Goal: Information Seeking & Learning: Learn about a topic

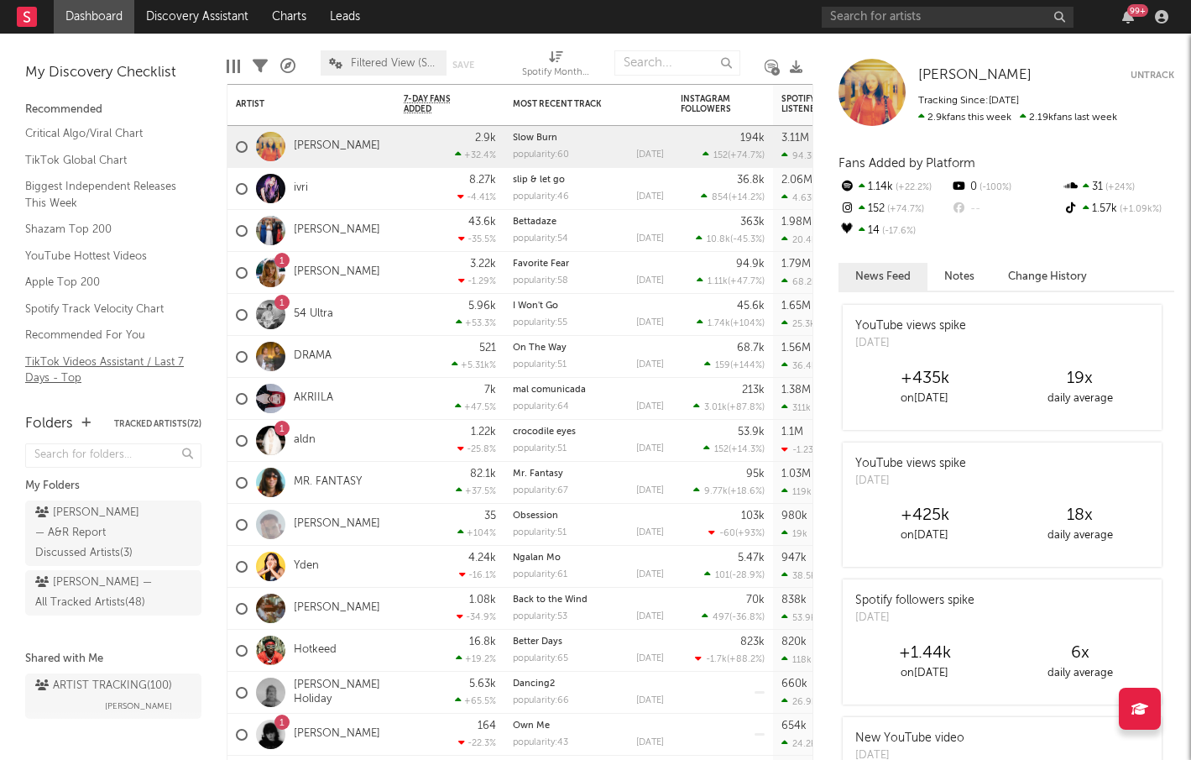
click at [135, 367] on link "TikTok Videos Assistant / Last 7 Days - Top" at bounding box center [104, 370] width 159 height 34
click at [936, 13] on input "text" at bounding box center [948, 17] width 252 height 21
type input "alaina white"
click at [1027, 15] on input "alaina white" at bounding box center [948, 17] width 252 height 21
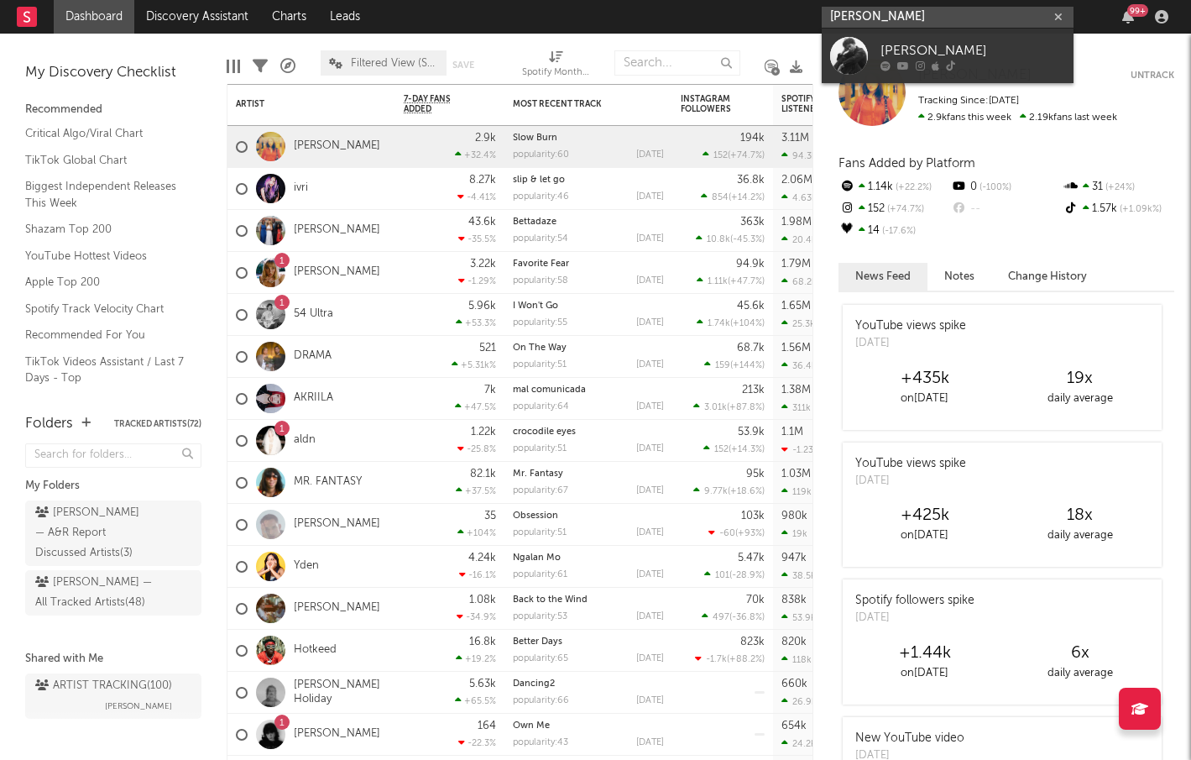
click at [1027, 15] on input "alaina white" at bounding box center [948, 17] width 252 height 21
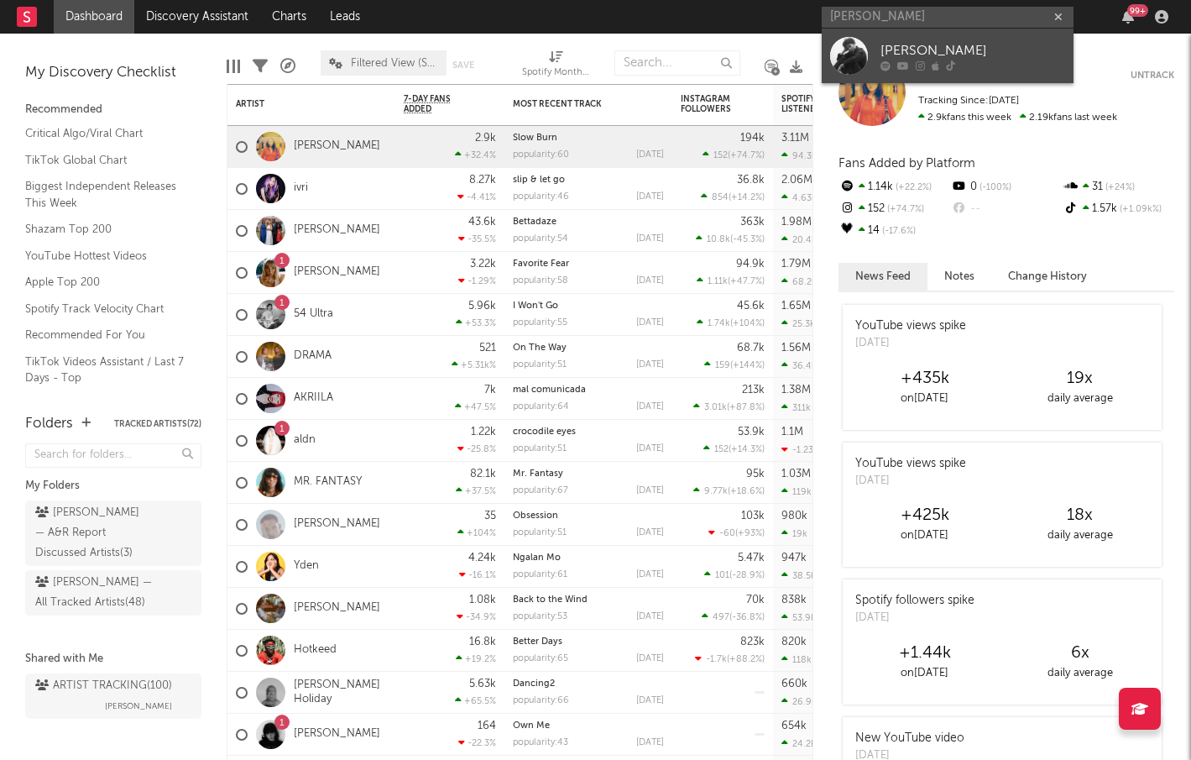
click at [990, 42] on div "Aliana White" at bounding box center [972, 50] width 185 height 20
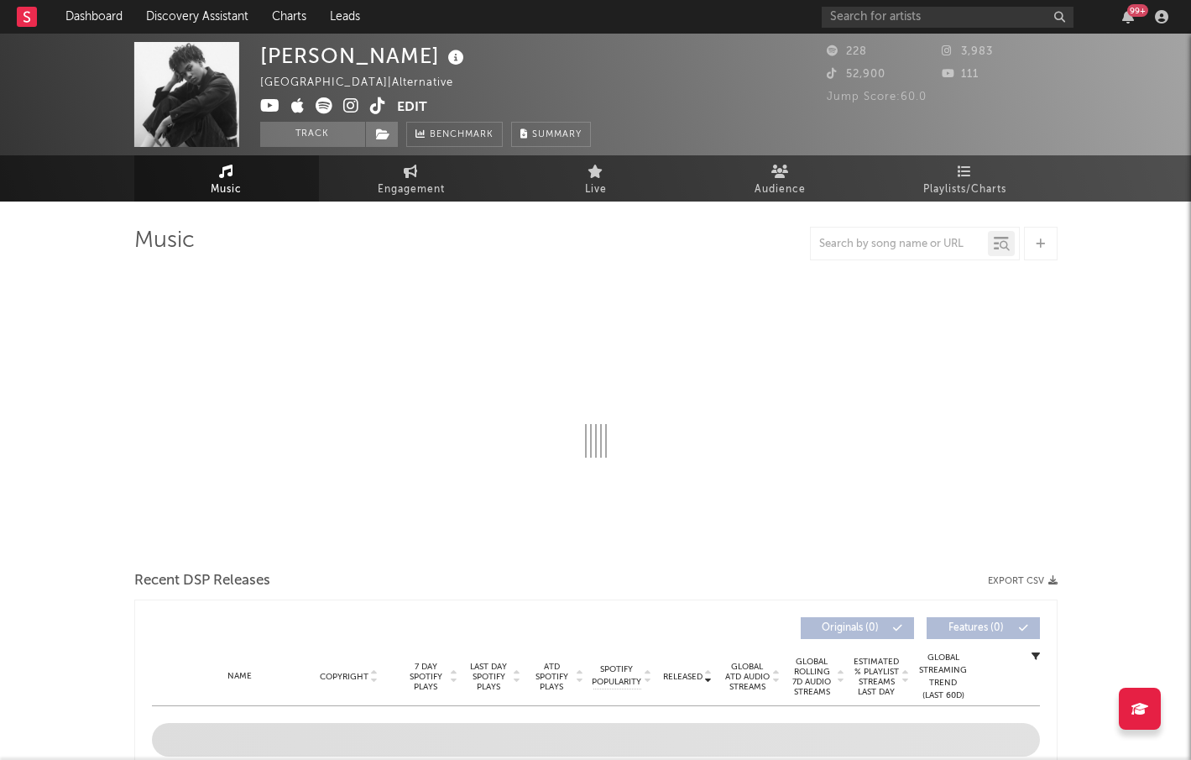
select select "1w"
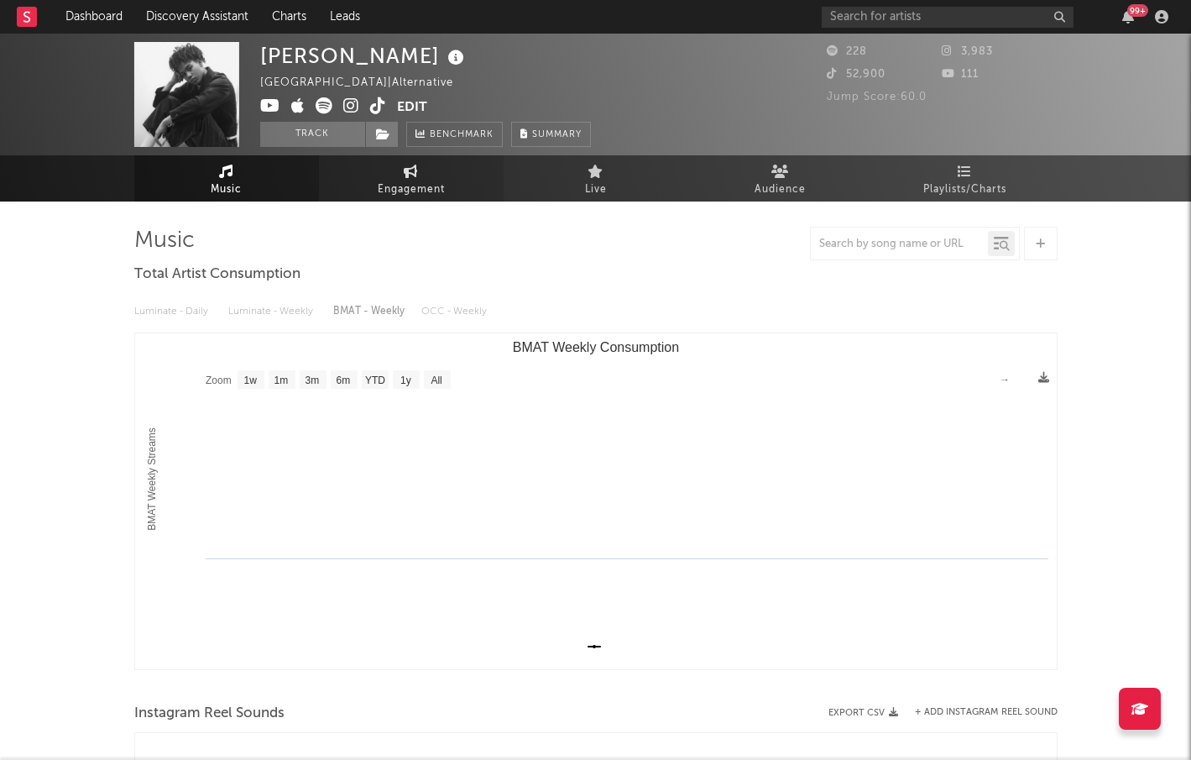
click at [451, 174] on link "Engagement" at bounding box center [411, 178] width 185 height 46
select select "1w"
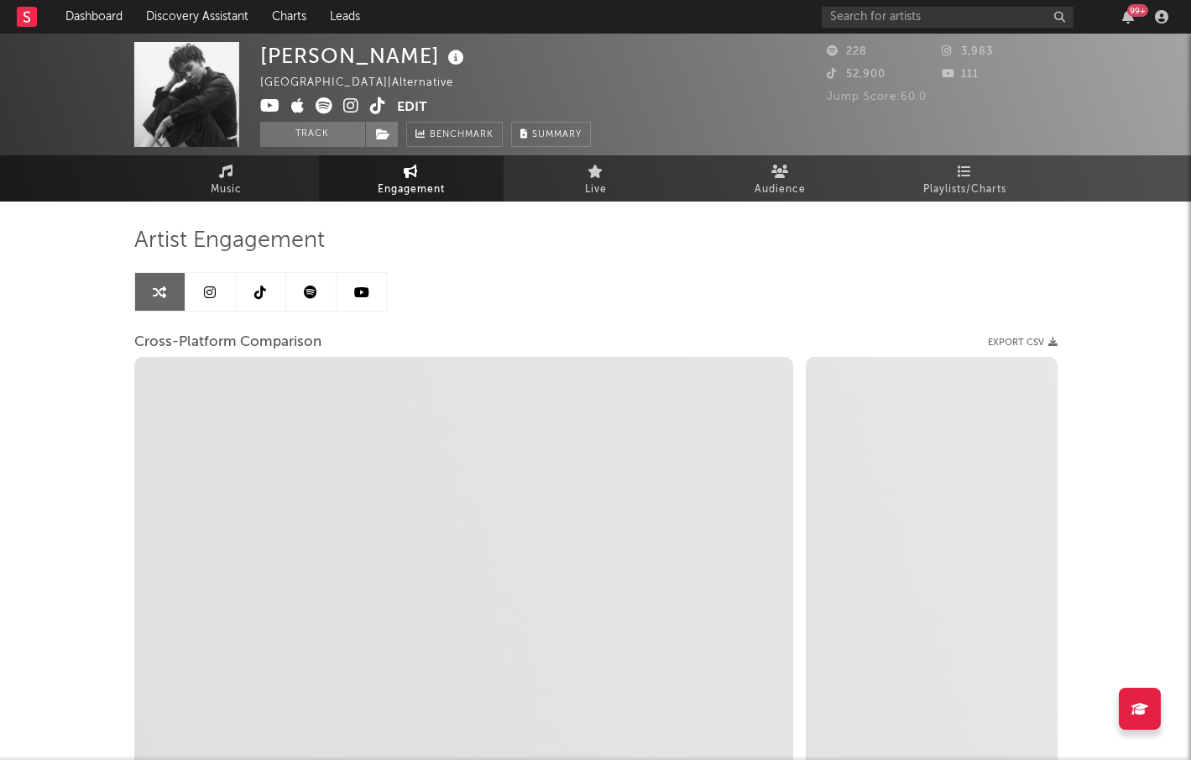
select select "1m"
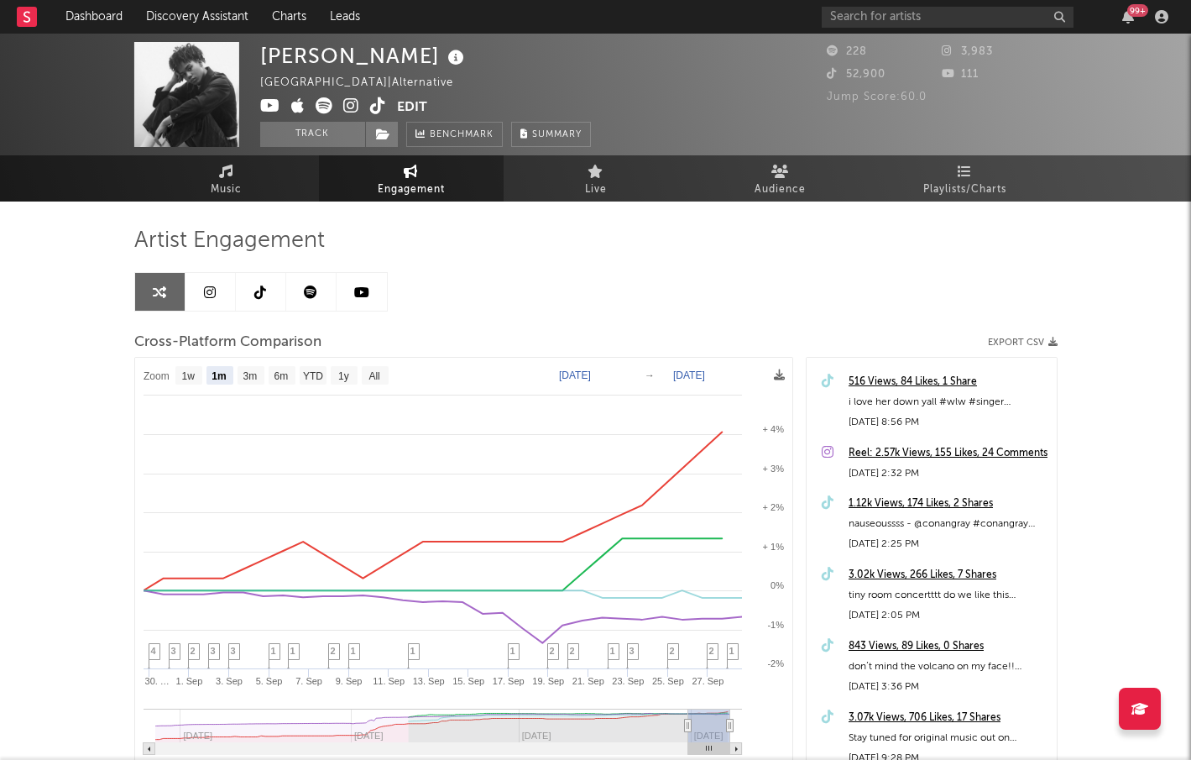
click at [353, 104] on icon at bounding box center [351, 105] width 16 height 17
click at [314, 299] on link at bounding box center [311, 292] width 50 height 38
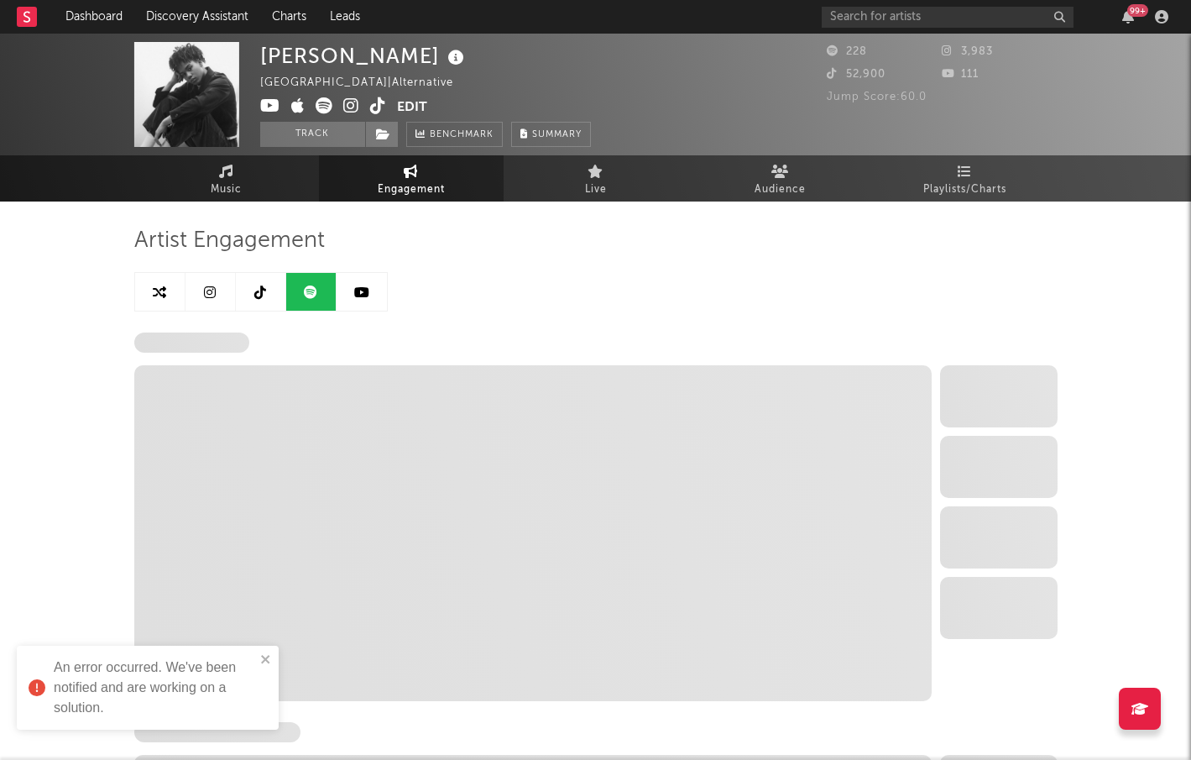
select select "6m"
select select "1w"
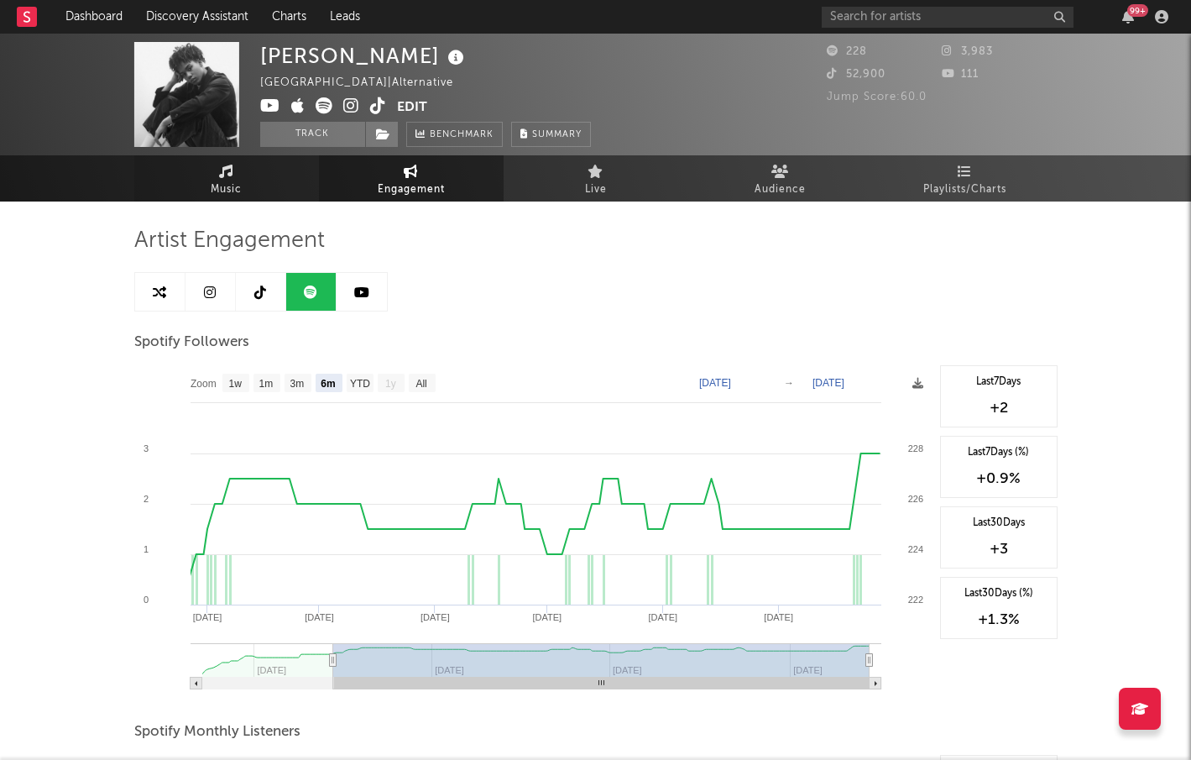
click at [233, 182] on span "Music" at bounding box center [226, 190] width 31 height 20
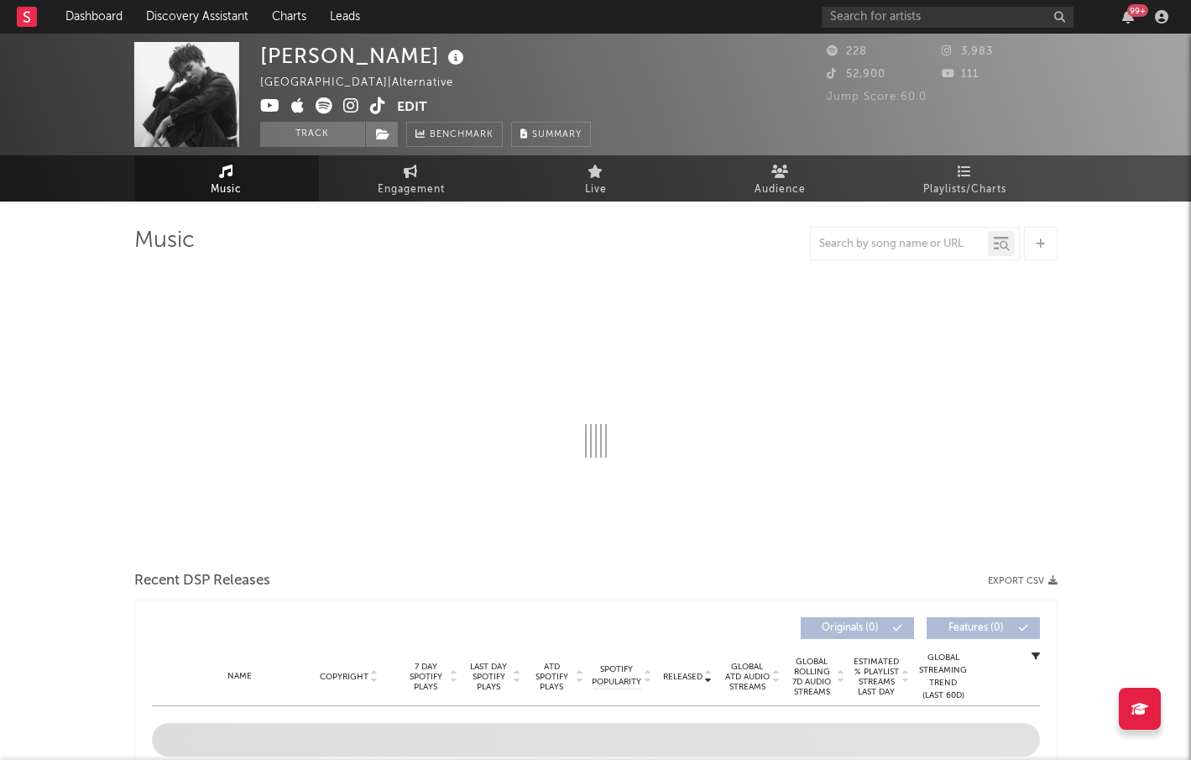
select select "1w"
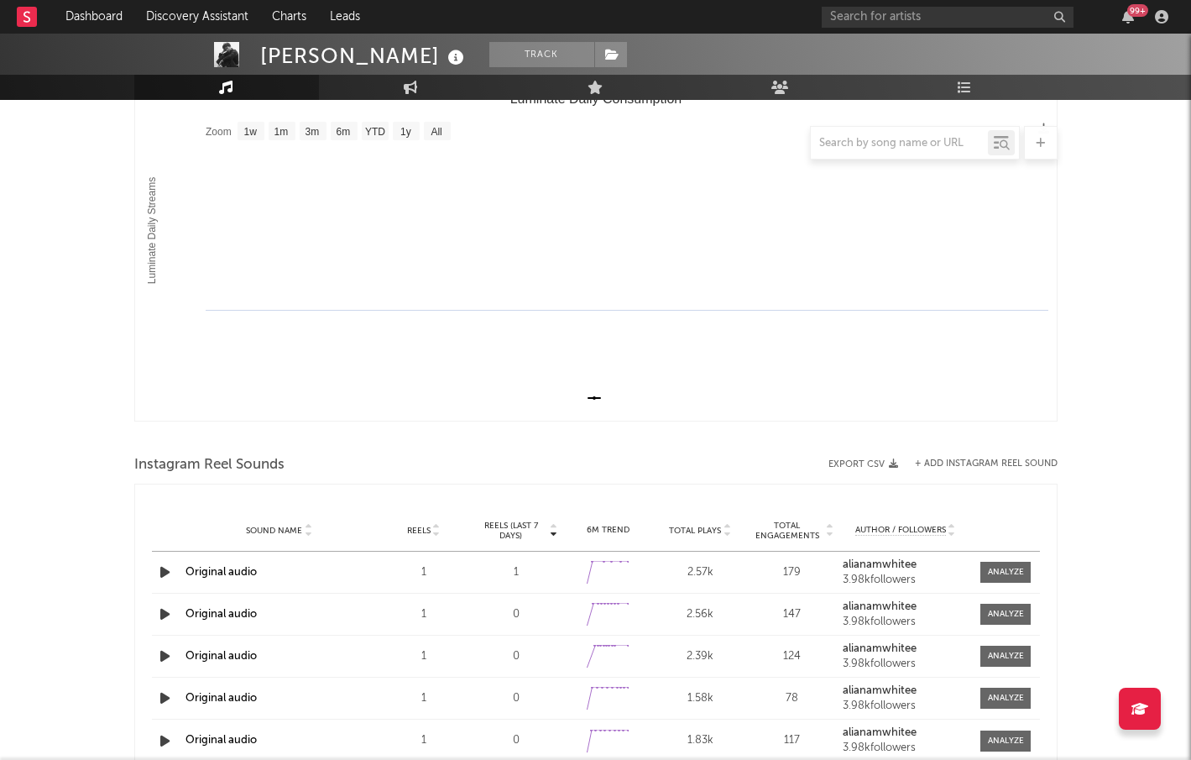
scroll to position [252, 0]
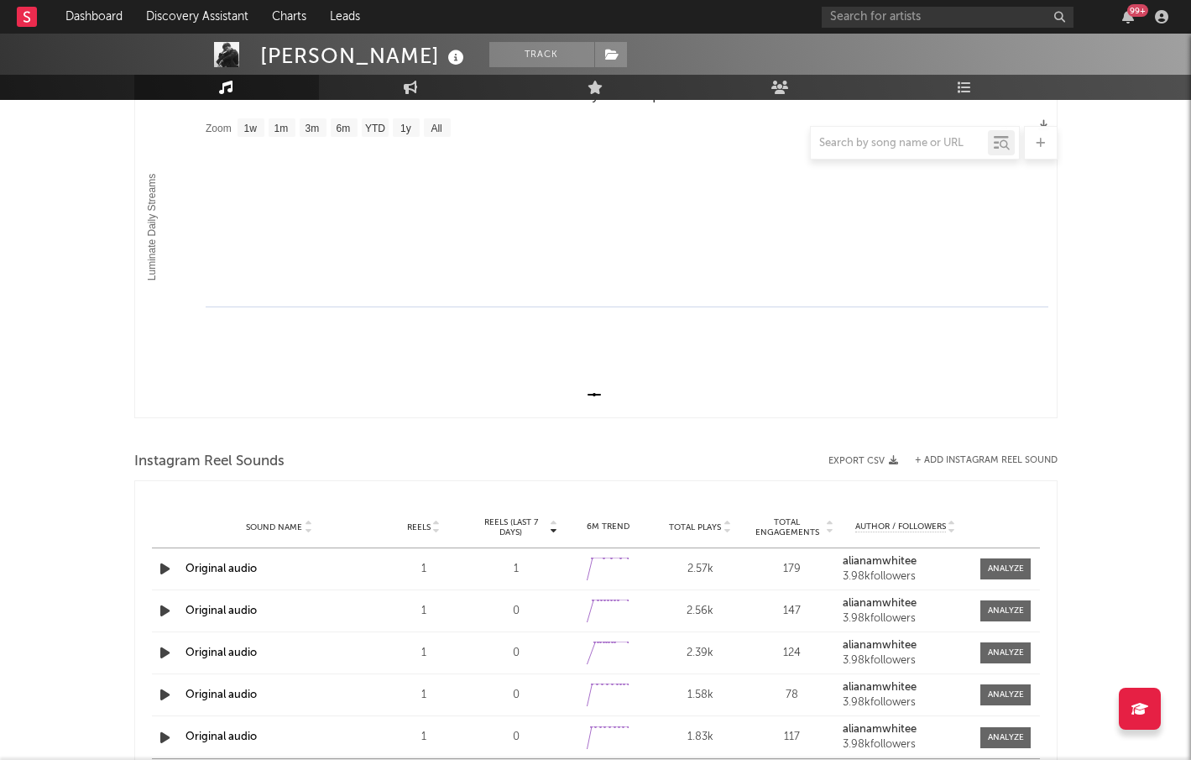
click at [165, 567] on icon "button" at bounding box center [165, 568] width 18 height 21
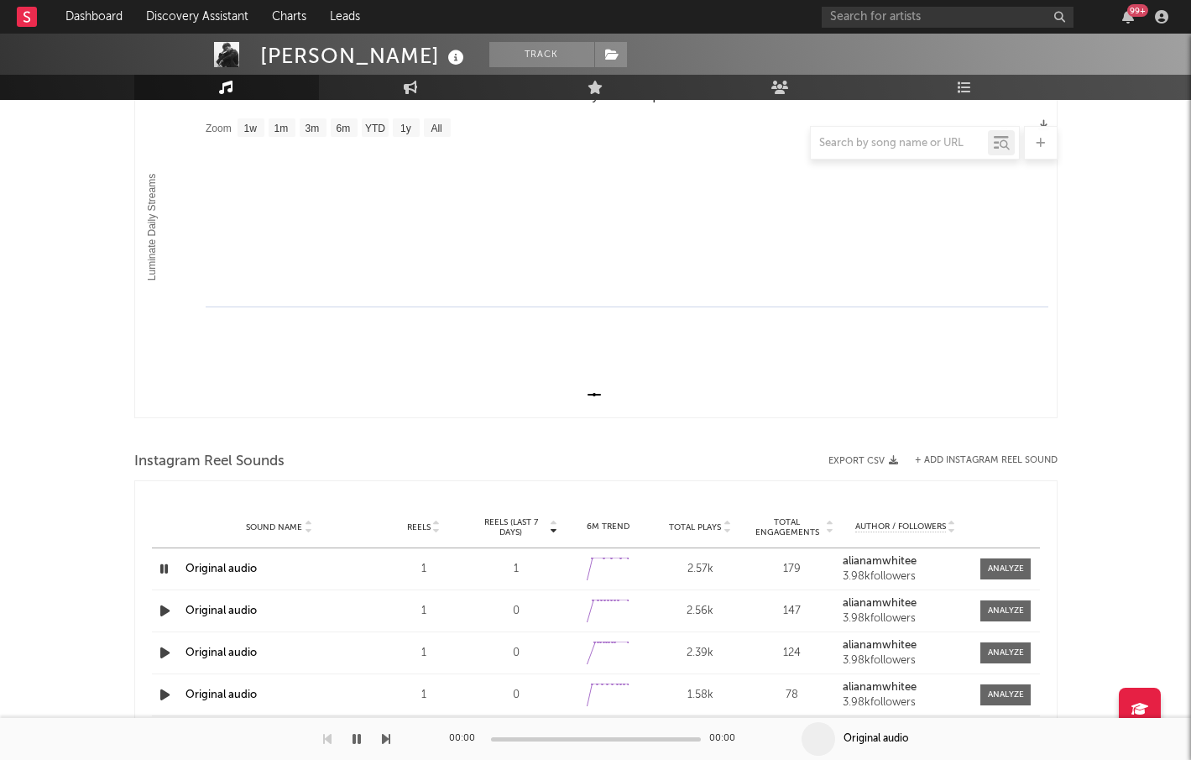
click at [165, 615] on icon "button" at bounding box center [165, 610] width 18 height 21
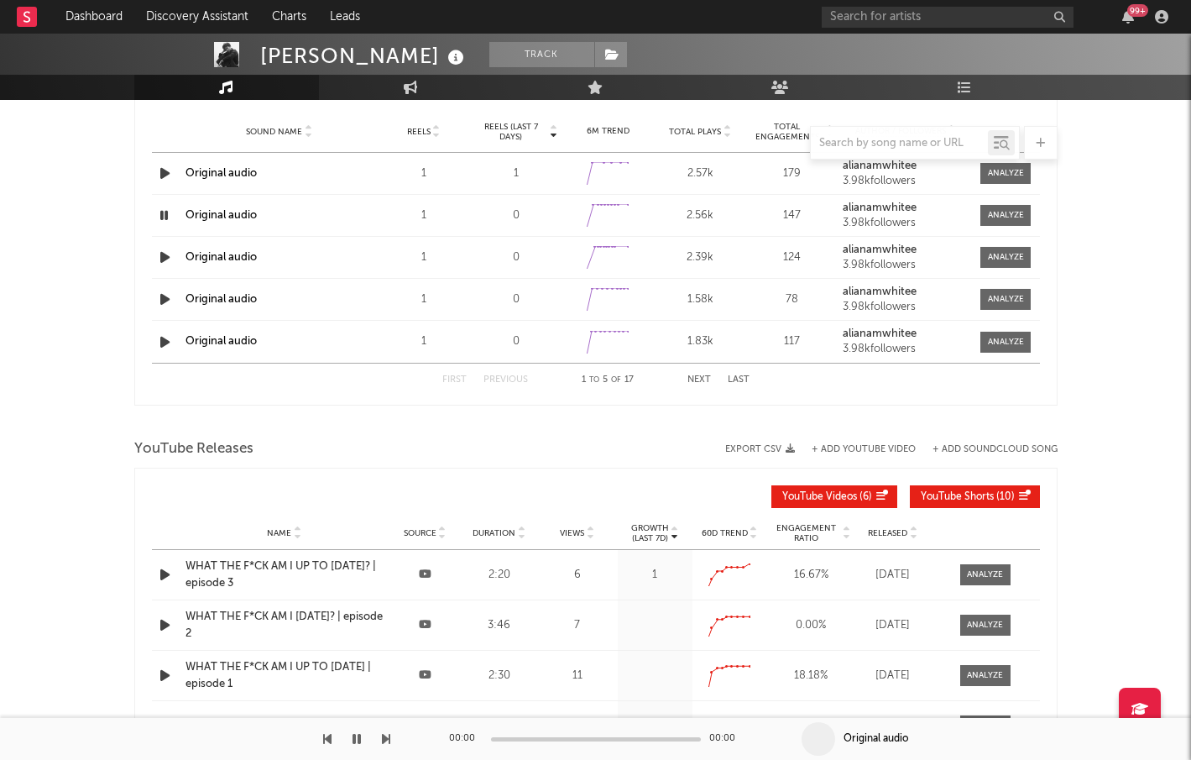
scroll to position [351, 0]
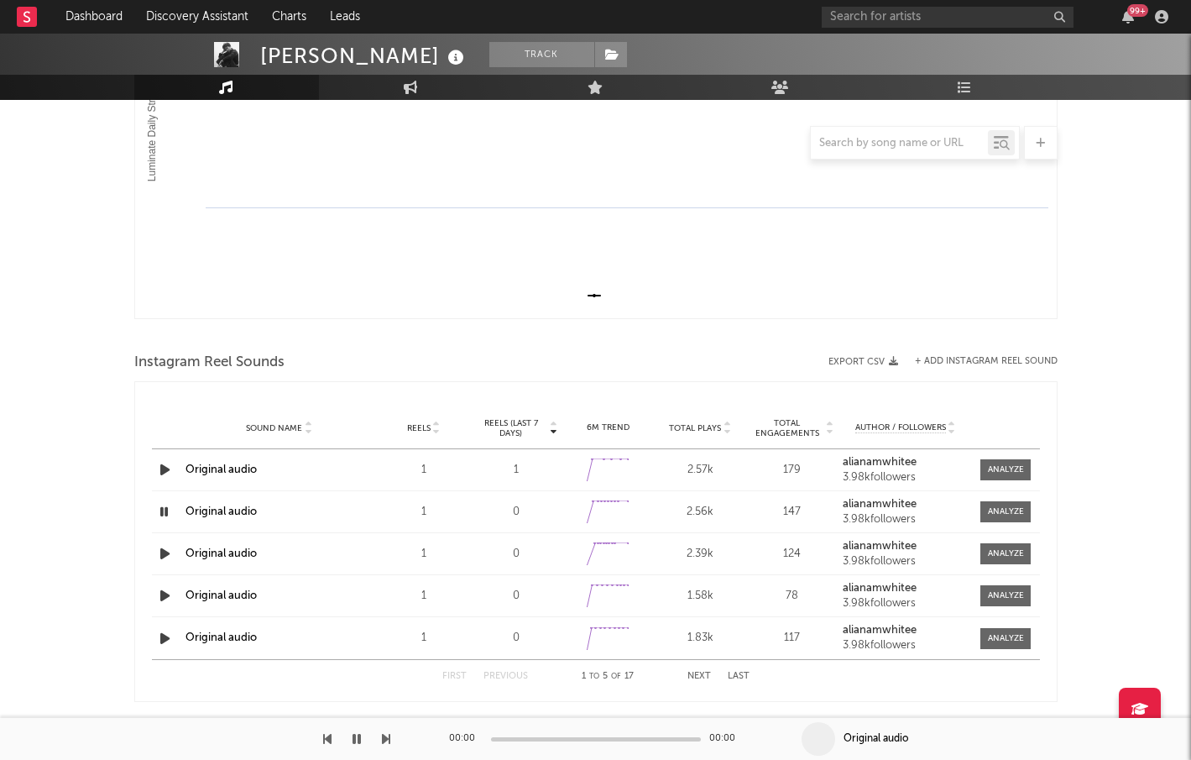
click at [865, 463] on strong "alianamwhitee" at bounding box center [880, 462] width 74 height 11
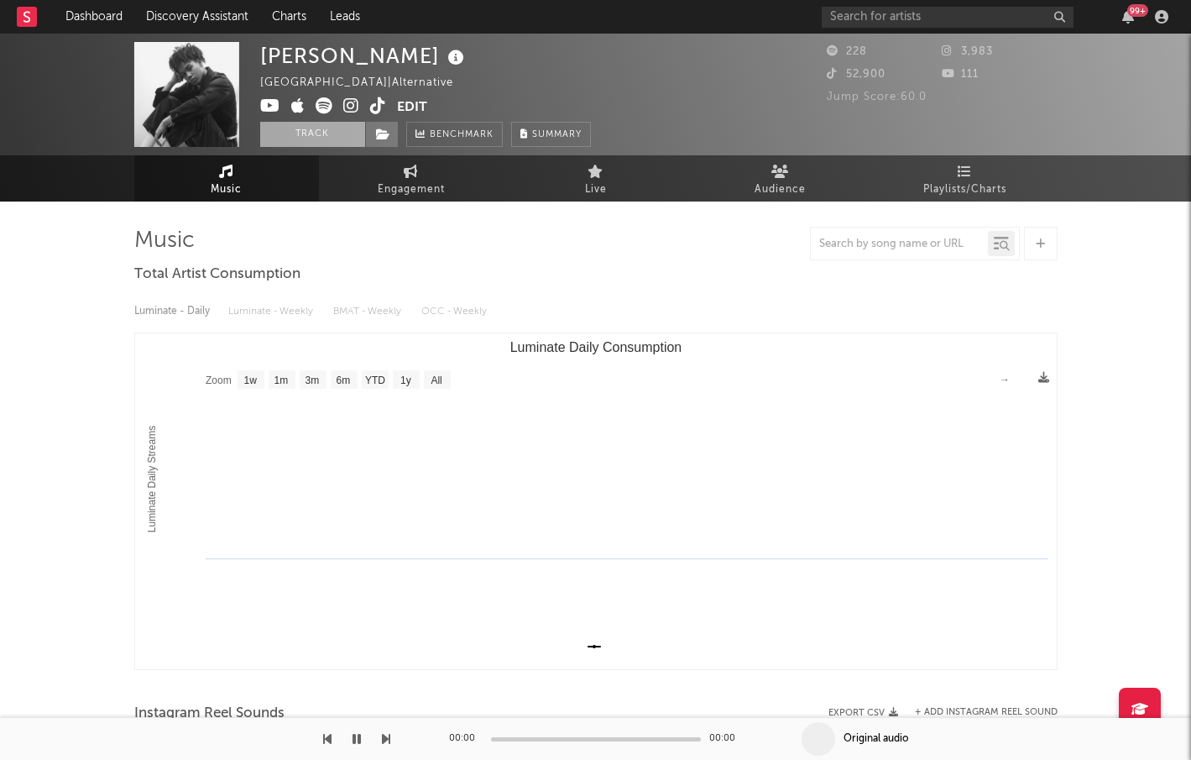
click at [325, 136] on button "Track" at bounding box center [312, 134] width 105 height 25
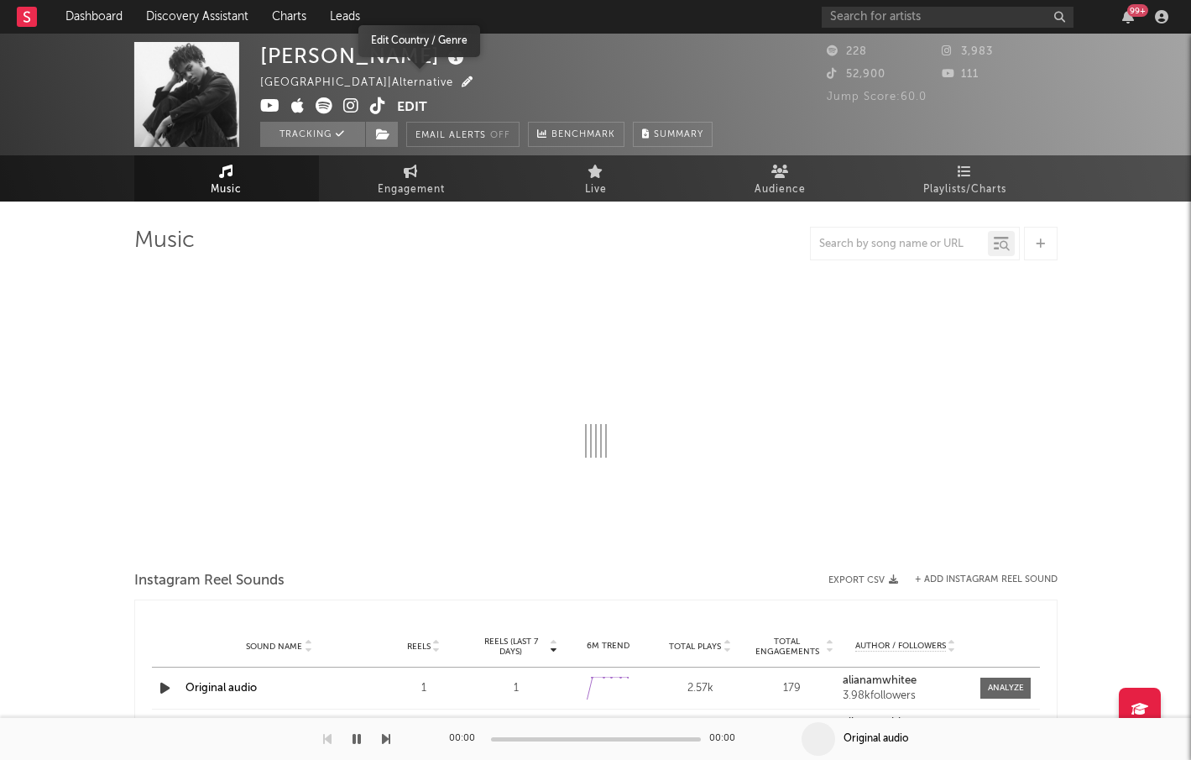
select select "1w"
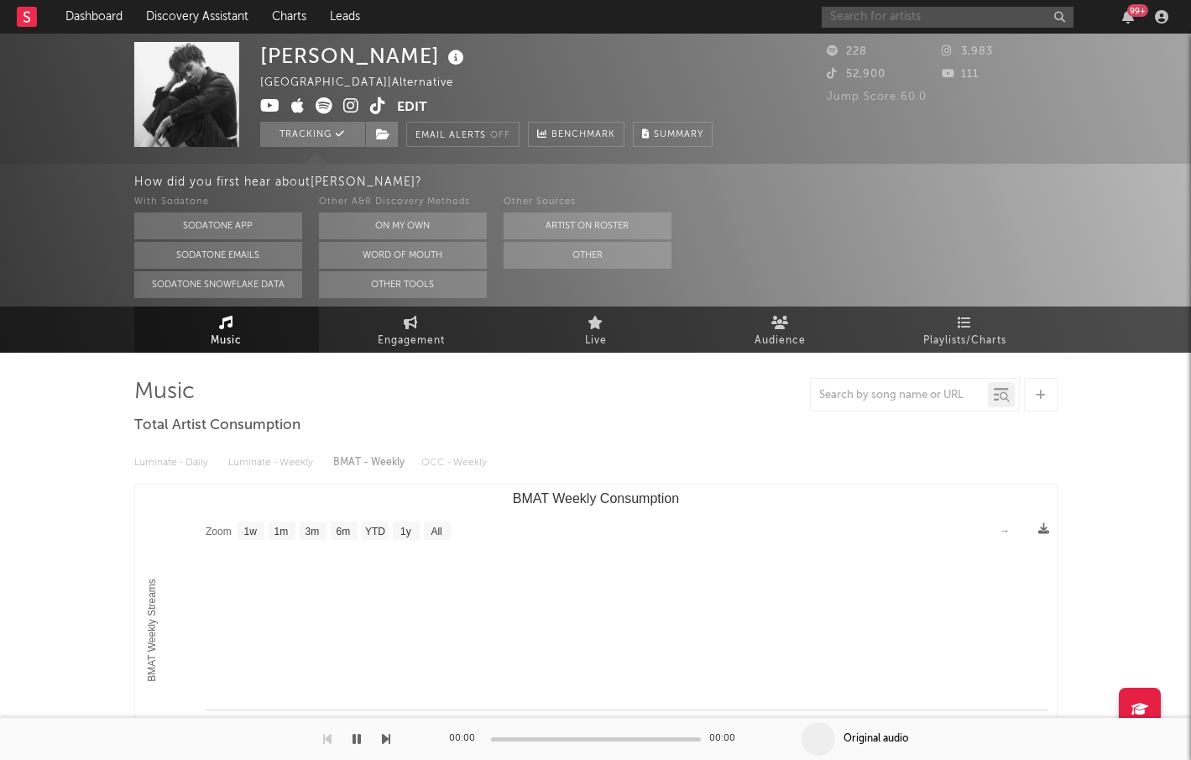
click at [919, 12] on input "text" at bounding box center [948, 17] width 252 height 21
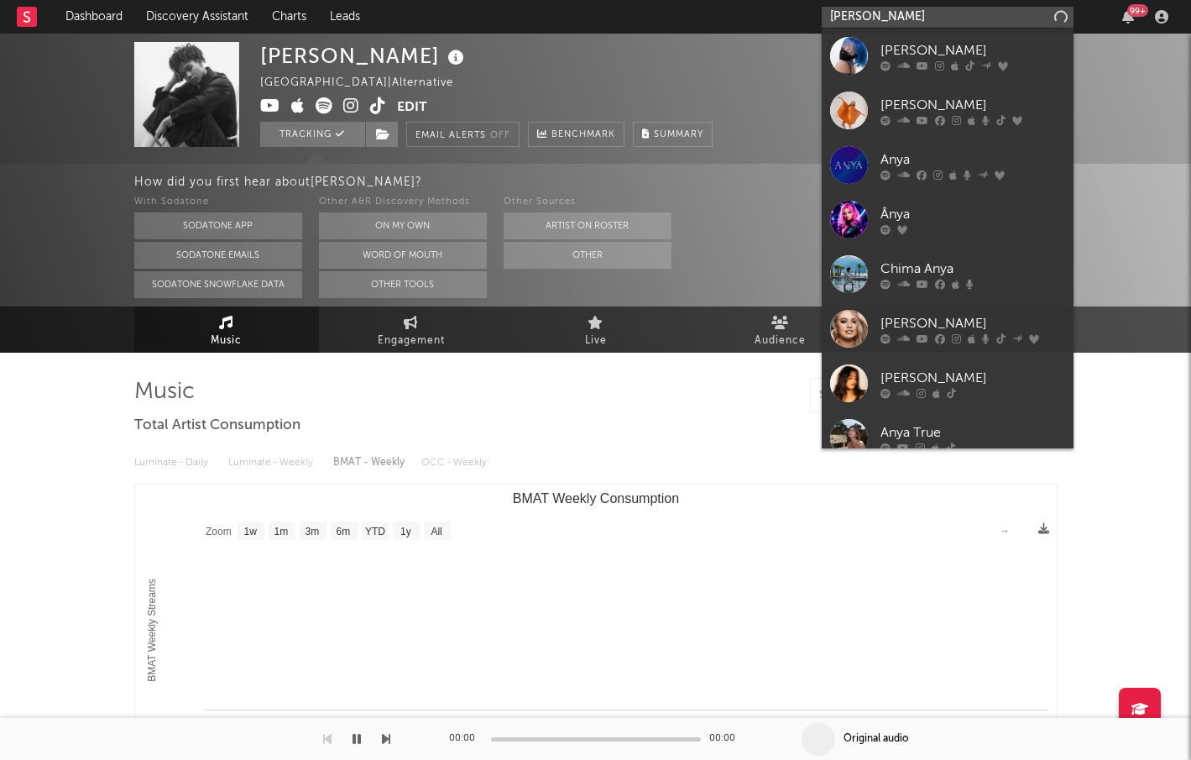
type input "anya true"
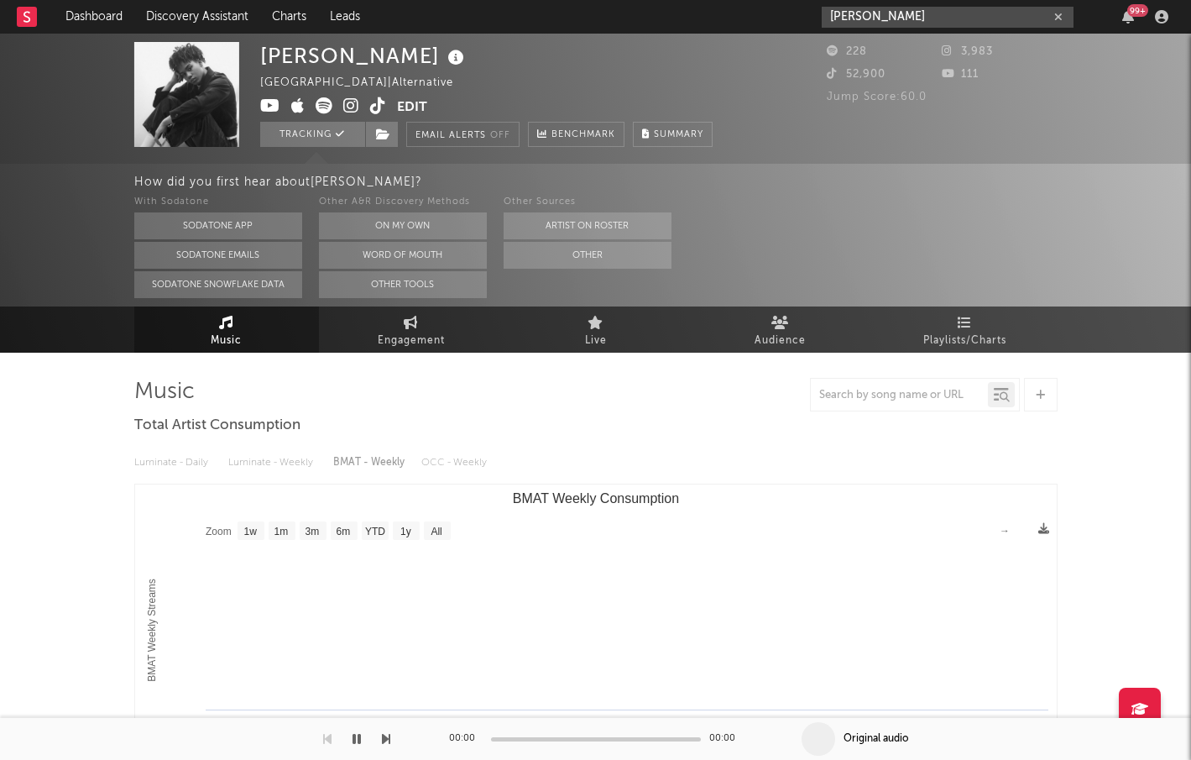
click at [913, 18] on input "anya true" at bounding box center [948, 17] width 252 height 21
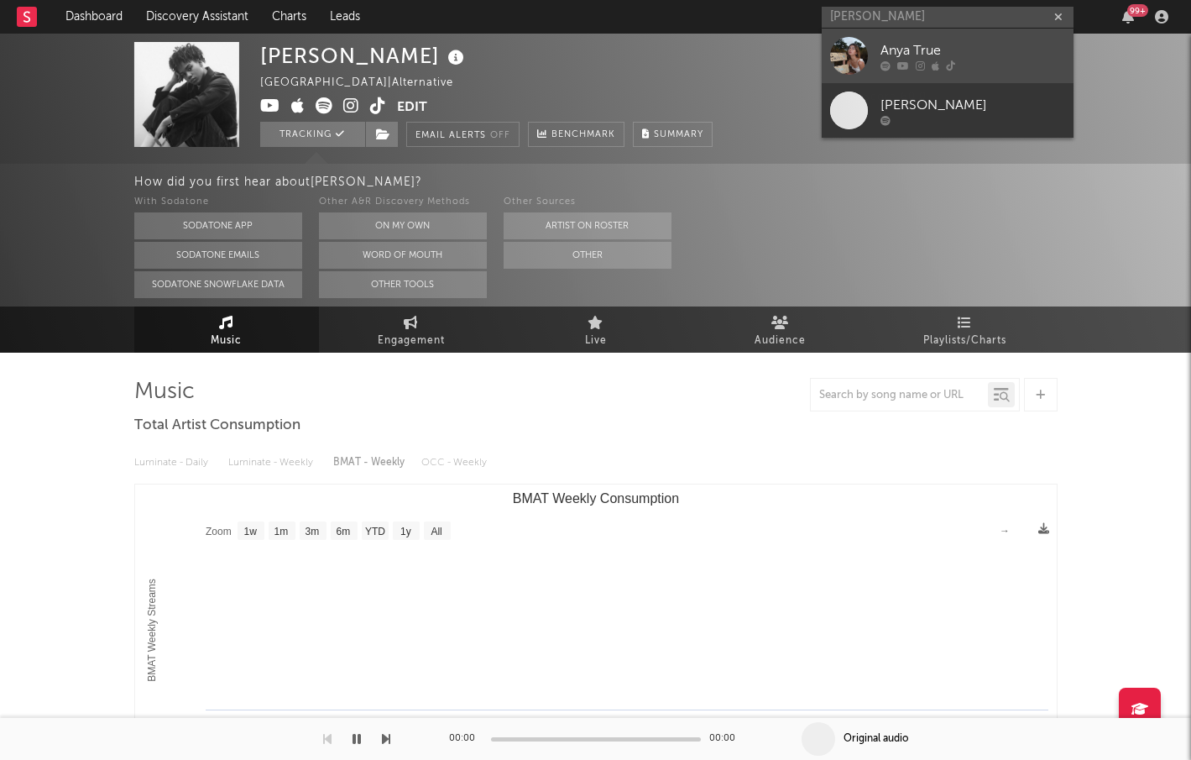
click at [904, 44] on div "Anya True" at bounding box center [972, 50] width 185 height 20
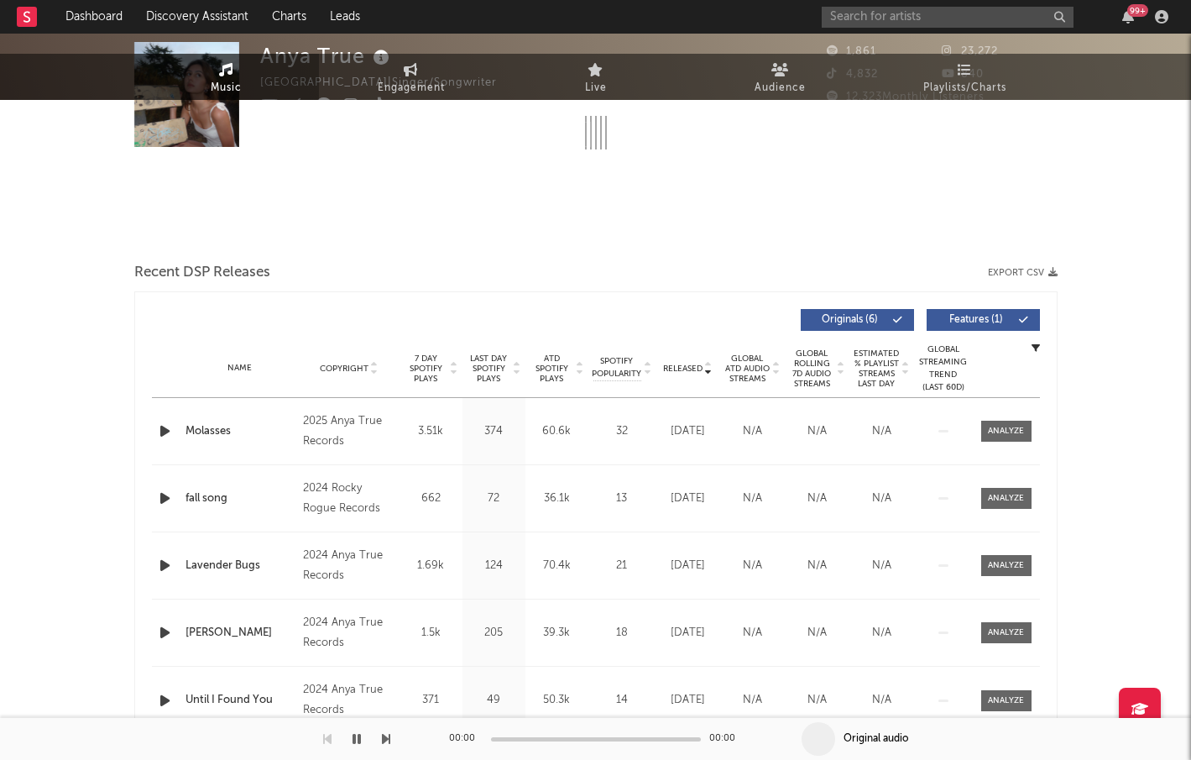
select select "6m"
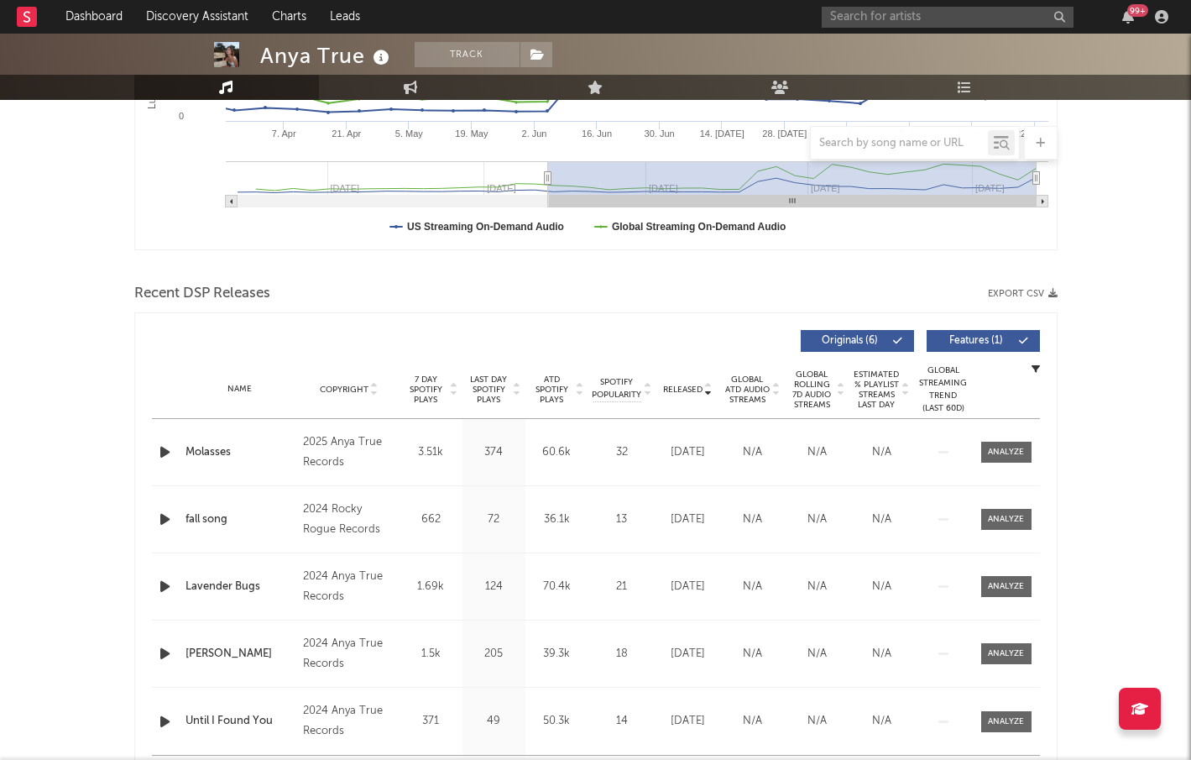
scroll to position [419, 0]
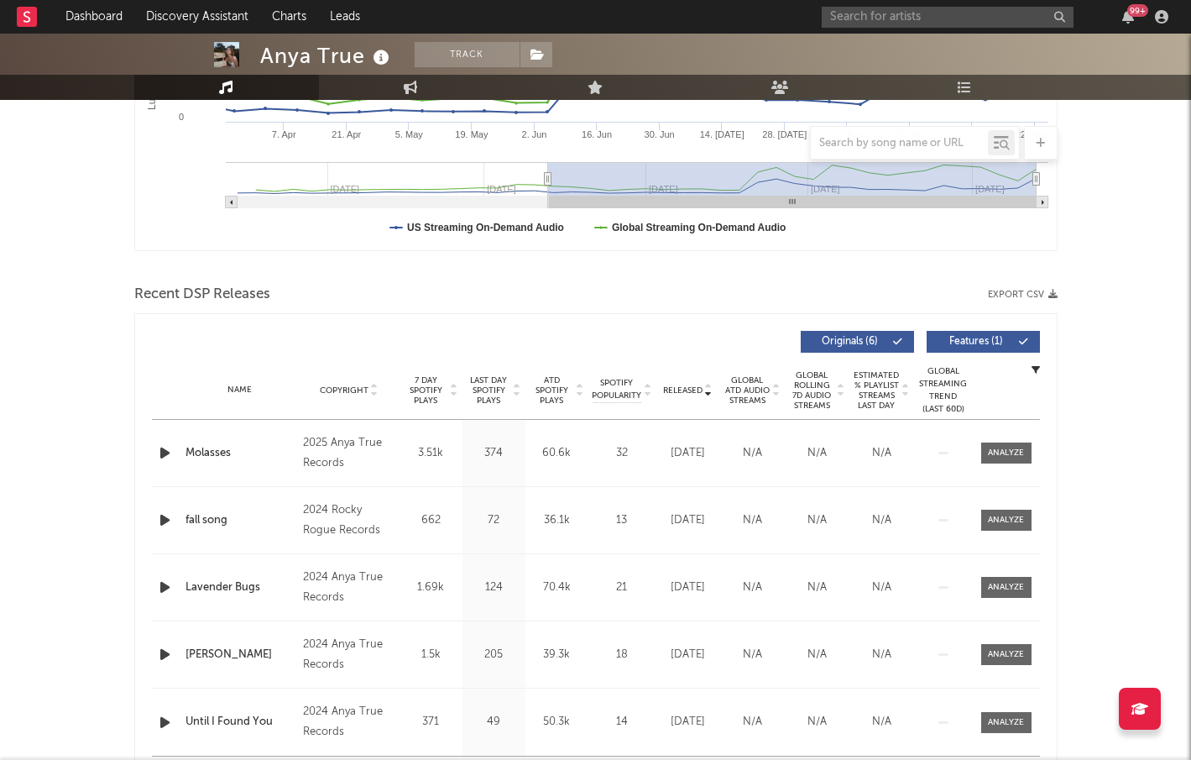
click at [680, 388] on span "Released" at bounding box center [682, 390] width 39 height 10
click at [557, 384] on span "ATD Spotify Plays" at bounding box center [552, 390] width 44 height 30
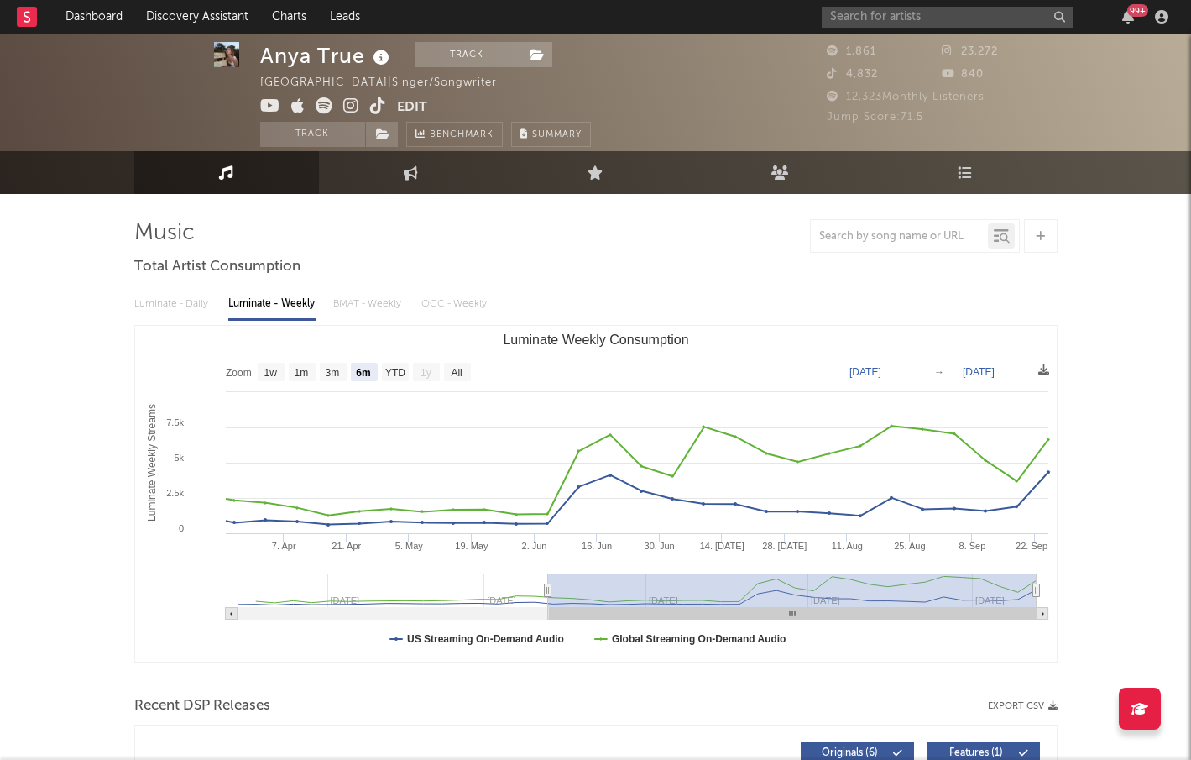
scroll to position [0, 0]
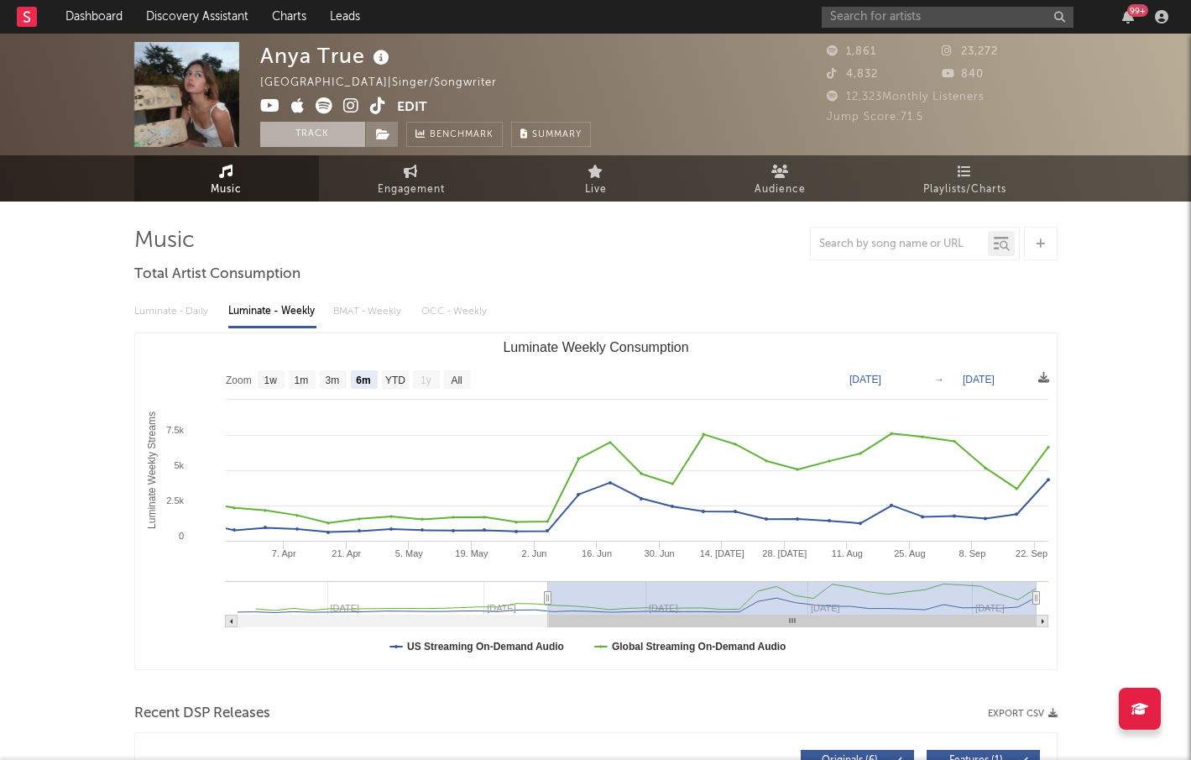
click at [329, 132] on button "Track" at bounding box center [312, 134] width 105 height 25
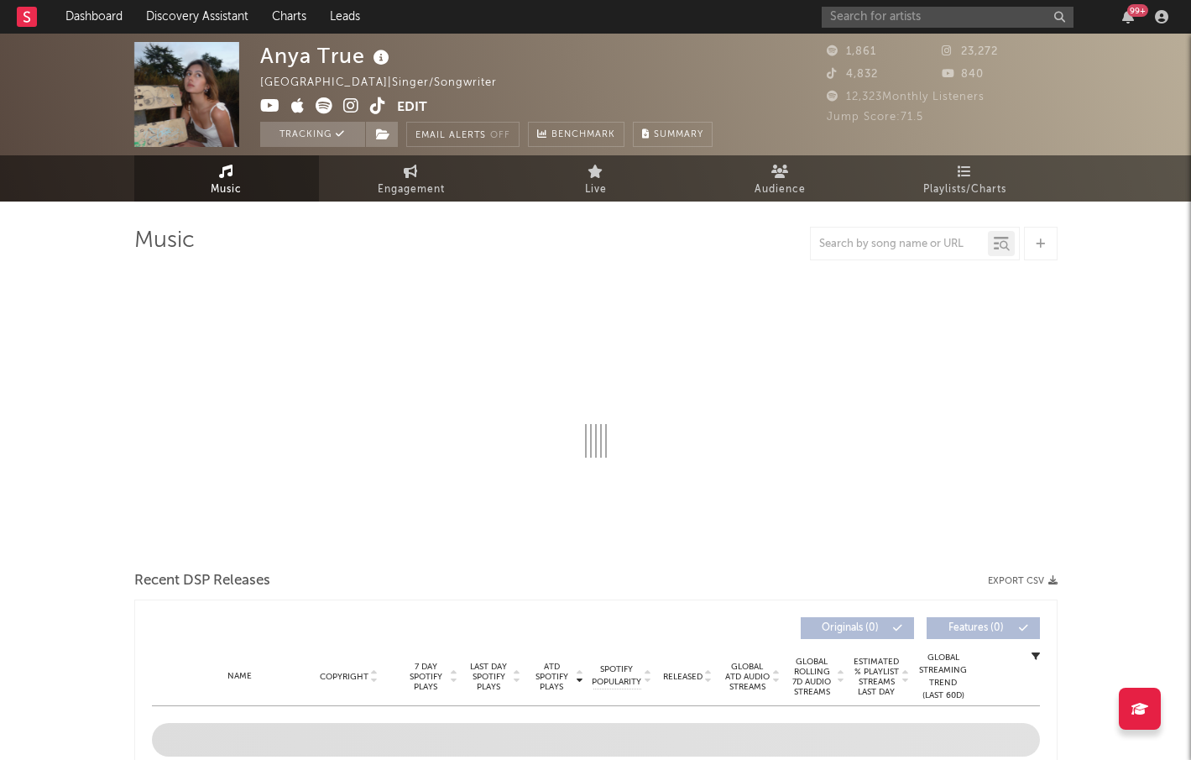
select select "6m"
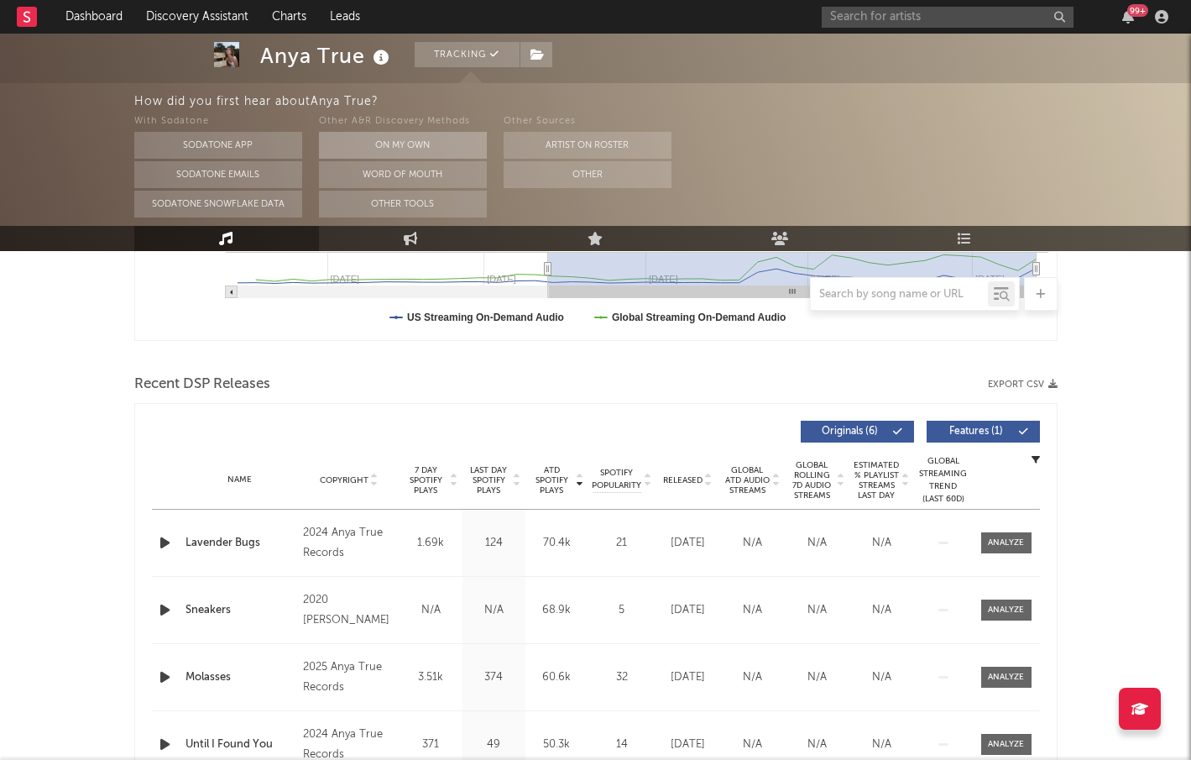
scroll to position [470, 0]
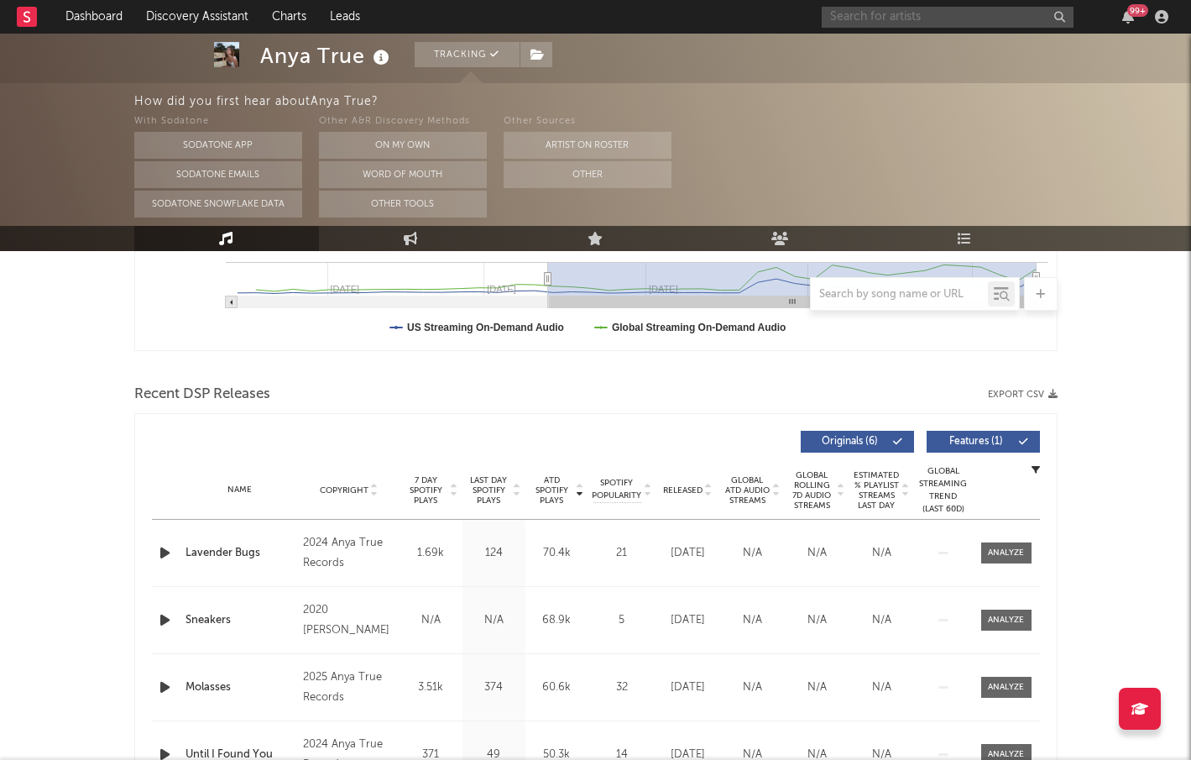
click at [997, 18] on input "text" at bounding box center [948, 17] width 252 height 21
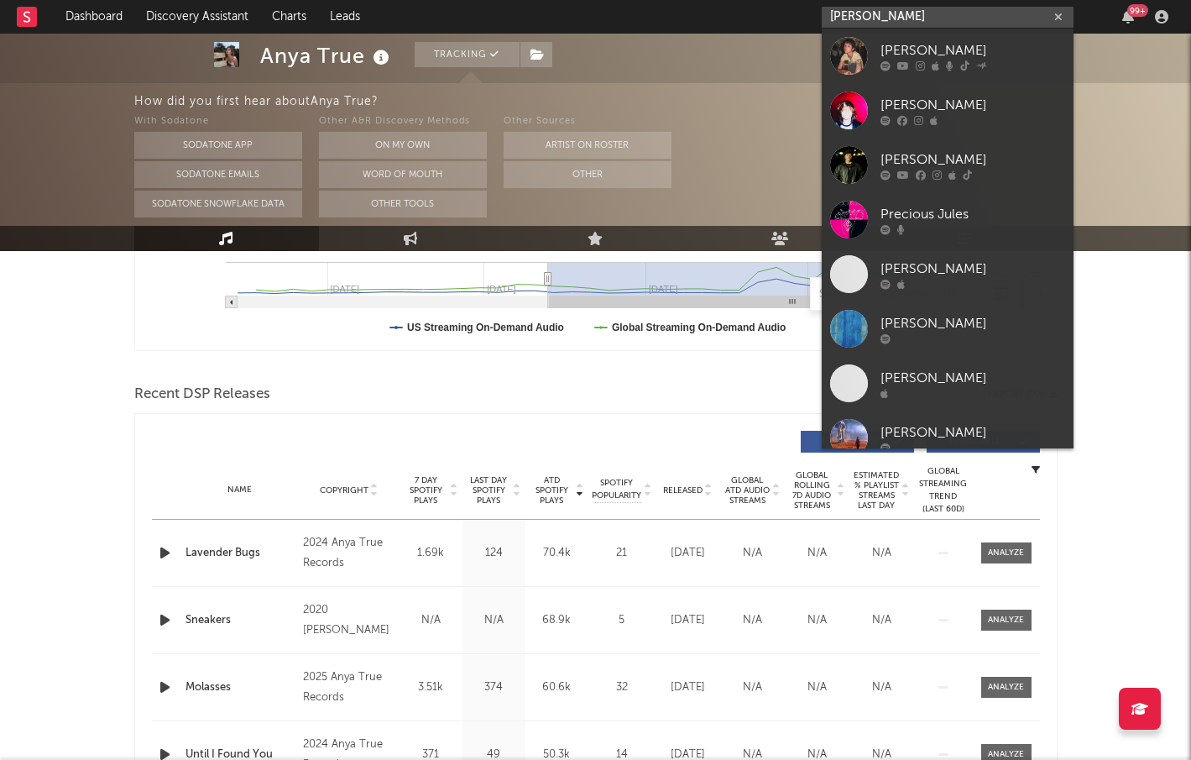
type input "jules p"
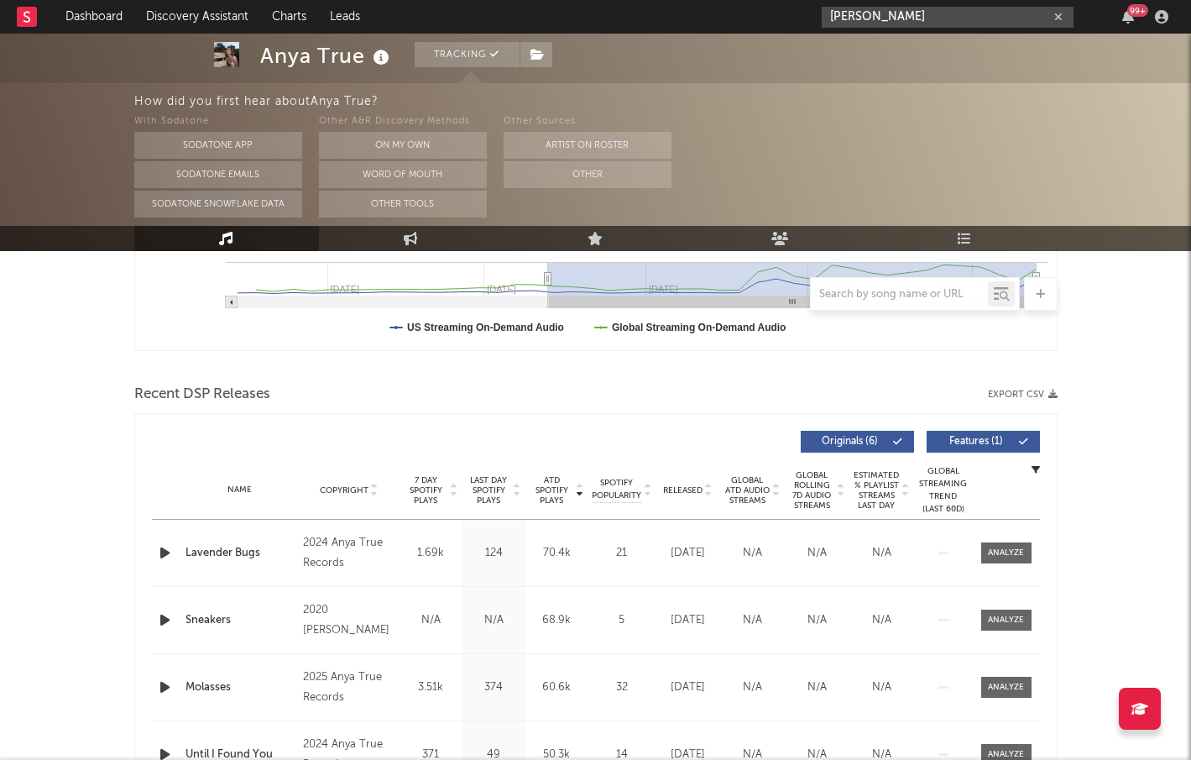
click at [990, 18] on input "jules p" at bounding box center [948, 17] width 252 height 21
click at [914, 20] on input "jules p" at bounding box center [948, 17] width 252 height 21
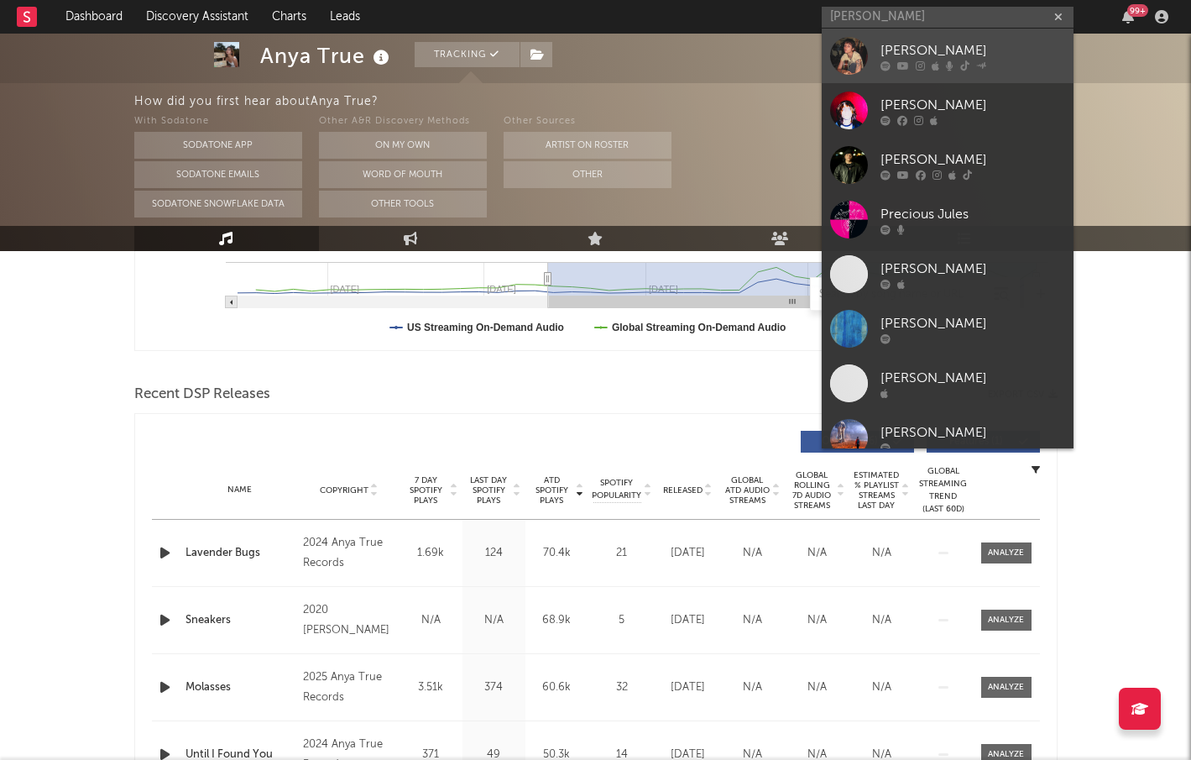
click at [910, 50] on div "Jules Paymer" at bounding box center [972, 50] width 185 height 20
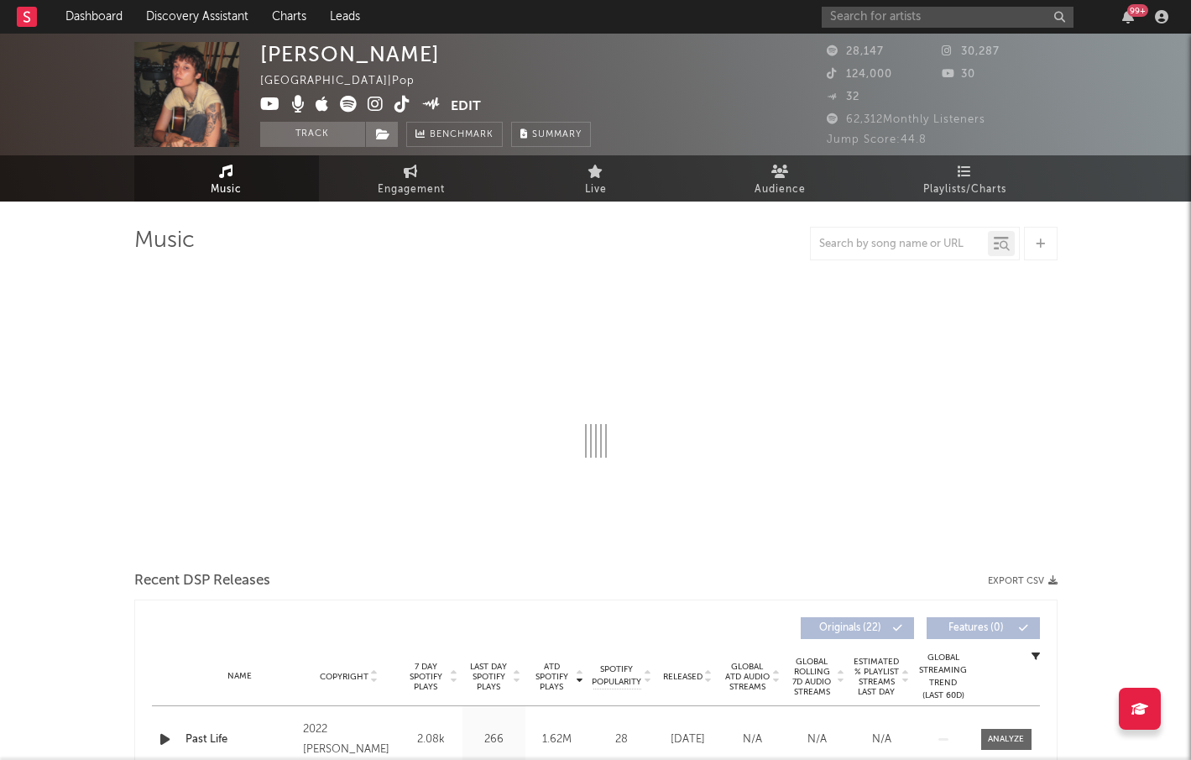
select select "6m"
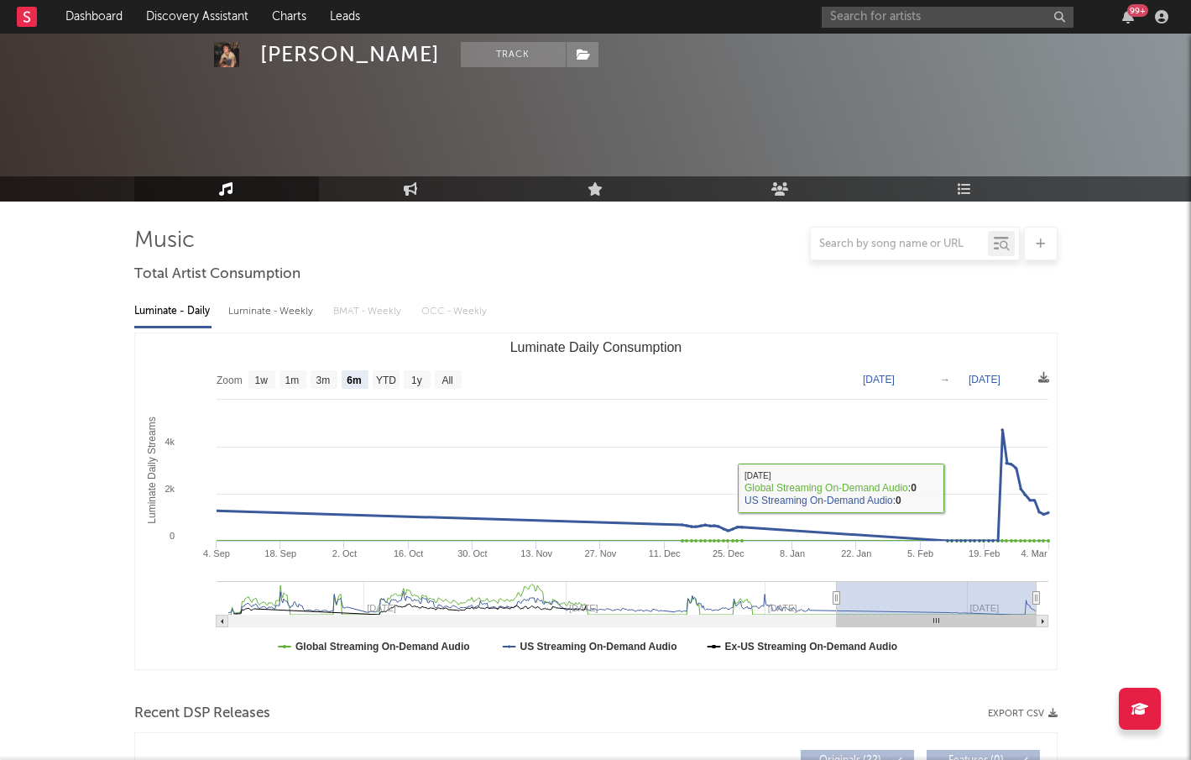
scroll to position [429, 0]
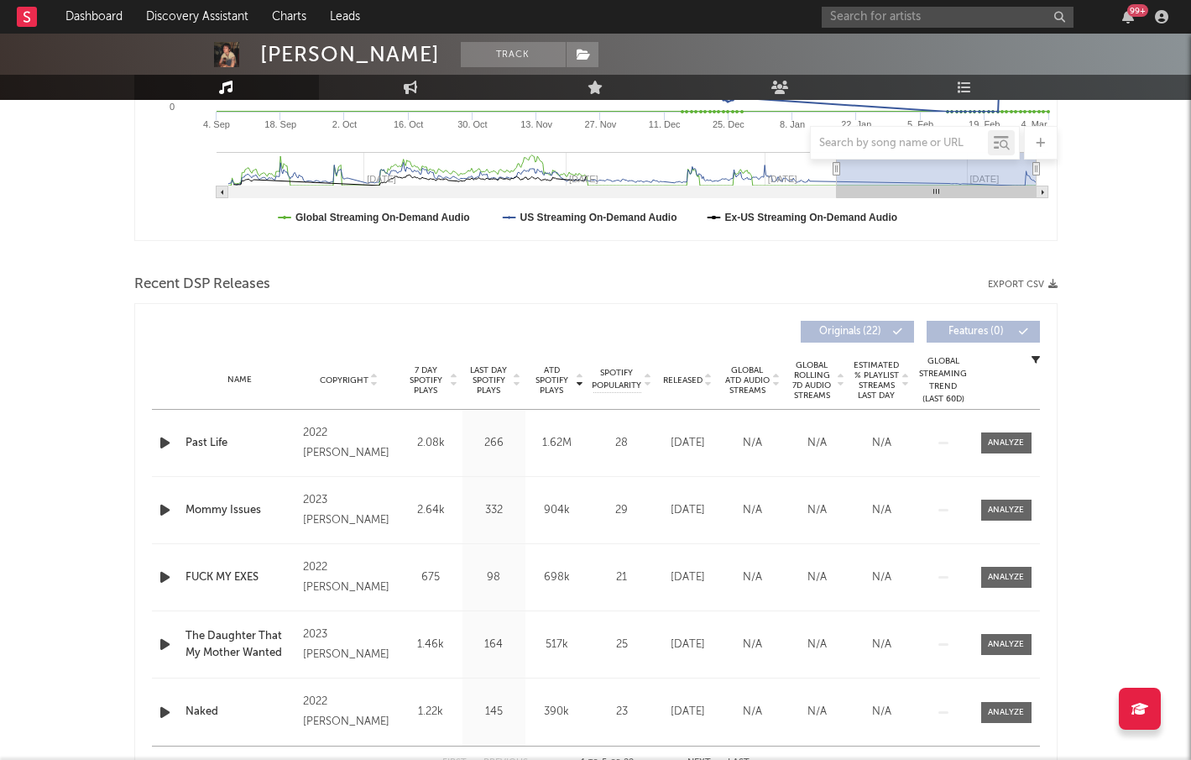
click at [692, 378] on span "Released" at bounding box center [682, 380] width 39 height 10
click at [165, 441] on icon "button" at bounding box center [165, 442] width 18 height 21
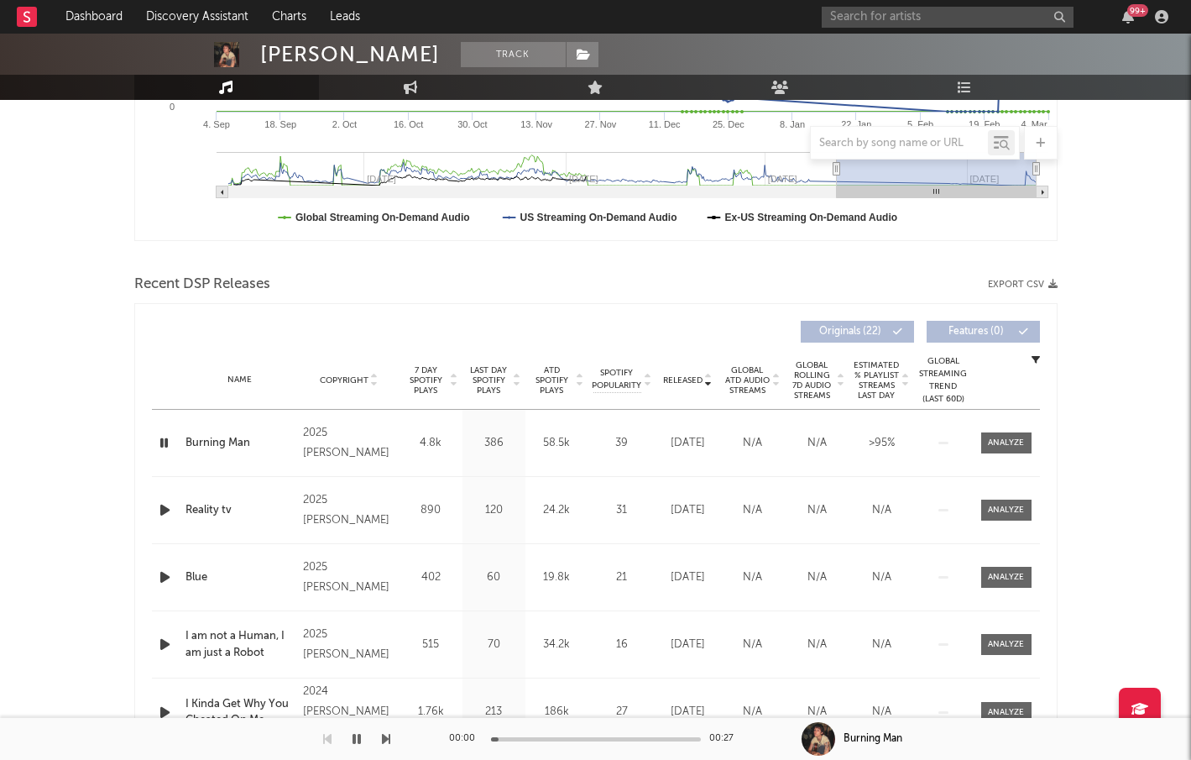
click at [551, 375] on span "ATD Spotify Plays" at bounding box center [552, 380] width 44 height 30
click at [162, 439] on icon "button" at bounding box center [165, 442] width 18 height 21
click at [159, 510] on icon "button" at bounding box center [165, 509] width 18 height 21
click at [168, 575] on icon "button" at bounding box center [165, 577] width 18 height 21
click at [692, 378] on span "Released" at bounding box center [682, 380] width 39 height 10
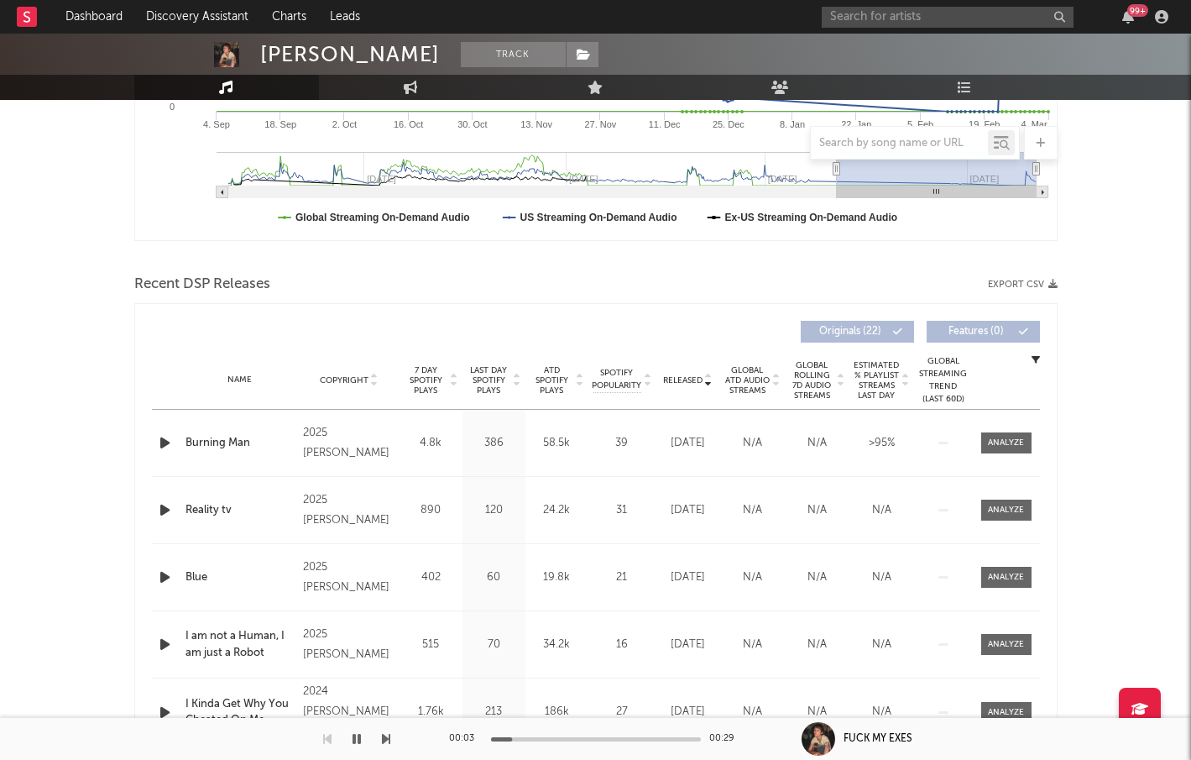
click at [168, 442] on icon "button" at bounding box center [165, 442] width 18 height 21
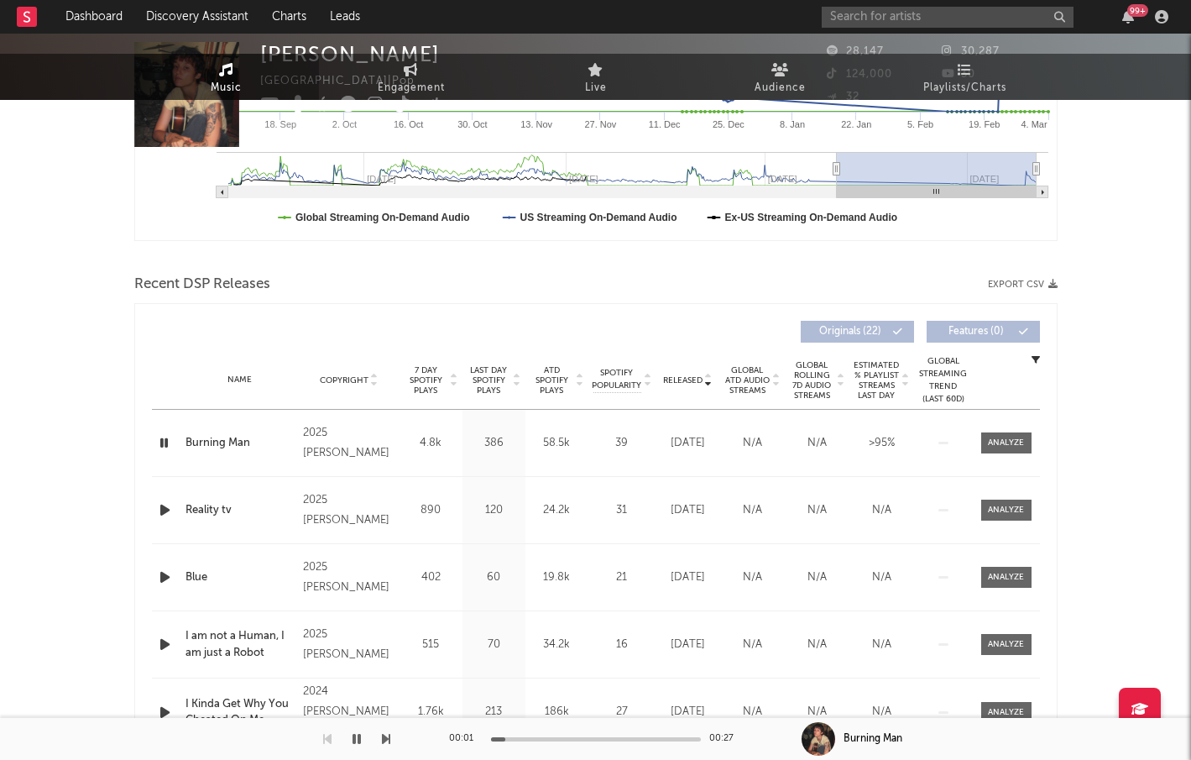
scroll to position [0, 0]
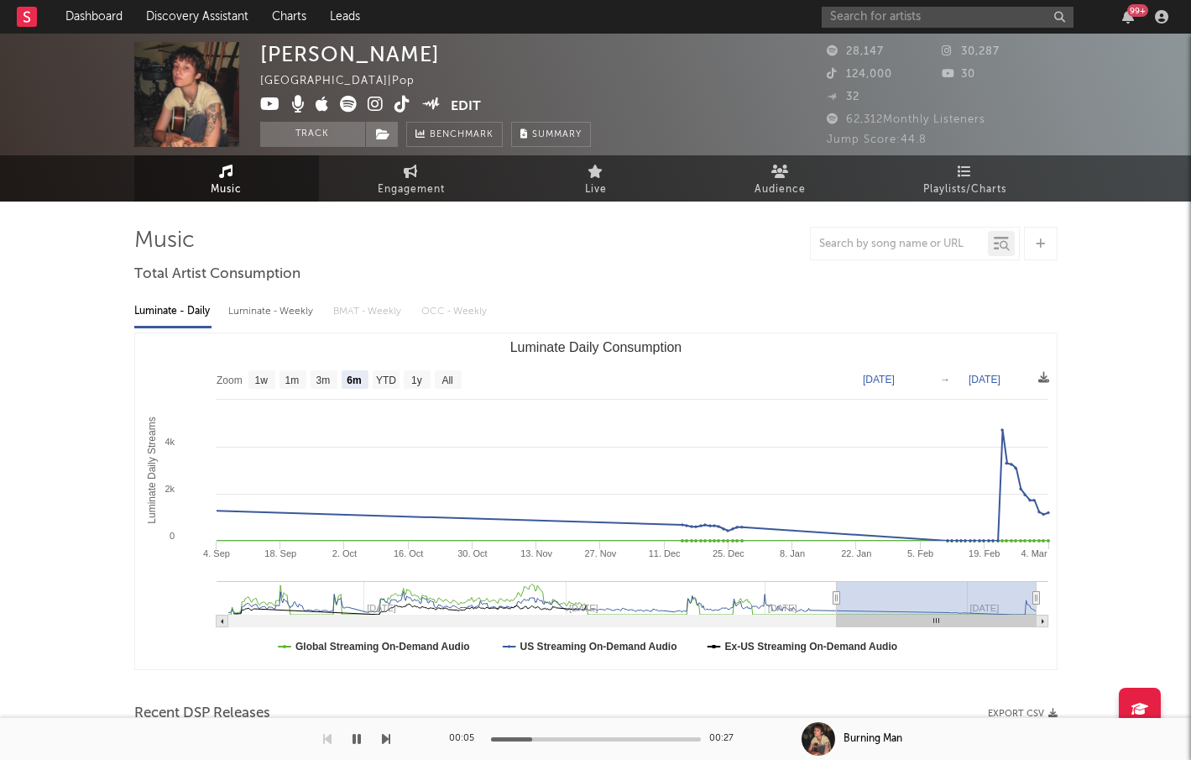
type input "2023-09-03"
type input "2024-03-03"
type input "2023-08-26"
type input "2024-02-24"
type input "2023-08-12"
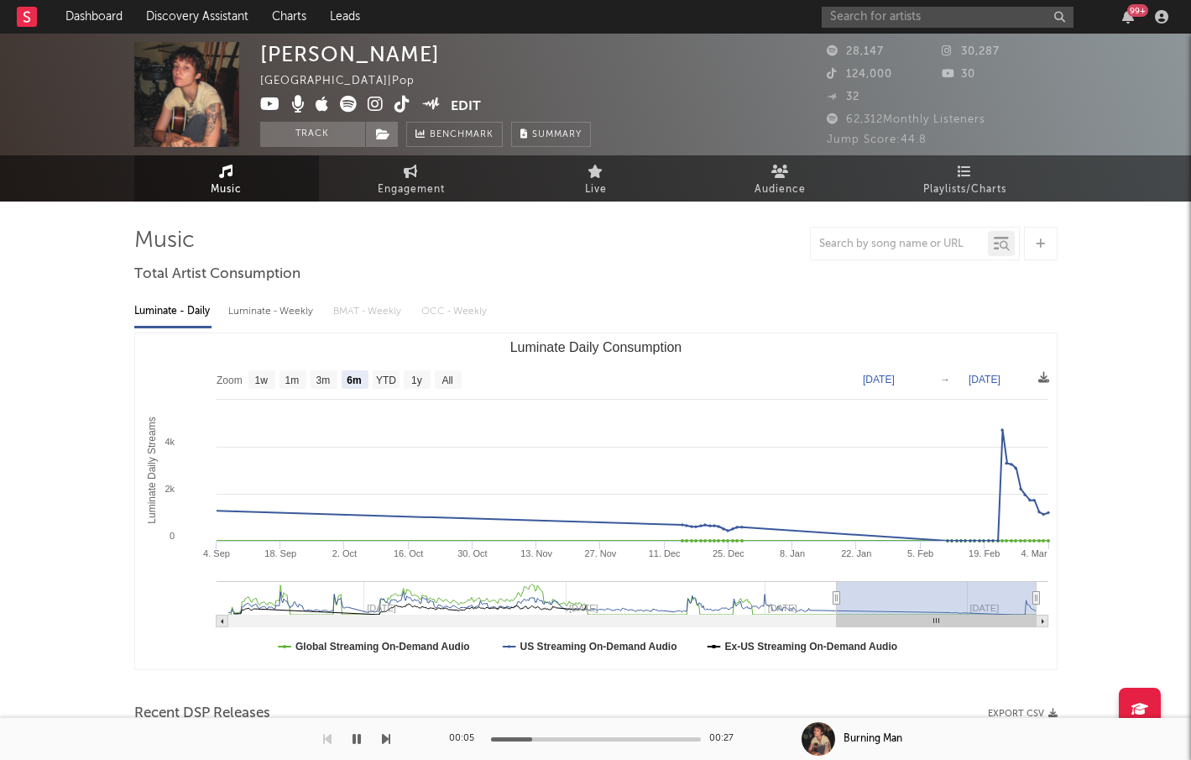
type input "2024-02-10"
type input "2023-08-02"
type input "2024-01-31"
type input "2023-07-07"
type input "2024-01-05"
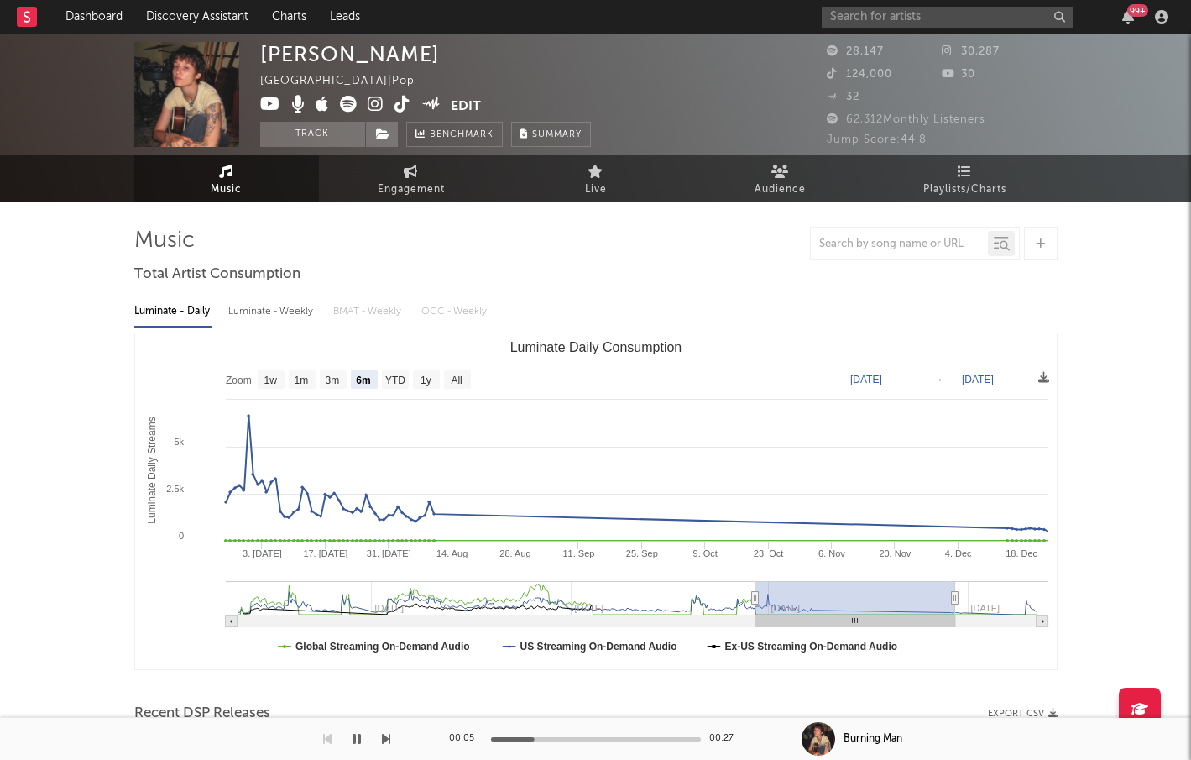
type input "2023-06-11"
type input "2023-12-10"
type input "2023-05-01"
type input "2023-10-30"
type input "2023-04-04"
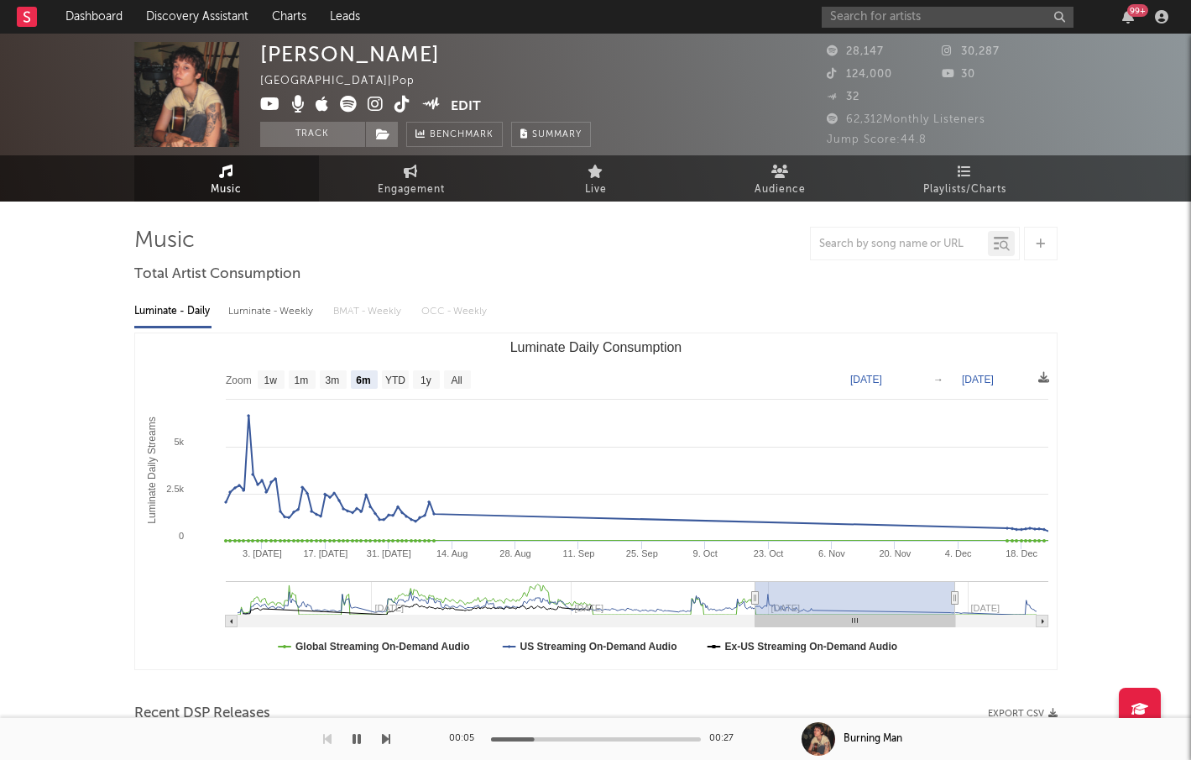
type input "2023-10-03"
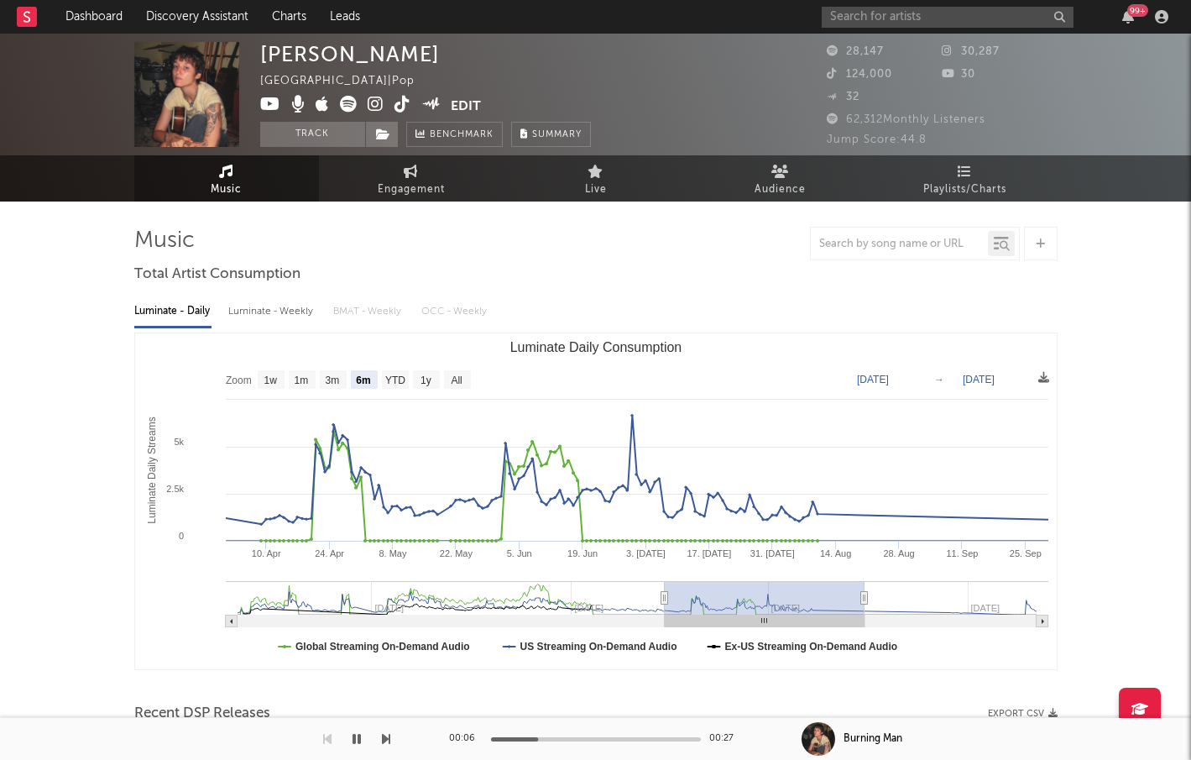
type input "2023-03-06"
type input "2023-09-04"
type input "2023-02-20"
type input "2023-08-21"
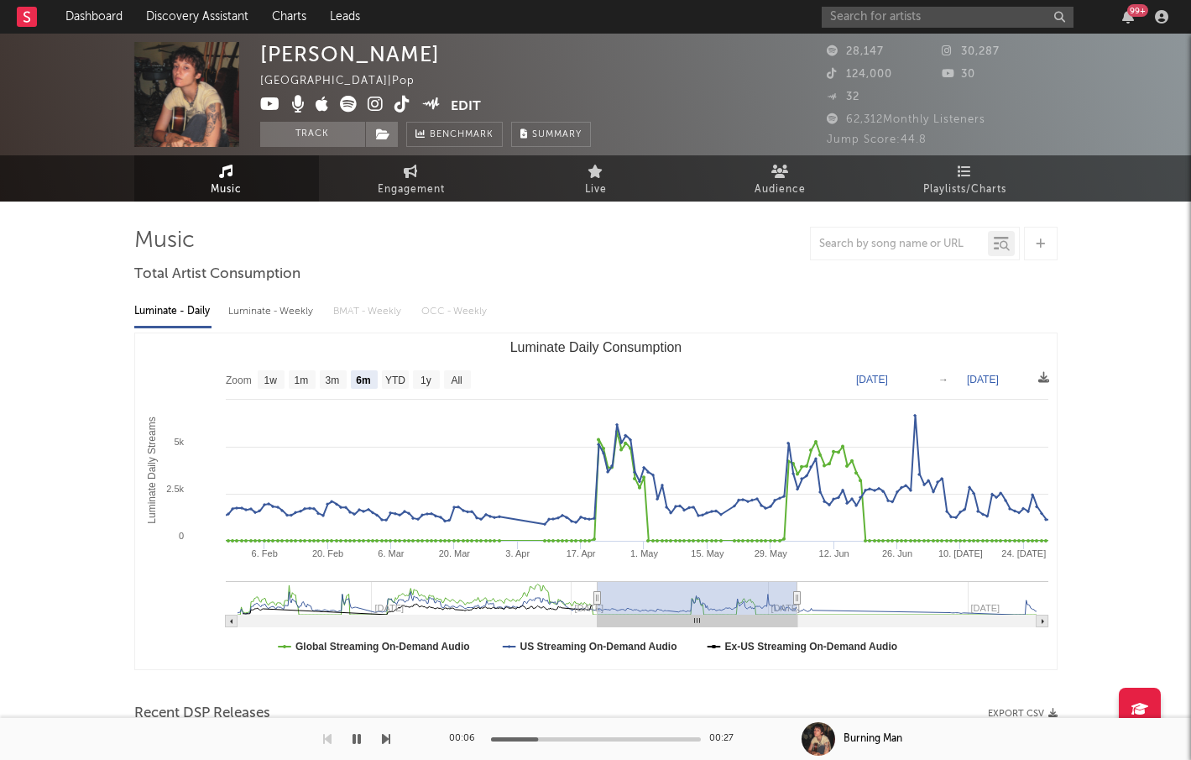
type input "2023-01-28"
type input "2023-07-29"
type input "2023-01-16"
type input "2023-07-17"
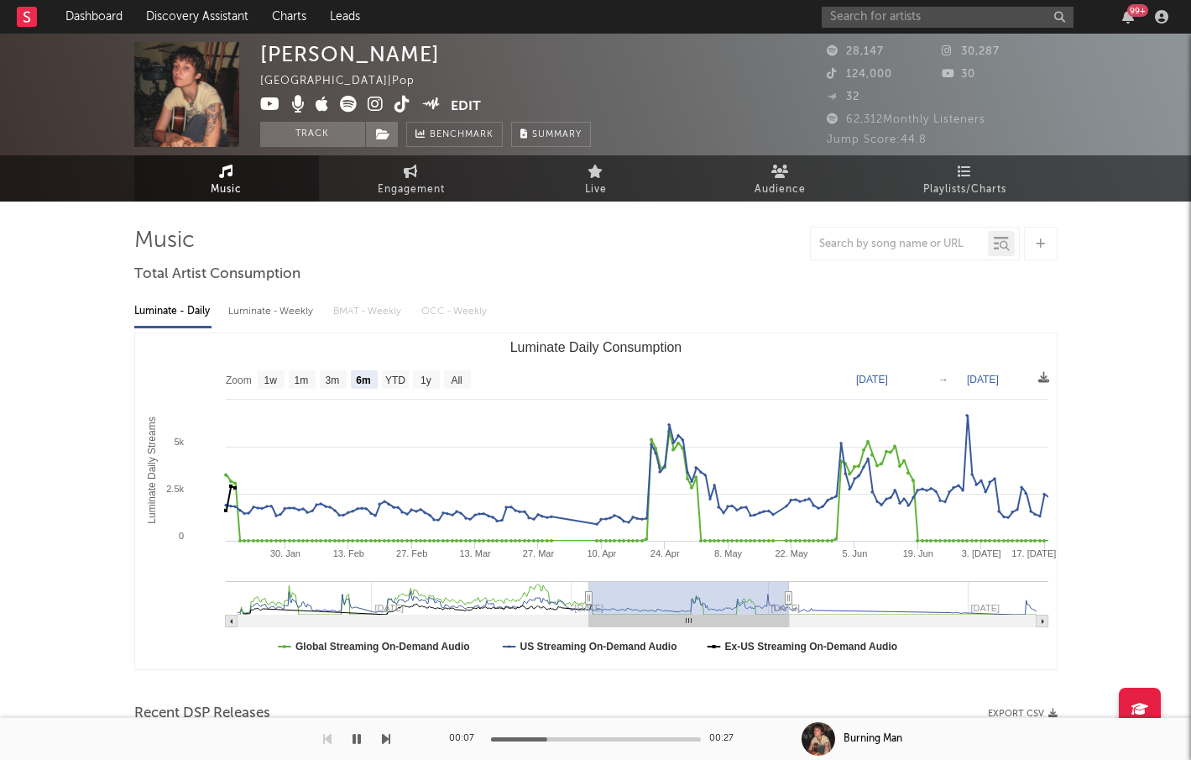
type input "2023-01-15"
type input "2023-07-16"
type input "2022-12-30"
type input "2023-06-30"
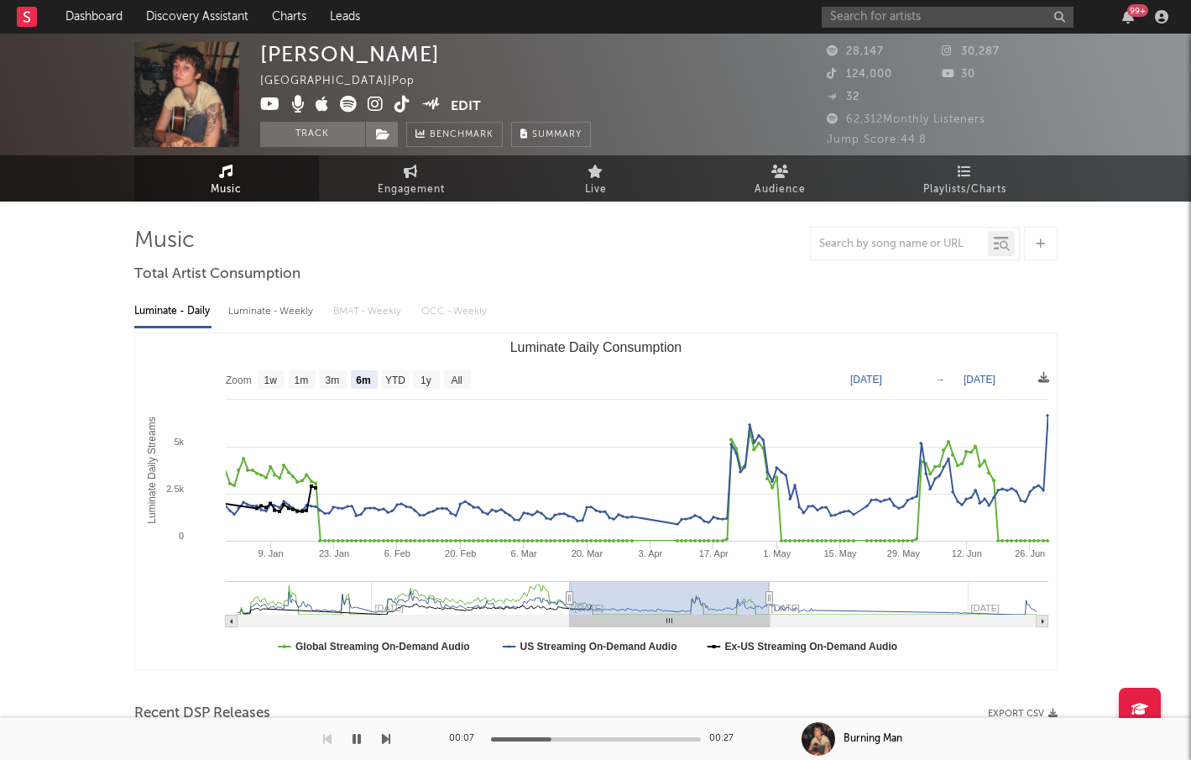
type input "2023-01-06"
type input "2023-07-07"
type input "2023-03-07"
type input "2023-09-05"
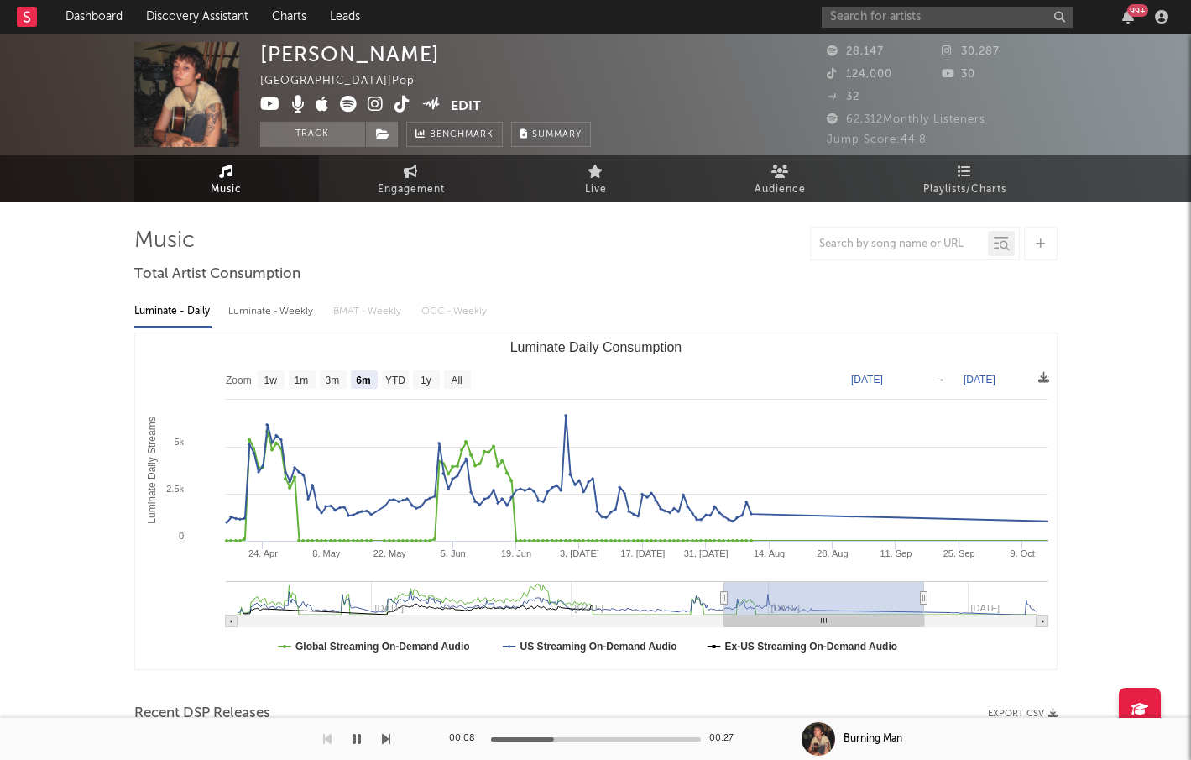
type input "2023-06-15"
type input "2023-12-14"
type input "2023-08-25"
type input "2024-02-23"
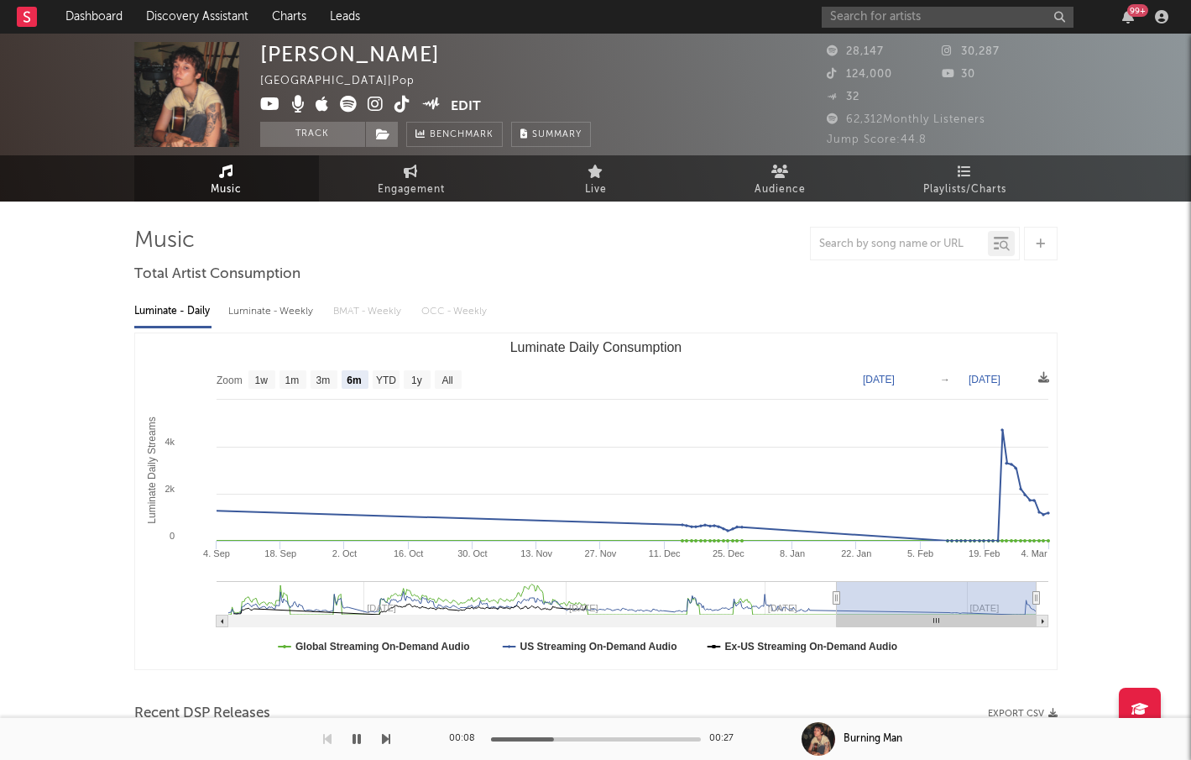
type input "2023-09-04"
type input "2024-03-04"
drag, startPoint x: 839, startPoint y: 598, endPoint x: 891, endPoint y: 614, distance: 54.2
click at [891, 614] on rect "Luminate Daily Consumption" at bounding box center [937, 598] width 200 height 34
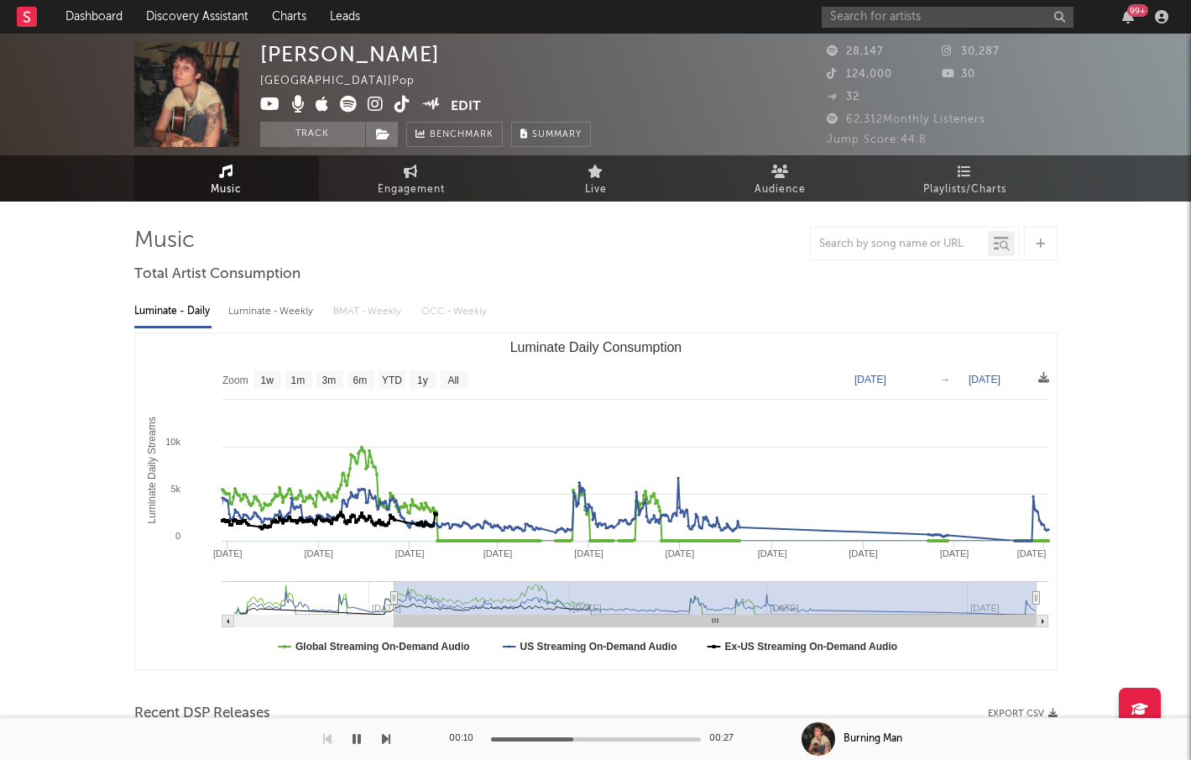
drag, startPoint x: 837, startPoint y: 598, endPoint x: 282, endPoint y: 563, distance: 555.9
click at [282, 563] on icon "Created with Highcharts 10.3.3 Luminate Daily Streams Luminate Daily Consumptio…" at bounding box center [596, 501] width 922 height 336
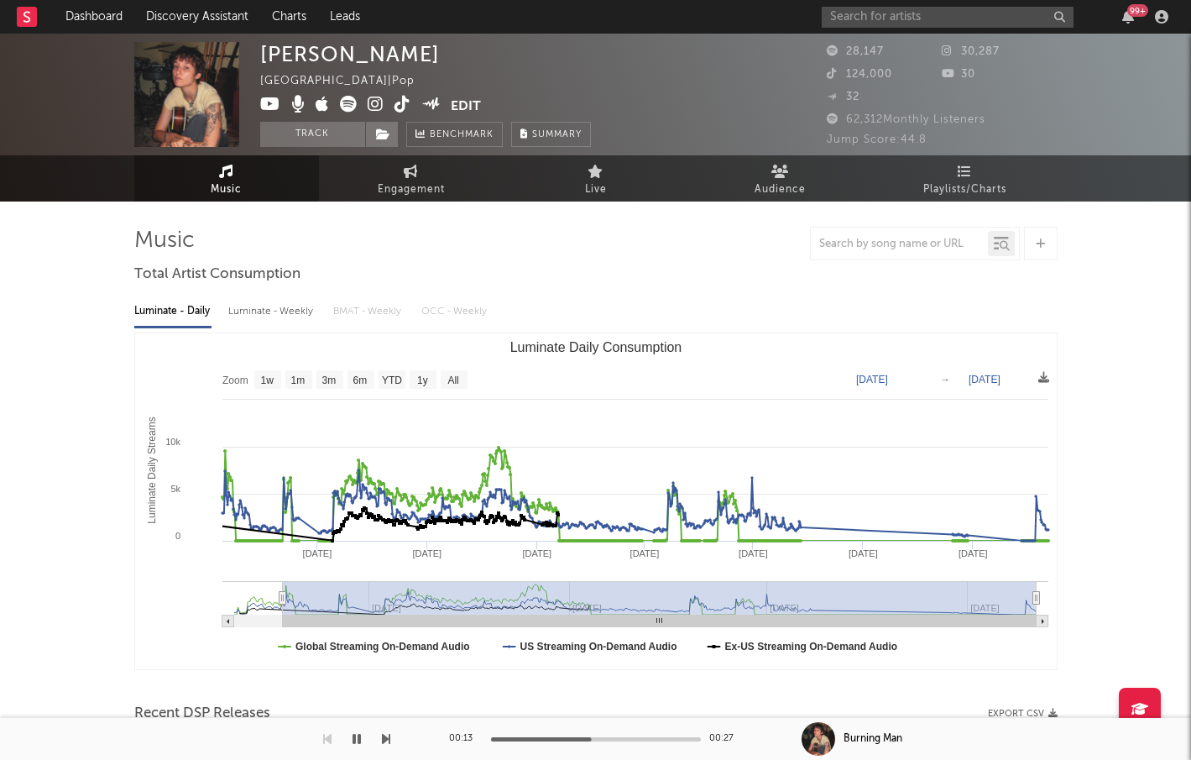
type input "2022-04-11"
select select "All"
type input "2022-02-27"
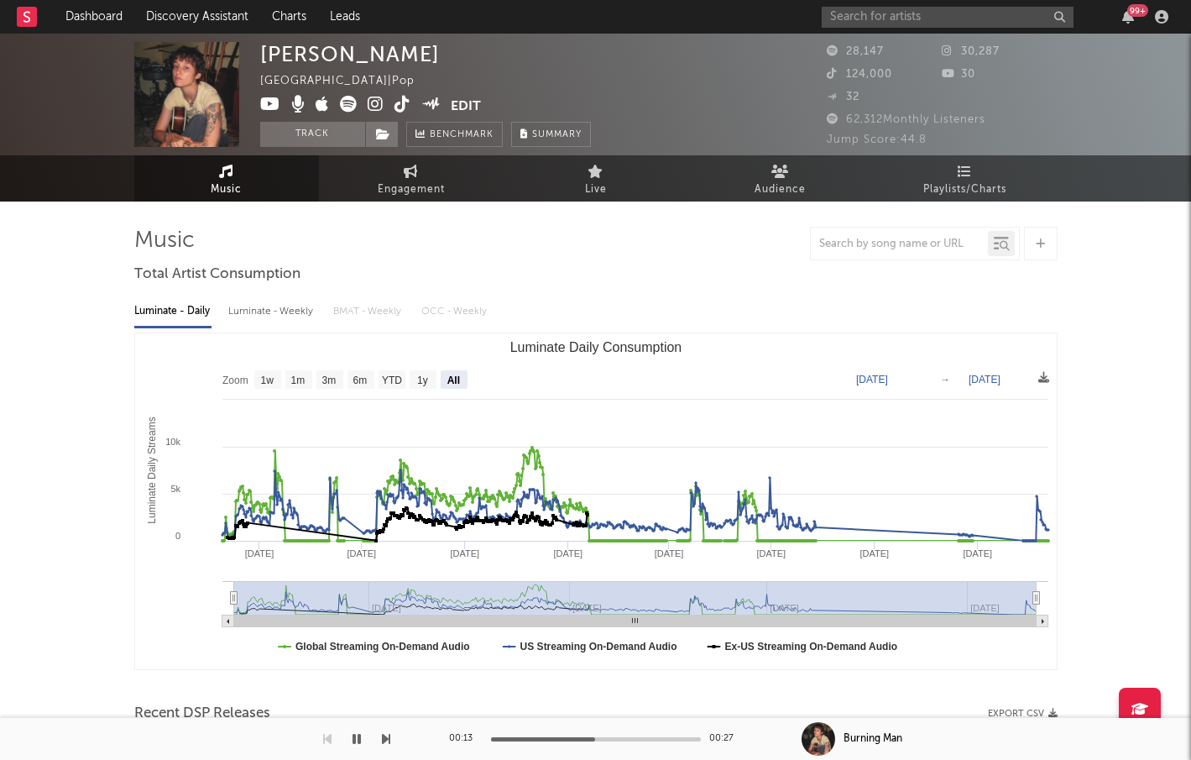
drag, startPoint x: 281, startPoint y: 596, endPoint x: 222, endPoint y: 589, distance: 59.1
click at [222, 589] on icon "Created with Highcharts 10.3.3 Luminate Daily Streams Luminate Daily Consumptio…" at bounding box center [596, 501] width 922 height 336
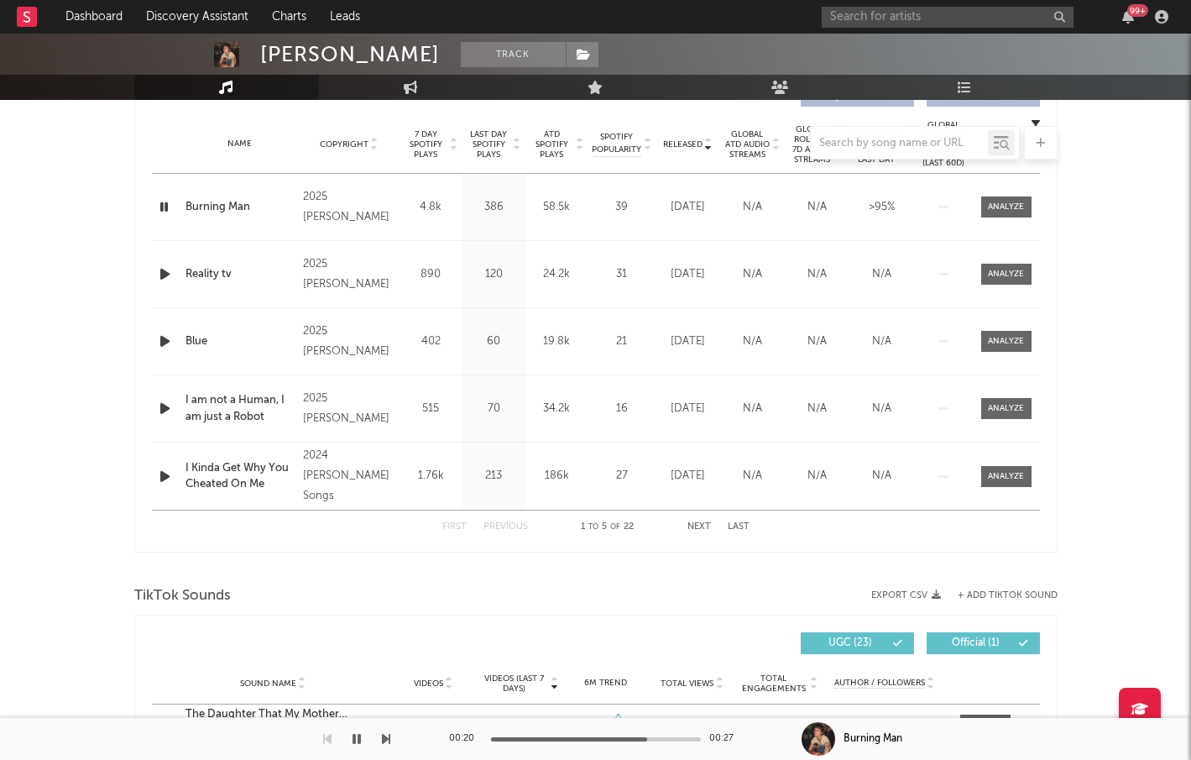
scroll to position [656, 0]
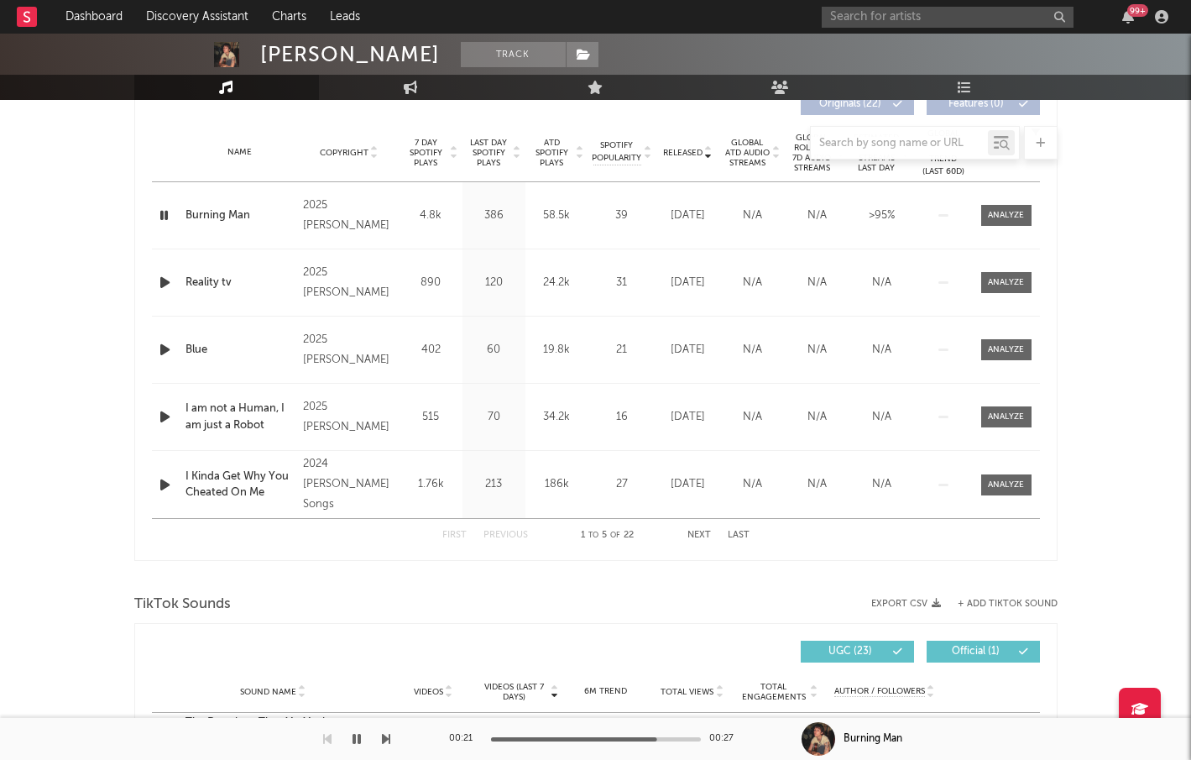
click at [162, 283] on icon "button" at bounding box center [165, 282] width 18 height 21
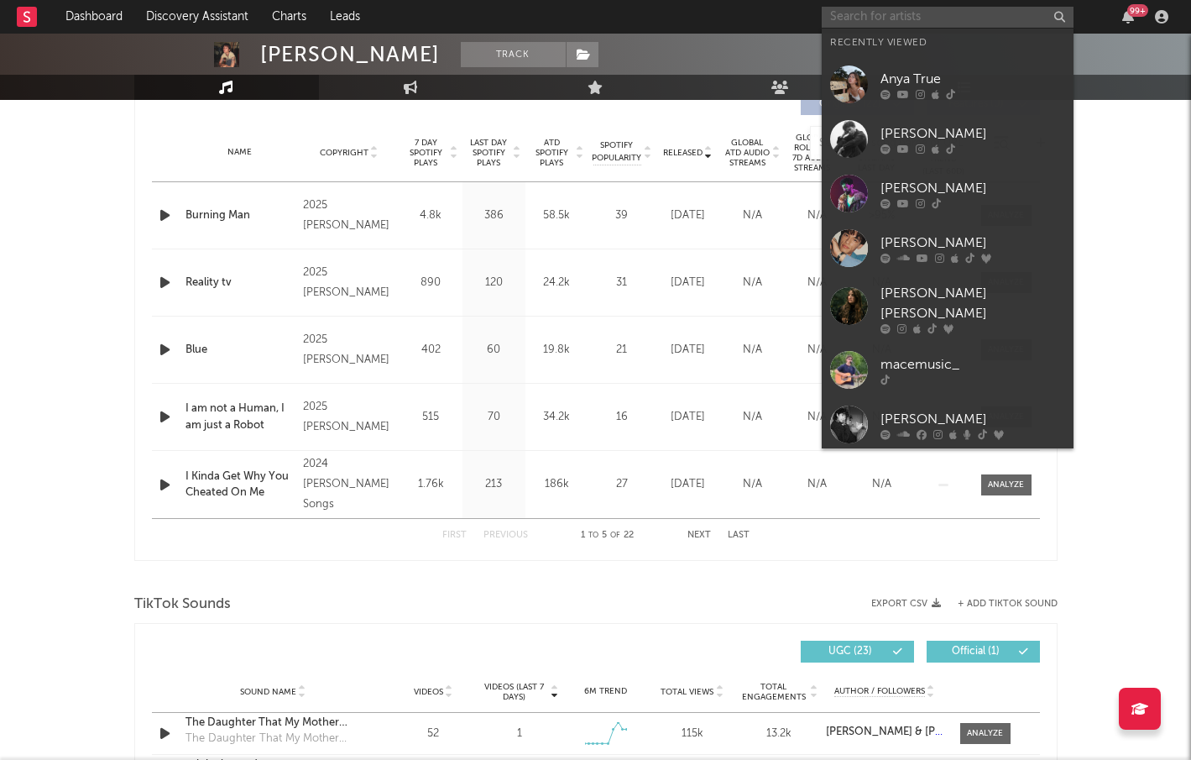
click at [975, 24] on input "text" at bounding box center [948, 17] width 252 height 21
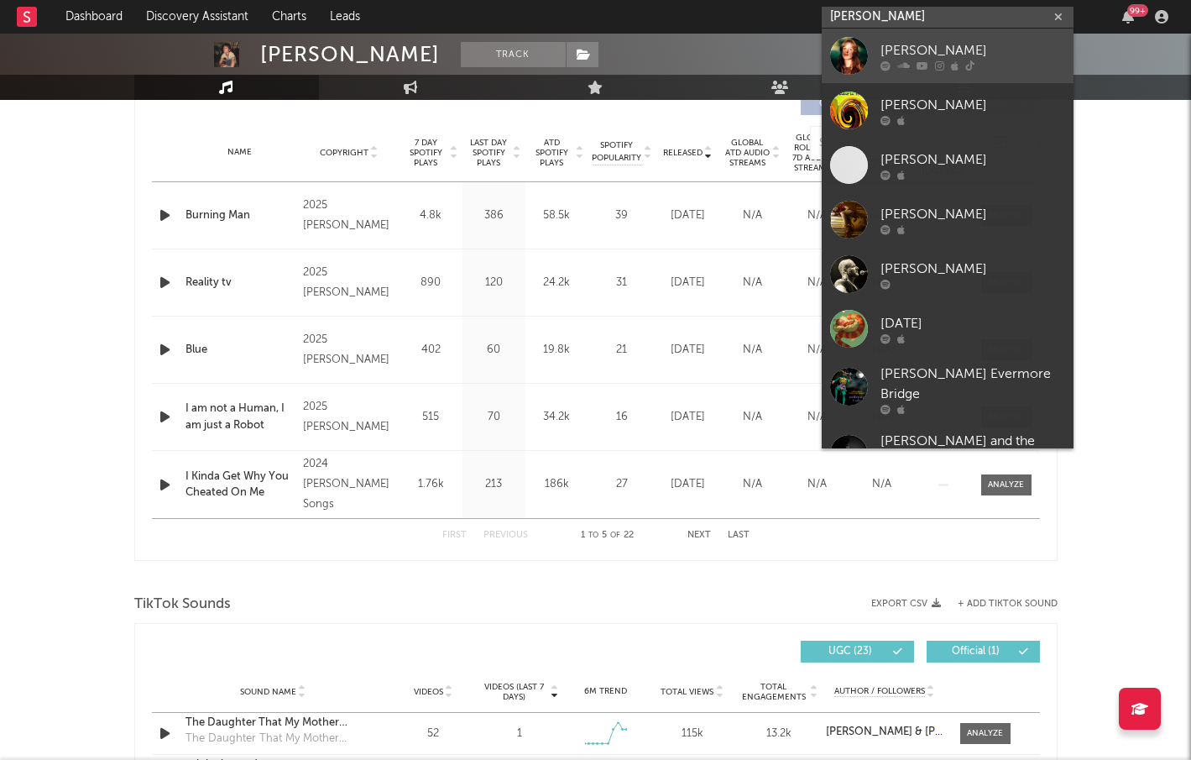
type input "eve chri"
click at [994, 47] on div "Eve Christina" at bounding box center [972, 50] width 185 height 20
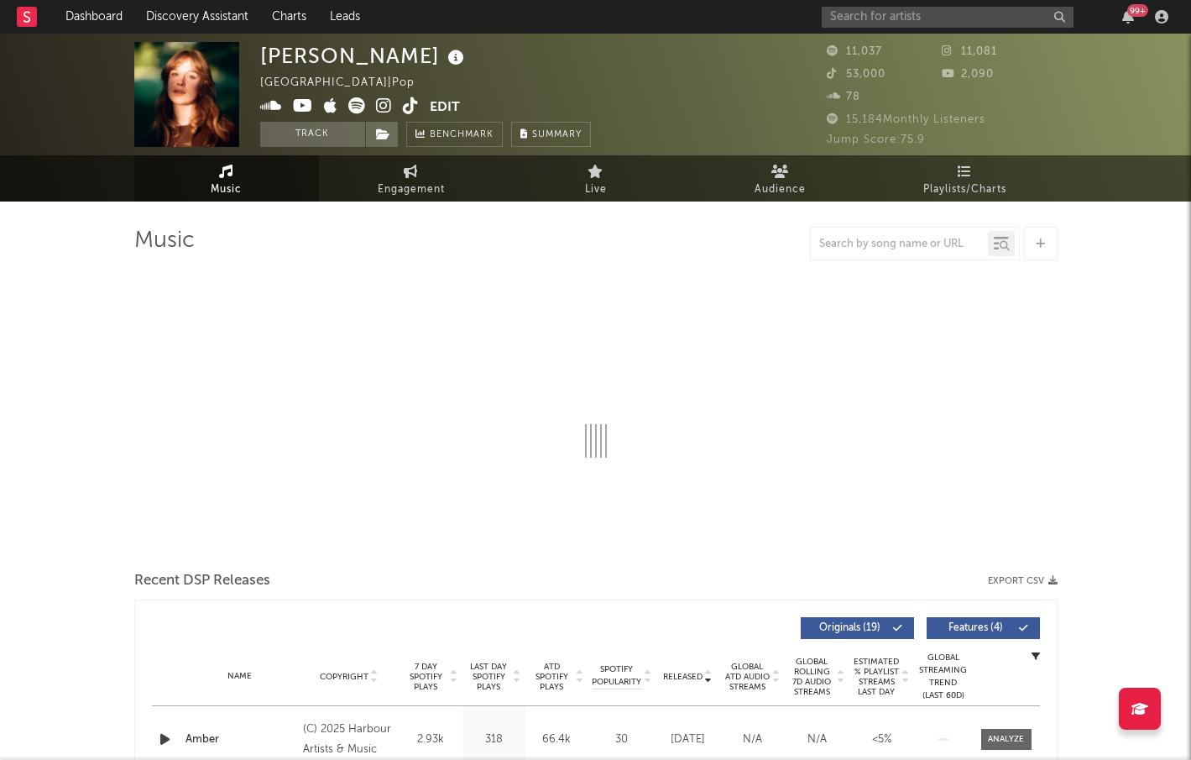
select select "1w"
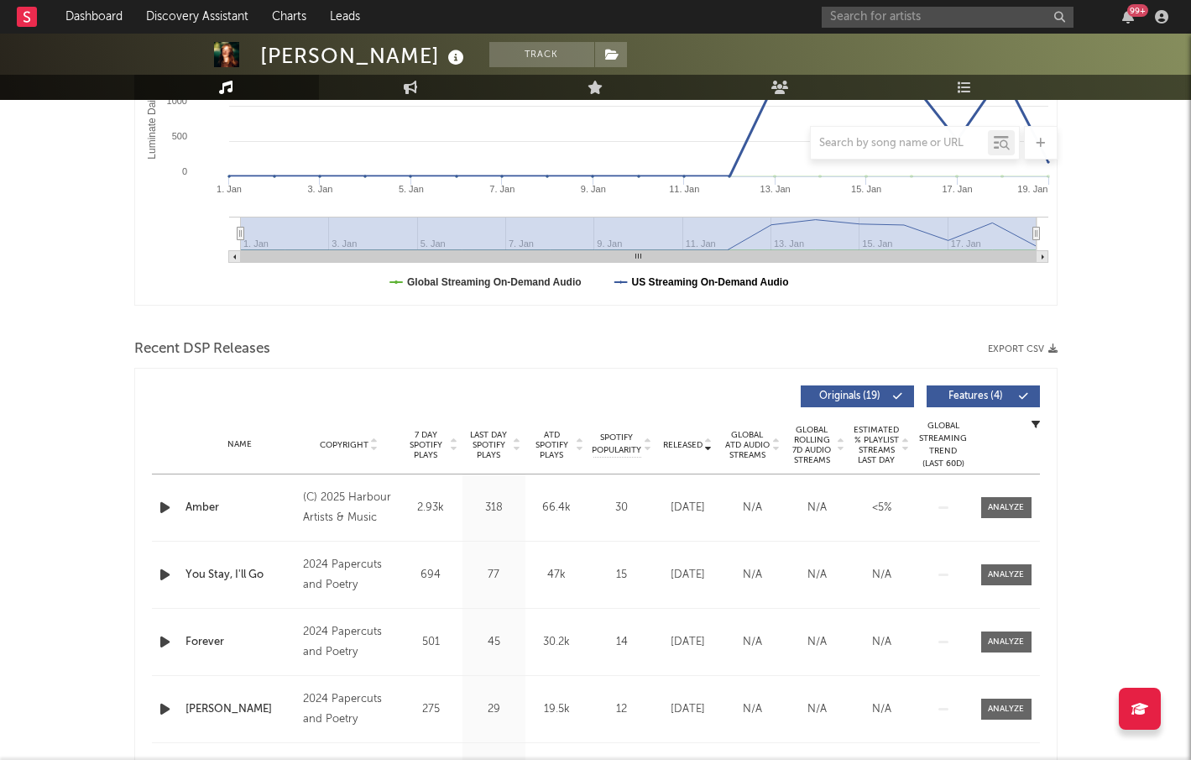
scroll to position [387, 0]
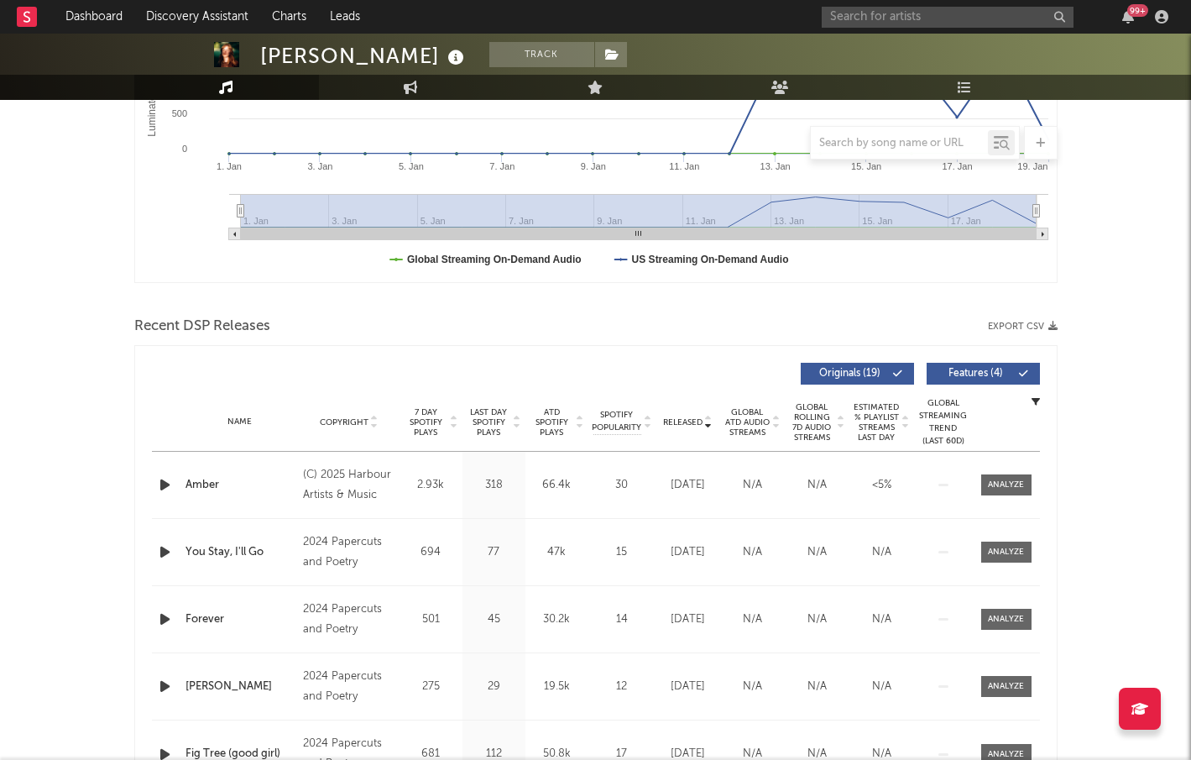
click at [690, 424] on span "Released" at bounding box center [682, 422] width 39 height 10
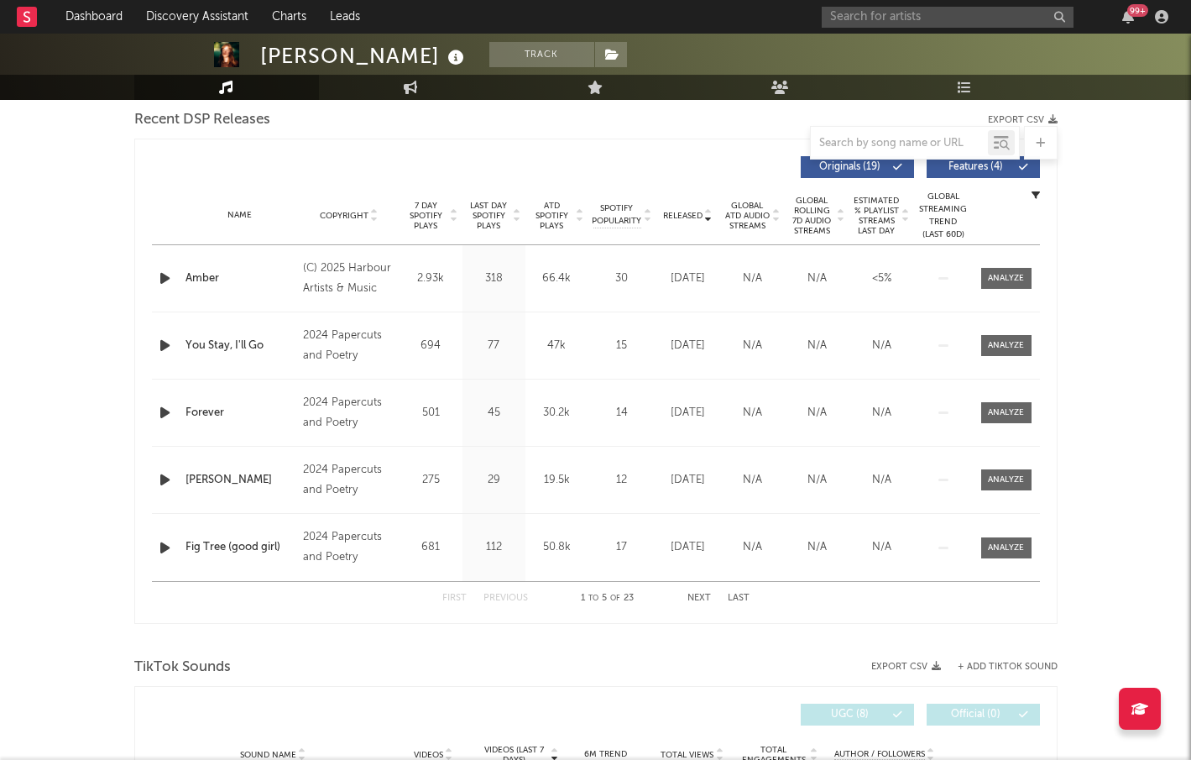
scroll to position [587, 0]
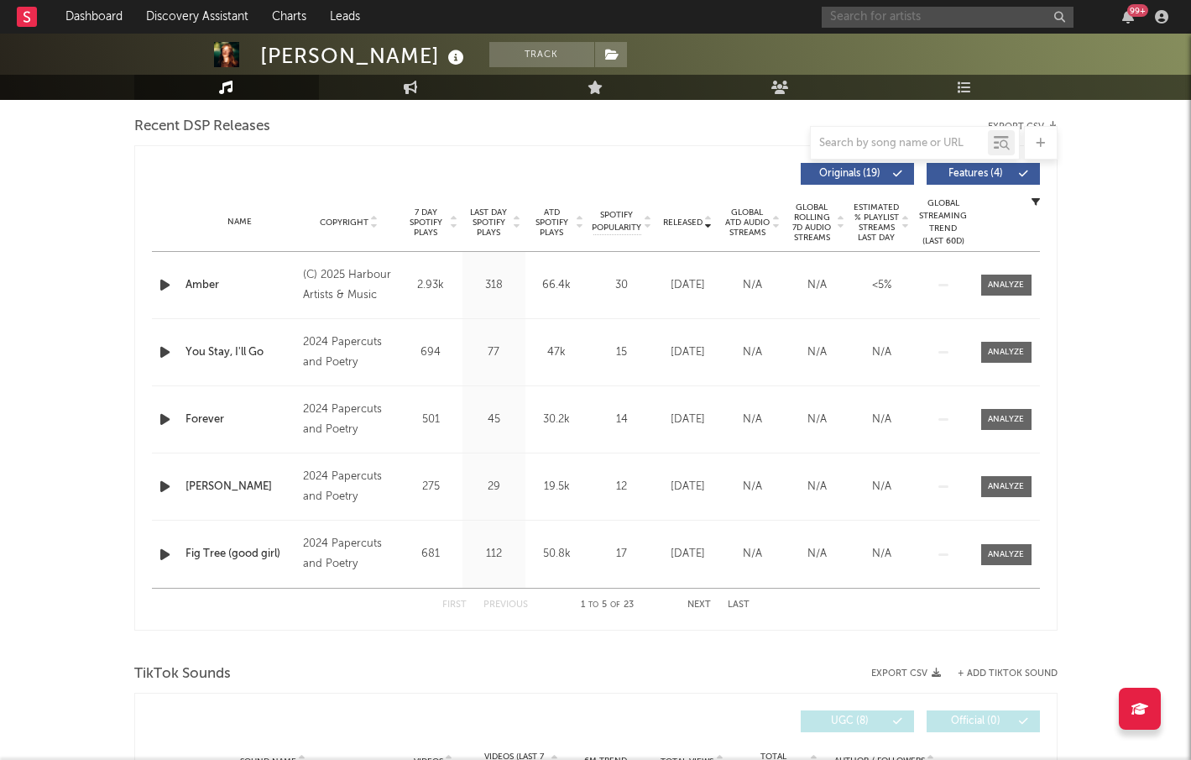
click at [965, 14] on input "text" at bounding box center [948, 17] width 252 height 21
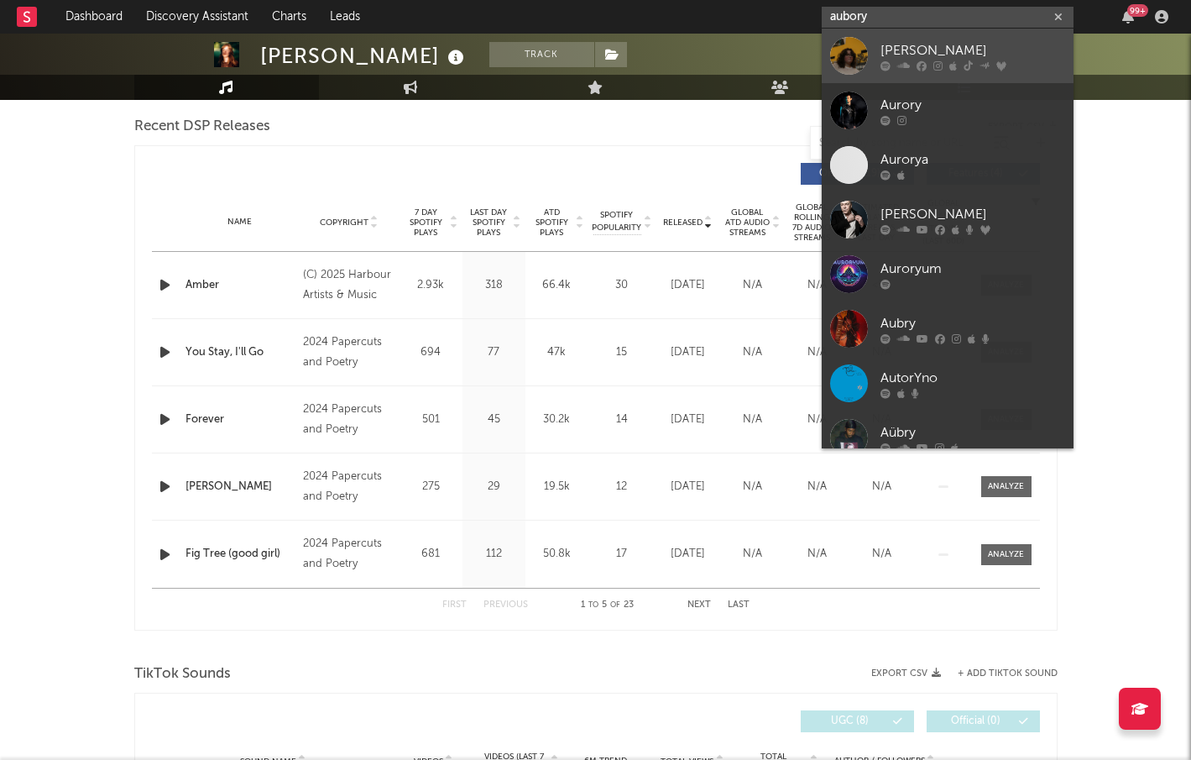
type input "aubory"
click at [946, 52] on div "Aubory Bugg" at bounding box center [972, 50] width 185 height 20
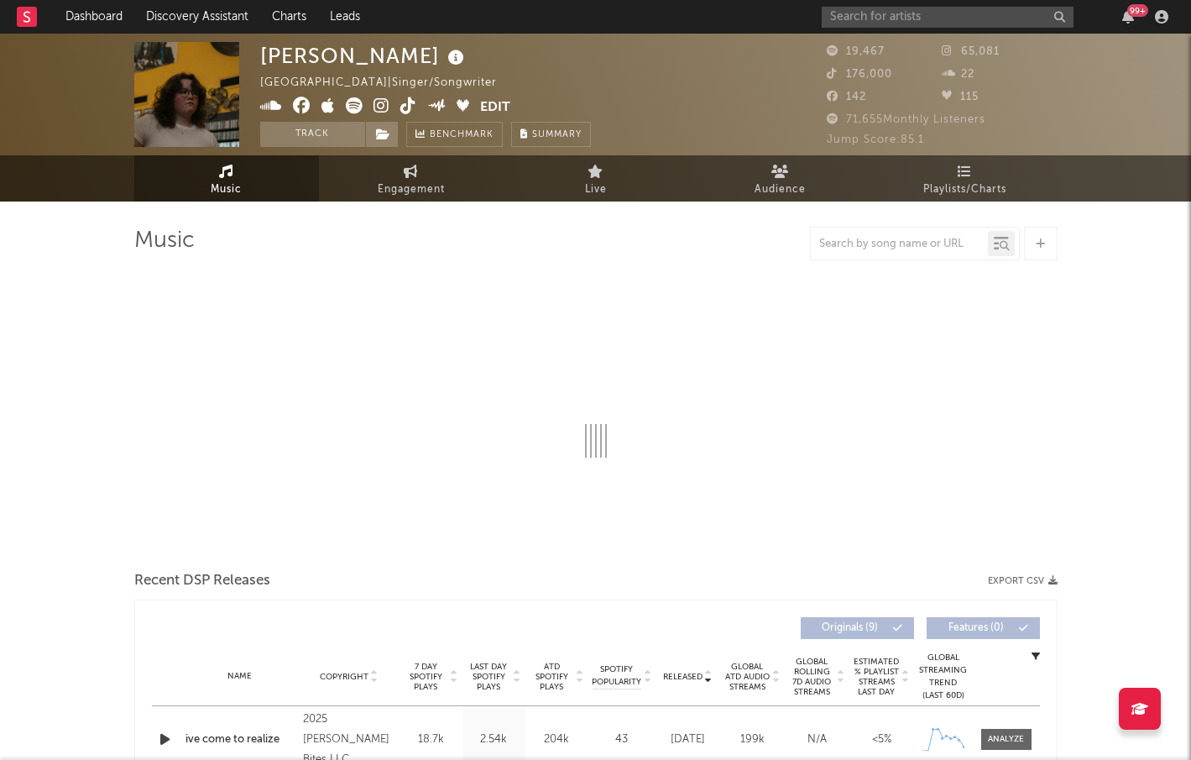
select select "6m"
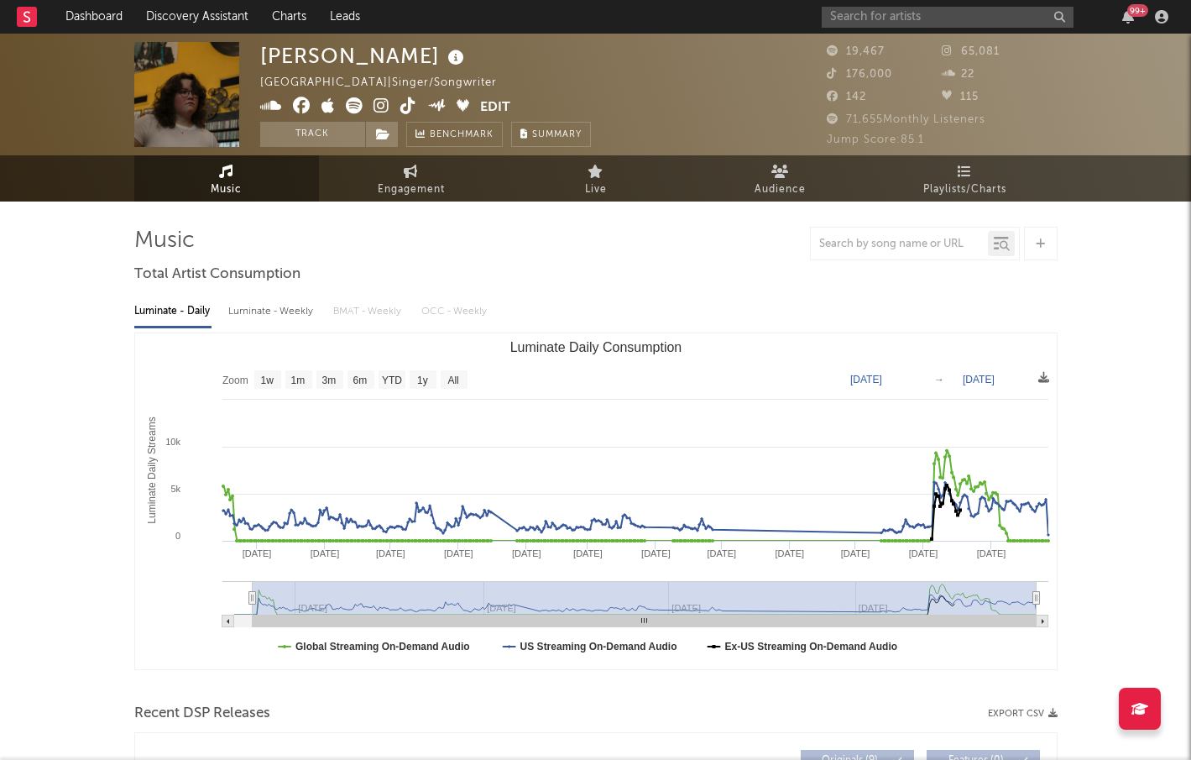
type input "2024-09-04"
select select "All"
type input "2024-09-01"
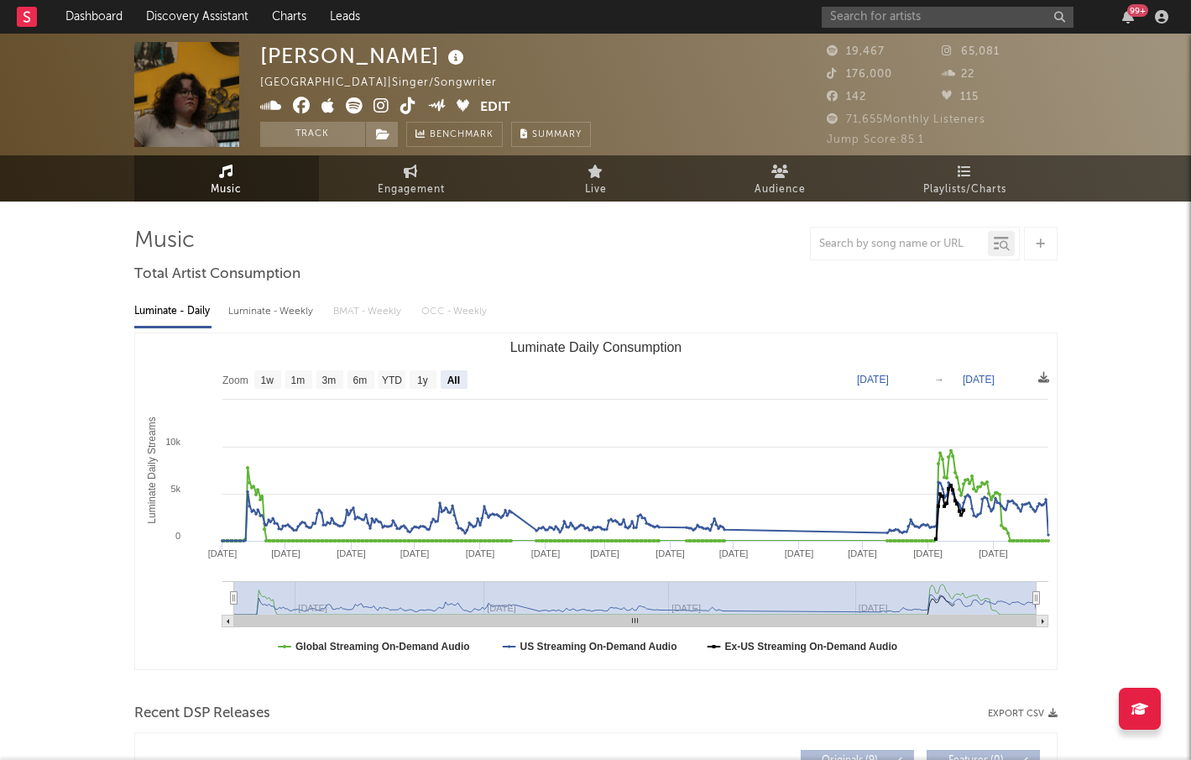
drag, startPoint x: 659, startPoint y: 595, endPoint x: 188, endPoint y: 562, distance: 472.1
click at [188, 562] on icon "Created with Highcharts 10.3.3 Luminate Daily Streams Luminate Daily Consumptio…" at bounding box center [596, 501] width 922 height 336
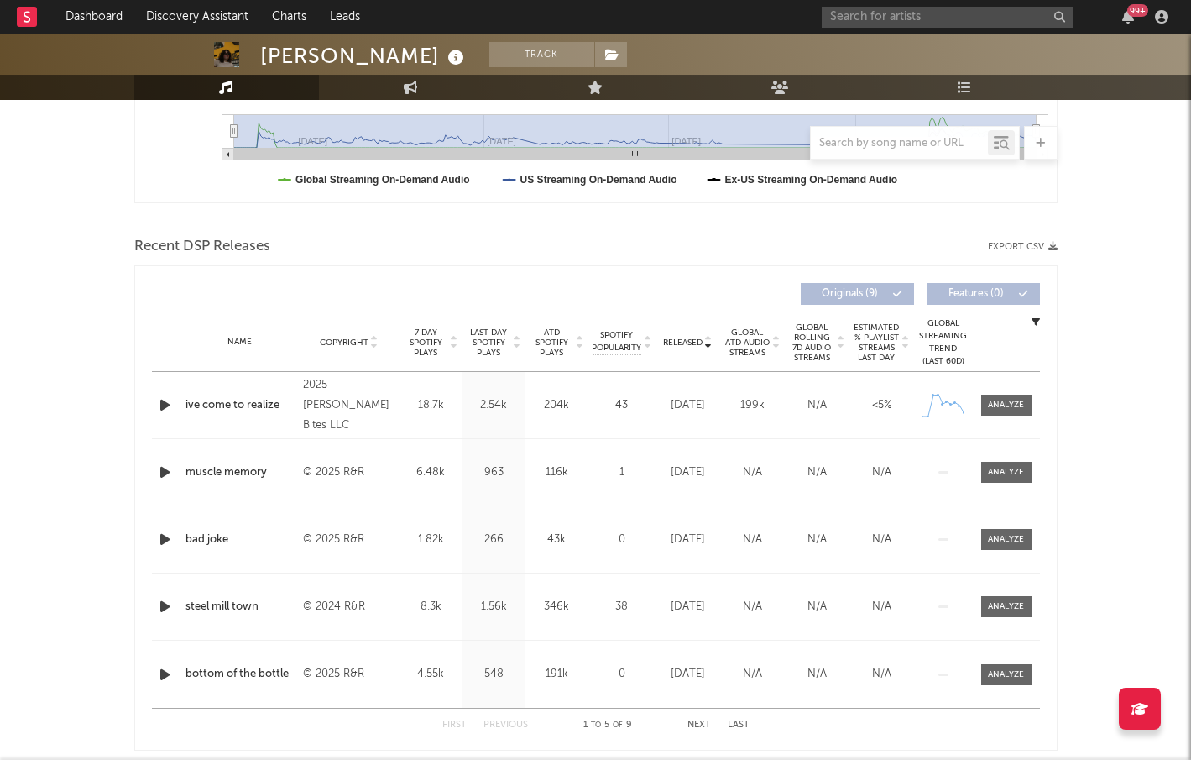
scroll to position [468, 0]
click at [703, 341] on div at bounding box center [708, 341] width 10 height 13
click at [693, 341] on span "Released" at bounding box center [682, 342] width 39 height 10
click at [979, 23] on input "text" at bounding box center [948, 17] width 252 height 21
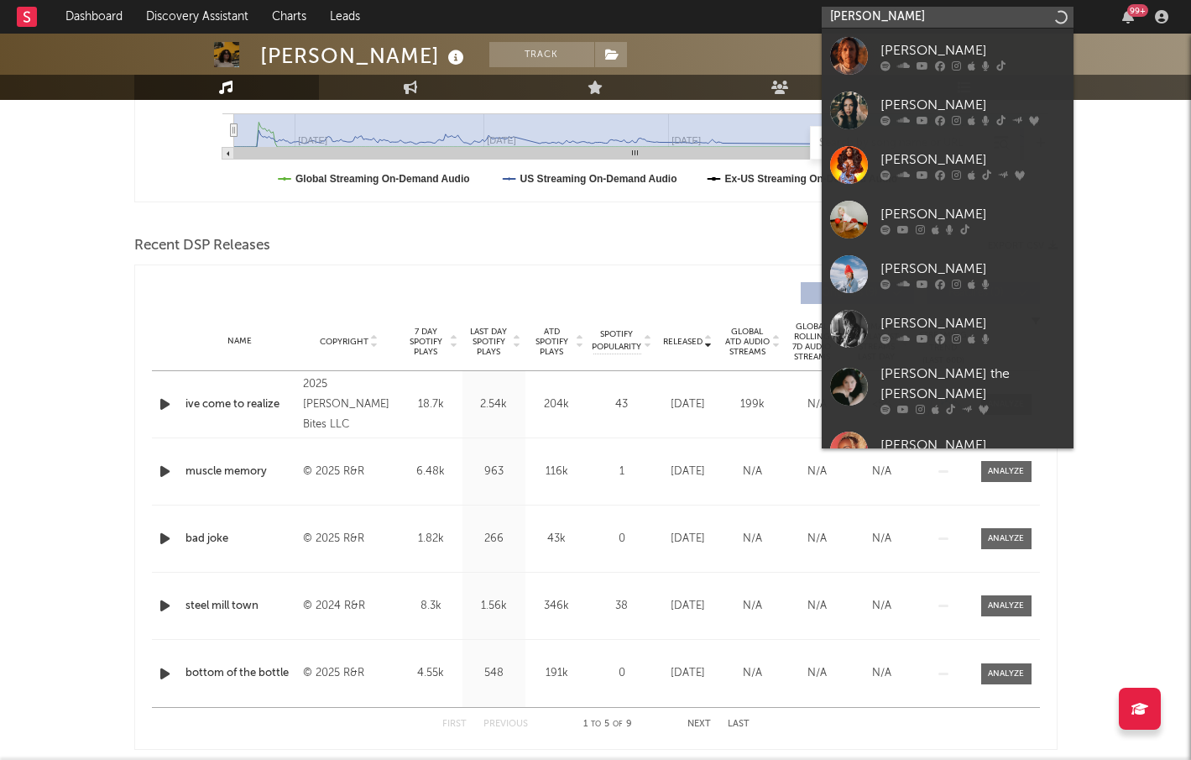
type input "Lydia shute"
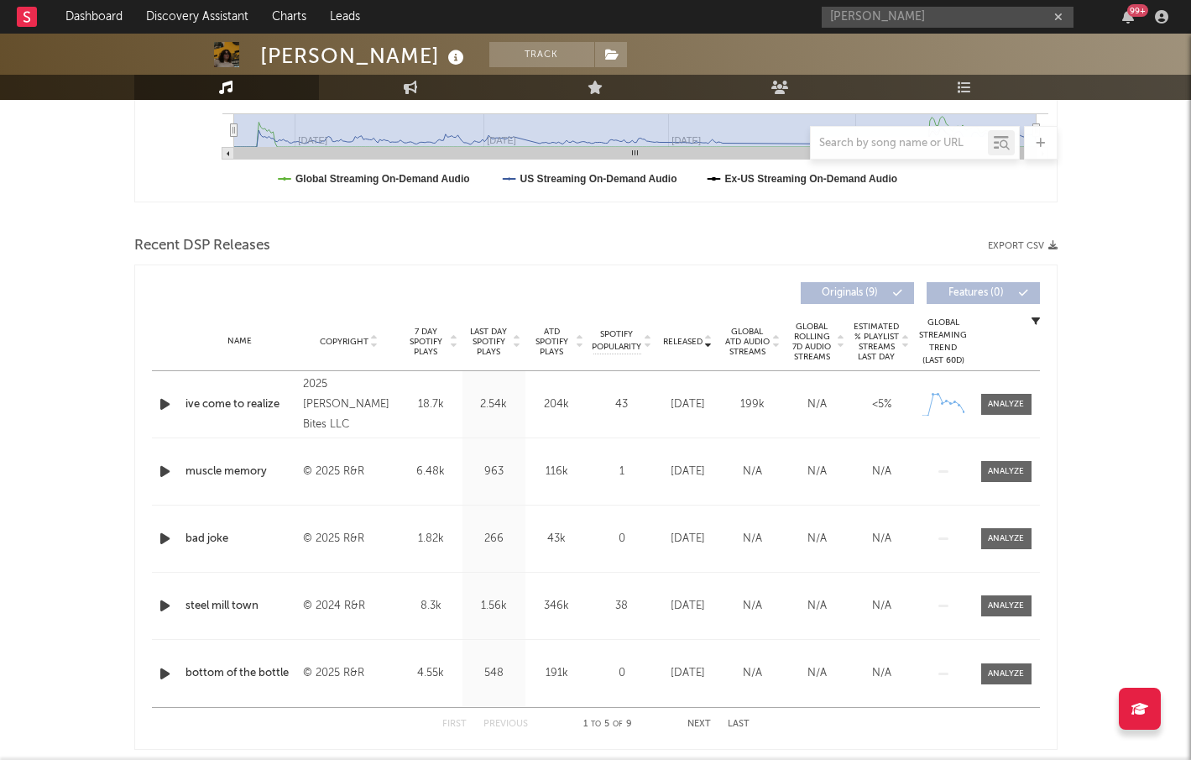
click at [914, 12] on input "Lydia shute" at bounding box center [948, 17] width 252 height 21
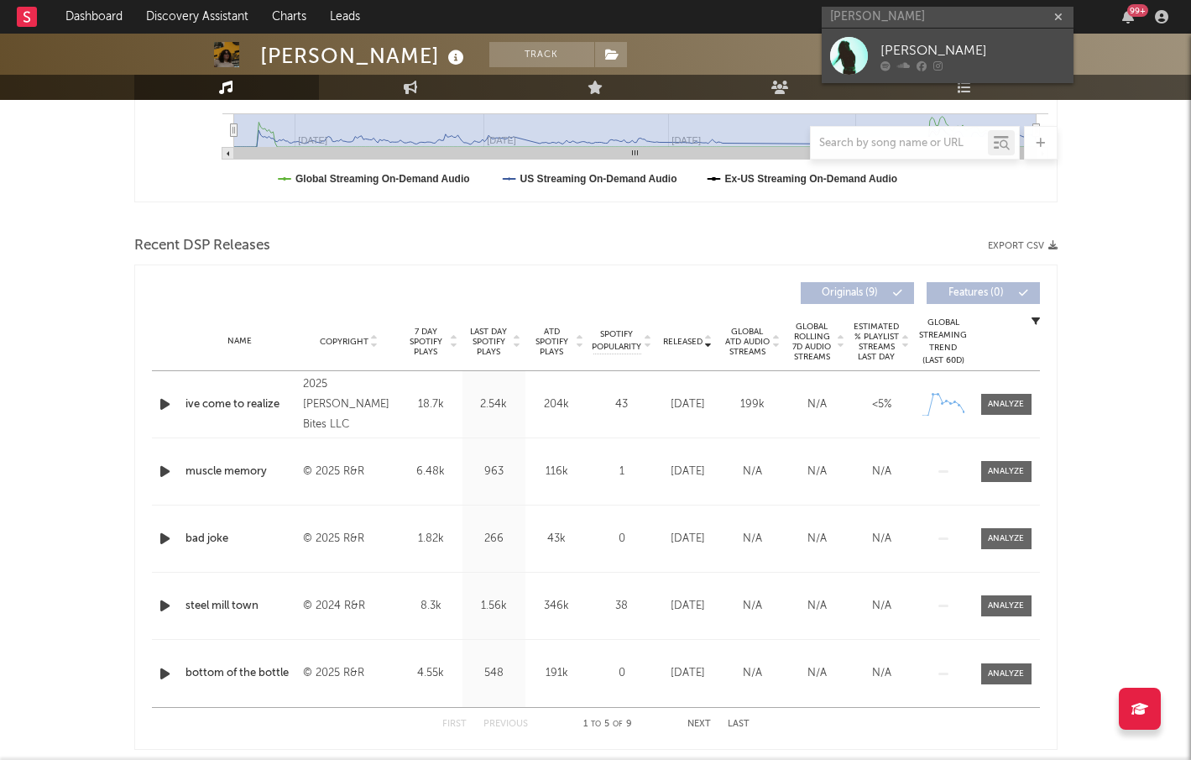
click at [912, 42] on div "Lydia Shute" at bounding box center [972, 50] width 185 height 20
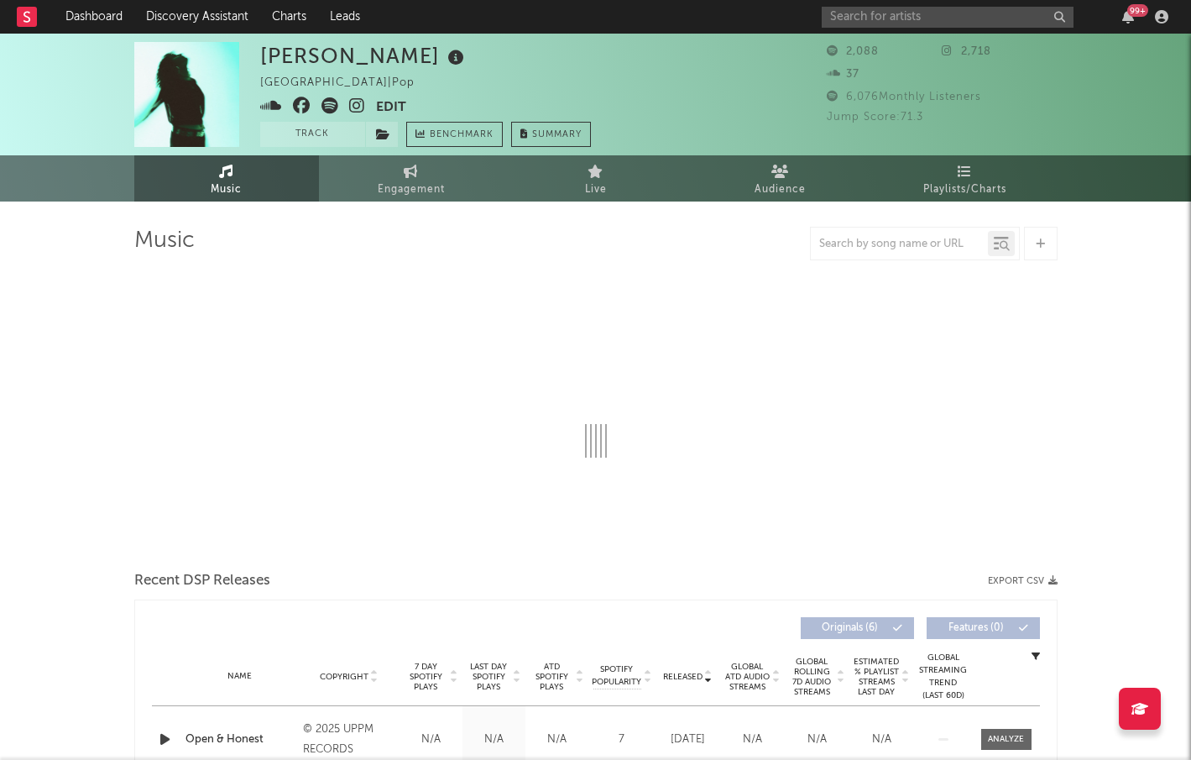
select select "6m"
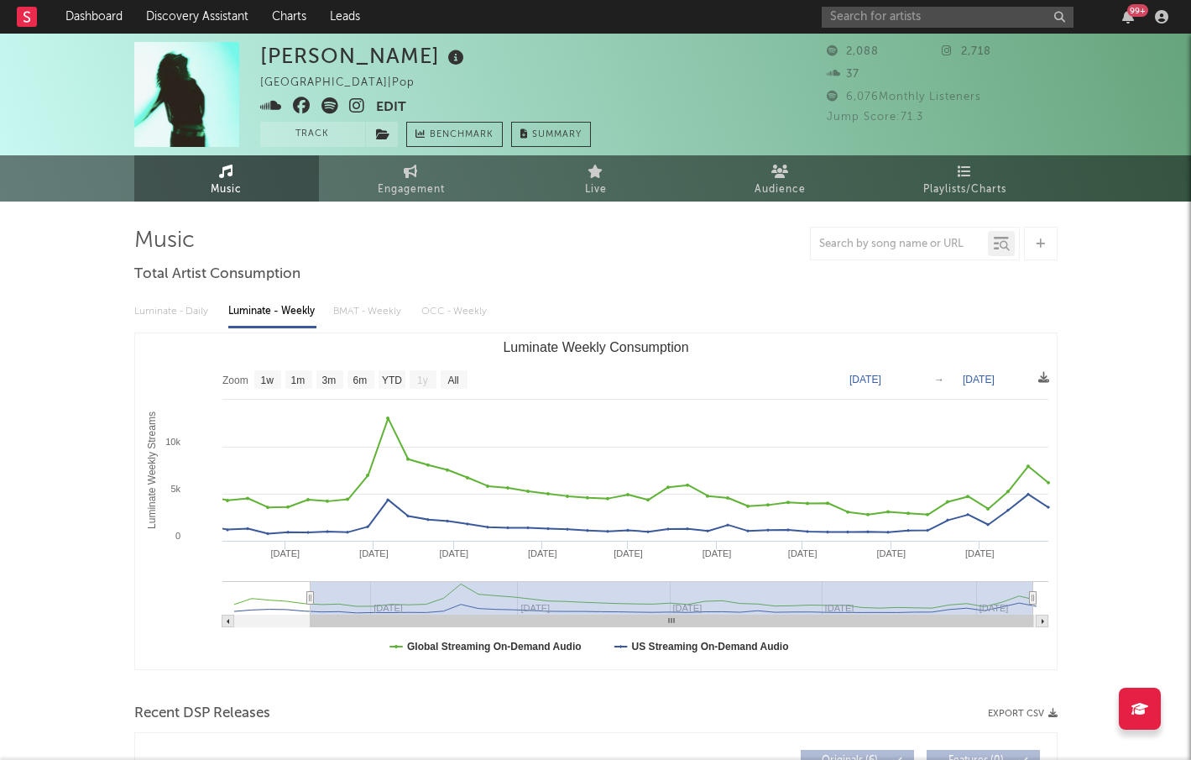
type input "2024-11-11"
select select "All"
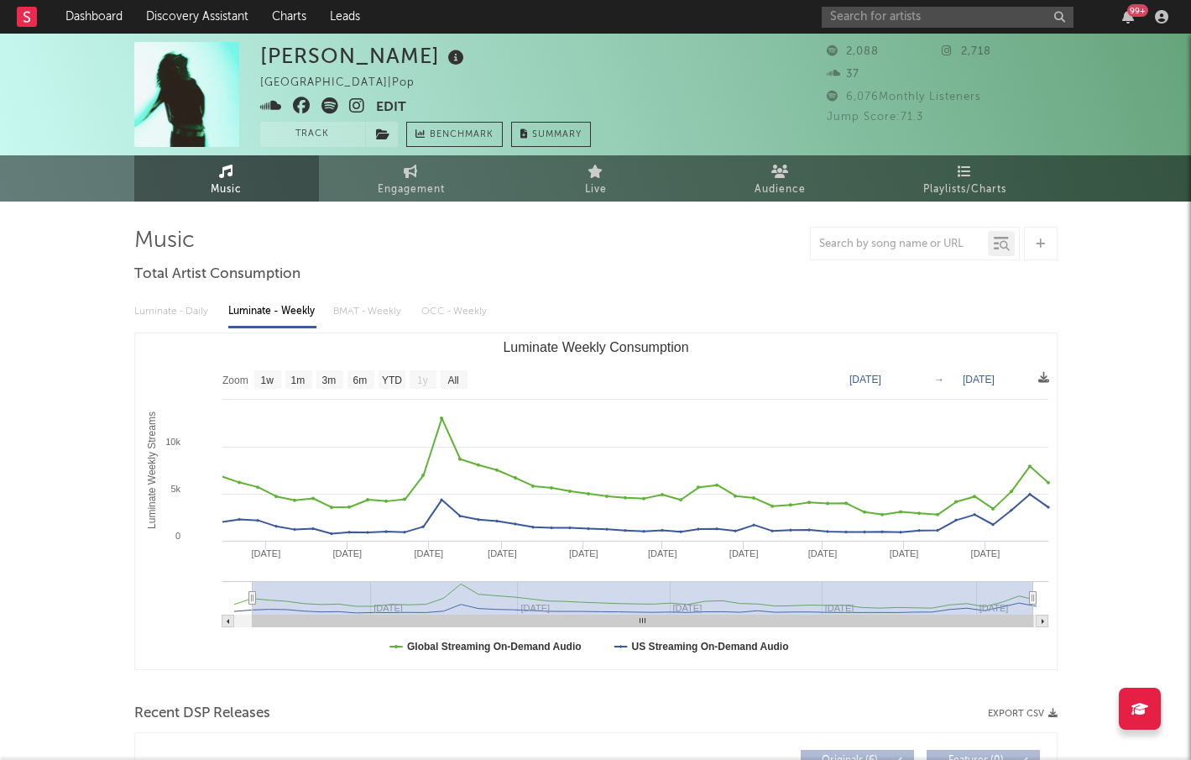
type input "2024-11-11"
select select "All"
type input "2024-11-07"
drag, startPoint x: 577, startPoint y: 591, endPoint x: 209, endPoint y: 572, distance: 368.1
click at [208, 572] on icon "Created with Highcharts 10.3.3 Luminate Weekly Streams Luminate Weekly Consumpt…" at bounding box center [596, 501] width 922 height 336
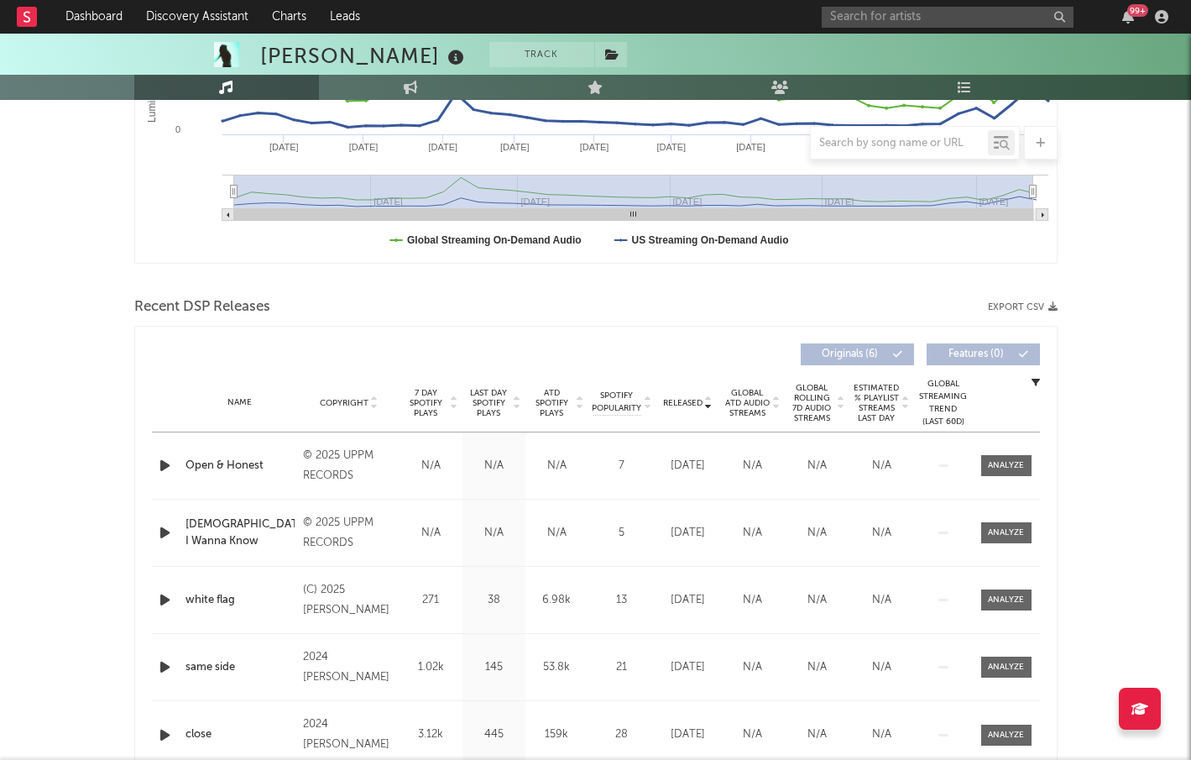
scroll to position [416, 0]
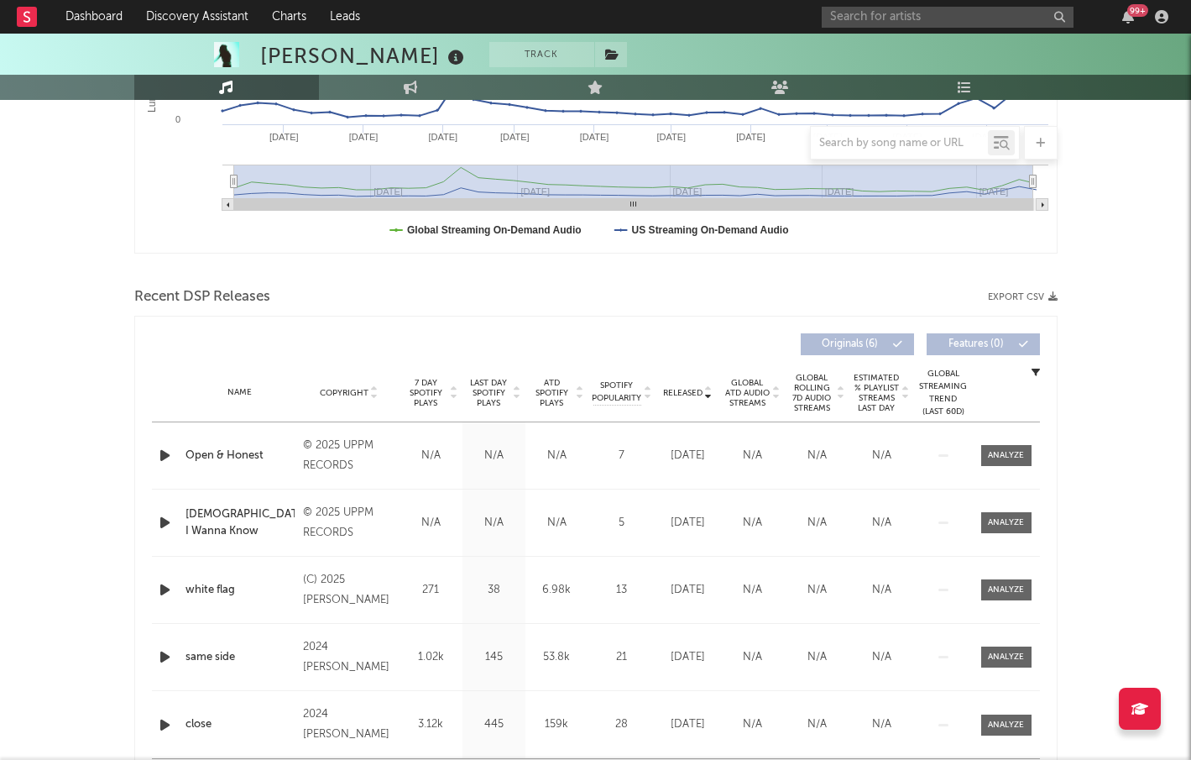
click at [678, 388] on span "Released" at bounding box center [682, 393] width 39 height 10
click at [163, 462] on icon "button" at bounding box center [165, 455] width 18 height 21
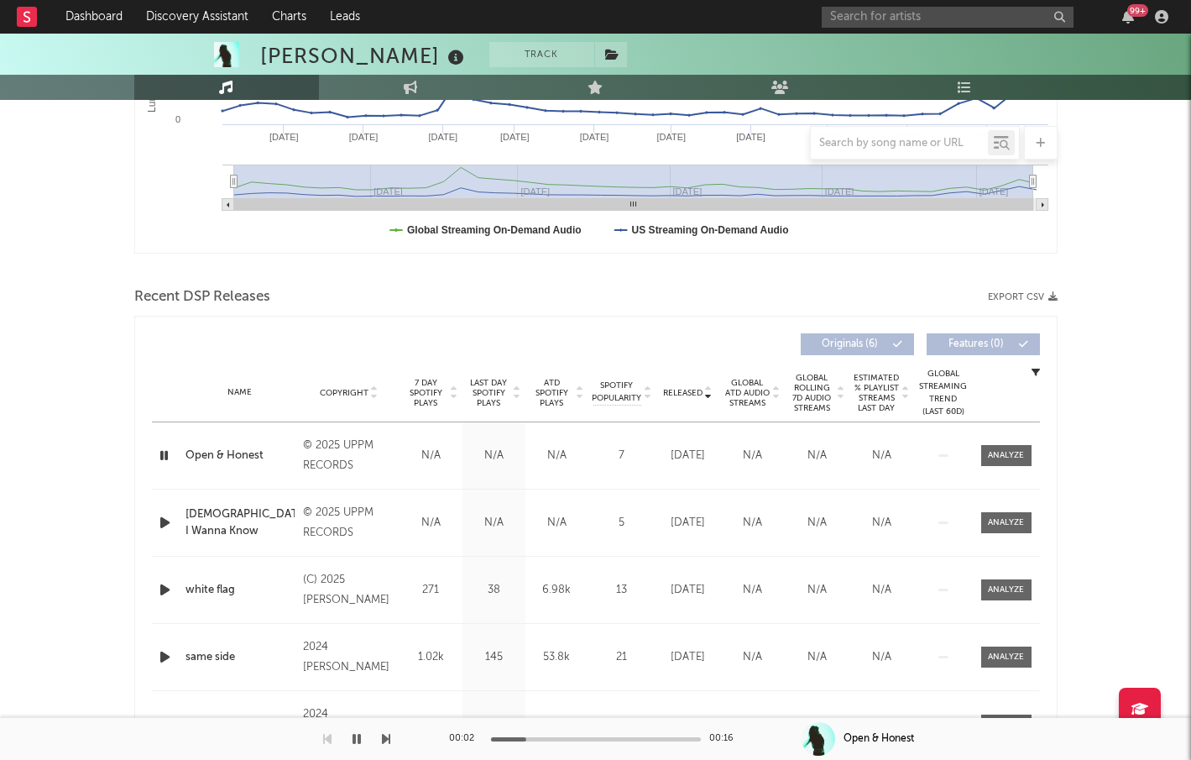
click at [165, 526] on icon "button" at bounding box center [165, 522] width 18 height 21
click at [166, 585] on icon "button" at bounding box center [165, 589] width 18 height 21
click at [166, 584] on icon "button" at bounding box center [164, 589] width 16 height 21
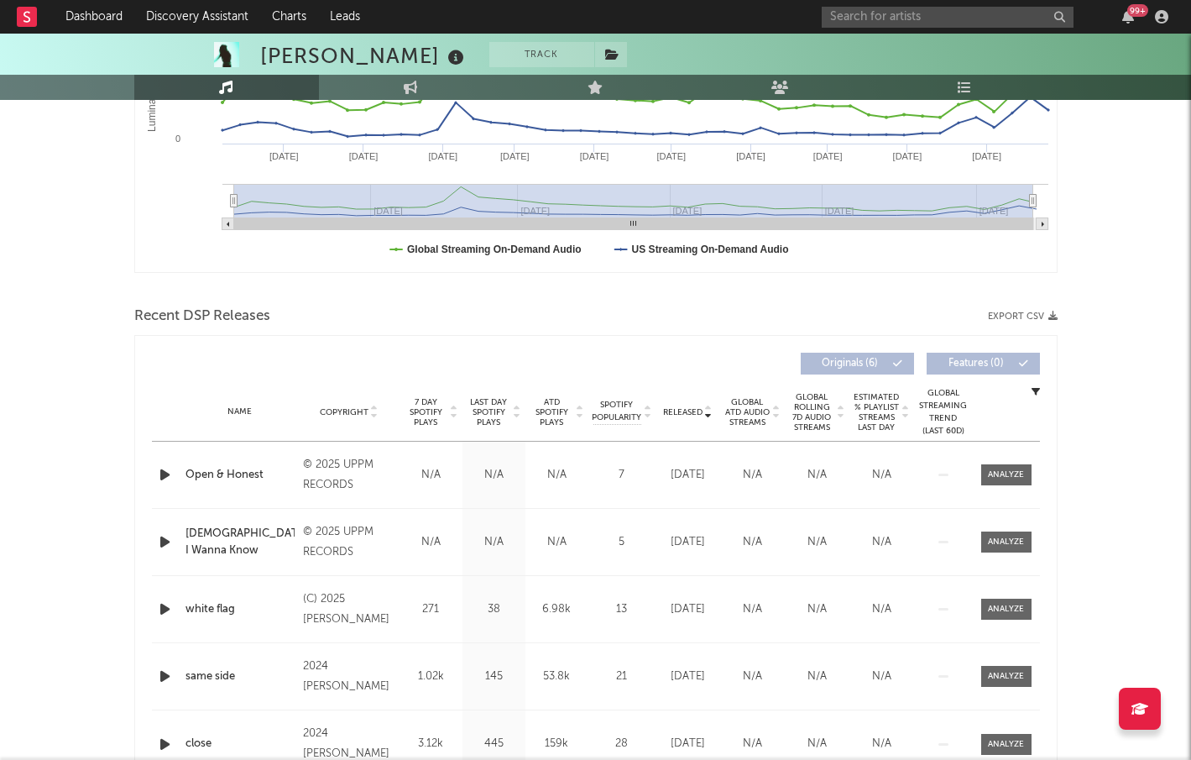
scroll to position [0, 0]
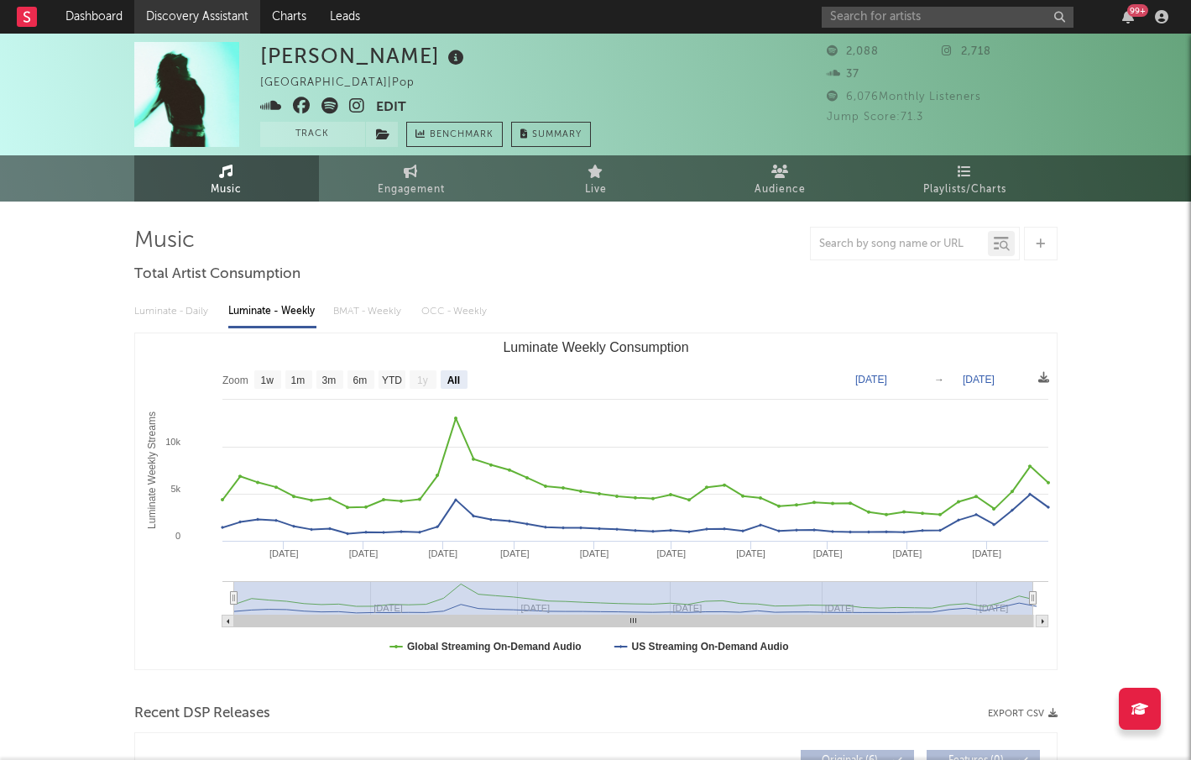
click at [179, 6] on link "Discovery Assistant" at bounding box center [197, 17] width 126 height 34
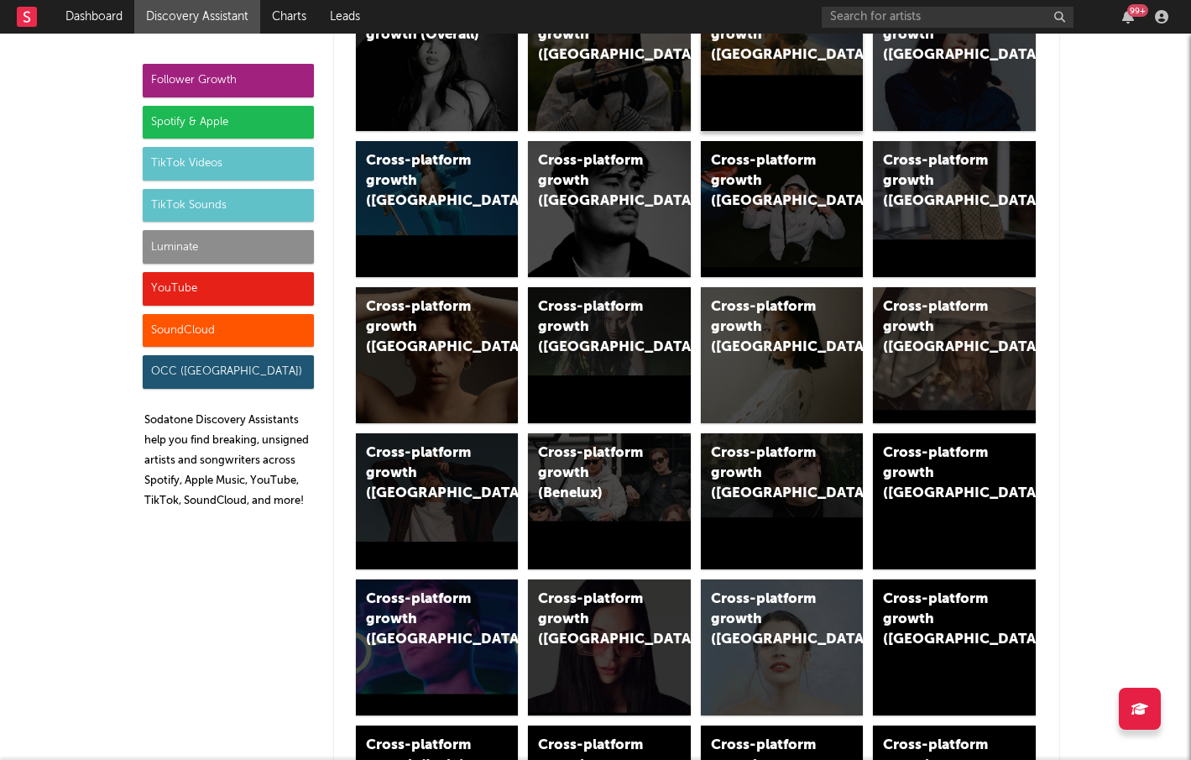
scroll to position [192, 0]
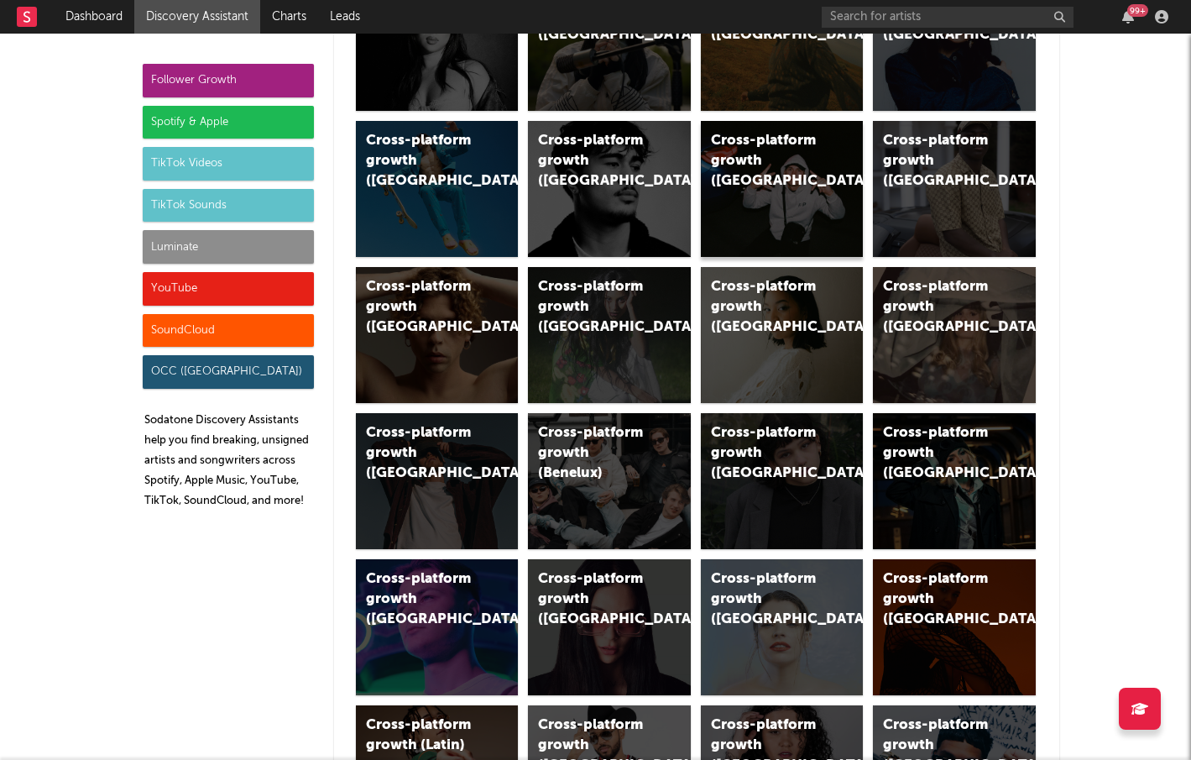
click at [822, 204] on div "Cross-platform growth ([GEOGRAPHIC_DATA]/GSA)" at bounding box center [782, 189] width 163 height 136
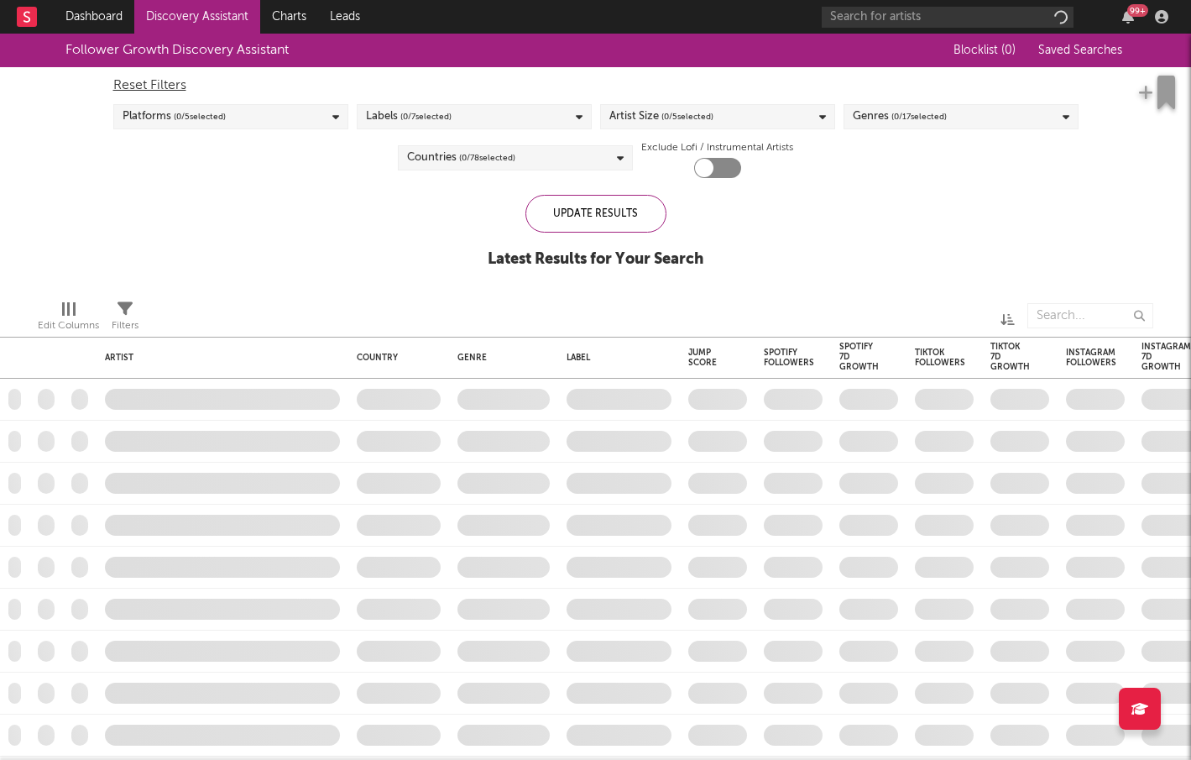
checkbox input "true"
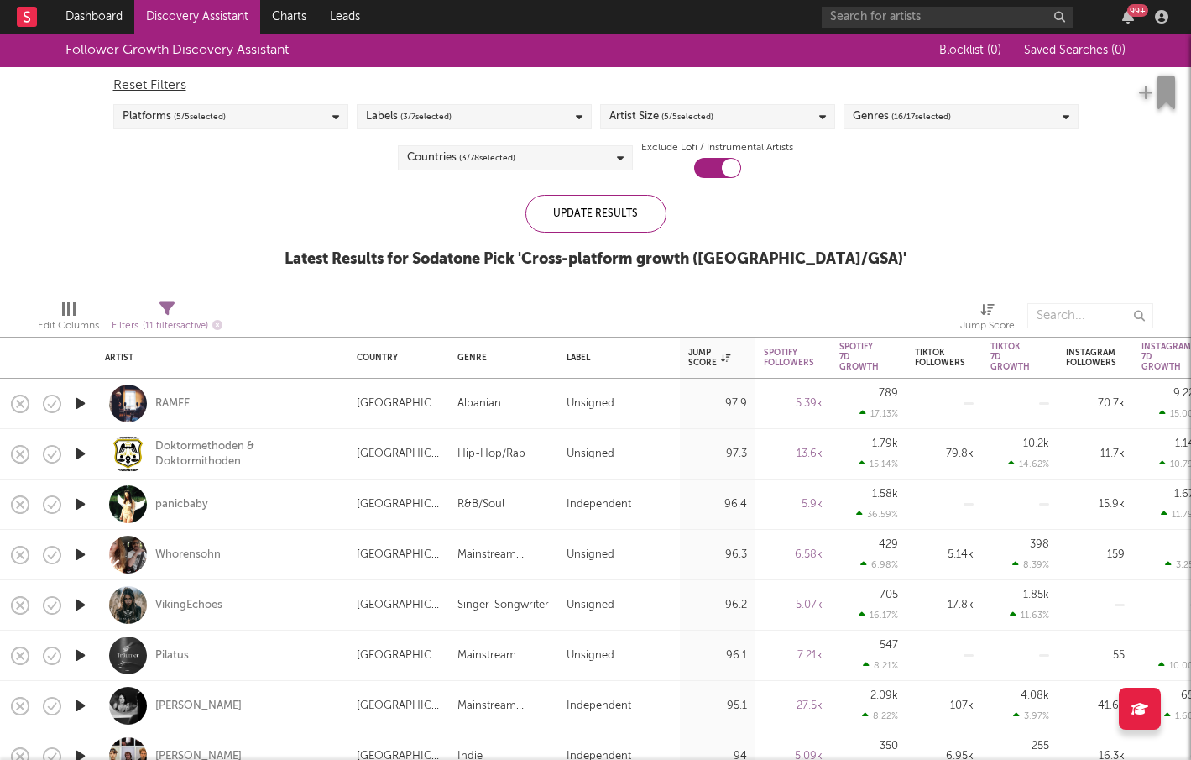
click at [83, 404] on icon "button" at bounding box center [80, 403] width 18 height 21
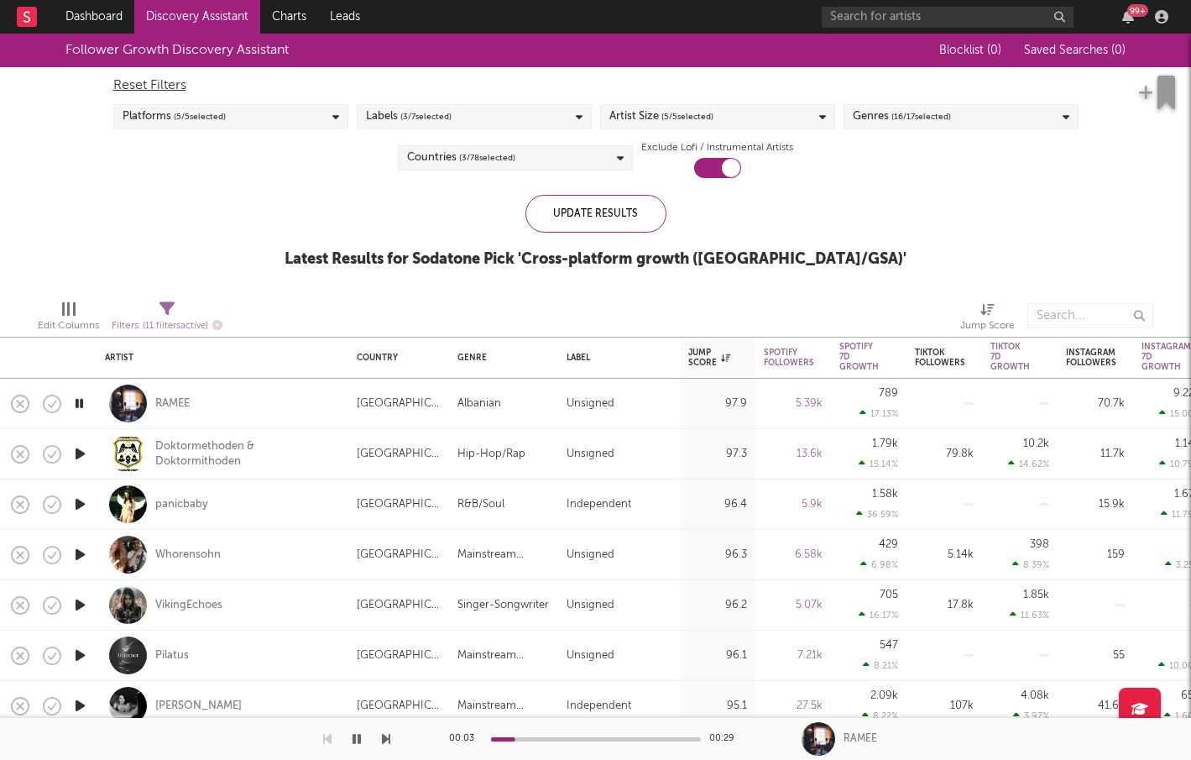
click at [83, 404] on icon "button" at bounding box center [79, 403] width 16 height 21
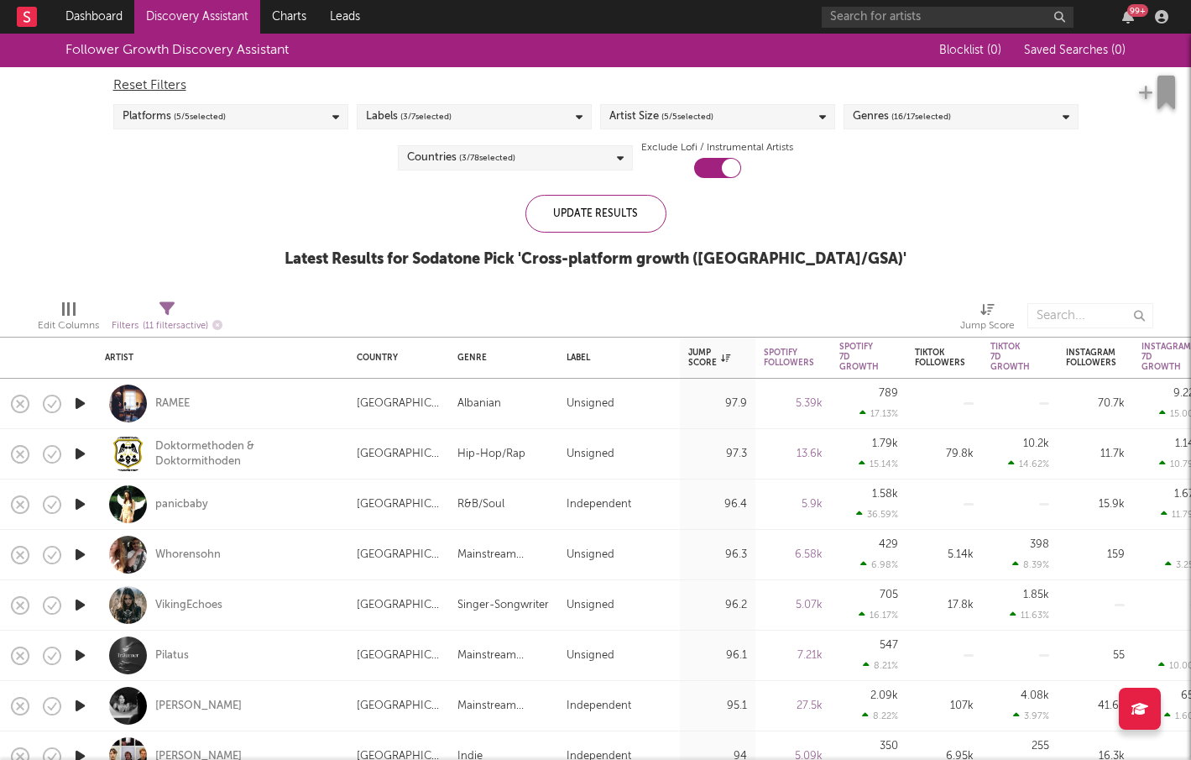
click at [97, 504] on div "panicbaby" at bounding box center [223, 504] width 252 height 50
select select "1w"
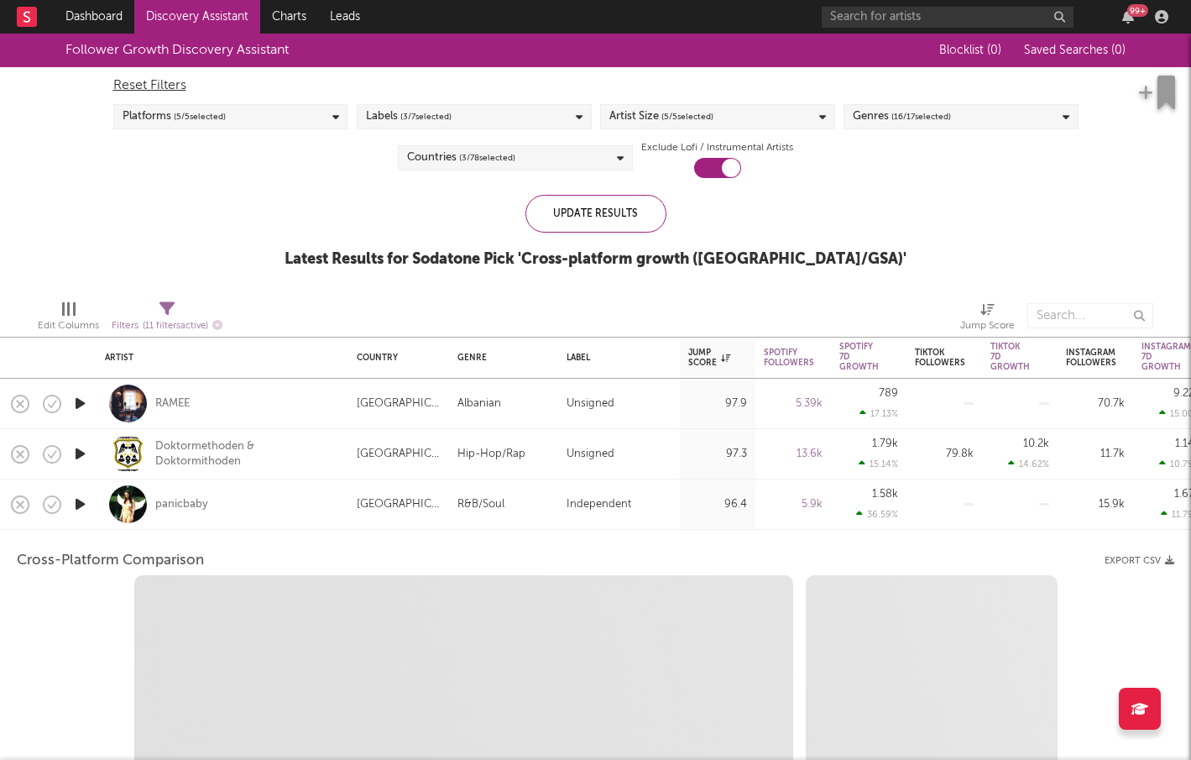
select select "1w"
click at [81, 498] on icon "button" at bounding box center [80, 504] width 18 height 21
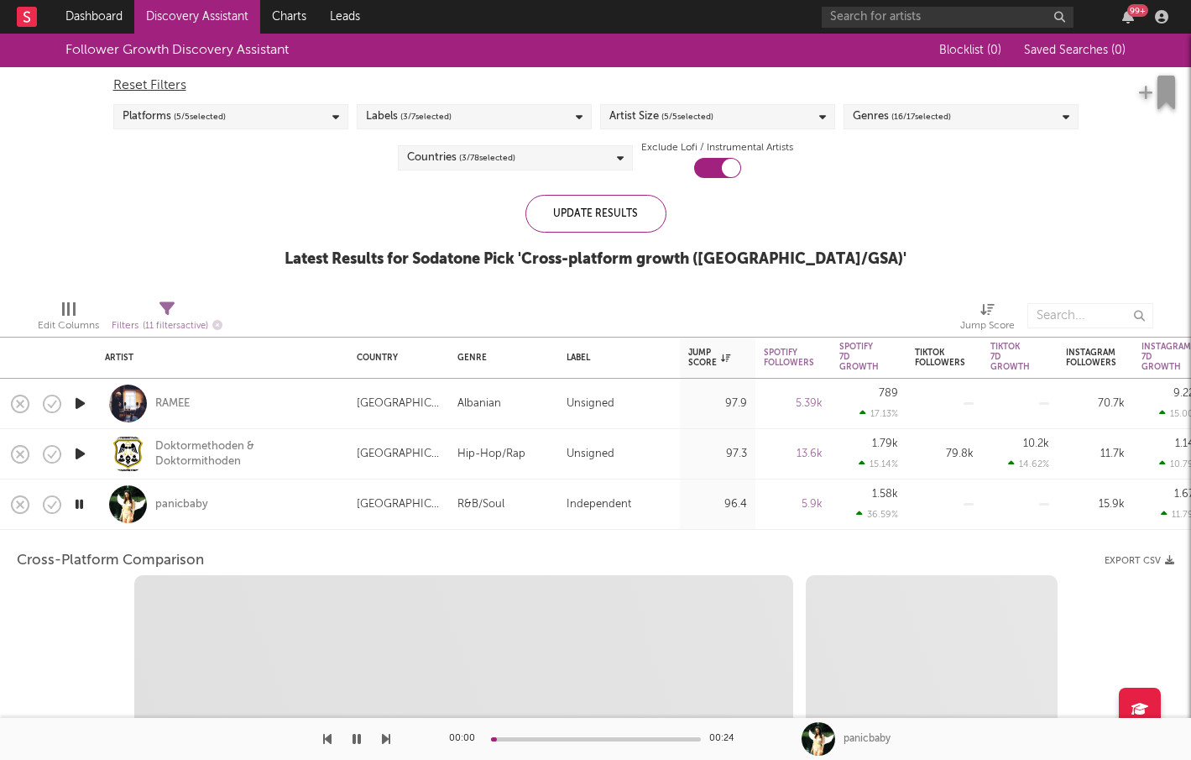
click at [272, 510] on div "panicbaby" at bounding box center [222, 504] width 235 height 50
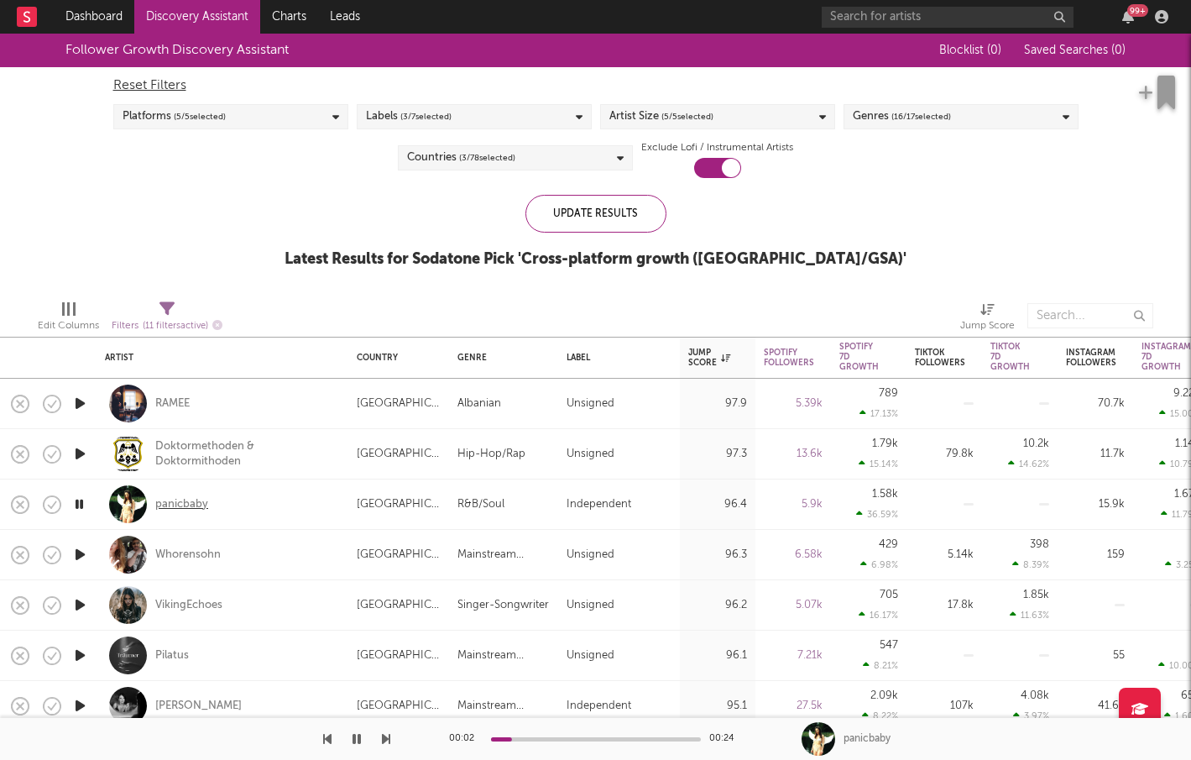
click at [191, 504] on div "panicbaby" at bounding box center [181, 504] width 53 height 15
click at [79, 553] on icon "button" at bounding box center [80, 554] width 18 height 21
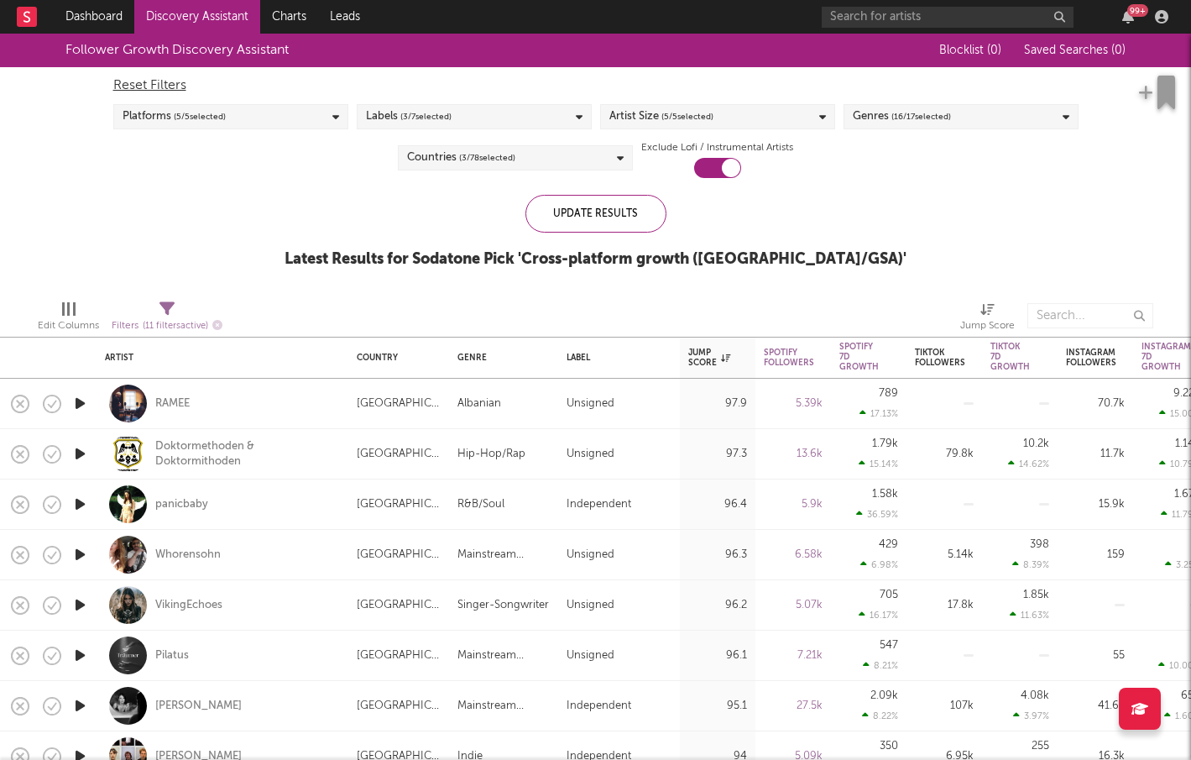
click at [446, 125] on span "( 3 / 7 selected)" at bounding box center [425, 117] width 51 height 20
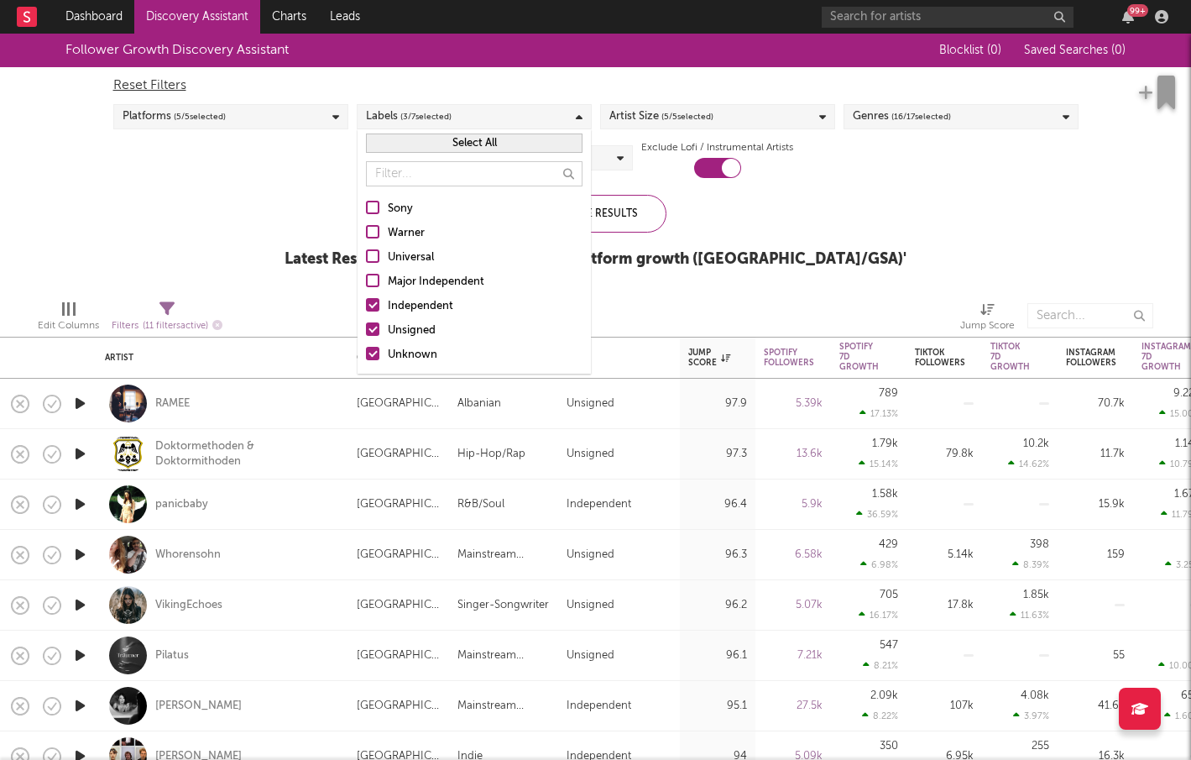
click at [373, 305] on div at bounding box center [372, 304] width 13 height 13
click at [366, 305] on input "Independent" at bounding box center [366, 306] width 0 height 20
click at [374, 347] on div at bounding box center [372, 353] width 13 height 13
click at [366, 347] on input "Unknown" at bounding box center [366, 355] width 0 height 20
click at [303, 232] on div "Follower Growth Discovery Assistant Blocklist ( 0 ) Saved Searches ( 0 ) Reset …" at bounding box center [595, 160] width 1191 height 253
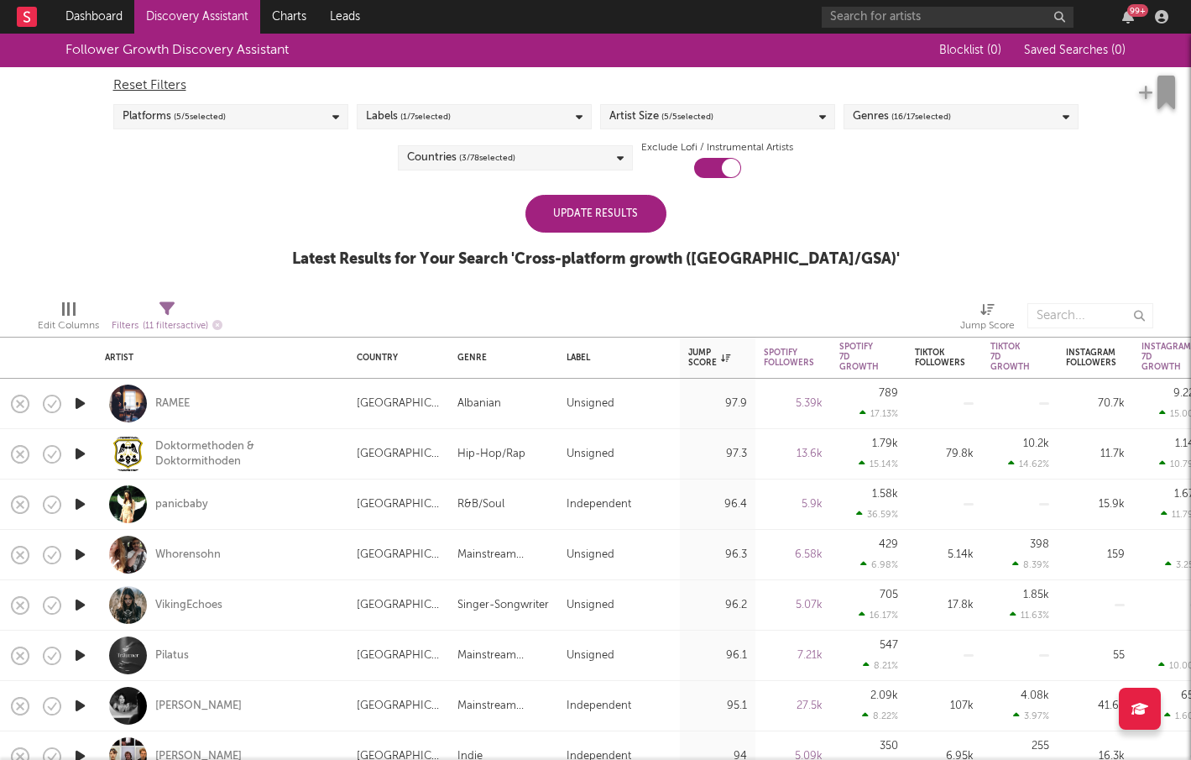
click at [608, 218] on div "Update Results" at bounding box center [595, 214] width 141 height 38
click at [186, 499] on div "panicbaby" at bounding box center [181, 504] width 53 height 15
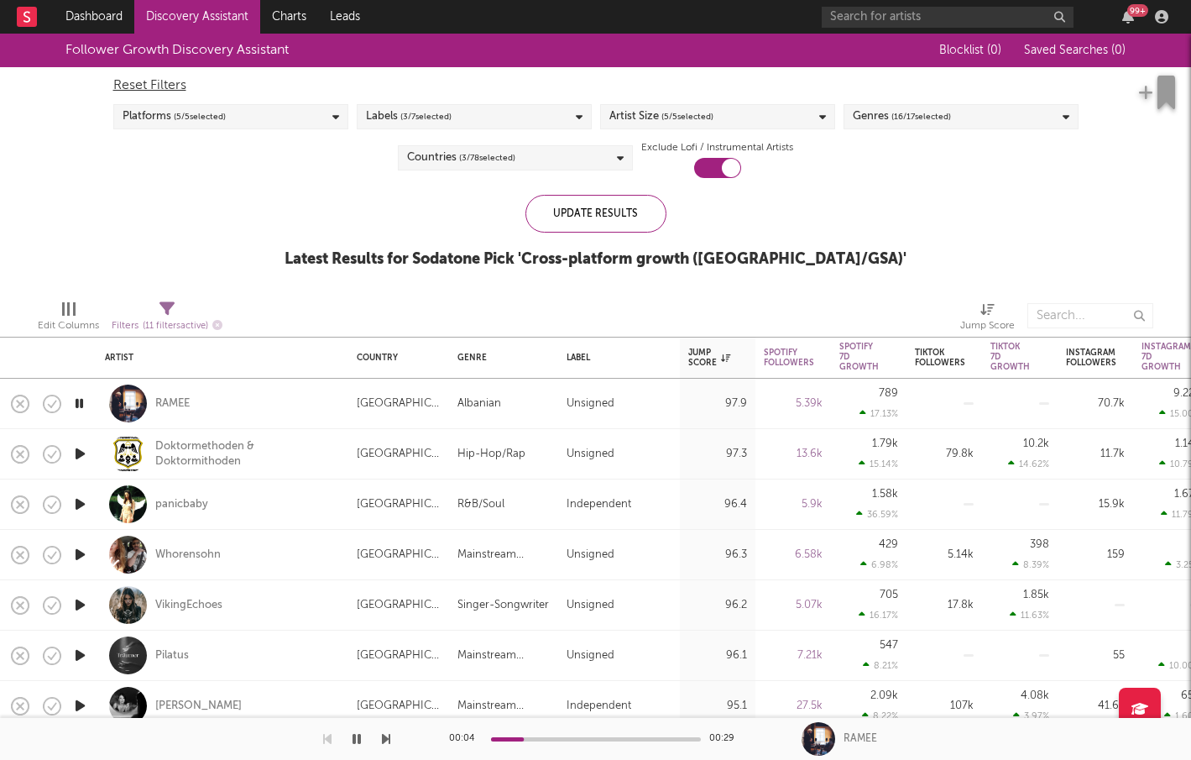
click at [82, 400] on icon "button" at bounding box center [79, 403] width 16 height 21
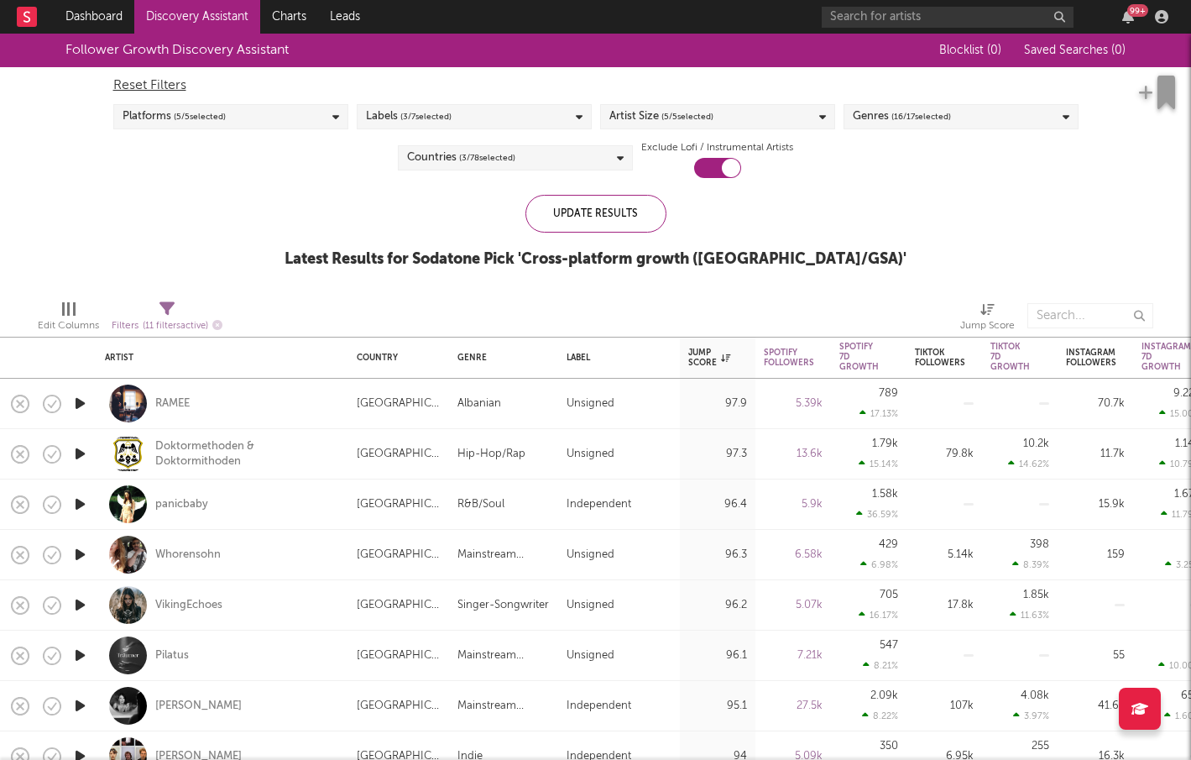
click at [519, 119] on div "Labels ( 3 / 7 selected)" at bounding box center [474, 116] width 235 height 25
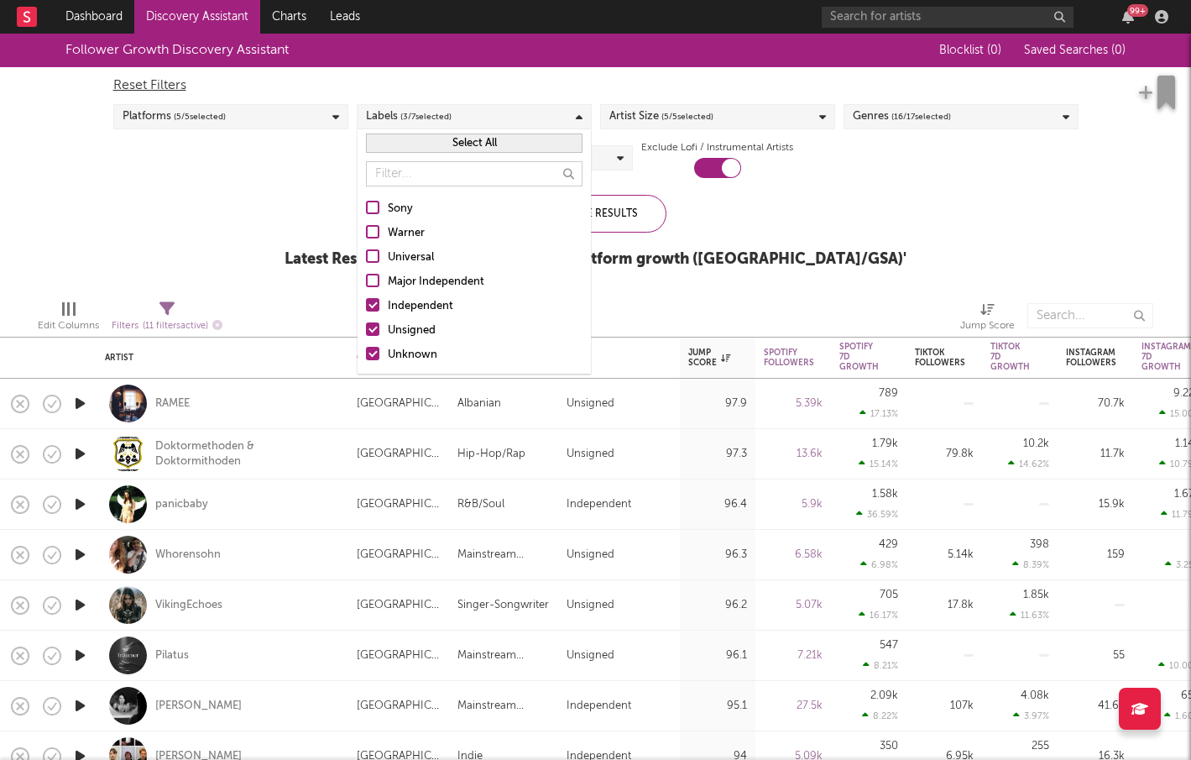
click at [374, 298] on div at bounding box center [372, 304] width 13 height 13
click at [366, 297] on input "Independent" at bounding box center [366, 306] width 0 height 20
click at [374, 353] on div at bounding box center [372, 353] width 13 height 13
click at [366, 353] on input "Unknown" at bounding box center [366, 355] width 0 height 20
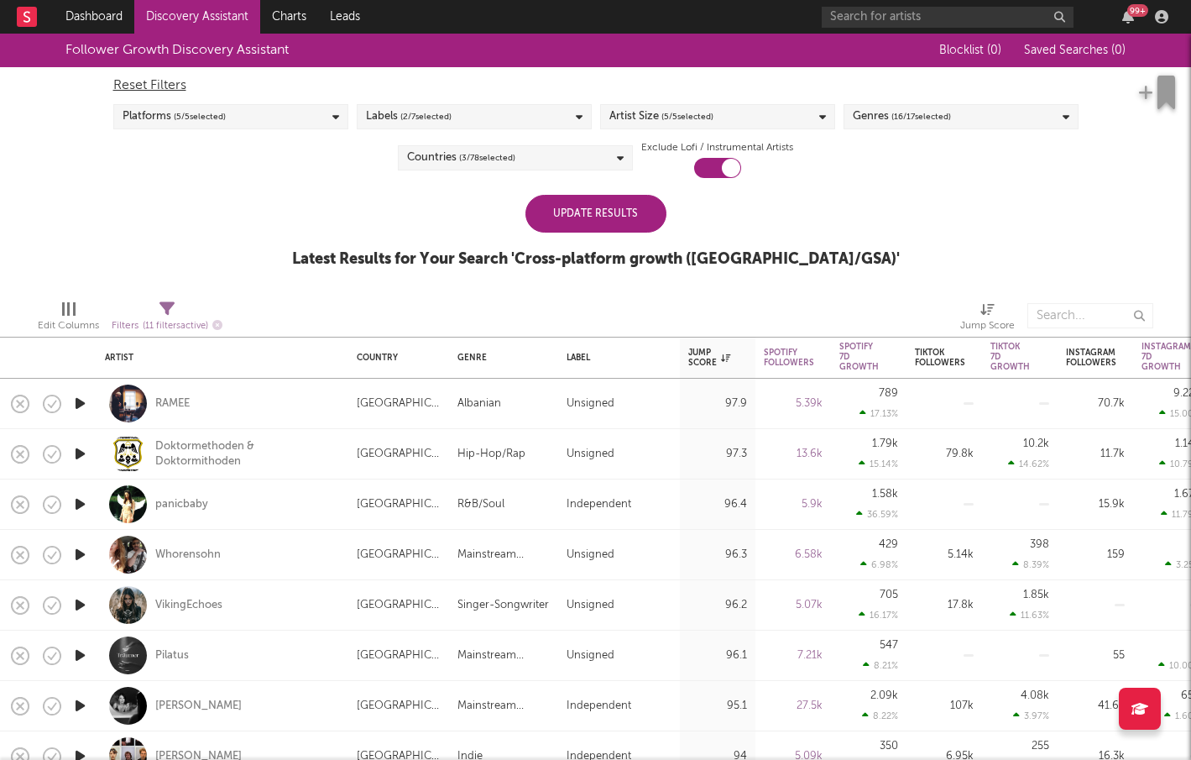
click at [304, 269] on div "Follower Growth Discovery Assistant Blocklist ( 0 ) Saved Searches ( 0 ) Reset …" at bounding box center [595, 160] width 1191 height 253
click at [949, 116] on span "( 16 / 17 selected)" at bounding box center [921, 117] width 60 height 20
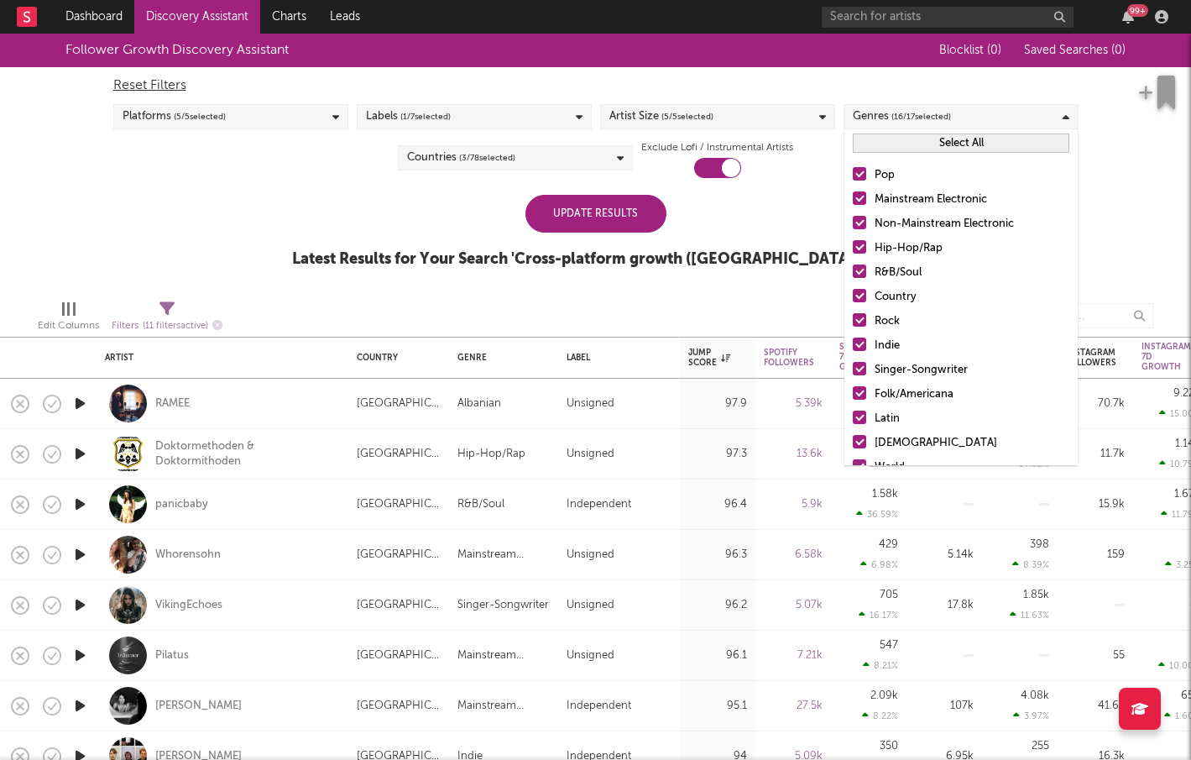
click at [918, 152] on button "Select All" at bounding box center [961, 142] width 217 height 19
click at [922, 148] on button "Deselect All" at bounding box center [961, 142] width 217 height 19
drag, startPoint x: 857, startPoint y: 170, endPoint x: 857, endPoint y: 195, distance: 24.3
click at [857, 170] on div at bounding box center [859, 173] width 13 height 13
click at [853, 170] on input "Pop" at bounding box center [853, 175] width 0 height 20
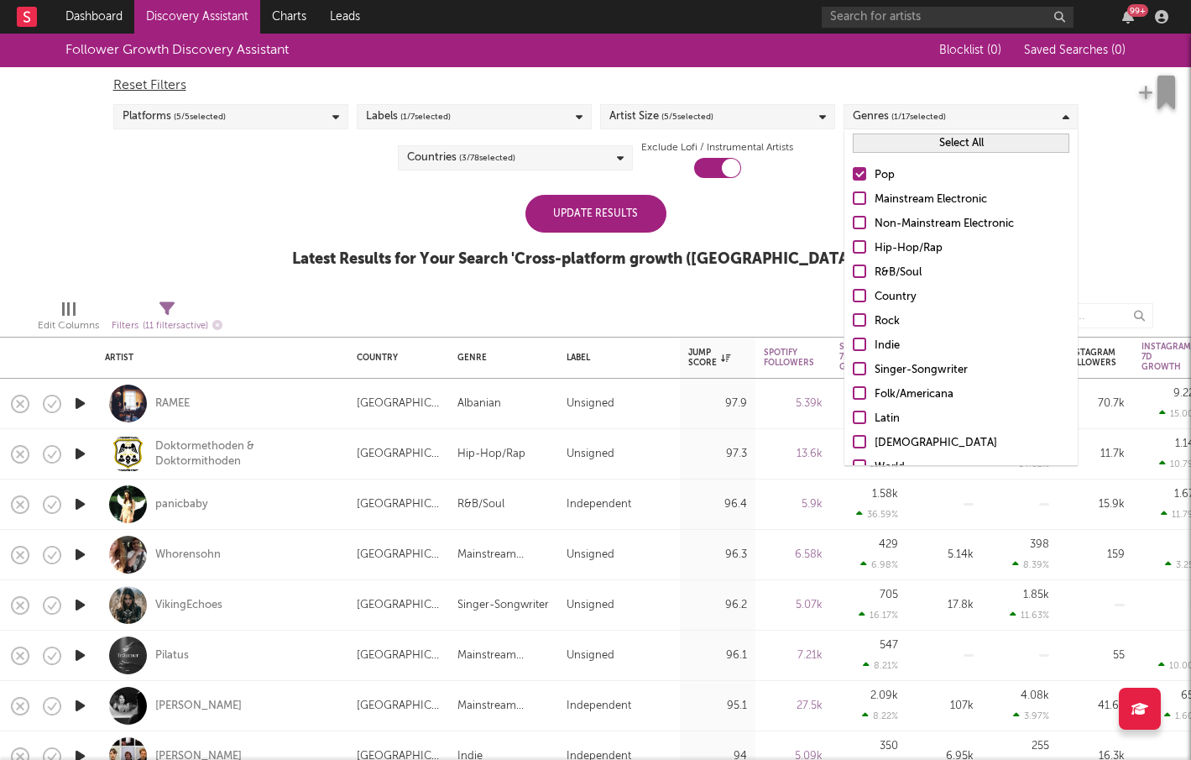
click at [859, 266] on div at bounding box center [859, 270] width 13 height 13
click at [853, 266] on input "R&B/Soul" at bounding box center [853, 273] width 0 height 20
click at [859, 315] on div at bounding box center [859, 319] width 13 height 13
click at [853, 315] on input "Rock" at bounding box center [853, 321] width 0 height 20
click at [858, 338] on div at bounding box center [859, 343] width 13 height 13
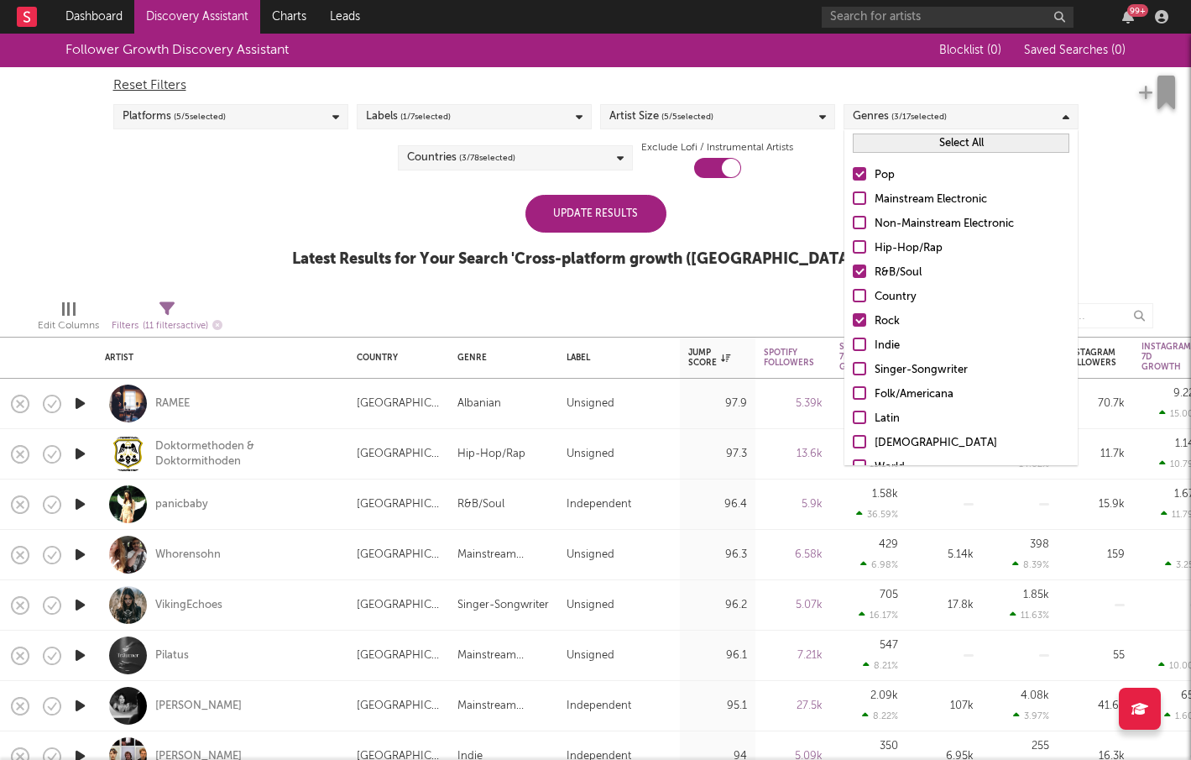
click at [853, 338] on input "Indie" at bounding box center [853, 346] width 0 height 20
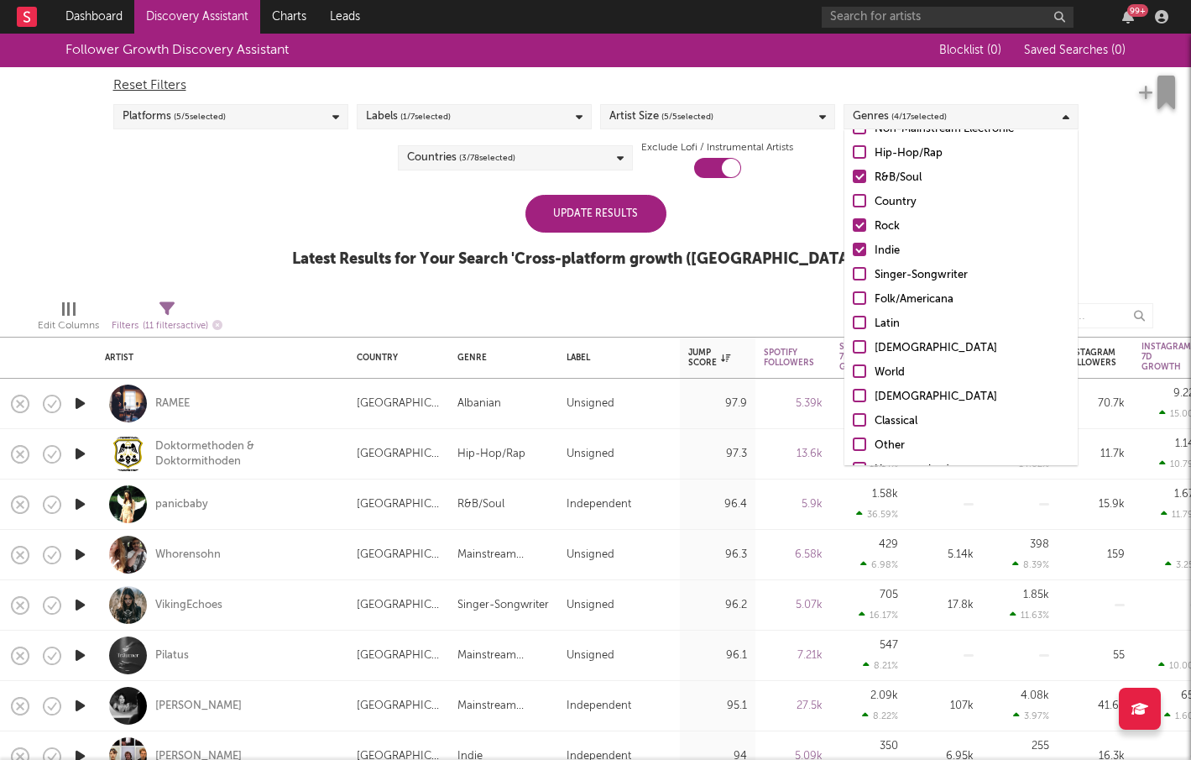
scroll to position [98, 0]
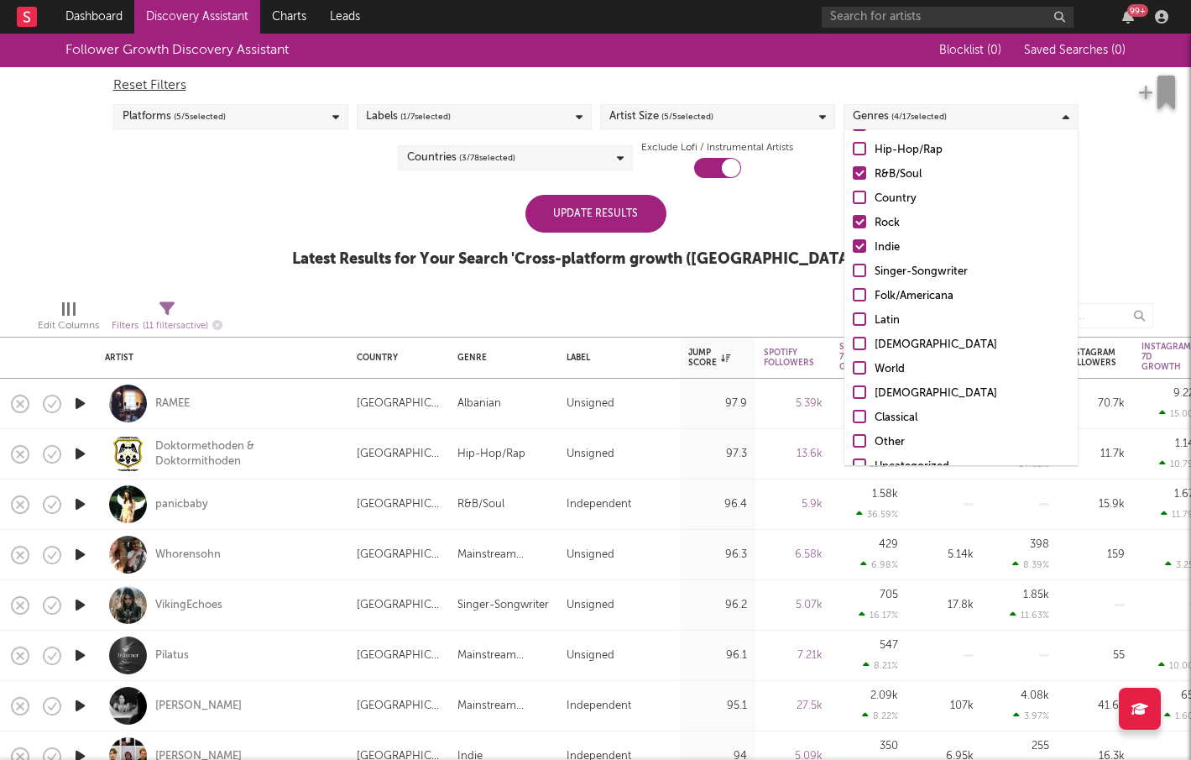
click at [857, 269] on div at bounding box center [859, 270] width 13 height 13
click at [853, 269] on input "Singer-Songwriter" at bounding box center [853, 272] width 0 height 20
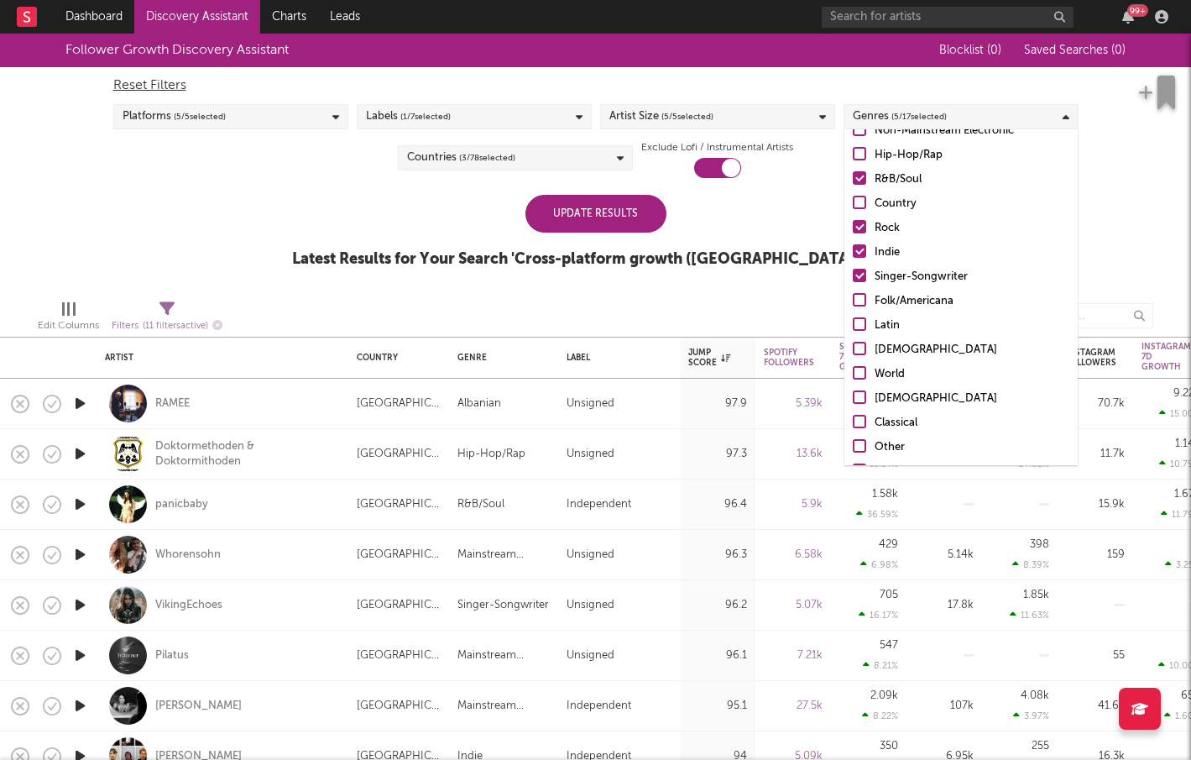
scroll to position [60, 0]
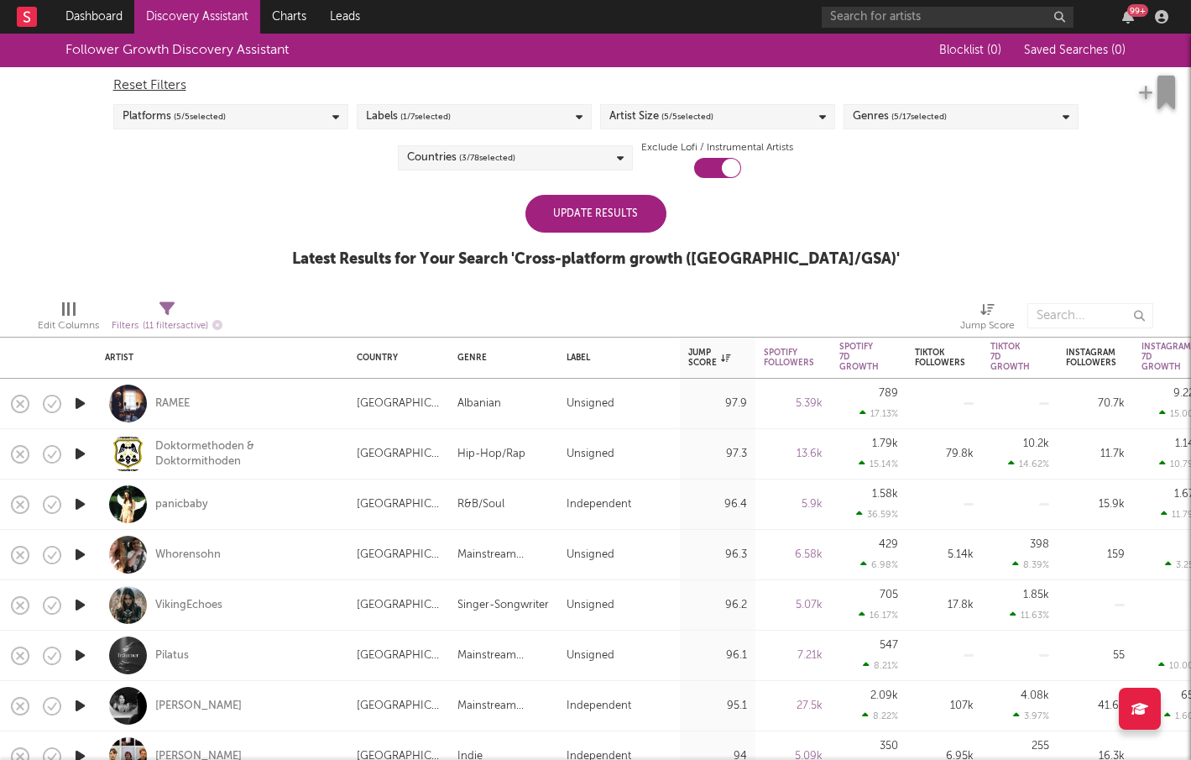
click at [583, 212] on div "Update Results" at bounding box center [595, 214] width 141 height 38
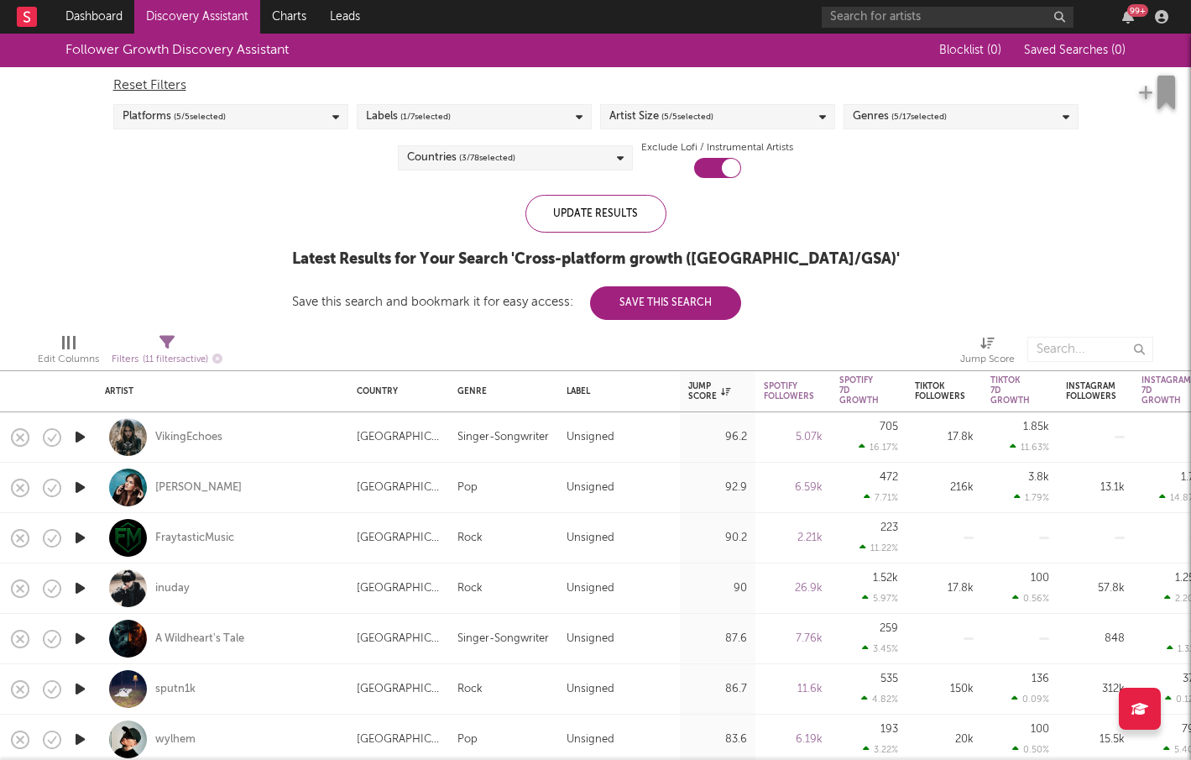
click at [83, 437] on icon "button" at bounding box center [80, 436] width 18 height 21
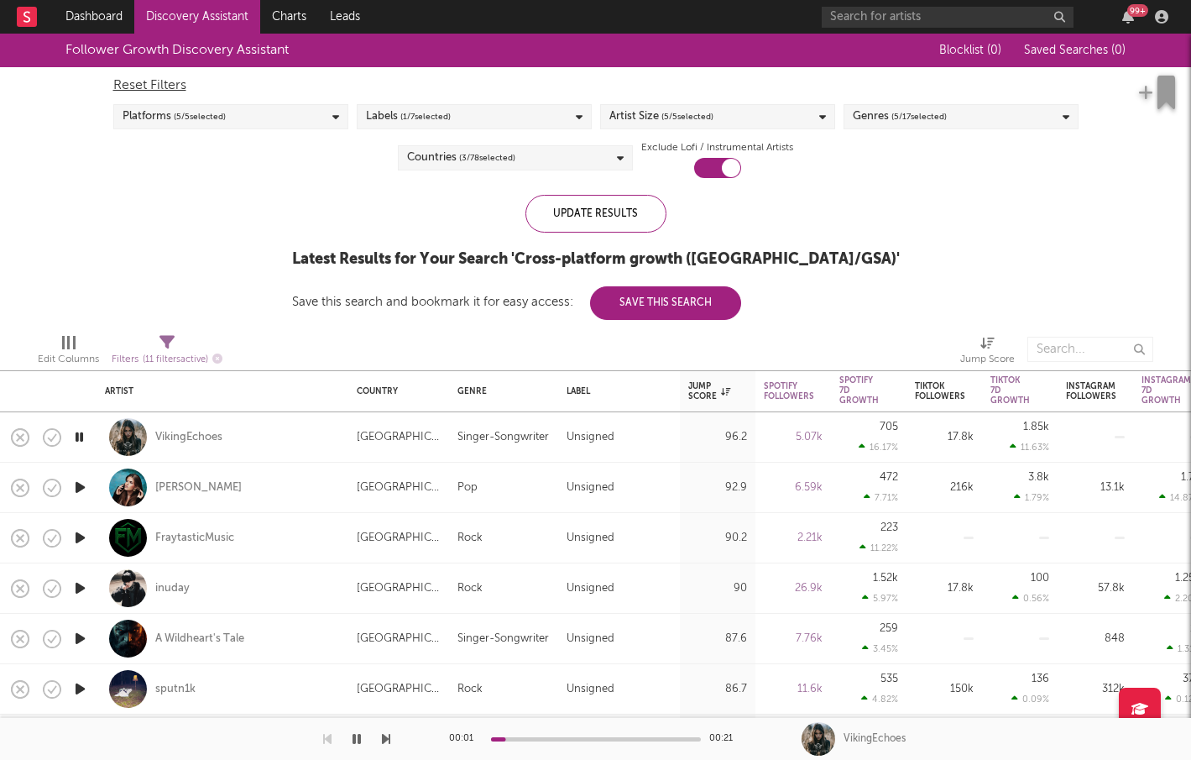
click at [81, 437] on icon "button" at bounding box center [79, 436] width 16 height 21
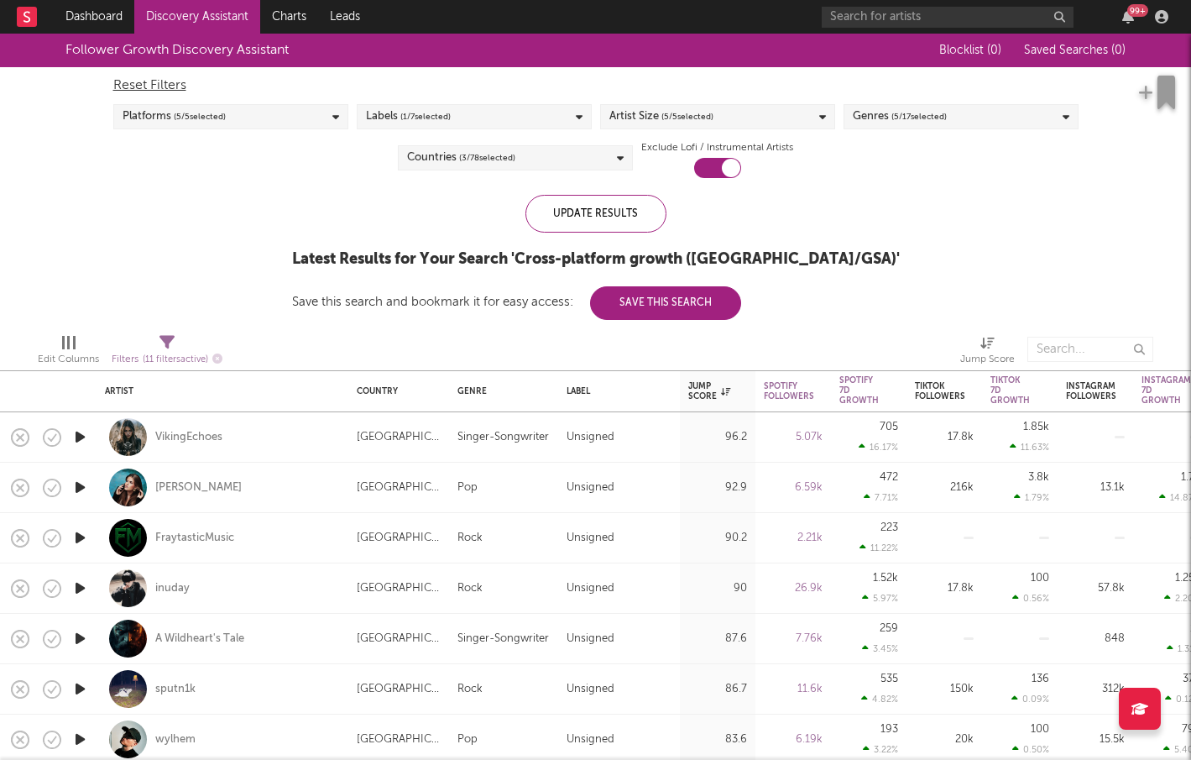
click at [83, 482] on icon "button" at bounding box center [80, 487] width 18 height 21
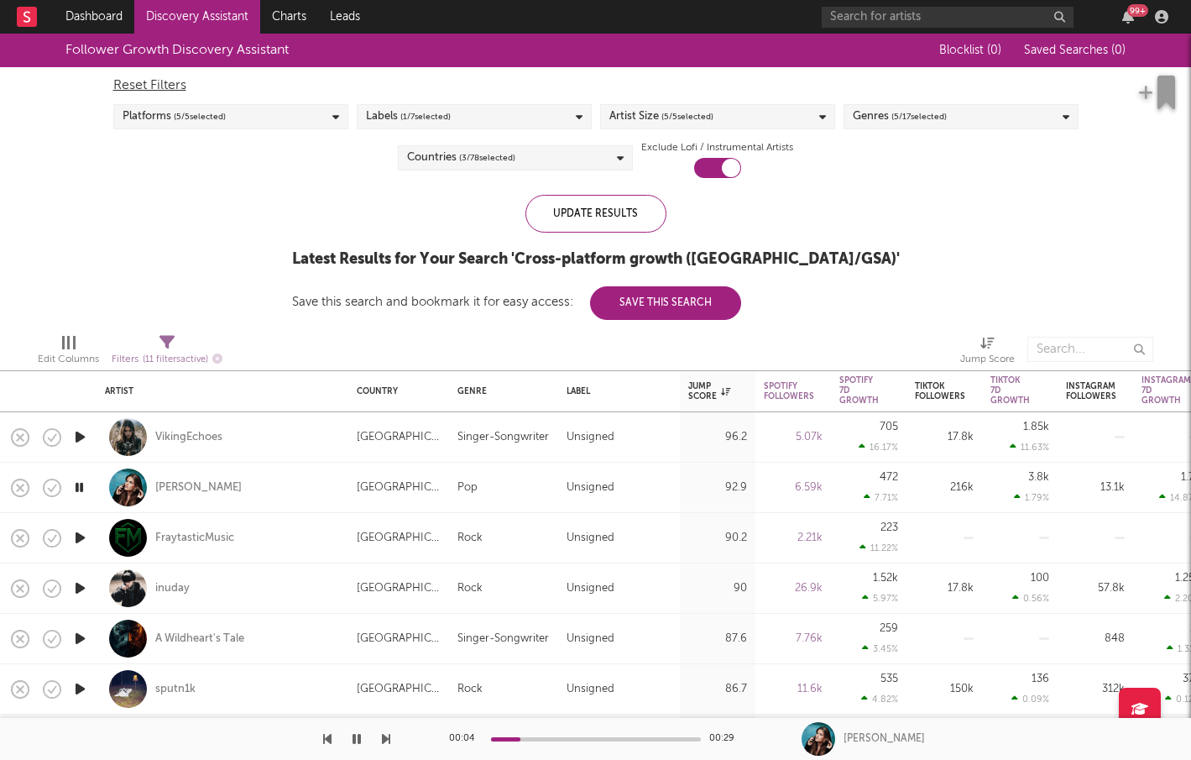
click at [90, 528] on div at bounding box center [80, 538] width 34 height 50
select select "1w"
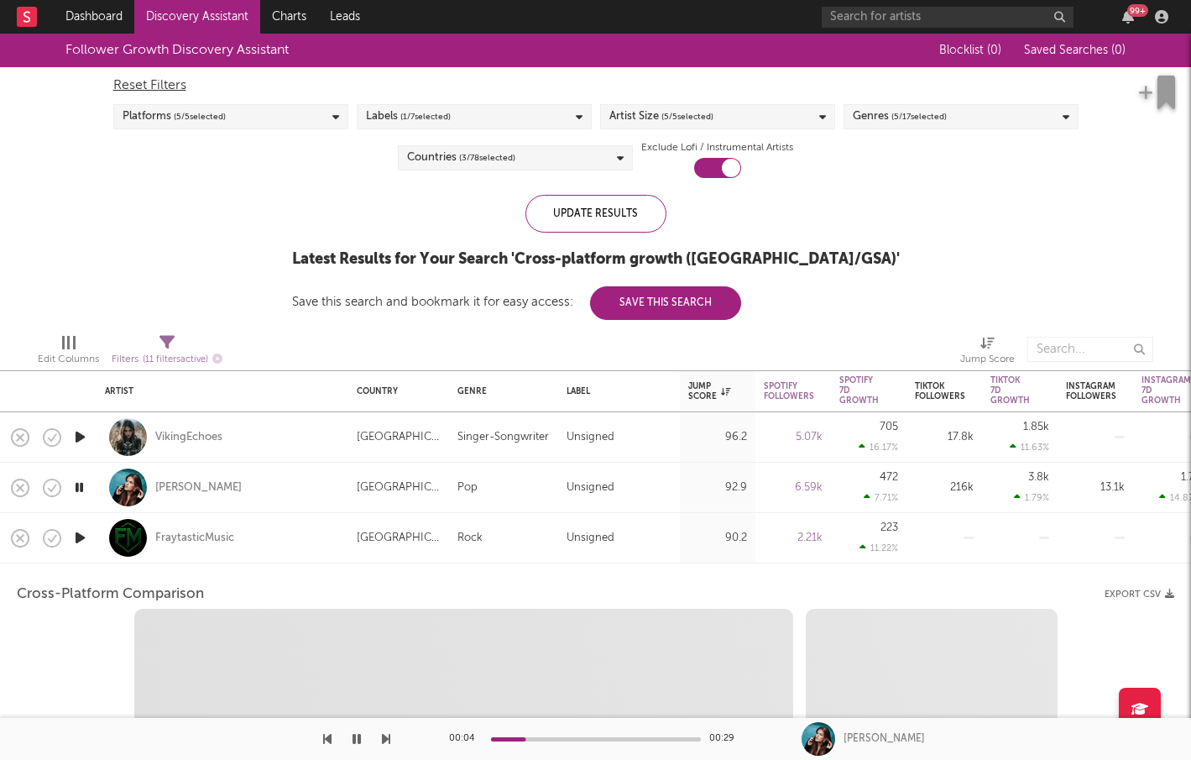
click at [83, 534] on icon "button" at bounding box center [80, 537] width 18 height 21
select select "1w"
click at [323, 532] on div "FraytasticMusic" at bounding box center [222, 538] width 235 height 50
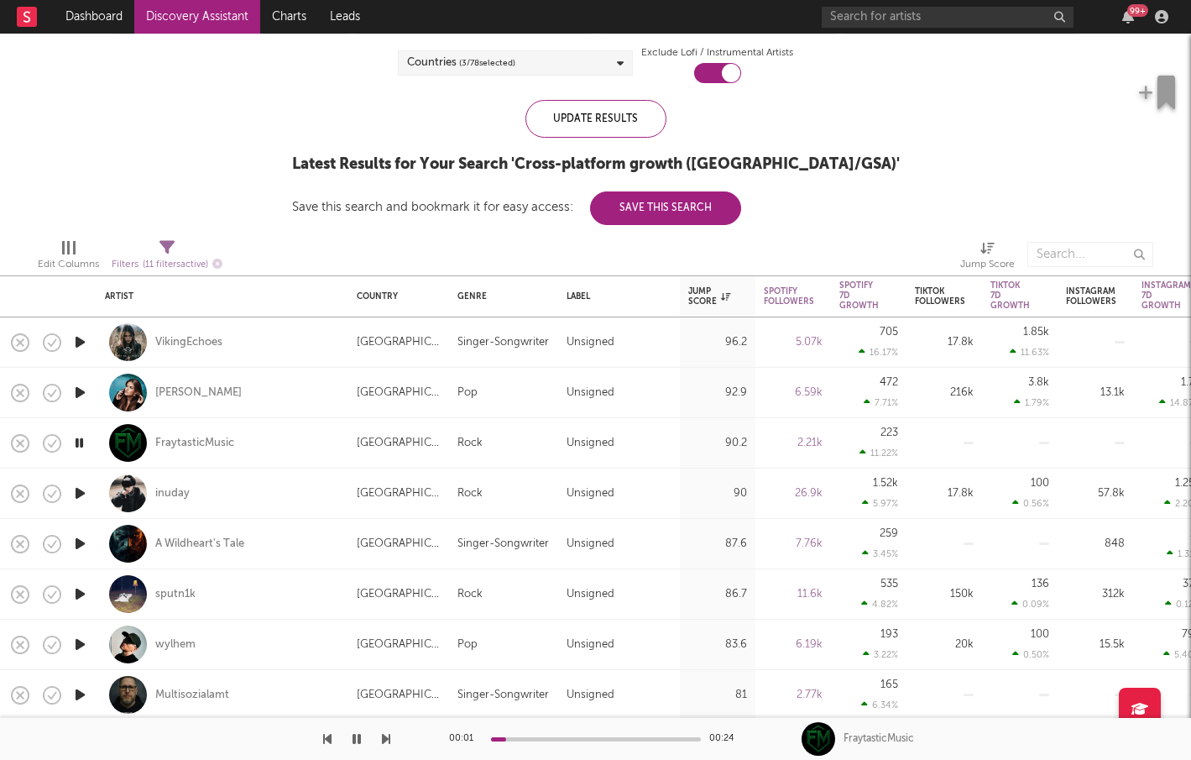
click at [82, 491] on icon "button" at bounding box center [80, 493] width 18 height 21
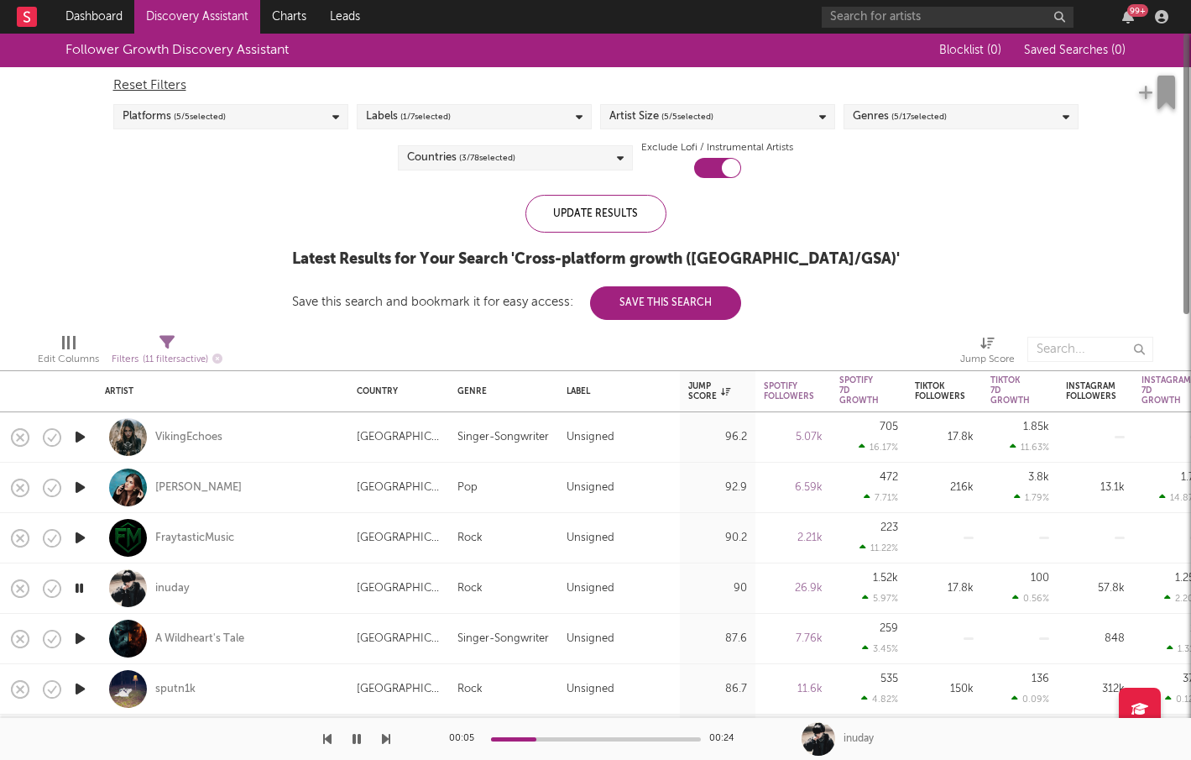
click at [517, 148] on div "Countries ( 3 / 78 selected)" at bounding box center [515, 157] width 235 height 25
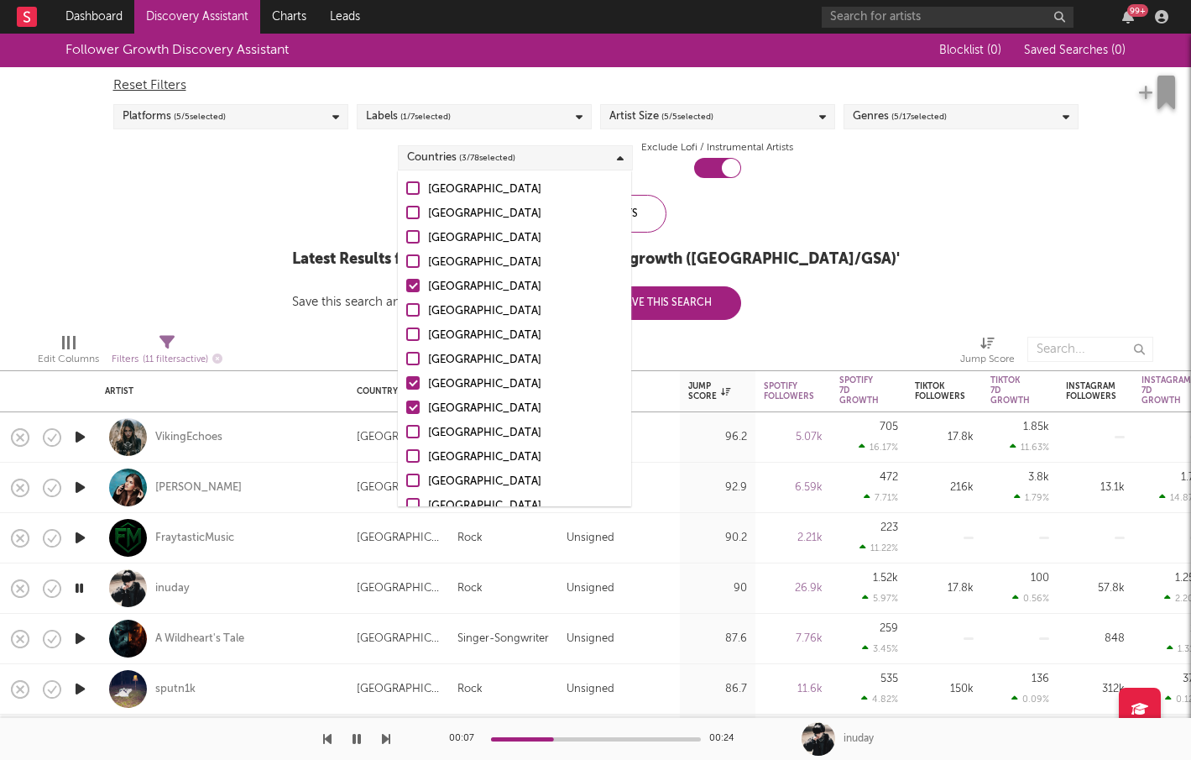
scroll to position [64, 0]
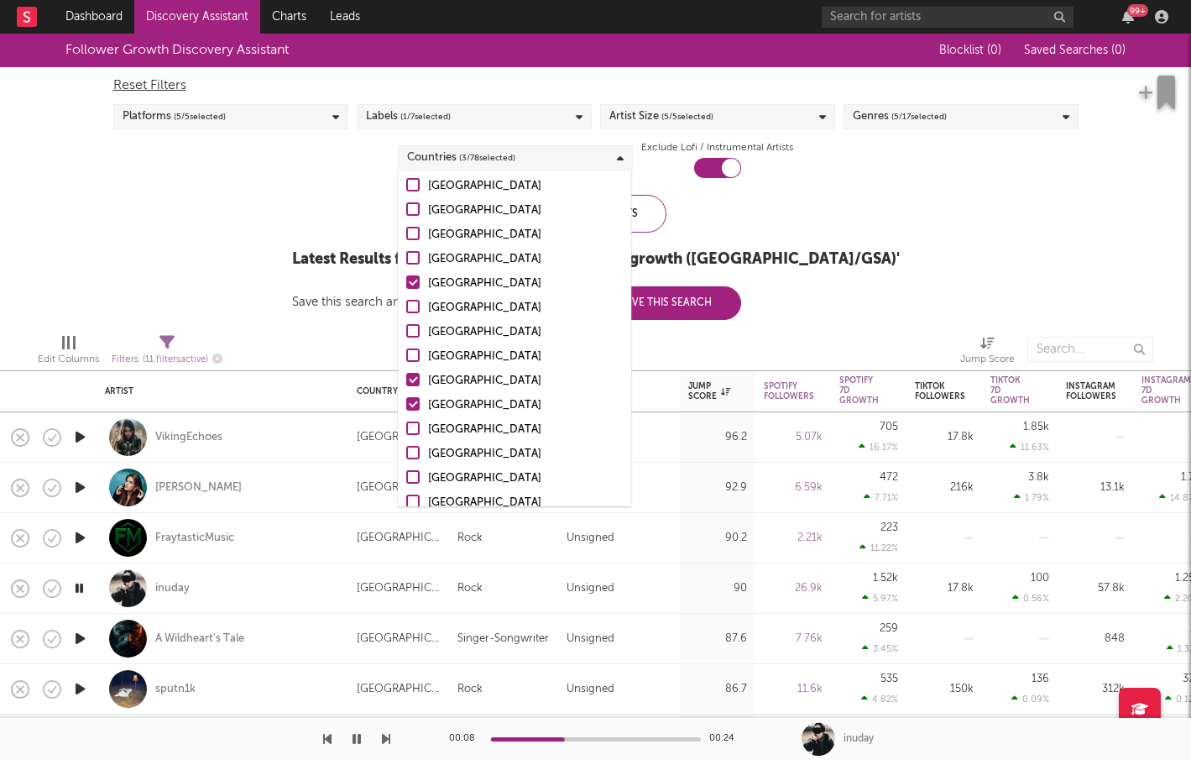
click at [413, 329] on div at bounding box center [412, 330] width 13 height 13
click at [406, 329] on input "France" at bounding box center [406, 332] width 0 height 20
click at [413, 353] on div at bounding box center [412, 354] width 13 height 13
click at [406, 353] on input "Netherlands" at bounding box center [406, 357] width 0 height 20
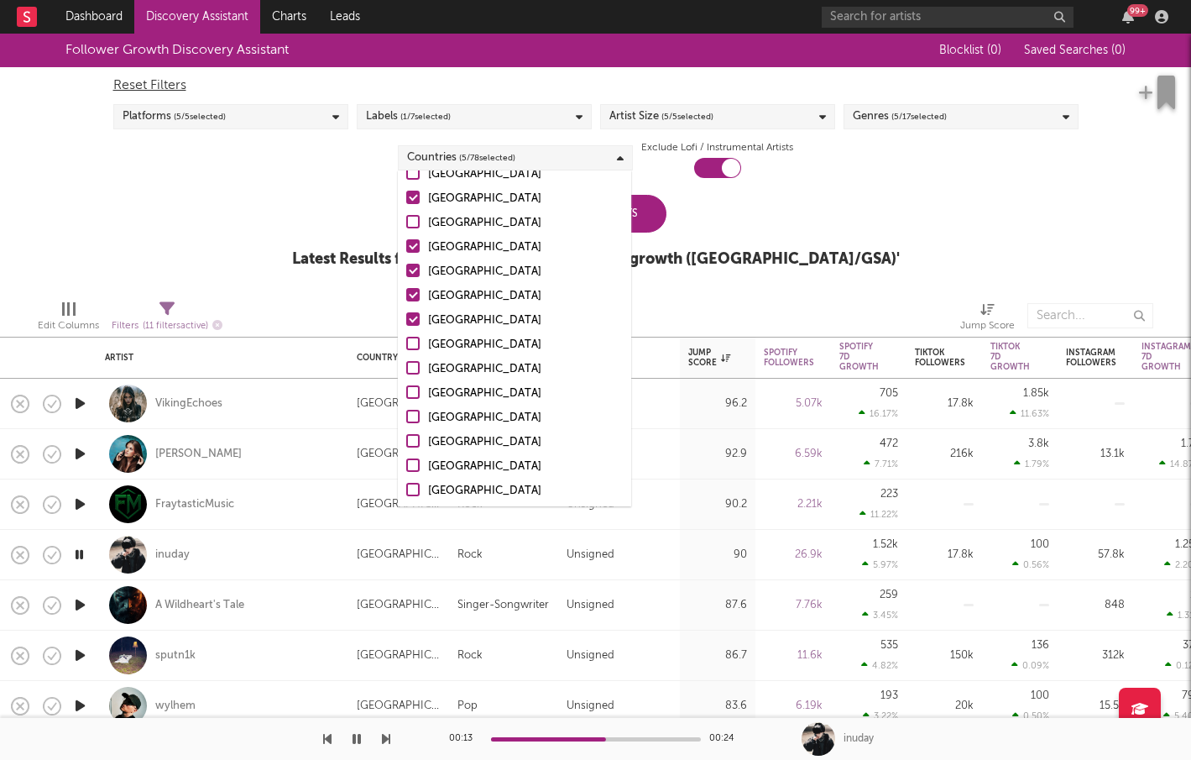
scroll to position [176, 0]
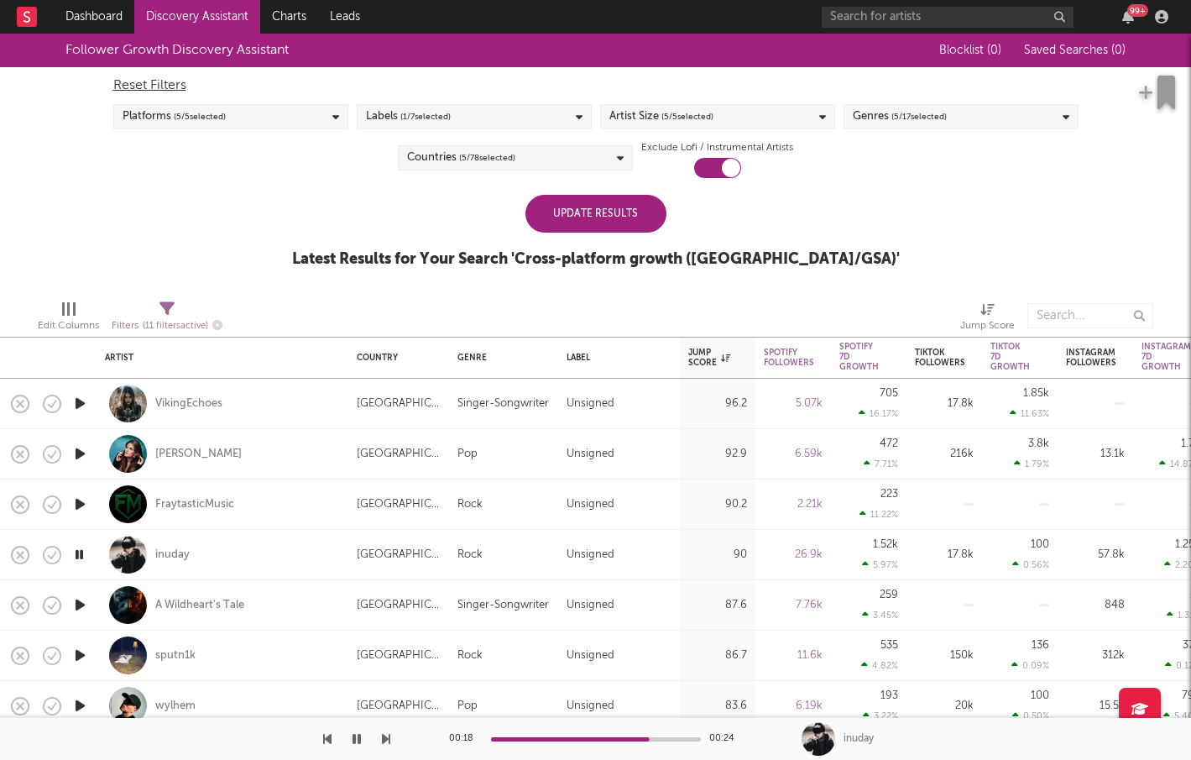
click at [644, 218] on div "Update Results" at bounding box center [595, 214] width 141 height 38
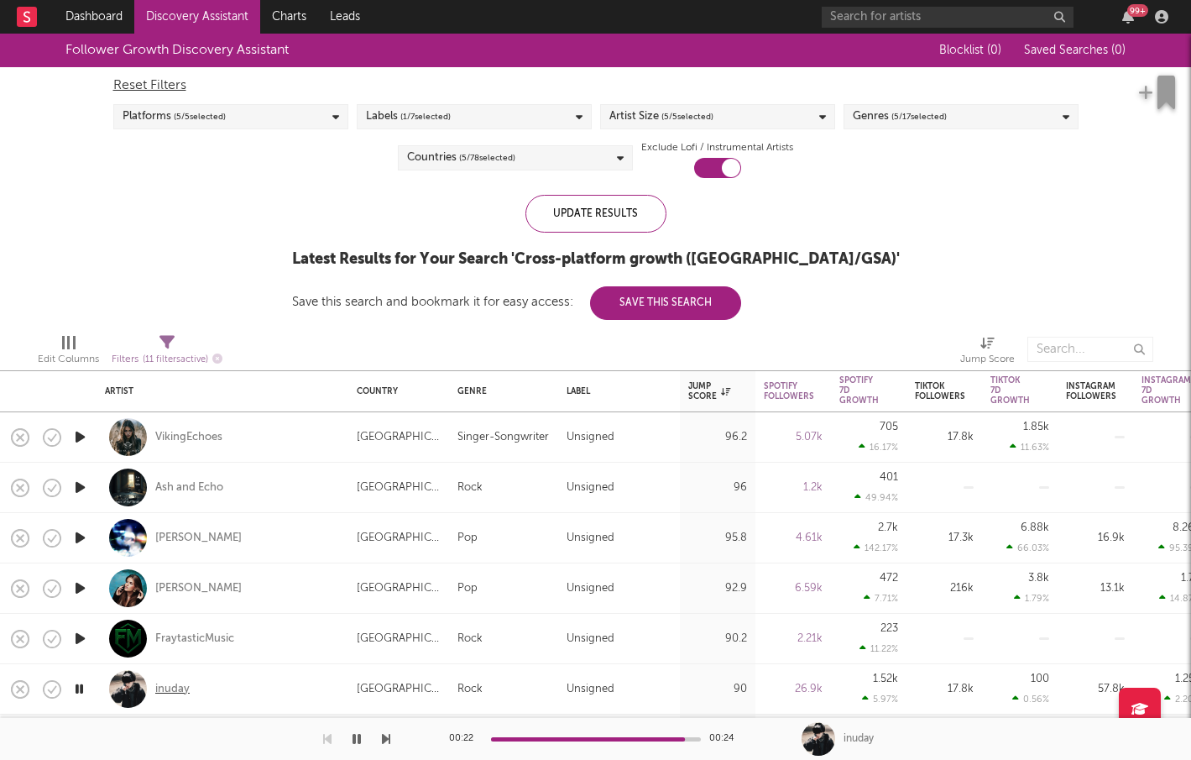
click at [171, 691] on div "inuday" at bounding box center [172, 689] width 34 height 15
click at [564, 159] on div "Countries ( 5 / 78 selected)" at bounding box center [515, 157] width 235 height 25
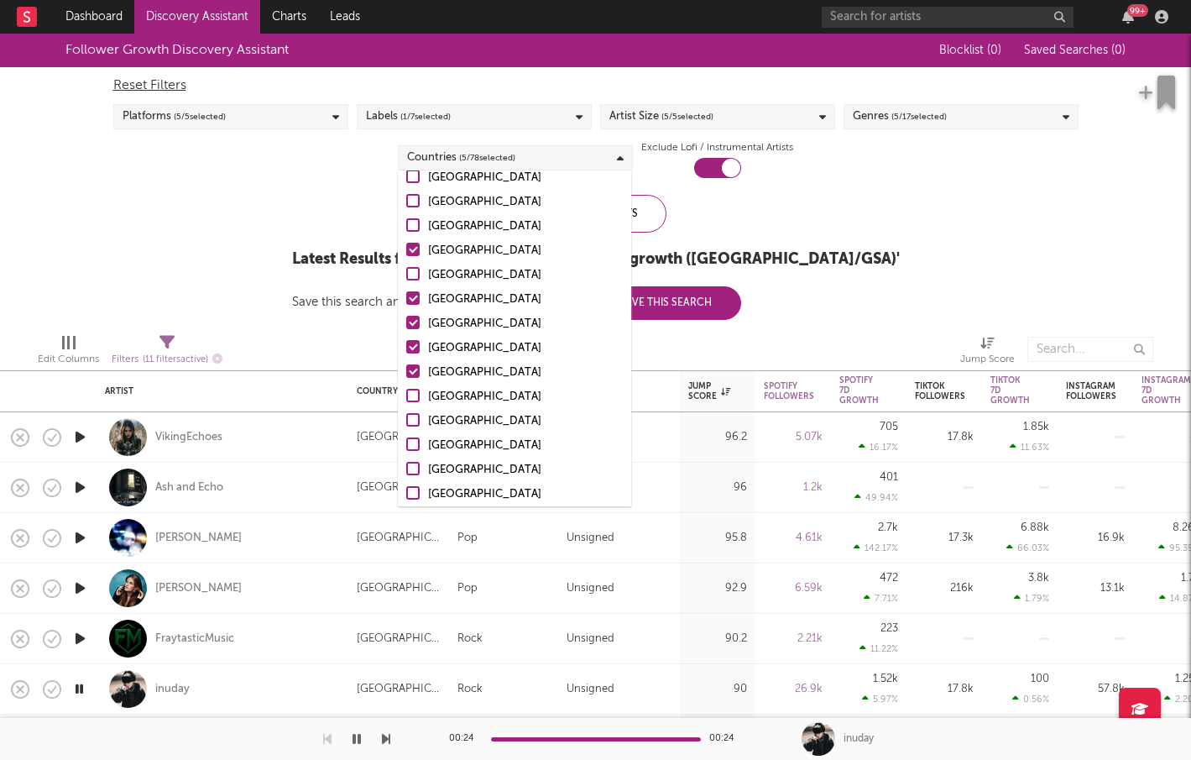
scroll to position [114, 0]
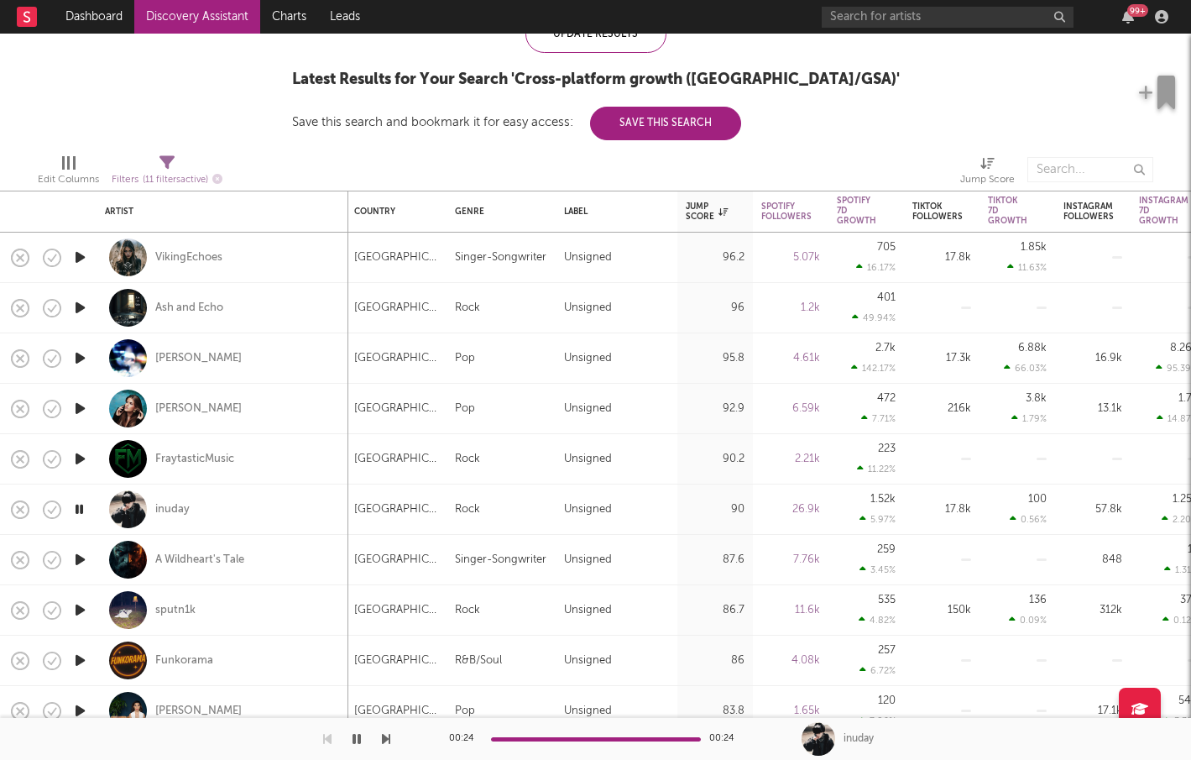
click at [80, 608] on icon "button" at bounding box center [80, 609] width 18 height 21
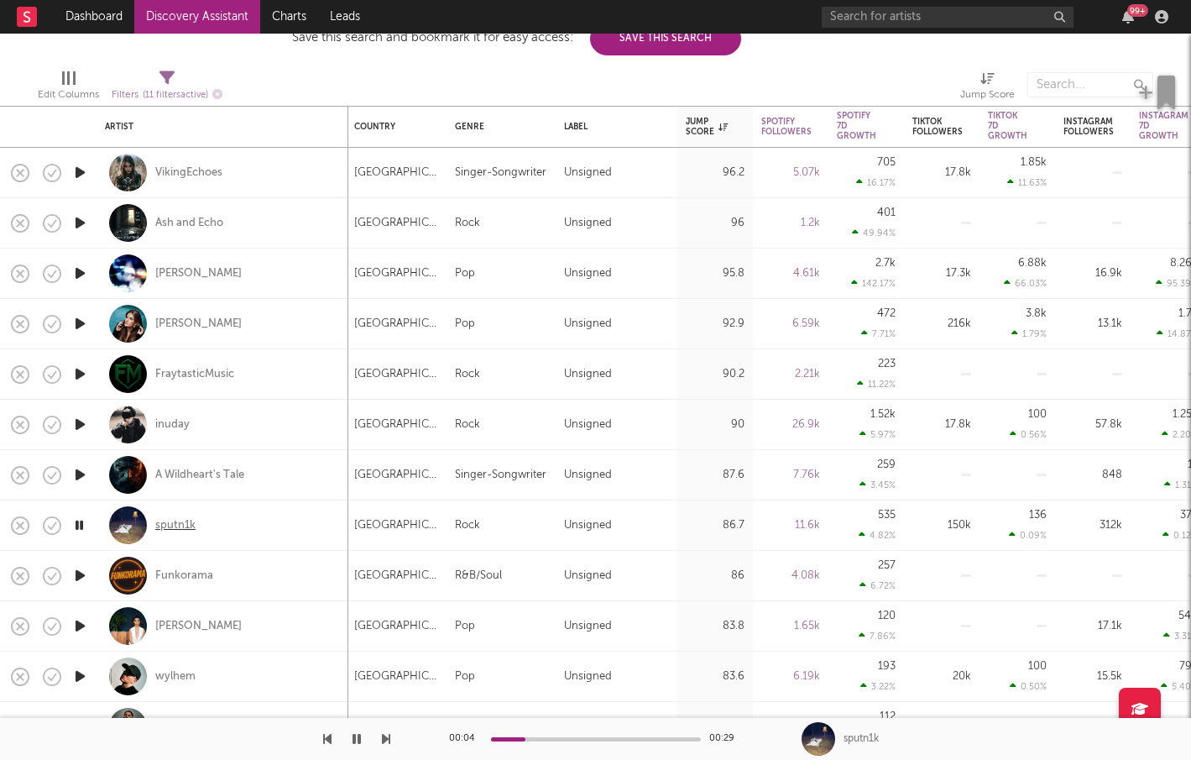
click at [168, 523] on div "sputn1k" at bounding box center [175, 525] width 40 height 15
click at [86, 617] on icon "button" at bounding box center [80, 625] width 18 height 21
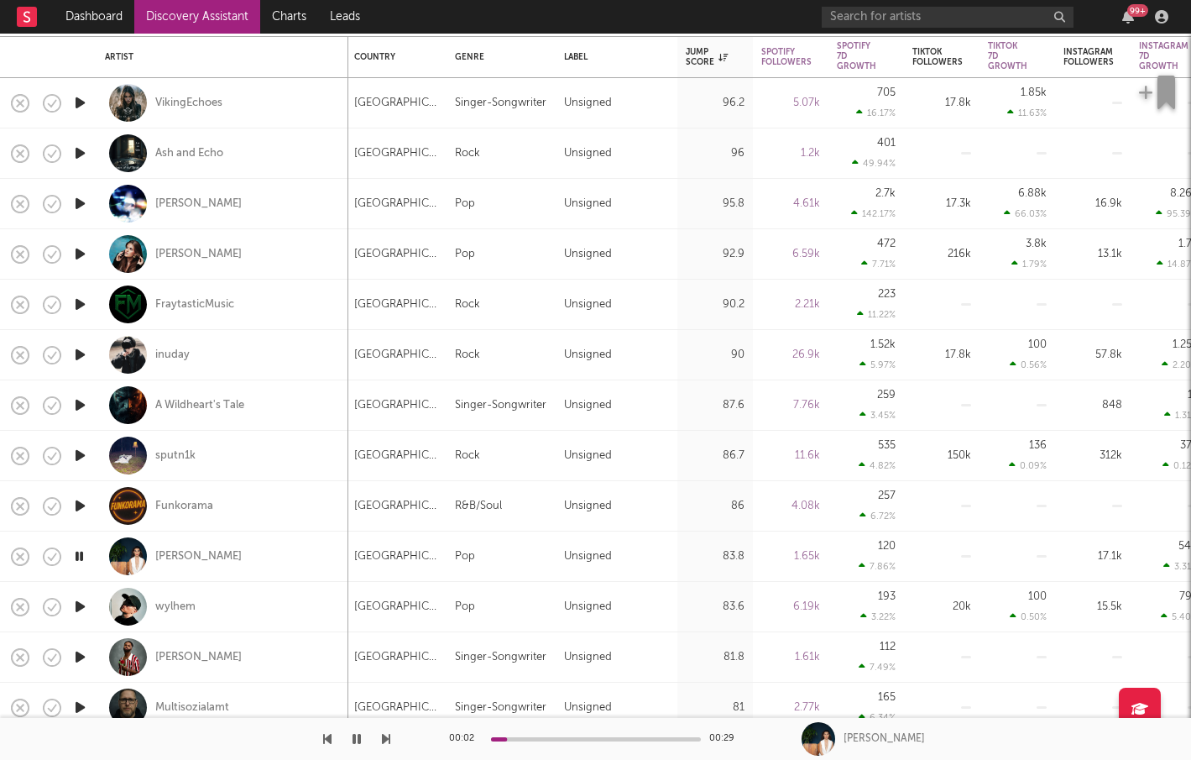
click at [86, 510] on icon "button" at bounding box center [80, 505] width 18 height 21
click at [77, 603] on icon "button" at bounding box center [80, 606] width 18 height 21
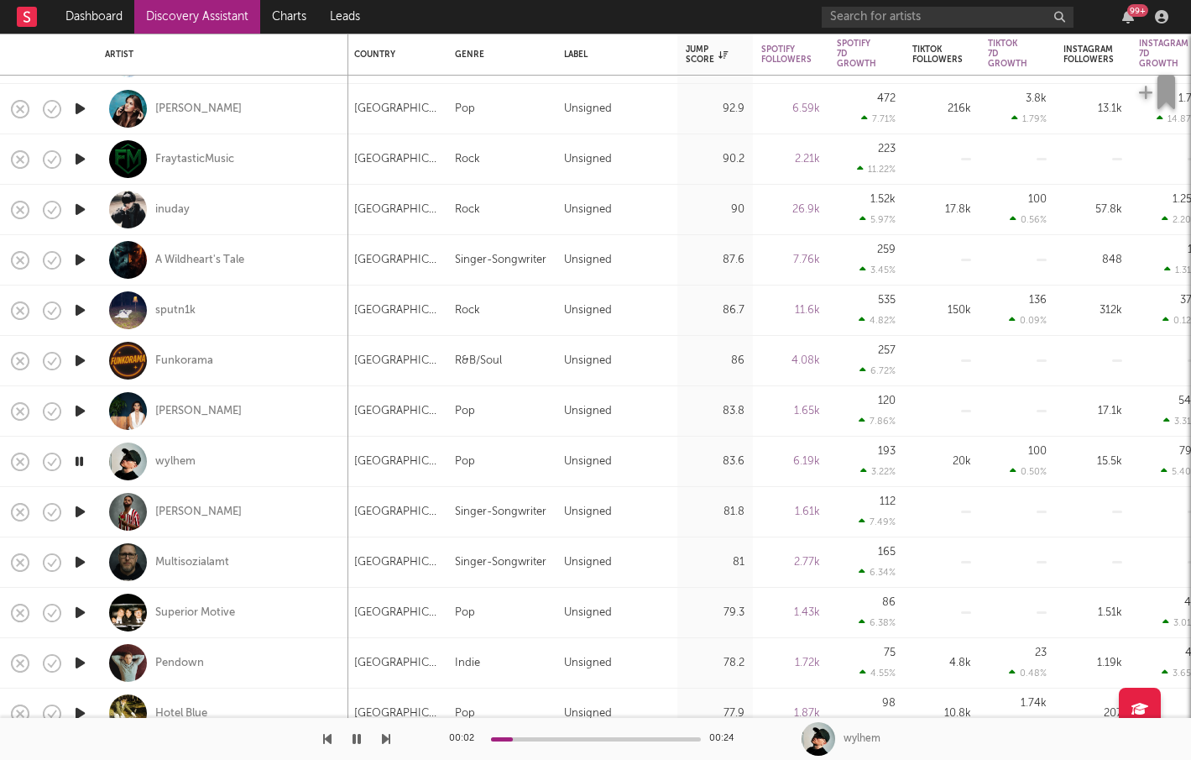
click at [87, 509] on icon "button" at bounding box center [80, 511] width 18 height 21
click at [73, 567] on icon "button" at bounding box center [80, 561] width 18 height 21
click at [85, 609] on icon "button" at bounding box center [80, 612] width 18 height 21
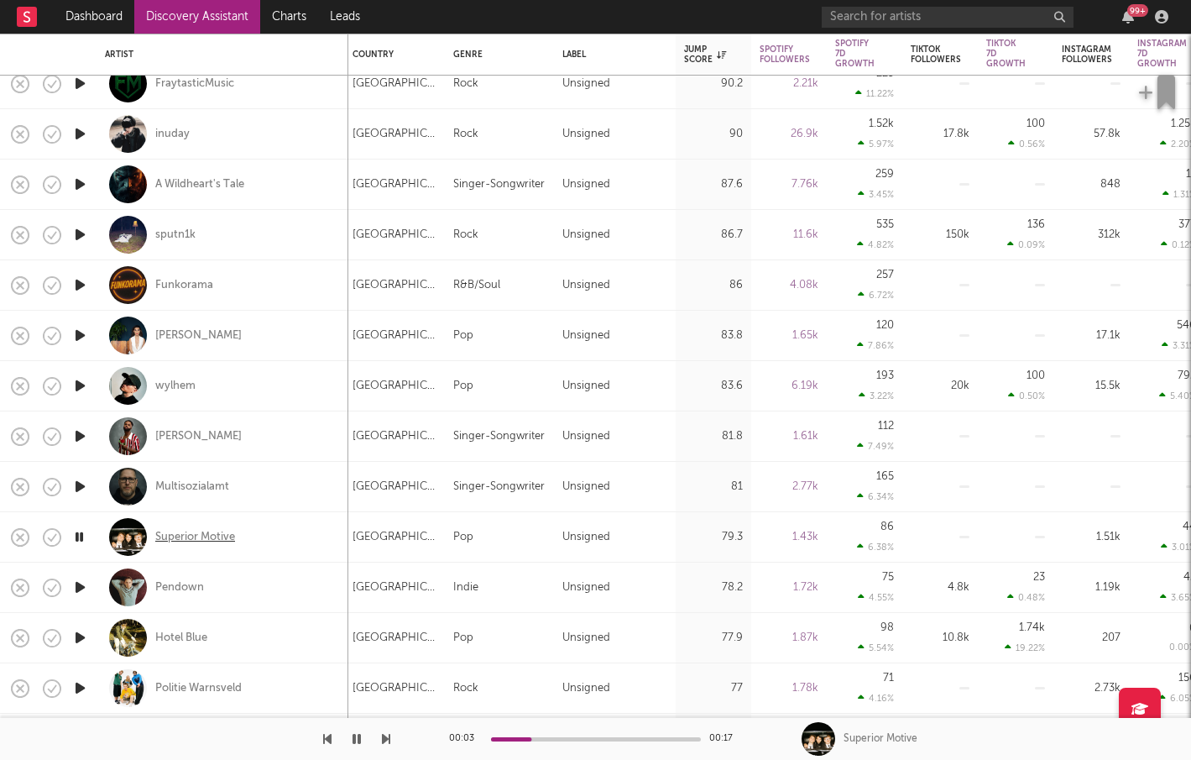
click at [212, 530] on div "Superior Motive" at bounding box center [195, 537] width 80 height 15
click at [87, 583] on icon "button" at bounding box center [80, 587] width 18 height 21
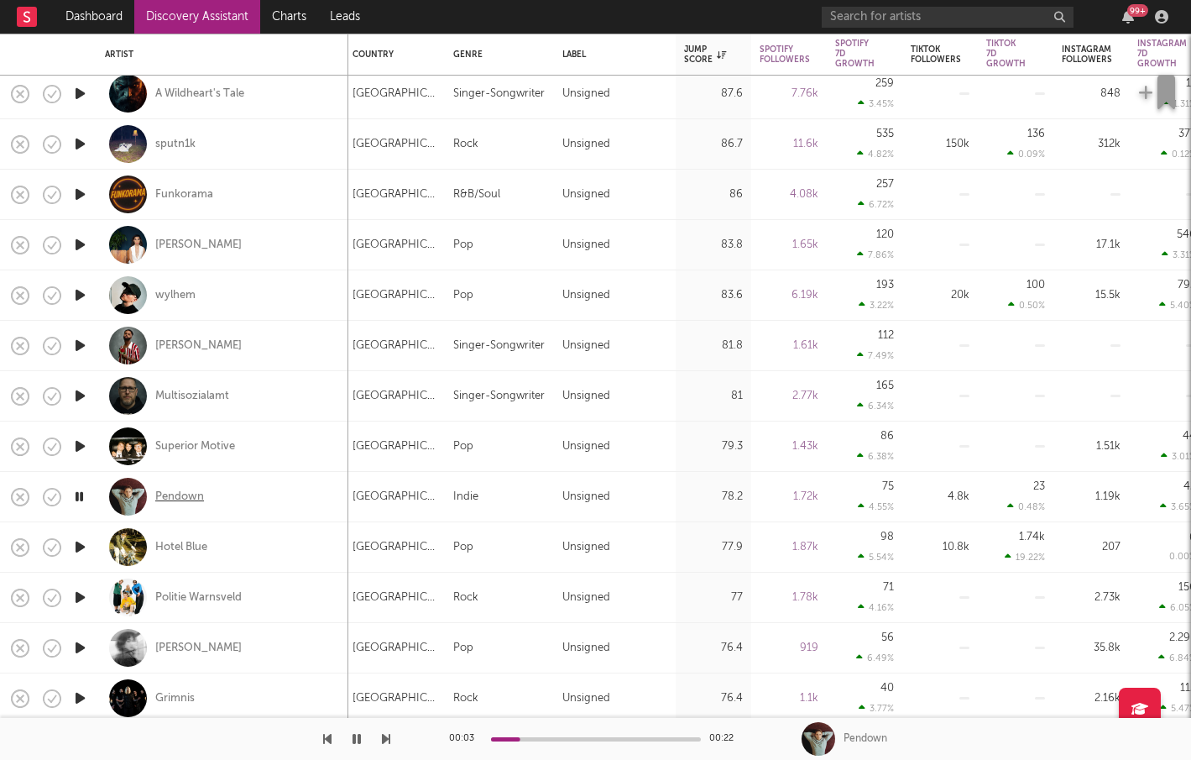
click at [180, 499] on div "Pendown" at bounding box center [179, 496] width 49 height 15
click at [77, 542] on icon "button" at bounding box center [80, 546] width 18 height 21
click at [188, 546] on div "Hotel Blue" at bounding box center [181, 547] width 52 height 15
click at [83, 596] on icon "button" at bounding box center [80, 597] width 18 height 21
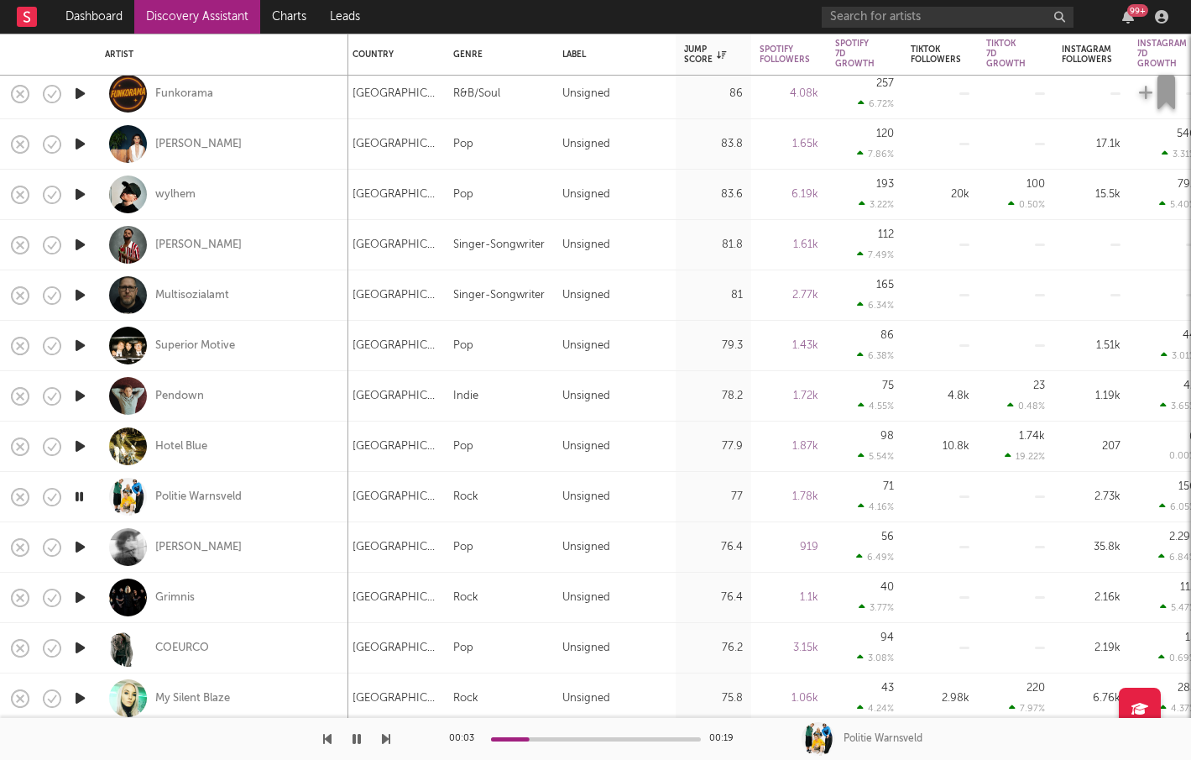
click at [82, 546] on icon "button" at bounding box center [80, 546] width 18 height 21
click at [82, 546] on icon "button" at bounding box center [79, 546] width 16 height 21
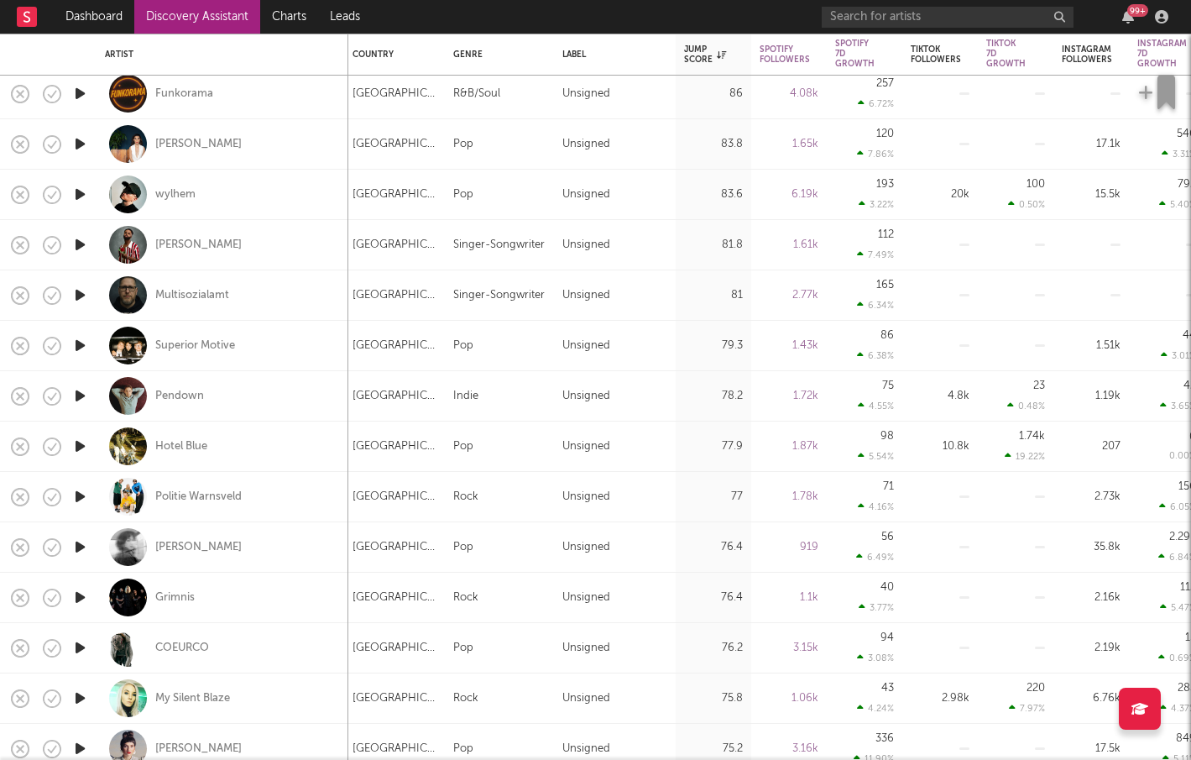
click at [66, 642] on div at bounding box center [80, 648] width 34 height 50
select select "1w"
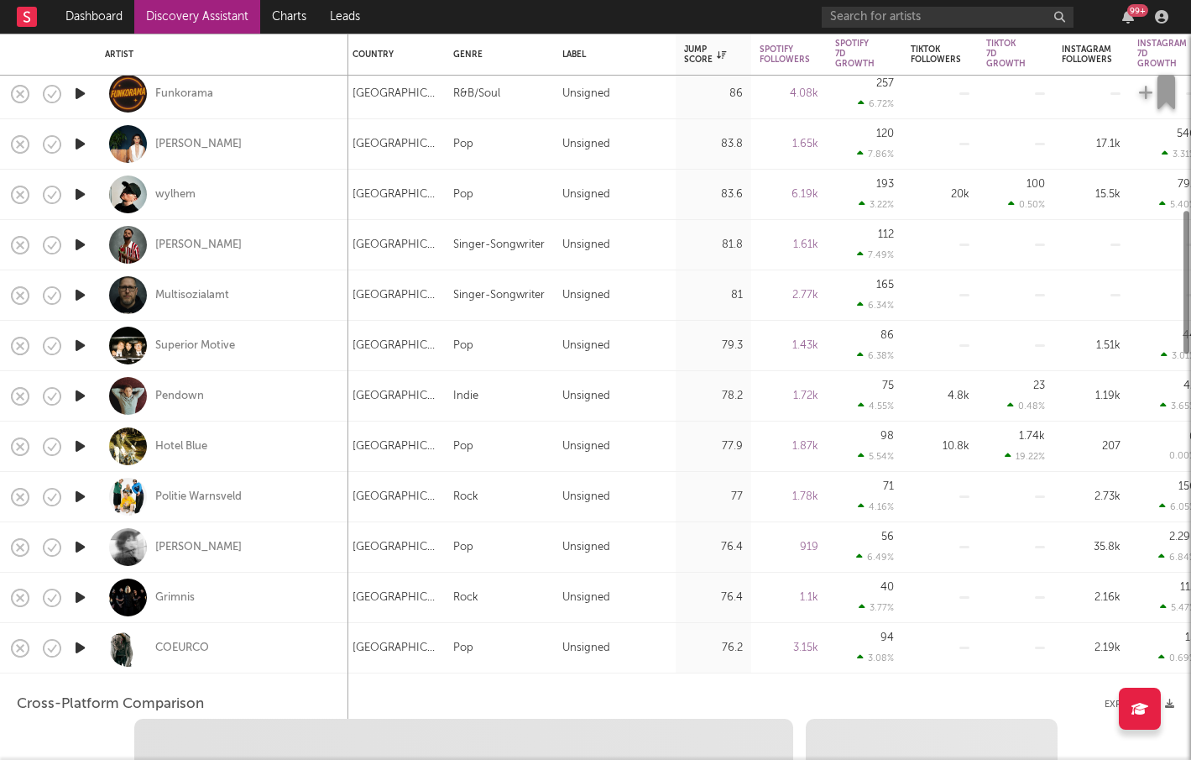
select select "6m"
click at [80, 643] on icon "button" at bounding box center [80, 647] width 18 height 21
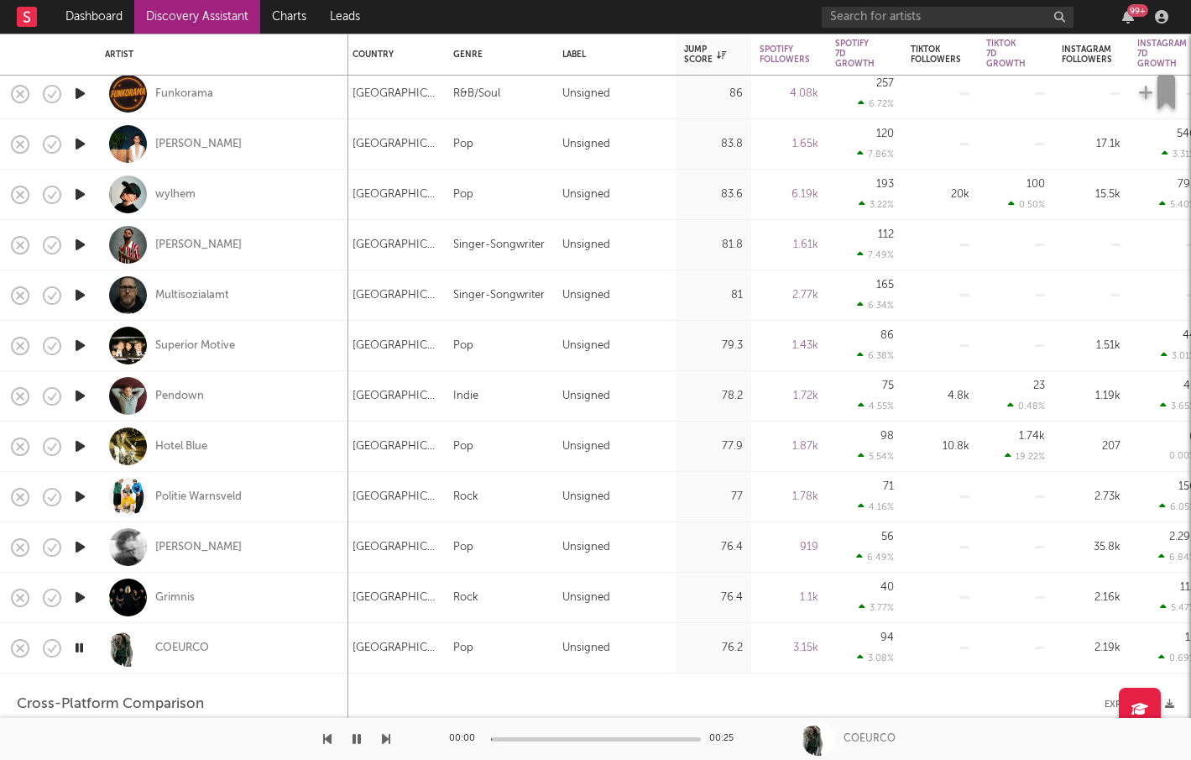
select select "1m"
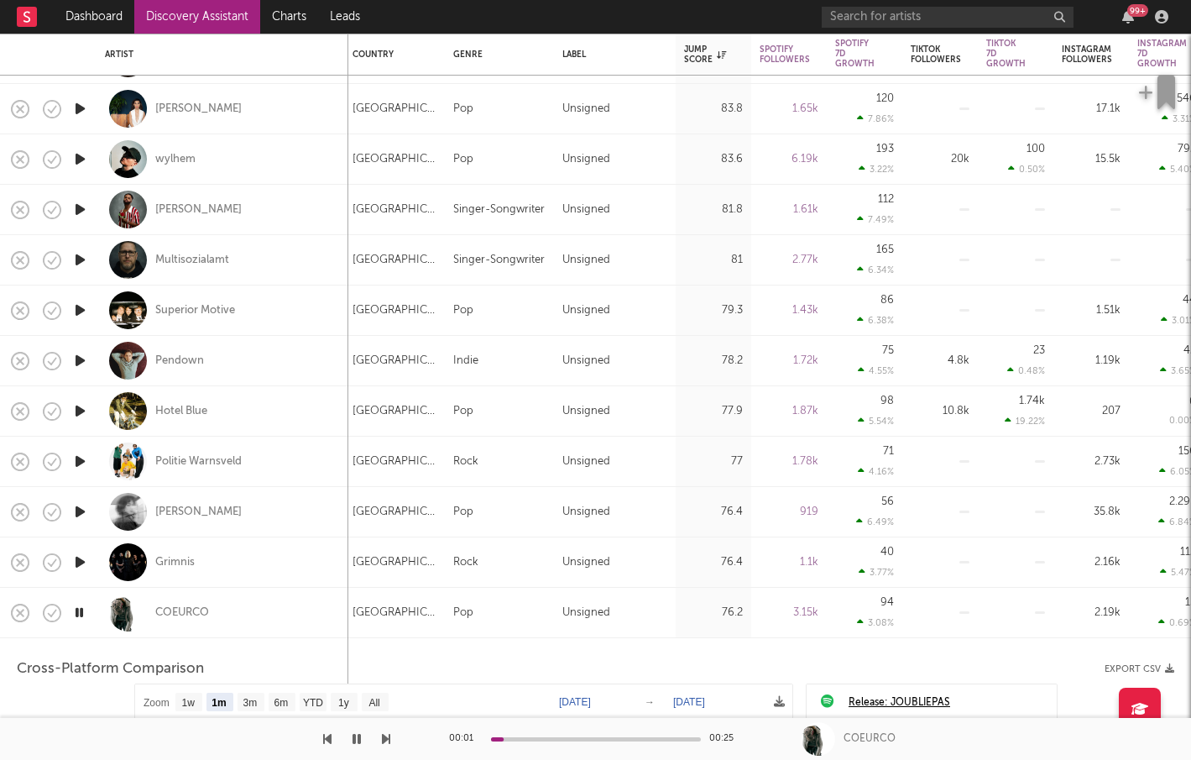
click at [81, 556] on icon "button" at bounding box center [80, 561] width 18 height 21
click at [267, 551] on div "Grimnis" at bounding box center [222, 562] width 235 height 50
select select "1m"
select select "6m"
select select "1w"
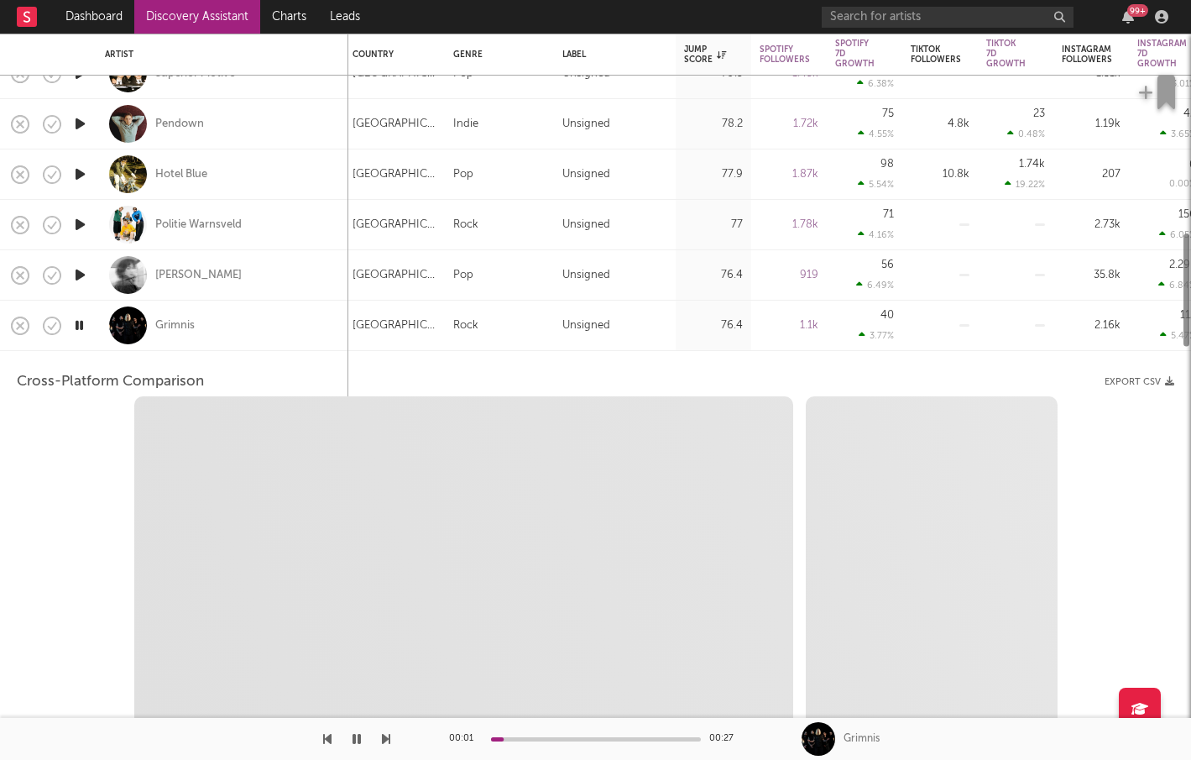
select select "1w"
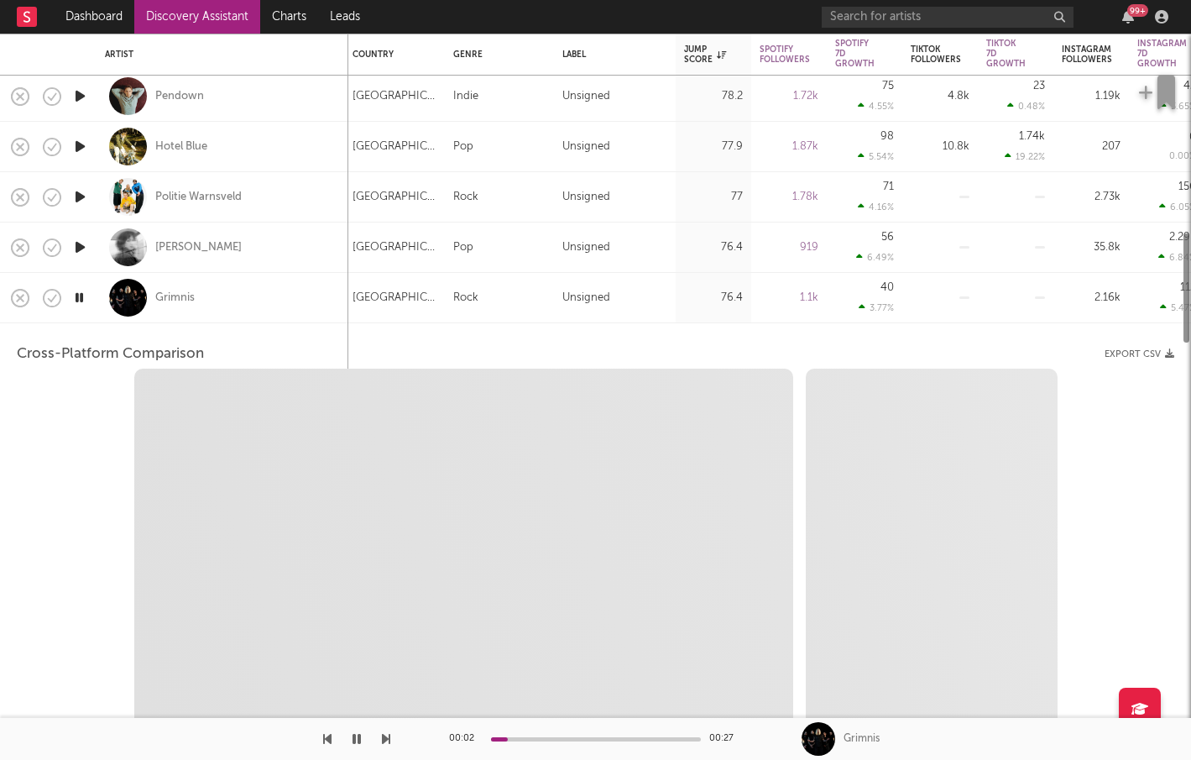
select select "1m"
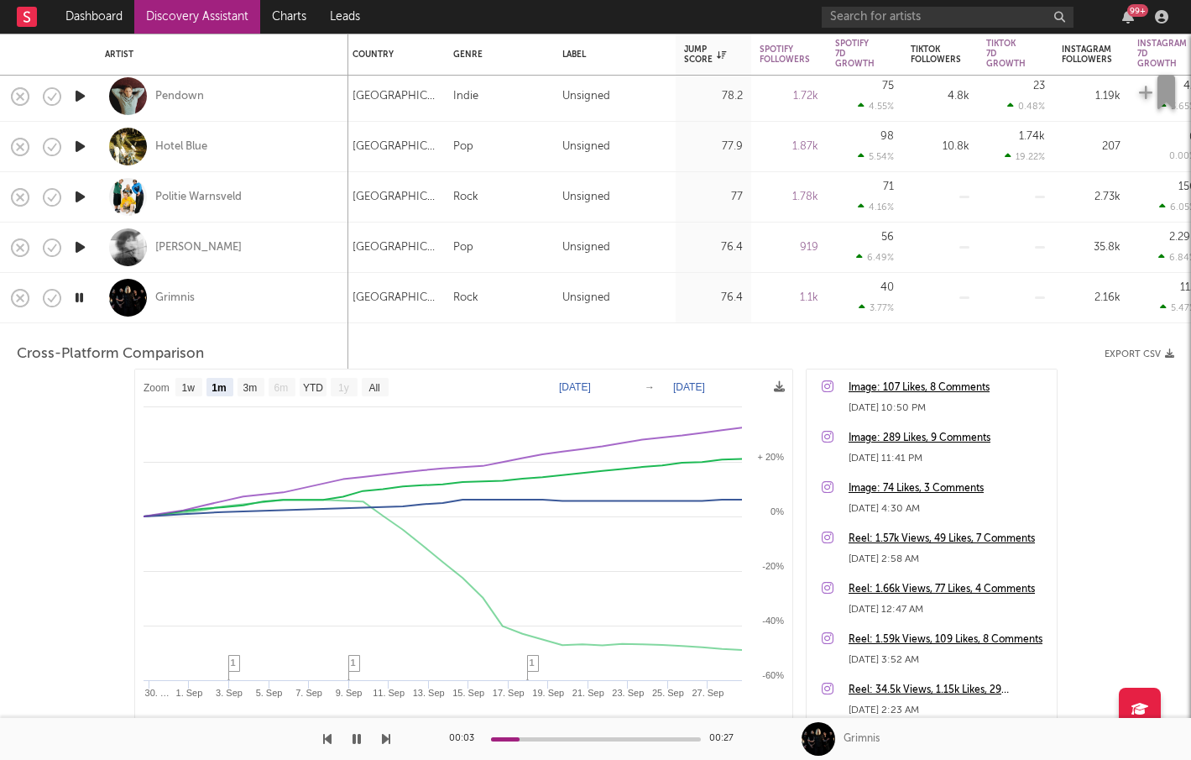
click at [81, 296] on icon "button" at bounding box center [79, 297] width 16 height 21
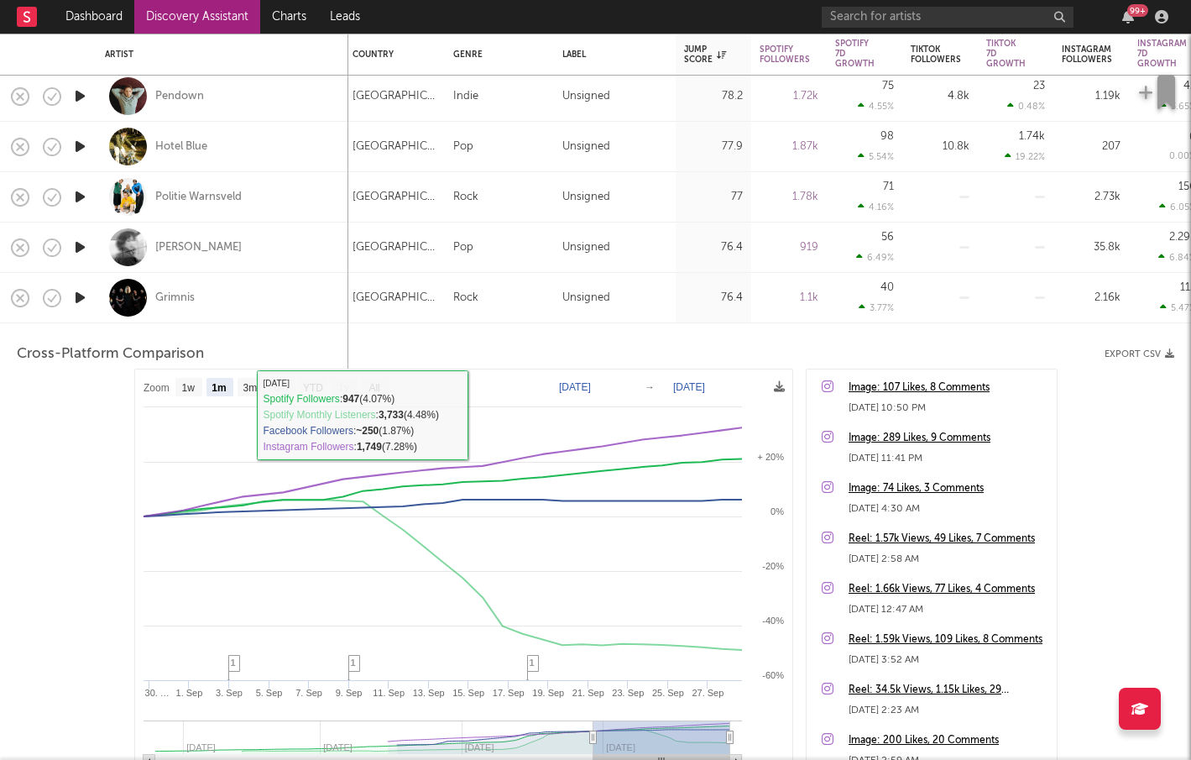
click at [266, 292] on div "Grimnis" at bounding box center [222, 298] width 235 height 50
select select "1m"
select select "6m"
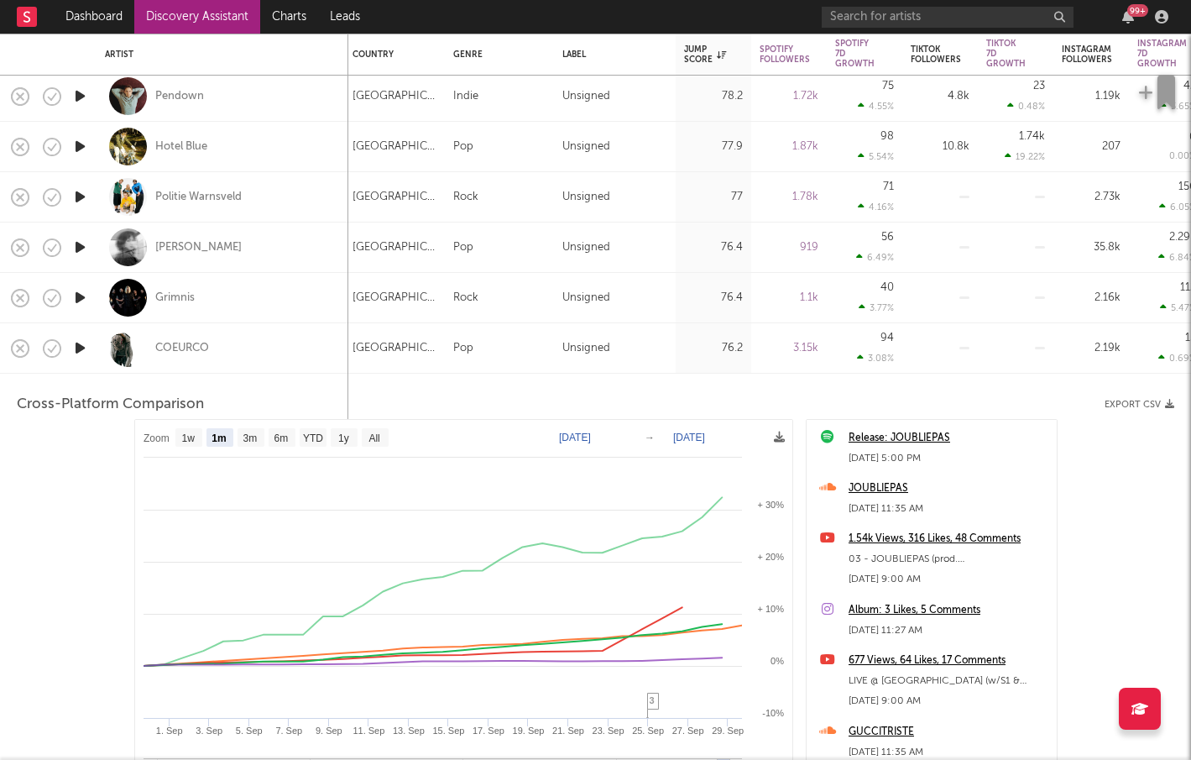
click at [261, 342] on div "COEURCO" at bounding box center [222, 348] width 235 height 50
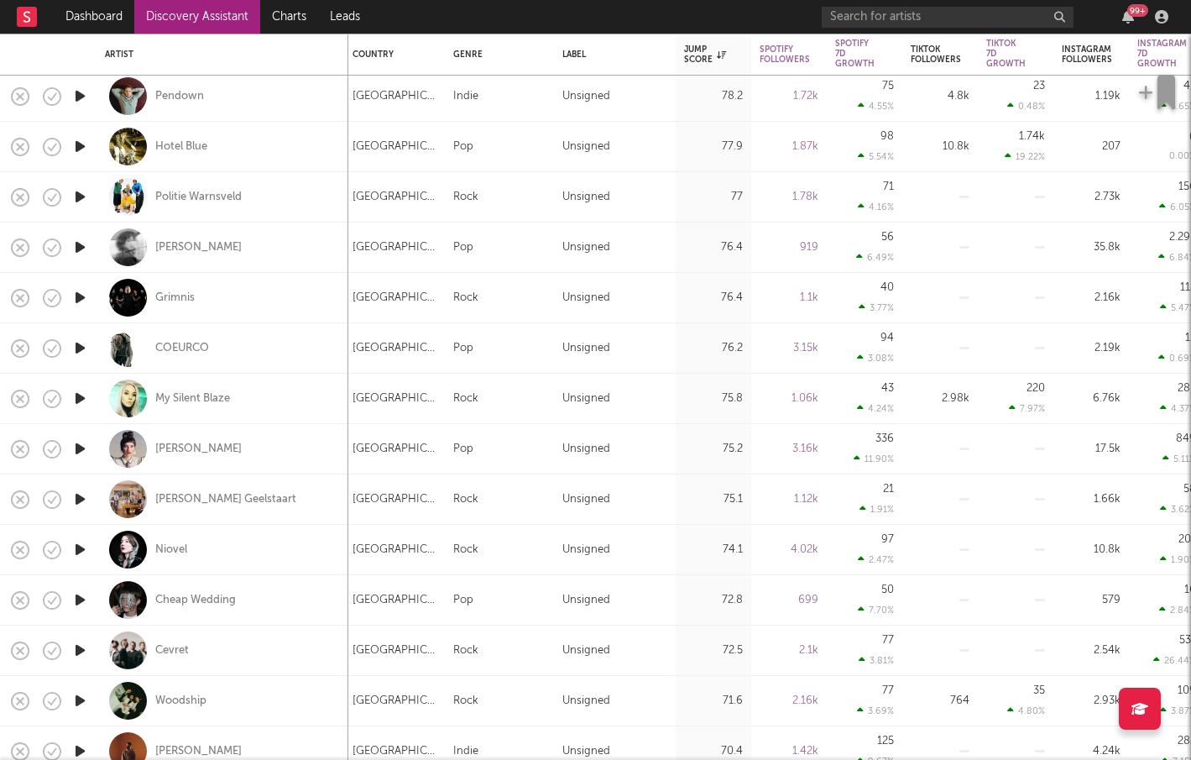
click at [76, 443] on icon "button" at bounding box center [80, 448] width 18 height 21
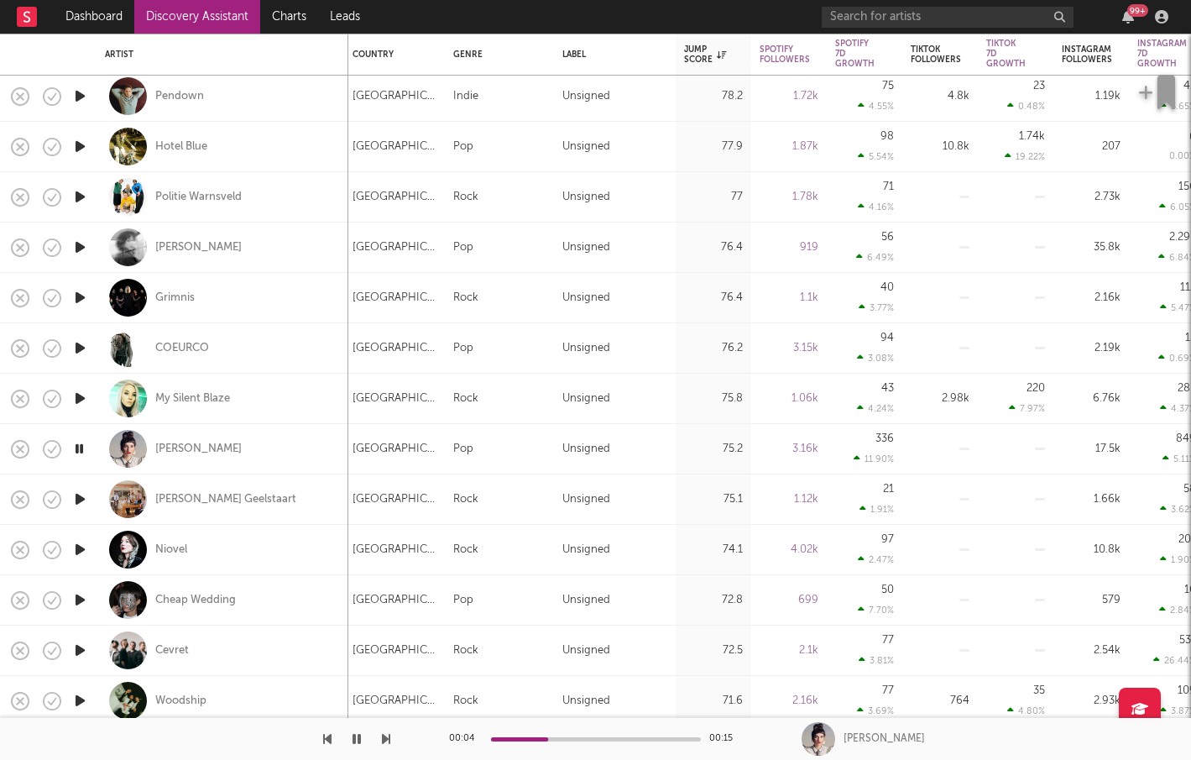
click at [86, 498] on icon "button" at bounding box center [80, 498] width 18 height 21
click at [207, 497] on div "Grote Geelstaart" at bounding box center [225, 499] width 141 height 15
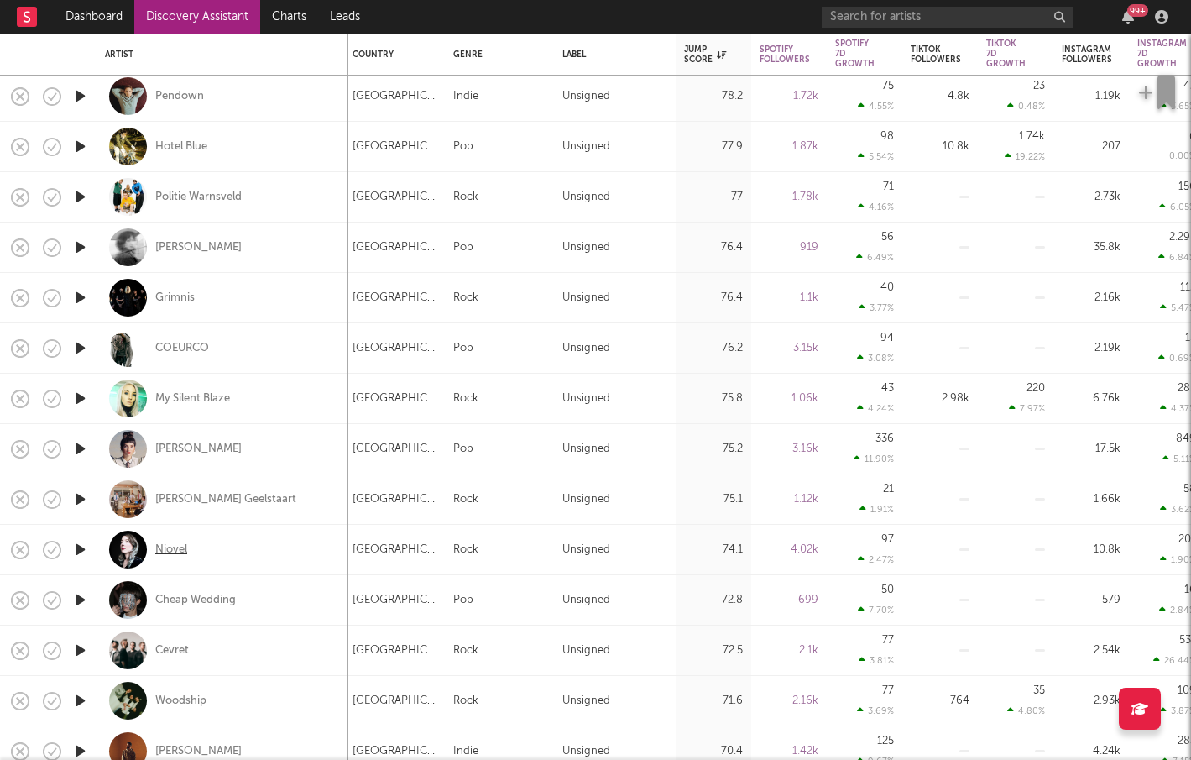
click at [181, 545] on div "Niovel" at bounding box center [171, 549] width 32 height 15
click at [82, 598] on icon "button" at bounding box center [80, 599] width 18 height 21
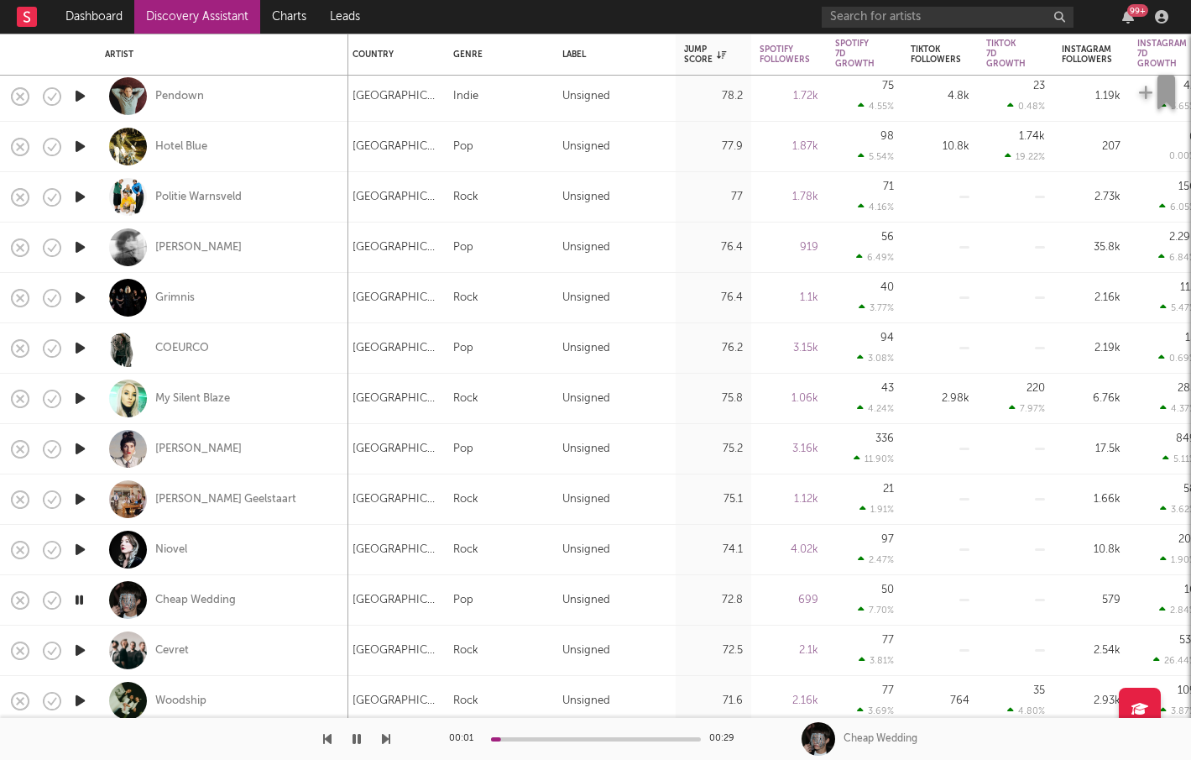
click at [82, 596] on icon "button" at bounding box center [79, 599] width 16 height 21
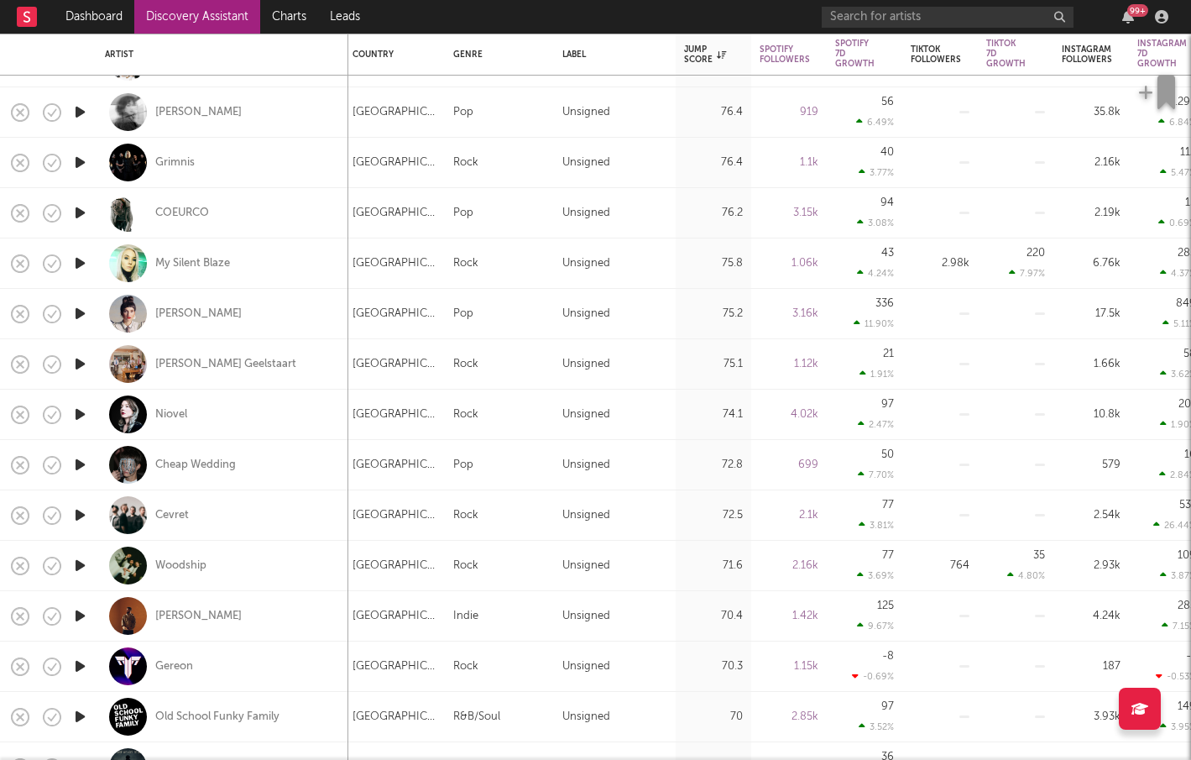
click at [85, 559] on icon "button" at bounding box center [80, 565] width 18 height 21
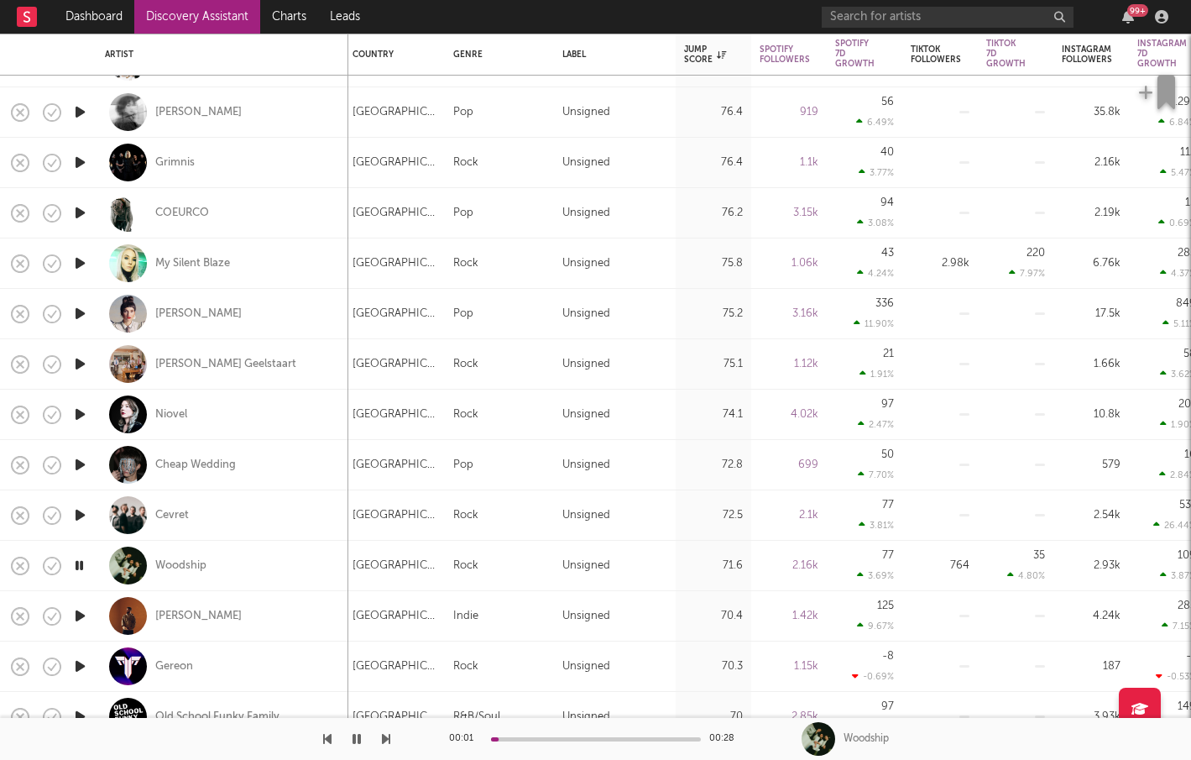
click at [84, 559] on icon "button" at bounding box center [79, 565] width 16 height 21
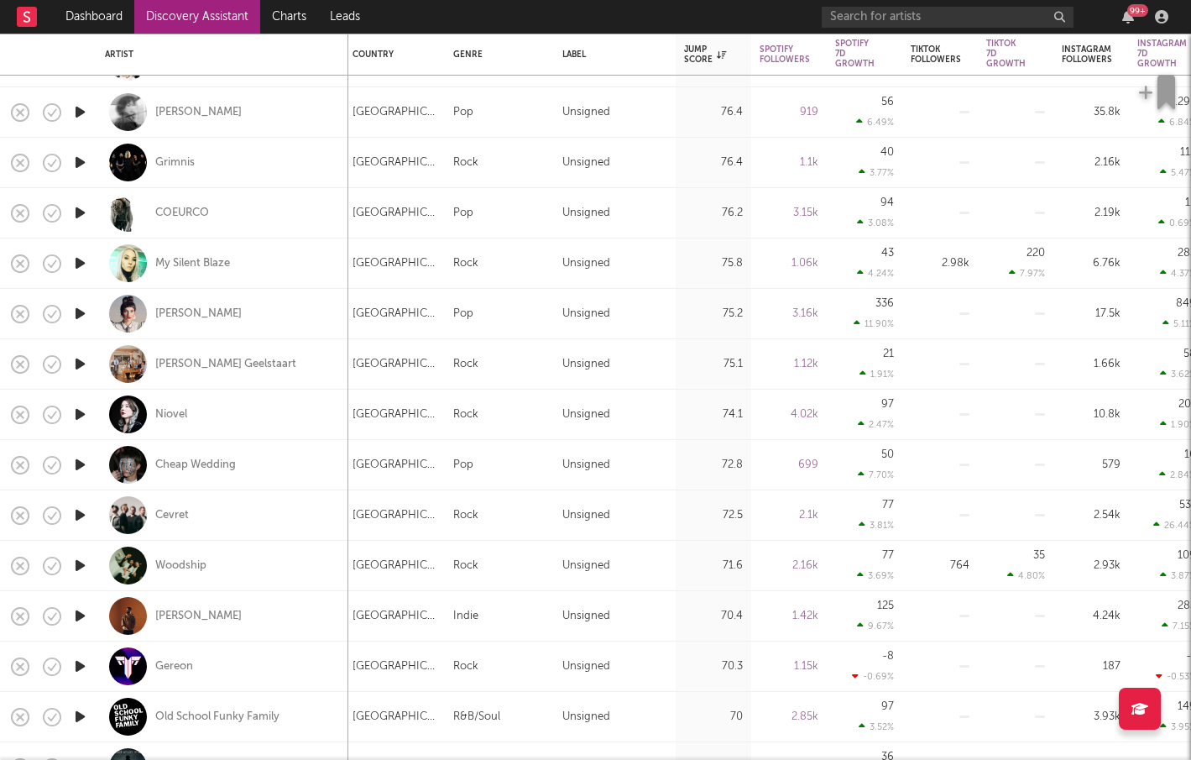
click at [87, 610] on icon "button" at bounding box center [80, 615] width 18 height 21
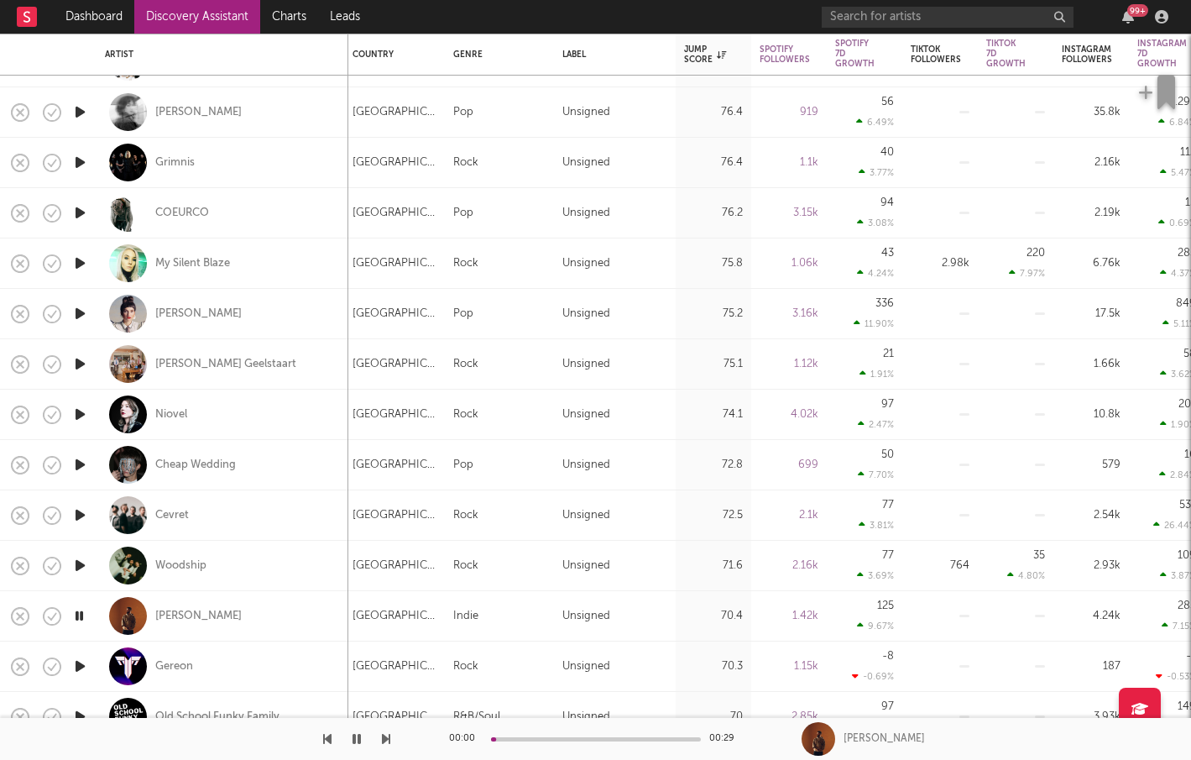
click at [87, 610] on div at bounding box center [79, 615] width 17 height 21
select select "1w"
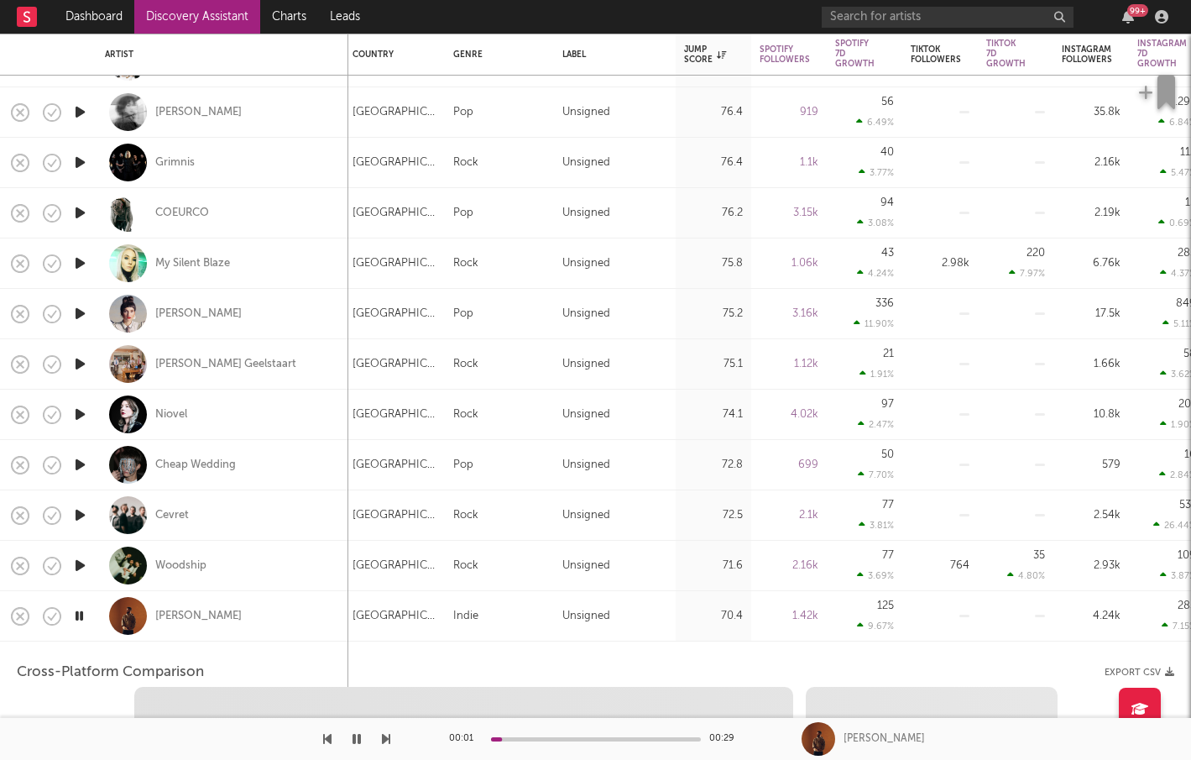
select select "1w"
select select "1m"
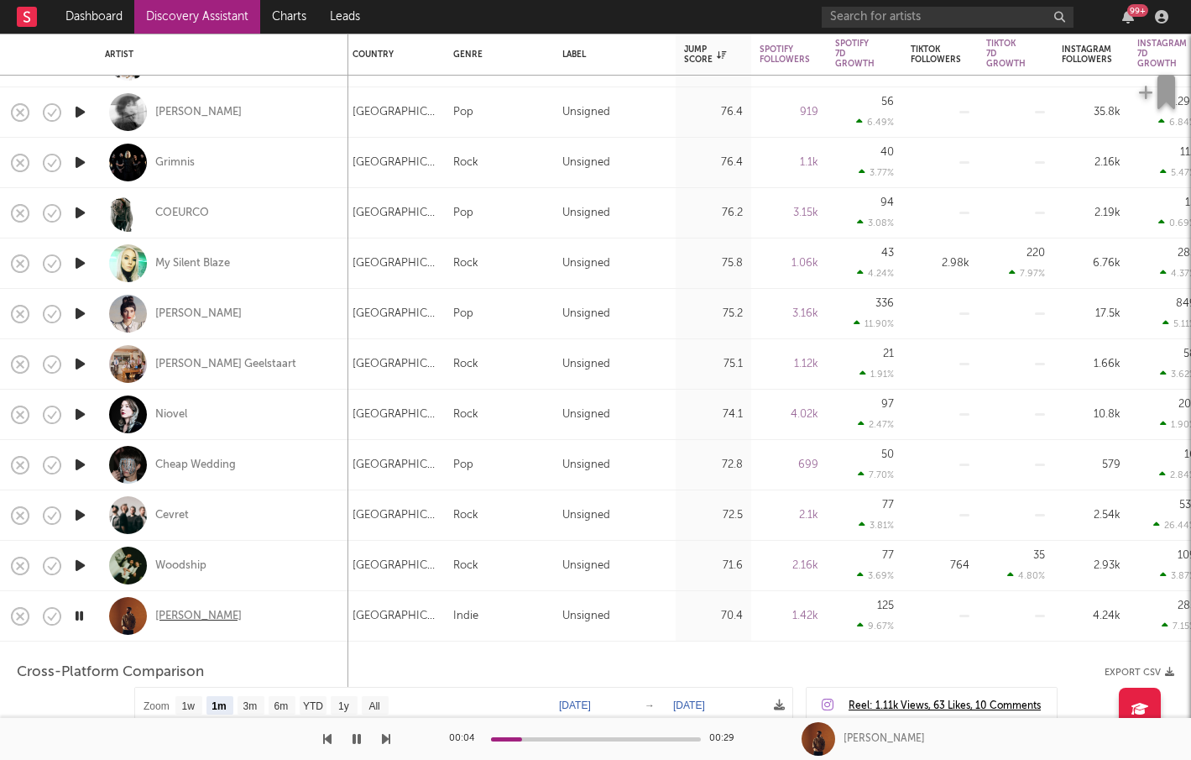
click at [174, 609] on div "Jason Mist" at bounding box center [198, 616] width 86 height 15
click at [80, 614] on icon "button" at bounding box center [79, 615] width 16 height 21
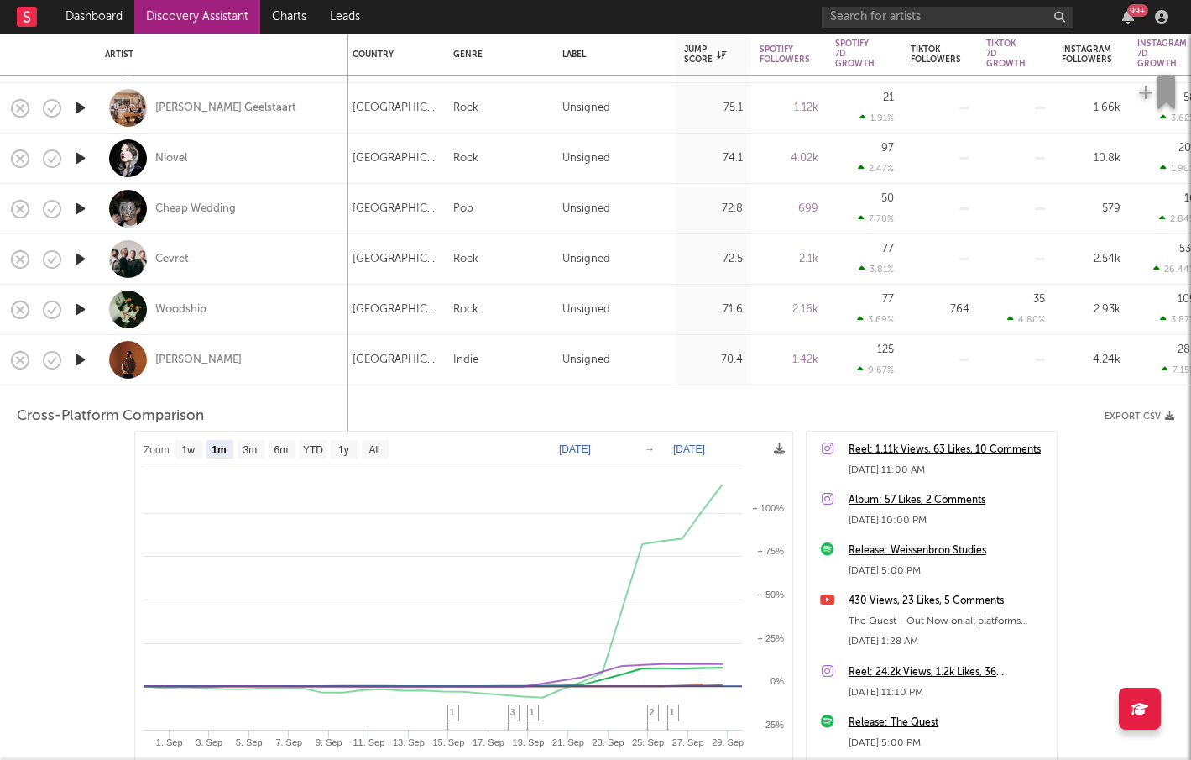
click at [301, 368] on div "Jason Mist" at bounding box center [222, 360] width 235 height 50
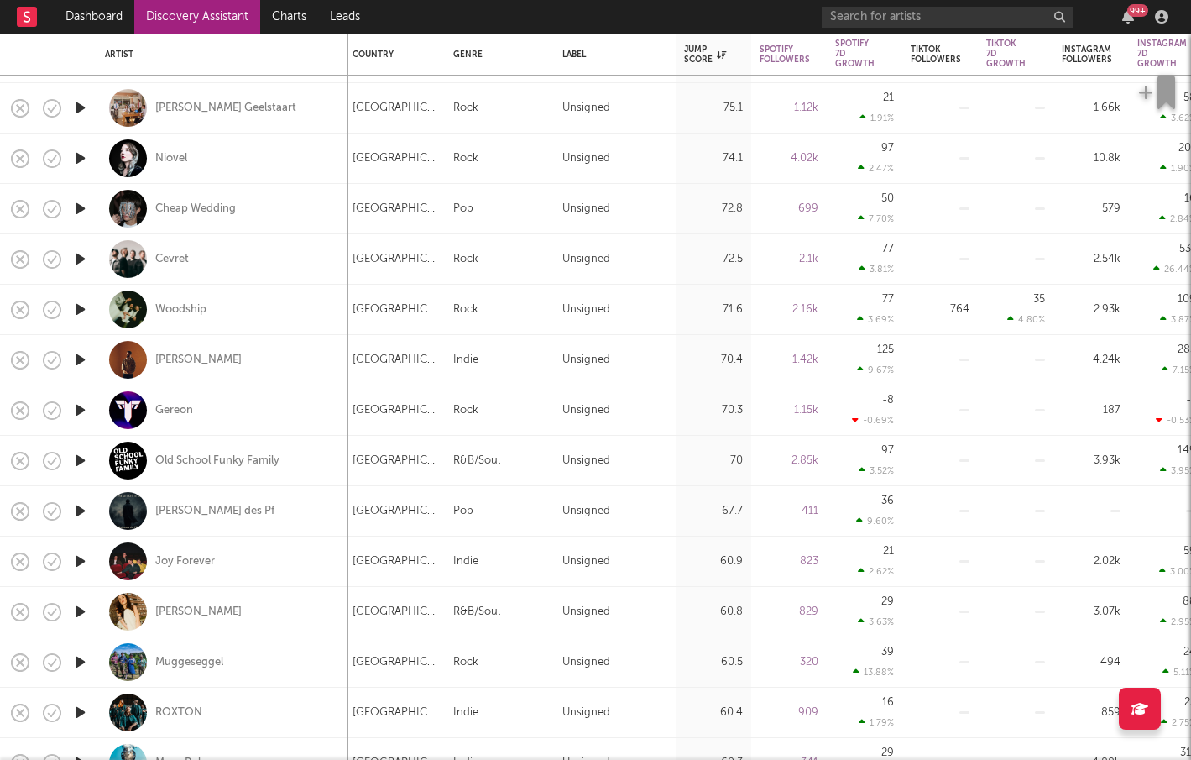
click at [74, 610] on icon "button" at bounding box center [80, 611] width 18 height 21
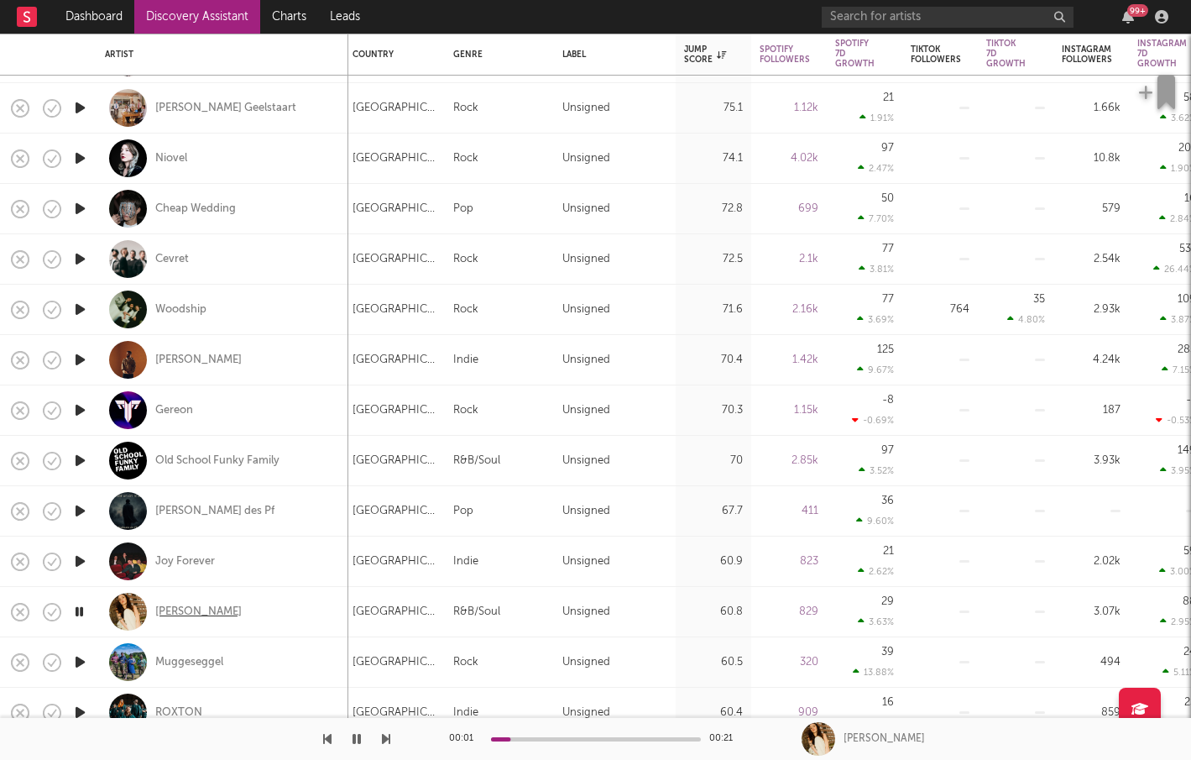
click at [190, 606] on div "Nina Chiodin" at bounding box center [198, 611] width 86 height 15
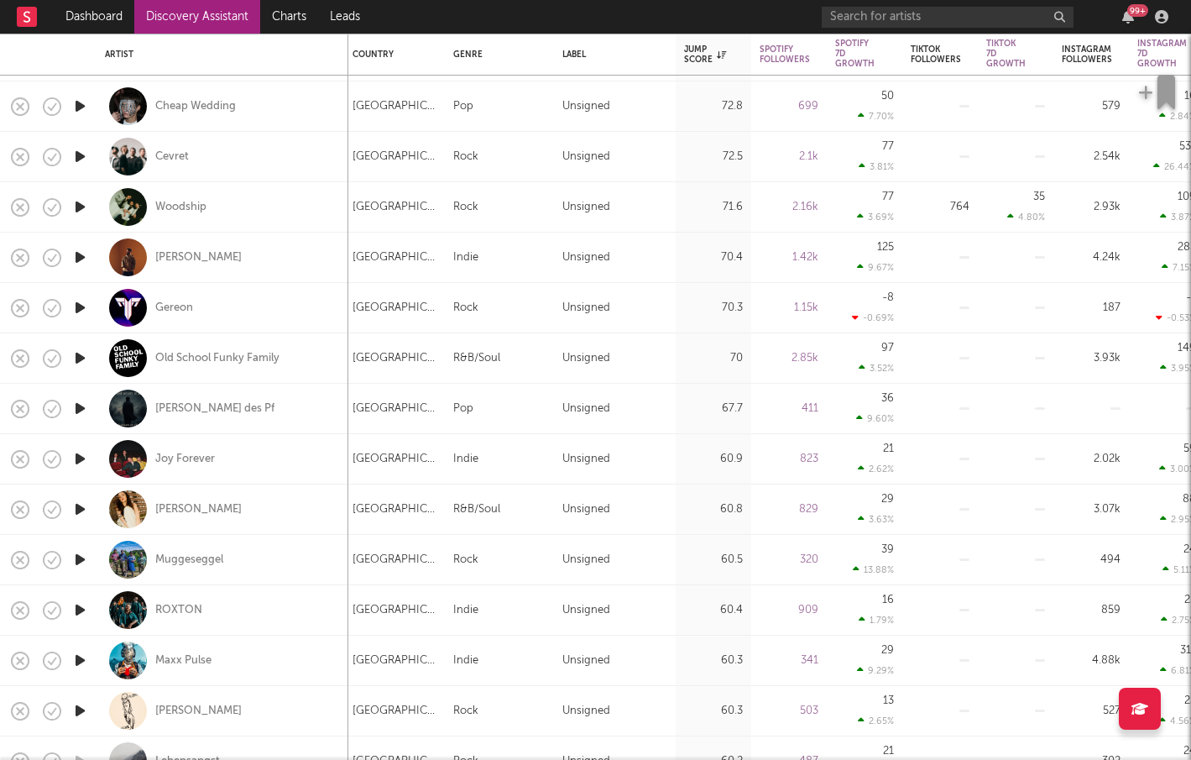
click at [89, 452] on div at bounding box center [80, 459] width 34 height 50
select select "1w"
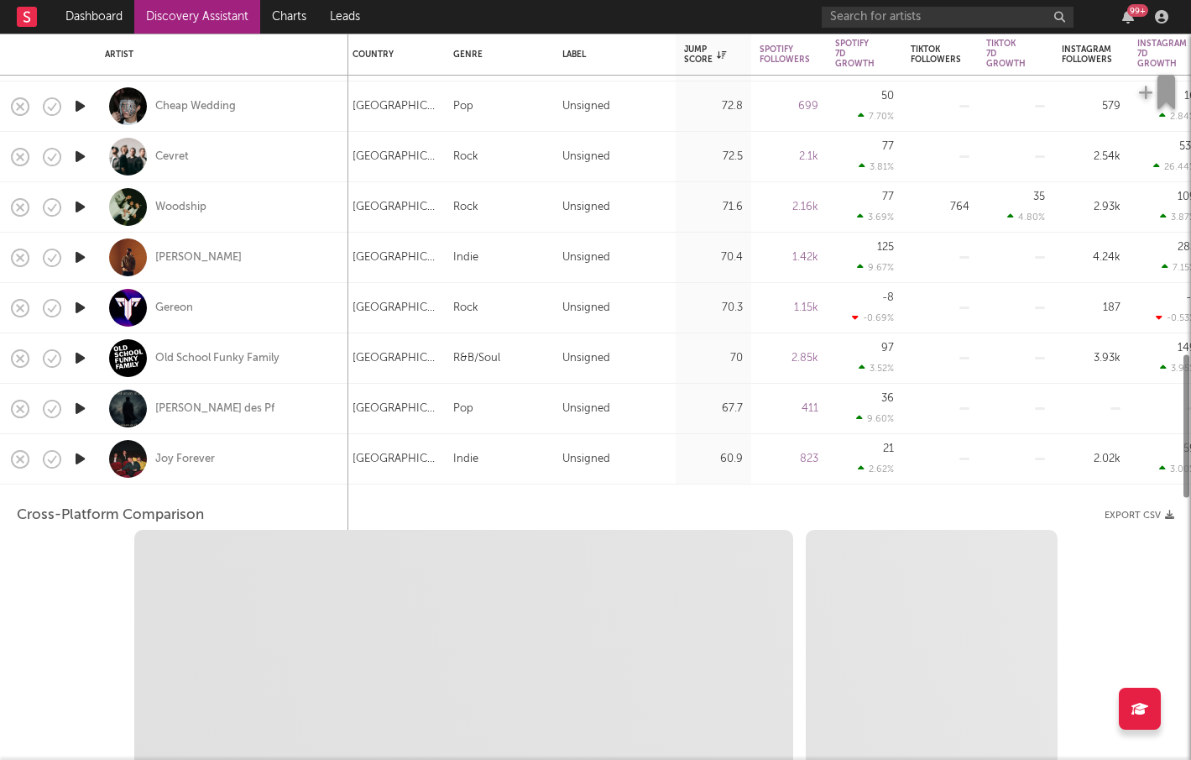
select select "1w"
click at [80, 456] on icon "button" at bounding box center [80, 458] width 18 height 21
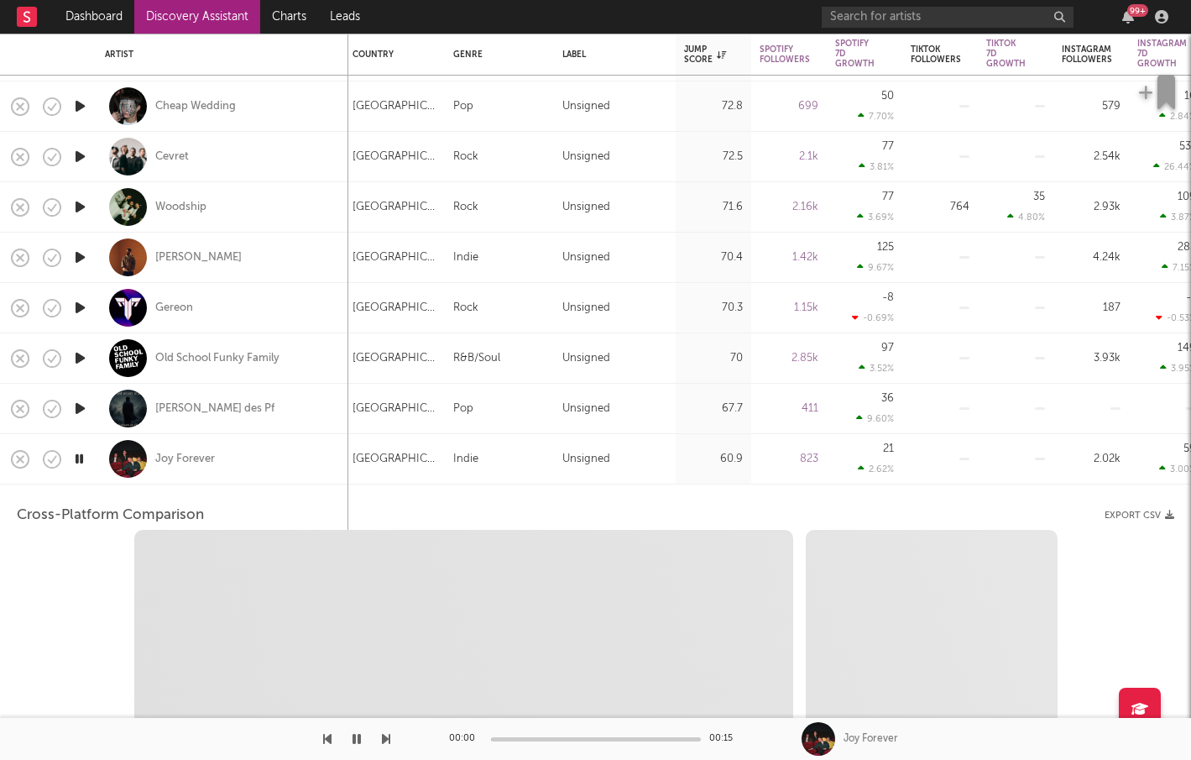
select select "1m"
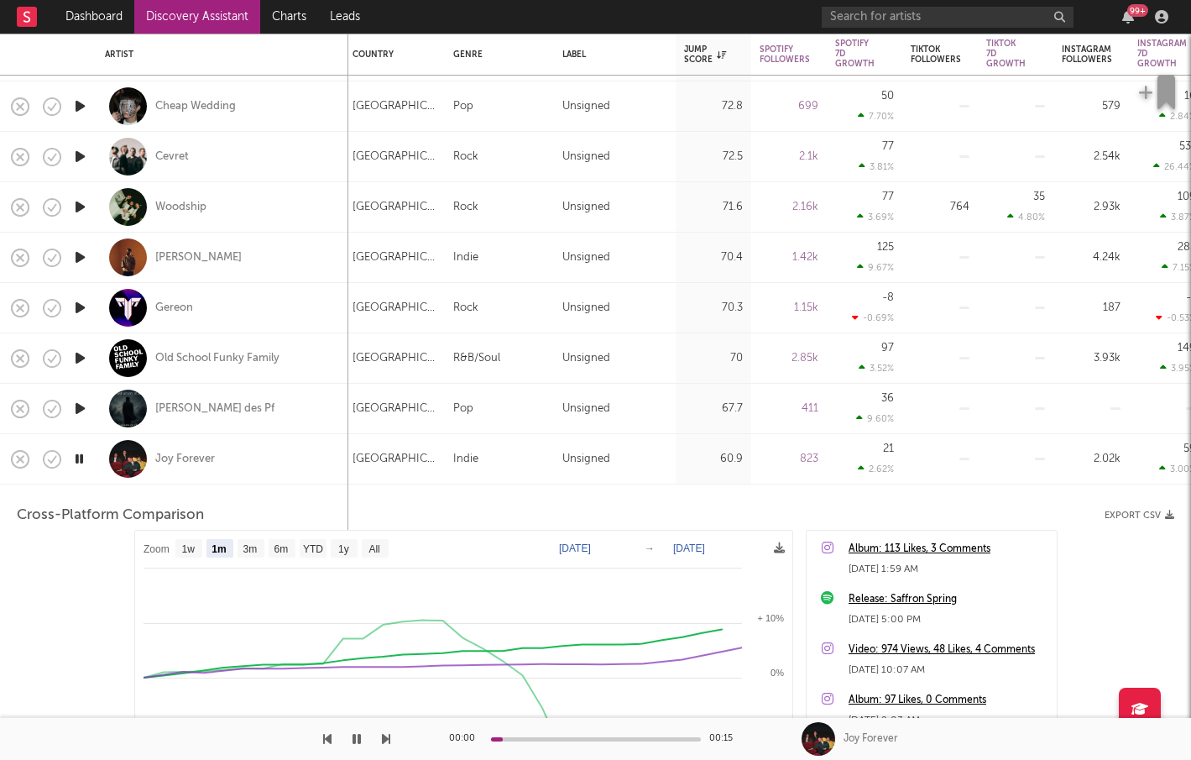
click at [255, 455] on div "Joy Forever" at bounding box center [222, 459] width 235 height 50
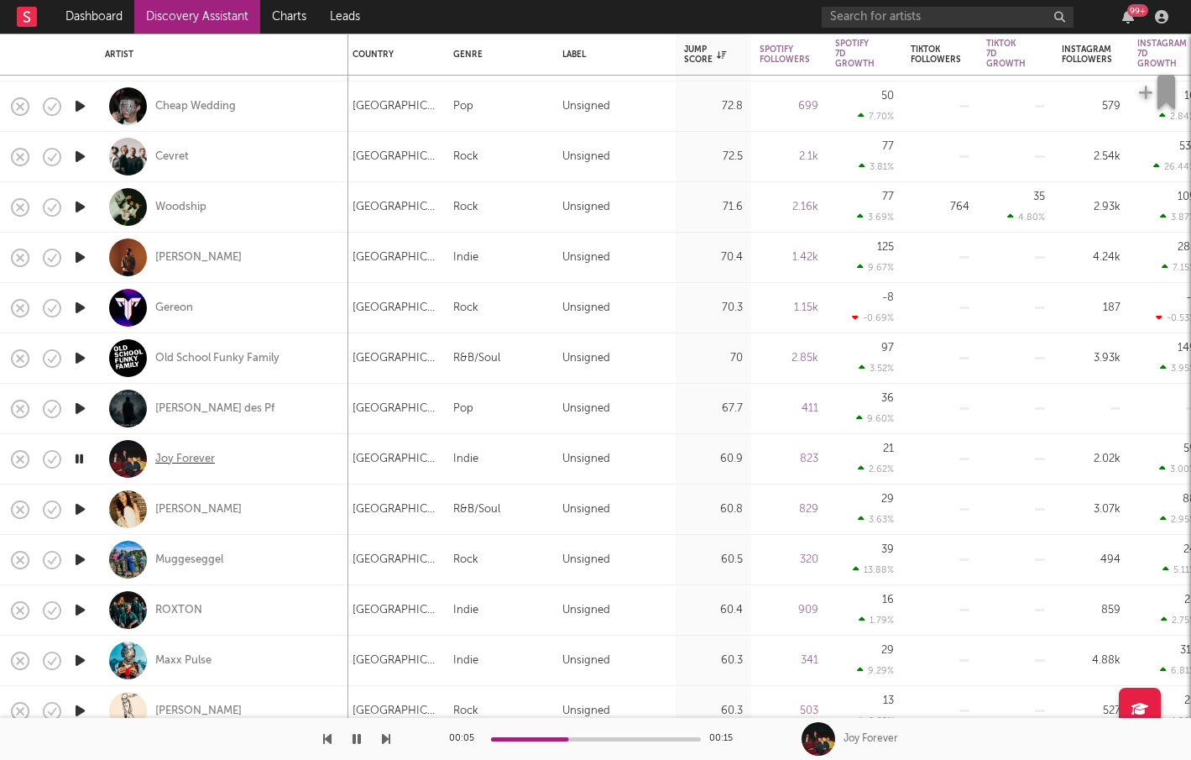
click at [178, 461] on div "Joy Forever" at bounding box center [185, 459] width 60 height 15
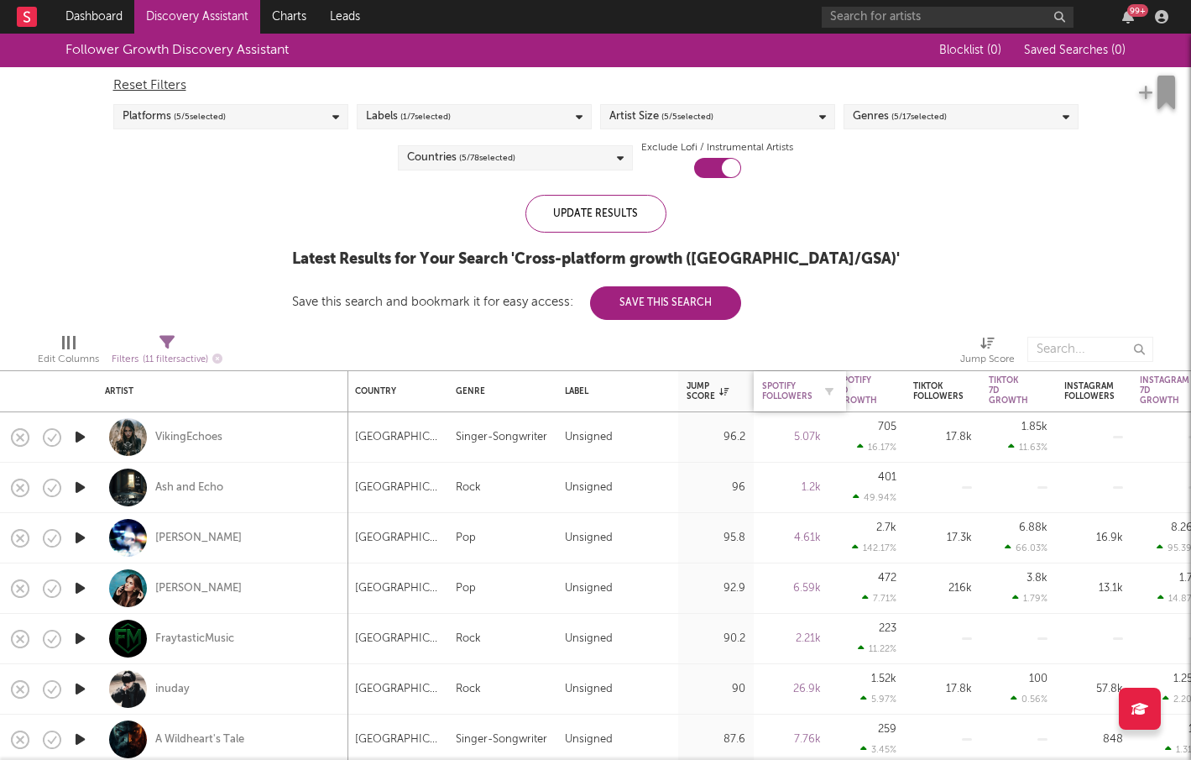
click at [802, 388] on div "Spotify Followers" at bounding box center [787, 391] width 50 height 20
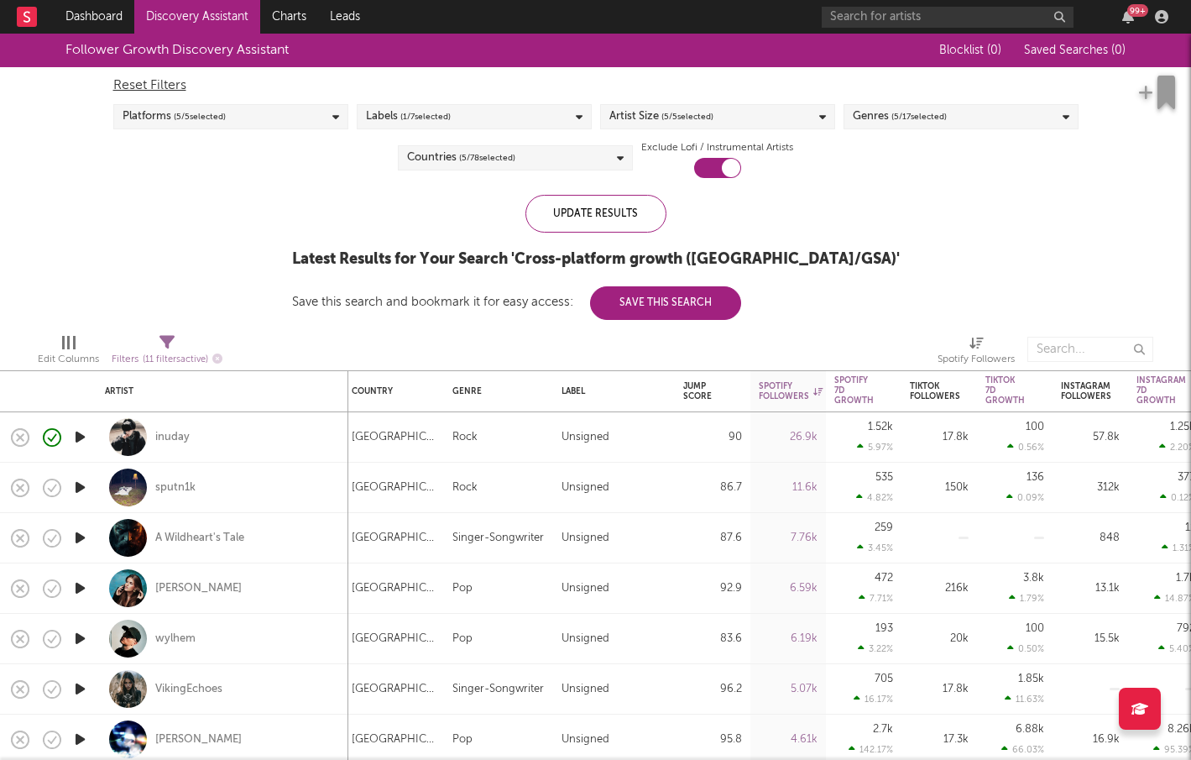
click at [81, 538] on icon "button" at bounding box center [80, 537] width 18 height 21
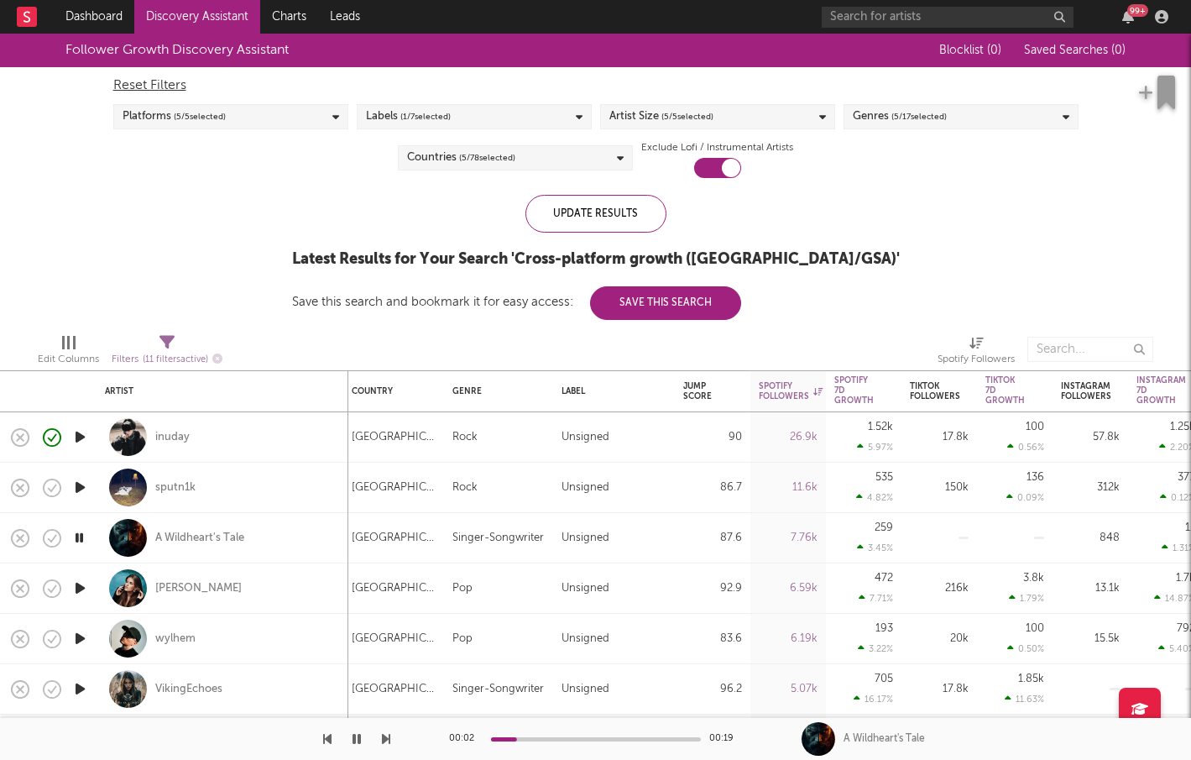
click at [81, 538] on icon "button" at bounding box center [79, 537] width 16 height 21
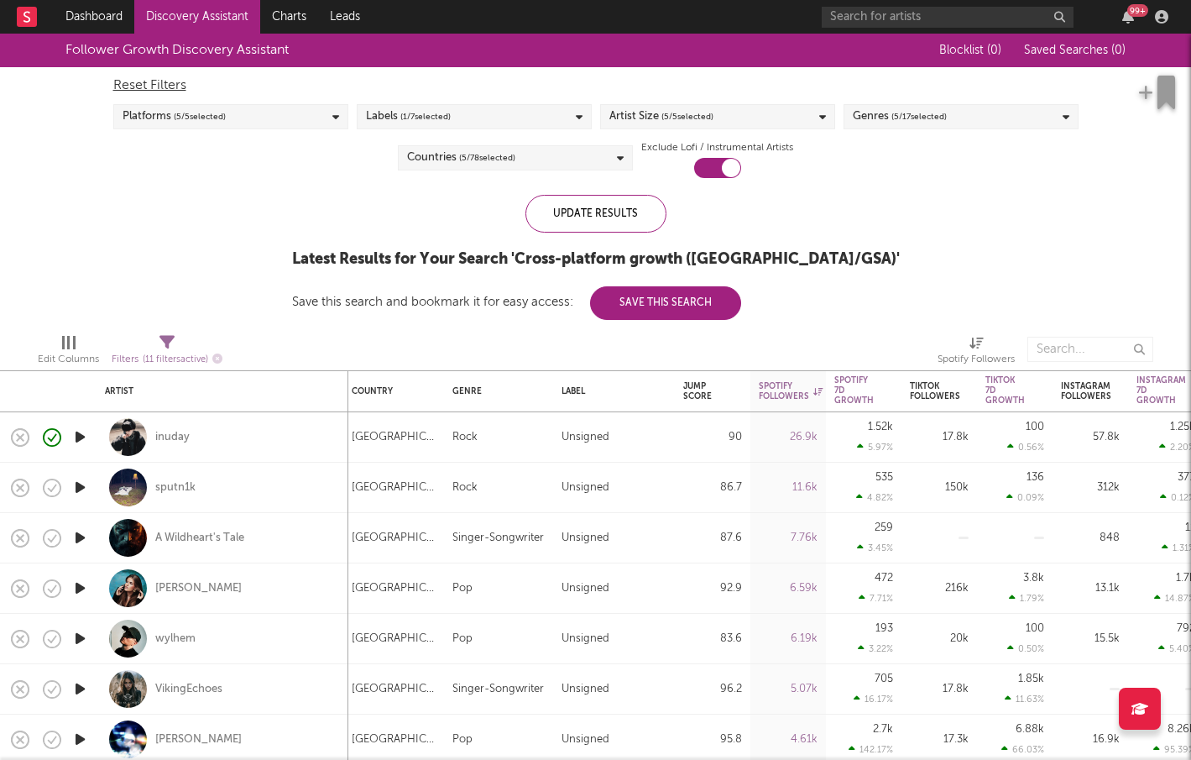
click at [75, 588] on icon "button" at bounding box center [80, 587] width 18 height 21
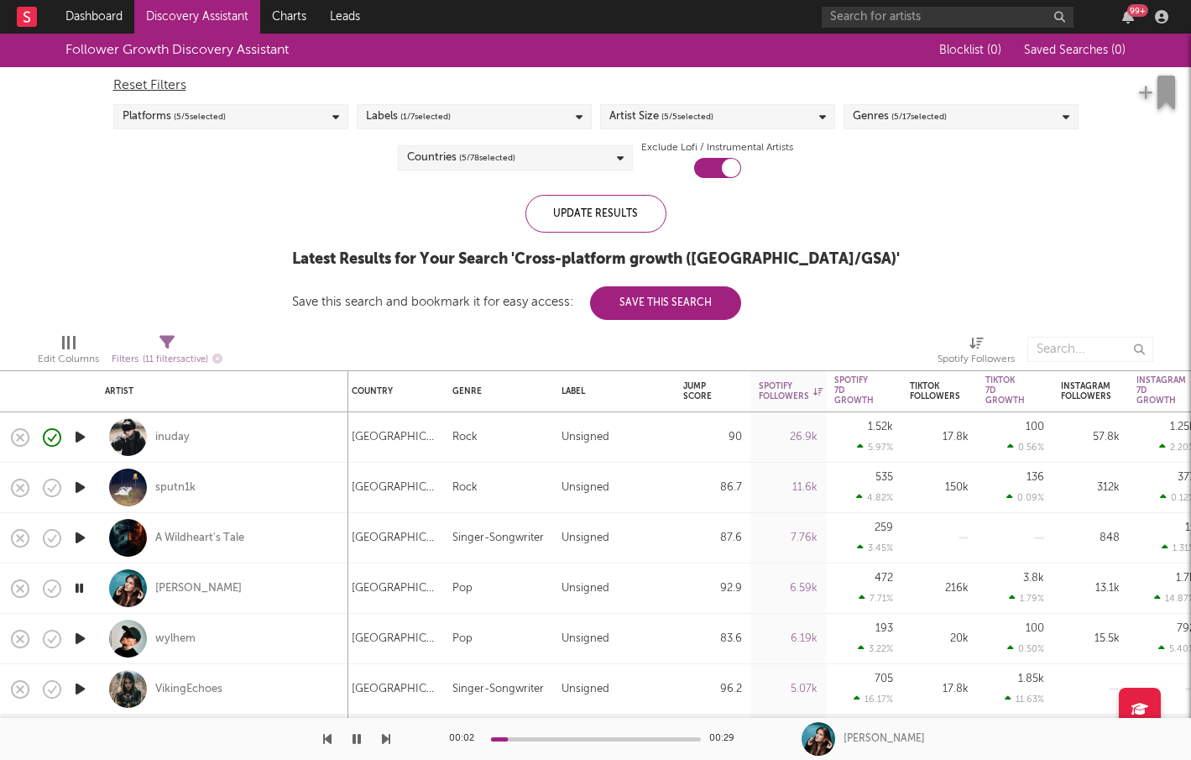
click at [73, 588] on icon "button" at bounding box center [79, 587] width 16 height 21
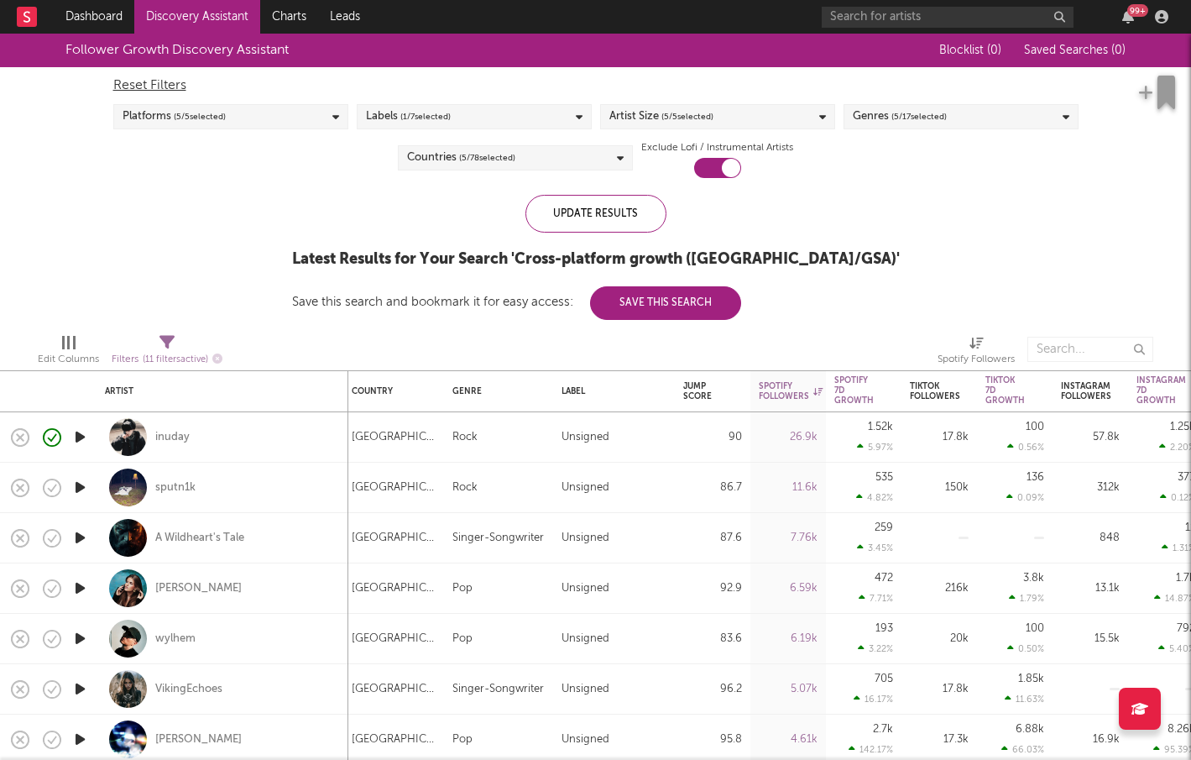
click at [80, 591] on icon "button" at bounding box center [80, 587] width 18 height 21
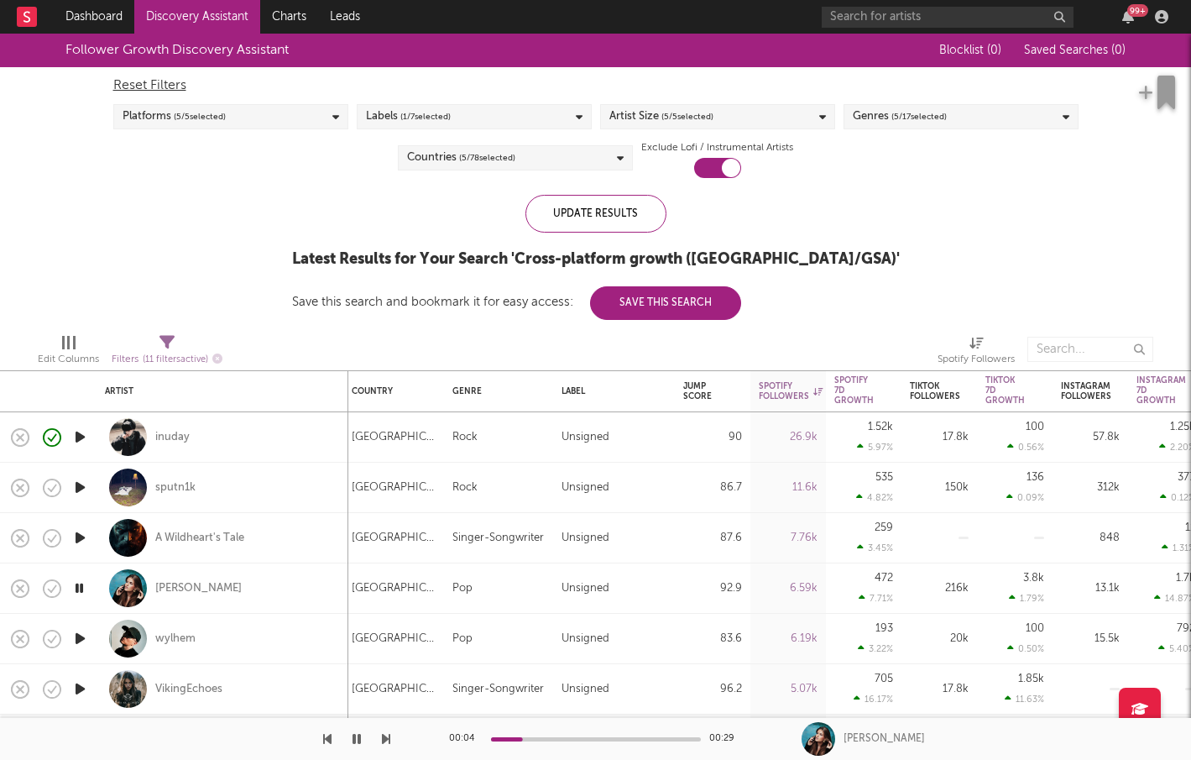
click at [81, 535] on icon "button" at bounding box center [80, 537] width 18 height 21
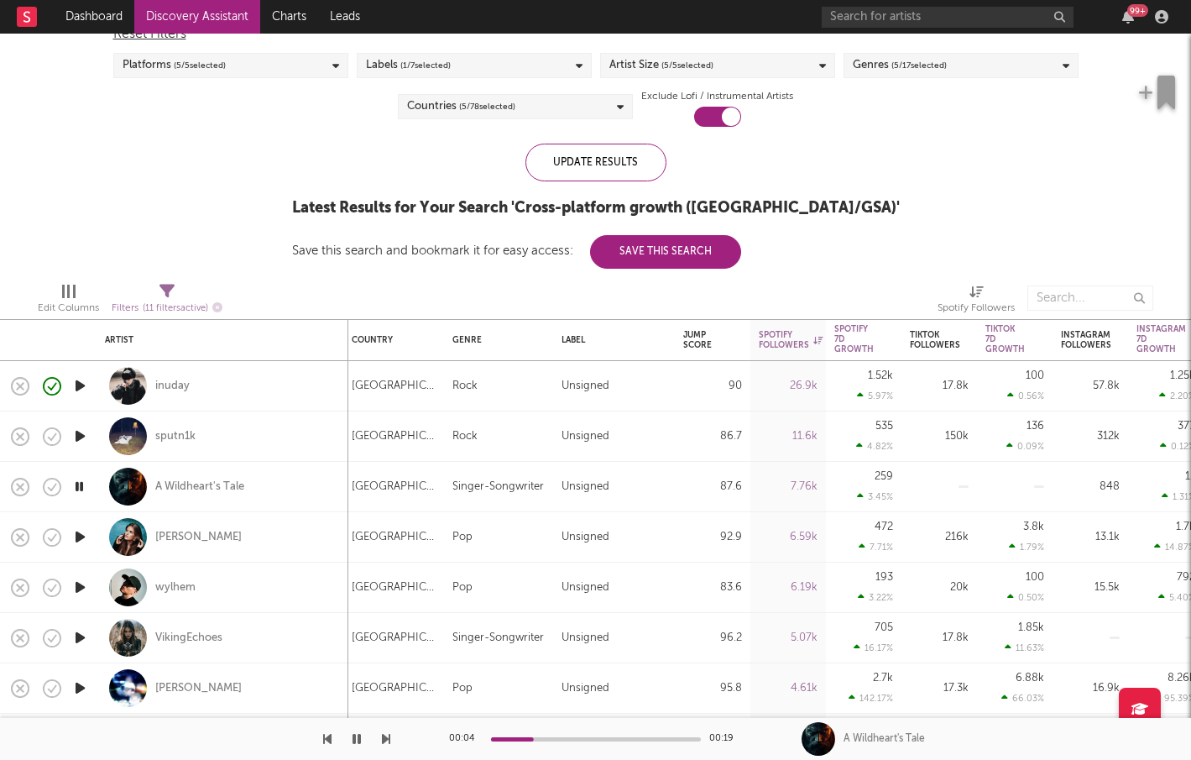
click at [73, 638] on icon "button" at bounding box center [80, 637] width 18 height 21
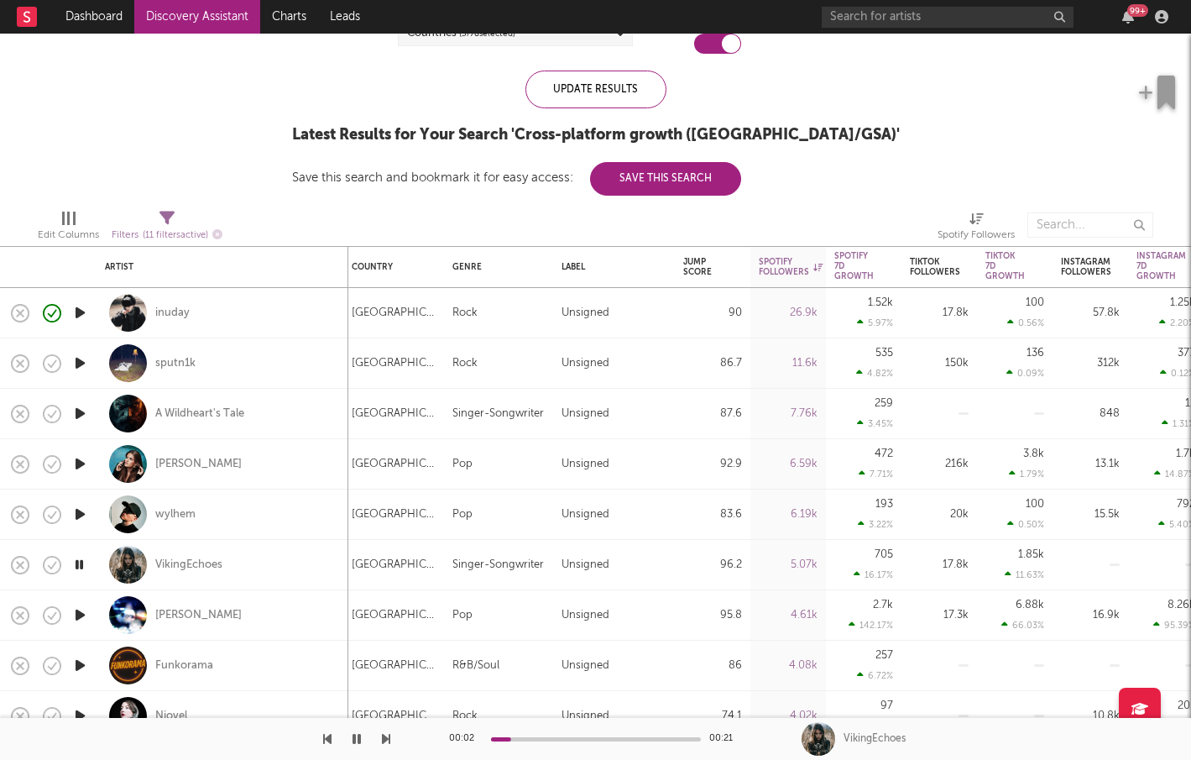
click at [82, 605] on icon "button" at bounding box center [80, 614] width 18 height 21
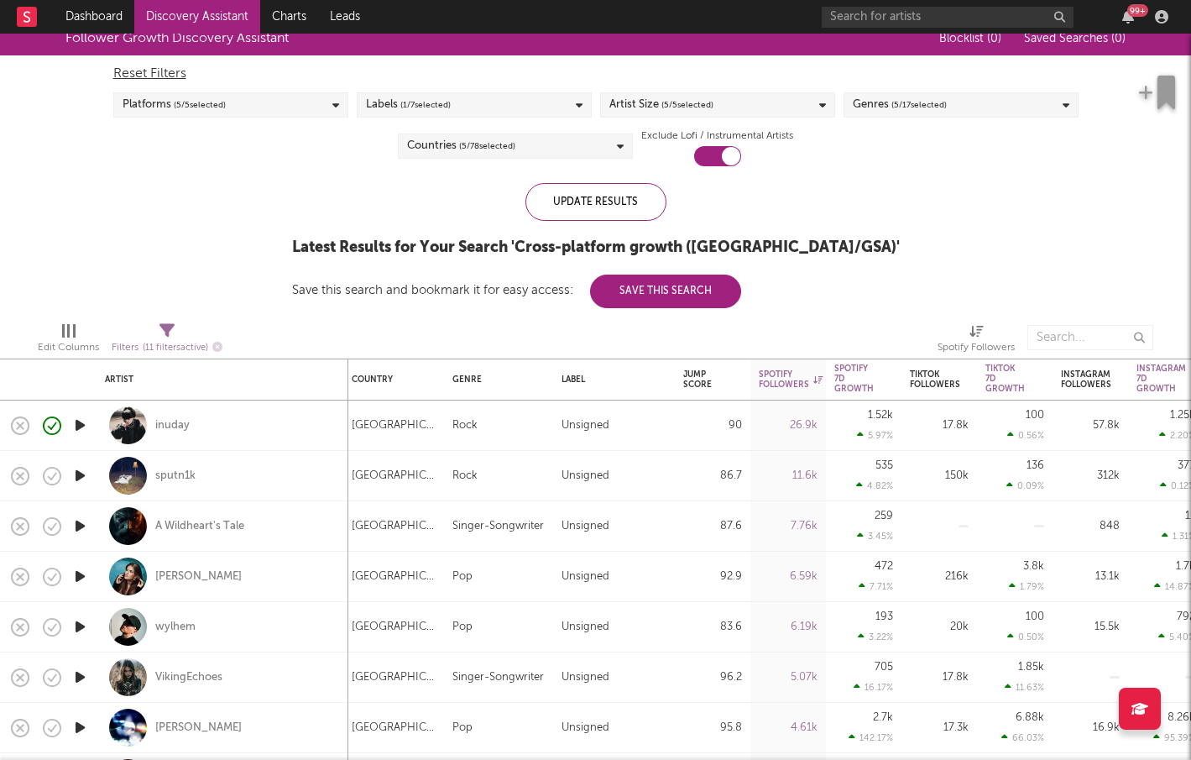
click at [611, 132] on div "Reset Filters Platforms ( 5 / 5 selected) Labels ( 1 / 7 selected) Artist Size …" at bounding box center [596, 110] width 982 height 111
click at [603, 149] on div "Countries ( 5 / 78 selected)" at bounding box center [515, 145] width 235 height 25
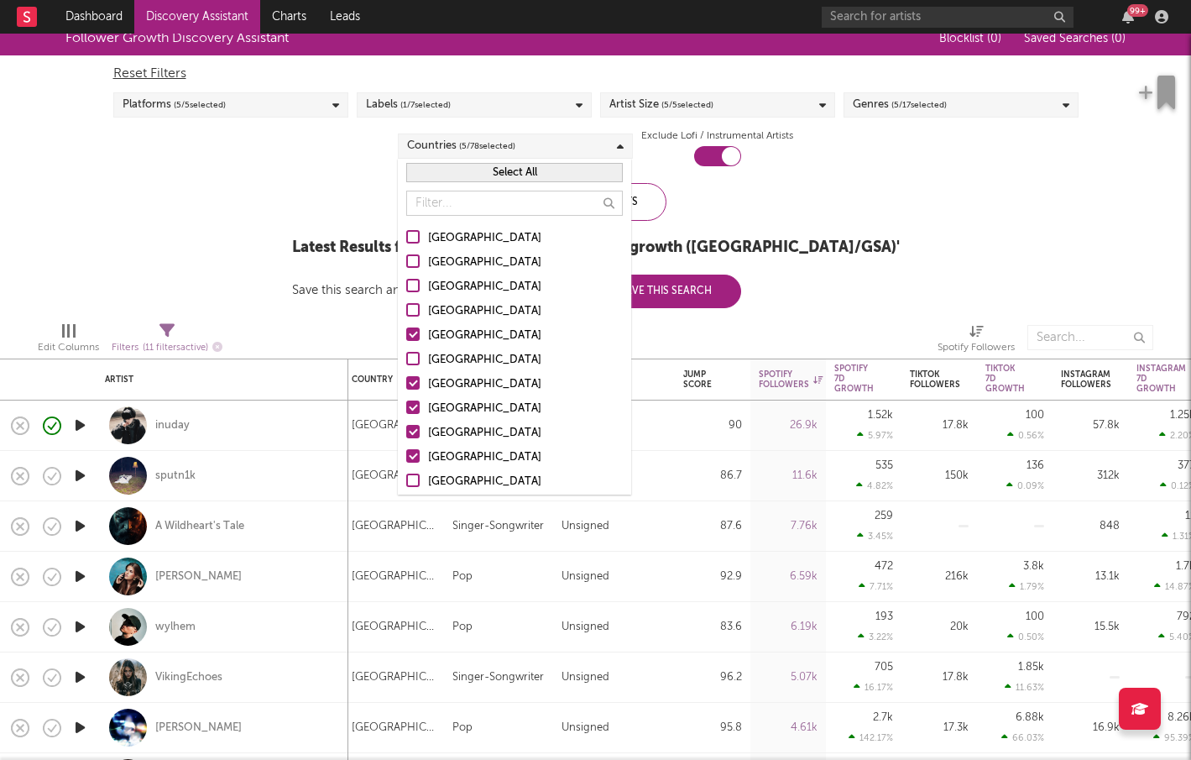
click at [415, 311] on div at bounding box center [412, 309] width 13 height 13
click at [406, 311] on input "United Kingdom" at bounding box center [406, 311] width 0 height 20
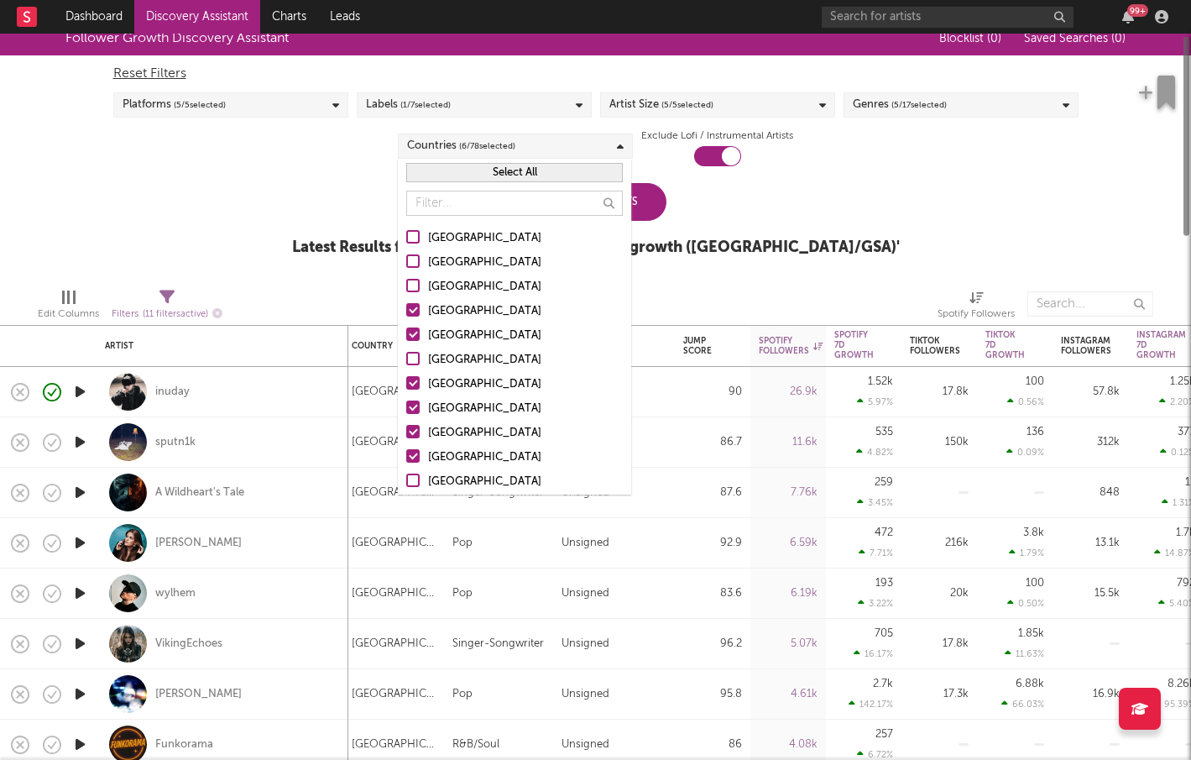
click at [410, 280] on div at bounding box center [412, 285] width 13 height 13
click at [406, 280] on input "Canada" at bounding box center [406, 287] width 0 height 20
click at [410, 259] on div at bounding box center [412, 260] width 13 height 13
click at [406, 259] on input "Australia" at bounding box center [406, 263] width 0 height 20
click at [414, 333] on div at bounding box center [412, 333] width 13 height 13
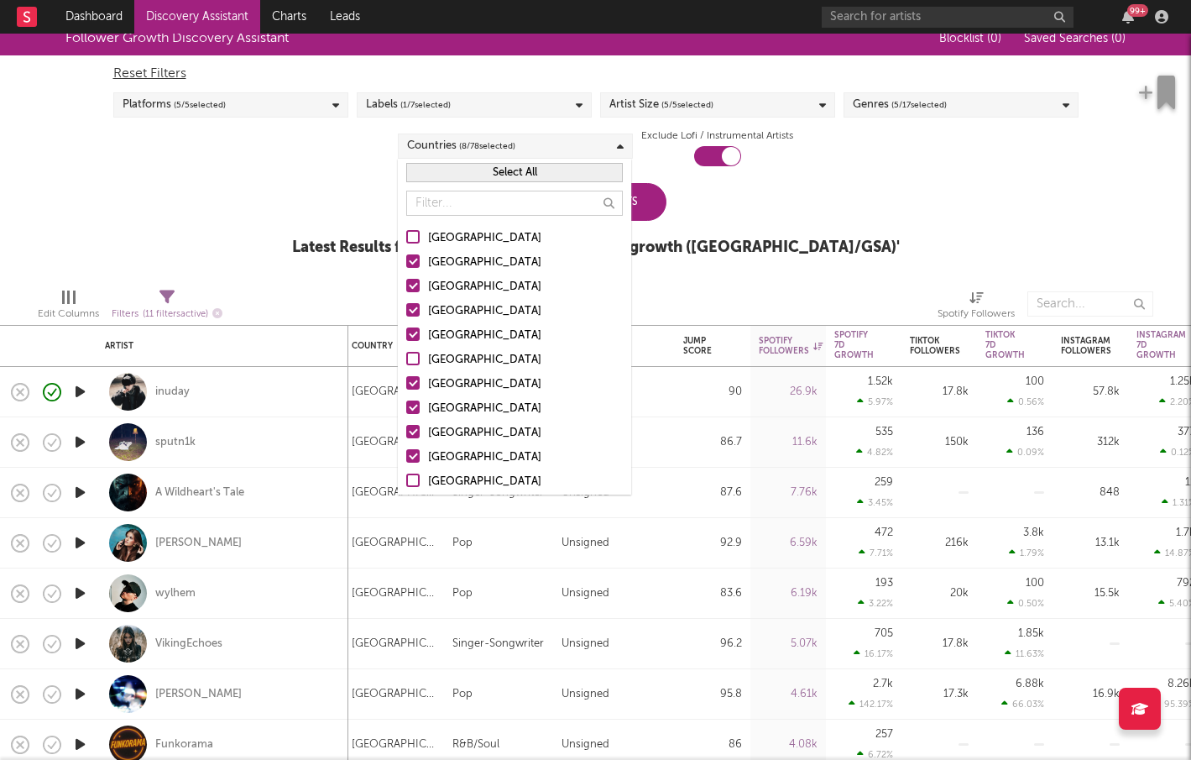
click at [406, 333] on input "Germany" at bounding box center [406, 336] width 0 height 20
click at [411, 374] on label "France" at bounding box center [514, 384] width 217 height 20
click at [406, 374] on input "France" at bounding box center [406, 384] width 0 height 20
click at [413, 403] on div at bounding box center [412, 406] width 13 height 13
click at [406, 403] on input "Netherlands" at bounding box center [406, 409] width 0 height 20
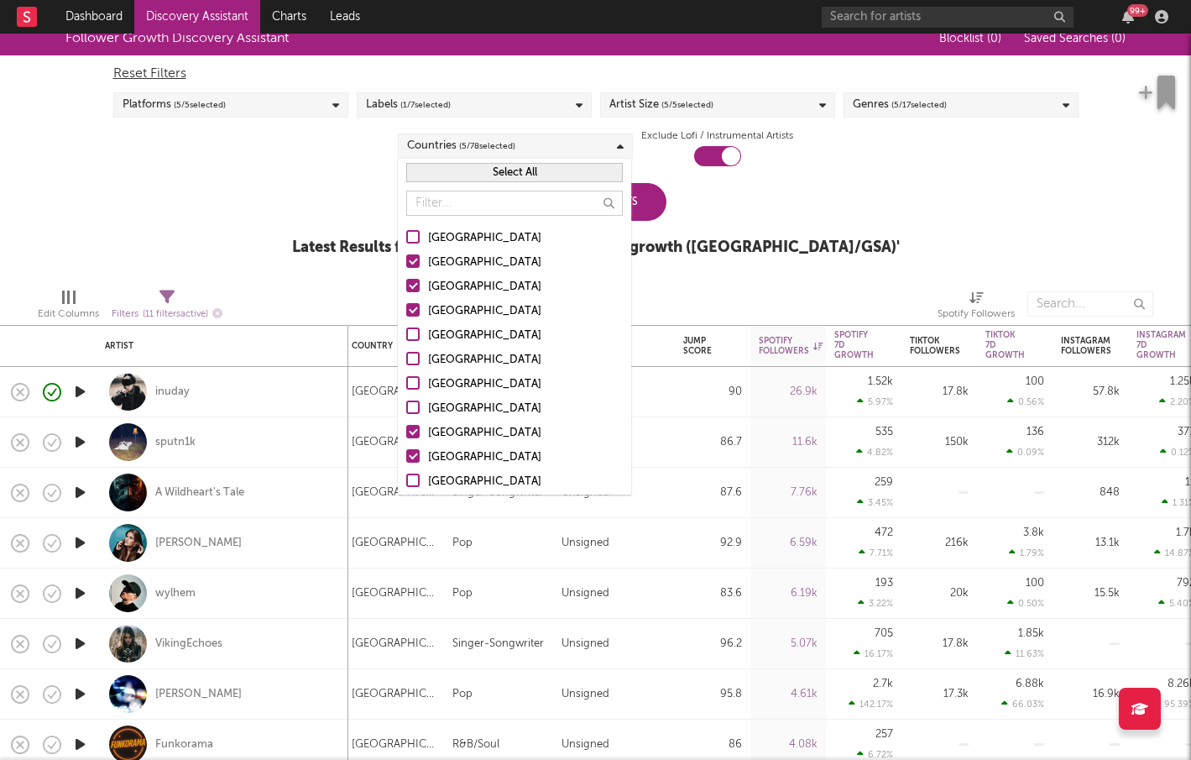
click at [412, 426] on div at bounding box center [412, 431] width 13 height 13
click at [406, 426] on input "Austria" at bounding box center [406, 433] width 0 height 20
click at [411, 452] on div at bounding box center [412, 455] width 13 height 13
click at [406, 452] on input "Switzerland" at bounding box center [406, 457] width 0 height 20
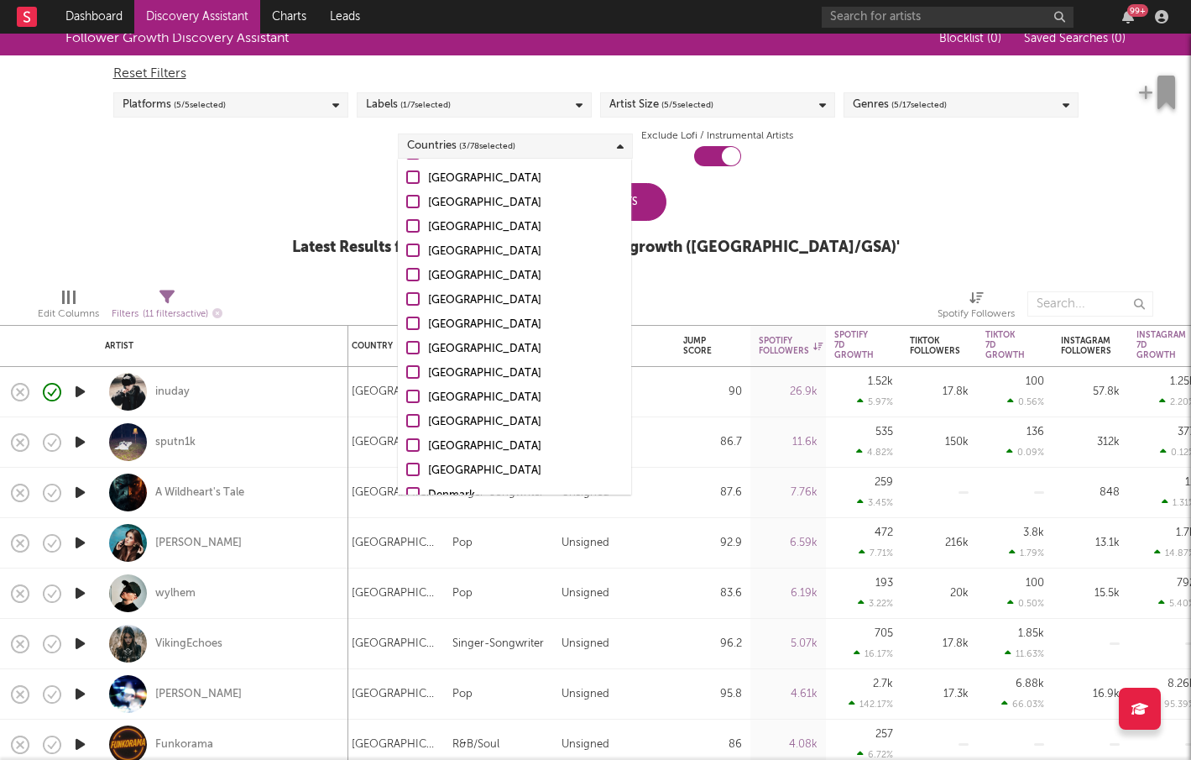
scroll to position [340, 0]
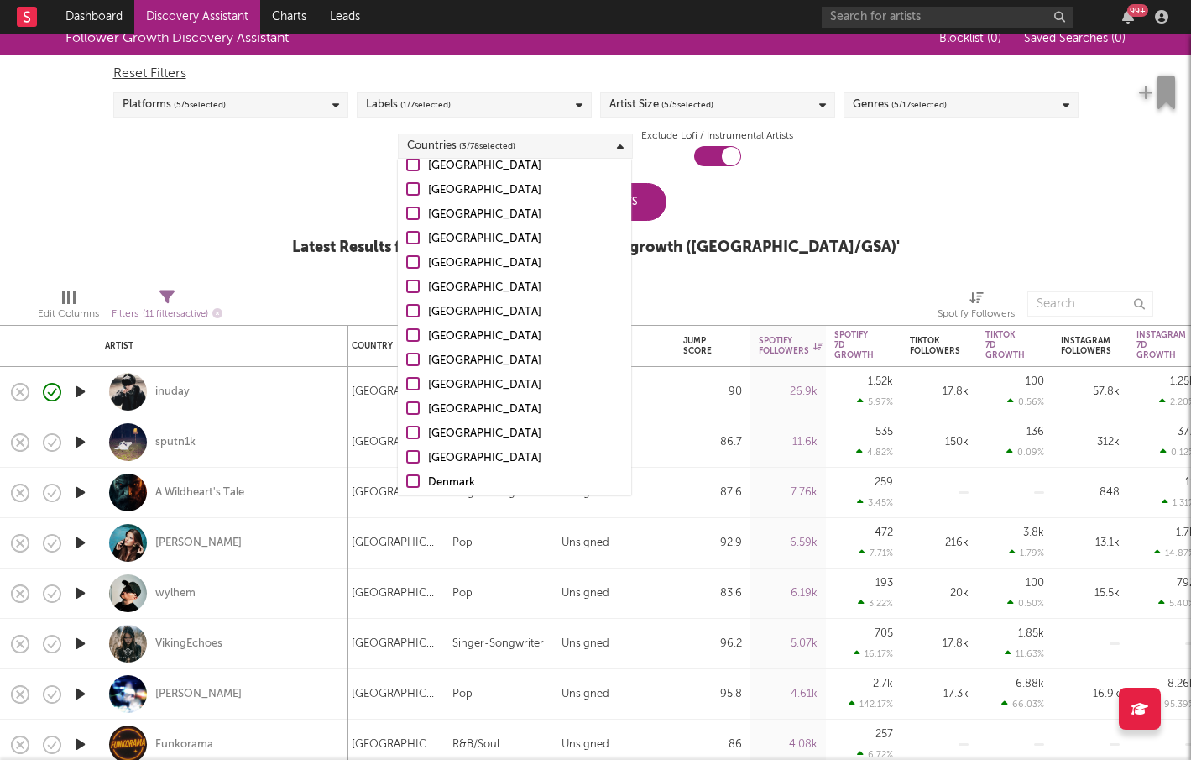
click at [415, 426] on div at bounding box center [412, 432] width 13 height 13
click at [406, 426] on input "Ireland" at bounding box center [406, 434] width 0 height 20
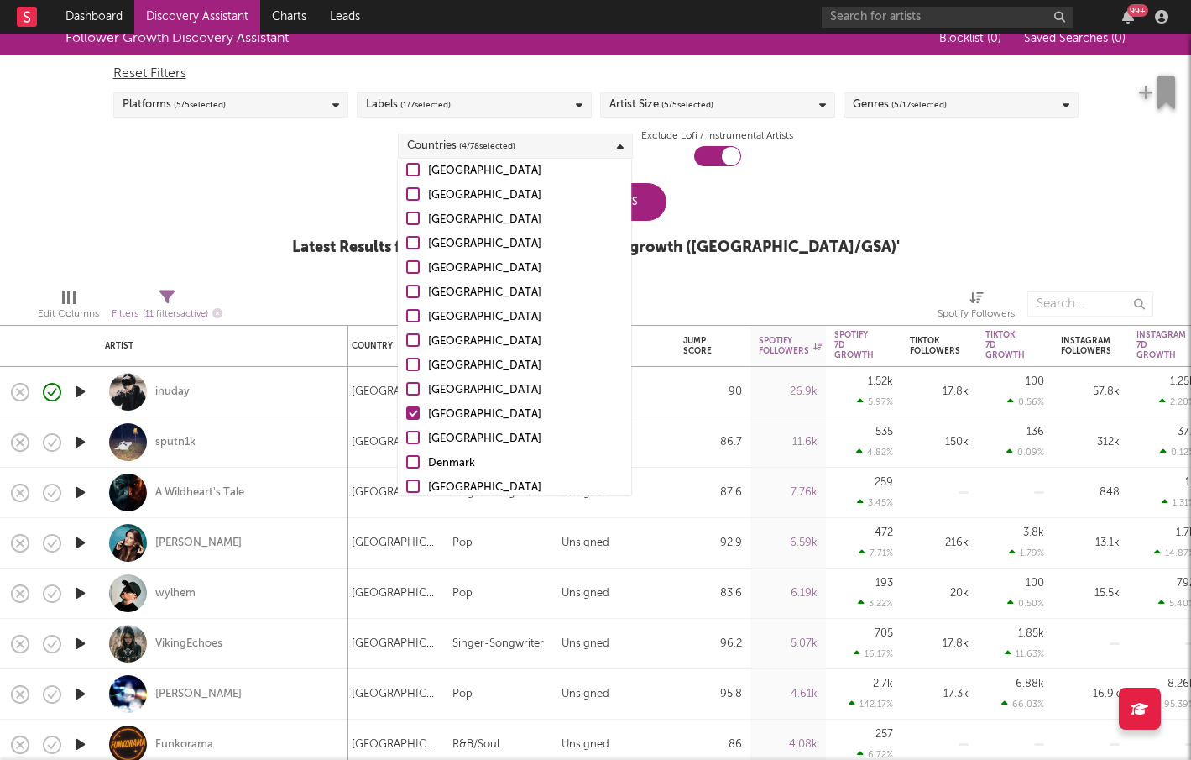
click at [414, 456] on div at bounding box center [412, 461] width 13 height 13
click at [406, 456] on input "Denmark" at bounding box center [406, 463] width 0 height 20
click at [818, 233] on div "Update Results Latest Results for Your Search ' Cross-platform growth (Central …" at bounding box center [596, 228] width 608 height 91
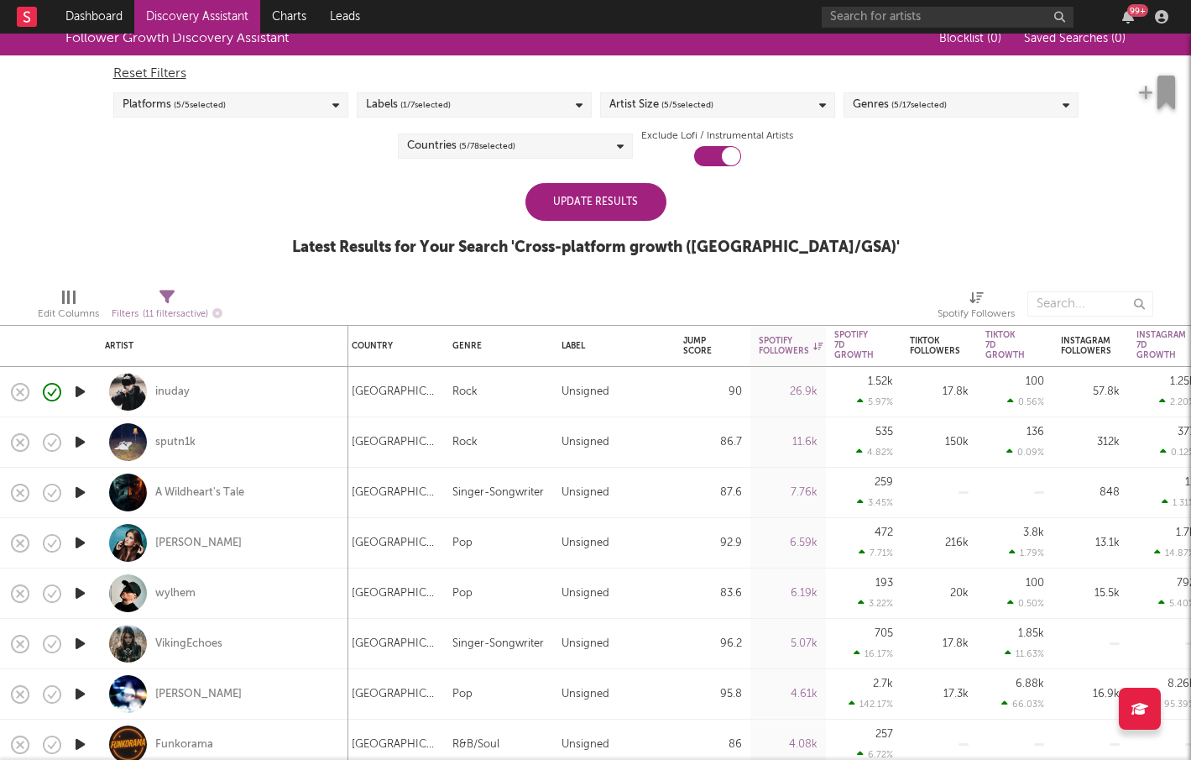
click at [624, 217] on div "Update Results" at bounding box center [595, 202] width 141 height 38
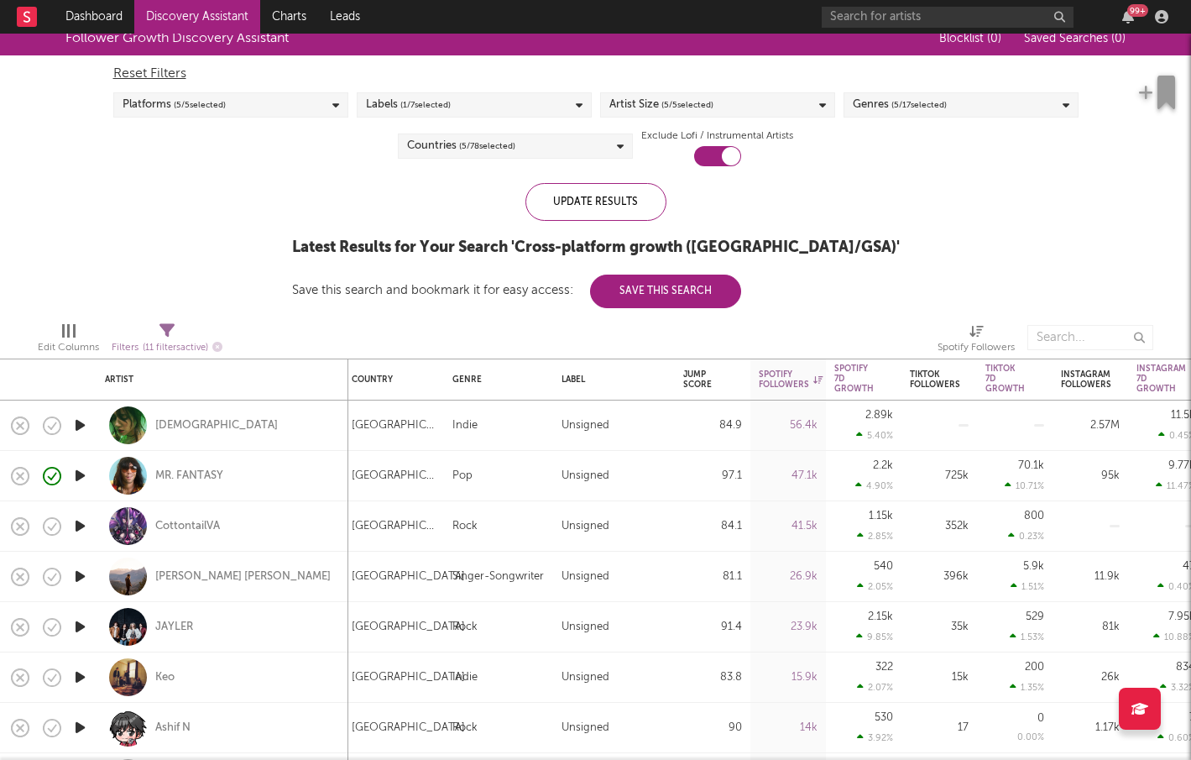
click at [83, 421] on icon "button" at bounding box center [80, 425] width 18 height 21
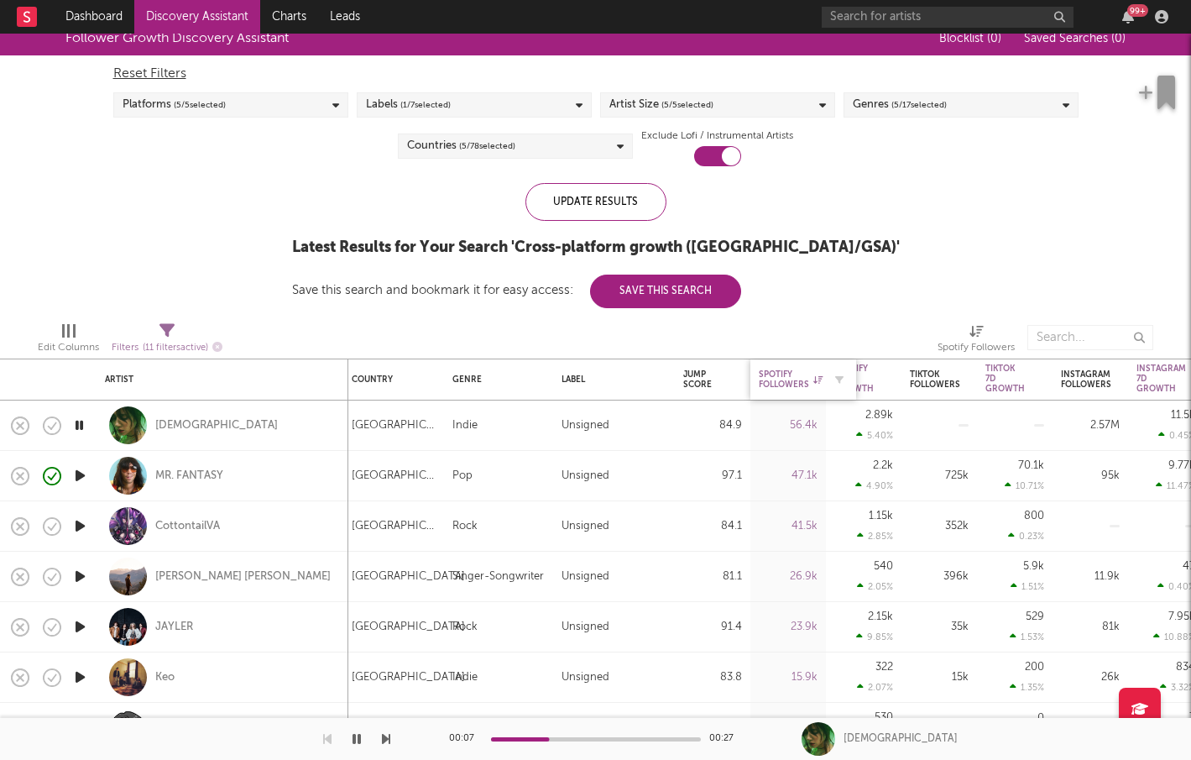
click at [775, 375] on div "Spotify Followers" at bounding box center [791, 379] width 64 height 20
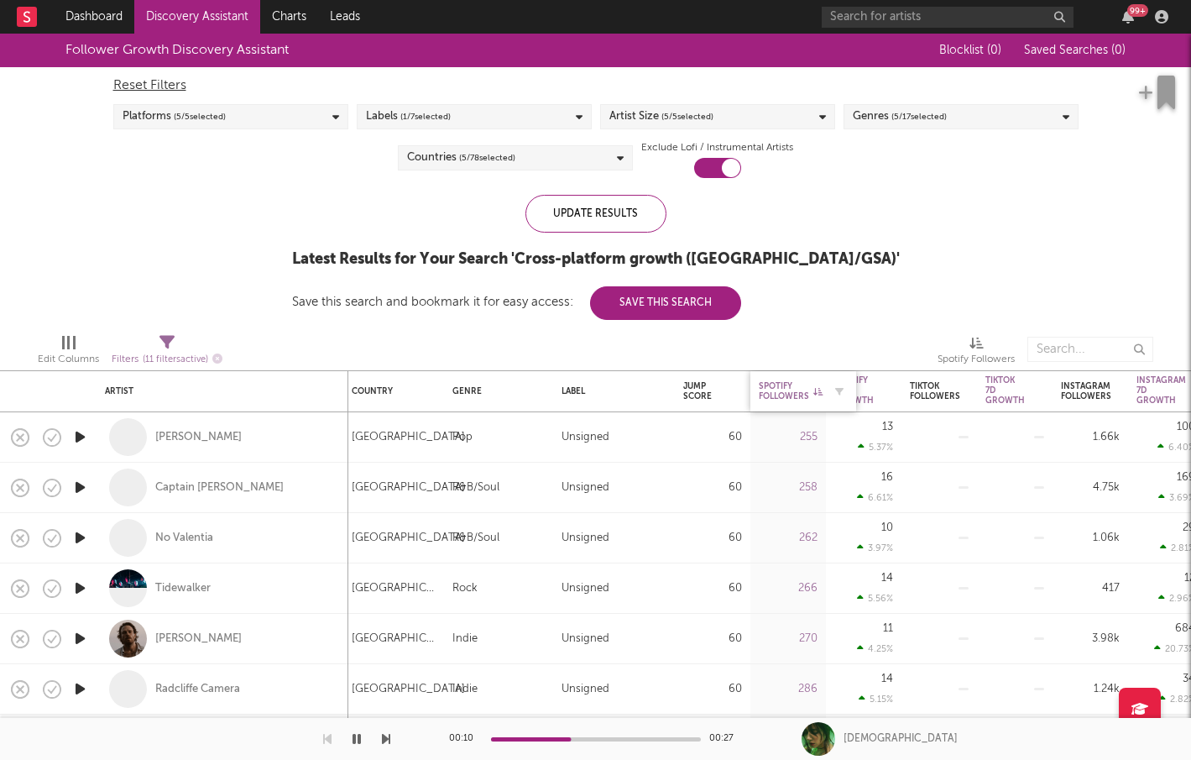
click at [779, 381] on div "Spotify Followers" at bounding box center [791, 391] width 64 height 20
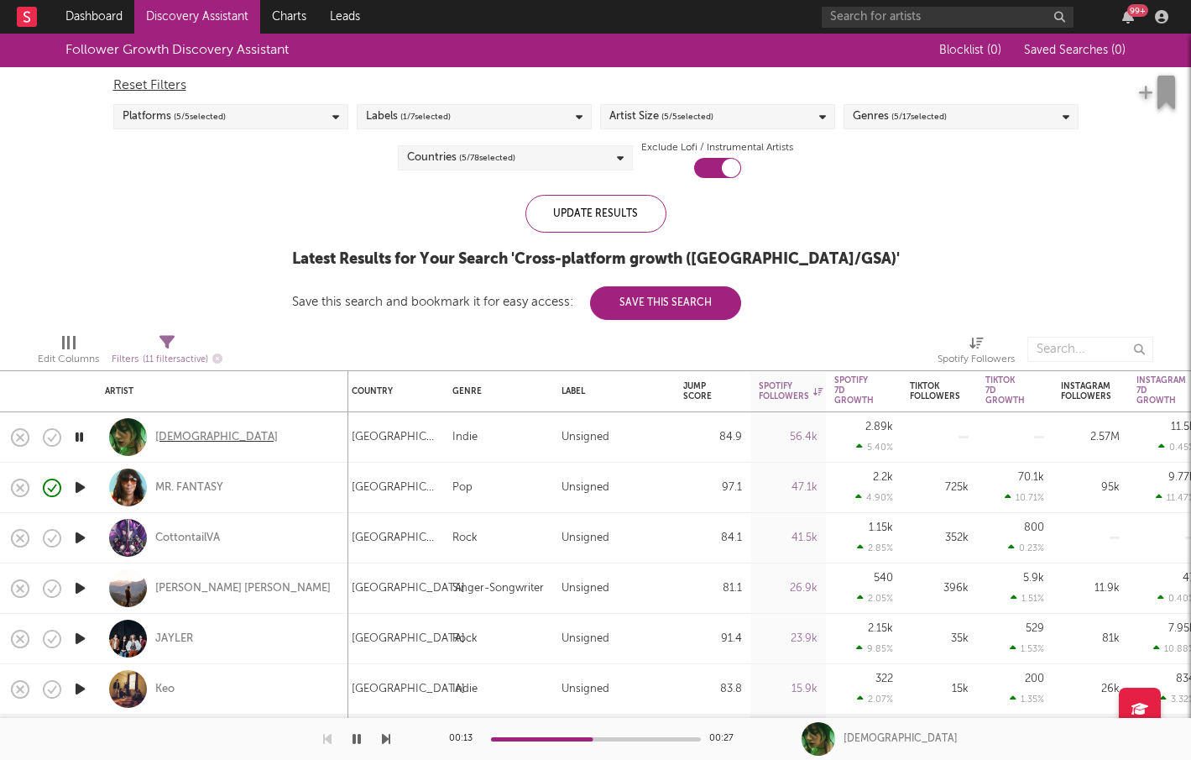
click at [183, 441] on div "Aemia" at bounding box center [216, 437] width 123 height 15
click at [50, 439] on icon "button" at bounding box center [49, 438] width 3 height 3
click at [195, 438] on div "Aemia" at bounding box center [222, 437] width 235 height 50
select select "1w"
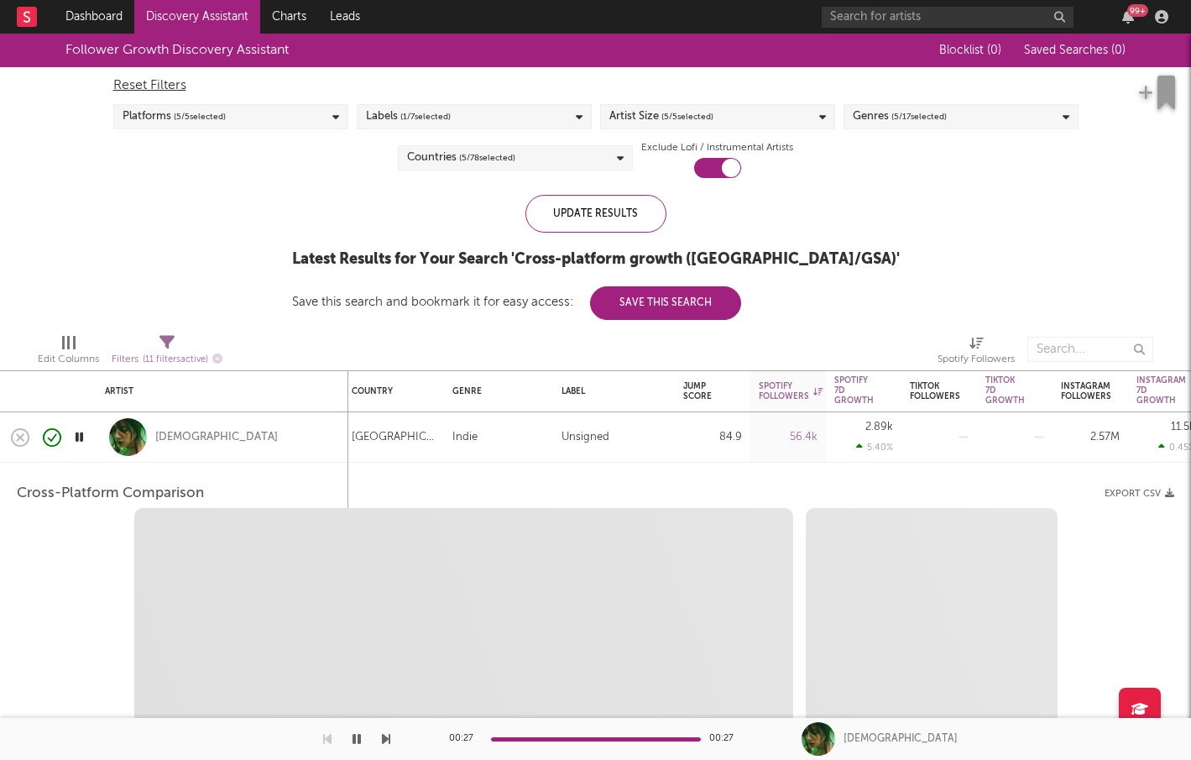
select select "6m"
click at [180, 436] on div "Aemia" at bounding box center [216, 437] width 123 height 15
select select "1m"
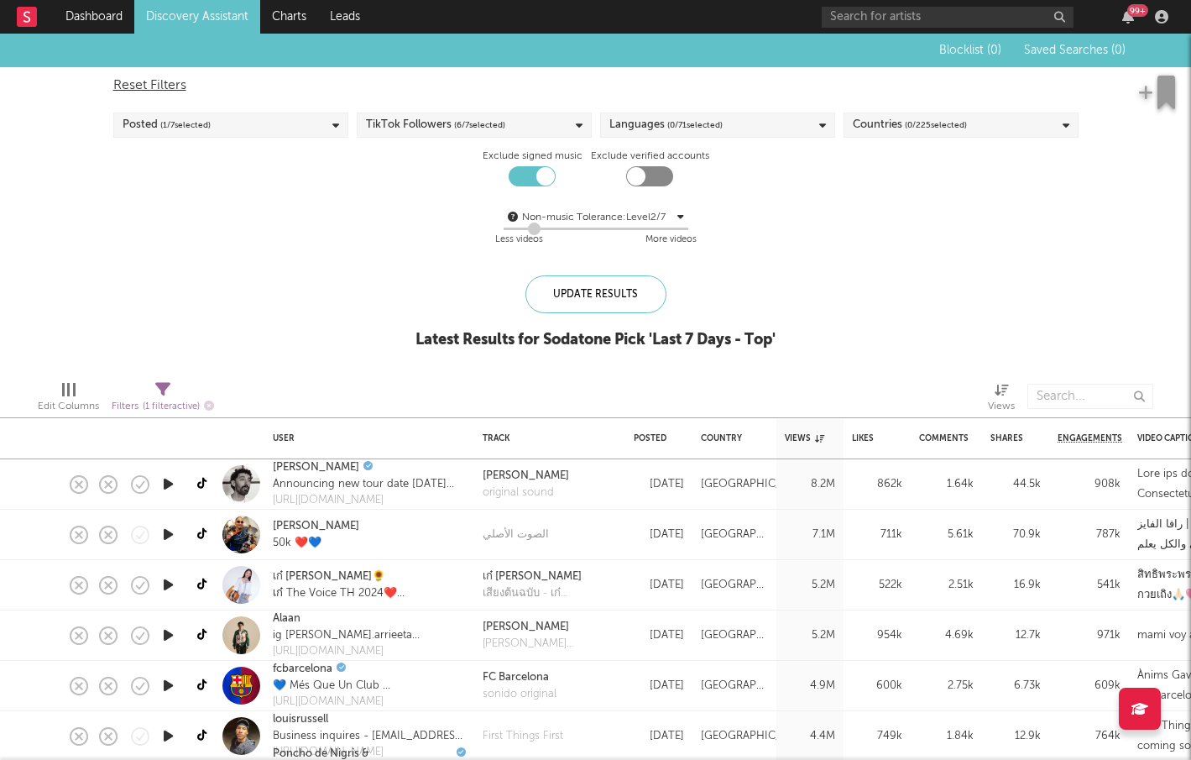
click at [868, 120] on div "Countries ( 0 / 225 selected)" at bounding box center [910, 125] width 114 height 20
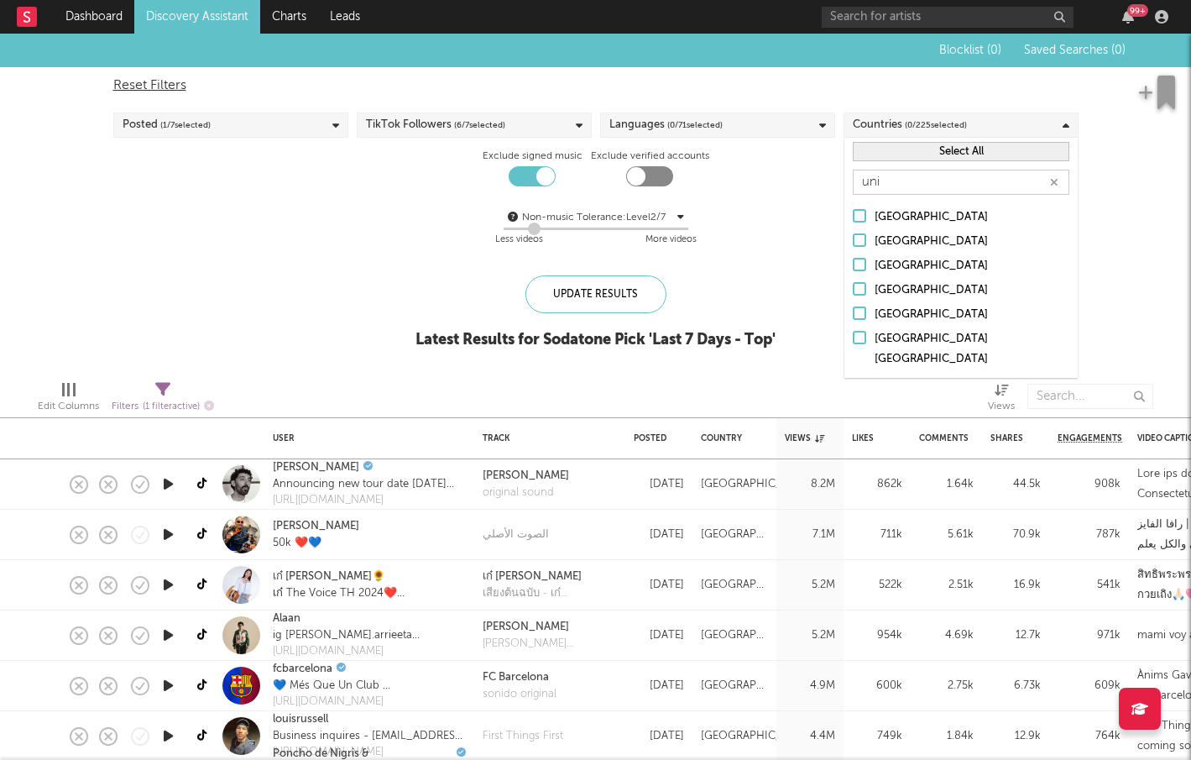
click at [922, 287] on div "United Kingdom" at bounding box center [972, 290] width 195 height 20
click at [853, 287] on input "United Kingdom" at bounding box center [853, 290] width 0 height 20
click at [907, 305] on div "United States" at bounding box center [972, 315] width 195 height 20
click at [853, 305] on input "[GEOGRAPHIC_DATA]" at bounding box center [853, 315] width 0 height 20
click at [922, 181] on input "uni" at bounding box center [961, 182] width 217 height 25
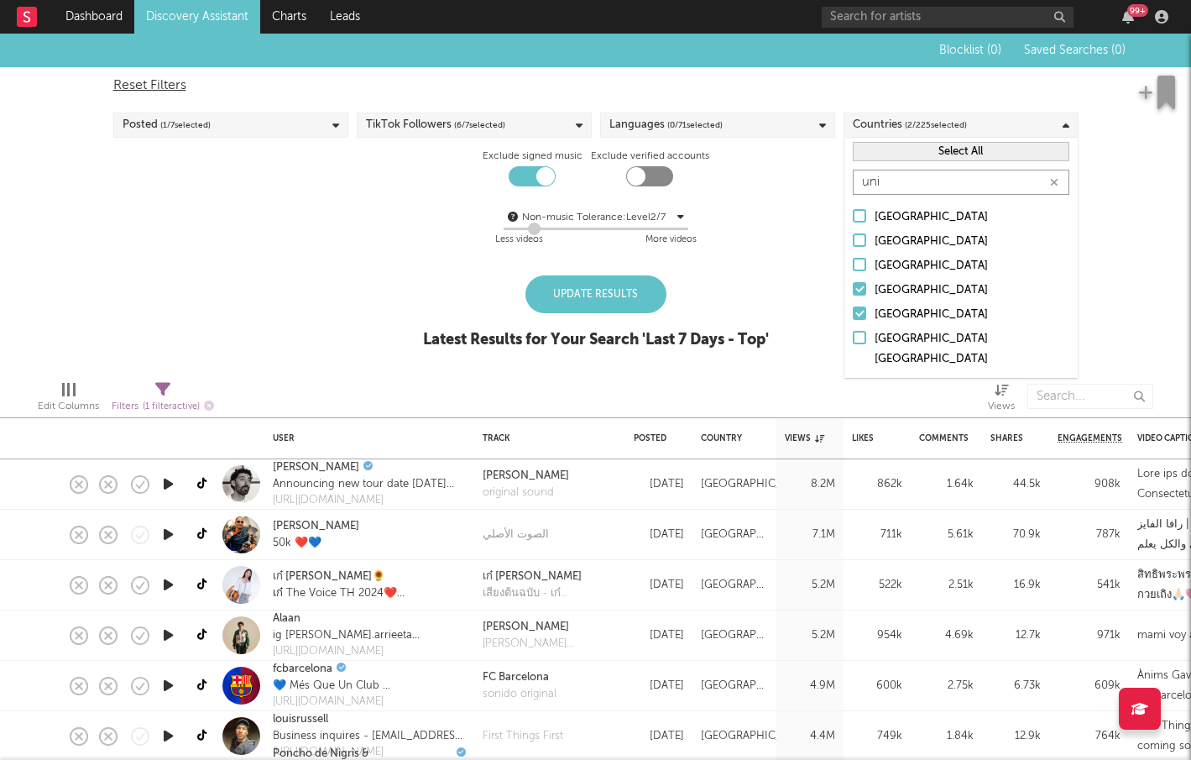
click at [922, 181] on input "uni" at bounding box center [961, 182] width 217 height 25
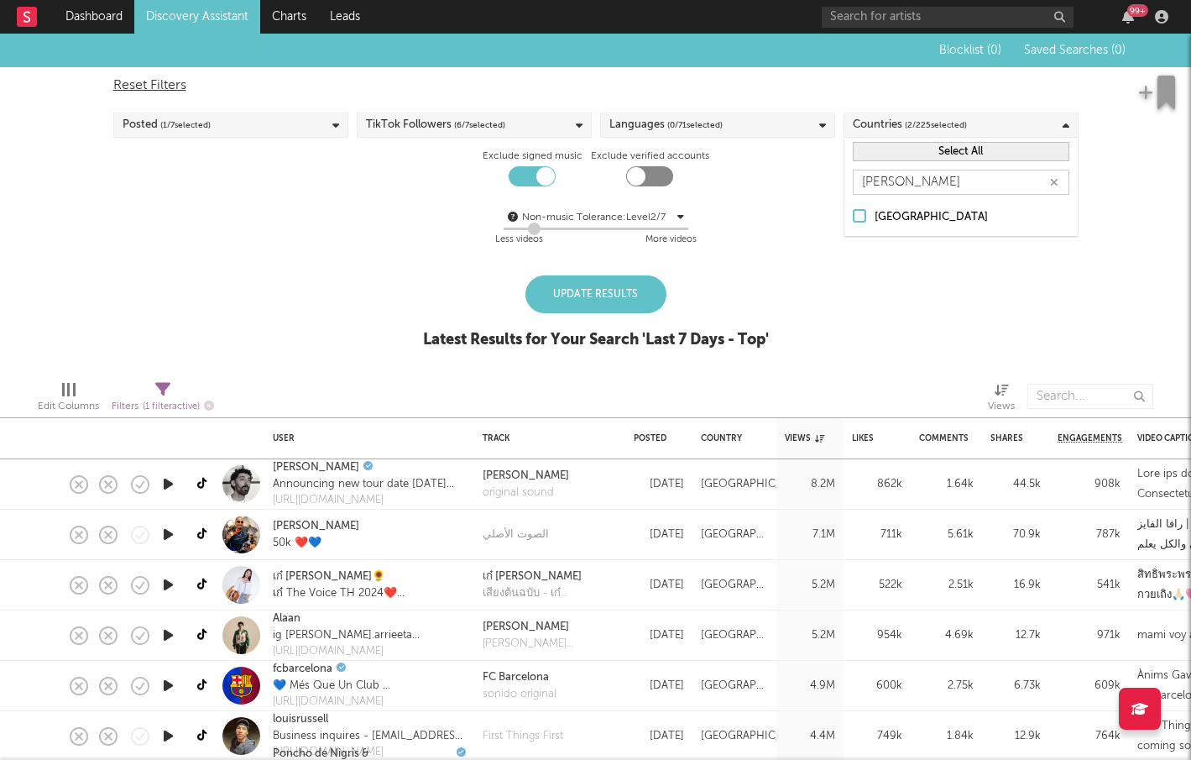
click at [864, 209] on div at bounding box center [859, 215] width 13 height 13
click at [853, 209] on input "Ireland" at bounding box center [853, 217] width 0 height 20
click at [971, 181] on input "irelan" at bounding box center [961, 182] width 217 height 25
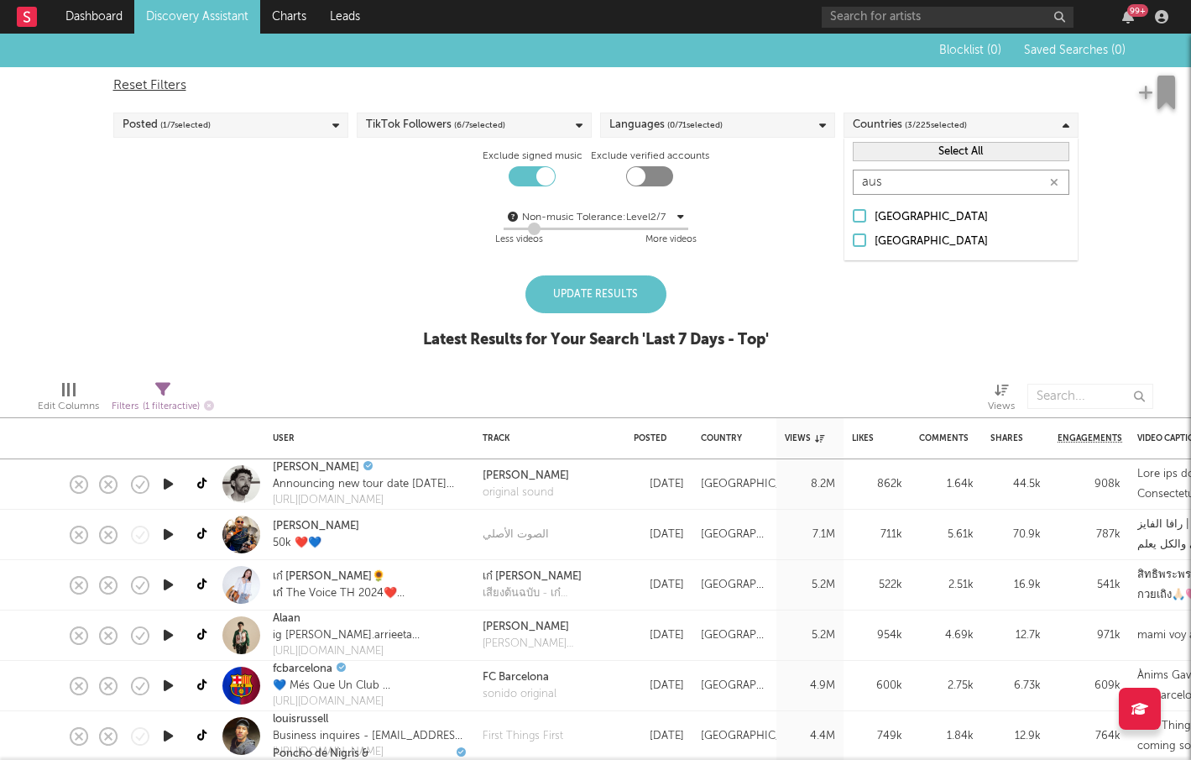
type input "aus"
click at [854, 209] on div at bounding box center [859, 215] width 13 height 13
click at [853, 209] on input "Australia" at bounding box center [853, 217] width 0 height 20
click at [607, 309] on div "Update Results" at bounding box center [595, 294] width 141 height 38
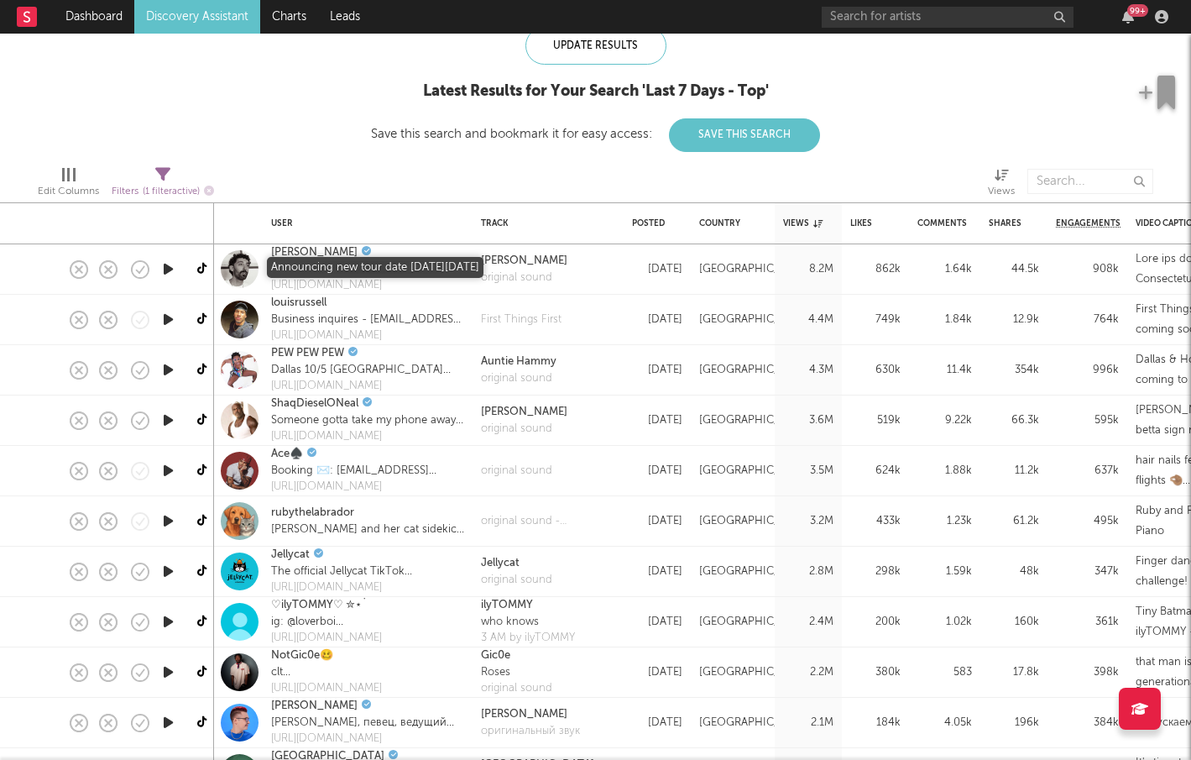
click at [282, 264] on div "Announcing new tour date on Monday 9/15" at bounding box center [367, 269] width 193 height 17
click at [299, 251] on link "Morgan Jay" at bounding box center [314, 252] width 86 height 17
click at [163, 269] on icon "button" at bounding box center [168, 269] width 18 height 21
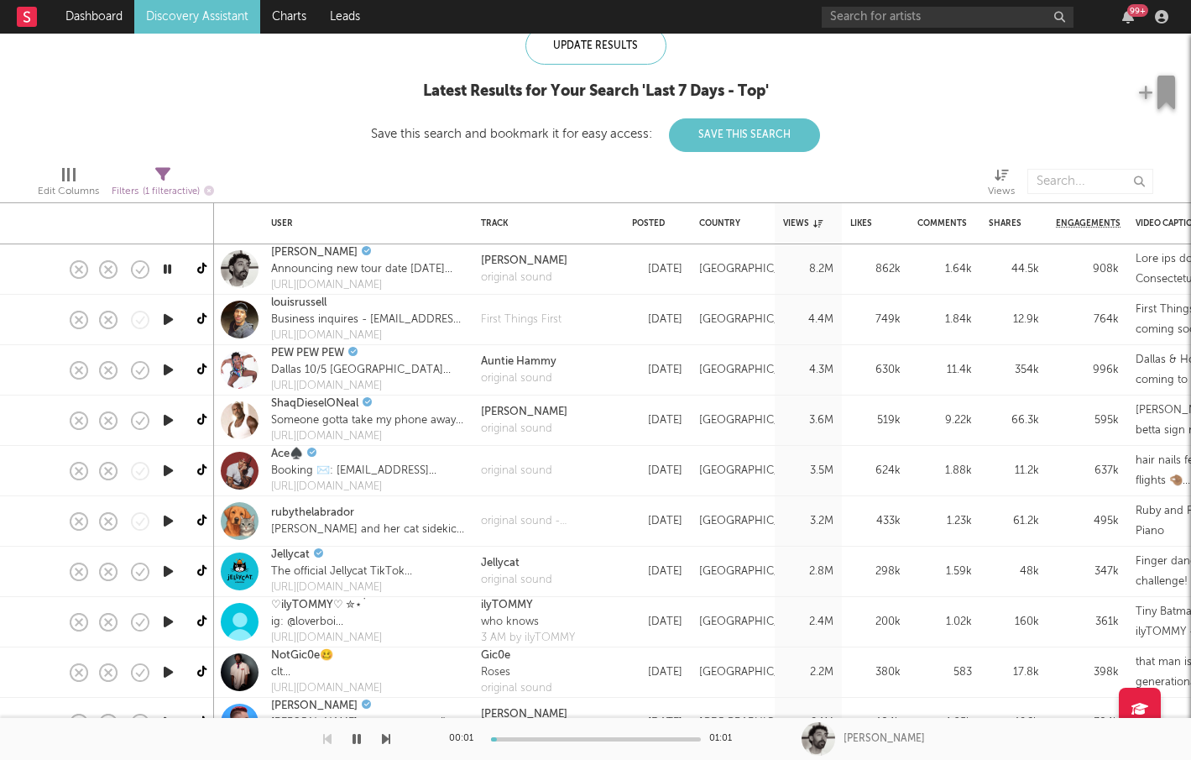
click at [171, 310] on icon "button" at bounding box center [168, 319] width 18 height 21
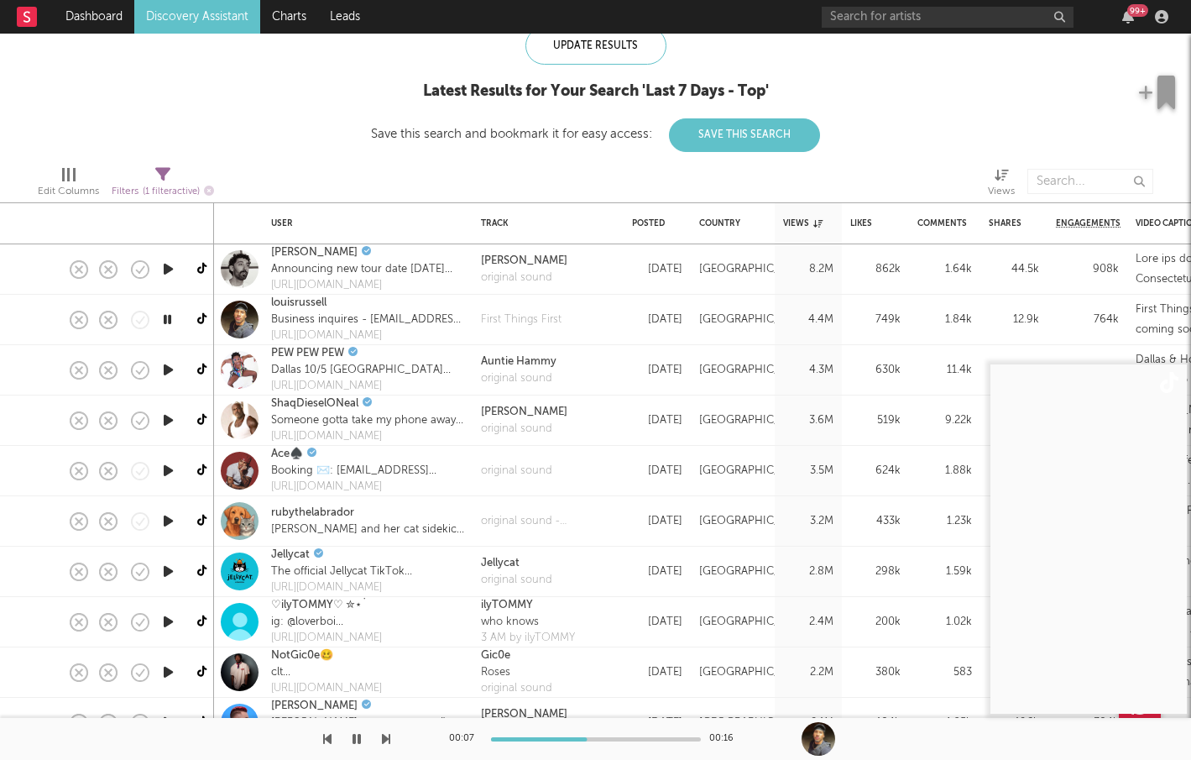
click at [167, 371] on icon "button" at bounding box center [168, 369] width 18 height 21
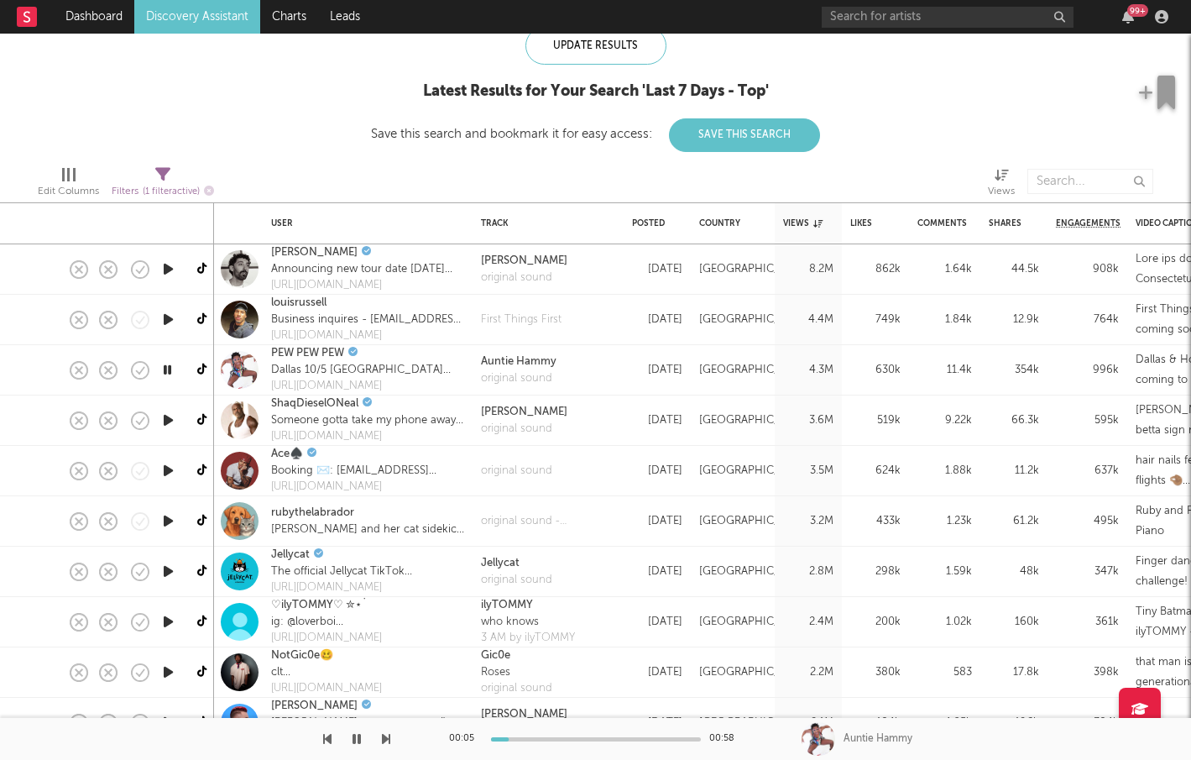
click at [171, 406] on div at bounding box center [168, 420] width 34 height 50
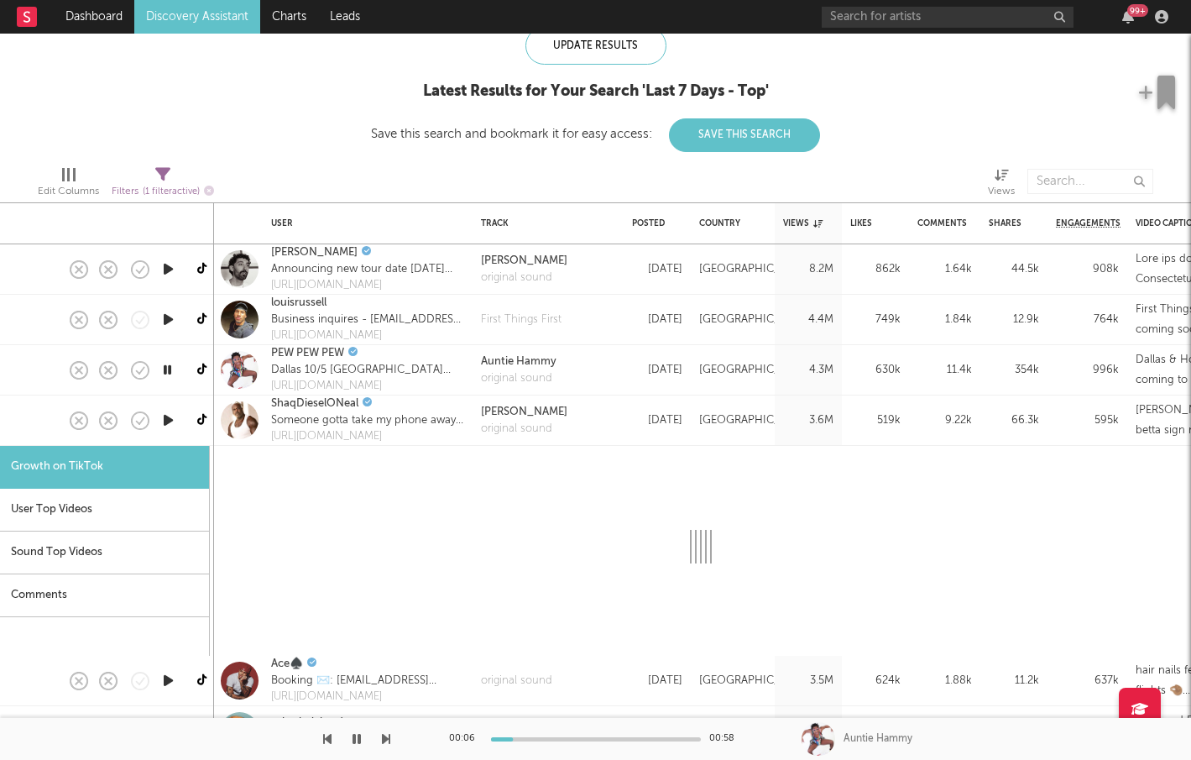
select select "1m"
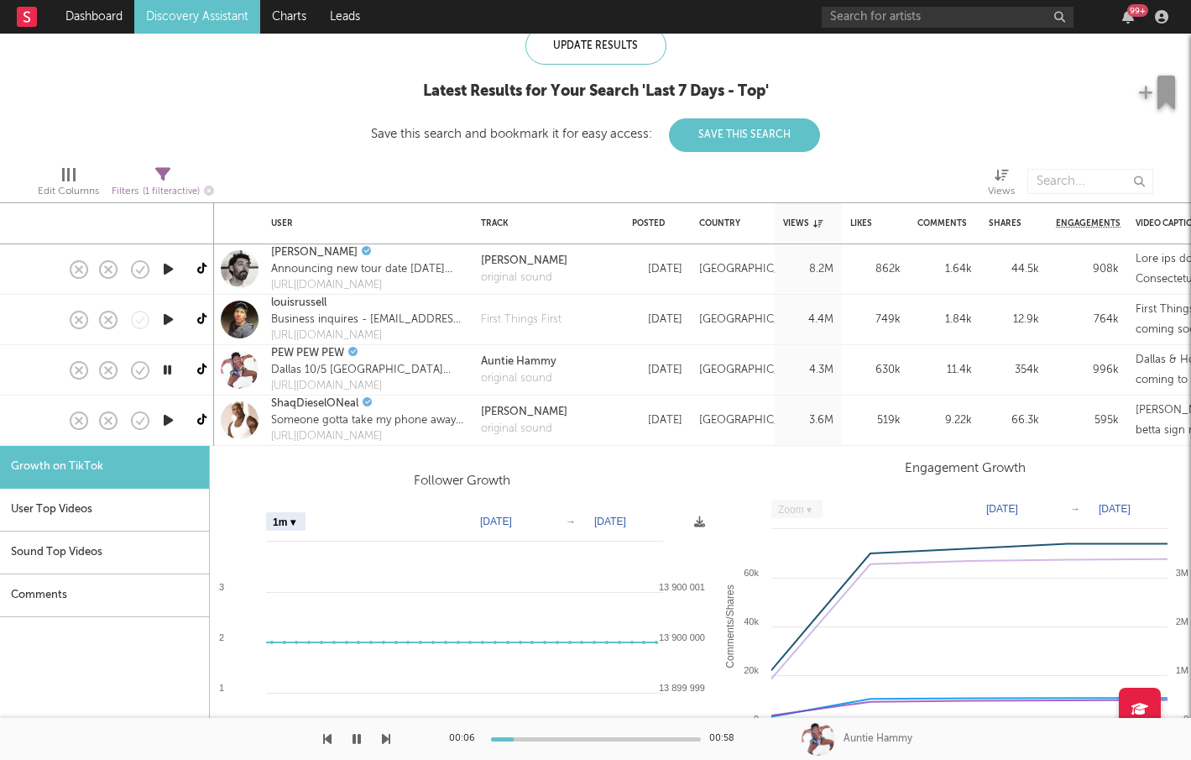
click at [168, 421] on icon "button" at bounding box center [168, 420] width 18 height 21
click at [28, 420] on div at bounding box center [14, 420] width 29 height 50
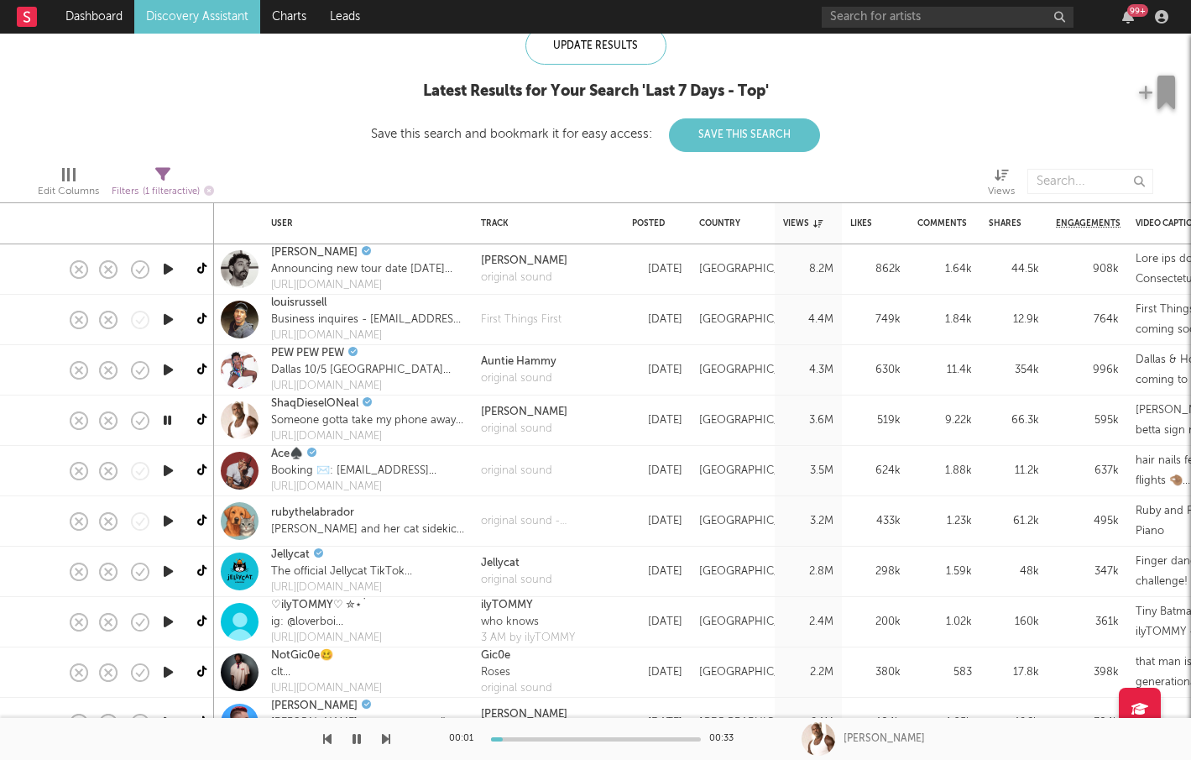
click at [174, 479] on icon "button" at bounding box center [168, 470] width 18 height 21
click at [169, 519] on icon "button" at bounding box center [168, 520] width 18 height 21
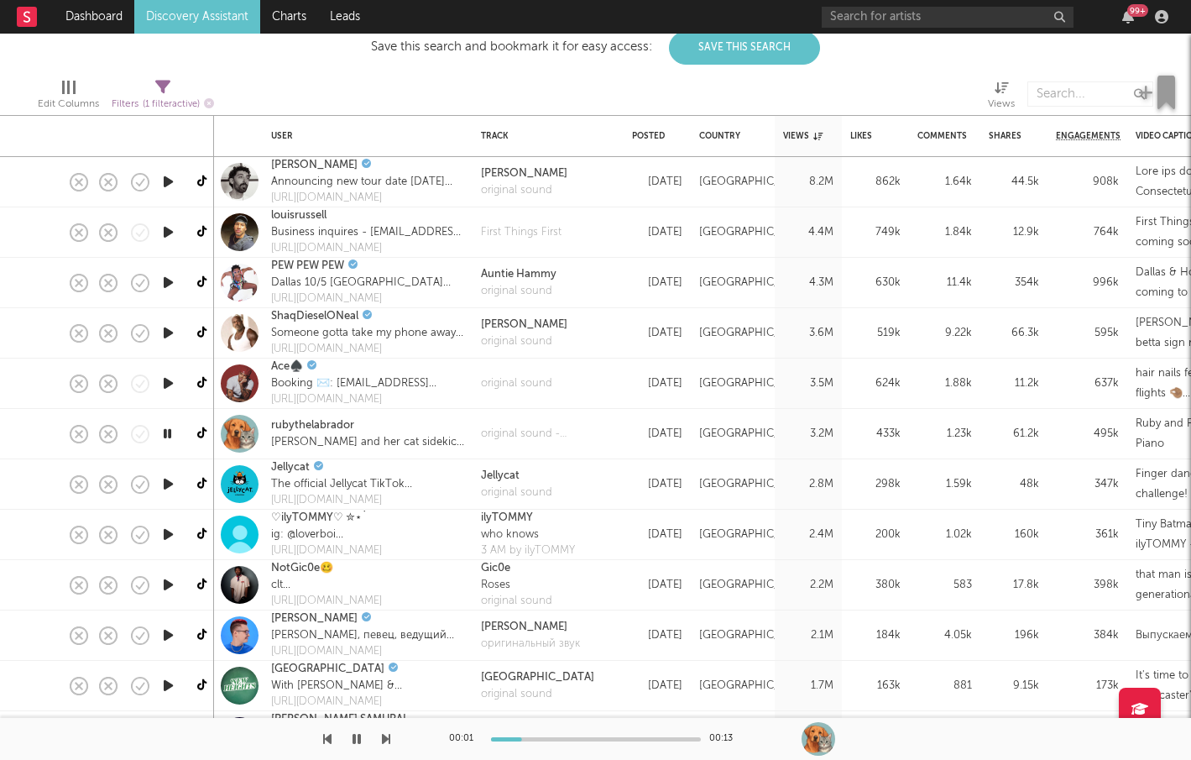
click at [166, 483] on icon "button" at bounding box center [168, 483] width 18 height 21
click at [171, 530] on icon "button" at bounding box center [168, 534] width 18 height 21
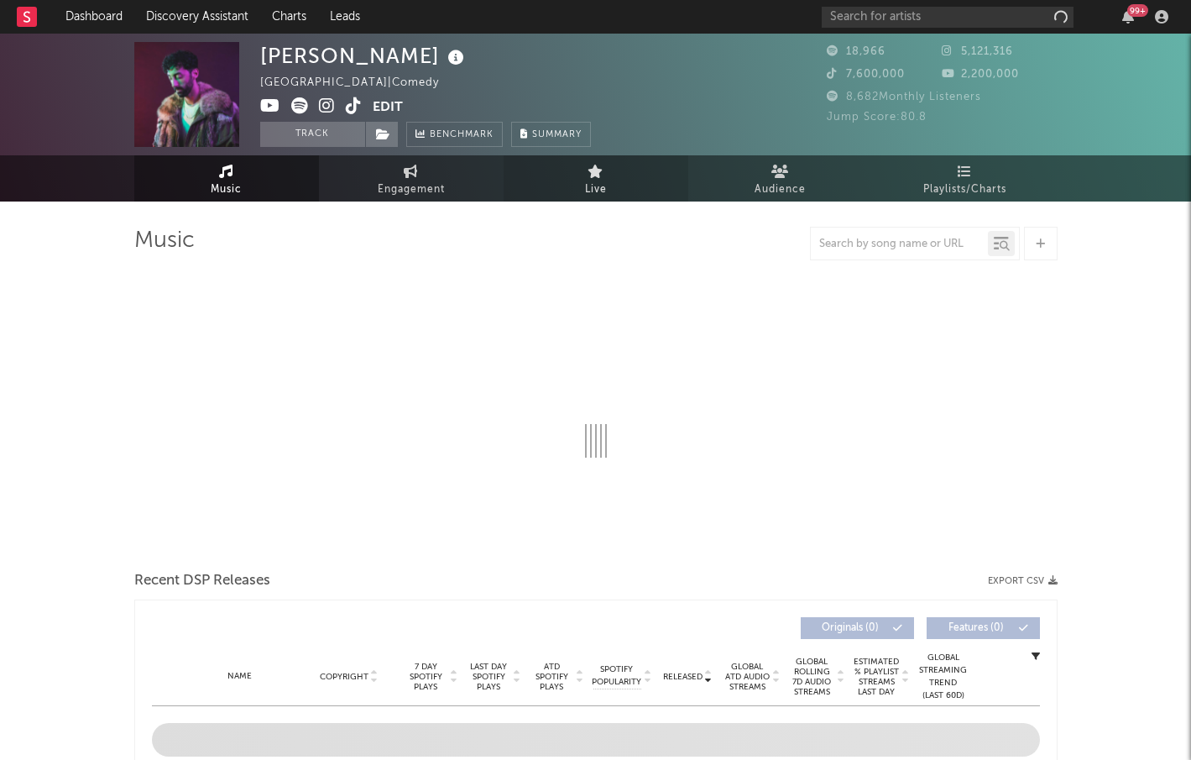
select select "6m"
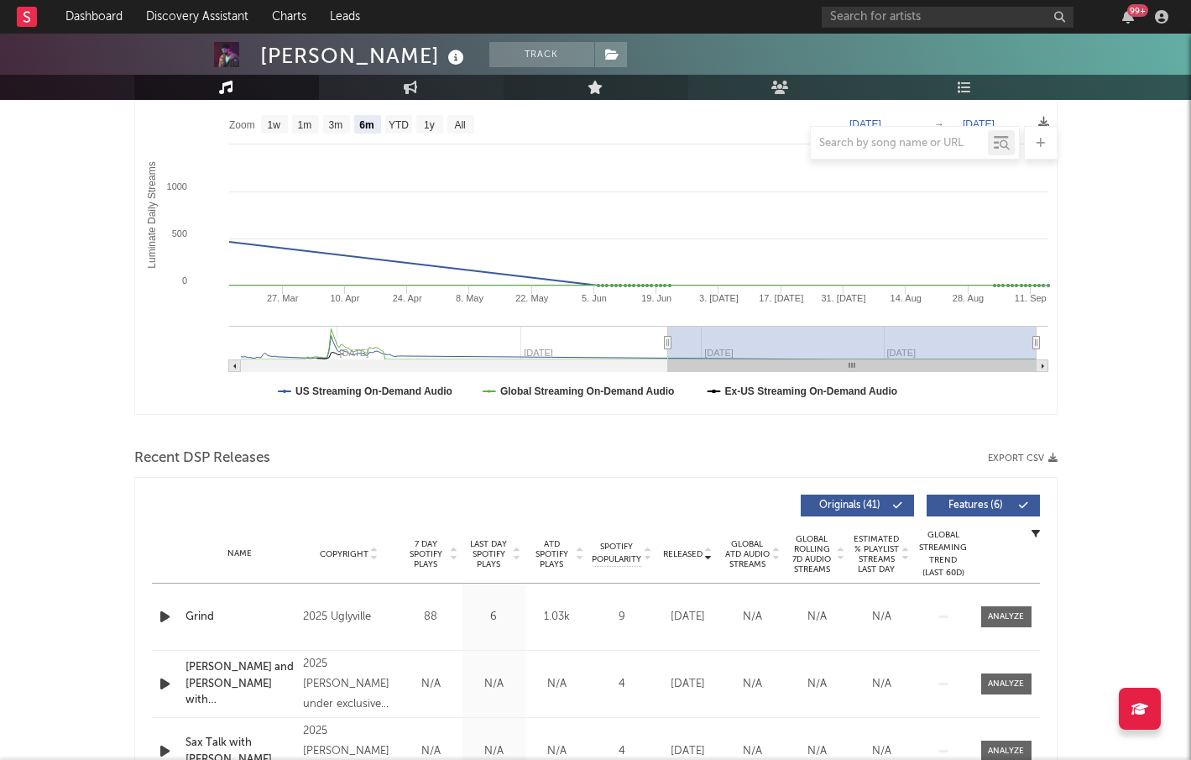
scroll to position [265, 0]
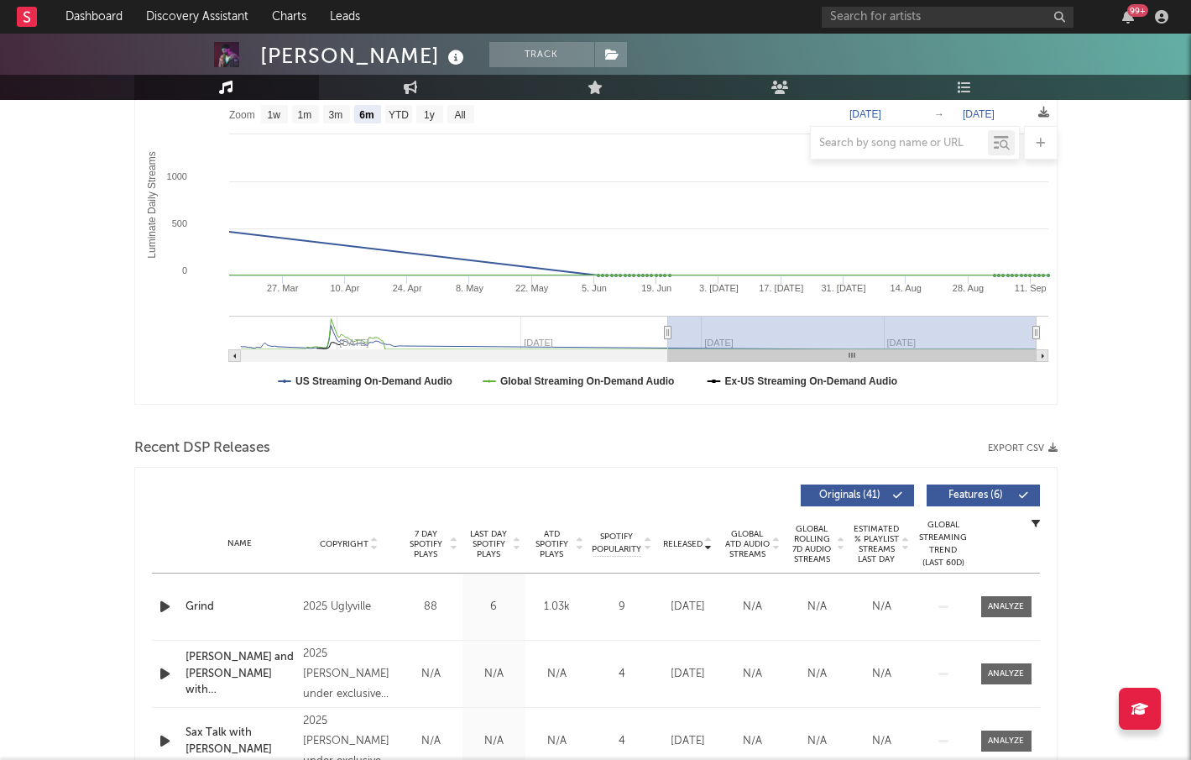
click at [695, 537] on div "Released" at bounding box center [688, 543] width 56 height 13
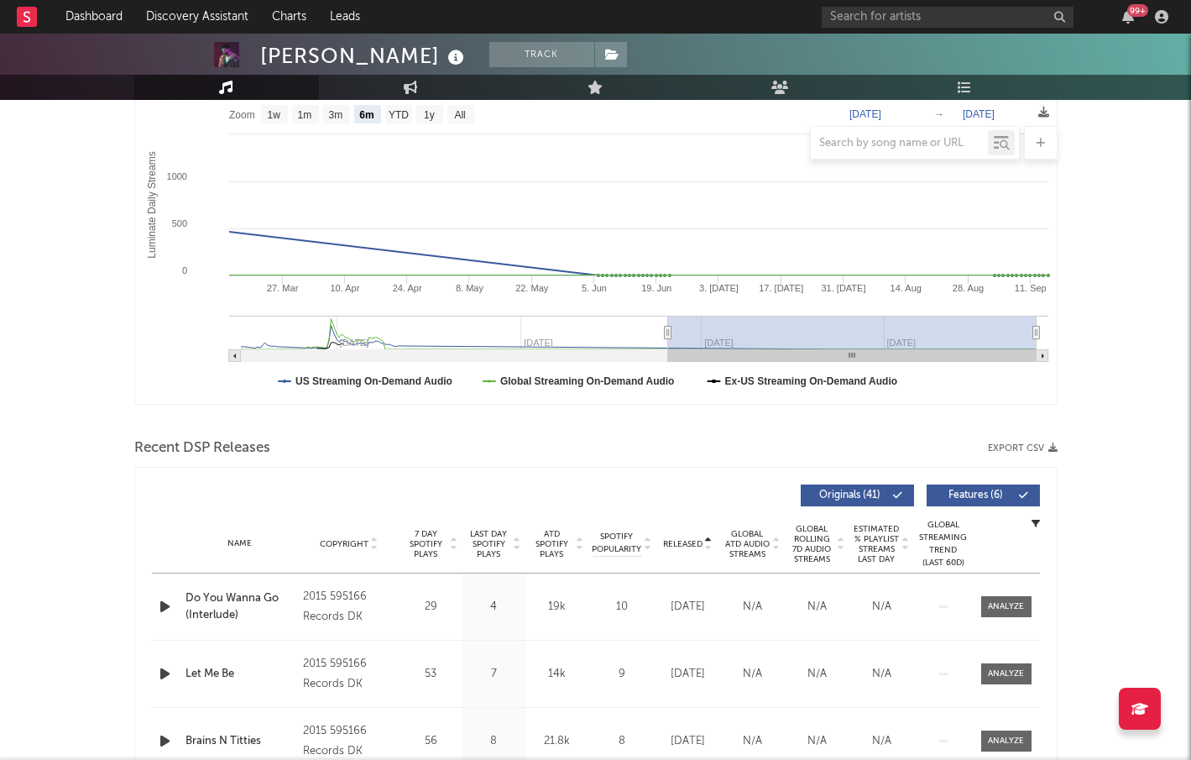
click at [688, 541] on span "Released" at bounding box center [682, 544] width 39 height 10
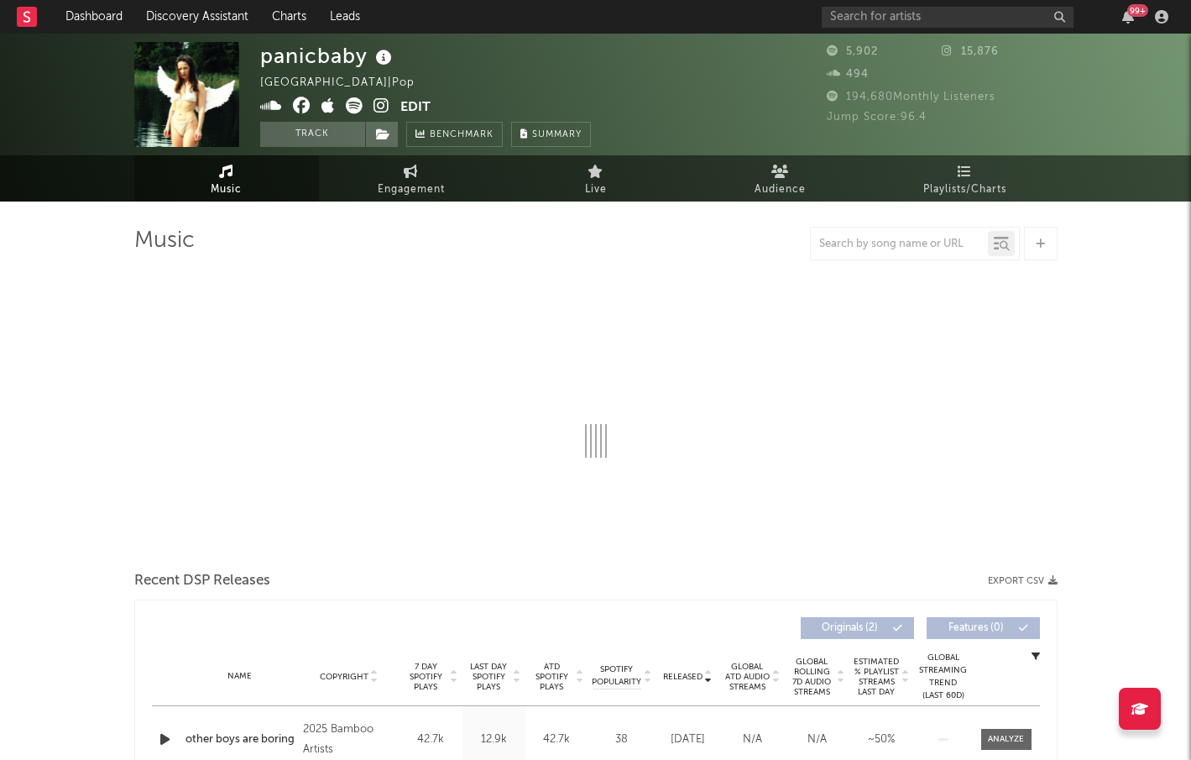
select select "1w"
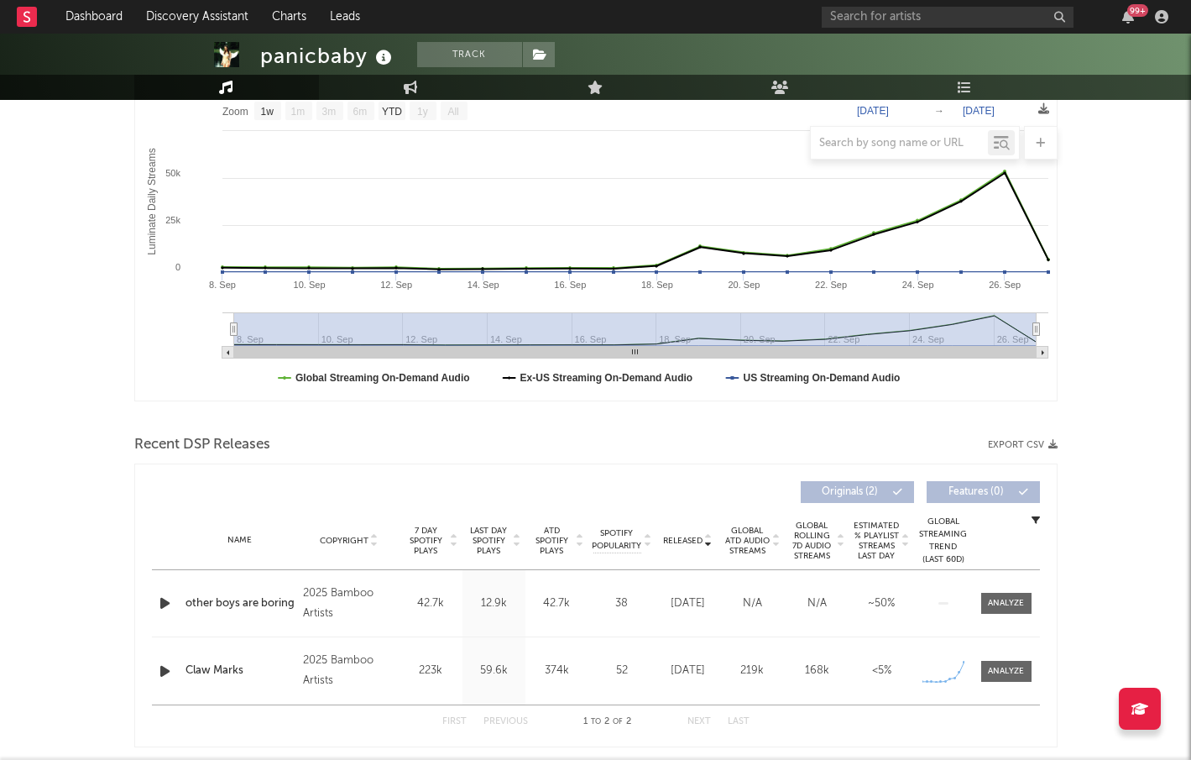
scroll to position [266, 0]
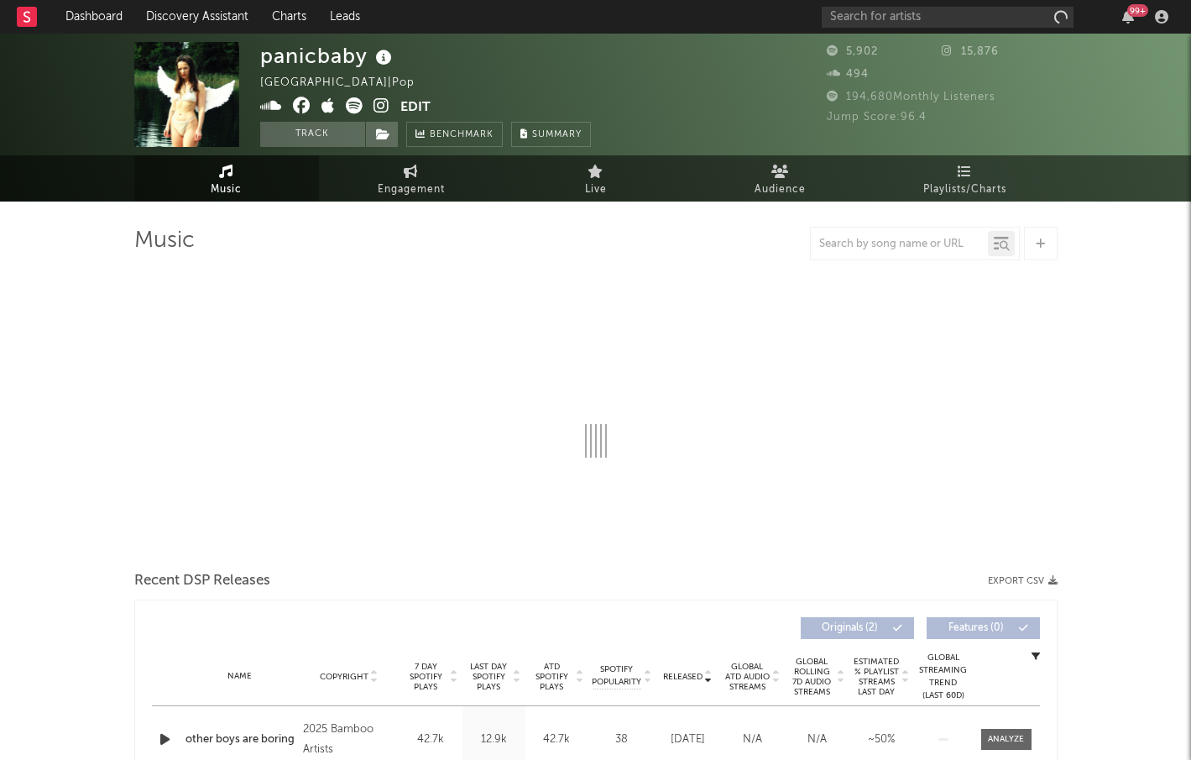
select select "1w"
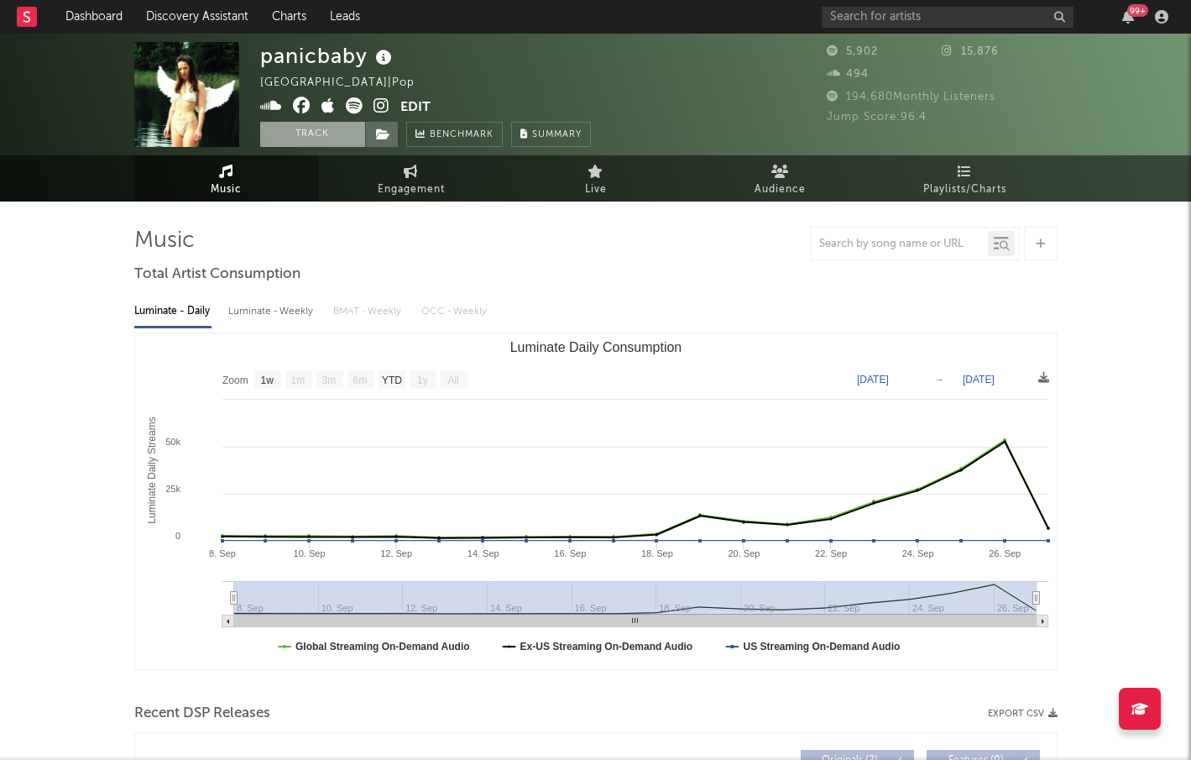
click at [334, 131] on button "Track" at bounding box center [312, 134] width 105 height 25
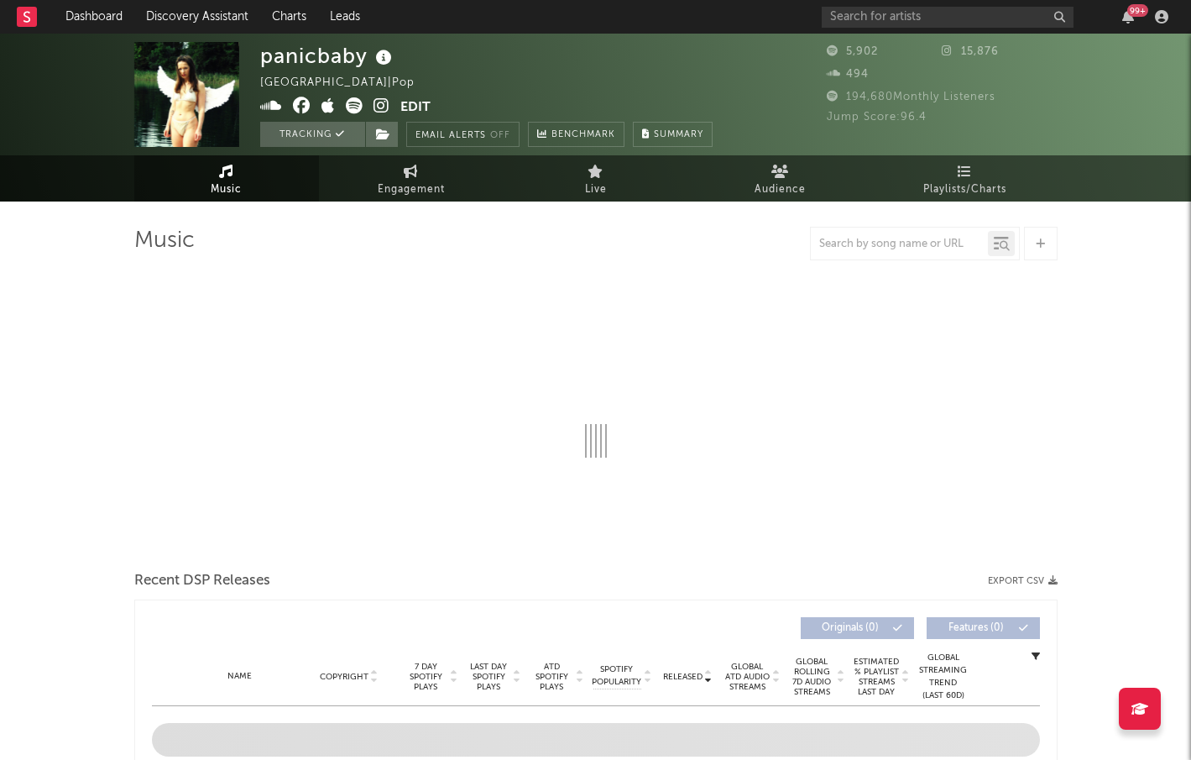
select select "1w"
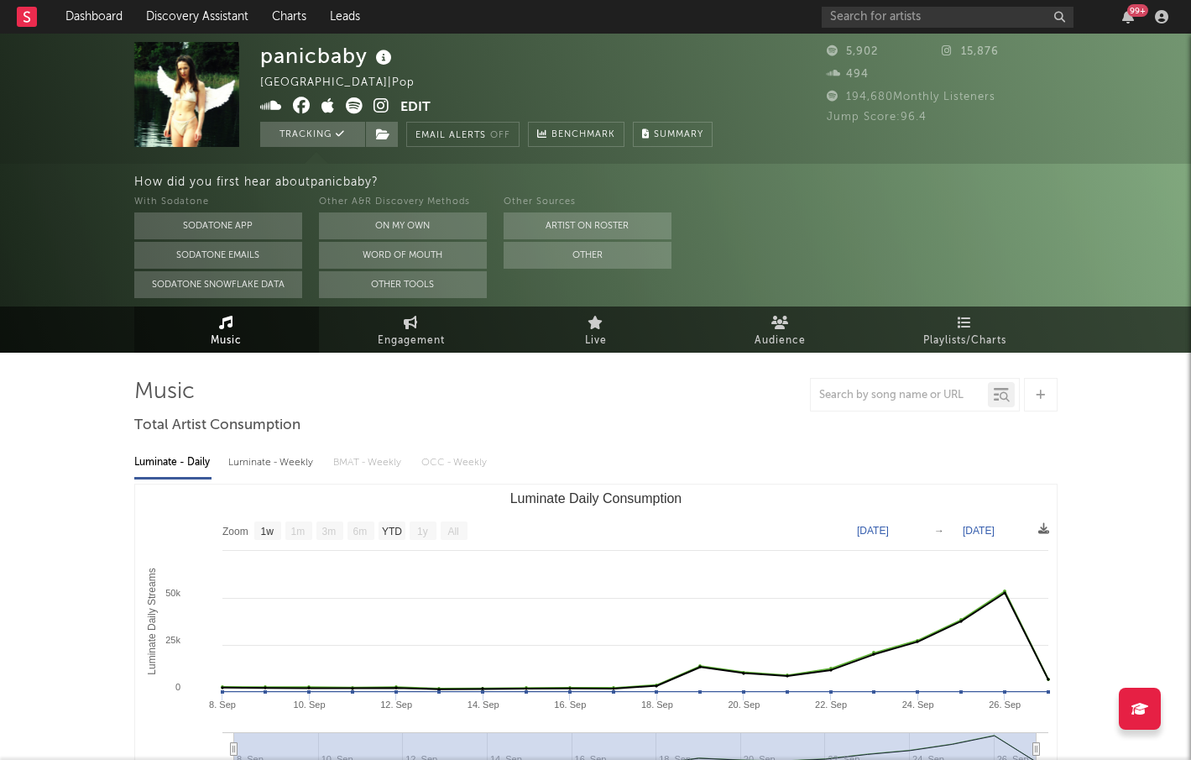
click at [383, 106] on icon at bounding box center [382, 105] width 16 height 17
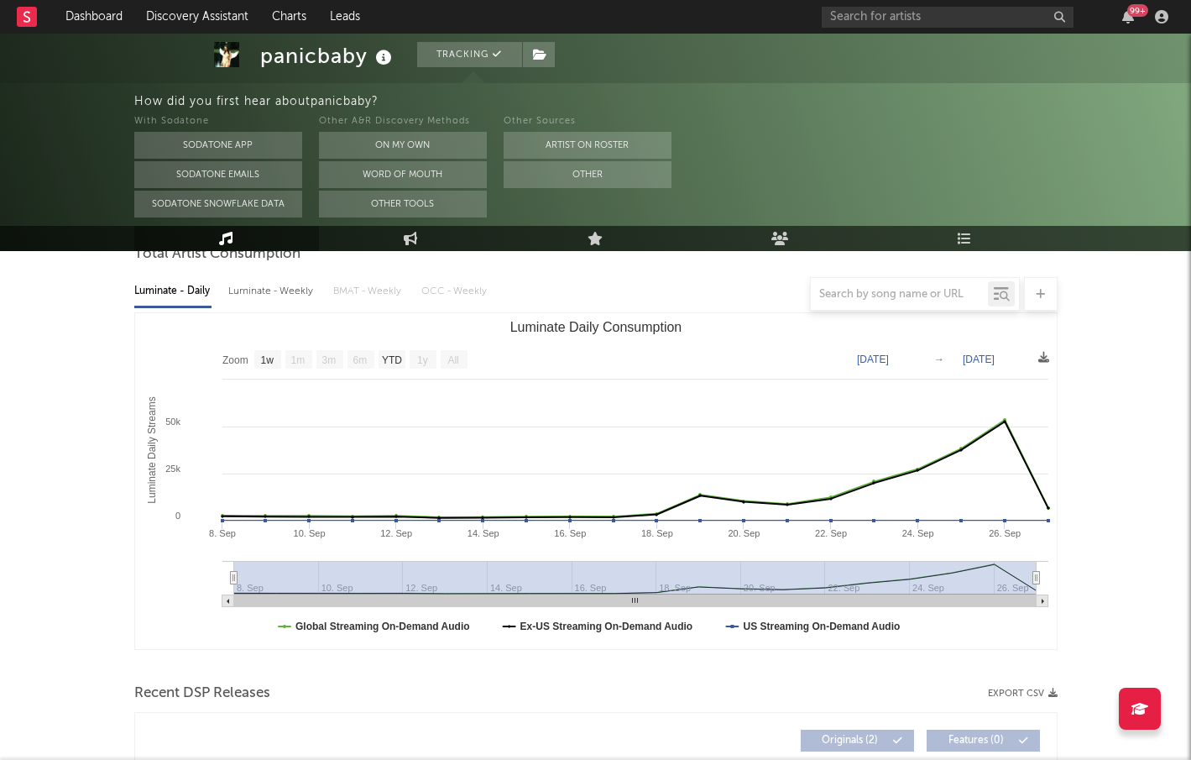
scroll to position [158, 0]
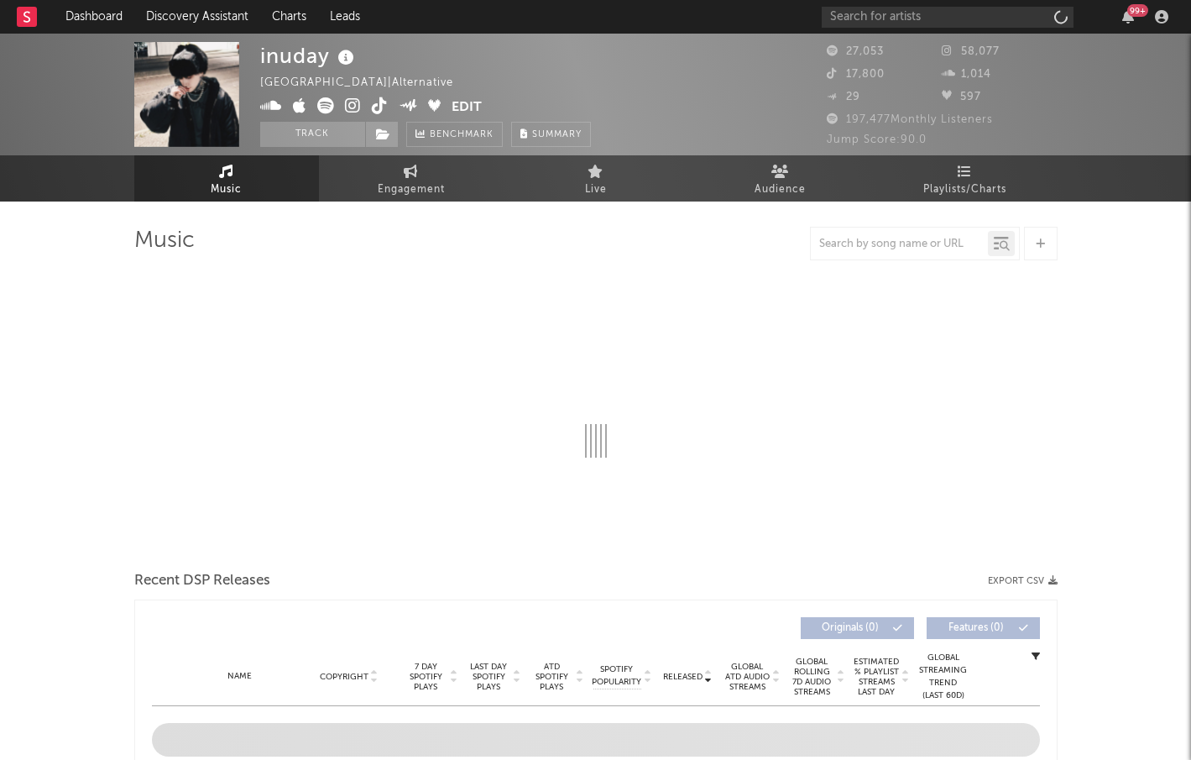
select select "6m"
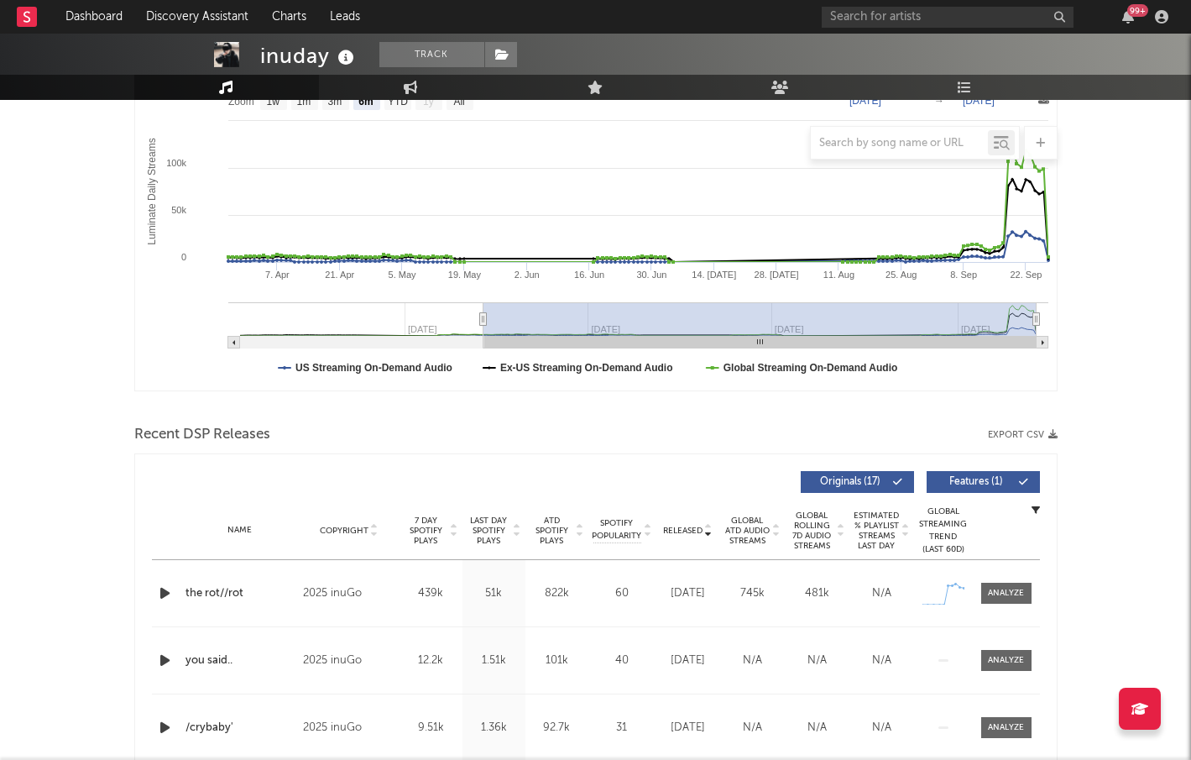
scroll to position [279, 0]
click at [168, 592] on icon "button" at bounding box center [165, 592] width 18 height 21
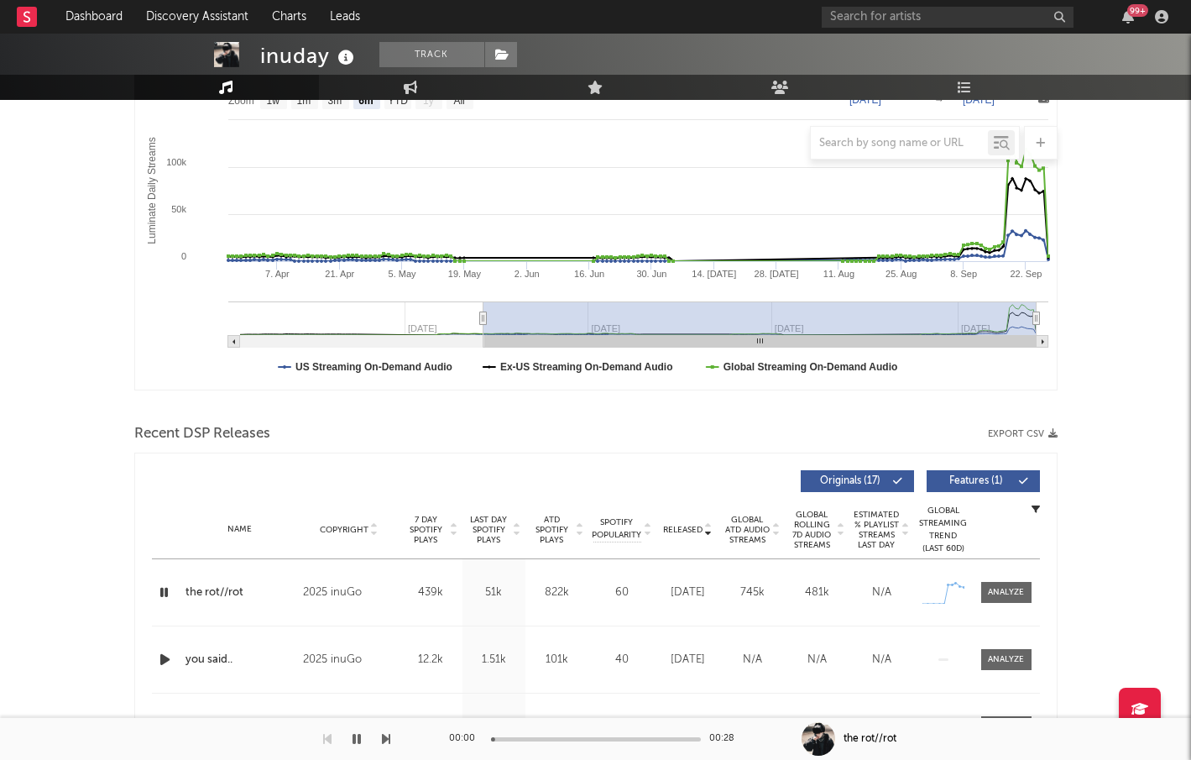
scroll to position [0, 0]
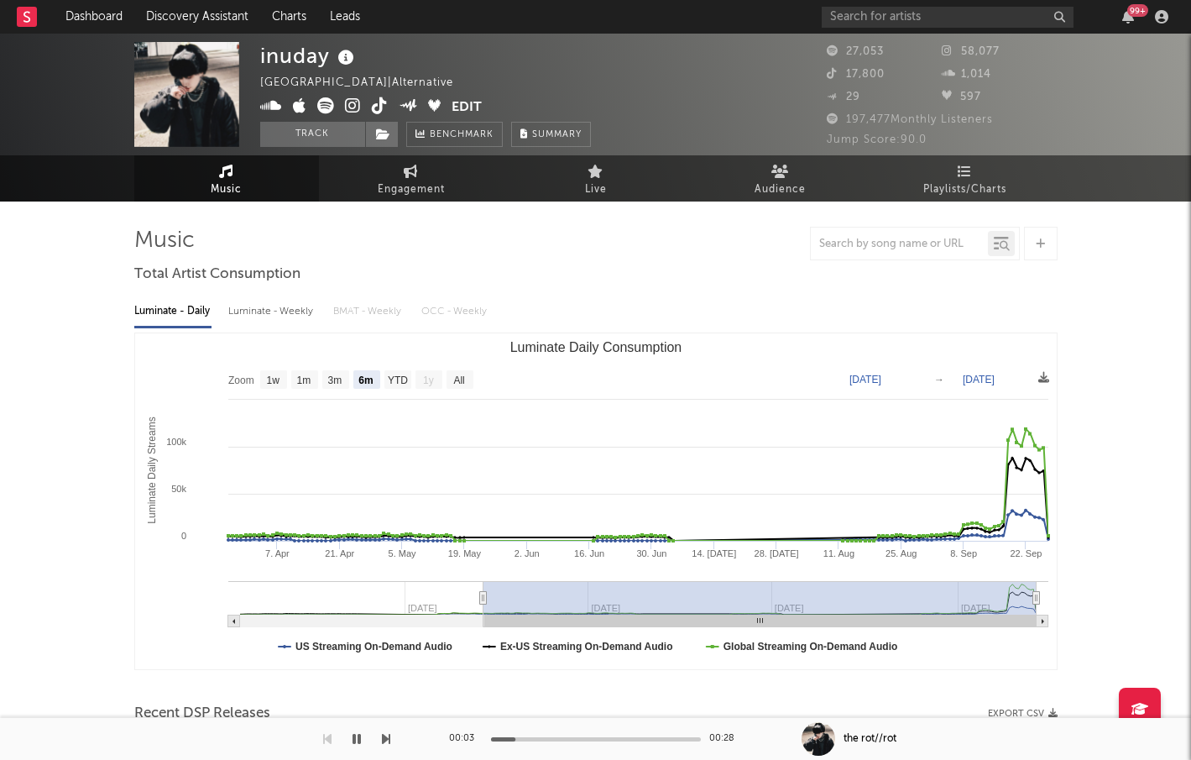
click at [358, 106] on icon at bounding box center [353, 105] width 16 height 17
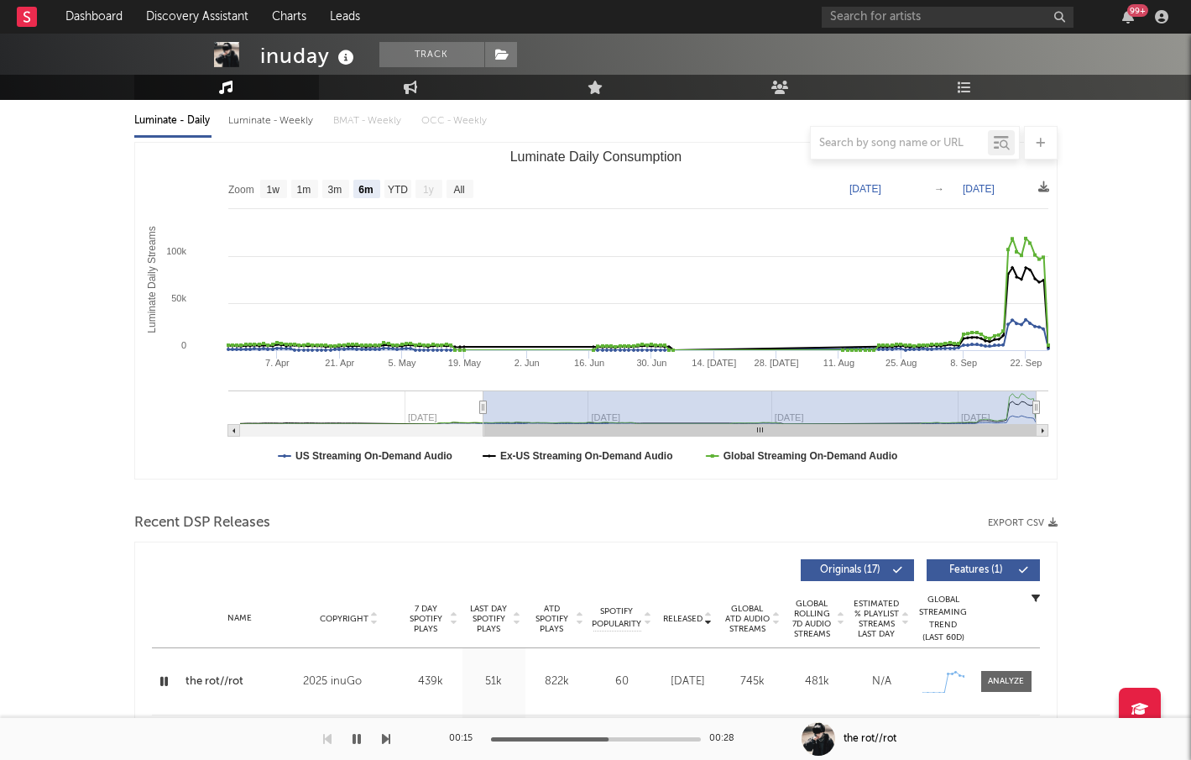
scroll to position [379, 0]
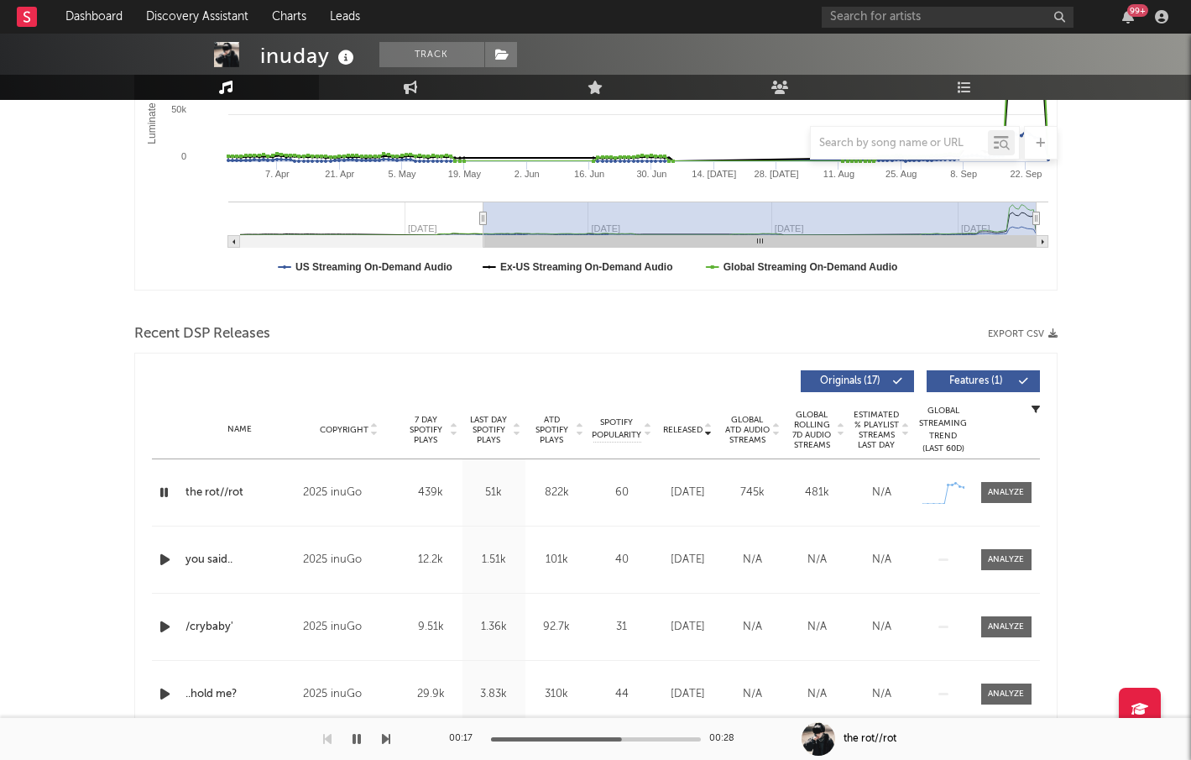
click at [163, 557] on icon "button" at bounding box center [165, 559] width 18 height 21
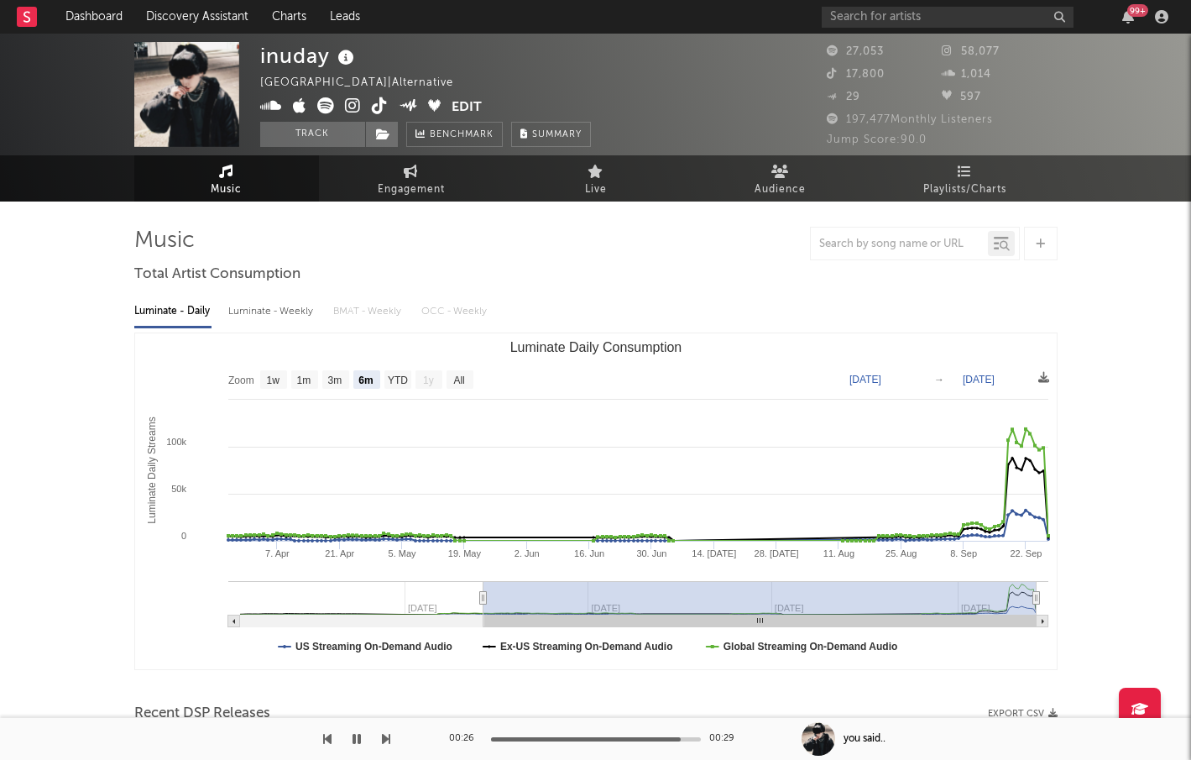
click at [387, 106] on span at bounding box center [356, 107] width 192 height 21
click at [377, 105] on icon at bounding box center [380, 105] width 16 height 17
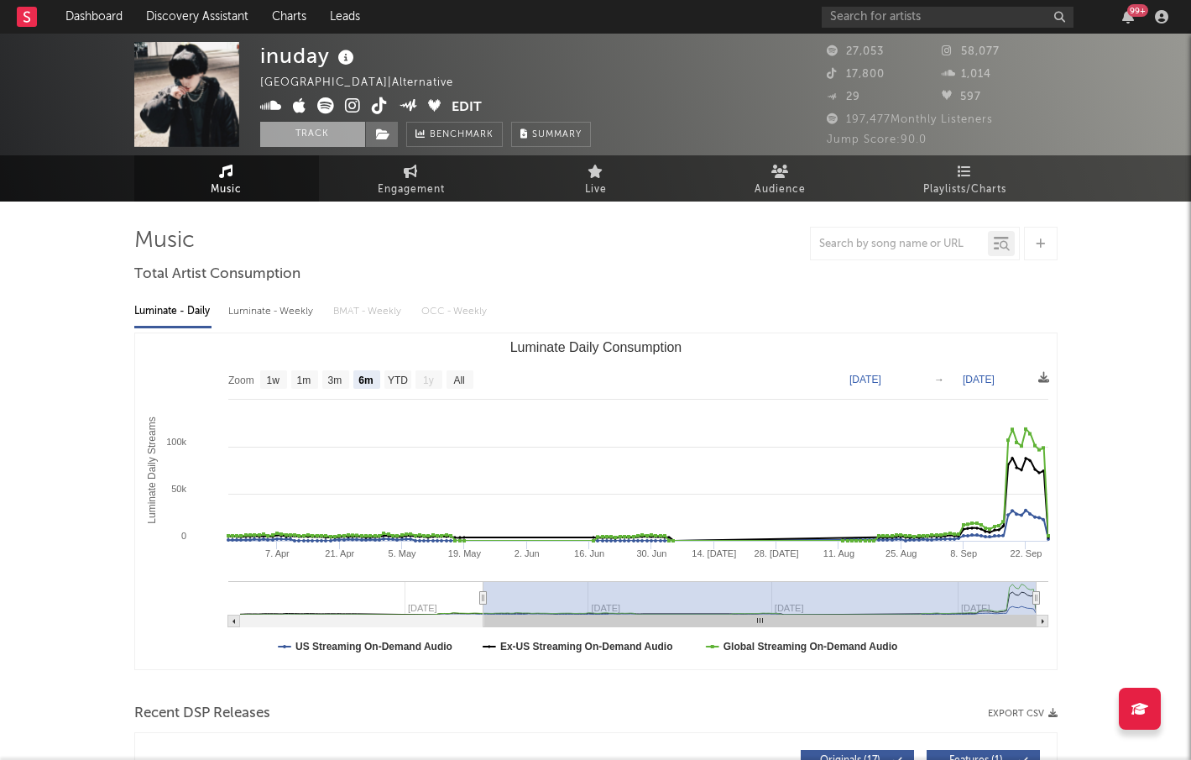
click at [313, 135] on button "Track" at bounding box center [312, 134] width 105 height 25
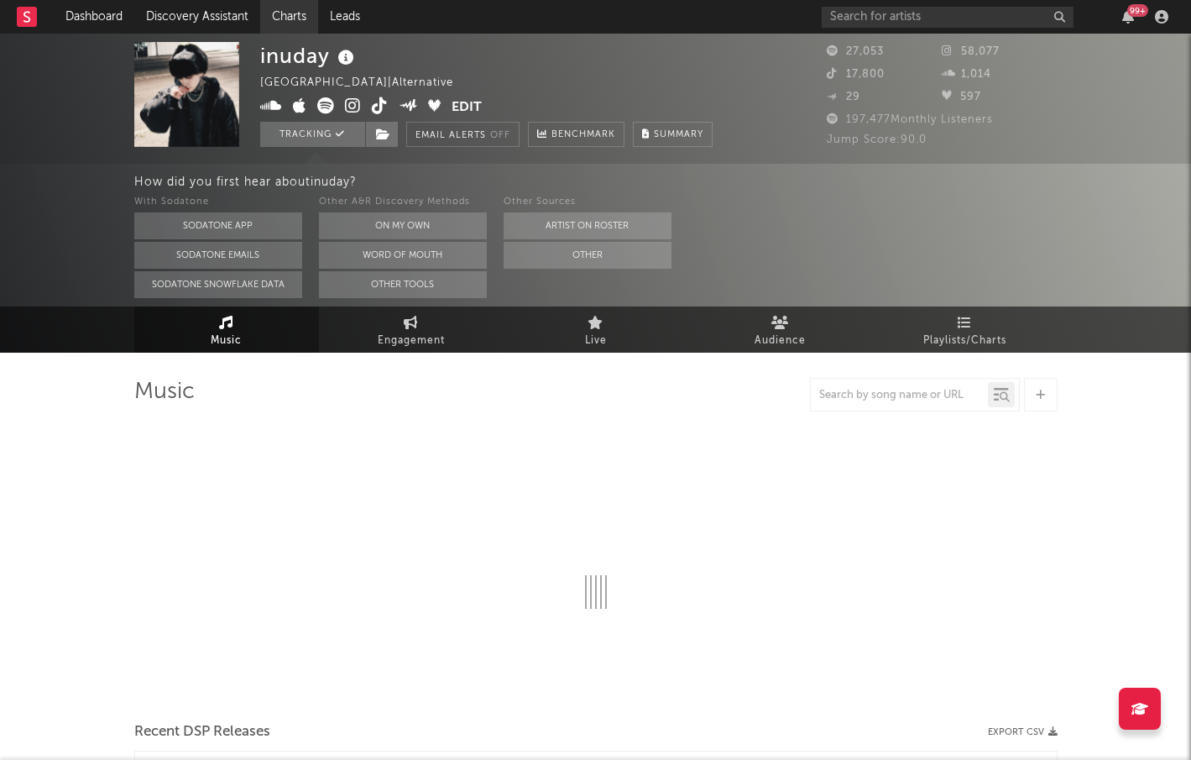
select select "6m"
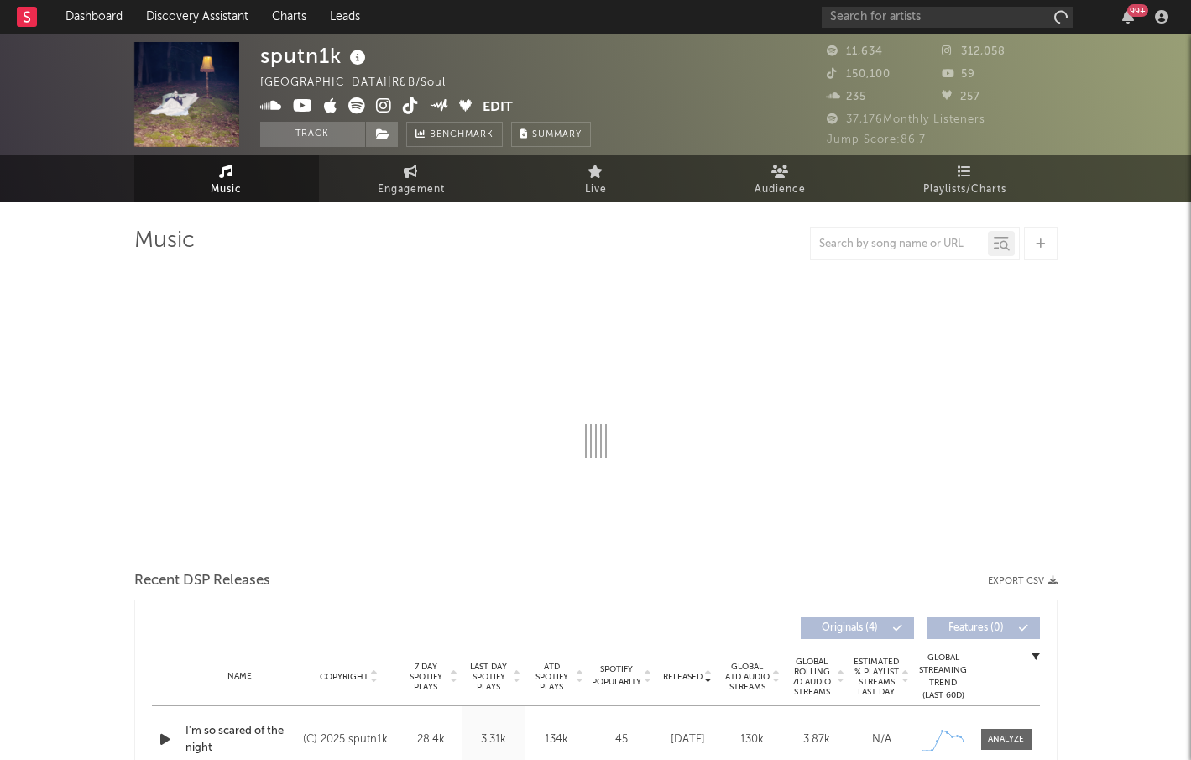
select select "6m"
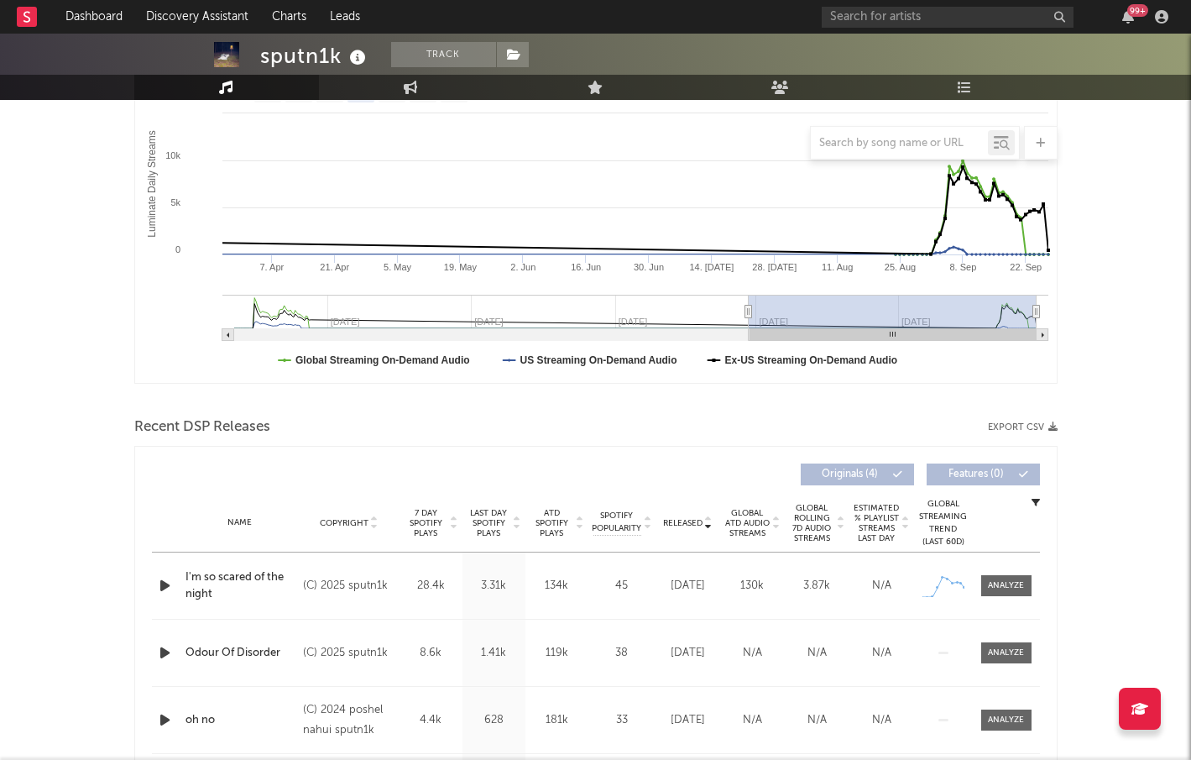
scroll to position [287, 0]
click at [681, 517] on span "Released" at bounding box center [682, 522] width 39 height 10
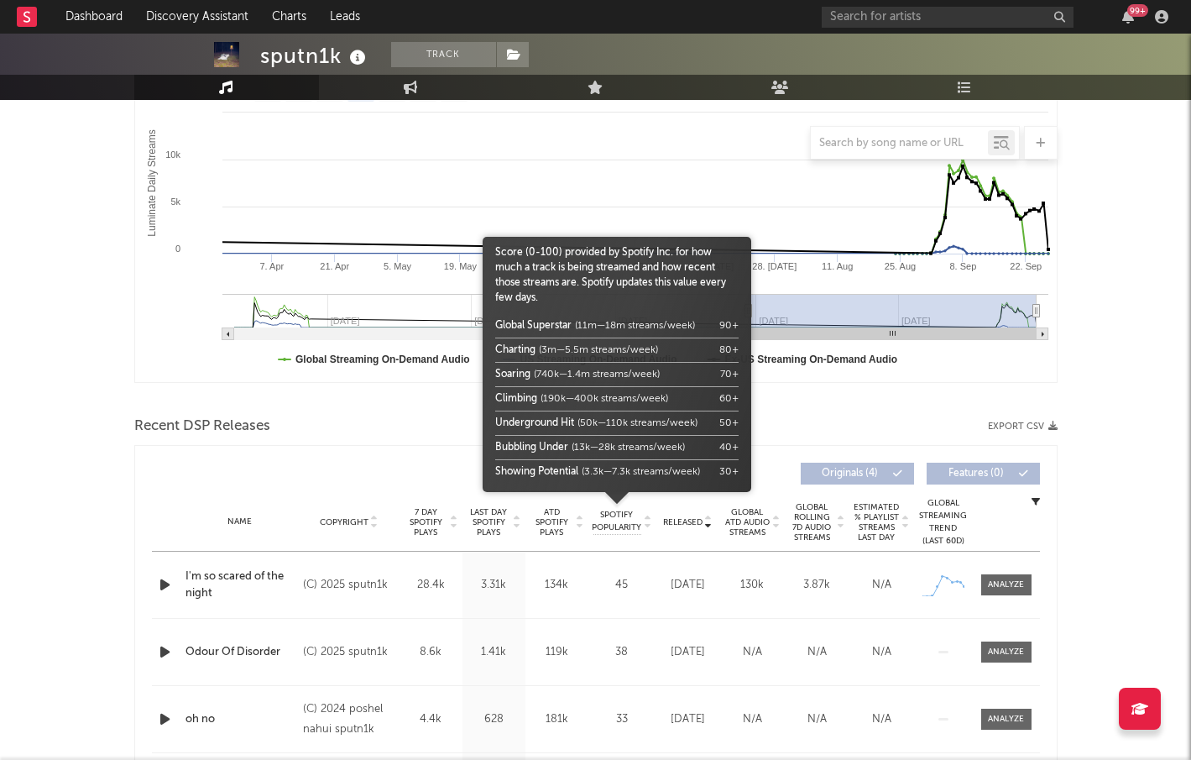
click at [548, 515] on span "ATD Spotify Plays" at bounding box center [552, 522] width 44 height 30
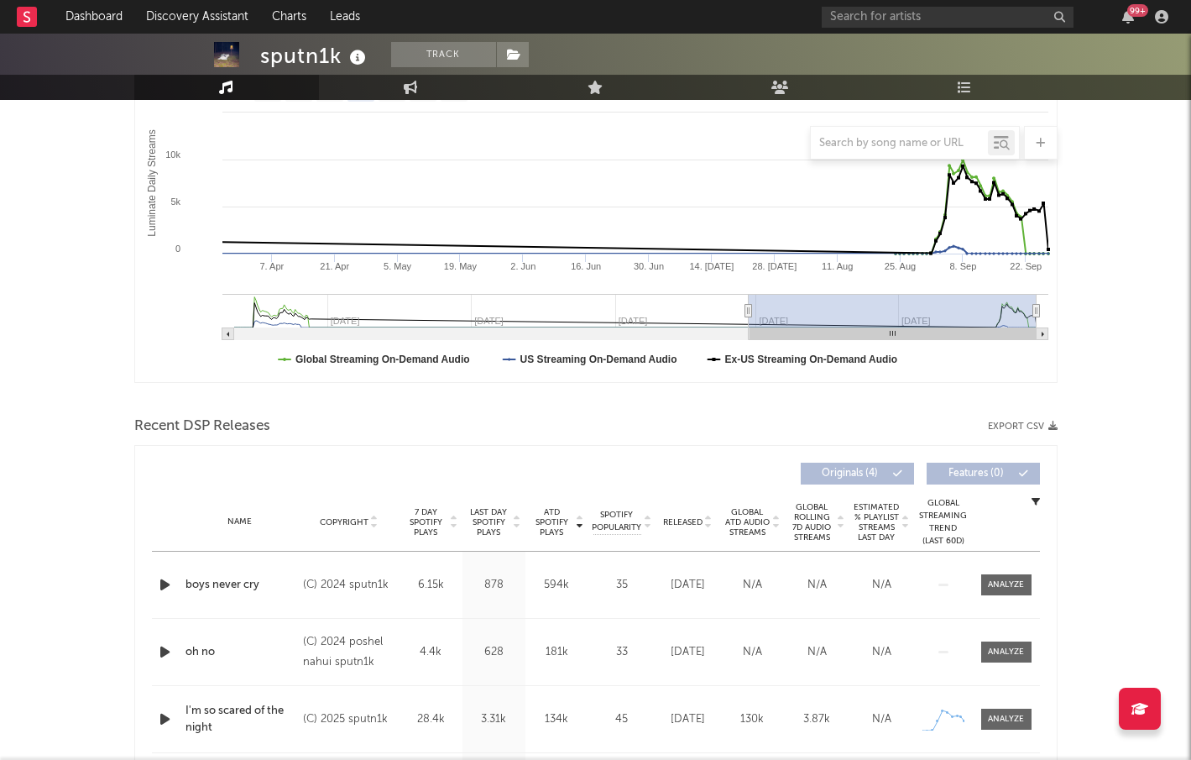
click at [548, 515] on span "ATD Spotify Plays" at bounding box center [552, 522] width 44 height 30
click at [683, 521] on span "Released" at bounding box center [682, 522] width 39 height 10
click at [551, 515] on span "ATD Spotify Plays" at bounding box center [552, 522] width 44 height 30
click at [693, 517] on span "Released" at bounding box center [682, 522] width 39 height 10
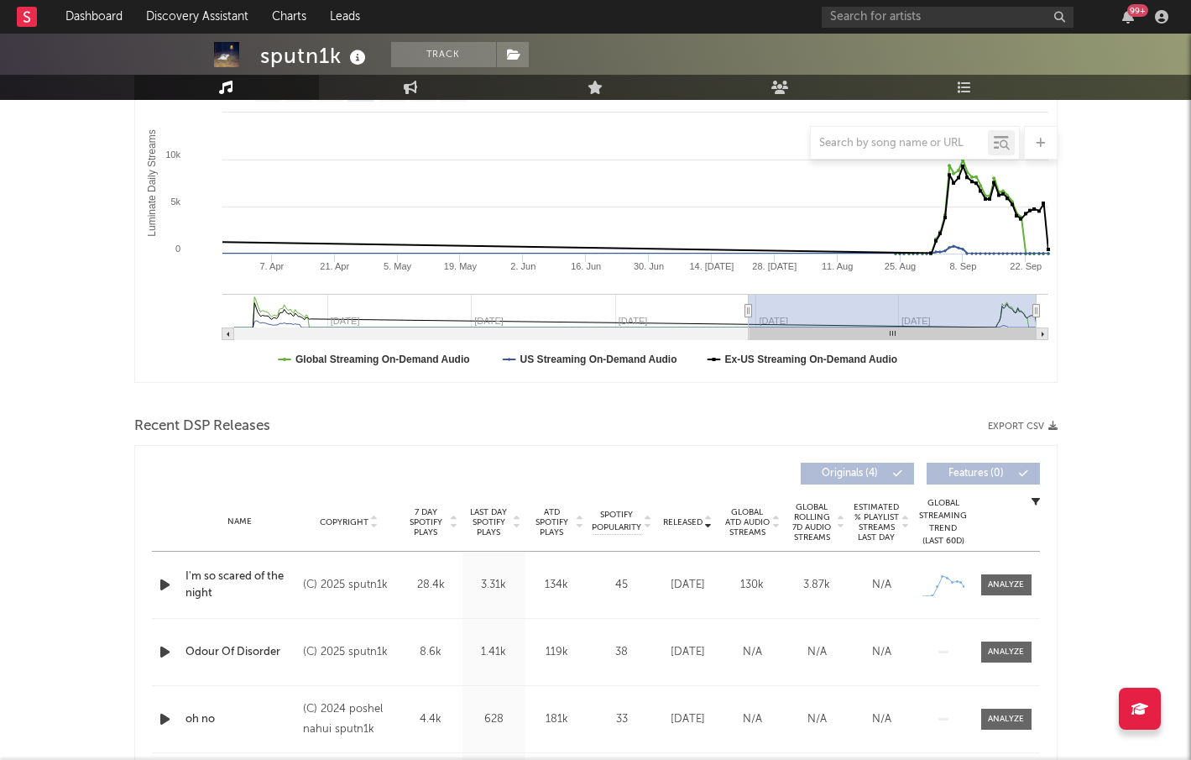
click at [167, 586] on icon "button" at bounding box center [165, 584] width 18 height 21
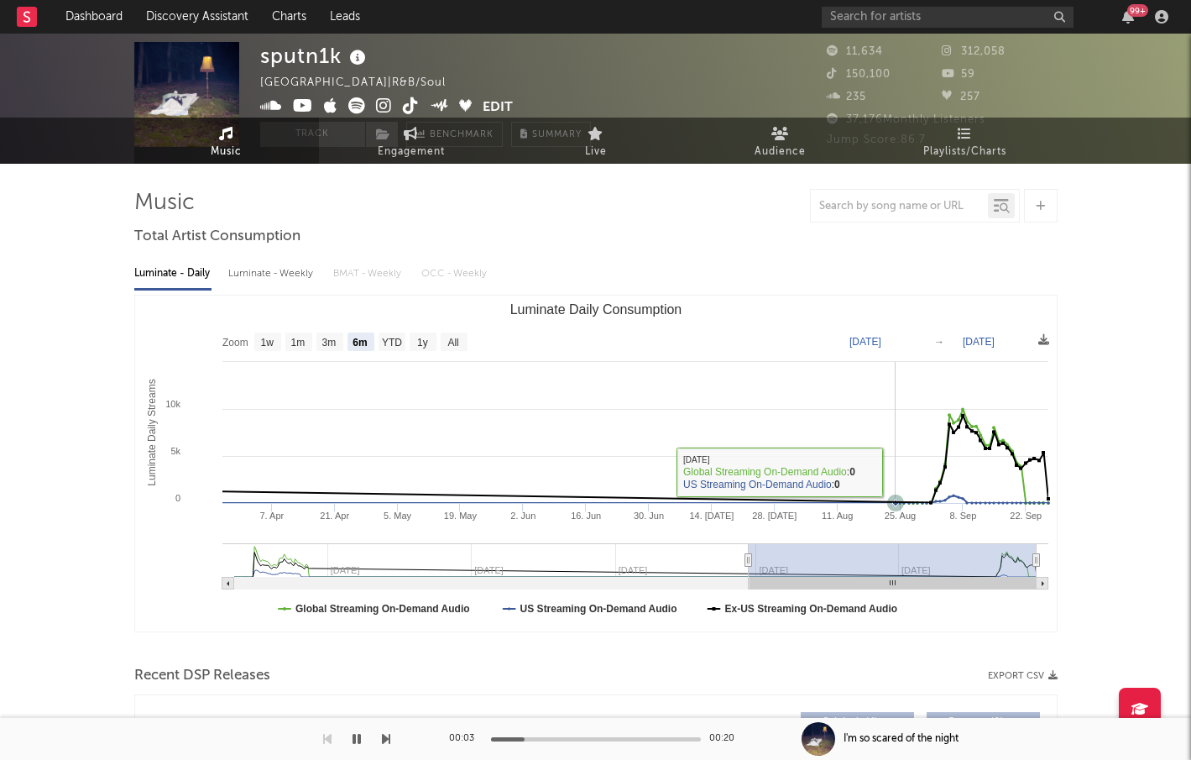
scroll to position [0, 0]
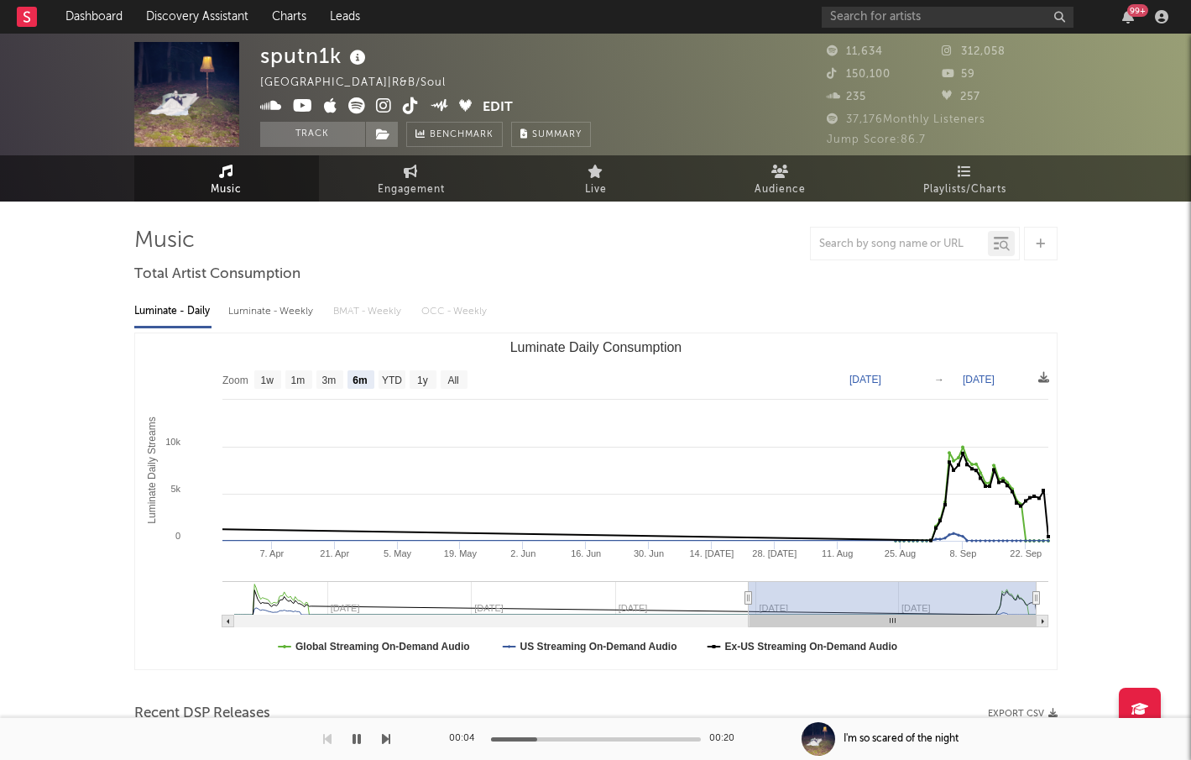
click at [386, 105] on icon at bounding box center [384, 105] width 16 height 17
copy div "sputn1k"
drag, startPoint x: 343, startPoint y: 55, endPoint x: 262, endPoint y: 56, distance: 81.4
click at [262, 56] on div "sputn1k" at bounding box center [315, 56] width 110 height 28
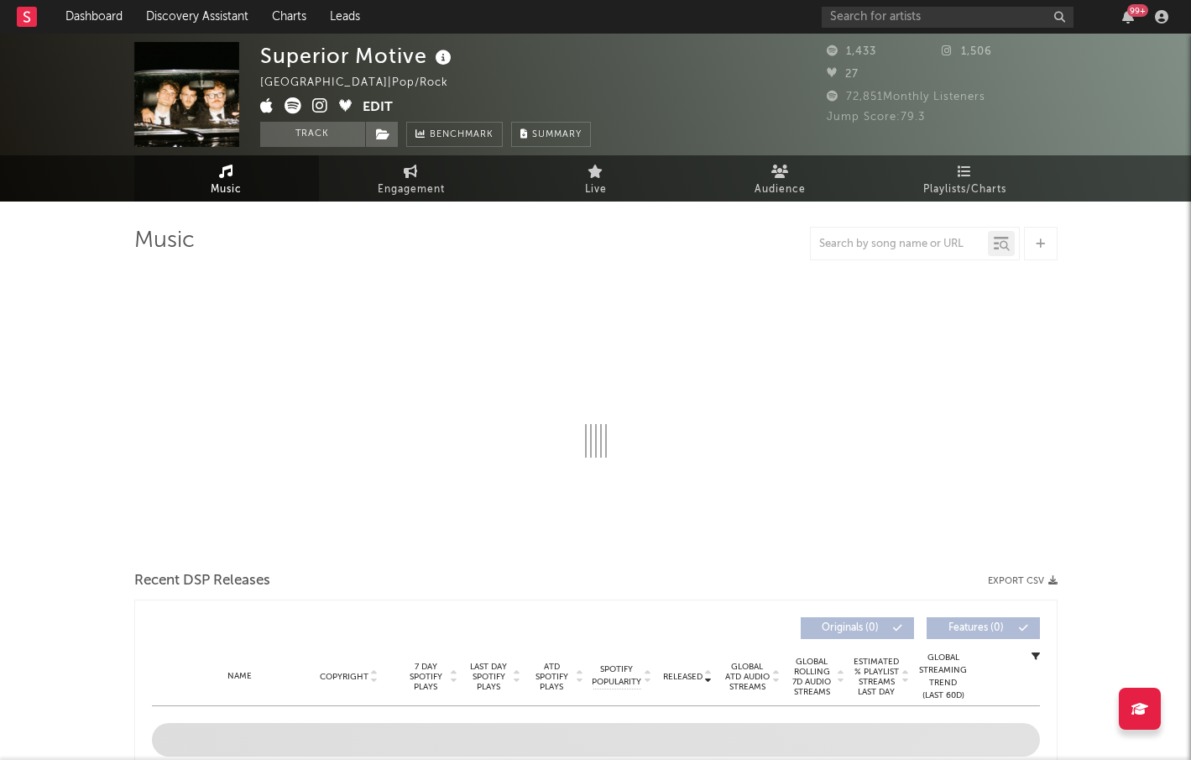
select select "1w"
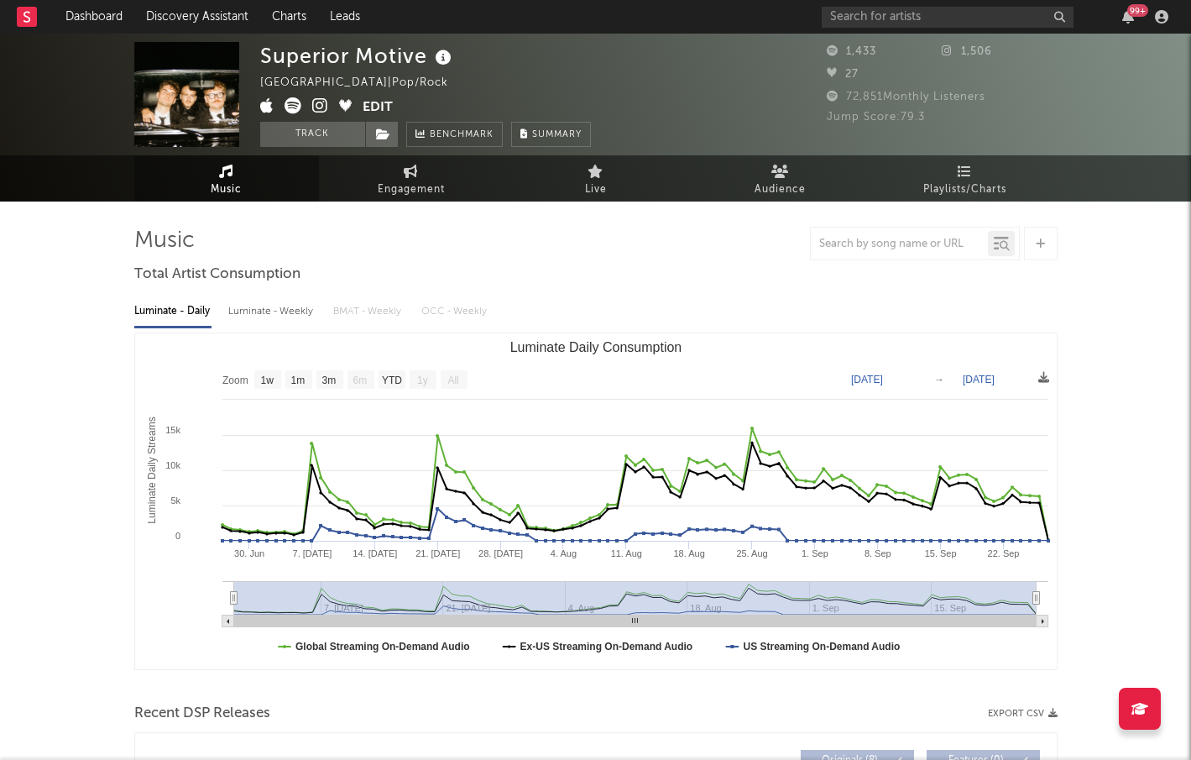
click at [314, 98] on icon at bounding box center [320, 105] width 16 height 17
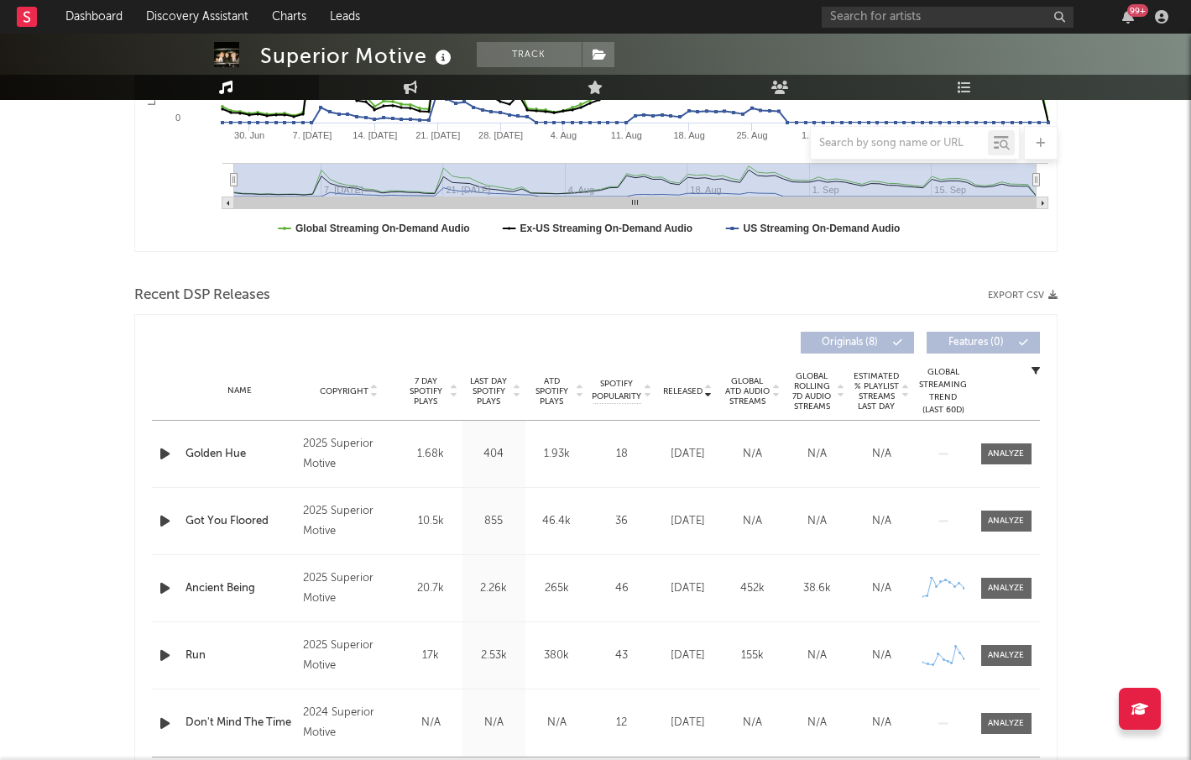
scroll to position [409, 0]
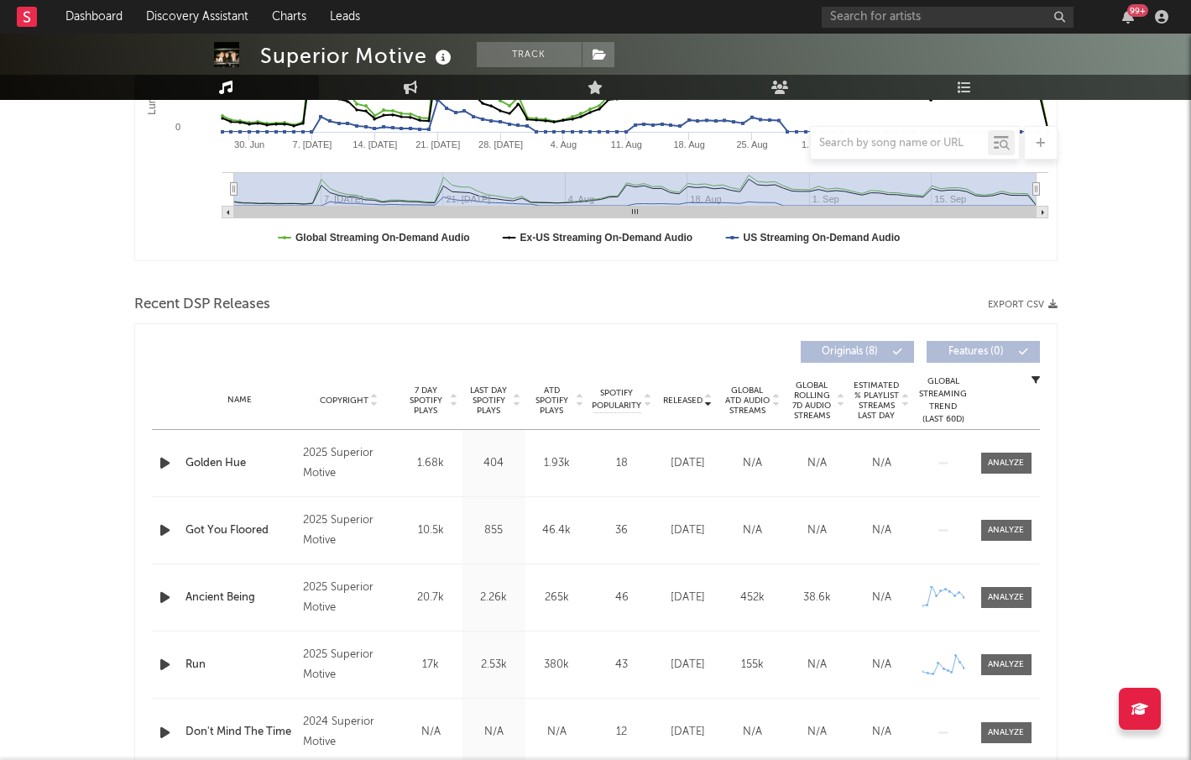
click at [559, 398] on span "ATD Spotify Plays" at bounding box center [552, 400] width 44 height 30
click at [168, 462] on icon "button" at bounding box center [165, 462] width 18 height 21
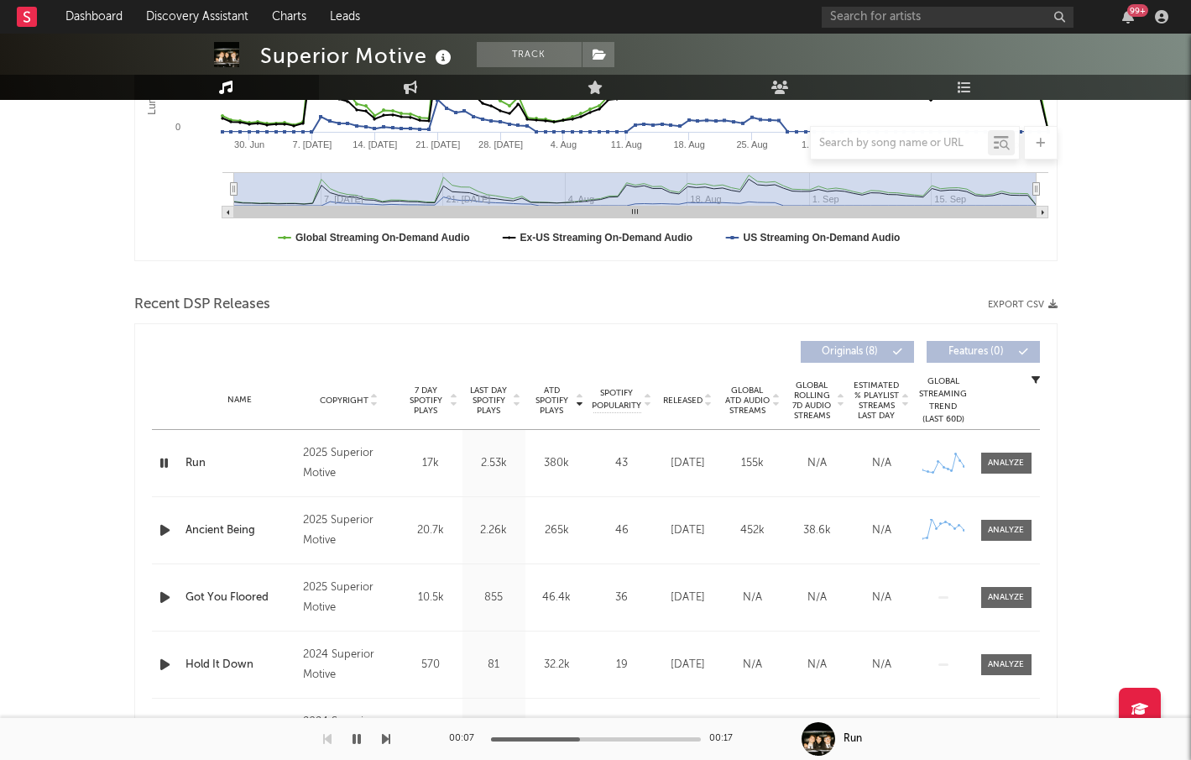
click at [166, 527] on icon "button" at bounding box center [165, 530] width 18 height 21
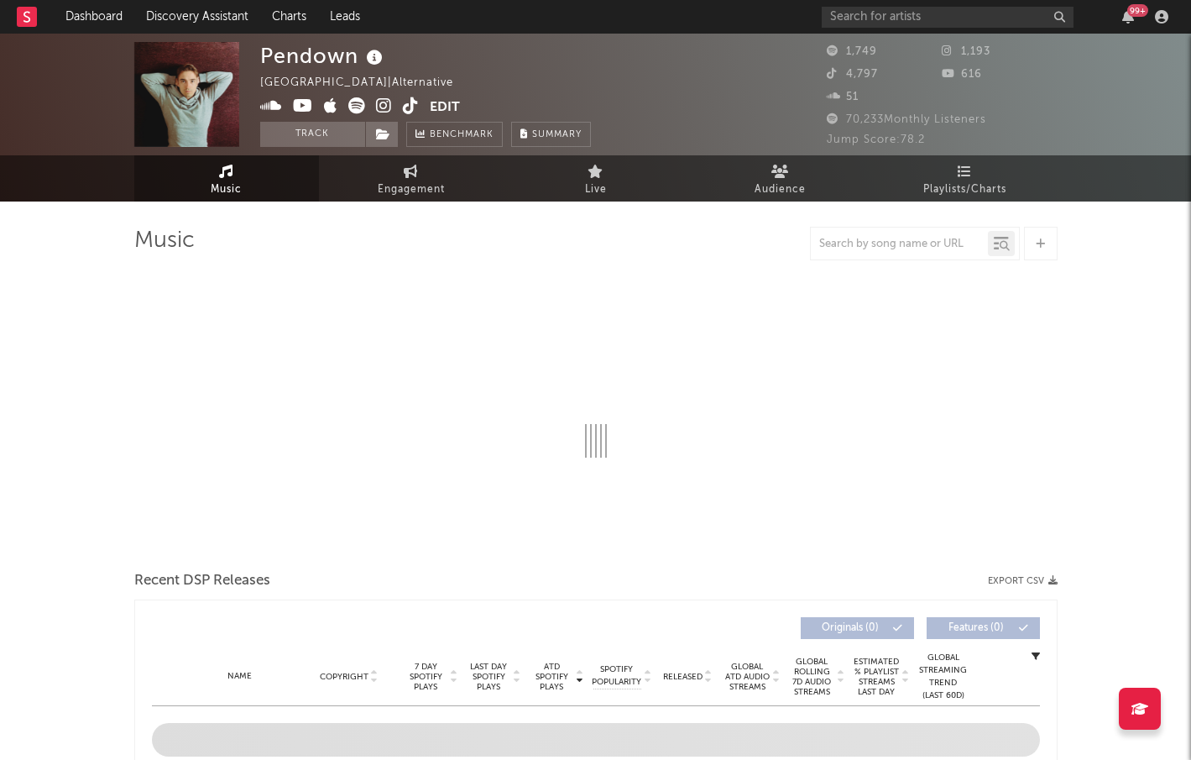
select select "1w"
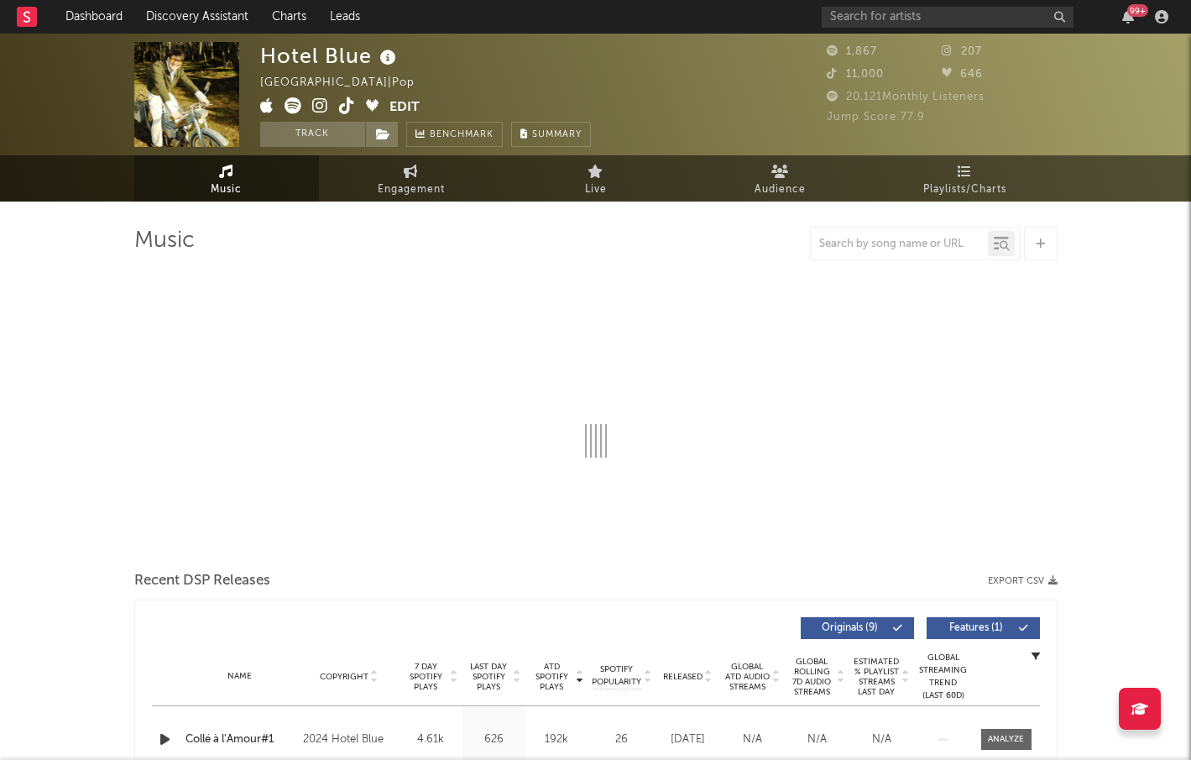
select select "6m"
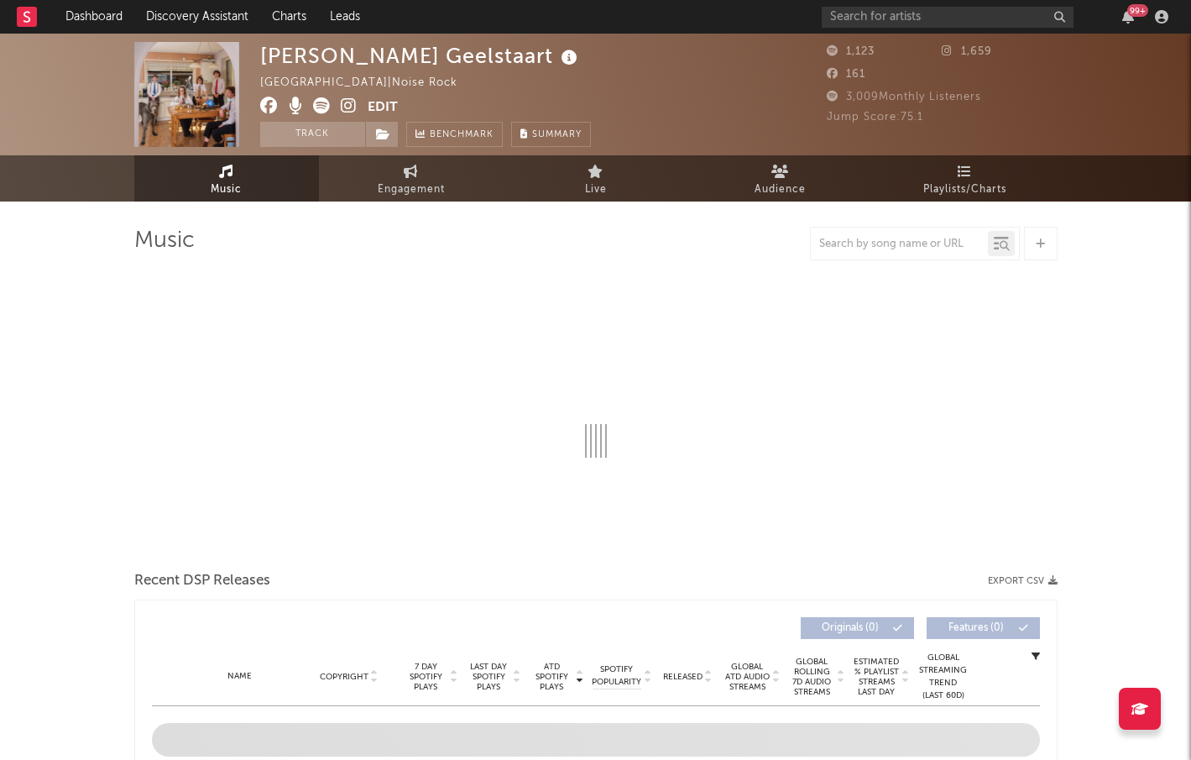
select select "1w"
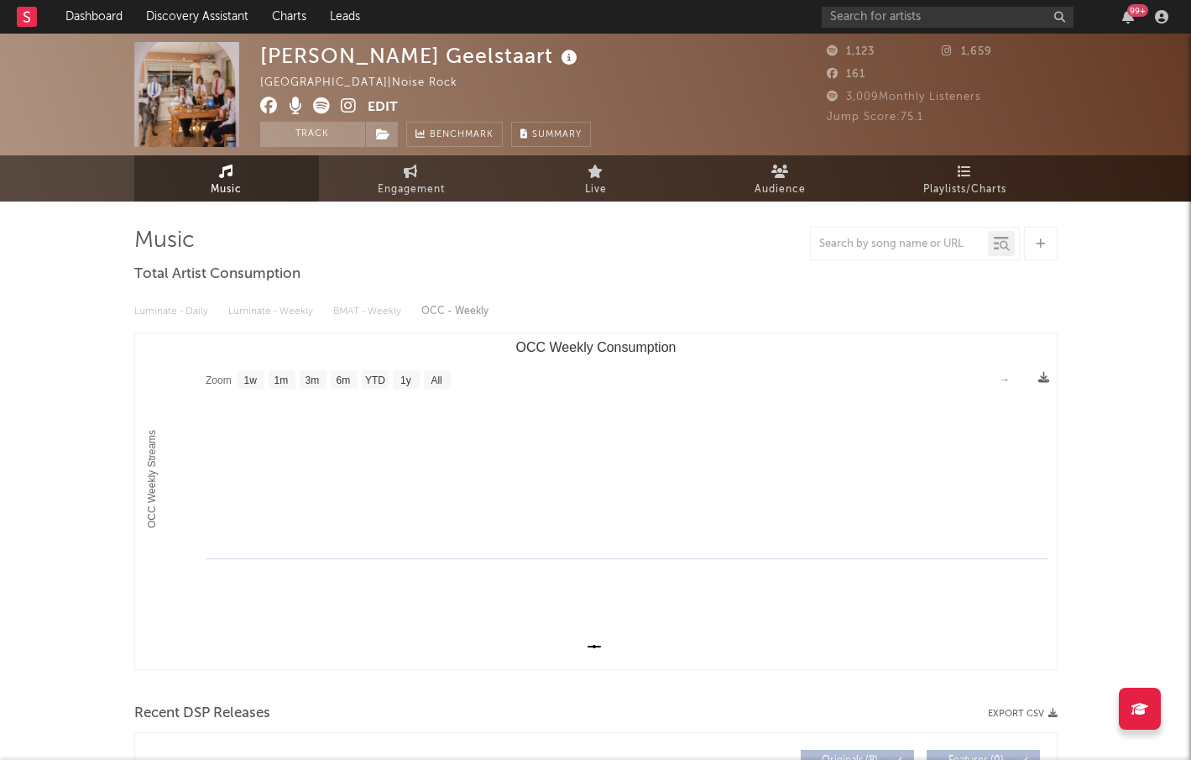
click at [322, 107] on icon at bounding box center [321, 105] width 17 height 17
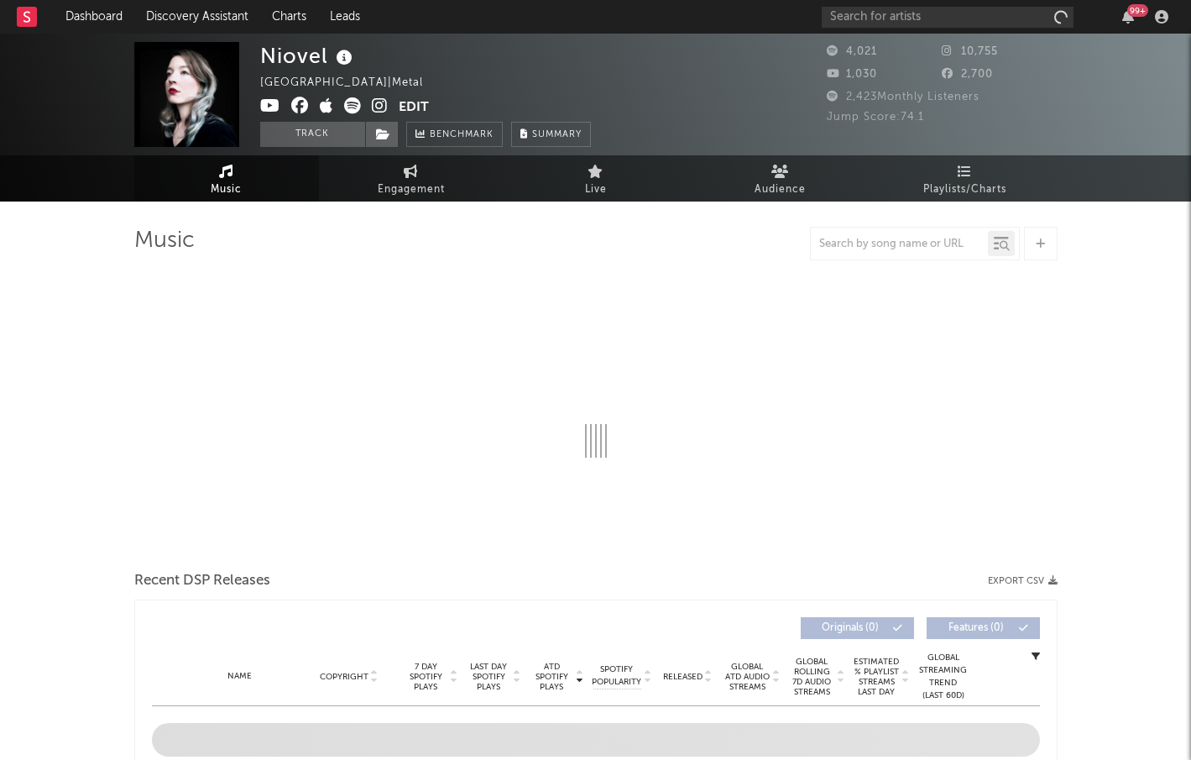
select select "1w"
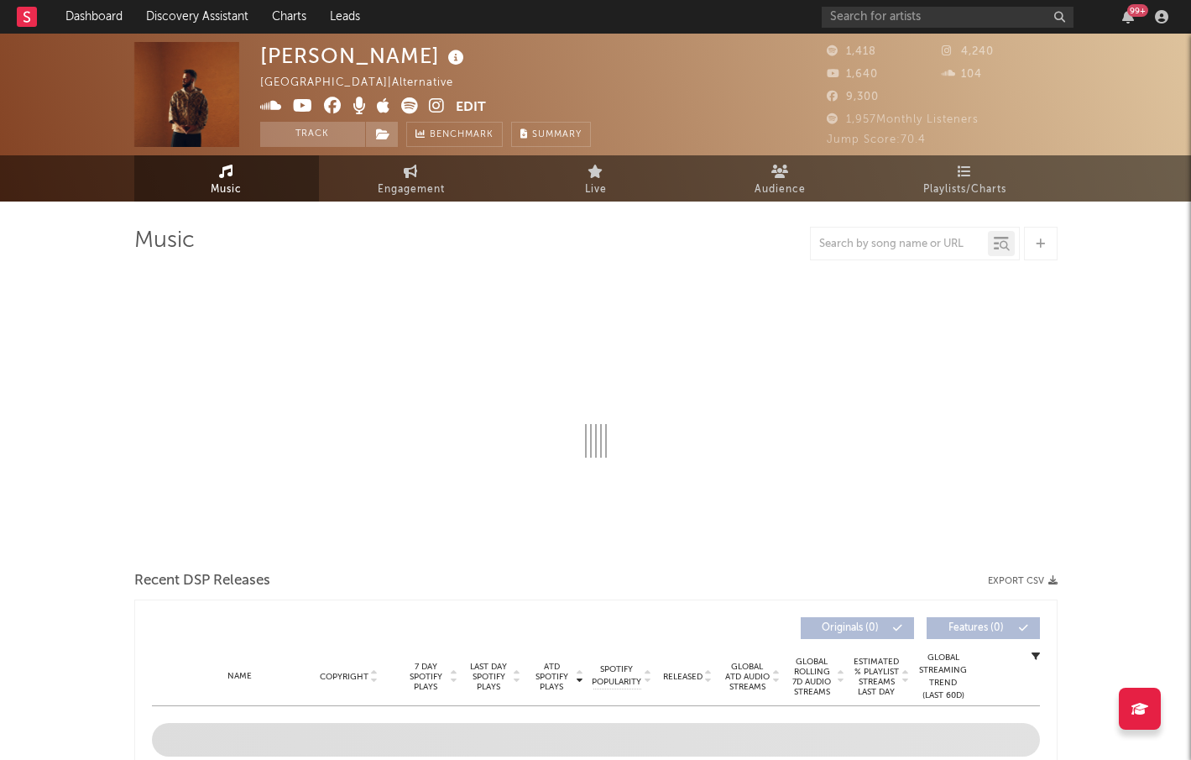
select select "1w"
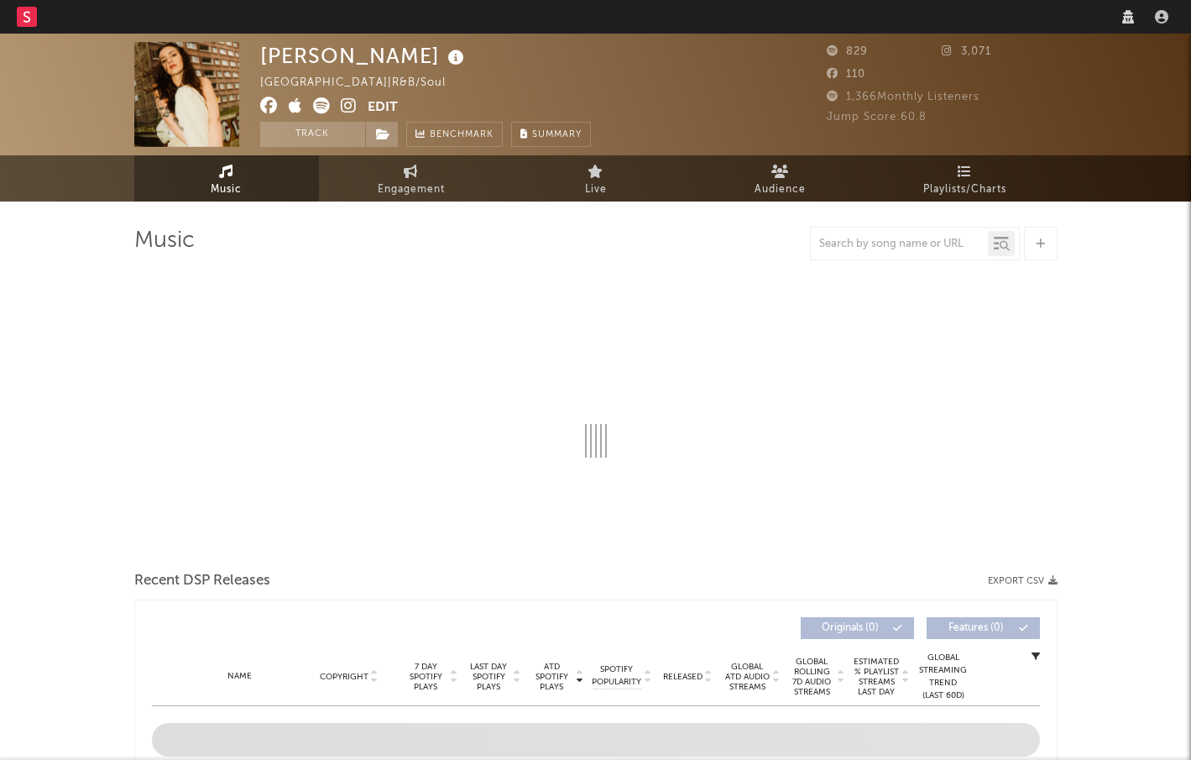
select select "1w"
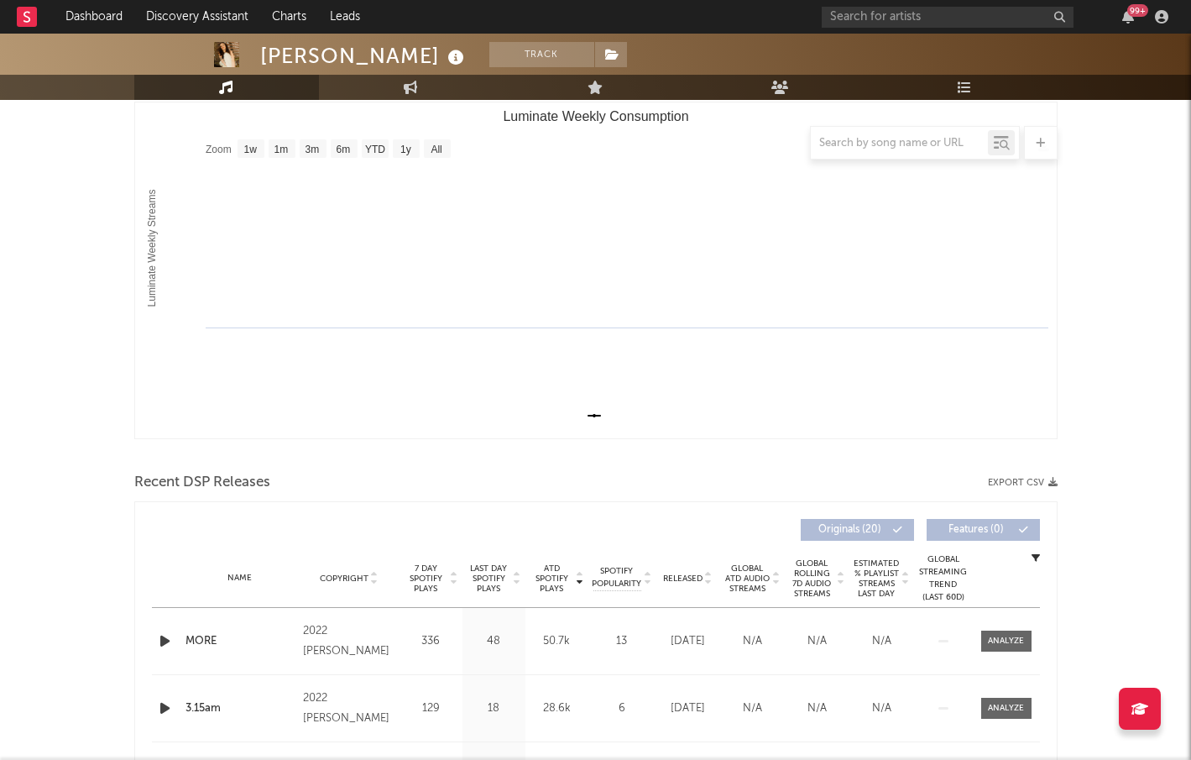
scroll to position [232, 0]
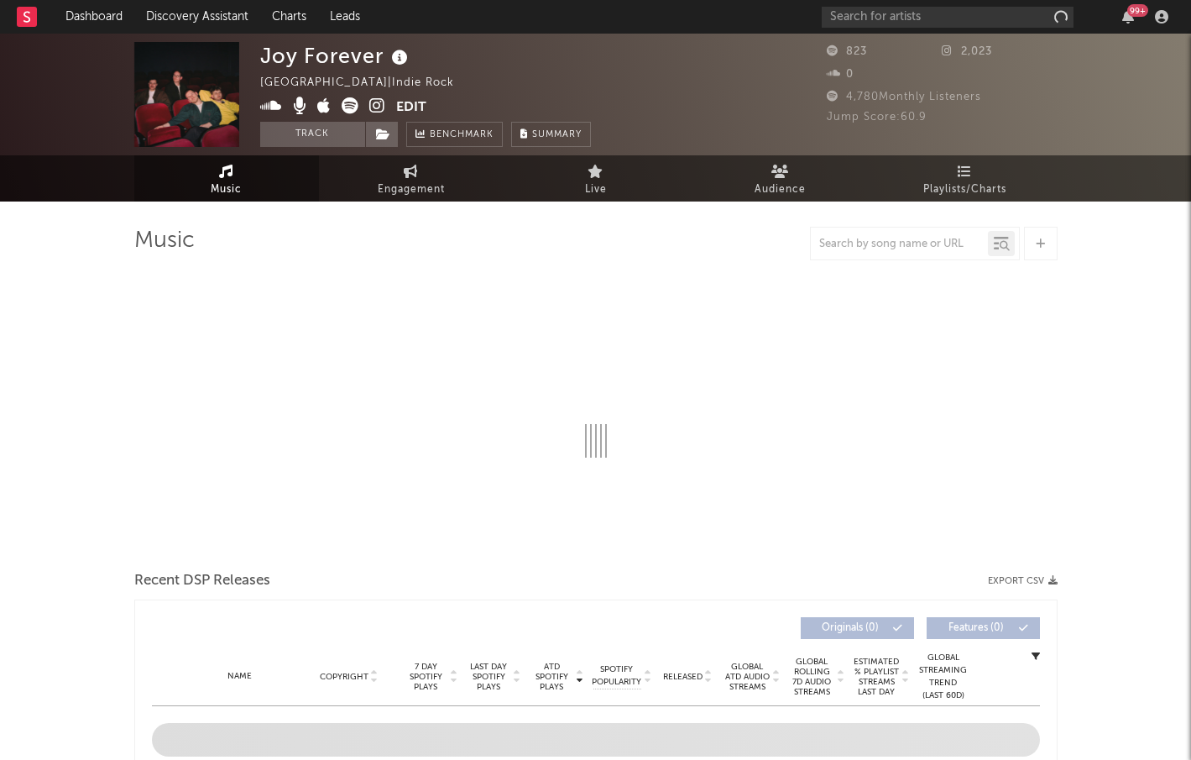
select select "1w"
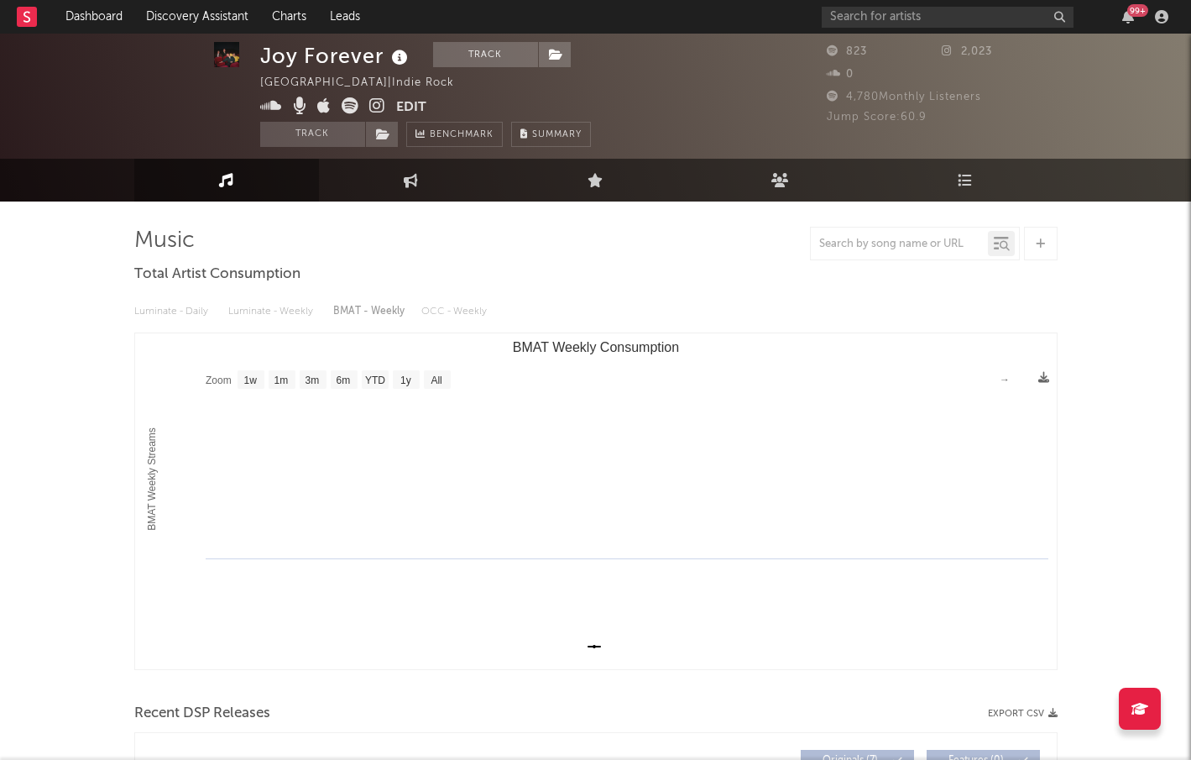
scroll to position [8, 0]
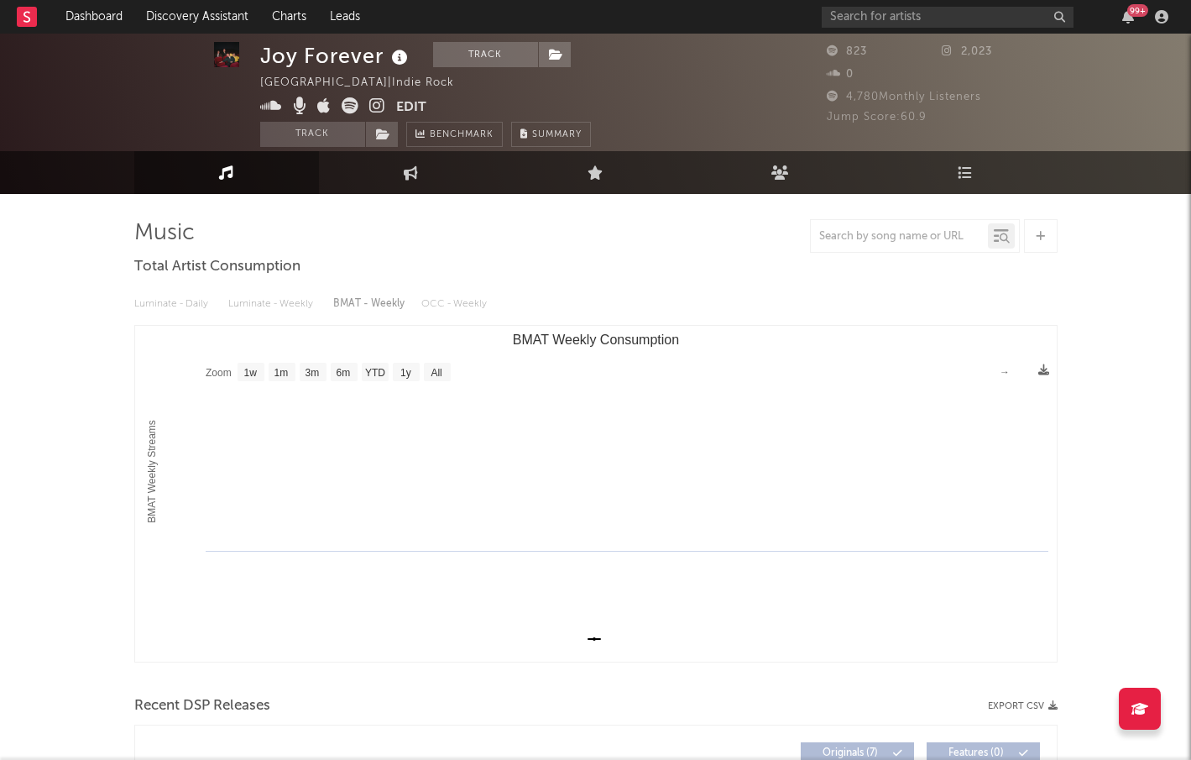
click at [352, 102] on icon at bounding box center [350, 105] width 17 height 17
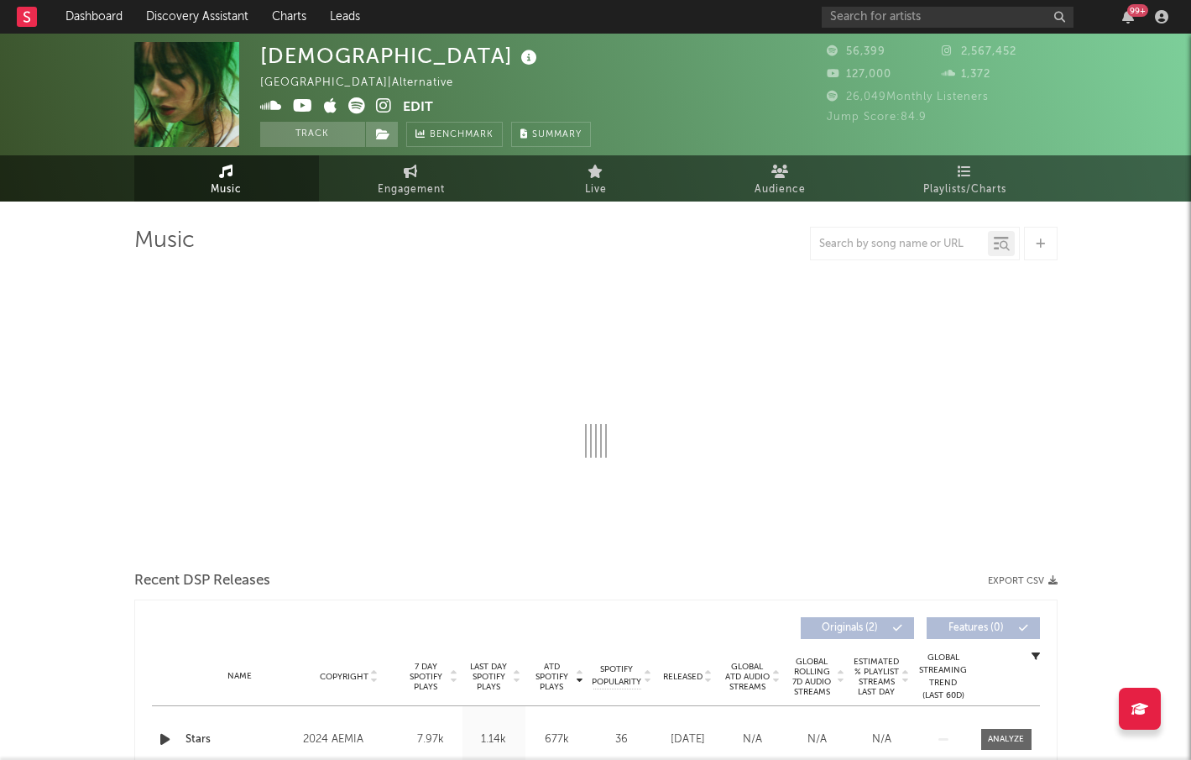
select select "6m"
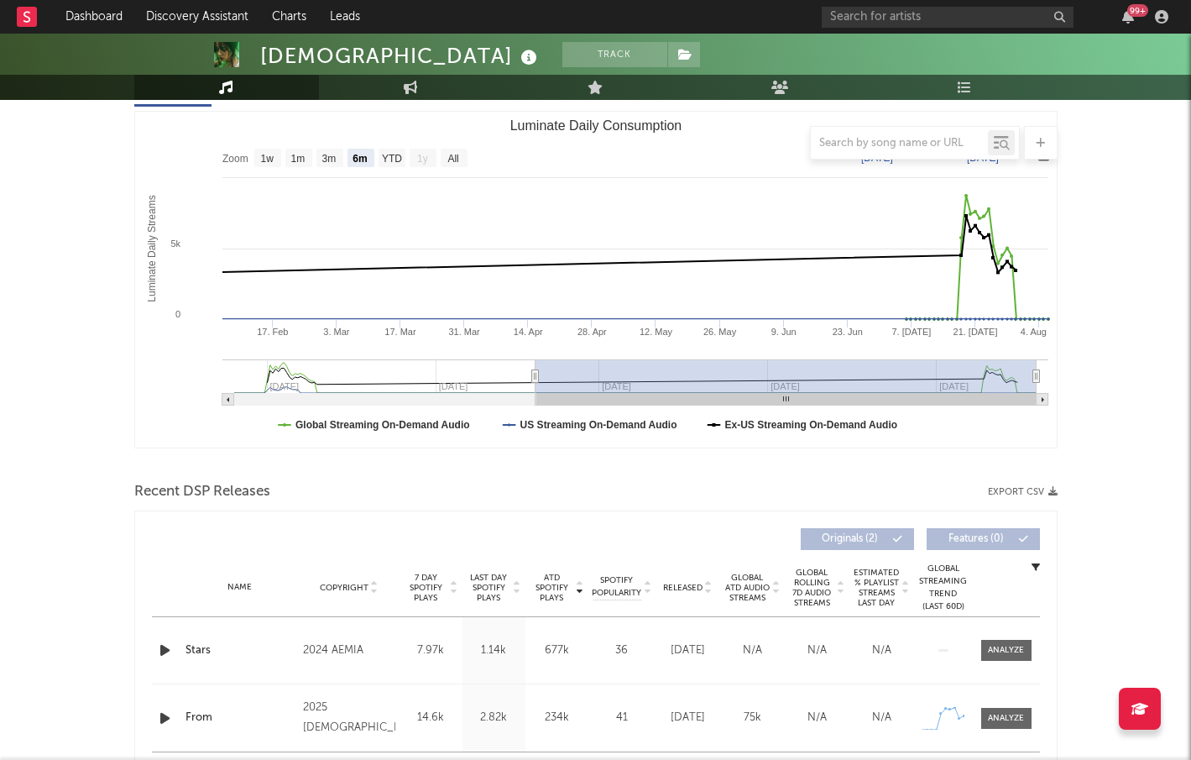
scroll to position [301, 0]
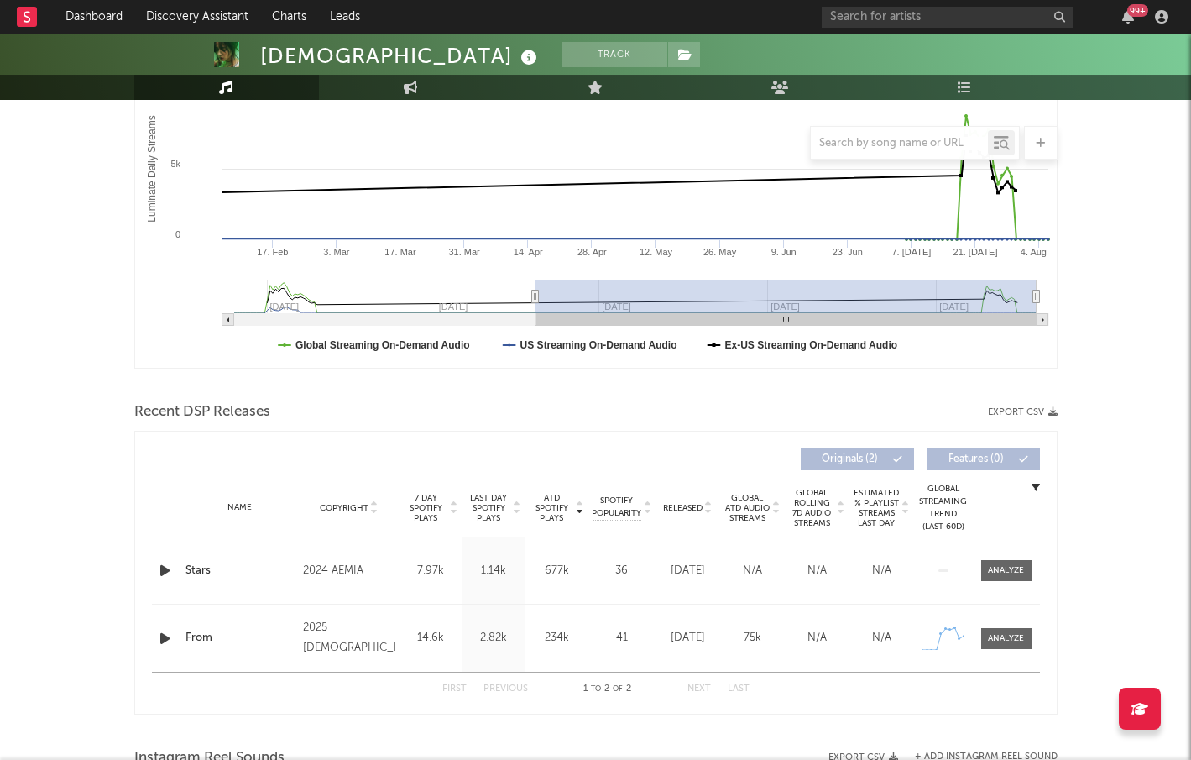
click at [691, 499] on div "Name Copyright Label Album Names Composer Names 7 Day Spotify Plays Last Day Sp…" at bounding box center [596, 507] width 888 height 59
click at [693, 507] on span "Released" at bounding box center [682, 508] width 39 height 10
click at [162, 570] on icon "button" at bounding box center [165, 570] width 18 height 21
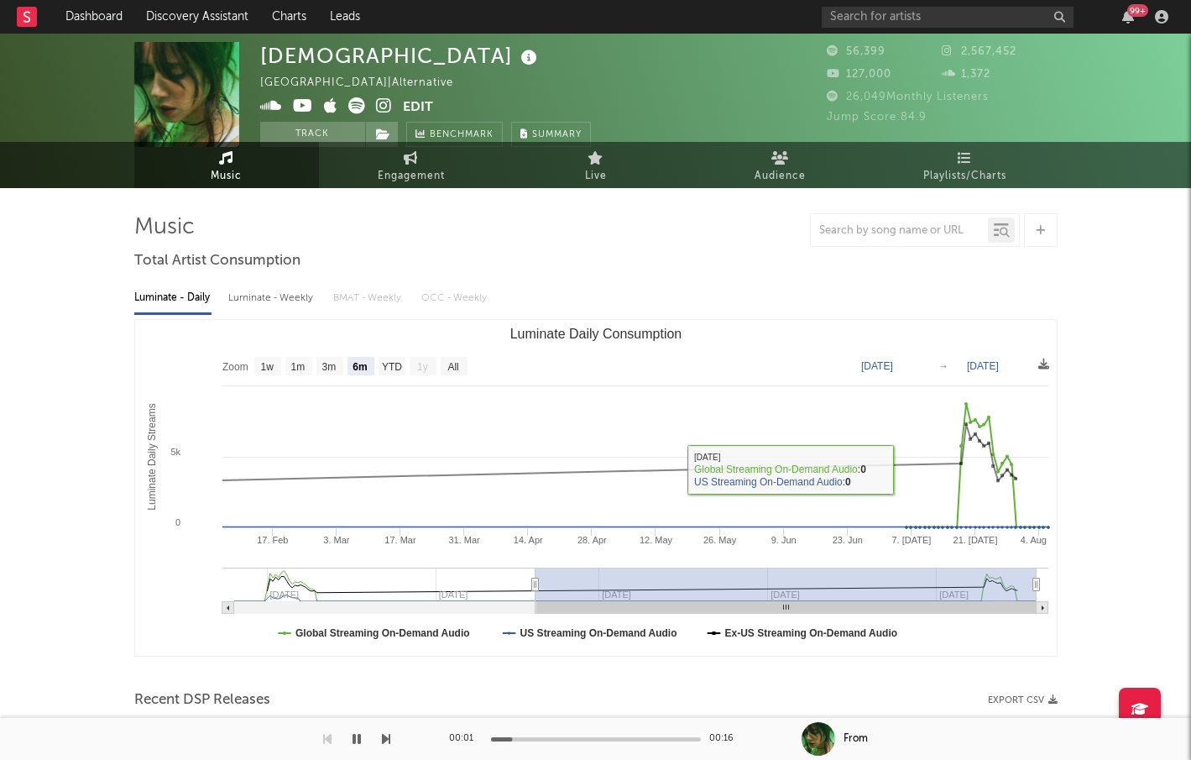
scroll to position [0, 0]
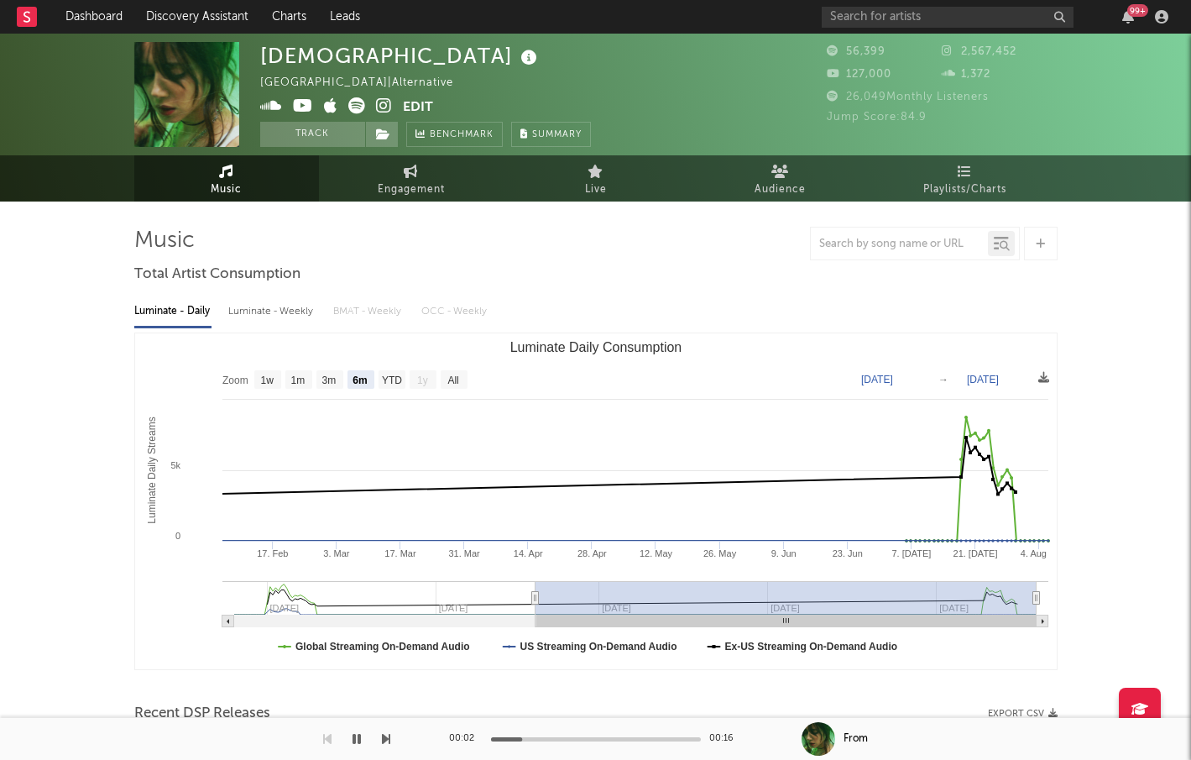
click at [354, 103] on icon at bounding box center [356, 105] width 17 height 17
click at [383, 103] on icon at bounding box center [384, 105] width 16 height 17
drag, startPoint x: 327, startPoint y: 61, endPoint x: 255, endPoint y: 56, distance: 71.5
click at [255, 56] on div "Aemia Canada | Alternative Edit Track Benchmark Summary 56,399 2,567,452 127,00…" at bounding box center [595, 95] width 1191 height 122
copy div "Aemia"
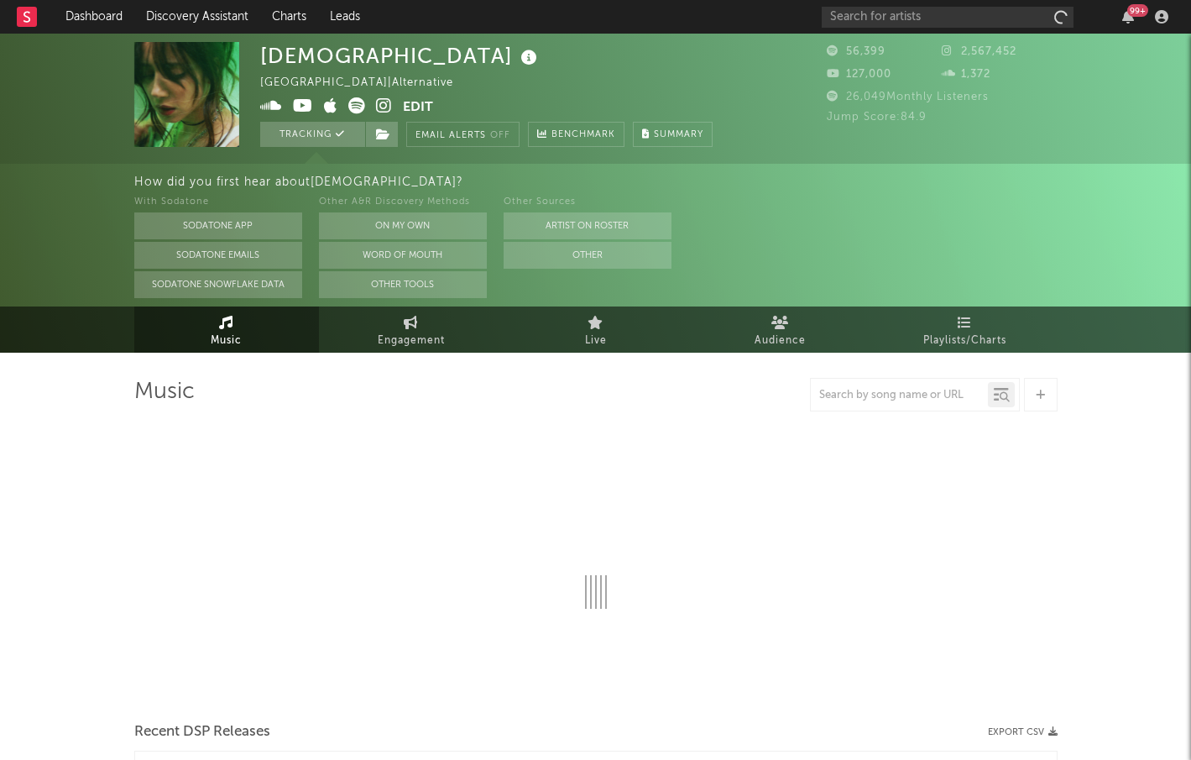
select select "6m"
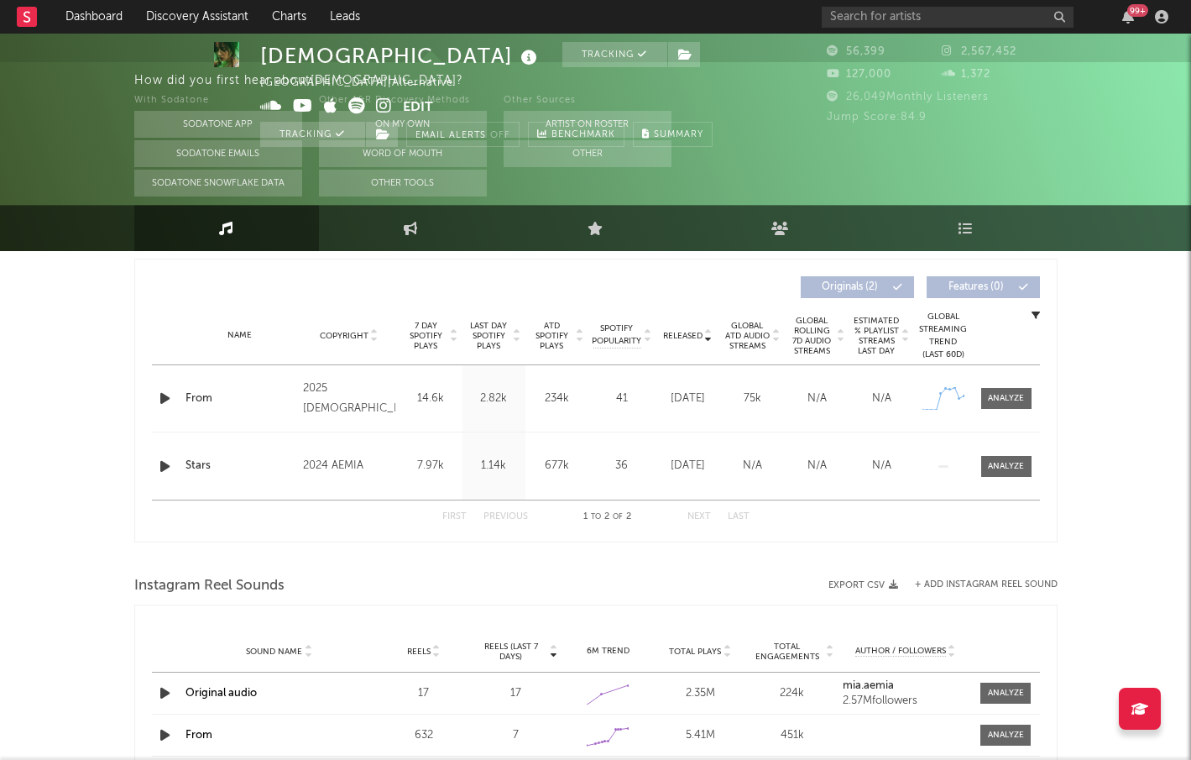
scroll to position [1, 0]
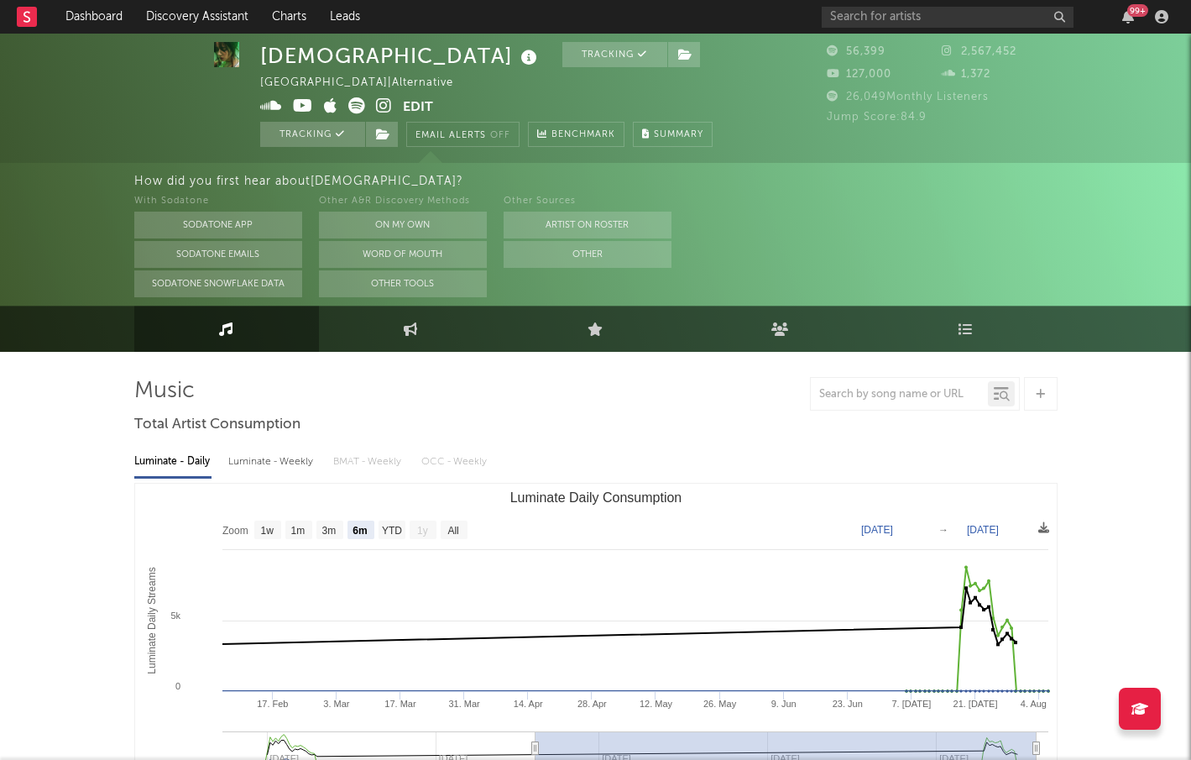
click at [387, 103] on icon at bounding box center [384, 105] width 16 height 17
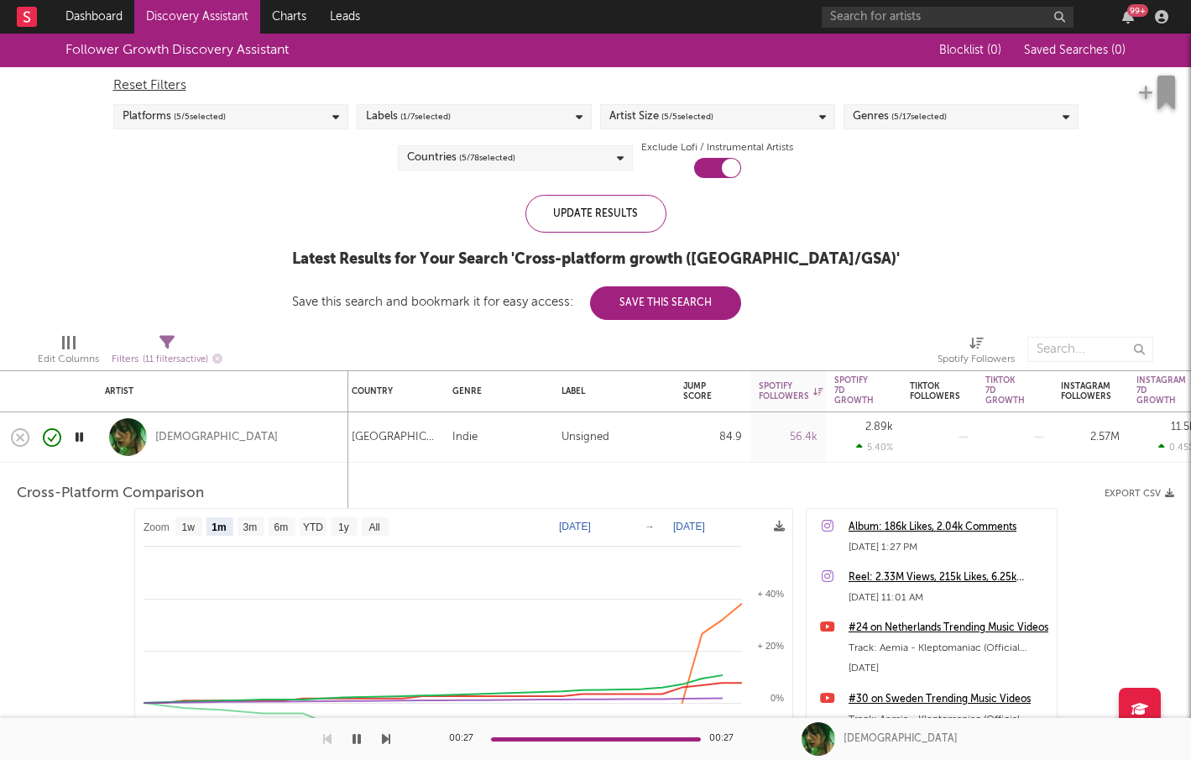
select select "1m"
select select "6m"
click at [81, 431] on icon "button" at bounding box center [79, 436] width 16 height 21
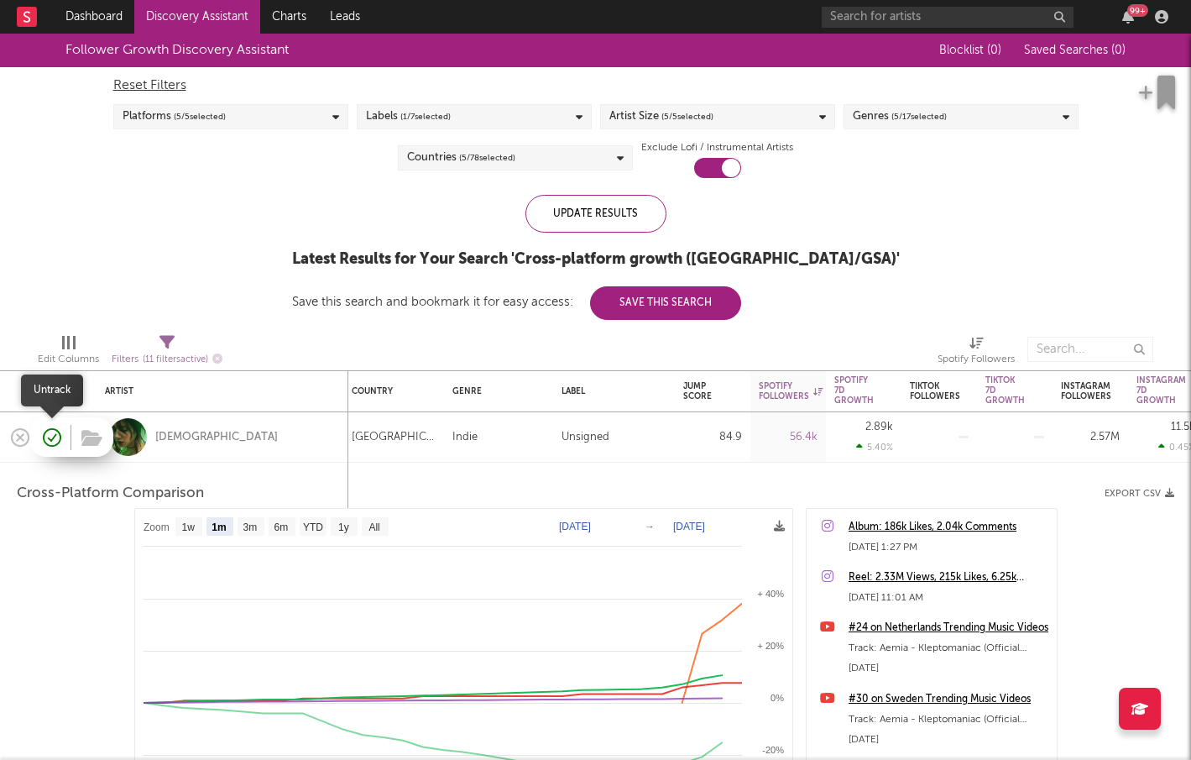
click at [52, 436] on icon "button" at bounding box center [53, 437] width 5 height 7
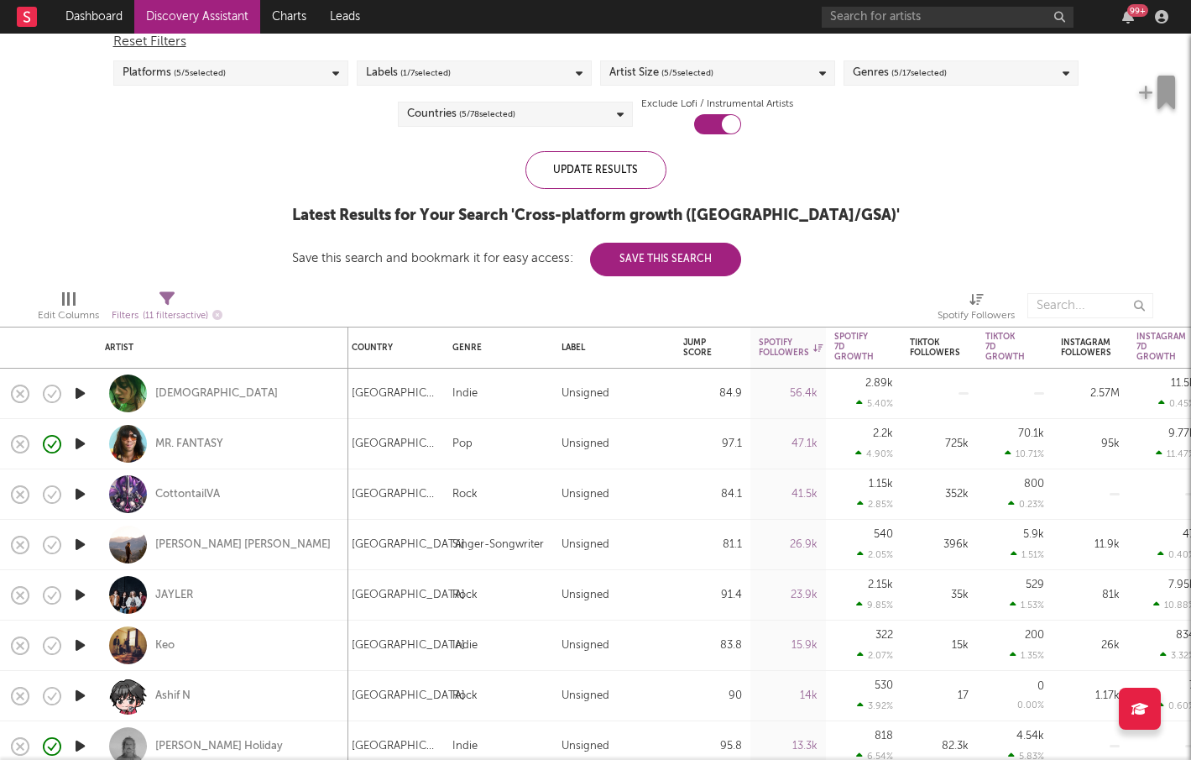
click at [82, 641] on icon "button" at bounding box center [80, 645] width 18 height 21
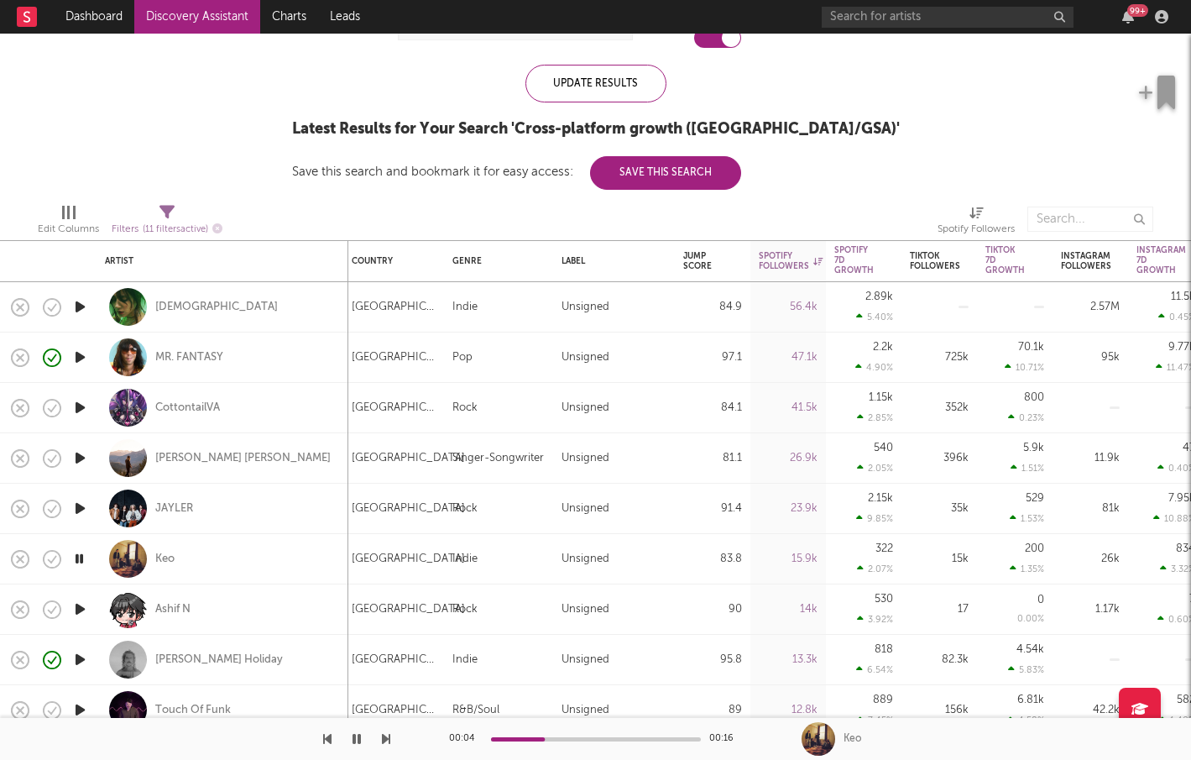
click at [175, 557] on div "Keo" at bounding box center [222, 559] width 235 height 50
select select "1w"
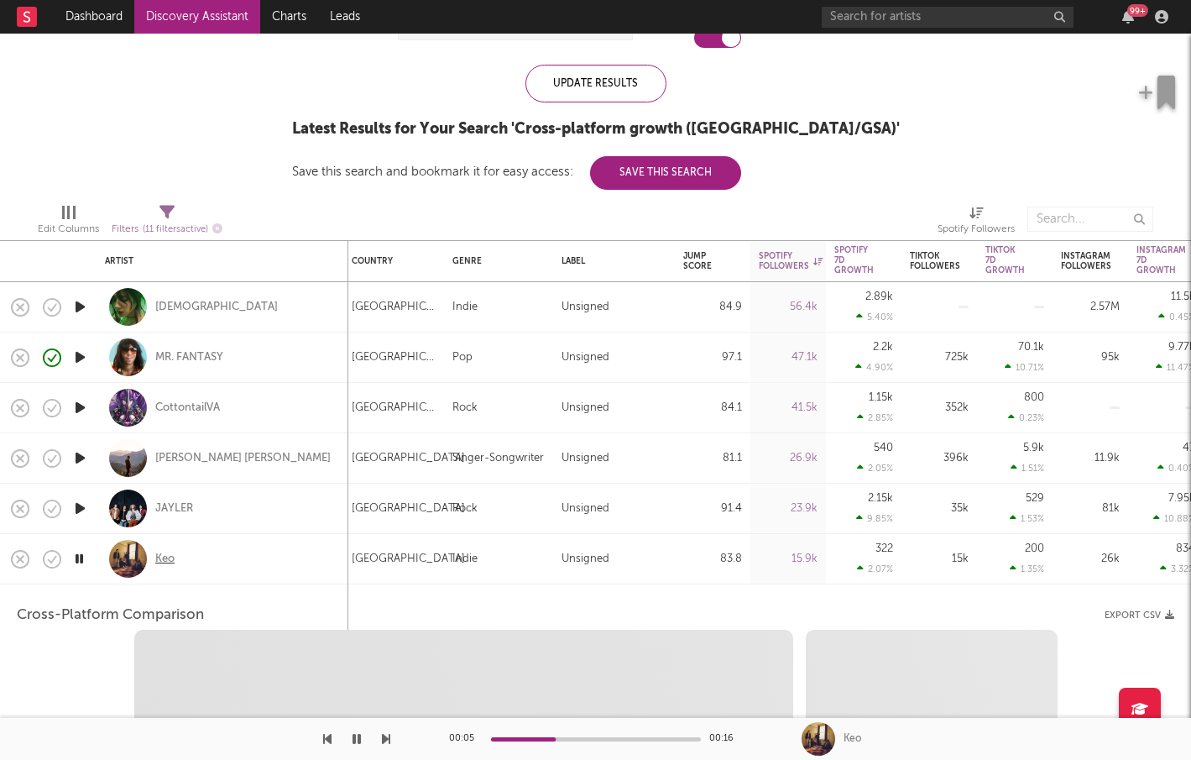
click at [166, 557] on div "Keo" at bounding box center [164, 558] width 19 height 15
select select "6m"
select select "1m"
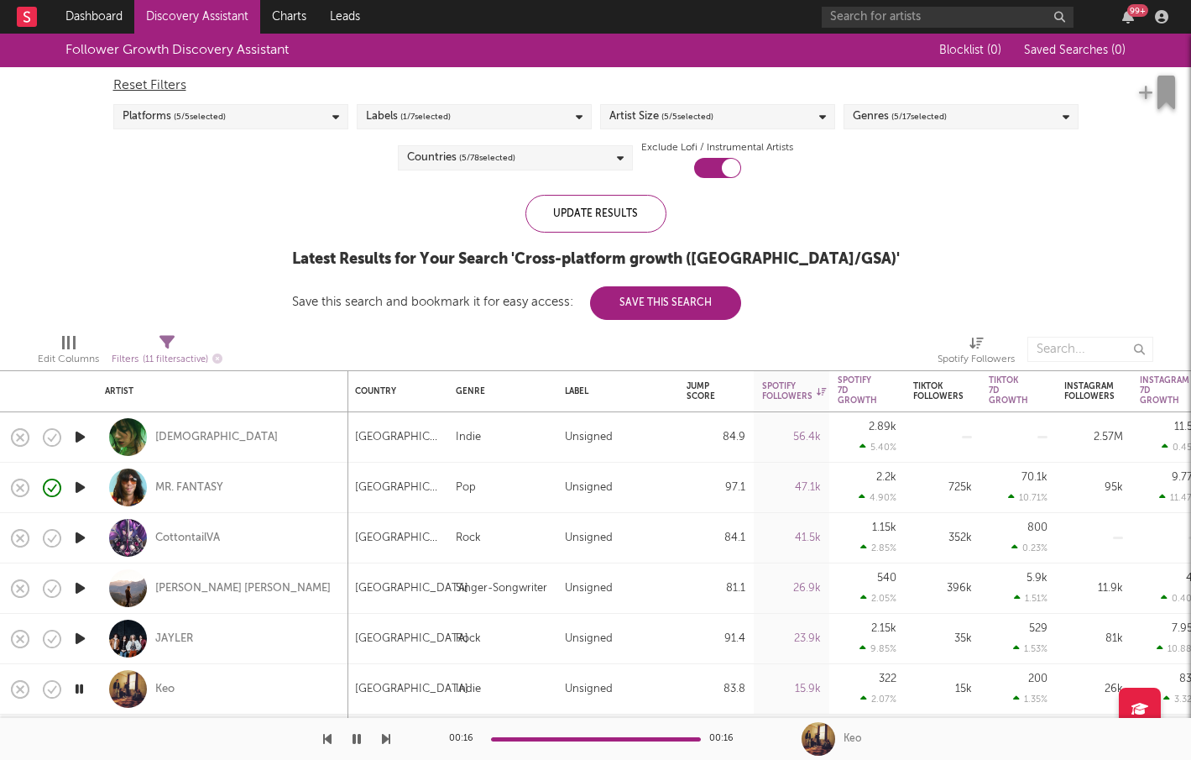
click at [557, 161] on div "Countries ( 5 / 78 selected)" at bounding box center [515, 157] width 235 height 25
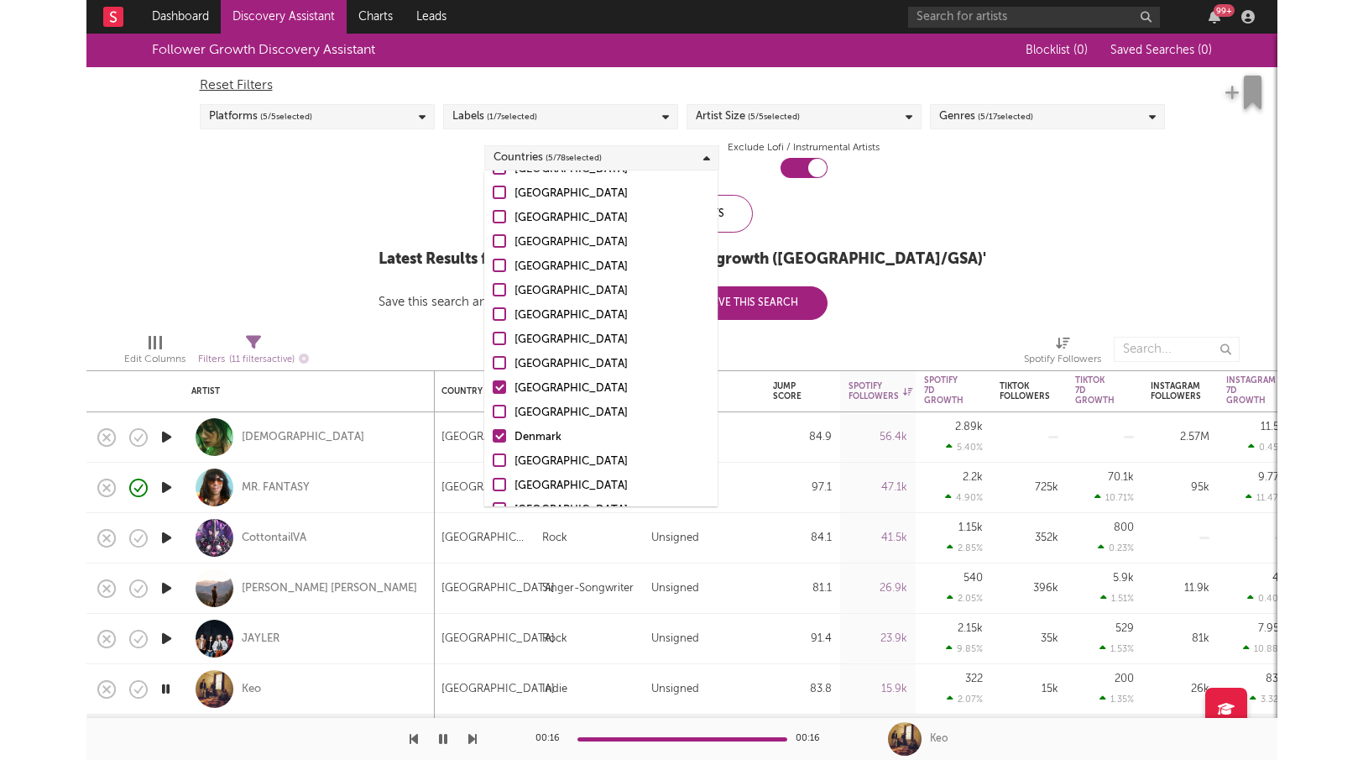
scroll to position [535, 0]
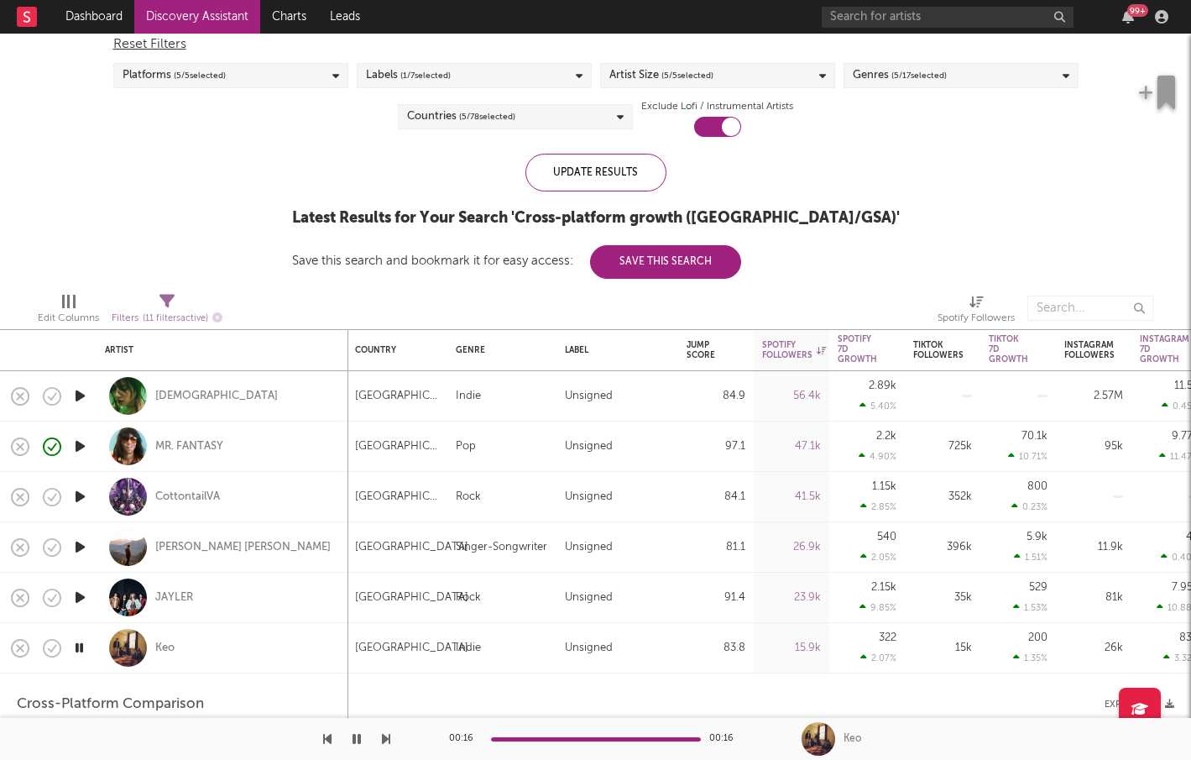
click at [179, 640] on div "Keo" at bounding box center [222, 648] width 235 height 50
click at [158, 637] on div "Keo" at bounding box center [222, 648] width 235 height 50
select select "1m"
select select "6m"
click at [165, 642] on div "Keo" at bounding box center [164, 647] width 19 height 15
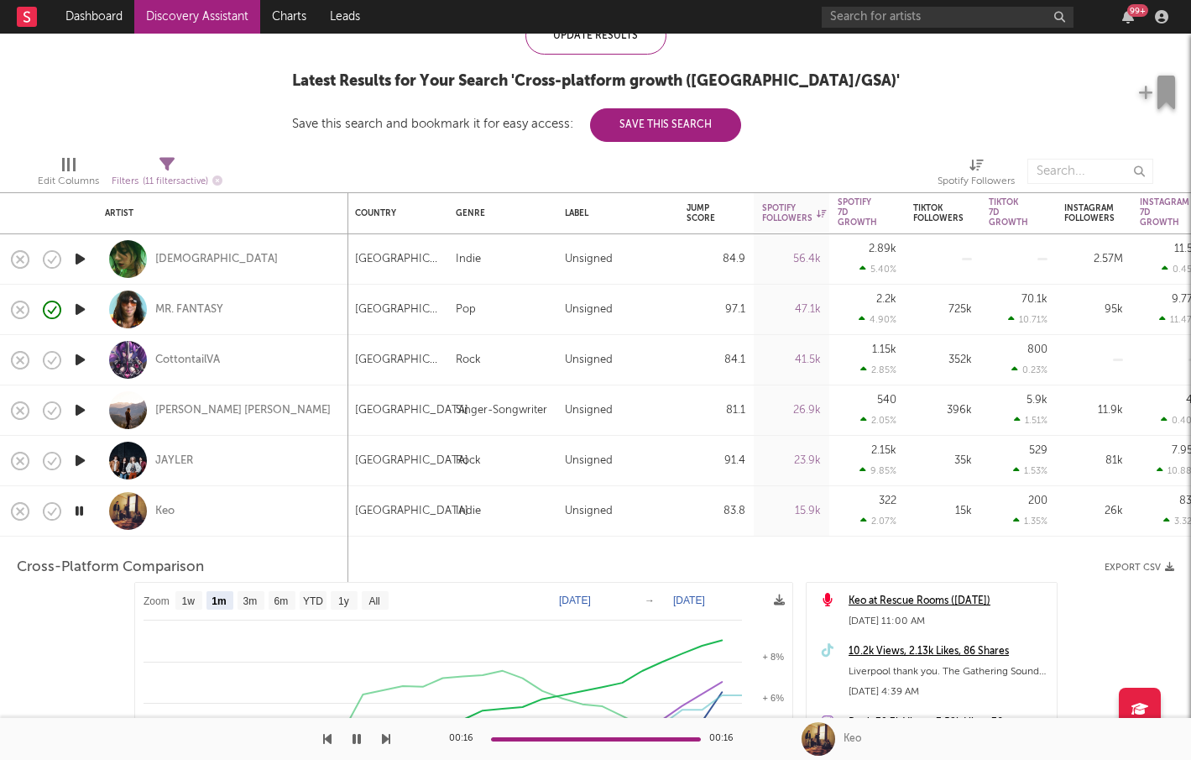
click at [295, 515] on div "Keo" at bounding box center [222, 511] width 235 height 50
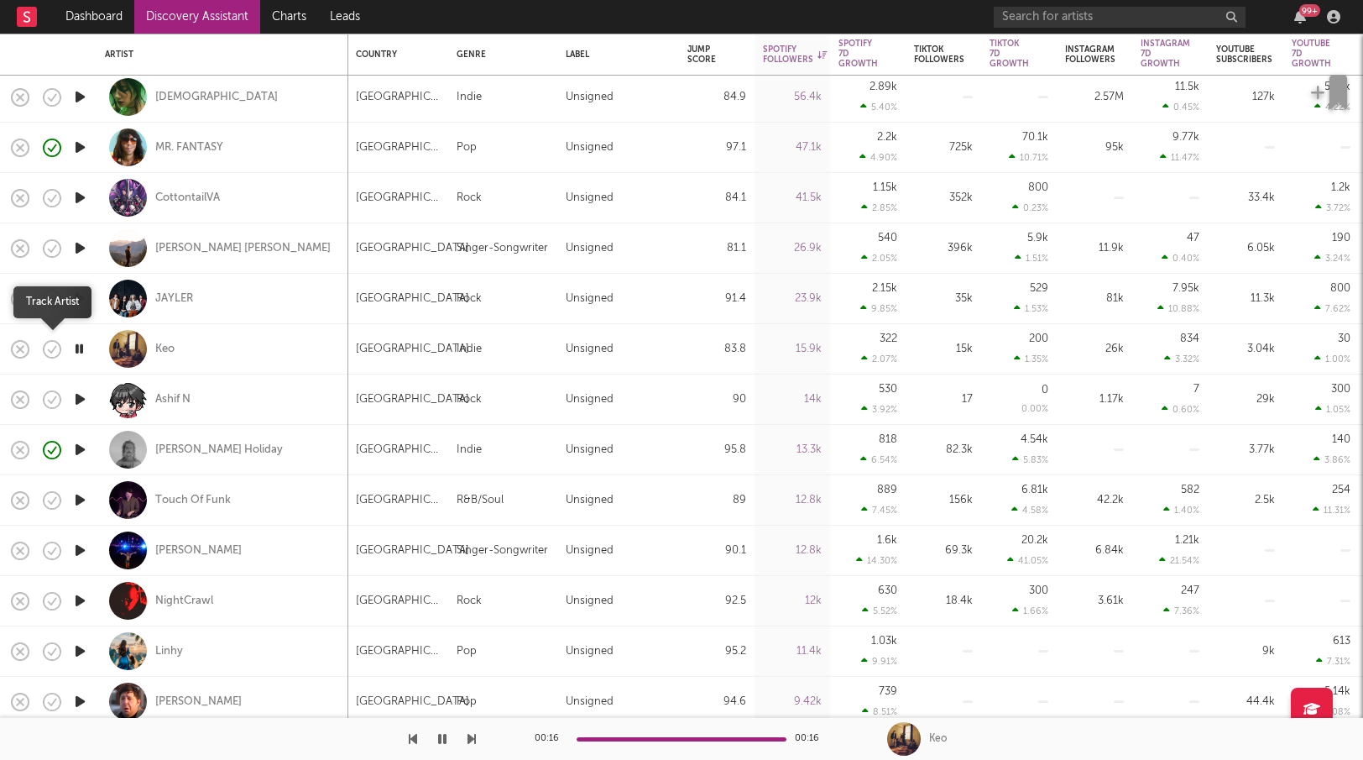
click at [57, 350] on icon "button" at bounding box center [52, 349] width 24 height 24
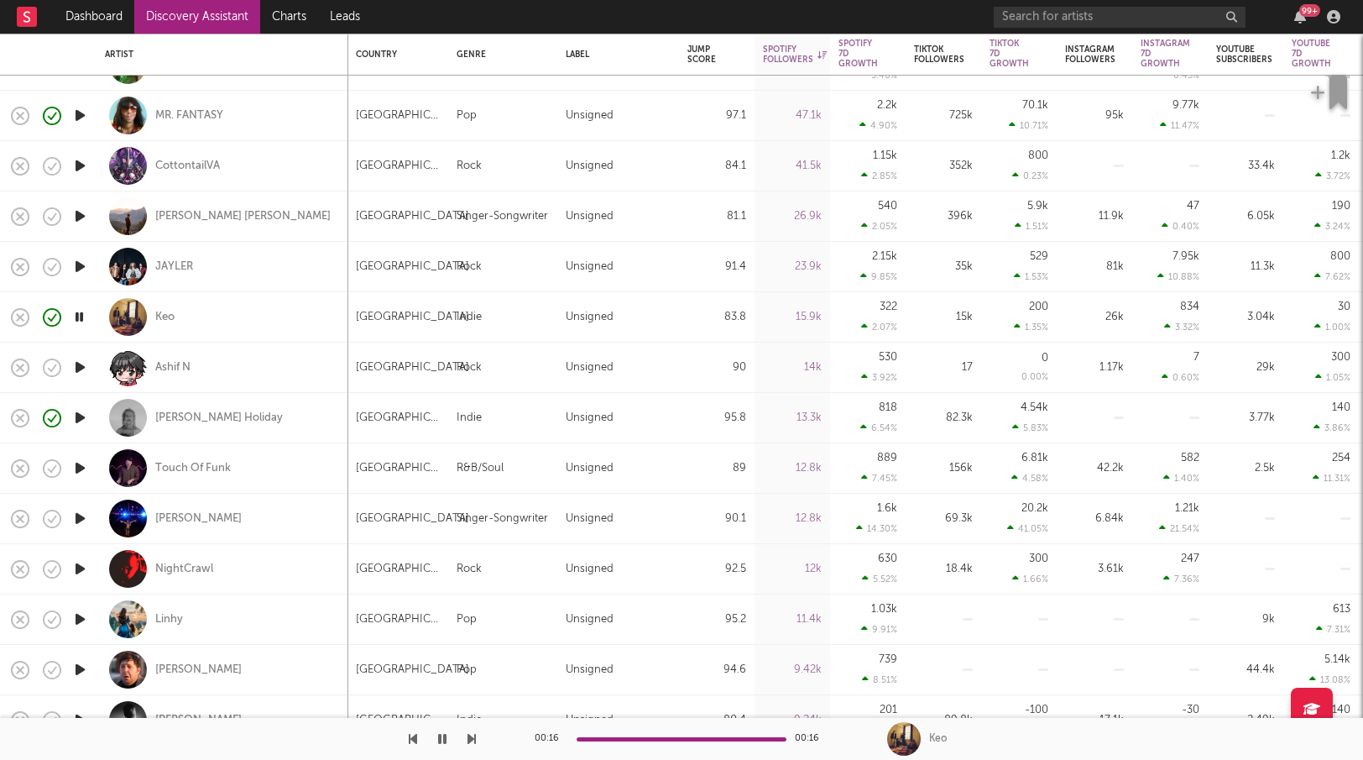
click at [176, 316] on div "Keo" at bounding box center [222, 317] width 235 height 50
select select "1m"
select select "6m"
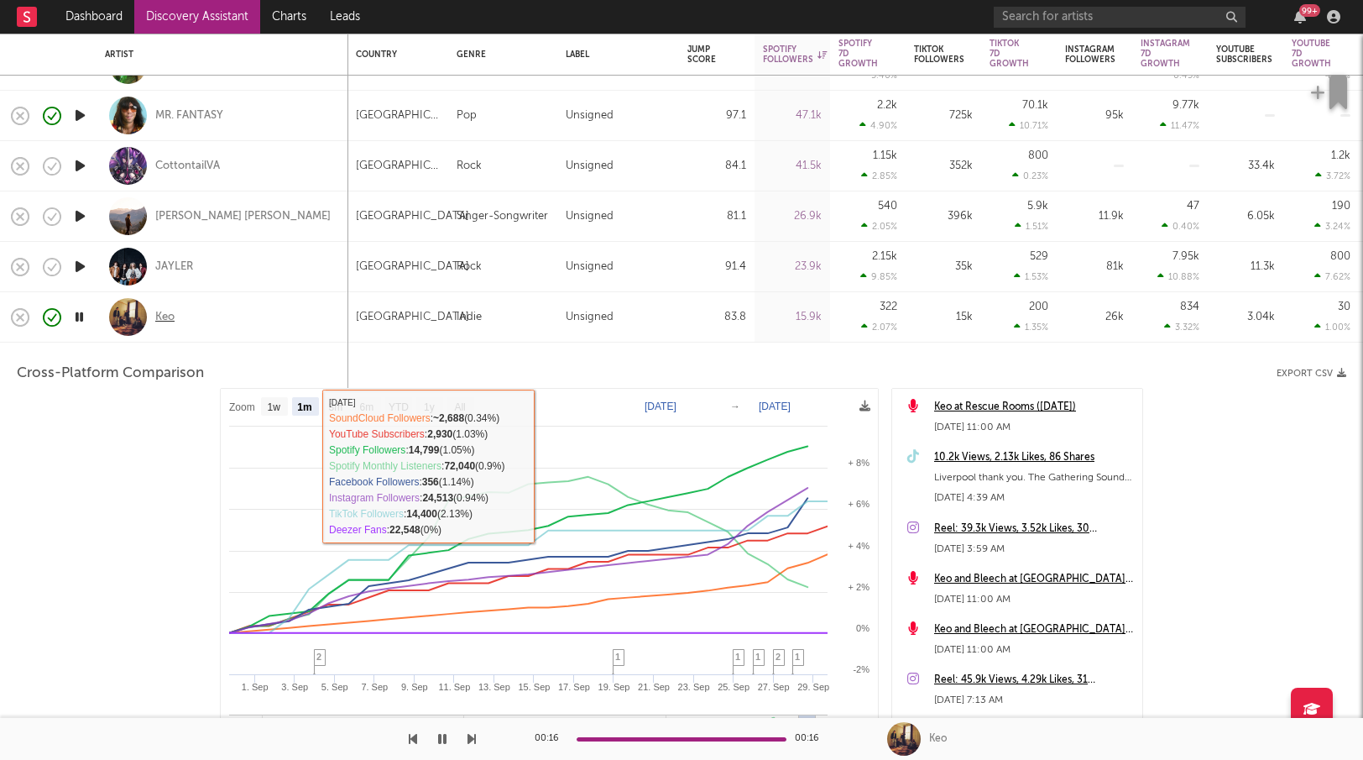
click at [169, 318] on div "Keo" at bounding box center [164, 317] width 19 height 15
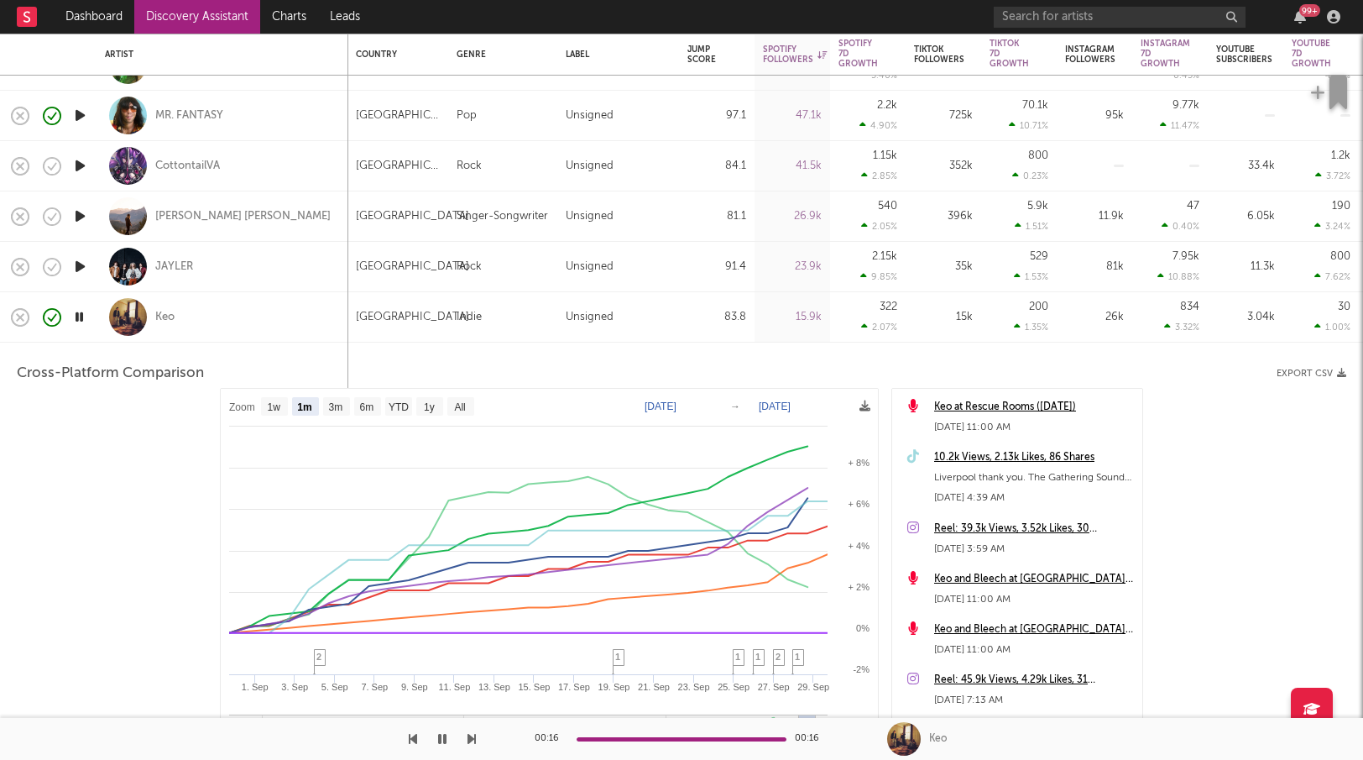
click at [278, 318] on div "Keo" at bounding box center [222, 317] width 235 height 50
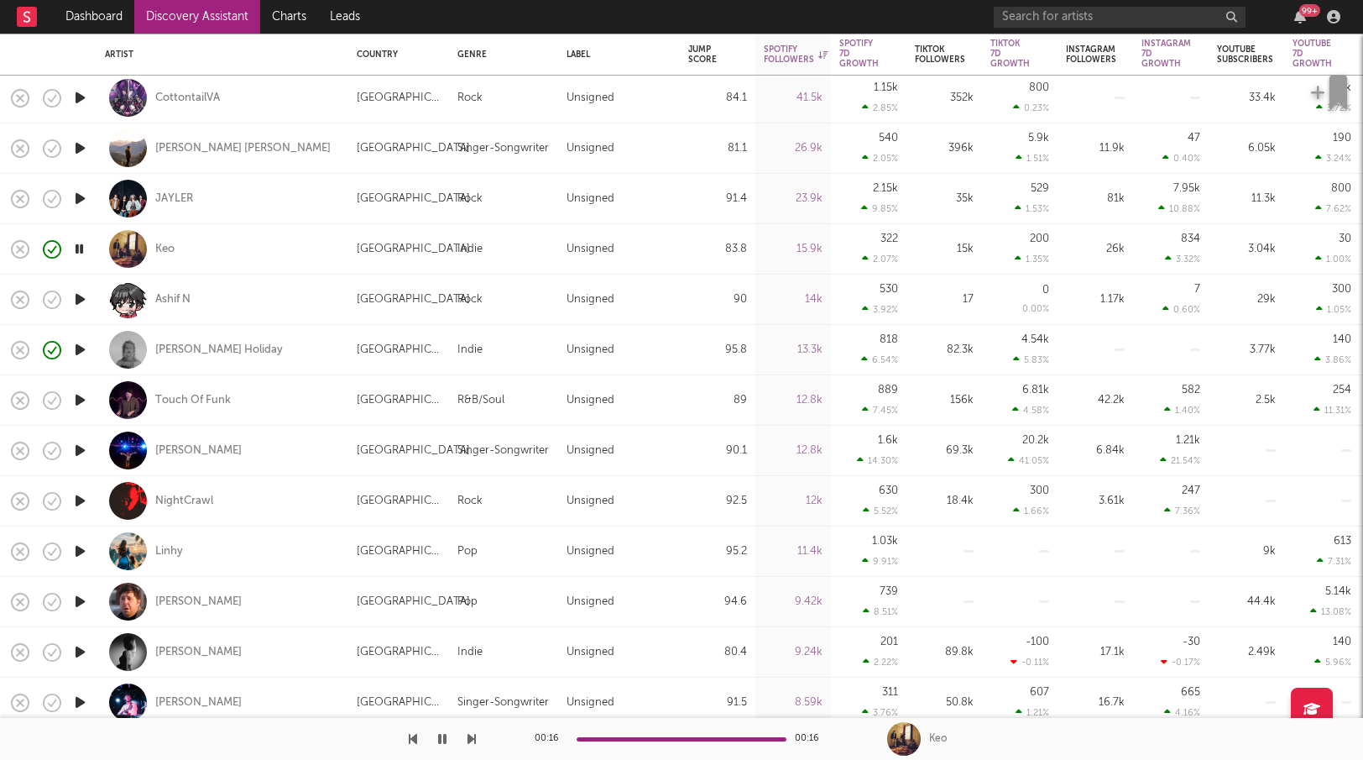
click at [81, 500] on icon "button" at bounding box center [80, 500] width 18 height 21
click at [200, 499] on div "NightCrawl" at bounding box center [184, 501] width 58 height 15
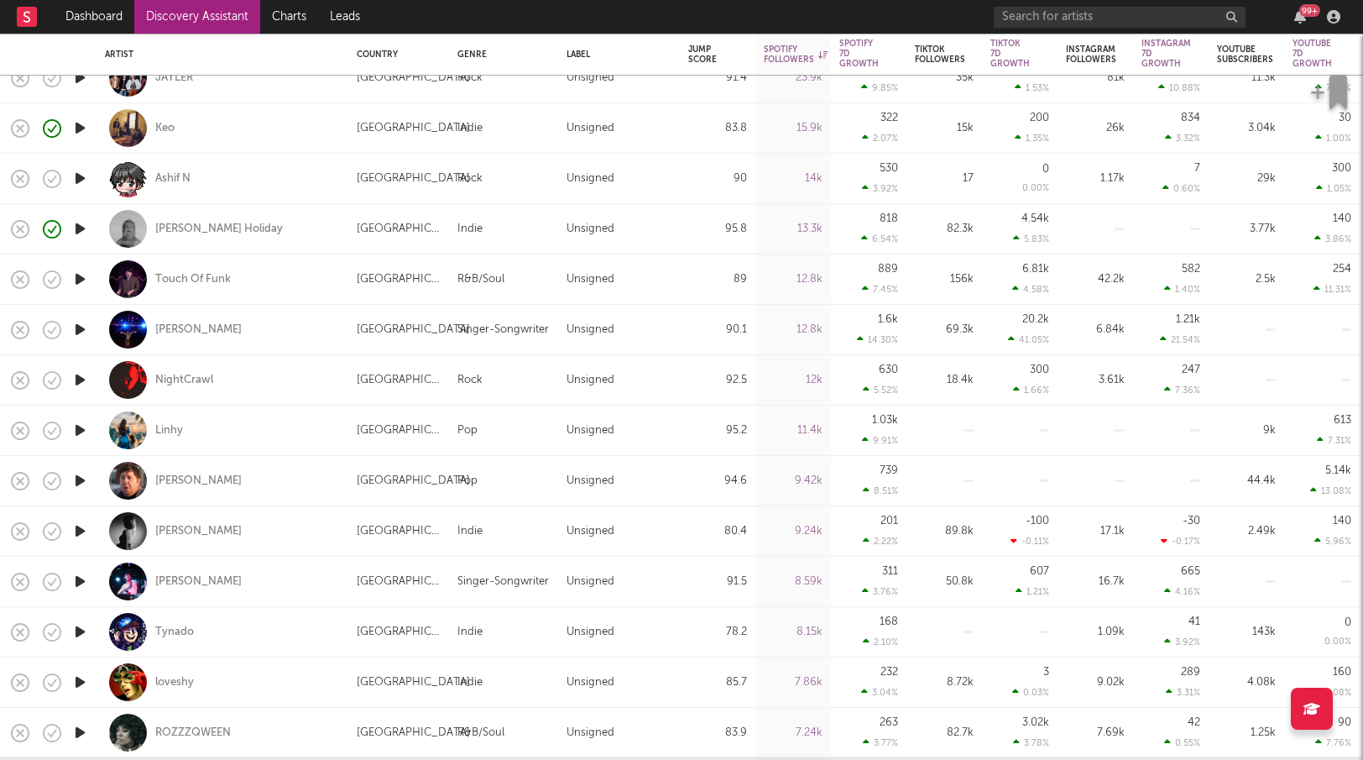
click at [82, 681] on icon "button" at bounding box center [80, 681] width 18 height 21
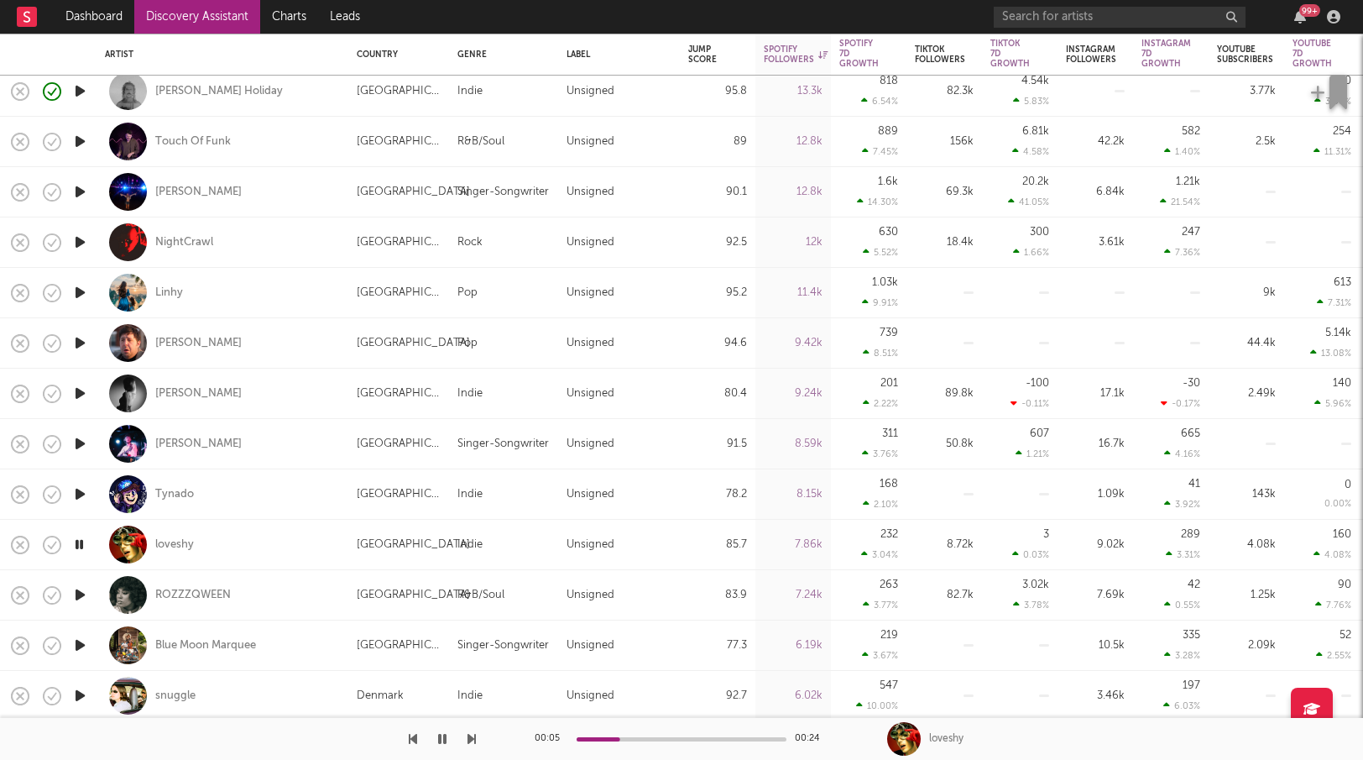
click at [80, 592] on icon "button" at bounding box center [80, 594] width 18 height 21
click at [81, 644] on icon "button" at bounding box center [80, 645] width 18 height 21
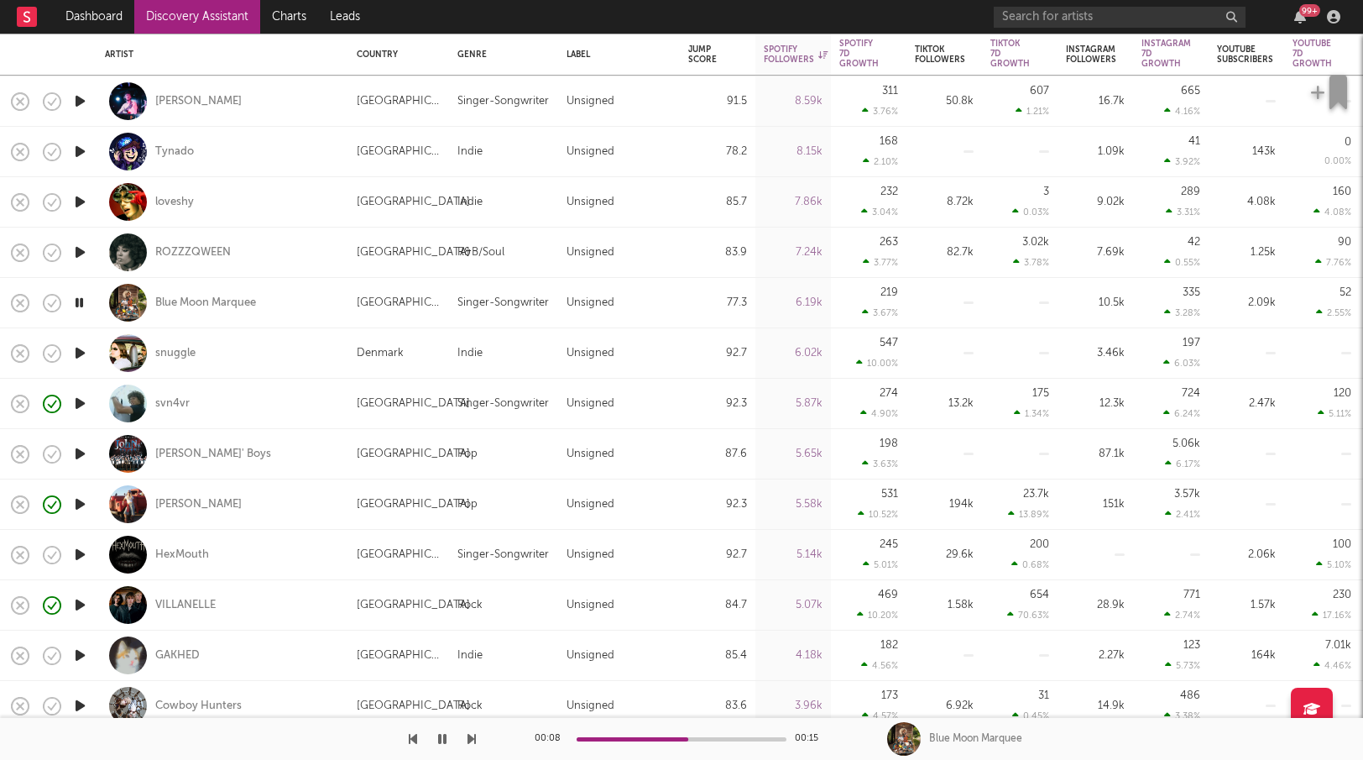
click at [82, 656] on icon "button" at bounding box center [80, 655] width 18 height 21
click at [76, 605] on icon "button" at bounding box center [80, 604] width 18 height 21
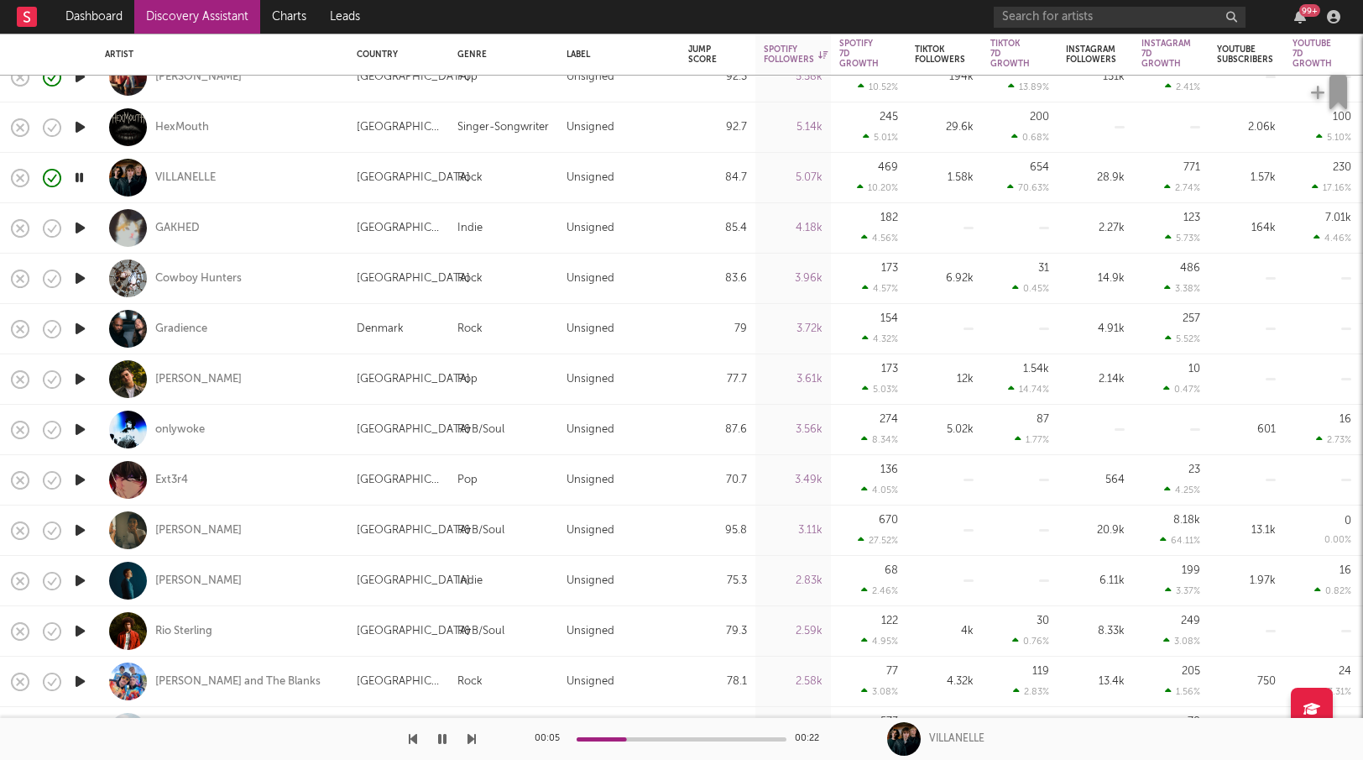
click at [81, 530] on icon "button" at bounding box center [80, 530] width 18 height 21
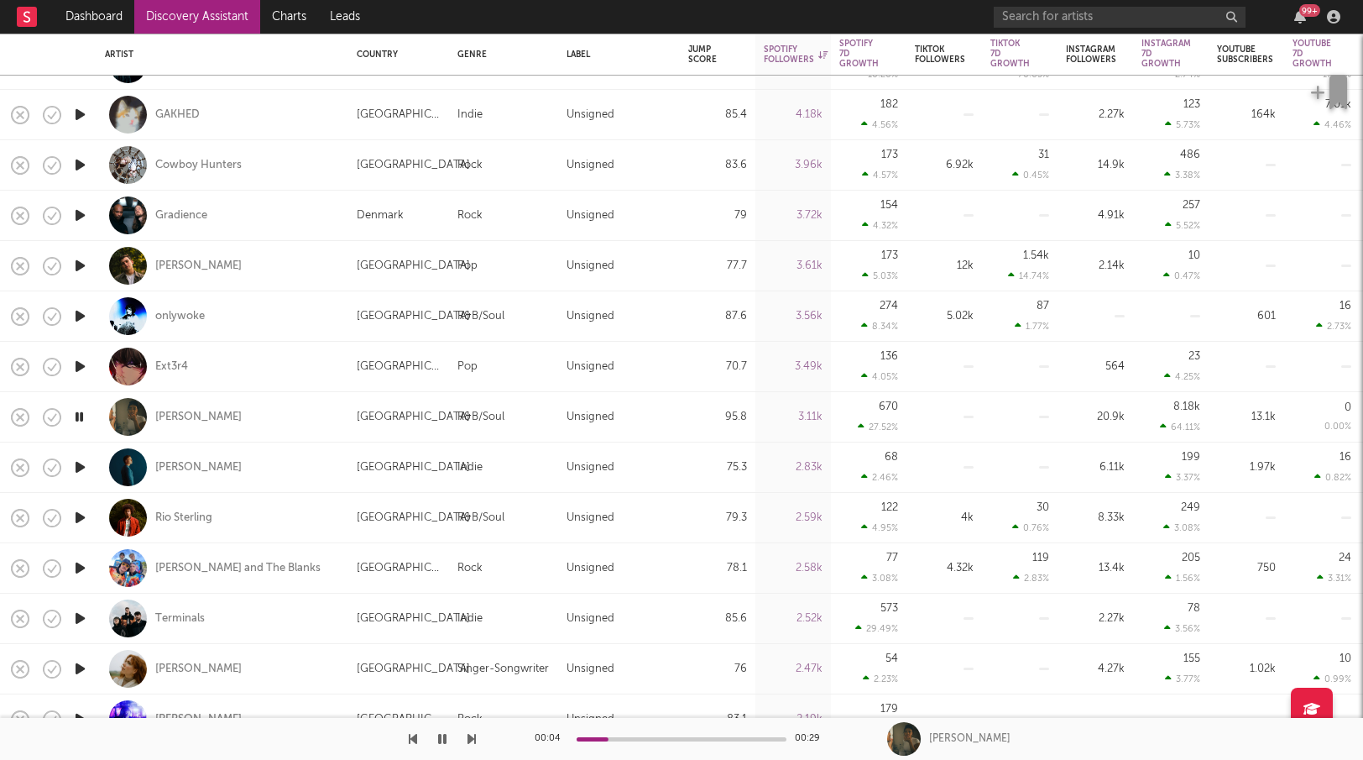
click at [81, 666] on icon "button" at bounding box center [80, 668] width 18 height 21
click at [189, 665] on div "Elanor Moss" at bounding box center [198, 668] width 86 height 15
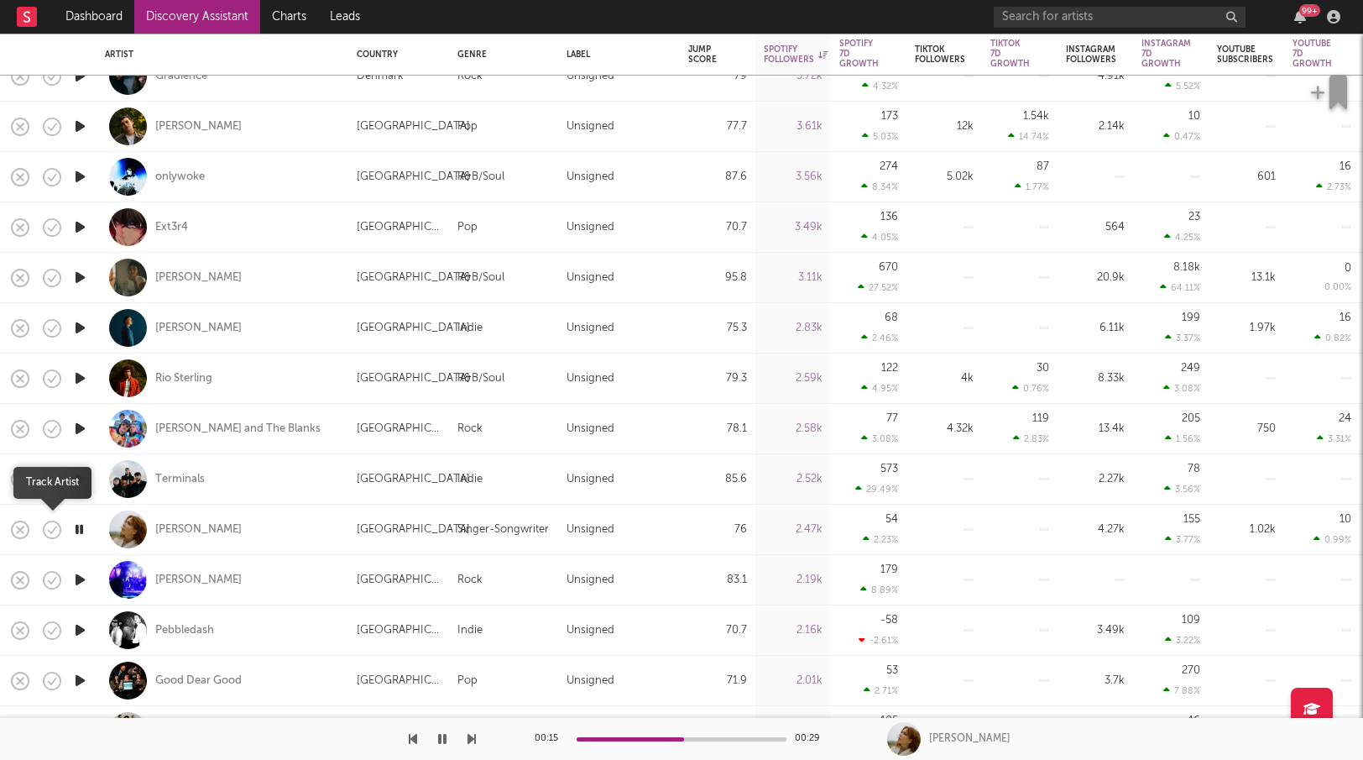
click at [56, 525] on icon "button" at bounding box center [52, 530] width 24 height 24
click at [81, 626] on icon "button" at bounding box center [80, 629] width 18 height 21
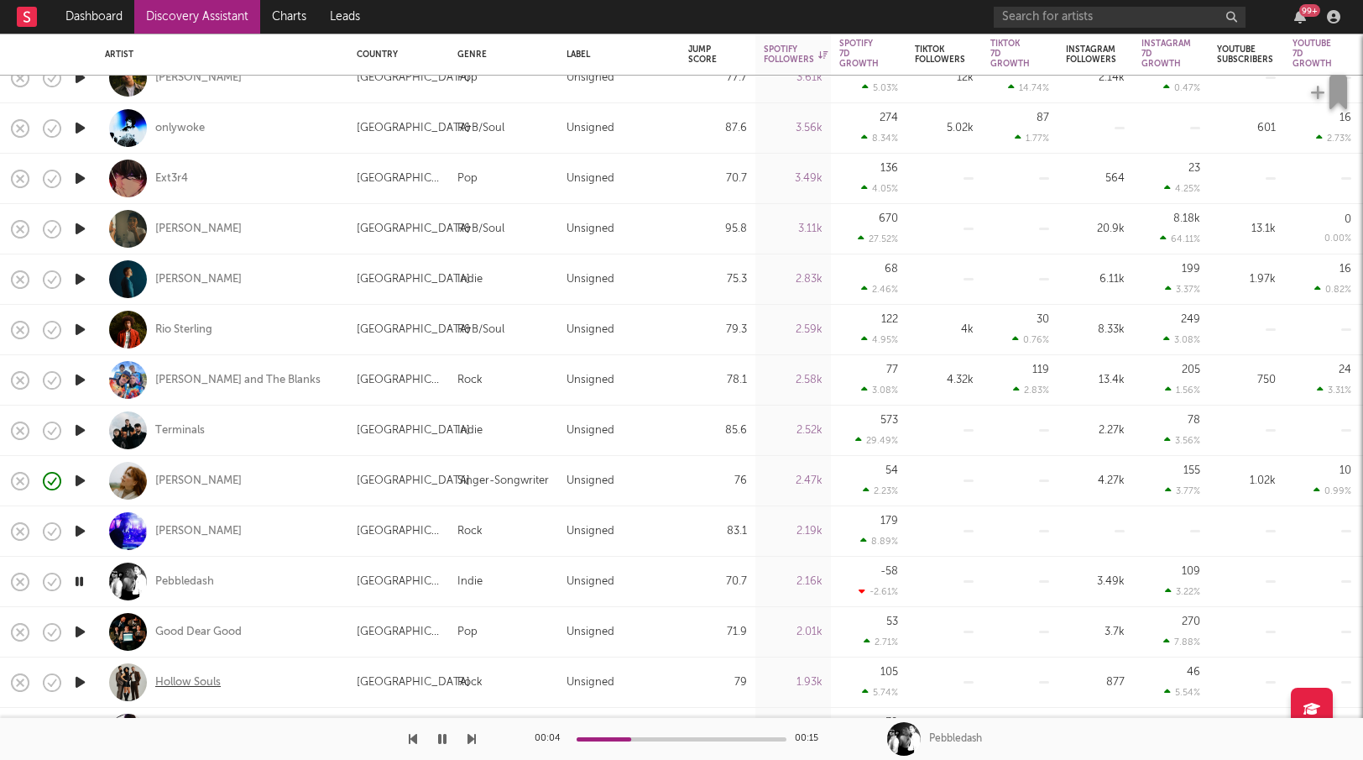
click at [165, 681] on div "Hollow Souls" at bounding box center [187, 682] width 65 height 15
click at [166, 570] on div "Pebbledash" at bounding box center [222, 581] width 235 height 50
select select "1w"
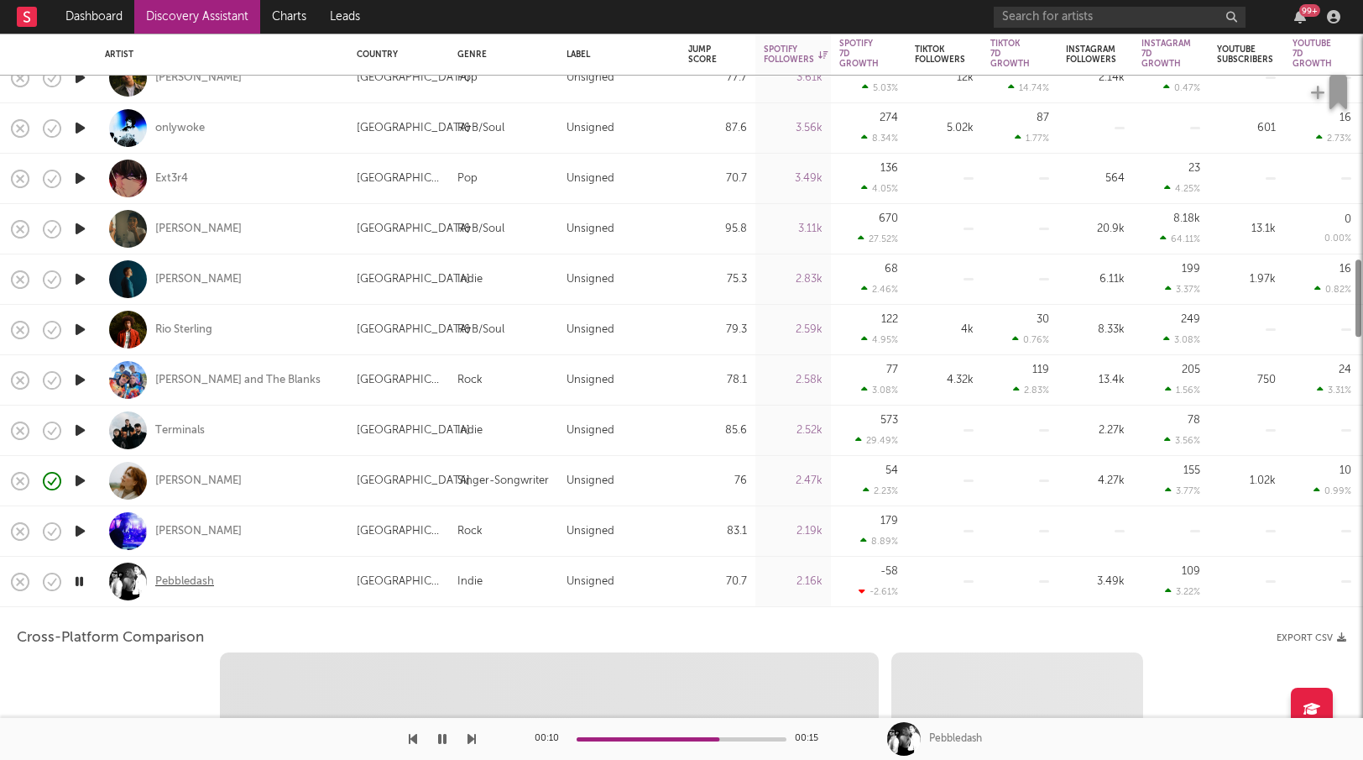
click at [171, 574] on div "Pebbledash" at bounding box center [184, 581] width 59 height 15
select select "6m"
select select "1m"
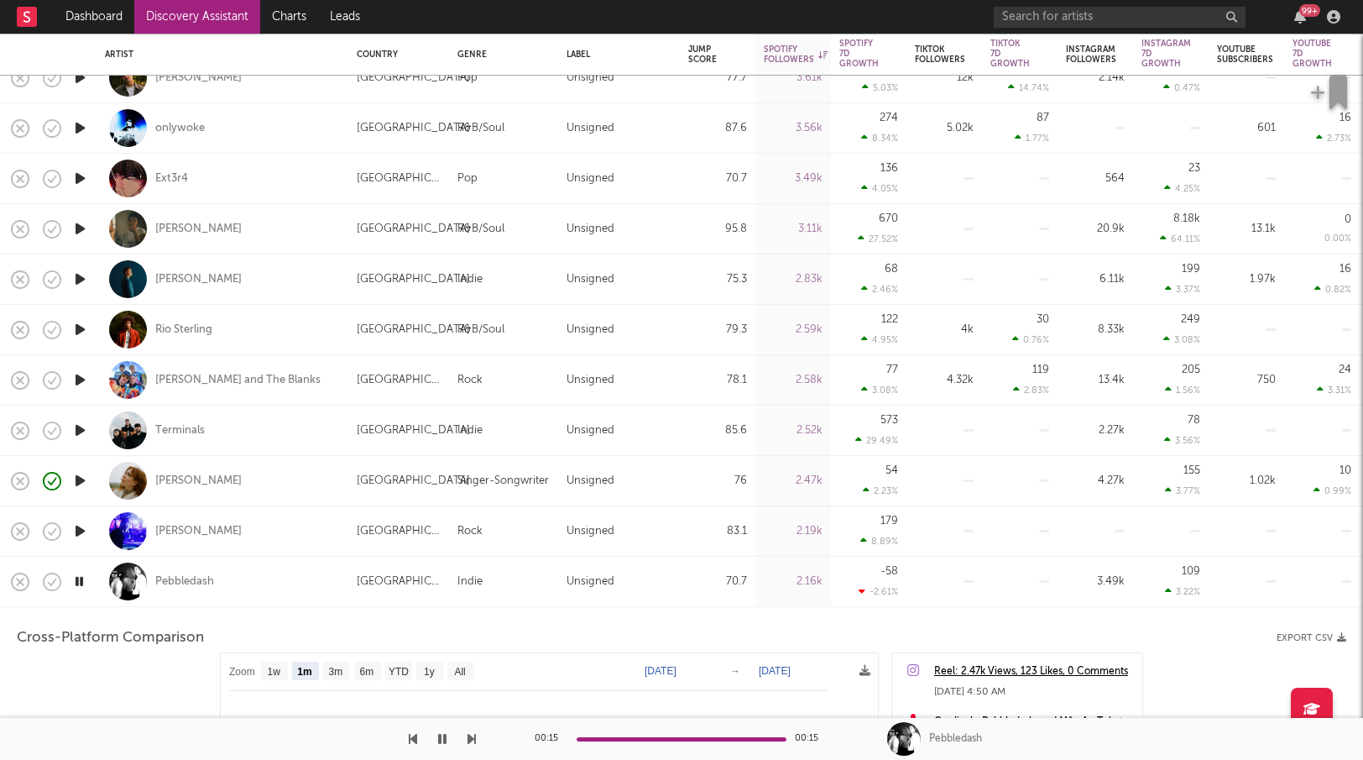
click at [85, 430] on icon "button" at bounding box center [80, 430] width 18 height 21
click at [198, 426] on div "Terminals" at bounding box center [180, 430] width 50 height 15
click at [176, 430] on div "Terminals" at bounding box center [180, 430] width 50 height 15
click at [84, 323] on icon "button" at bounding box center [80, 329] width 18 height 21
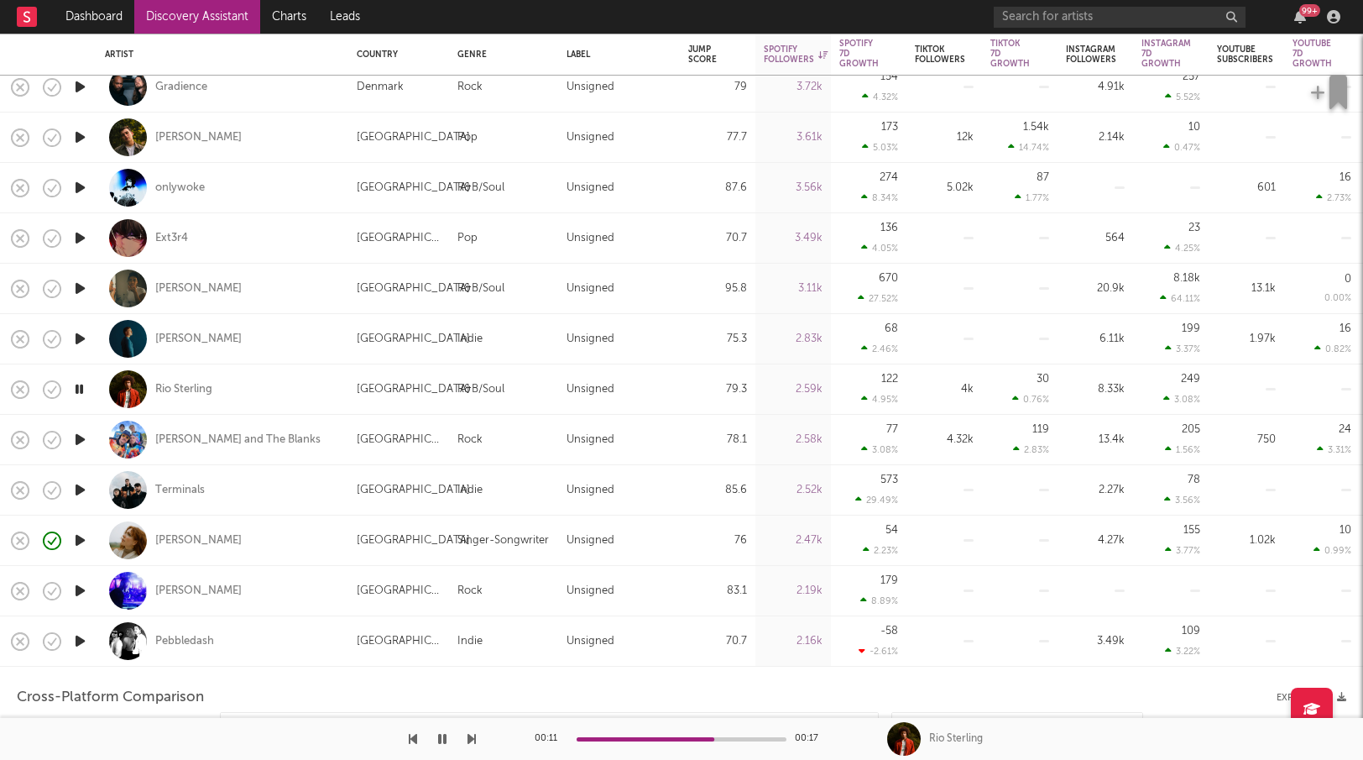
click at [86, 285] on icon "button" at bounding box center [80, 288] width 18 height 21
click at [86, 185] on icon "button" at bounding box center [80, 187] width 18 height 21
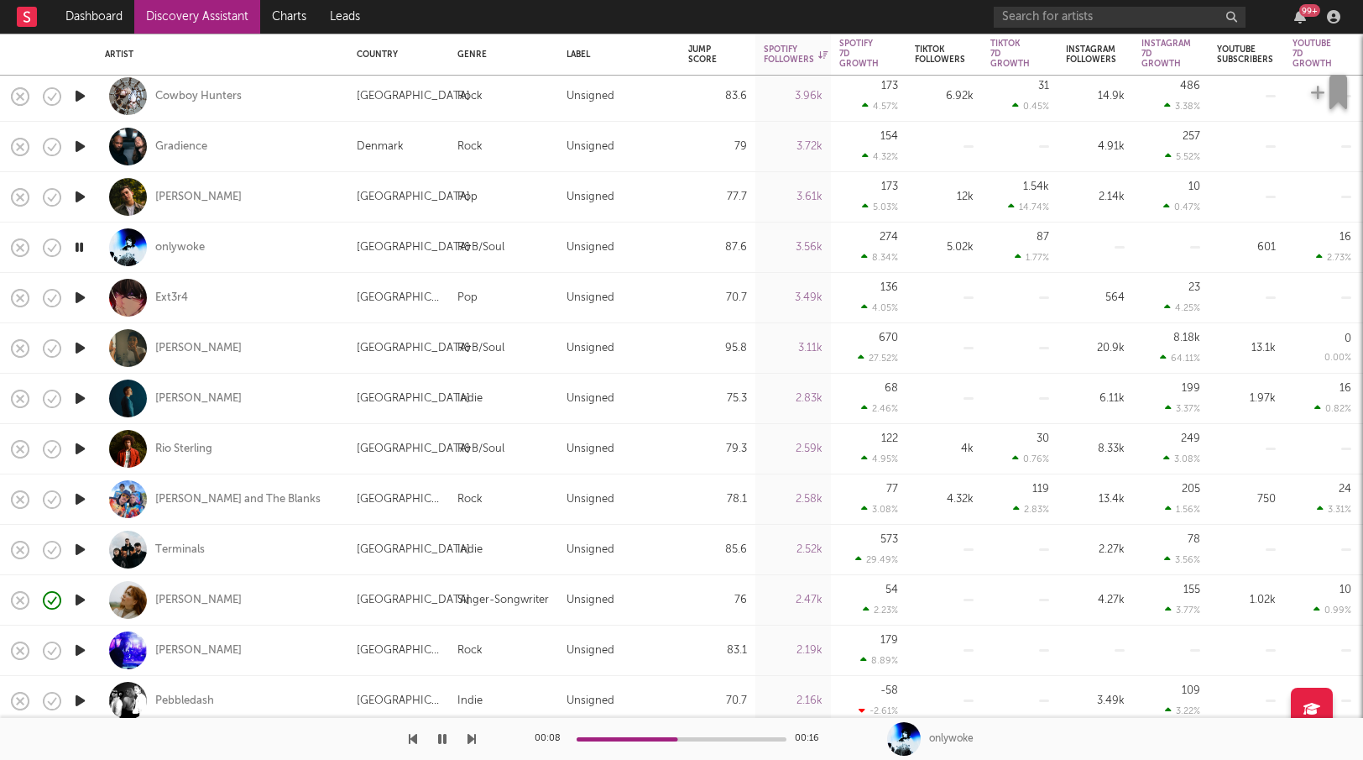
click at [86, 94] on icon "button" at bounding box center [80, 96] width 18 height 21
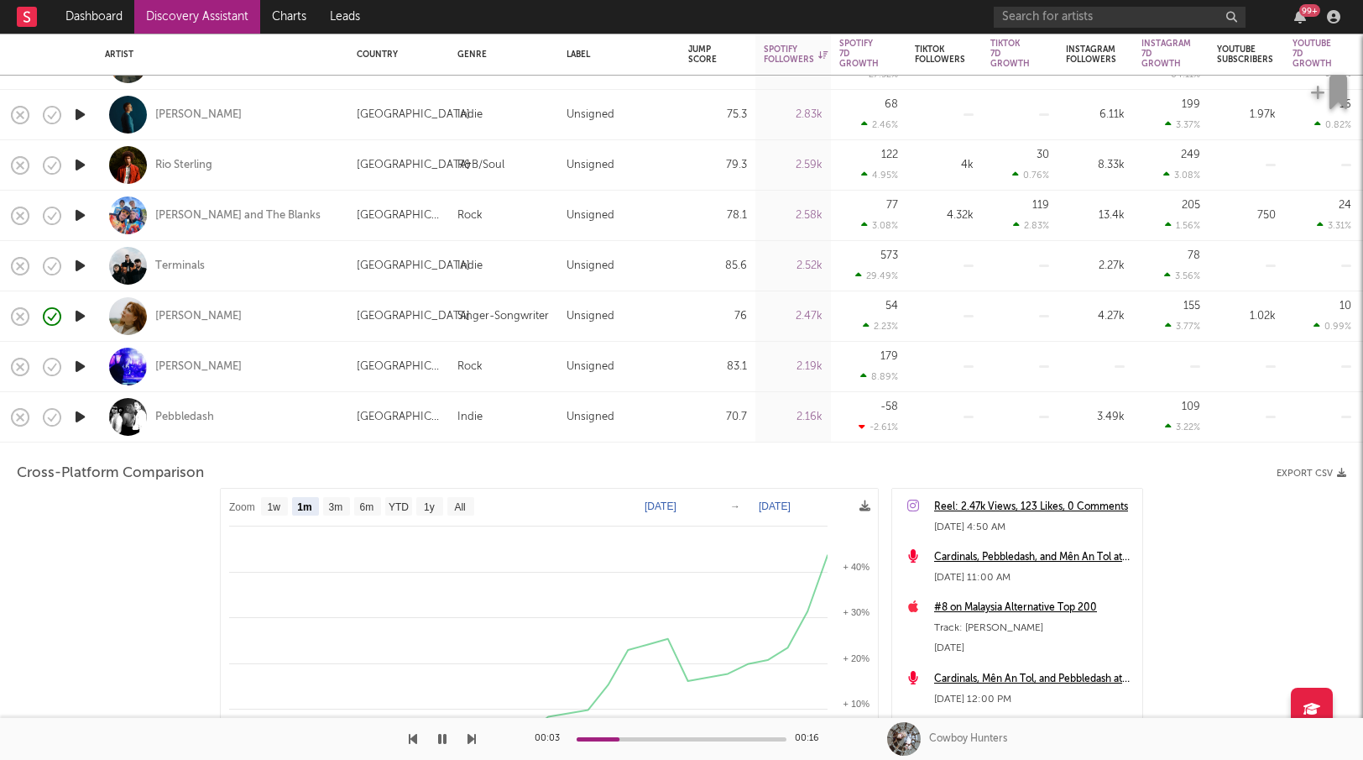
click at [315, 417] on div "Pebbledash" at bounding box center [222, 417] width 235 height 50
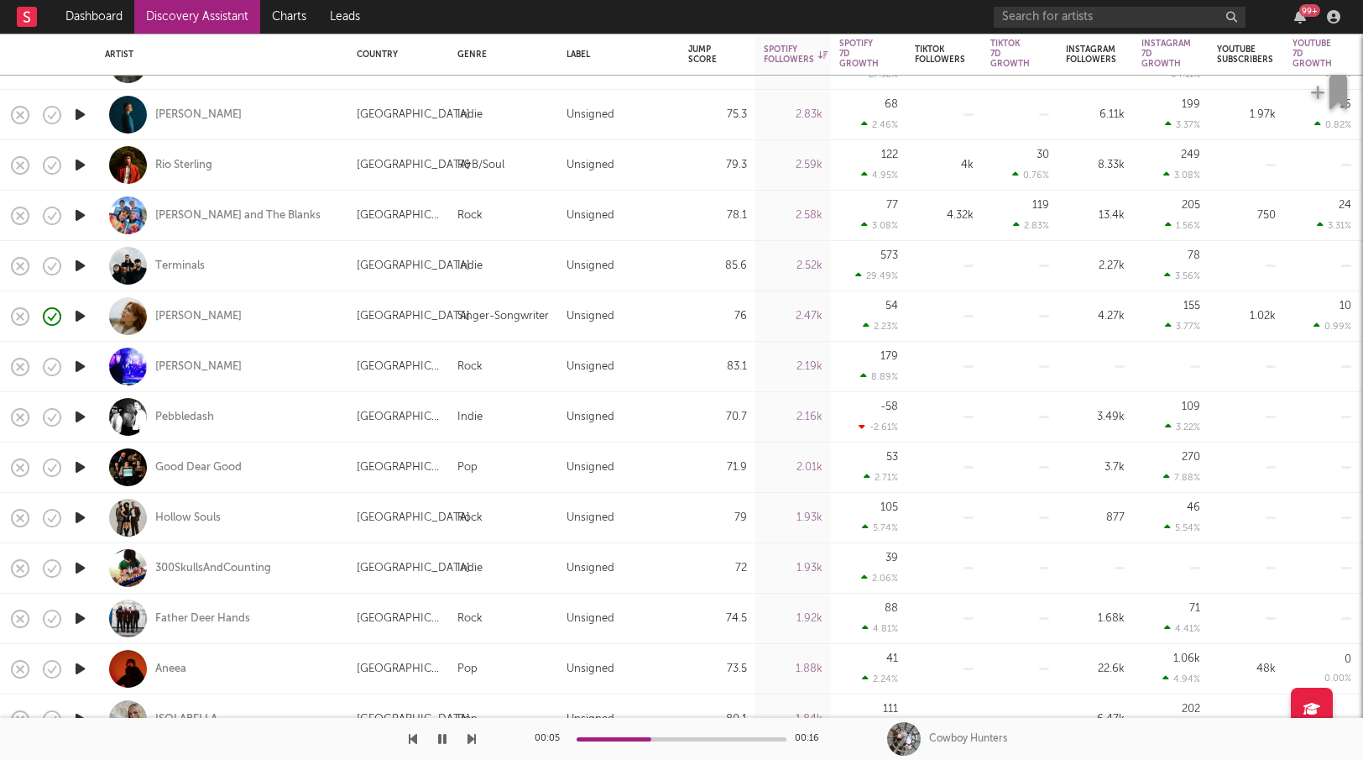
click at [86, 517] on icon "button" at bounding box center [80, 517] width 18 height 21
click at [79, 515] on icon "button" at bounding box center [79, 517] width 16 height 21
click at [82, 712] on icon "button" at bounding box center [80, 718] width 18 height 21
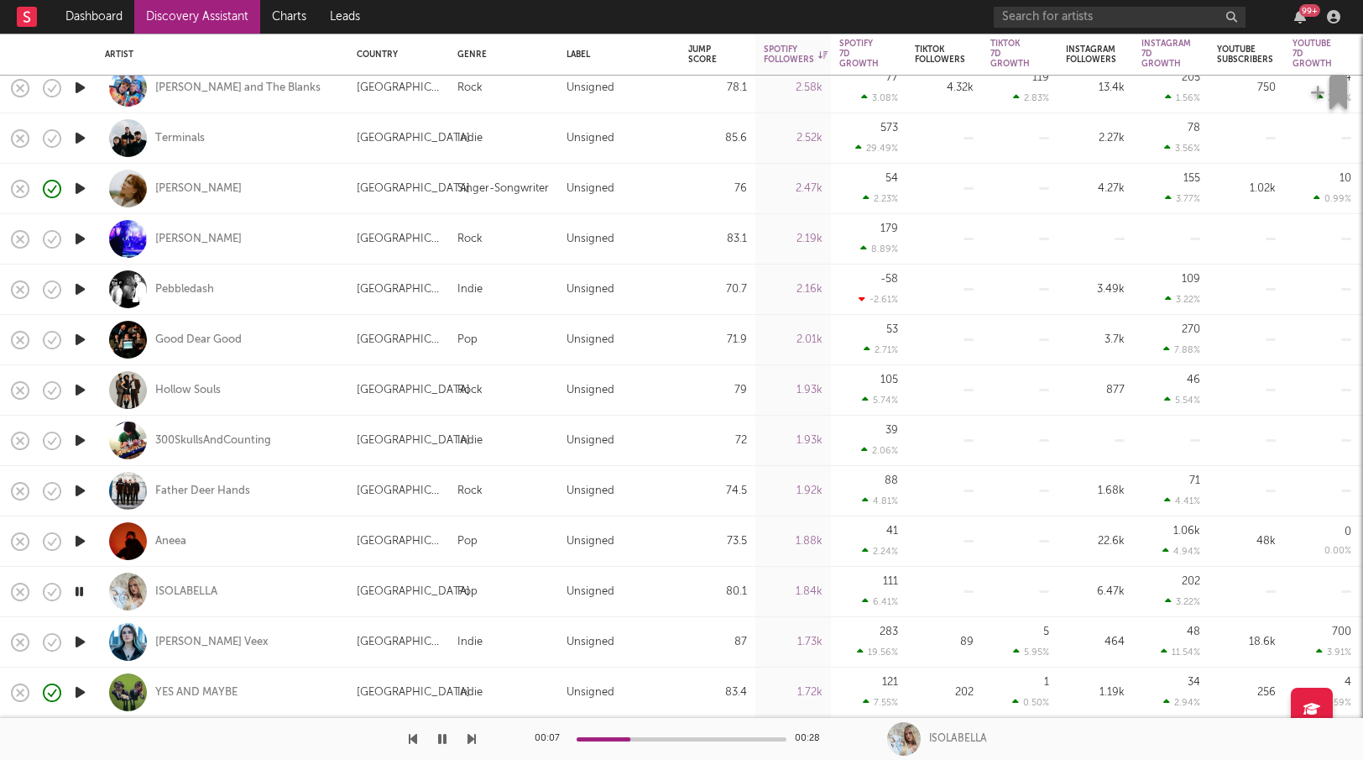
click at [82, 587] on icon "button" at bounding box center [79, 591] width 16 height 21
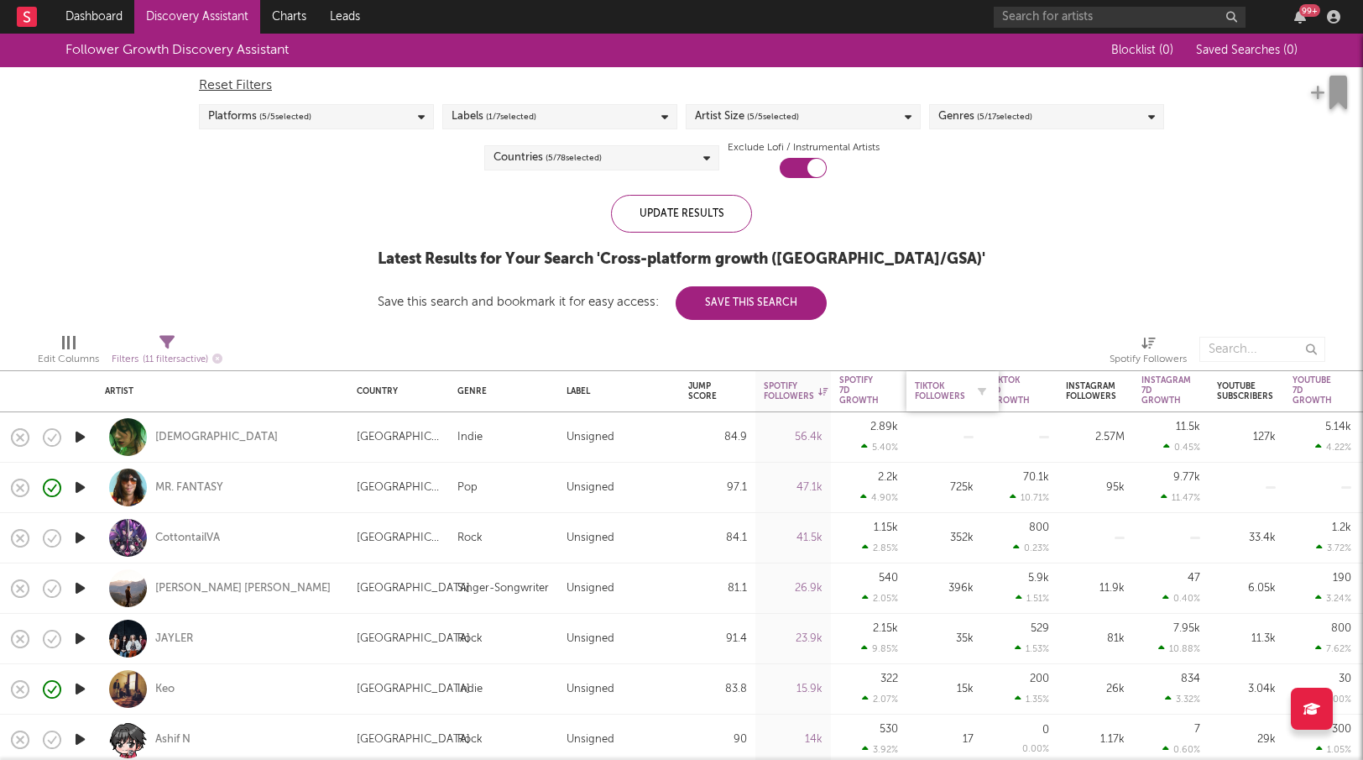
click at [943, 390] on div "Tiktok Followers" at bounding box center [940, 391] width 50 height 20
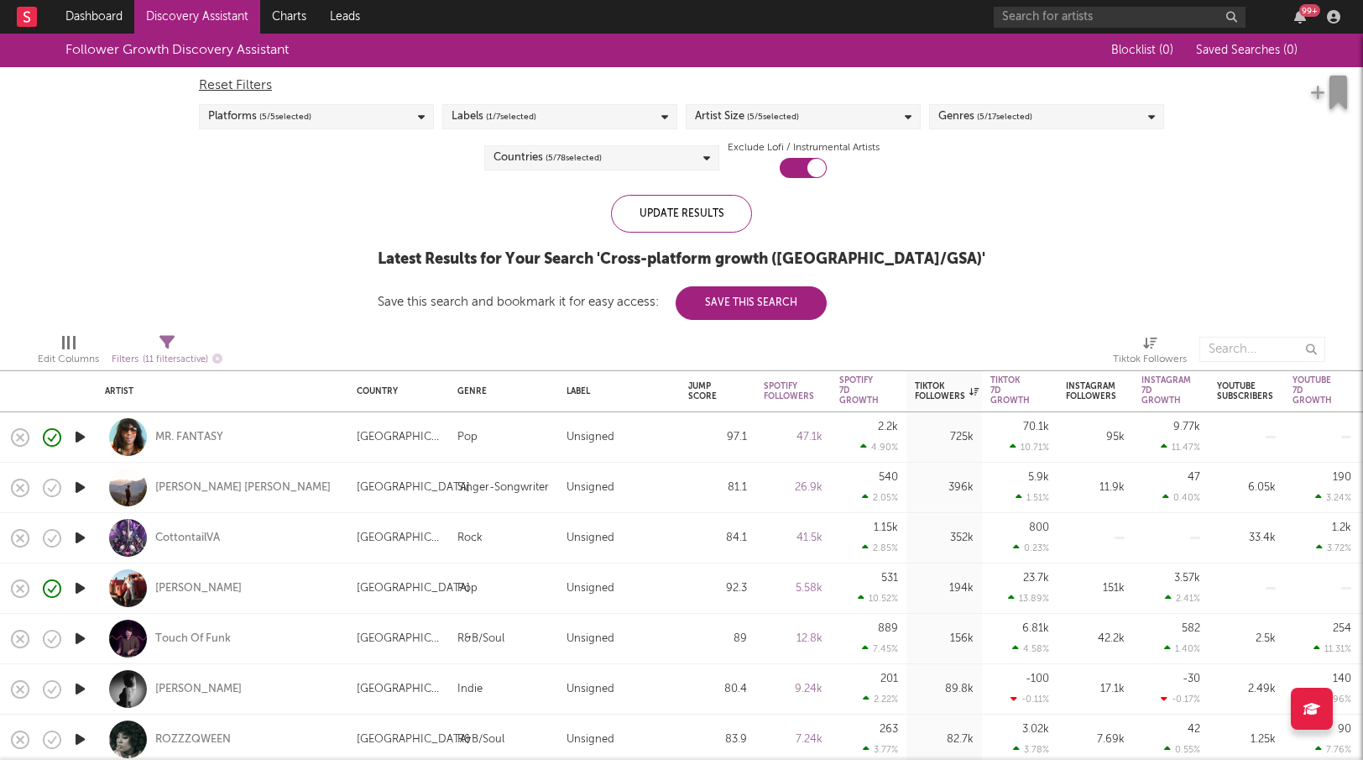
click at [86, 484] on icon "button" at bounding box center [80, 487] width 18 height 21
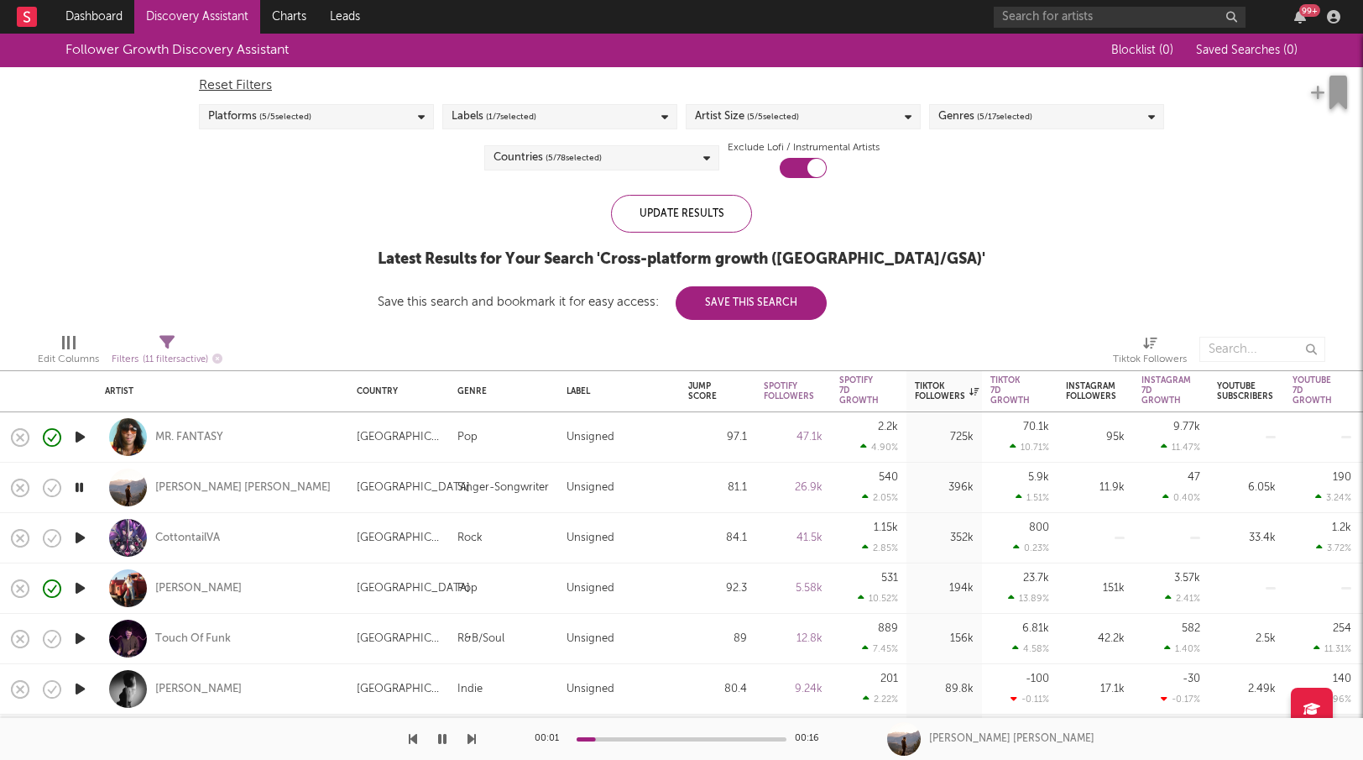
click at [84, 533] on icon "button" at bounding box center [80, 537] width 18 height 21
click at [77, 530] on icon "button" at bounding box center [79, 537] width 16 height 21
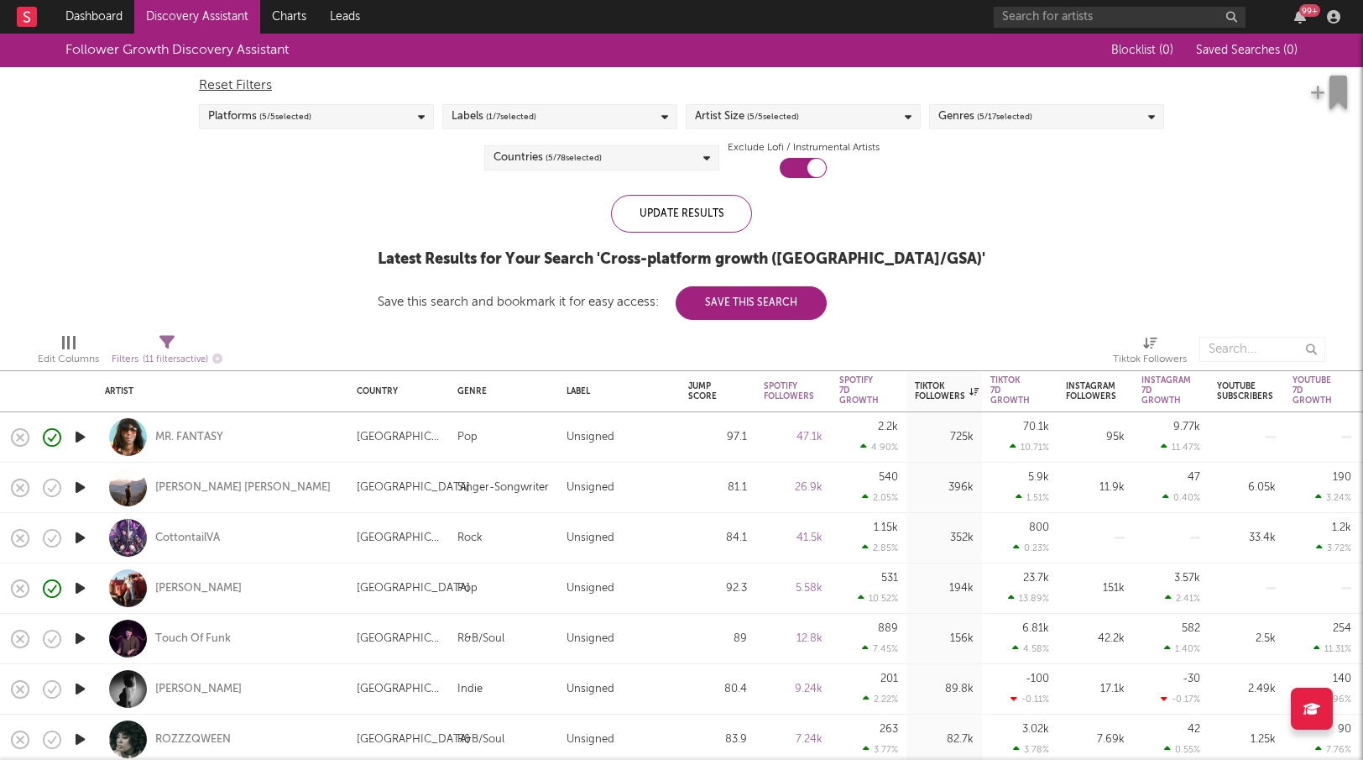
click at [76, 577] on div at bounding box center [80, 588] width 34 height 50
select select "1w"
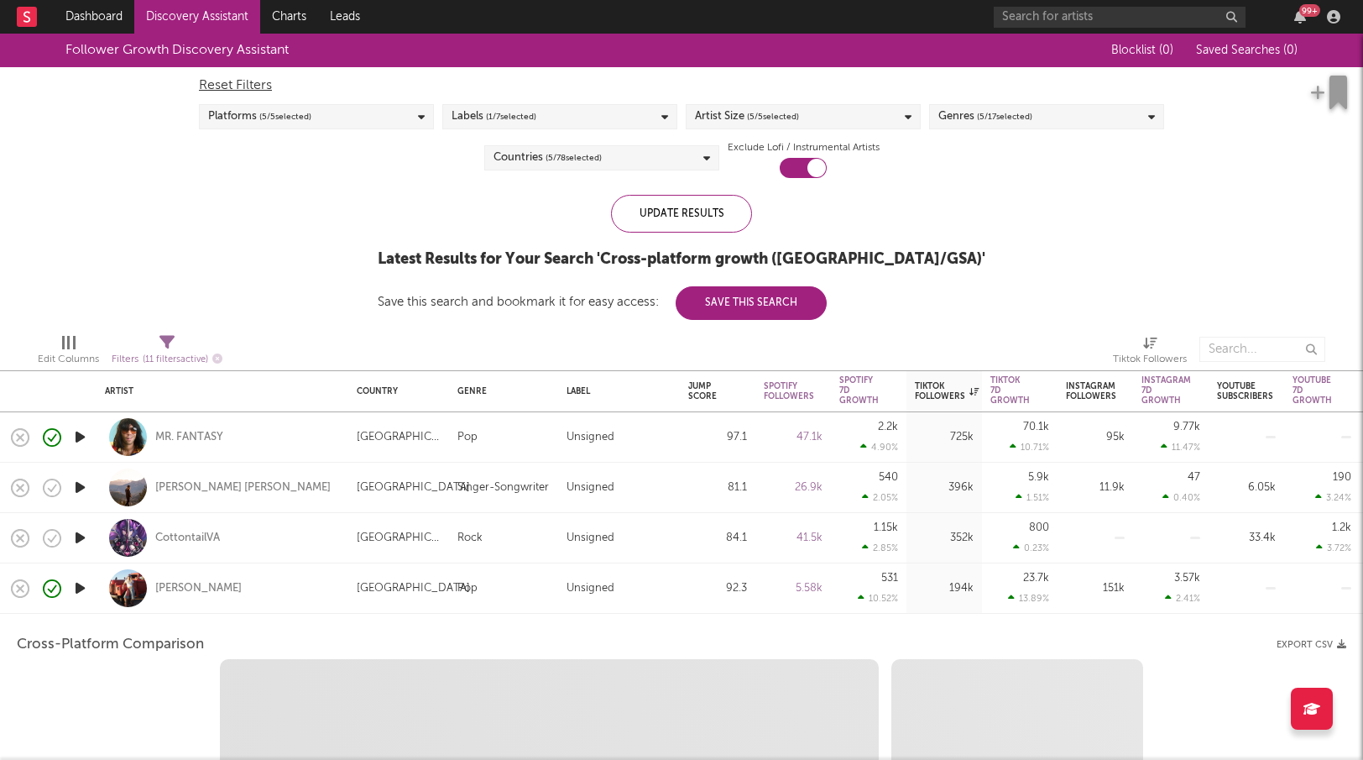
select select "1w"
click at [85, 582] on icon "button" at bounding box center [80, 587] width 18 height 21
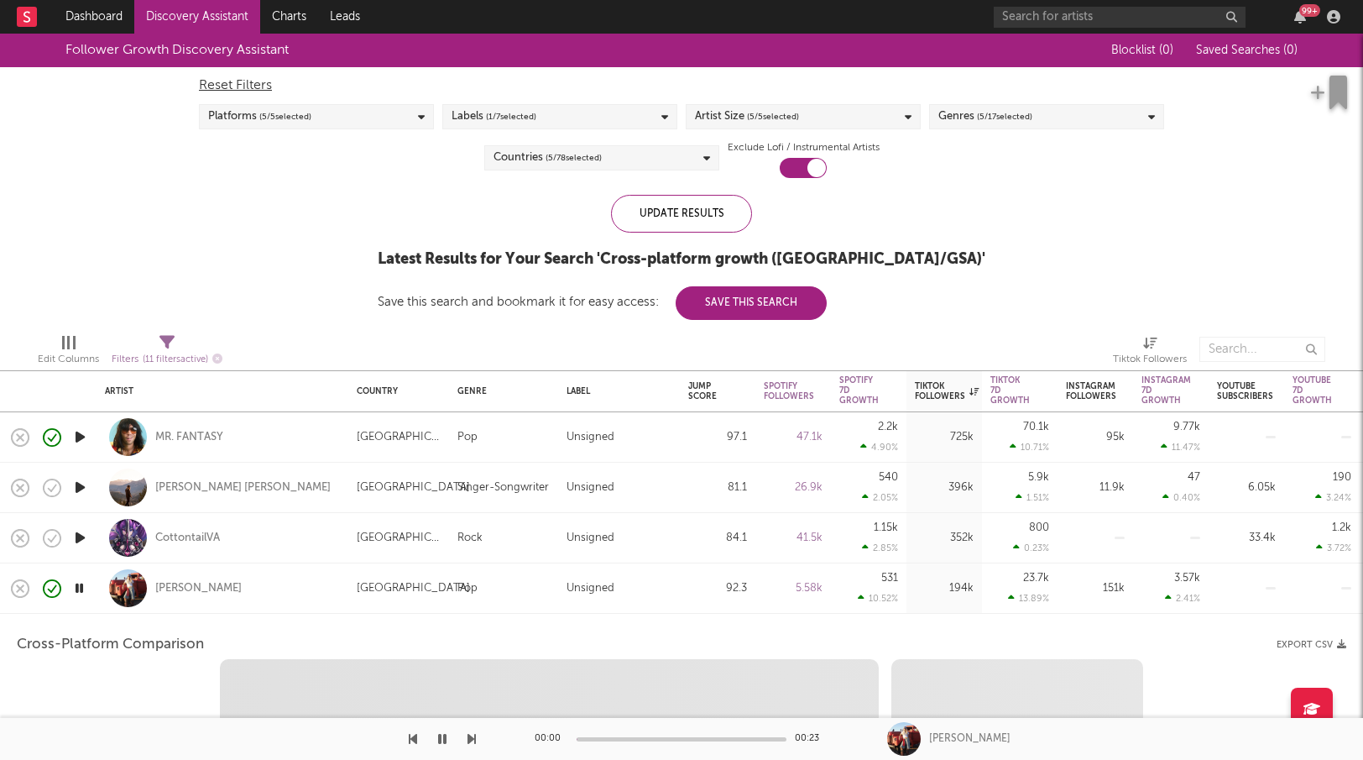
click at [327, 581] on div "[PERSON_NAME]" at bounding box center [222, 588] width 235 height 50
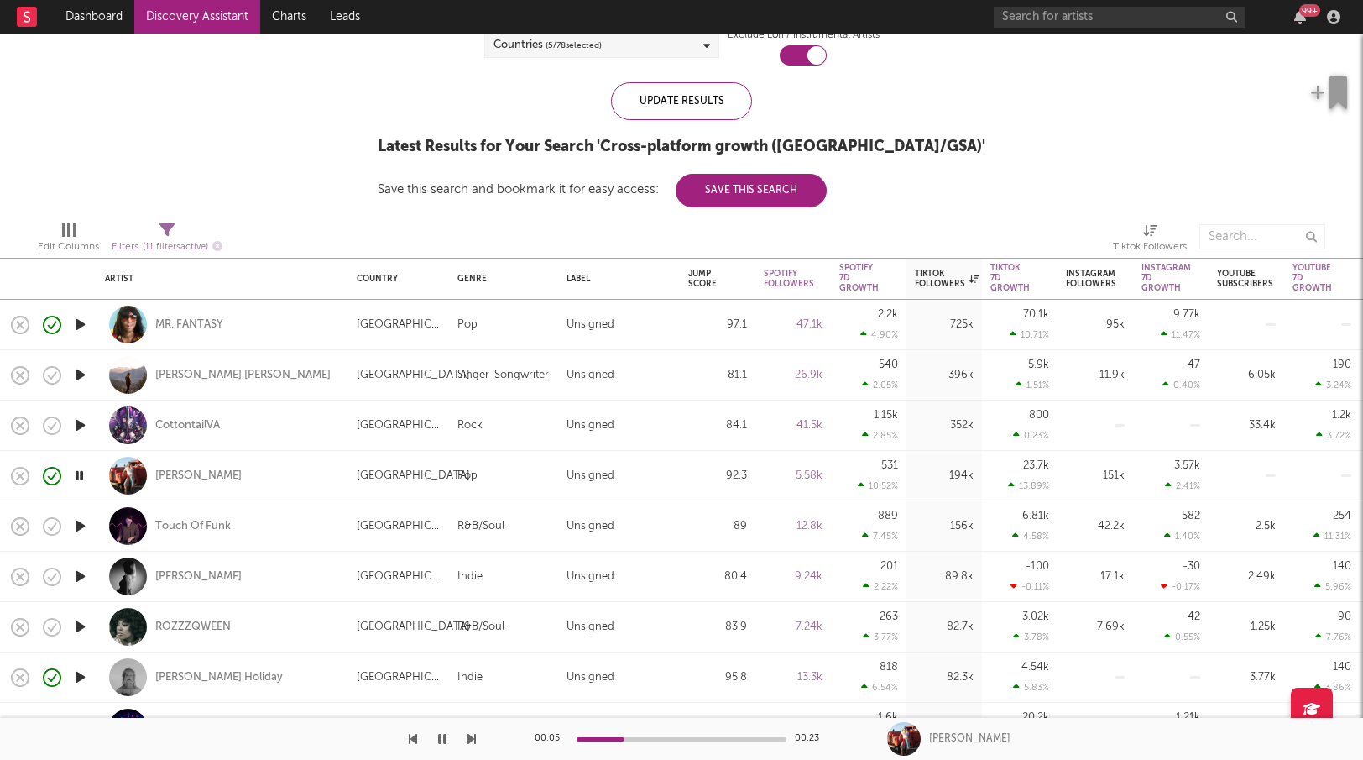
click at [82, 520] on icon "button" at bounding box center [80, 525] width 18 height 21
click at [82, 572] on icon "button" at bounding box center [80, 576] width 18 height 21
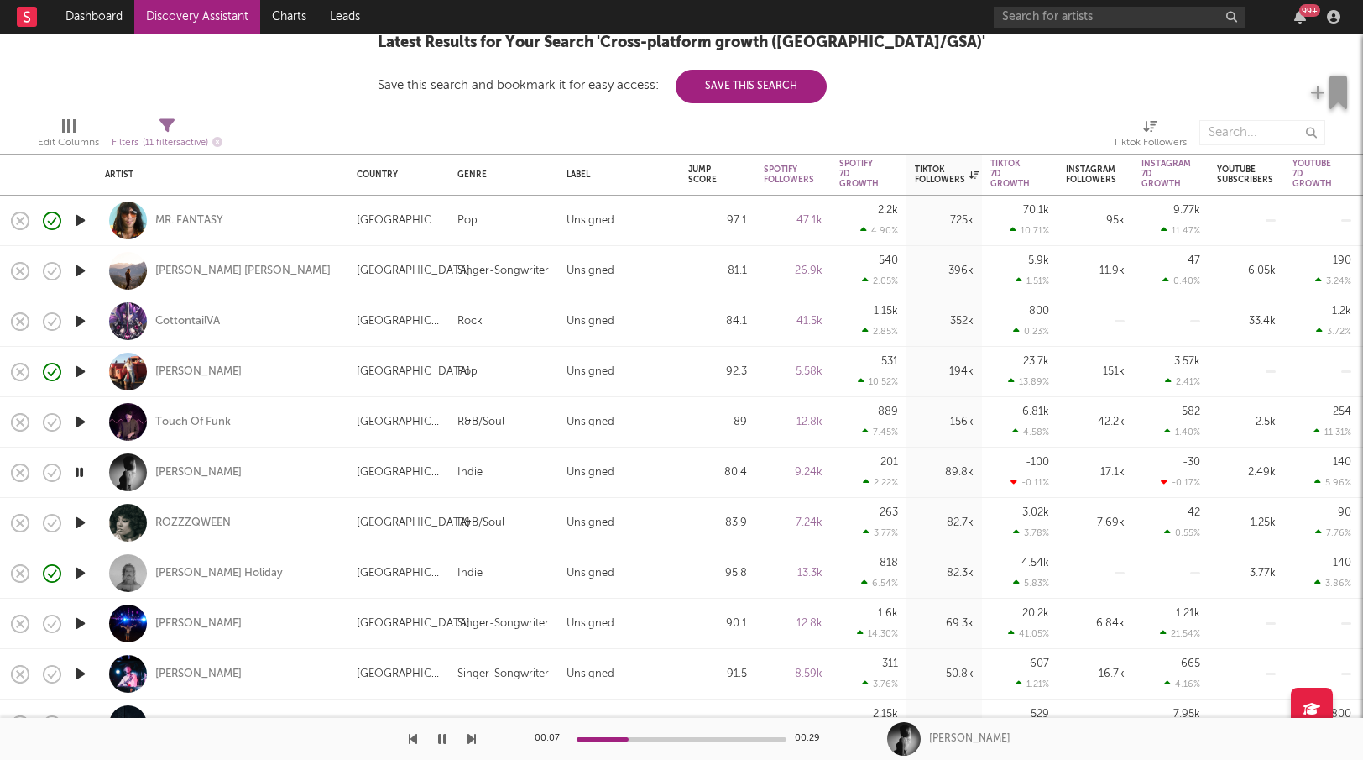
click at [85, 672] on icon "button" at bounding box center [80, 673] width 18 height 21
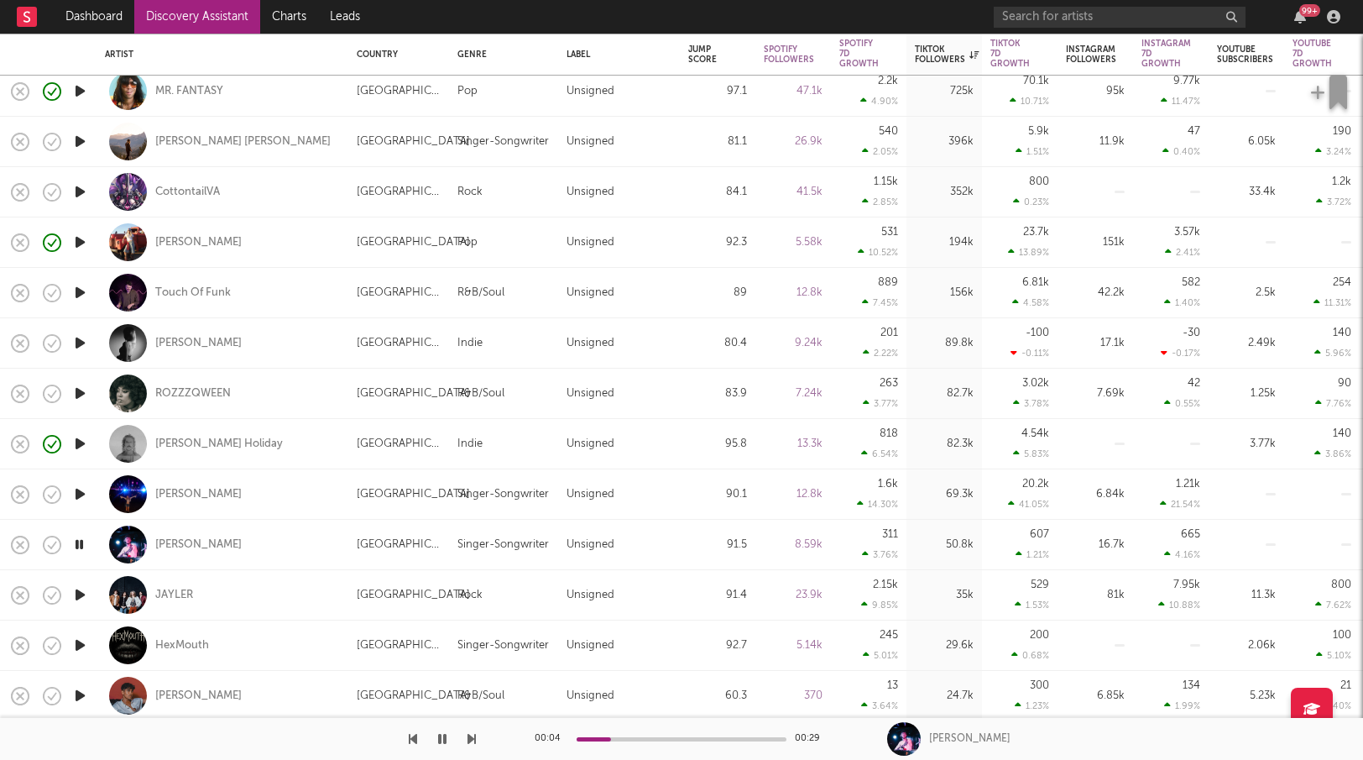
click at [85, 593] on icon "button" at bounding box center [80, 594] width 18 height 21
click at [86, 593] on icon "button" at bounding box center [79, 594] width 16 height 21
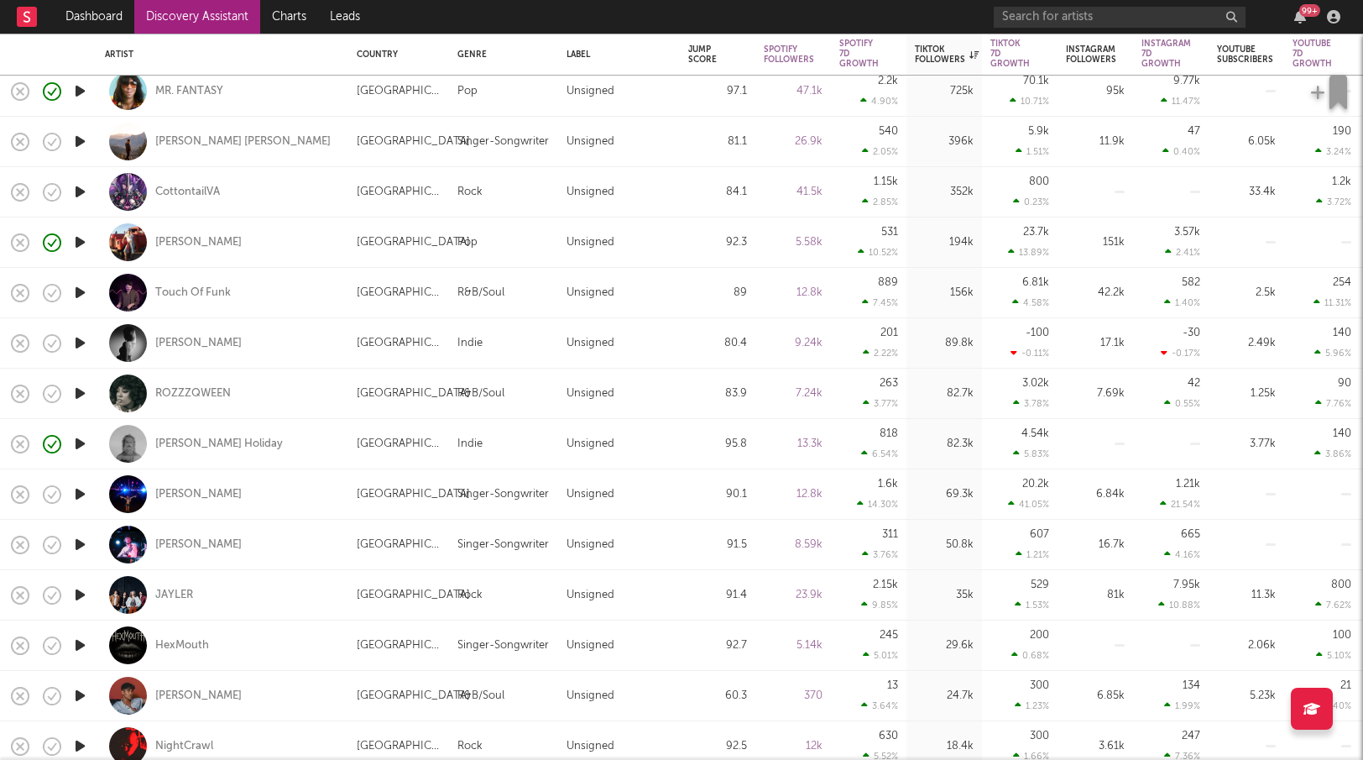
click at [78, 690] on icon "button" at bounding box center [80, 695] width 18 height 21
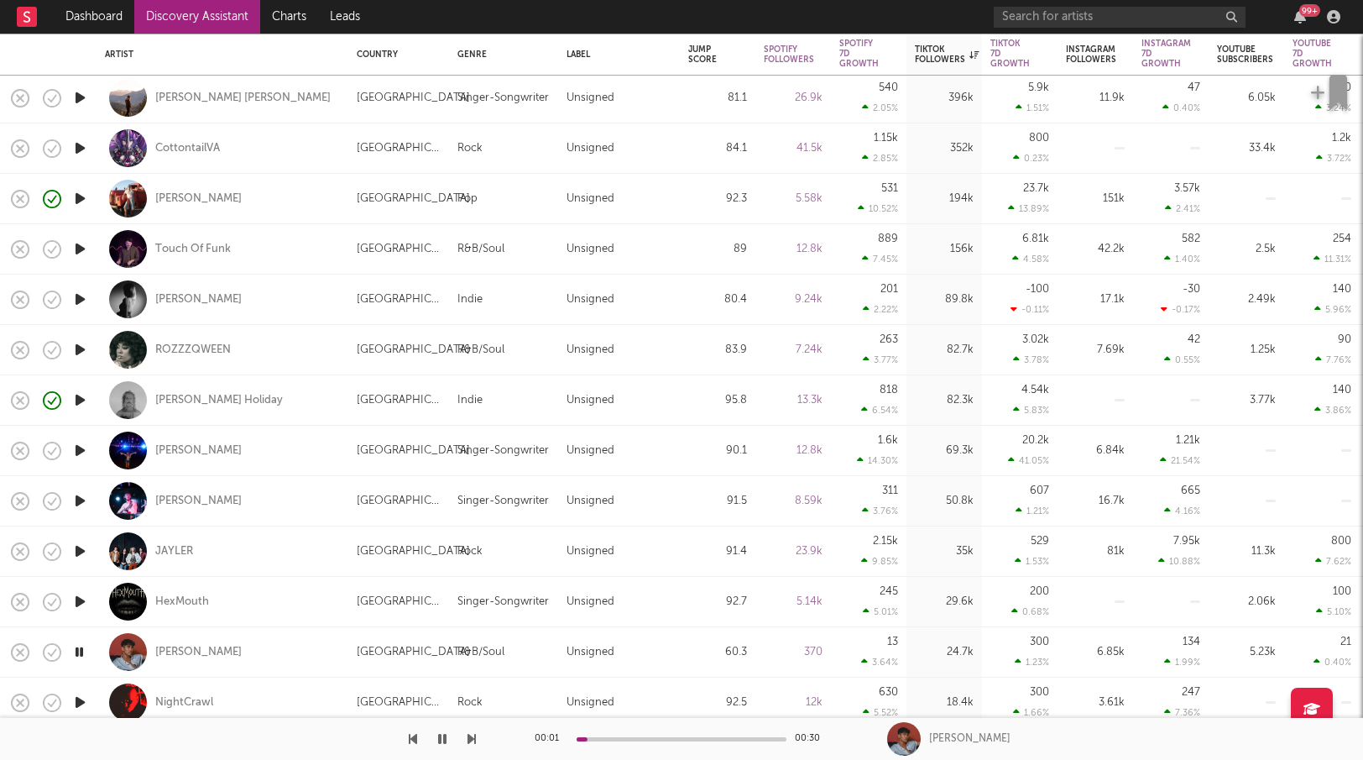
click at [76, 641] on icon "button" at bounding box center [79, 651] width 16 height 21
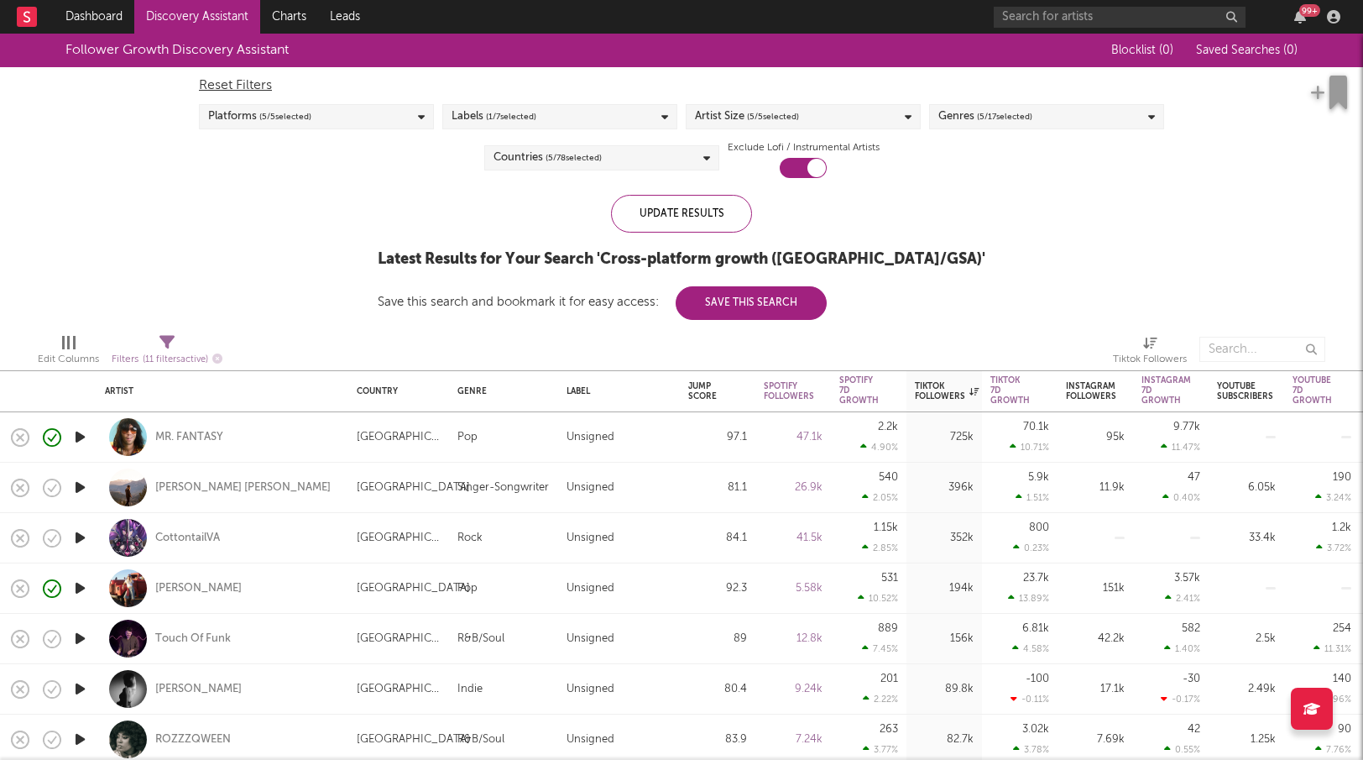
click at [1146, 31] on div "99 +" at bounding box center [1170, 17] width 353 height 34
click at [1087, 18] on input "text" at bounding box center [1120, 17] width 252 height 21
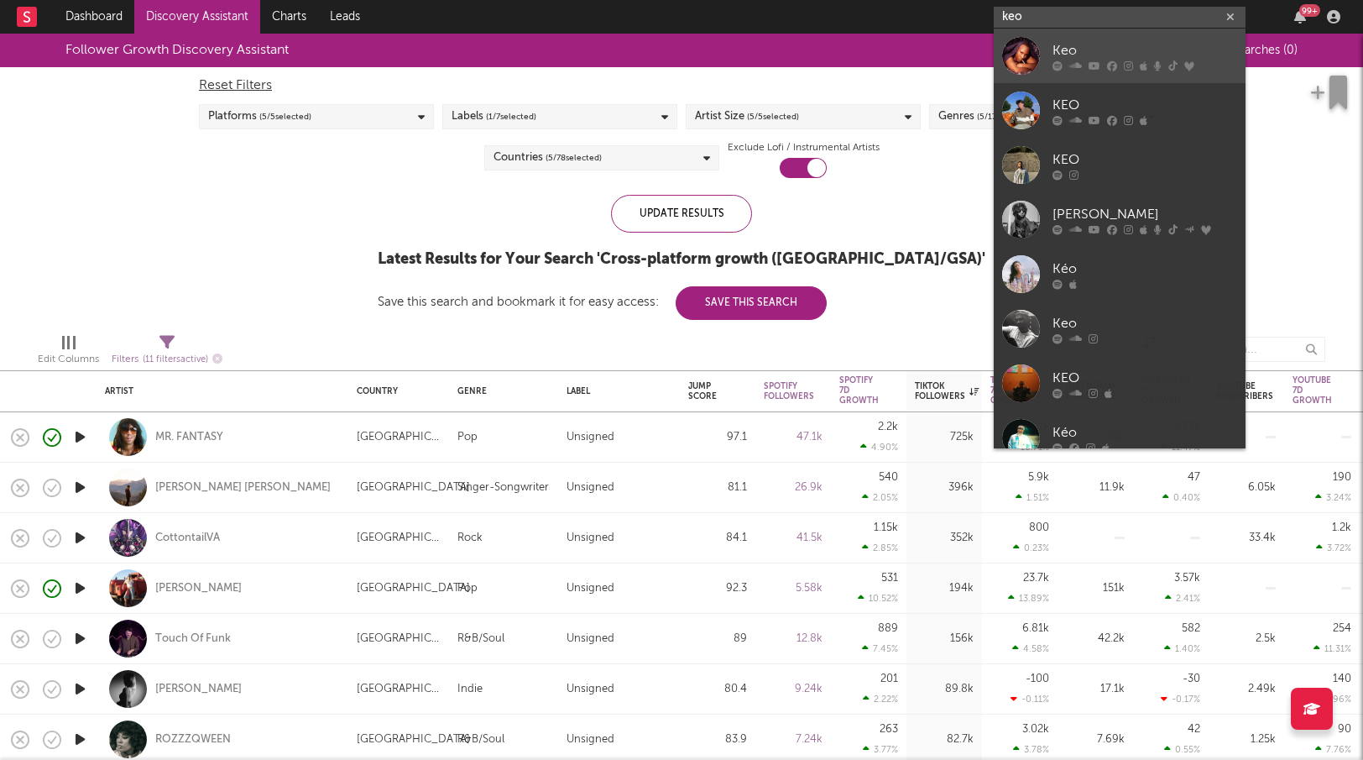
type input "keo"
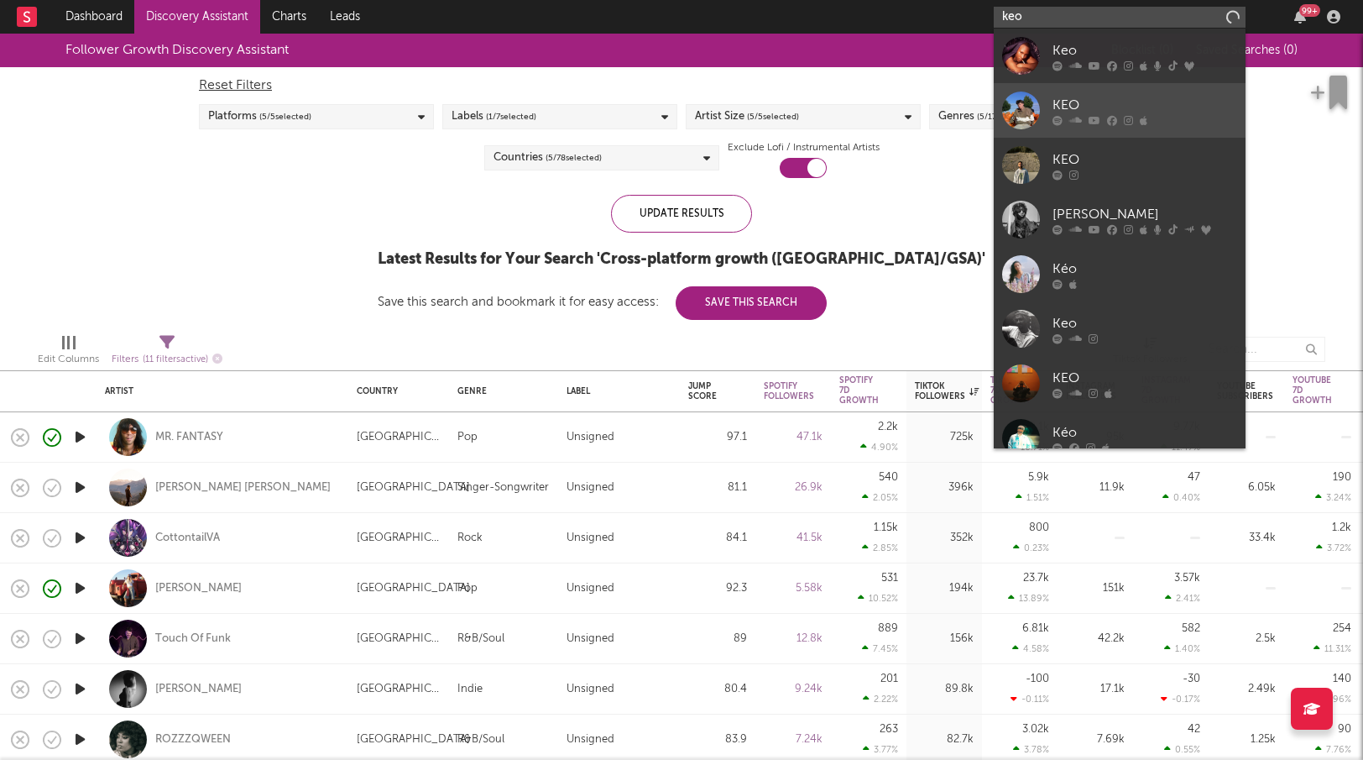
scroll to position [126, 0]
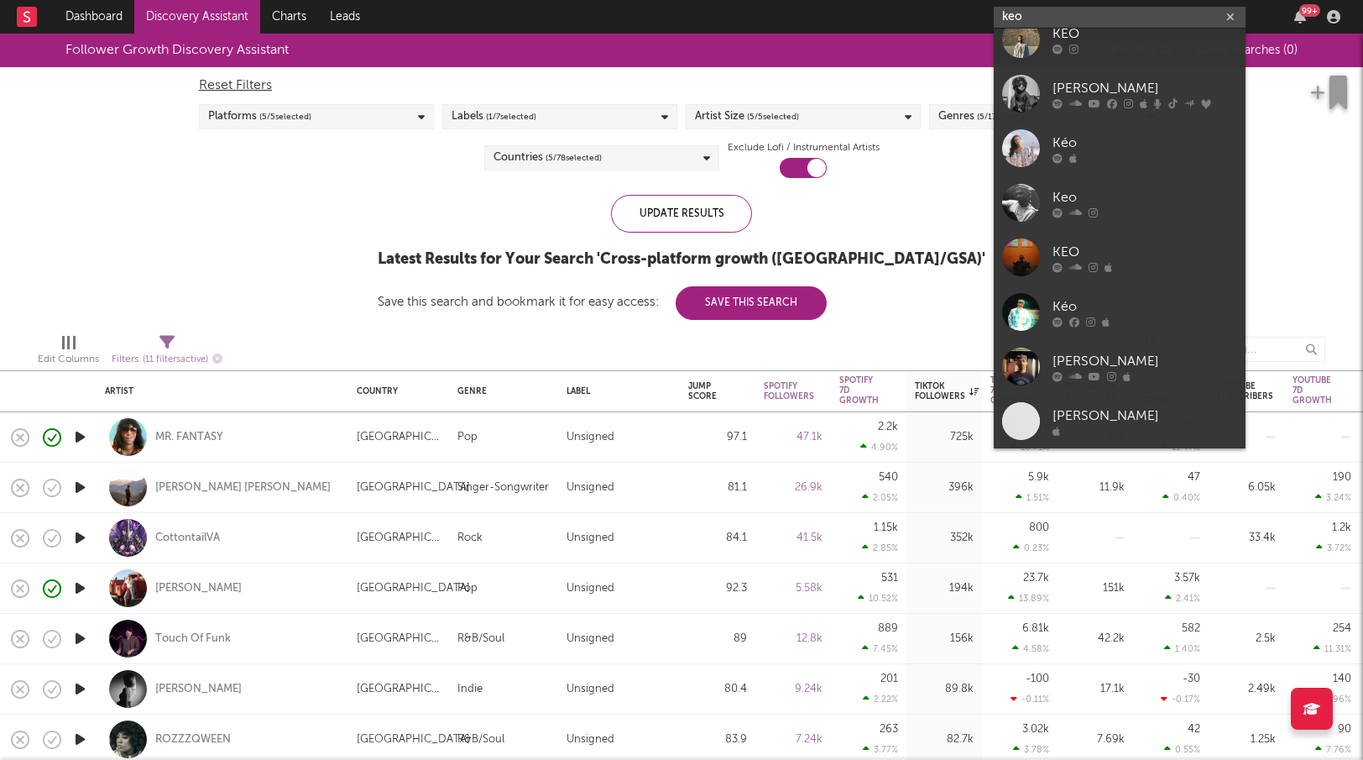
click at [1064, 11] on input "keo" at bounding box center [1120, 17] width 252 height 21
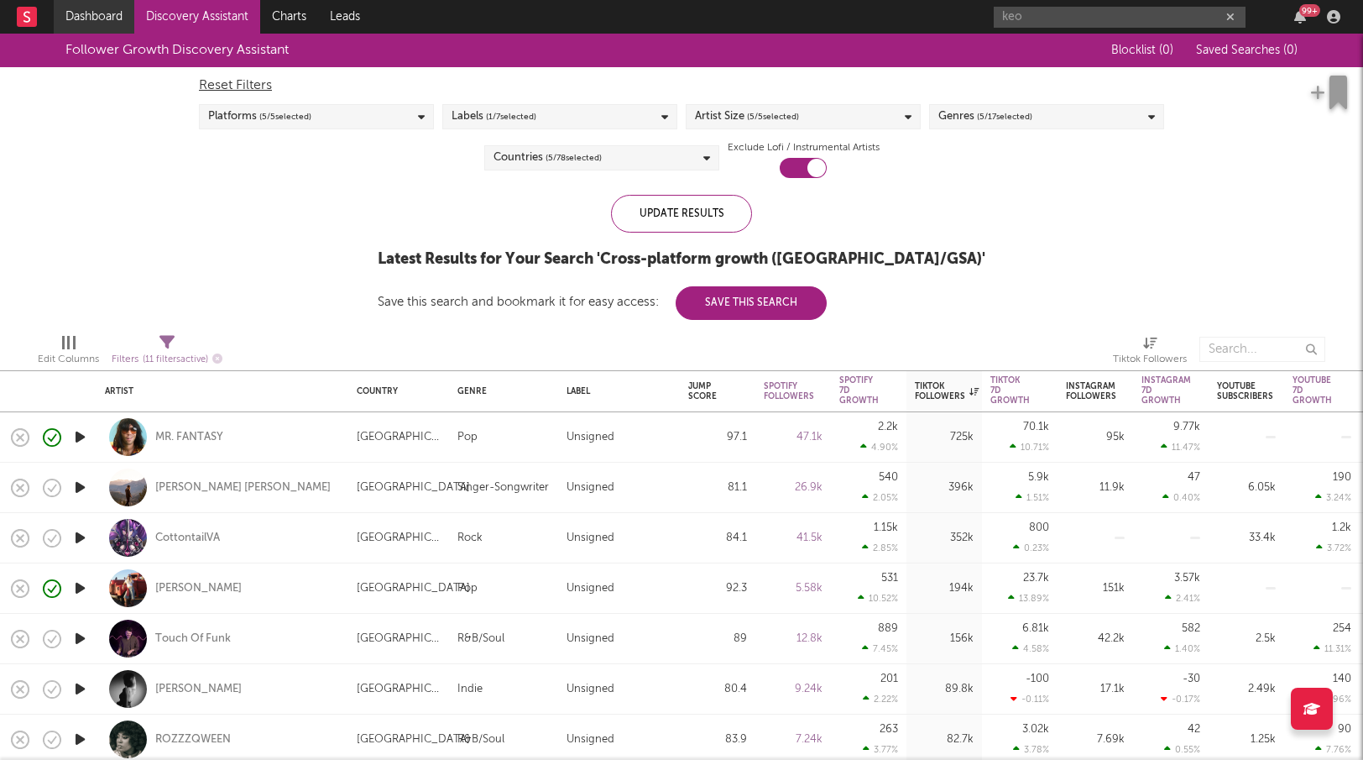
click at [85, 20] on link "Dashboard" at bounding box center [94, 17] width 81 height 34
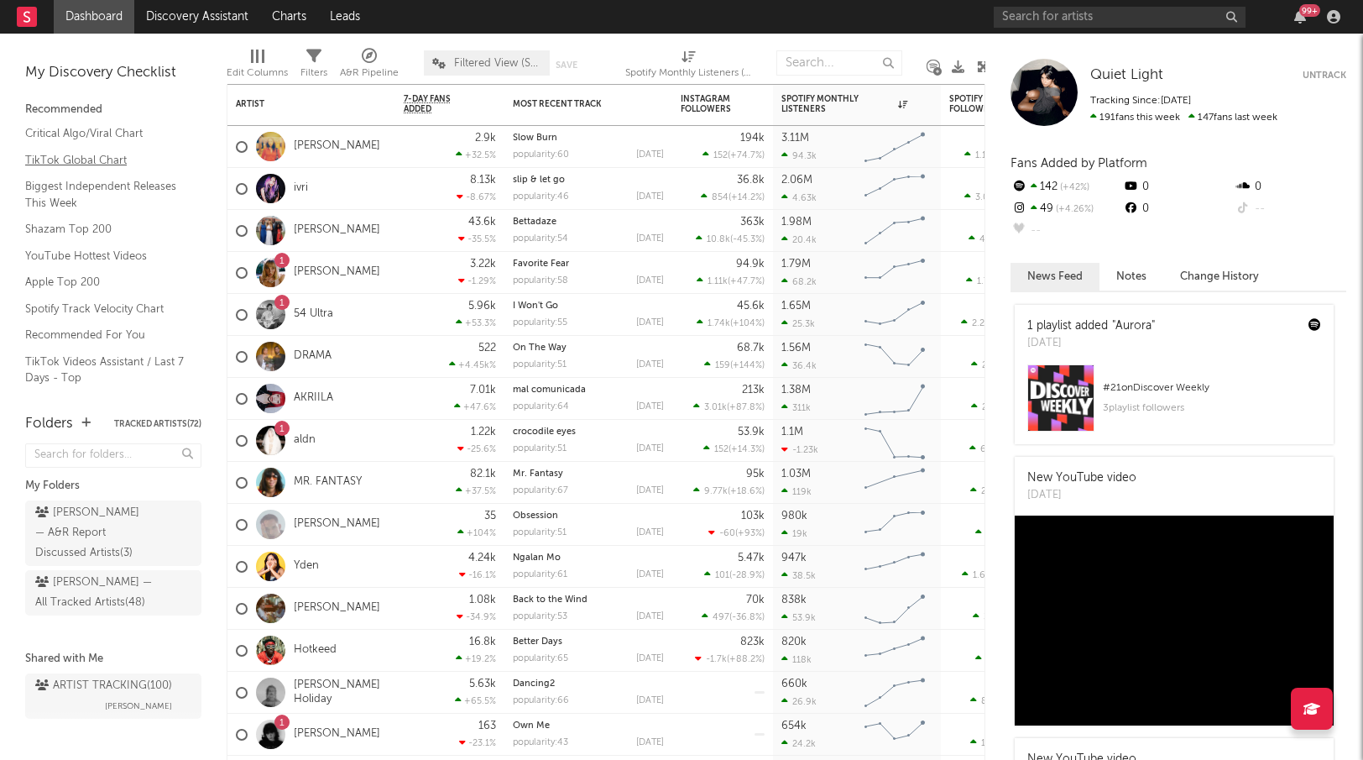
click at [115, 158] on link "TikTok Global Chart" at bounding box center [104, 160] width 159 height 18
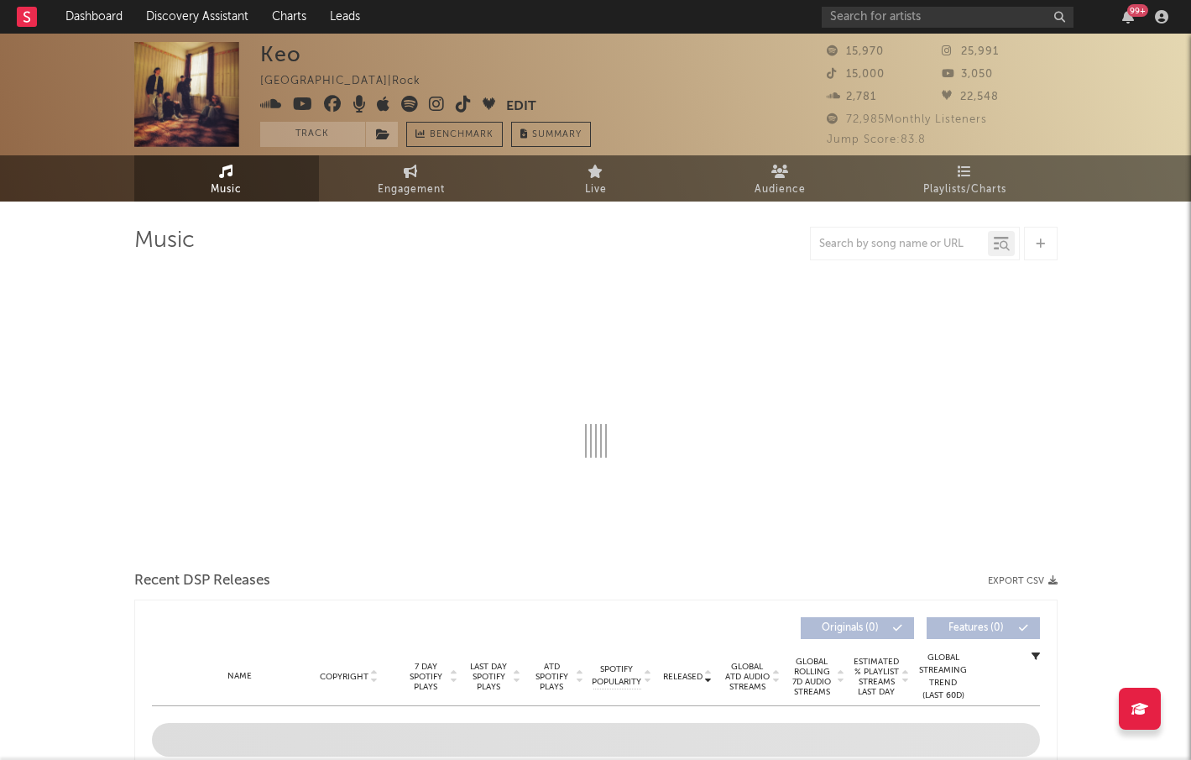
select select "6m"
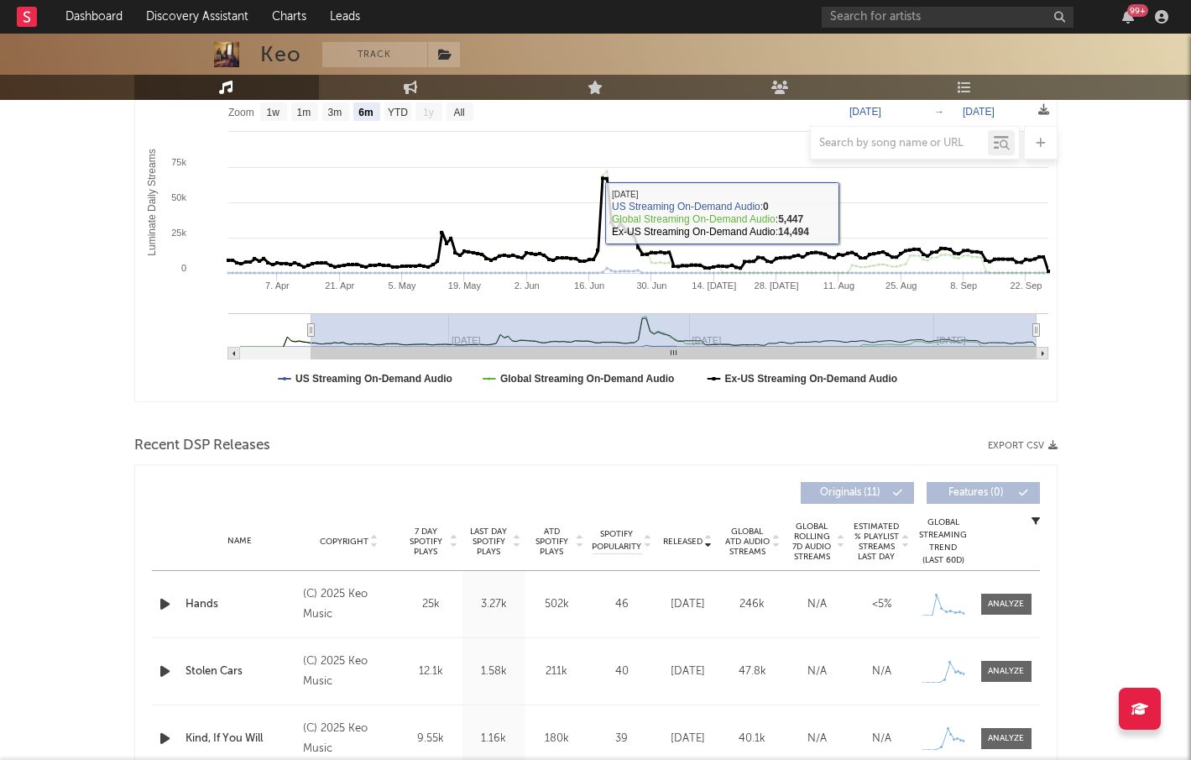
scroll to position [269, 0]
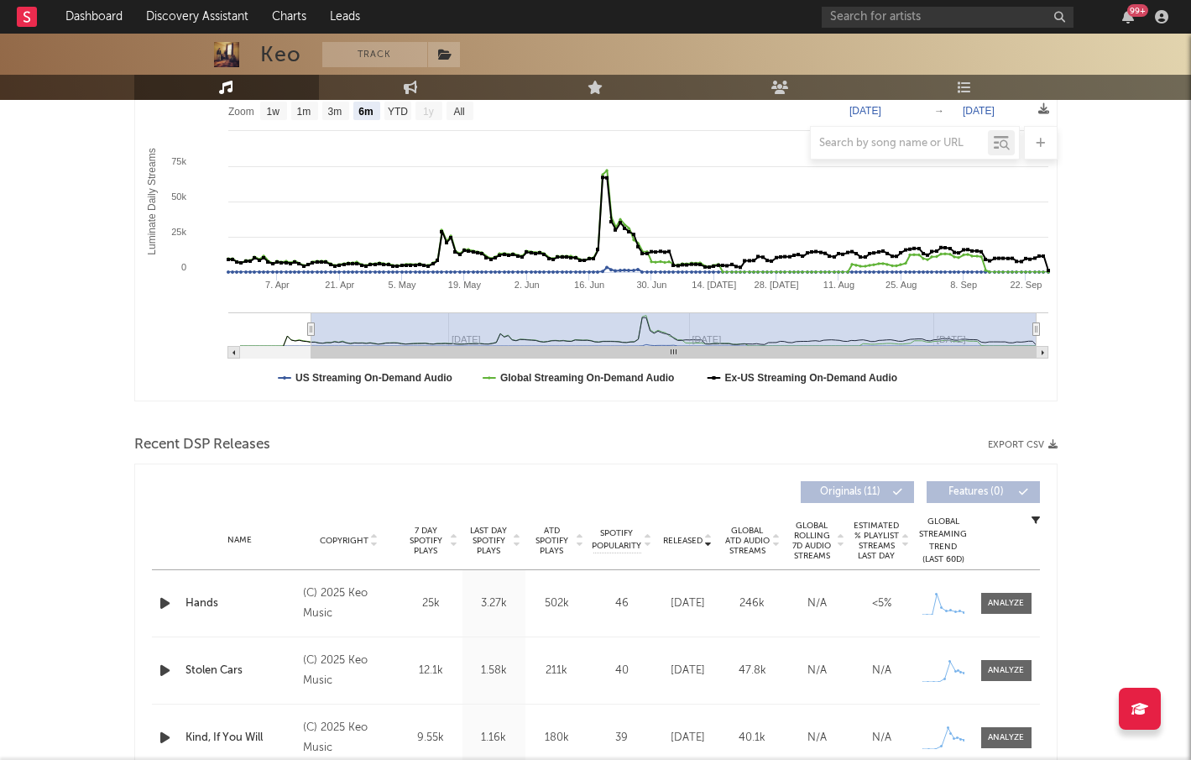
click at [692, 544] on span "Released" at bounding box center [682, 540] width 39 height 10
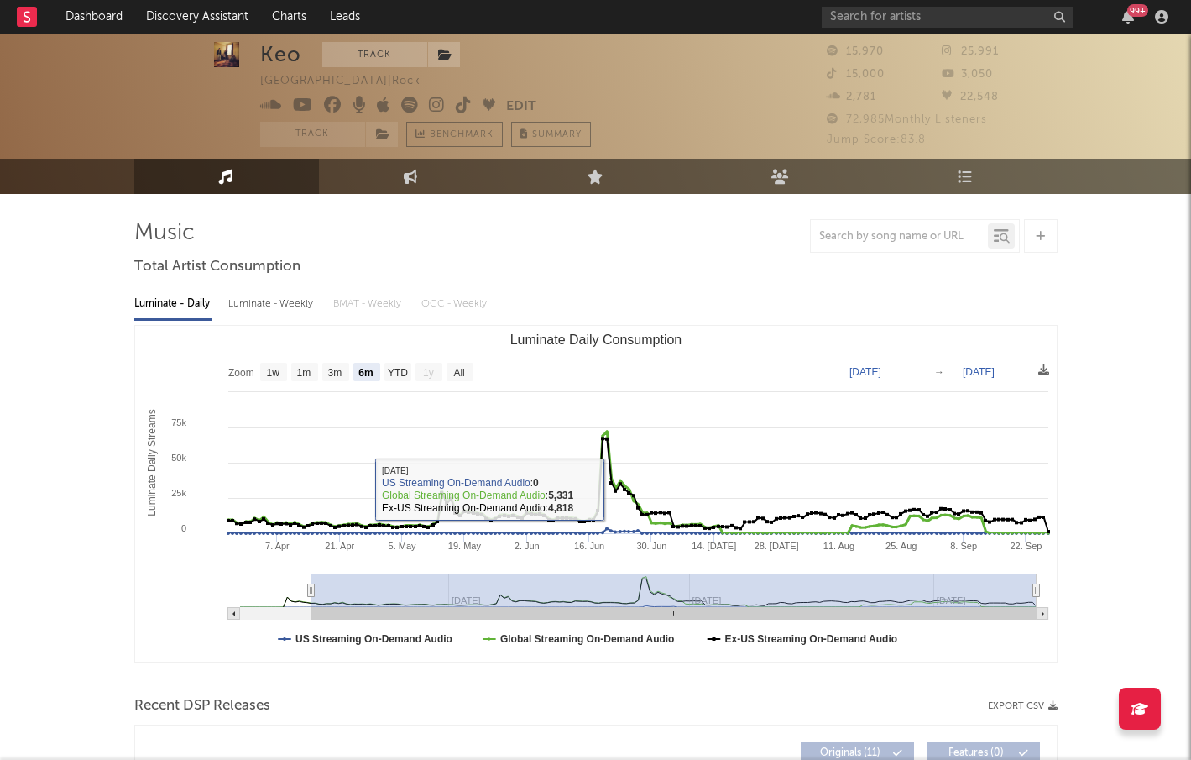
scroll to position [0, 0]
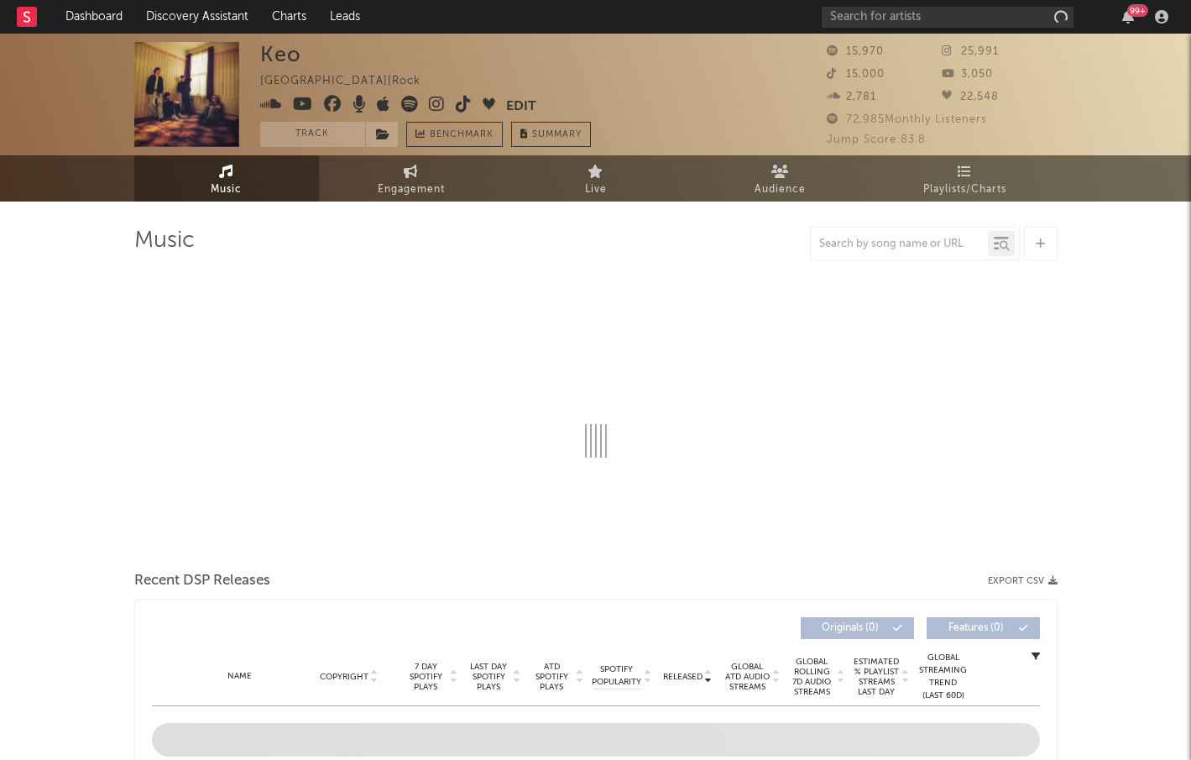
select select "6m"
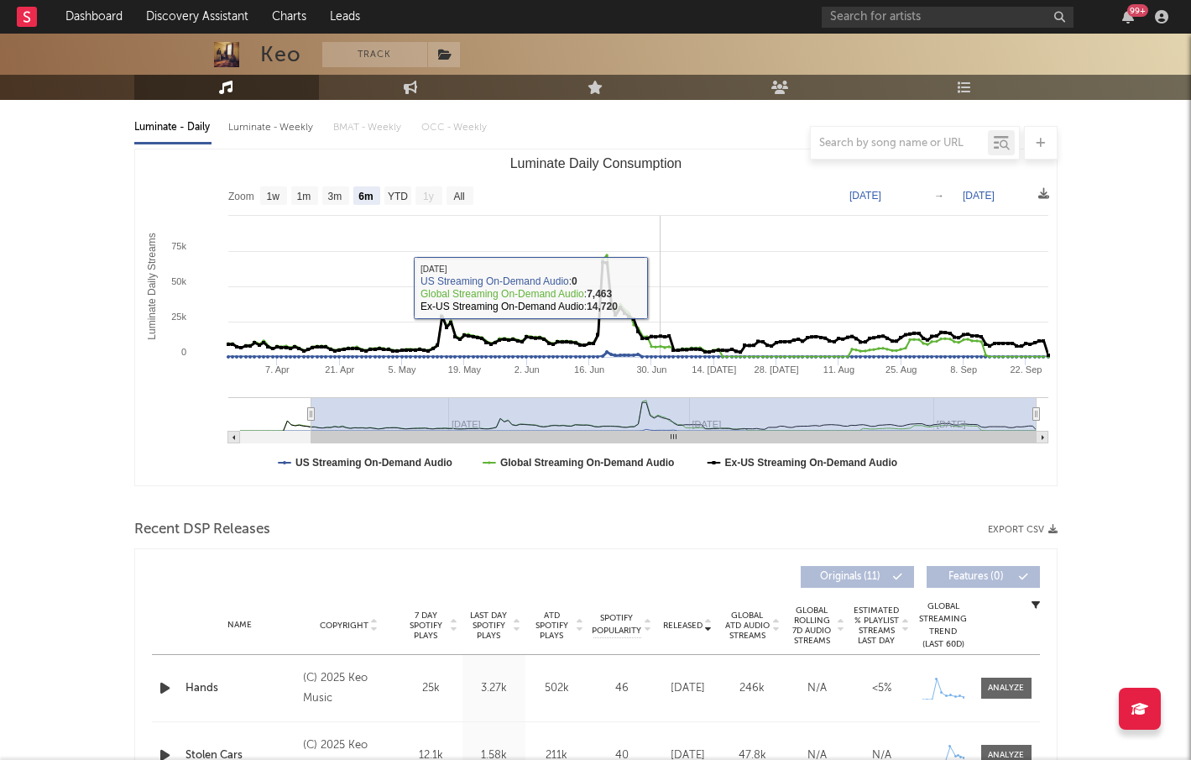
scroll to position [196, 0]
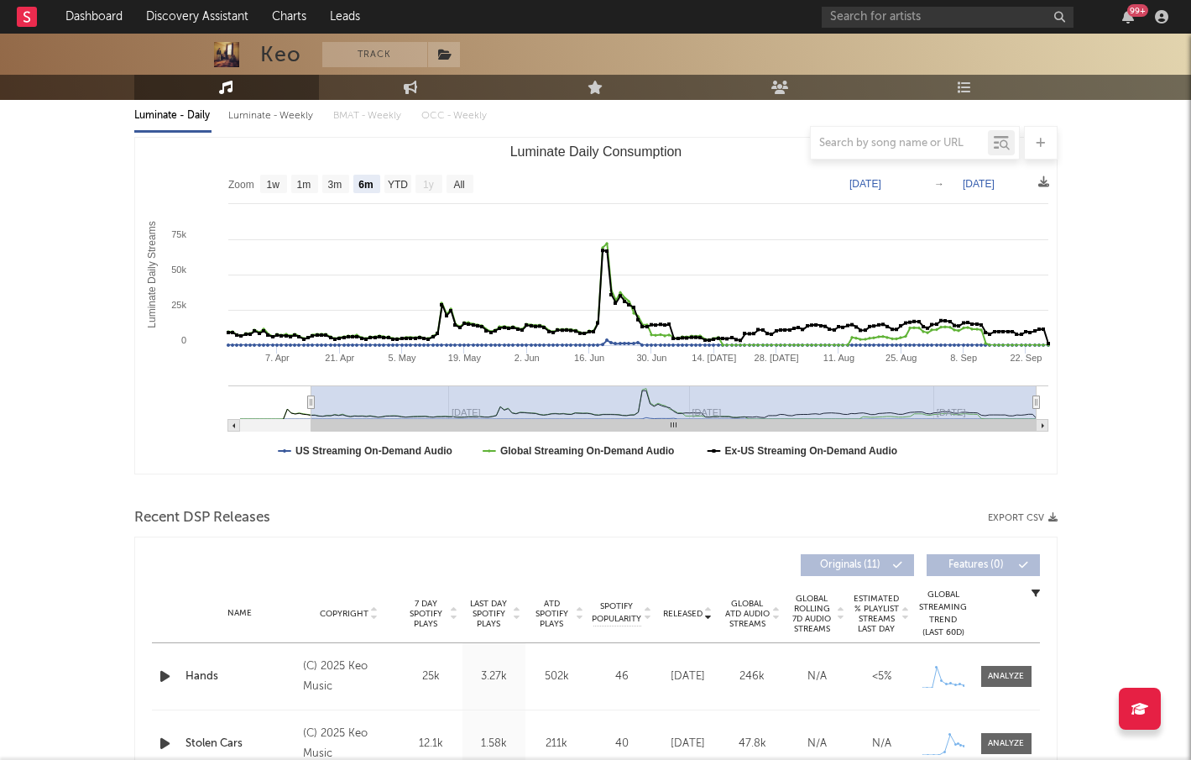
click at [162, 671] on icon "button" at bounding box center [165, 676] width 18 height 21
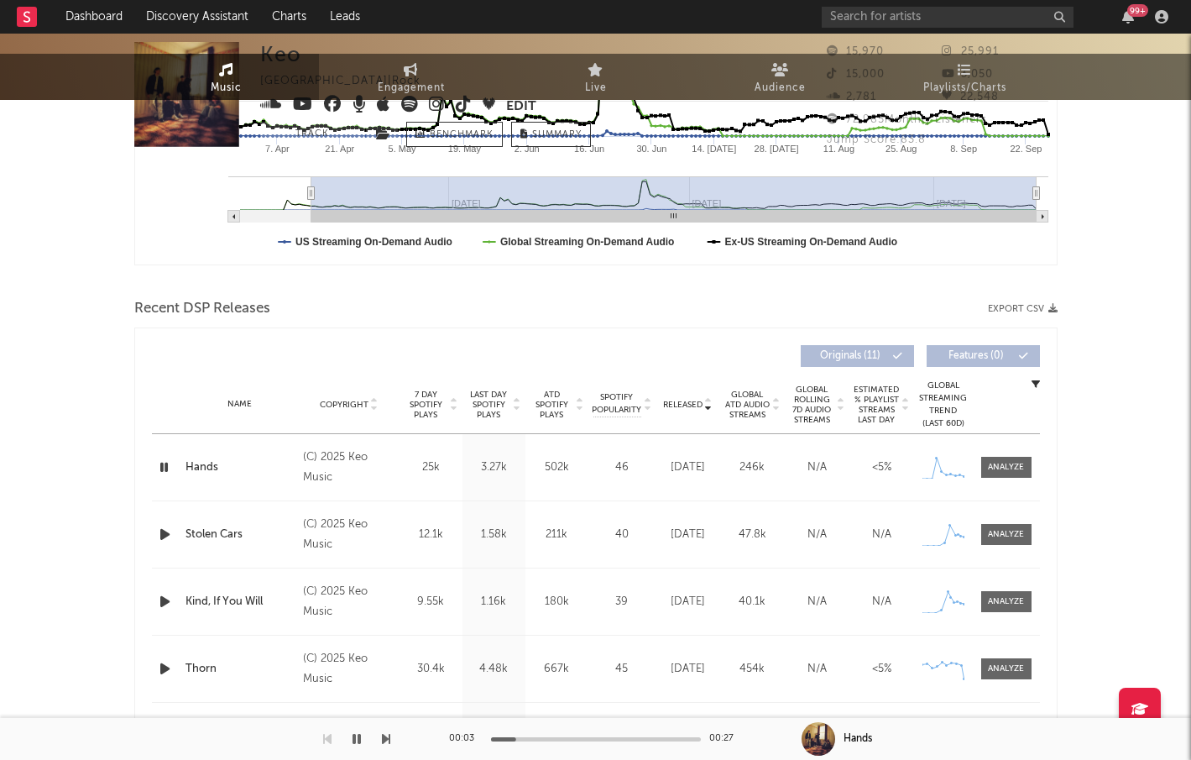
scroll to position [0, 0]
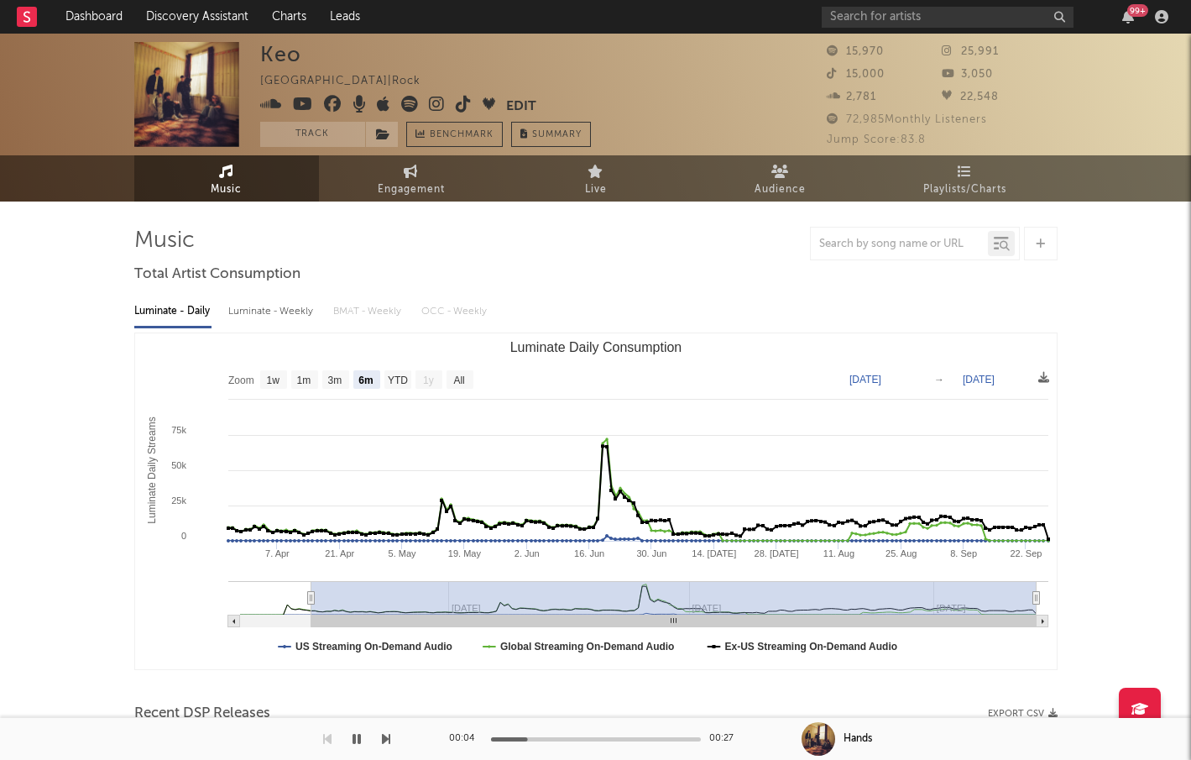
click at [430, 100] on icon at bounding box center [437, 104] width 16 height 17
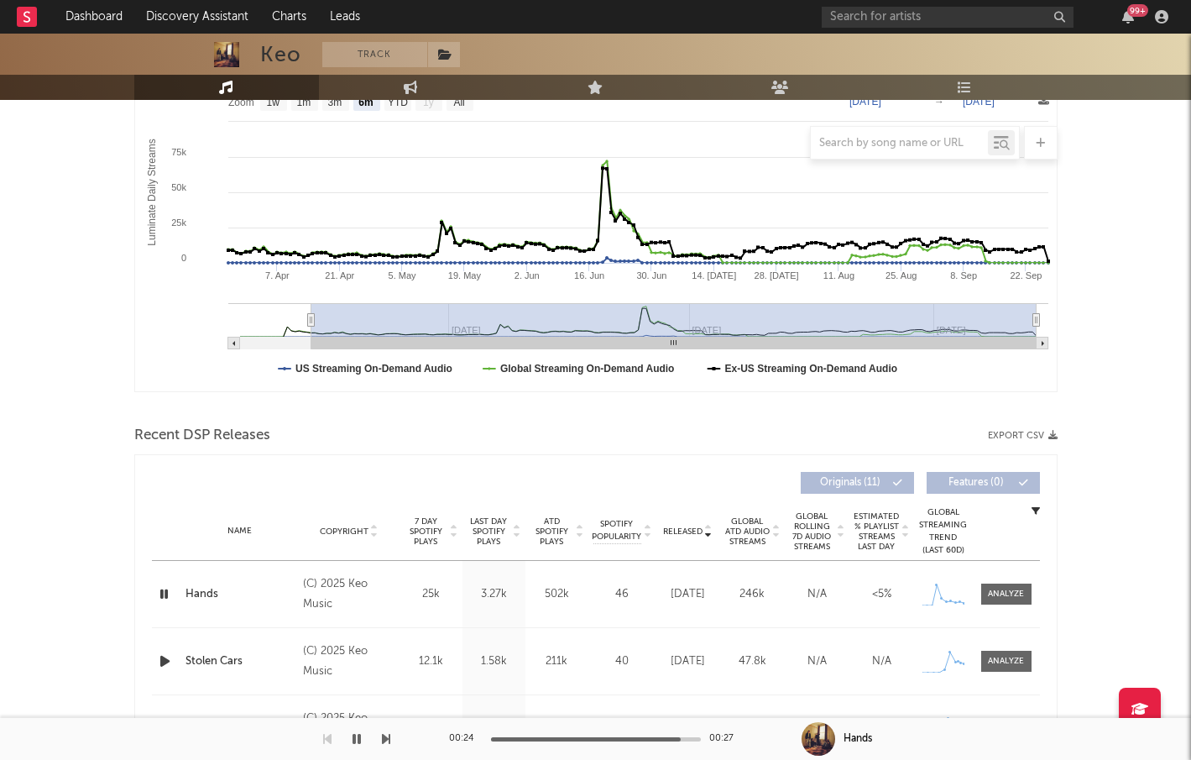
scroll to position [362, 0]
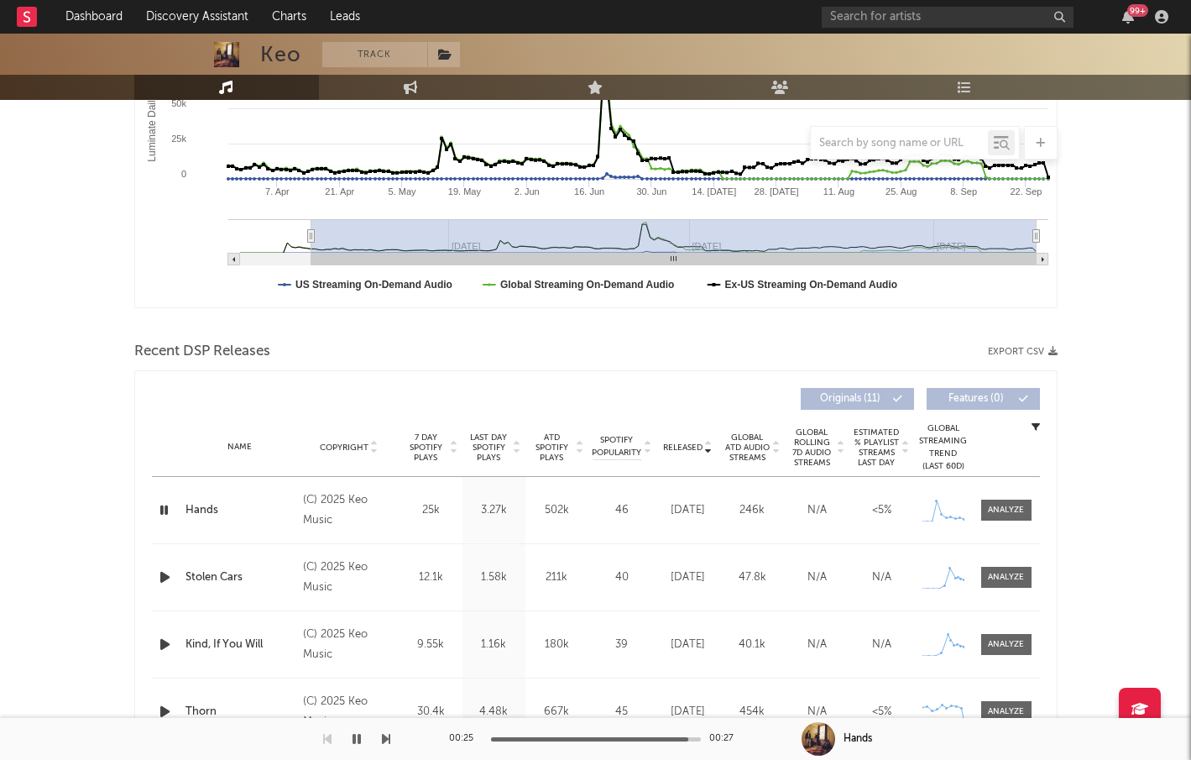
click at [163, 576] on icon "button" at bounding box center [165, 577] width 18 height 21
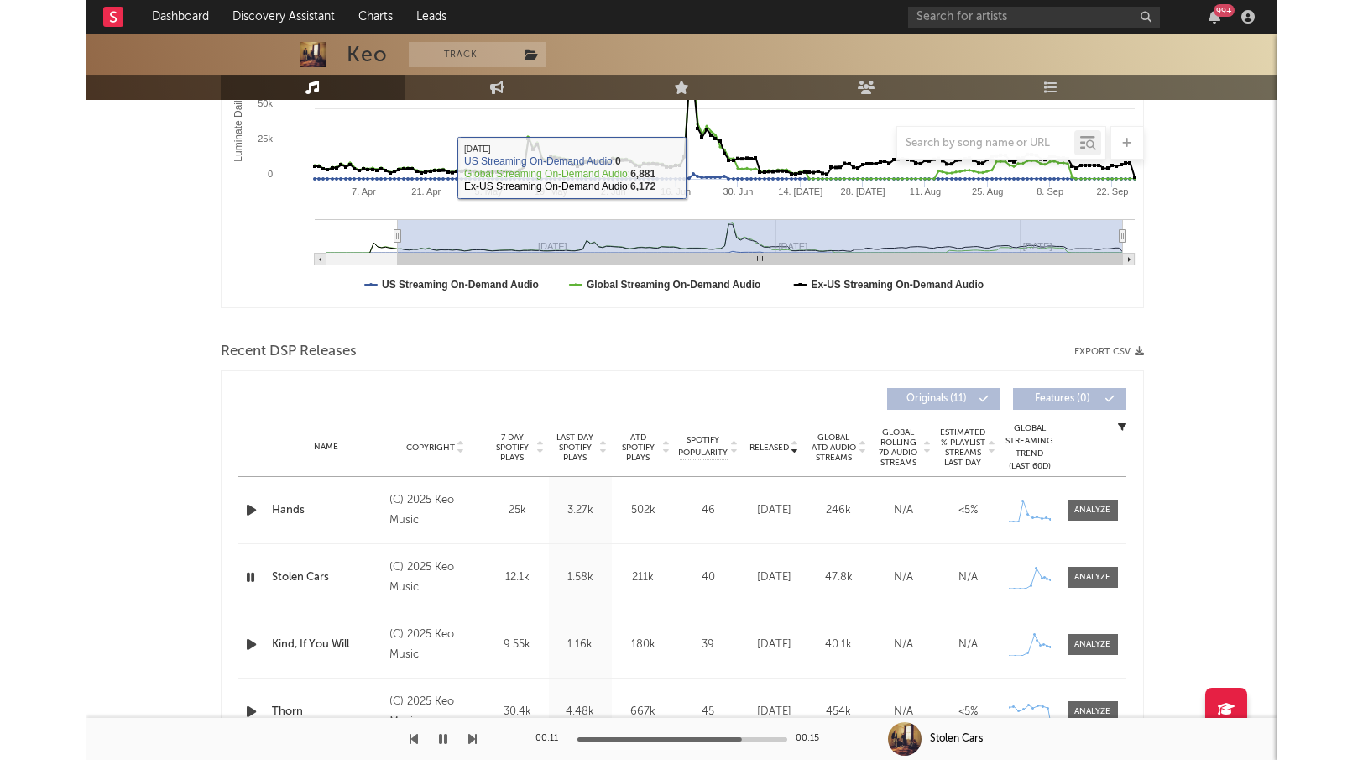
scroll to position [0, 0]
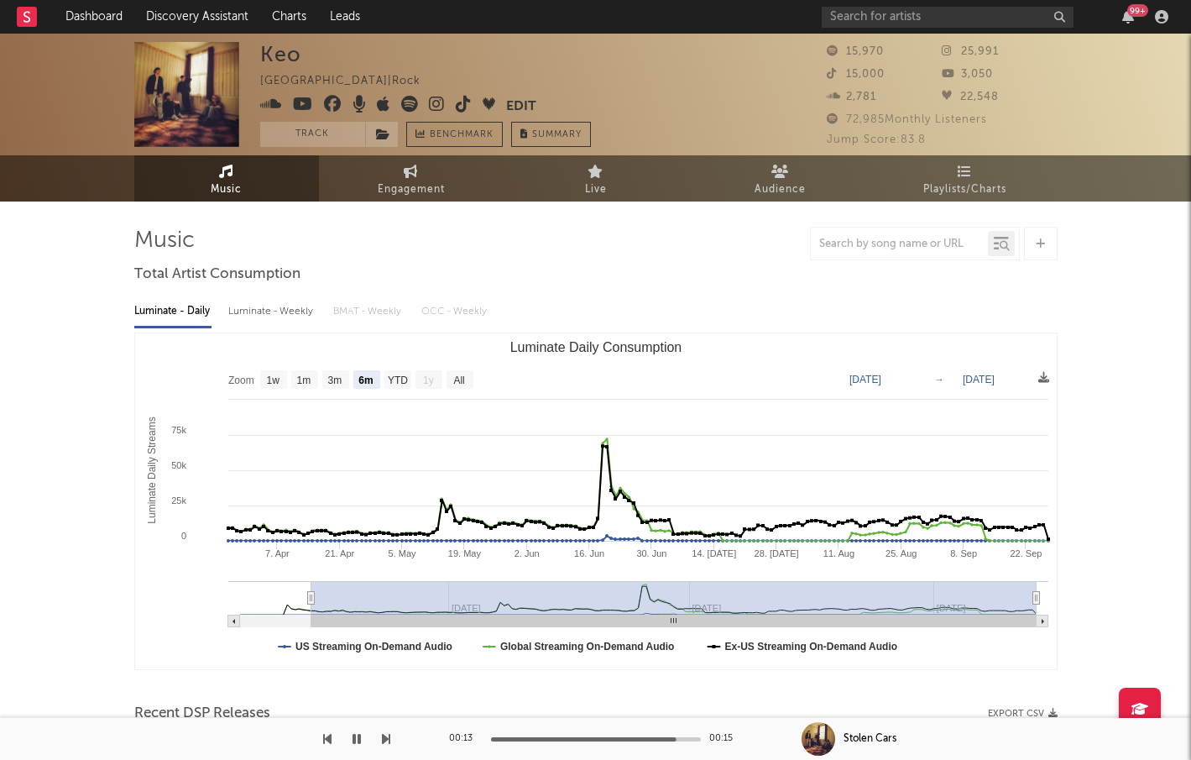
click at [414, 105] on icon at bounding box center [409, 104] width 17 height 17
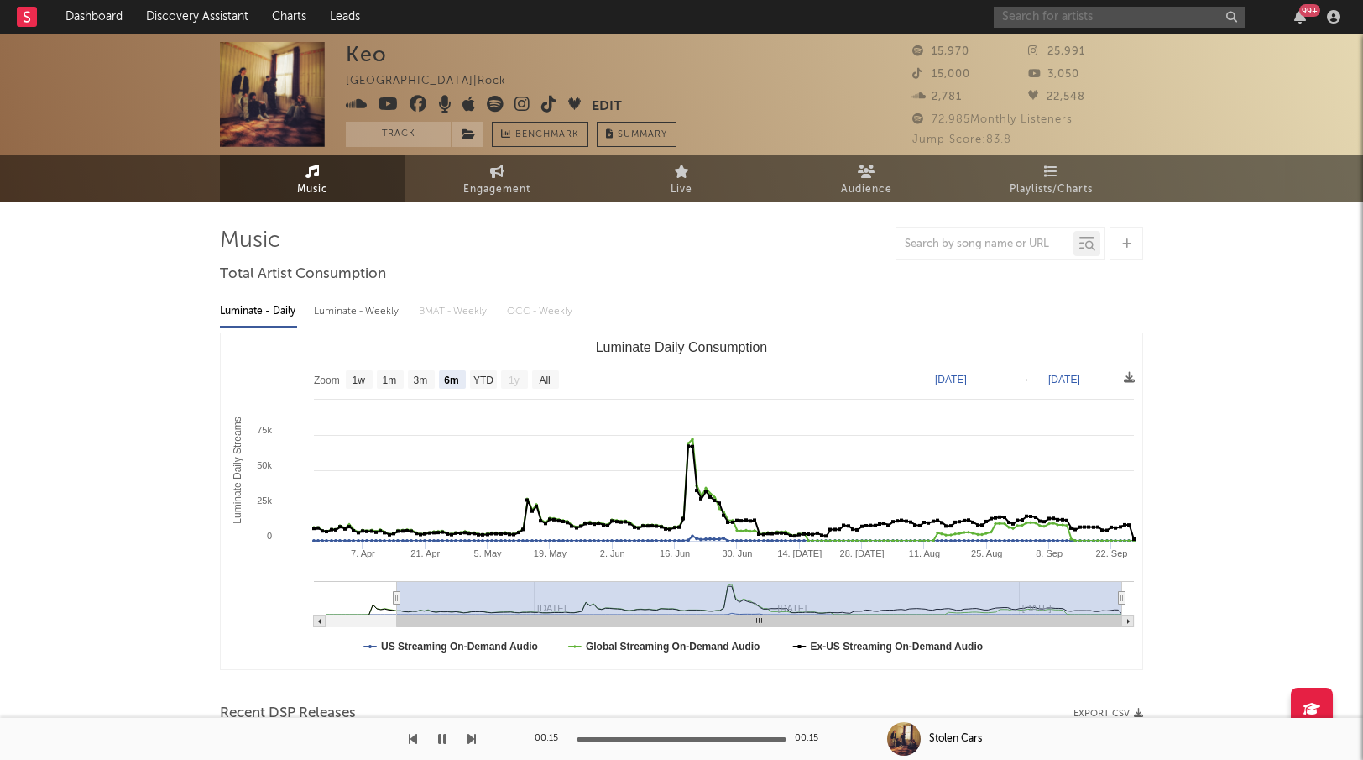
click at [1131, 24] on input "text" at bounding box center [1120, 17] width 252 height 21
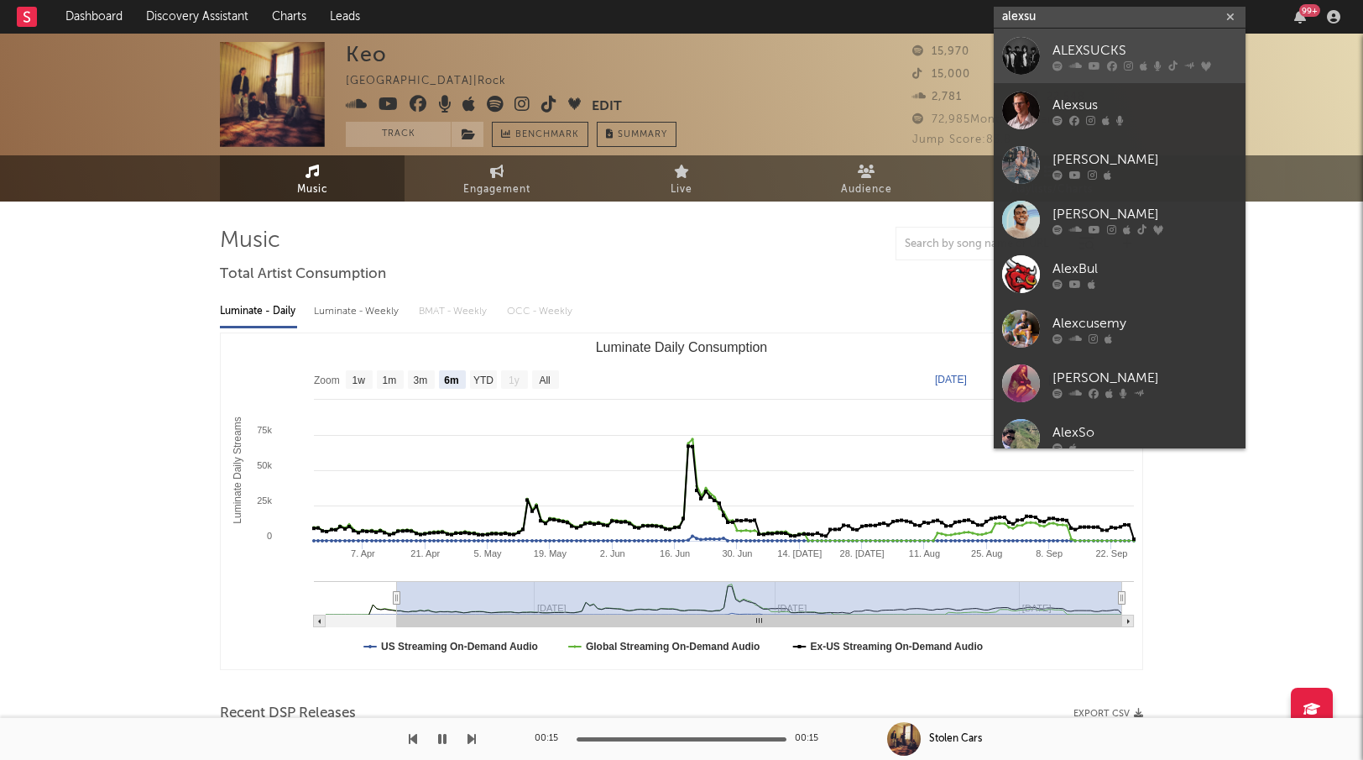
type input "alexsu"
click at [1113, 40] on div "ALEXSUCKS" at bounding box center [1145, 50] width 185 height 20
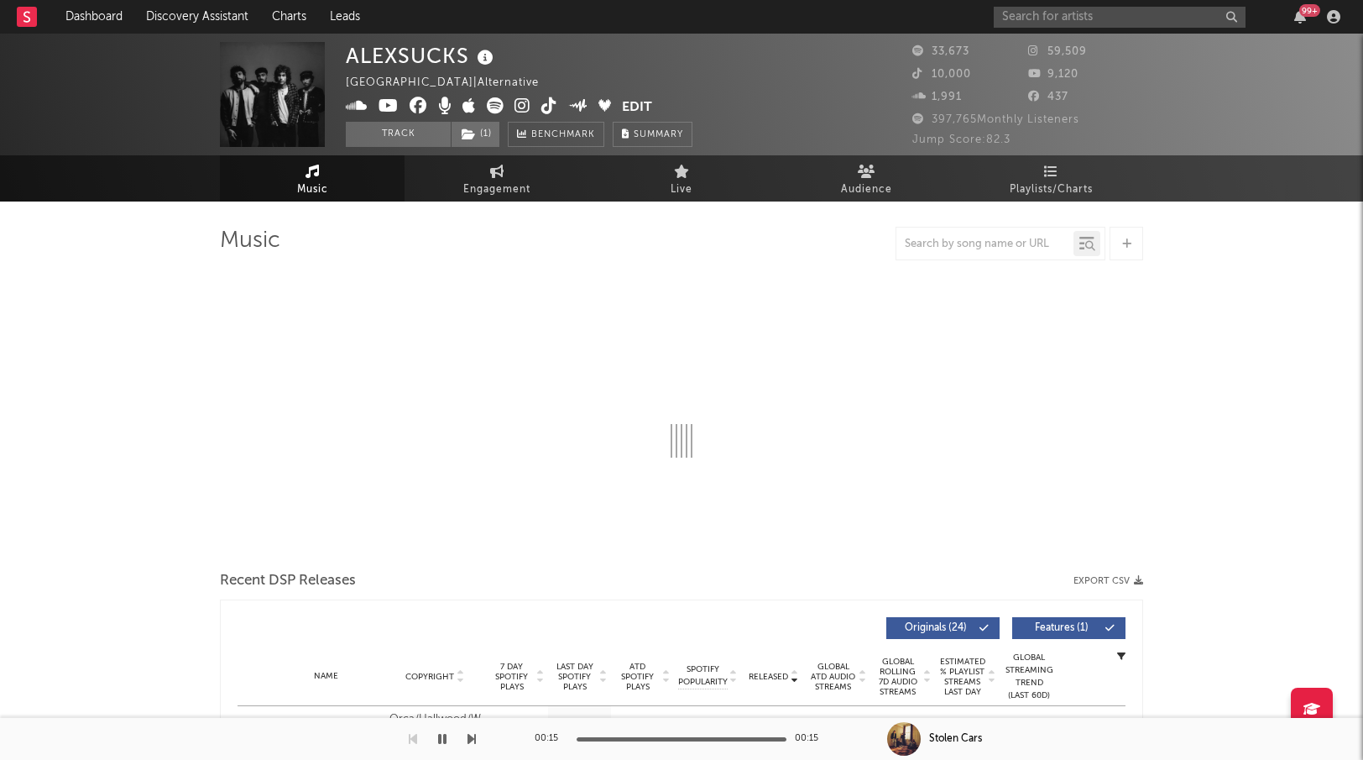
select select "6m"
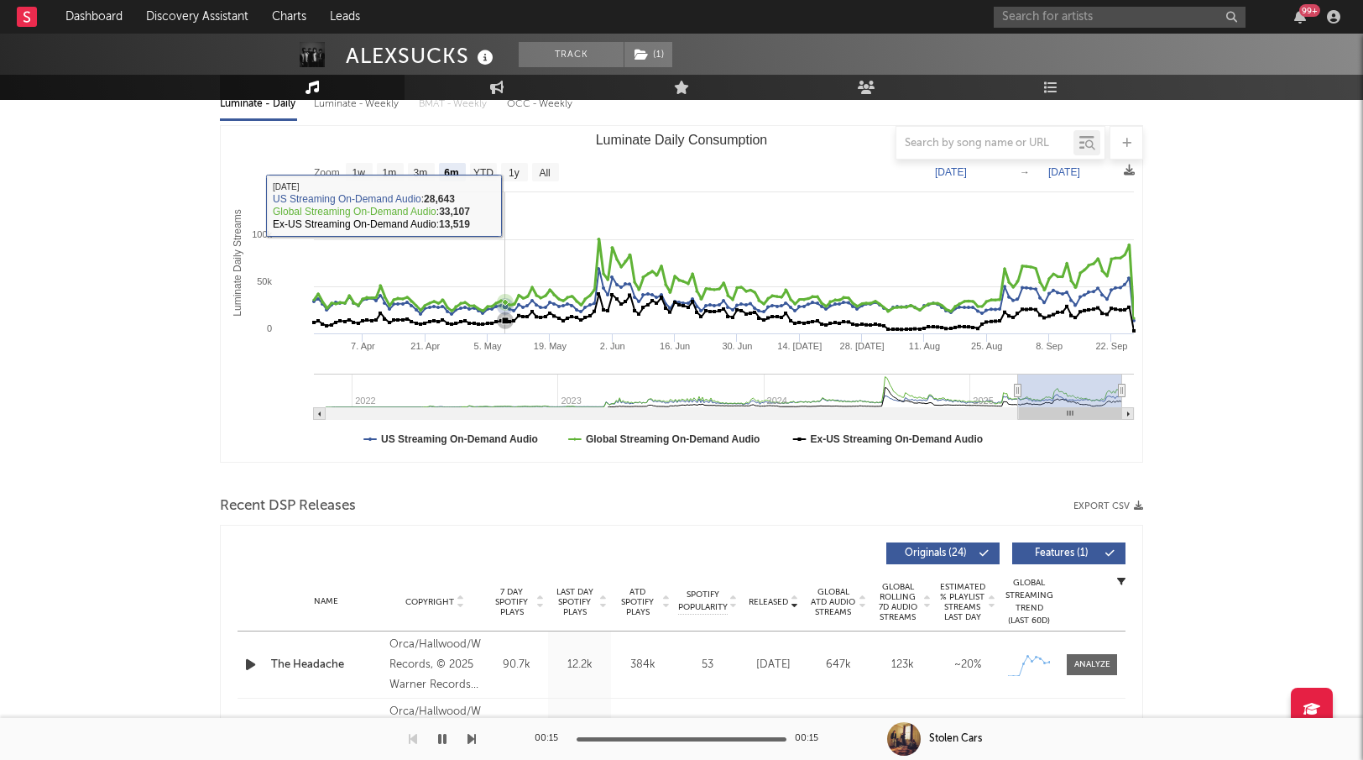
scroll to position [14, 0]
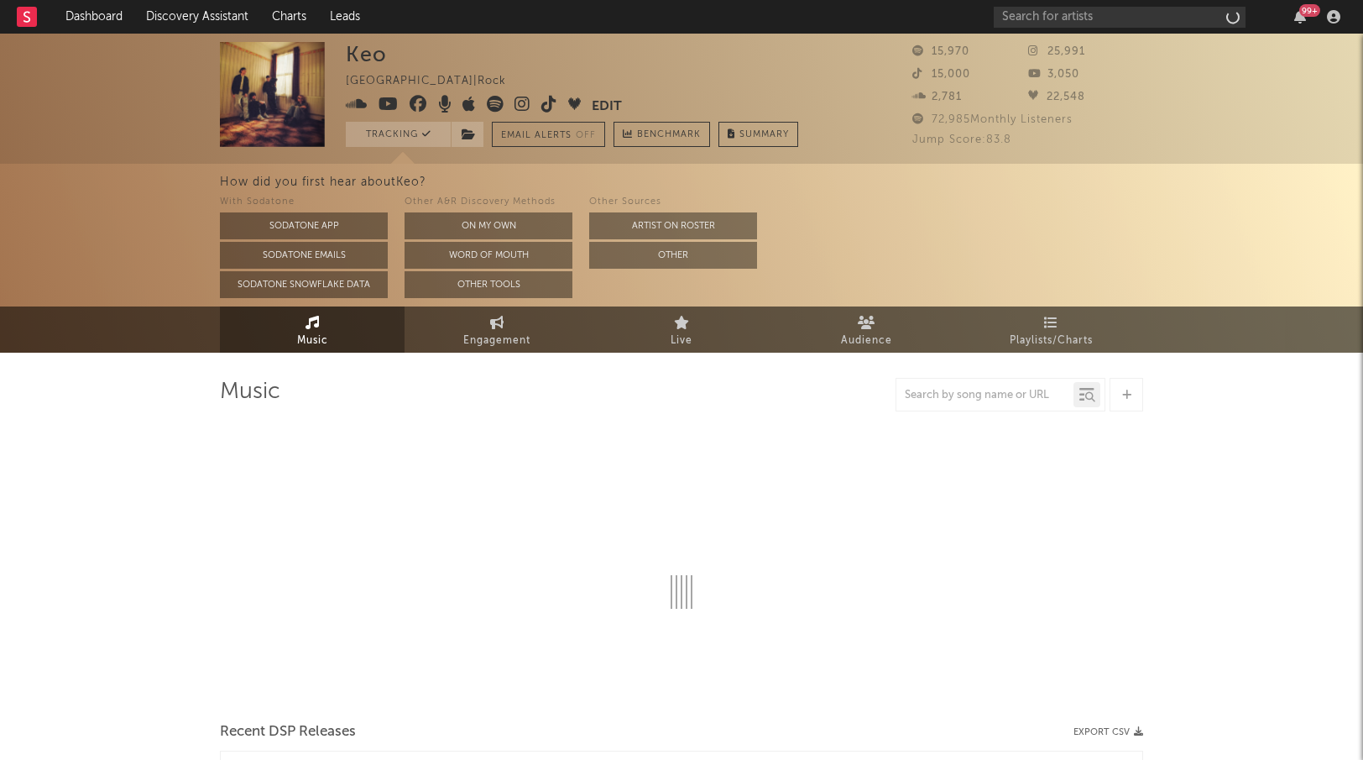
select select "6m"
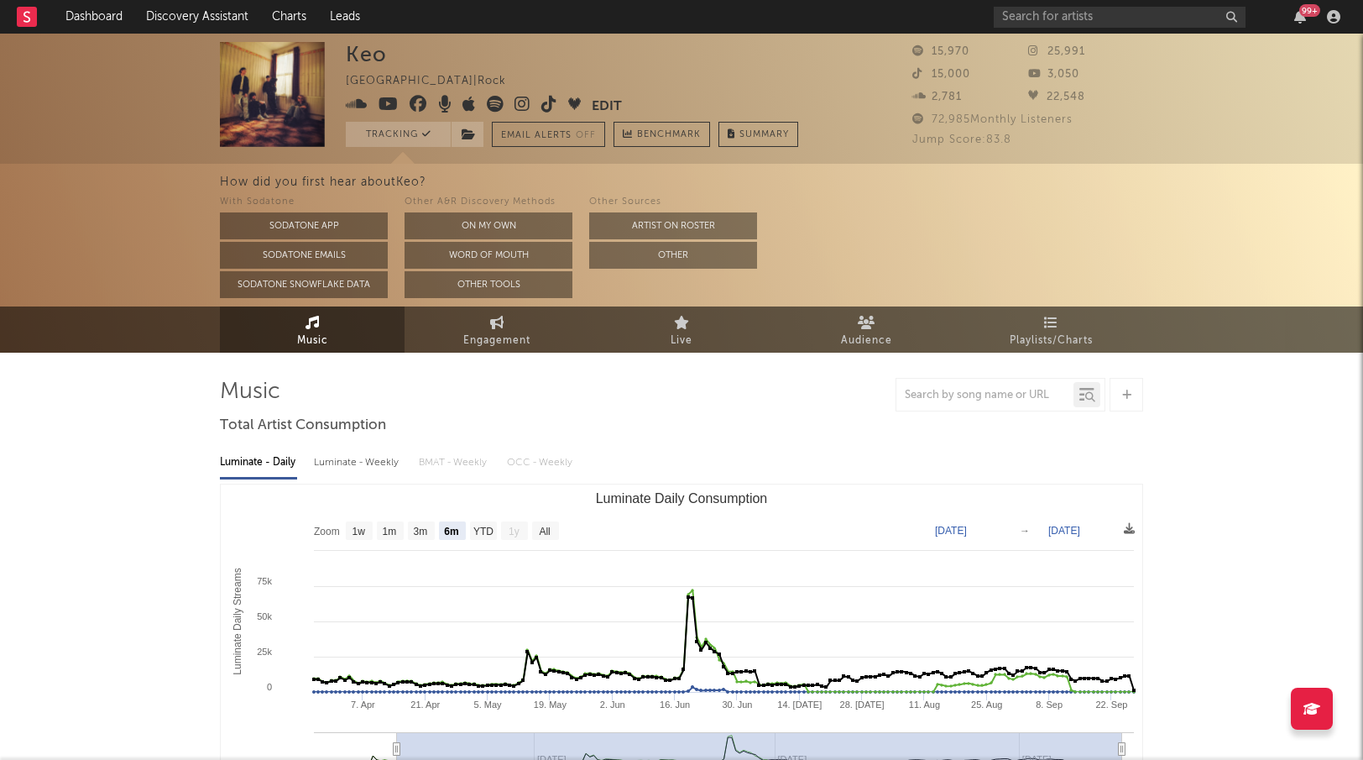
click at [539, 101] on span at bounding box center [469, 106] width 246 height 21
click at [544, 101] on icon at bounding box center [549, 104] width 16 height 17
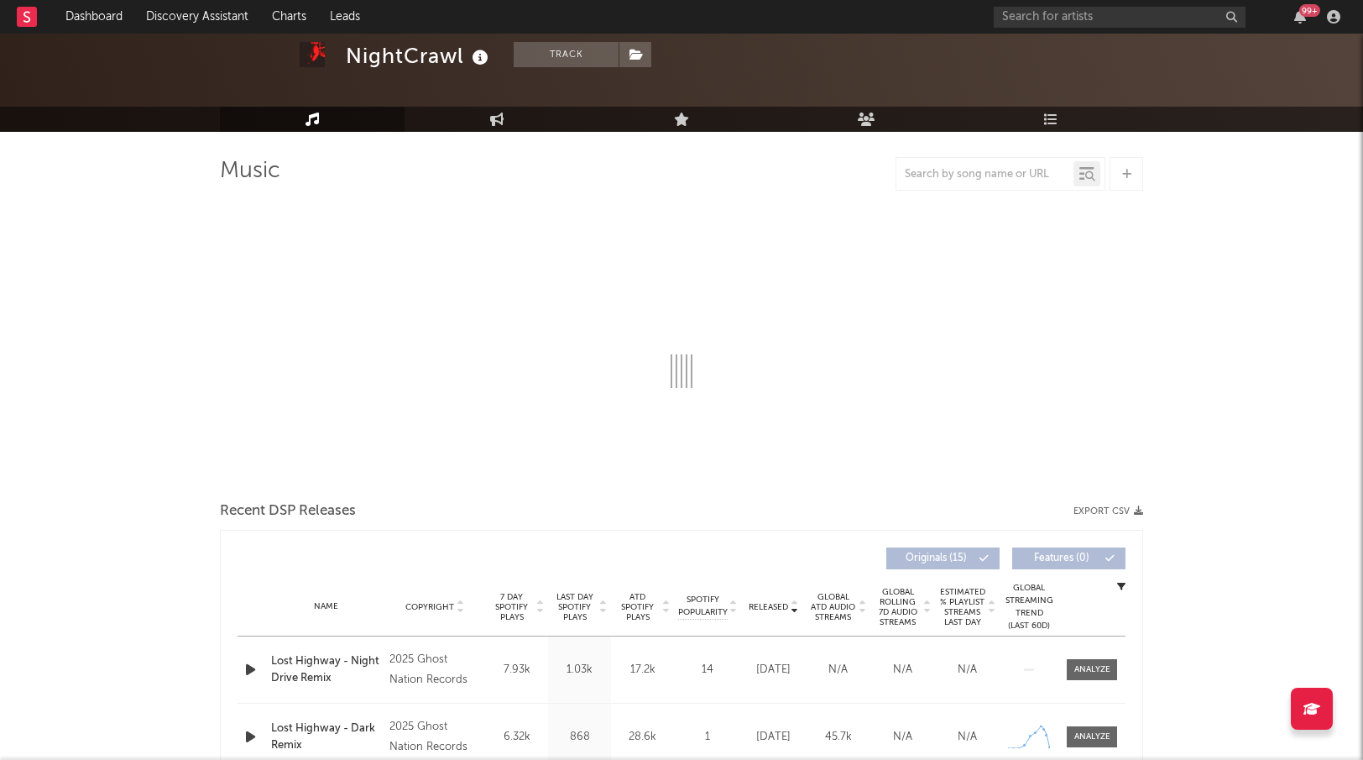
scroll to position [84, 0]
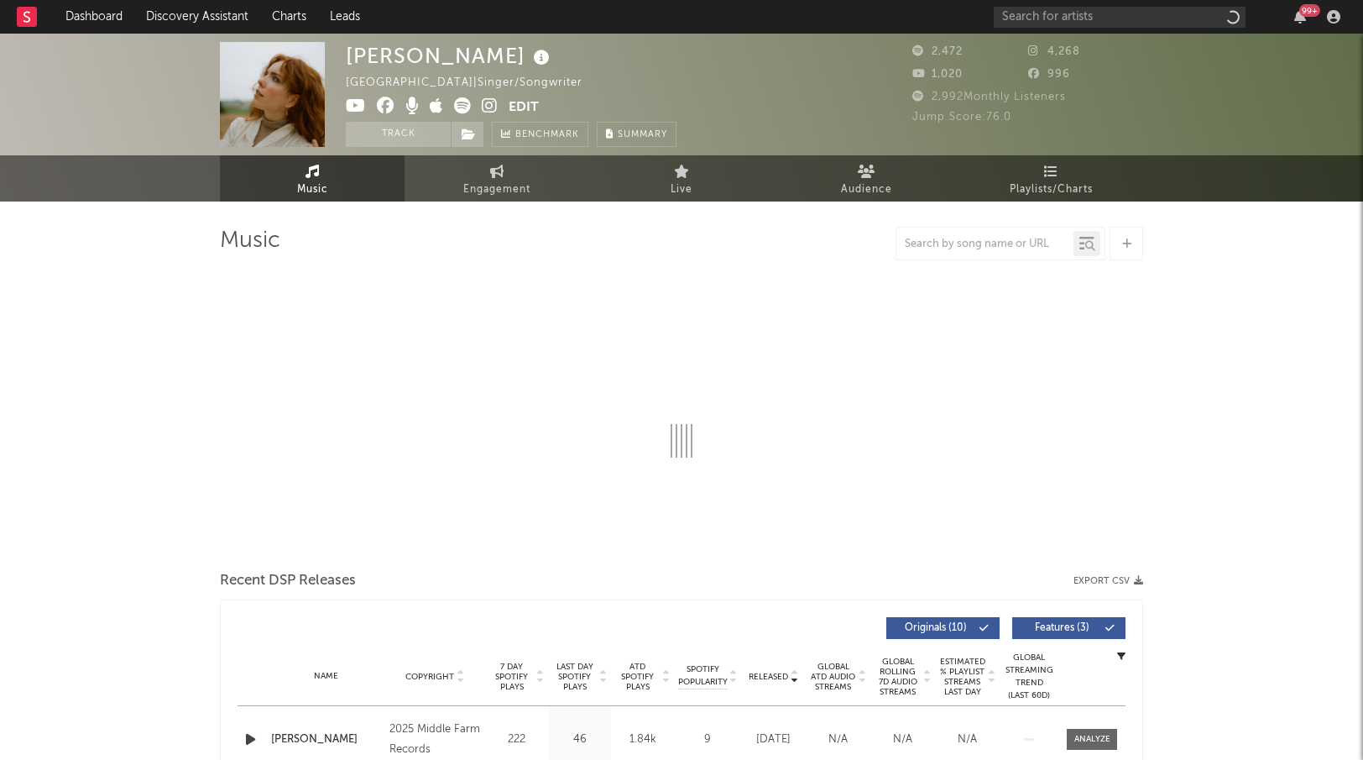
select select "1w"
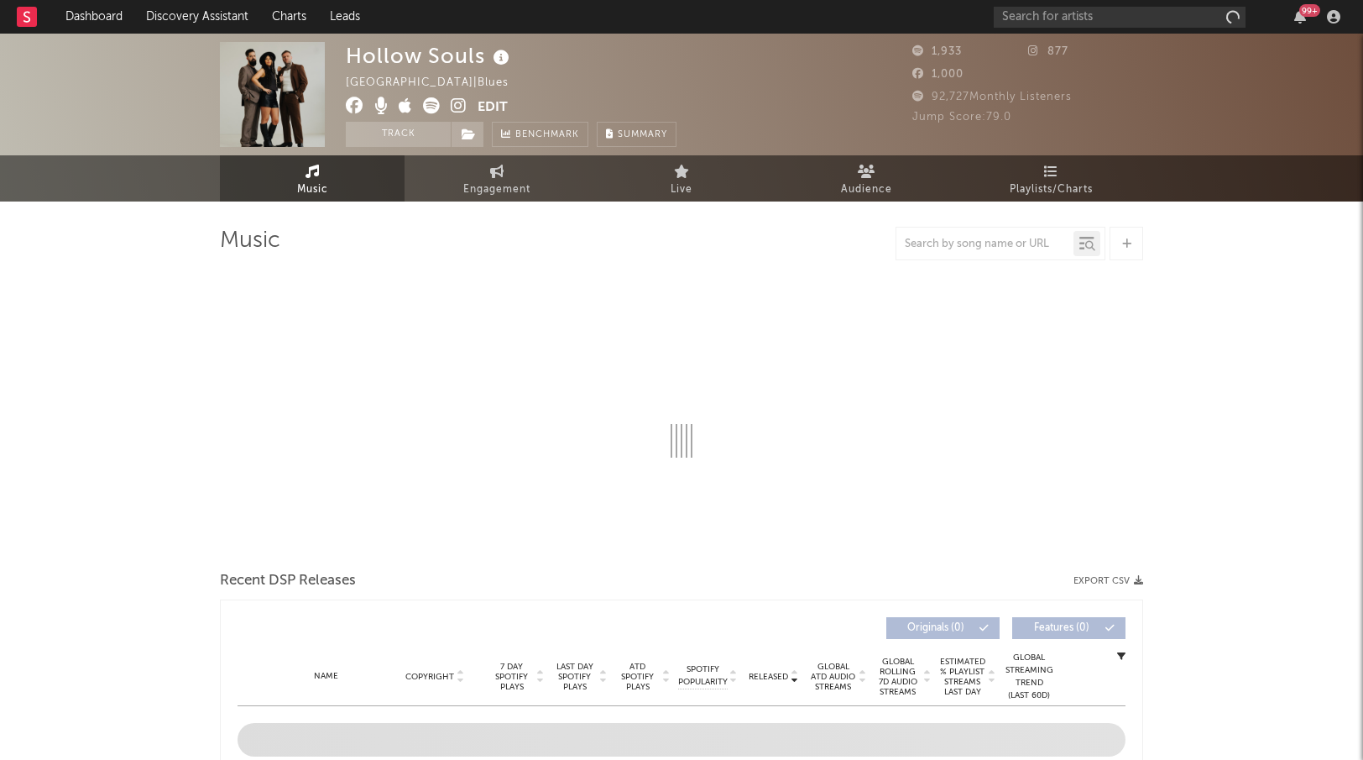
select select "1w"
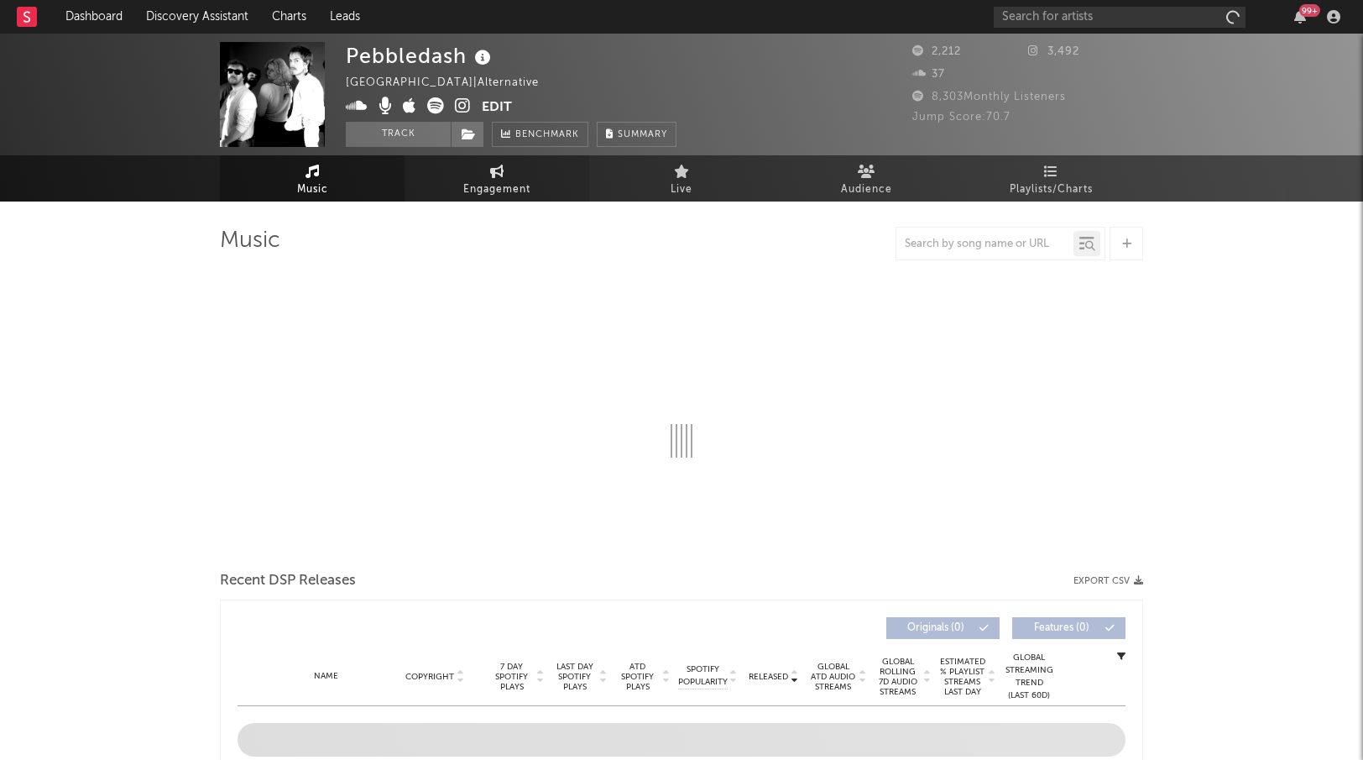
select select "6m"
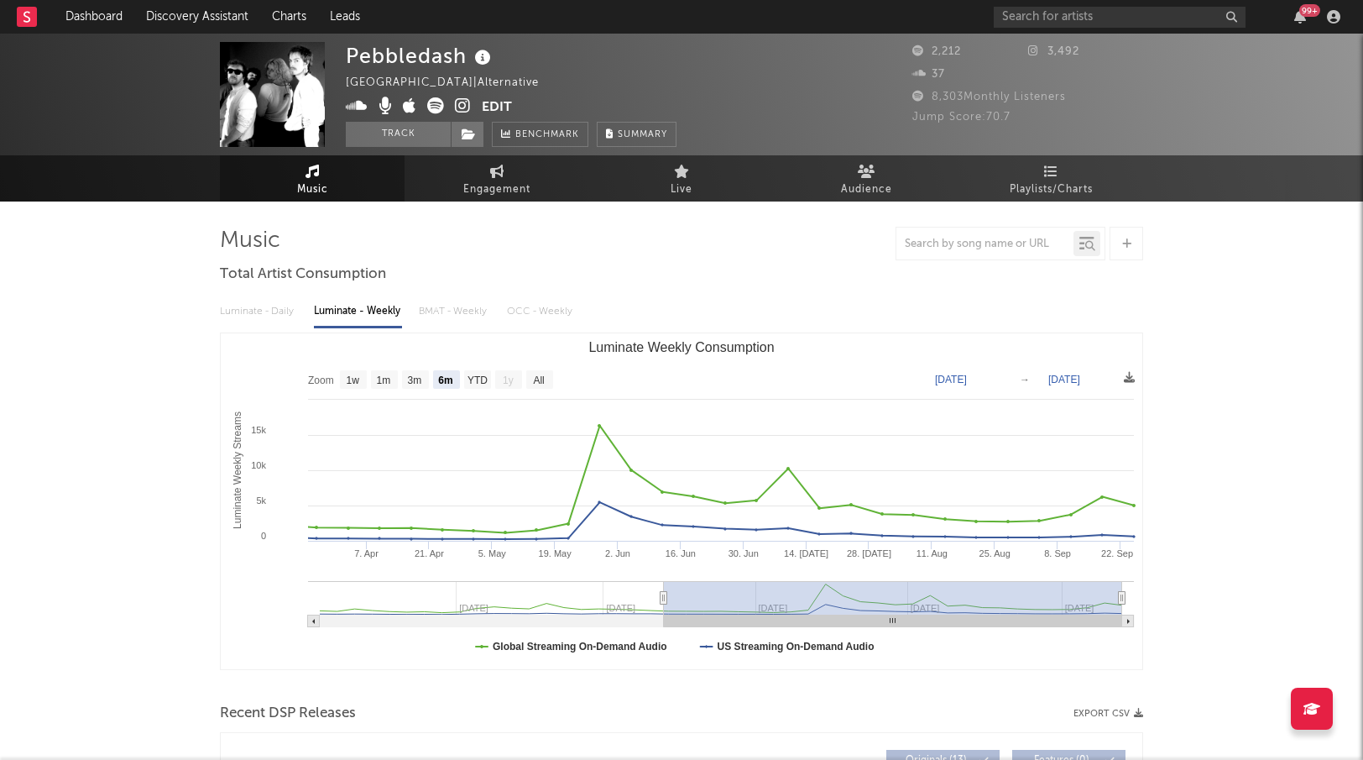
click at [436, 108] on icon at bounding box center [435, 105] width 17 height 17
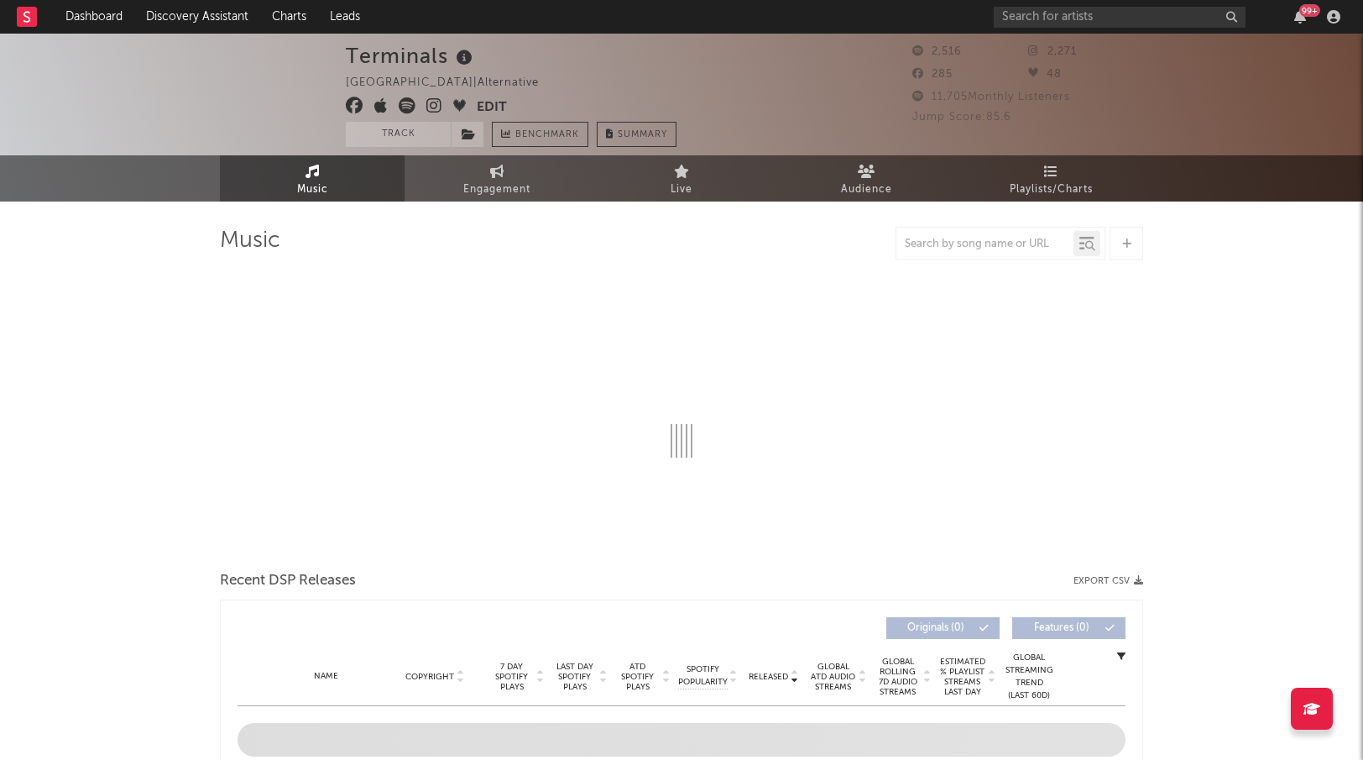
select select "1w"
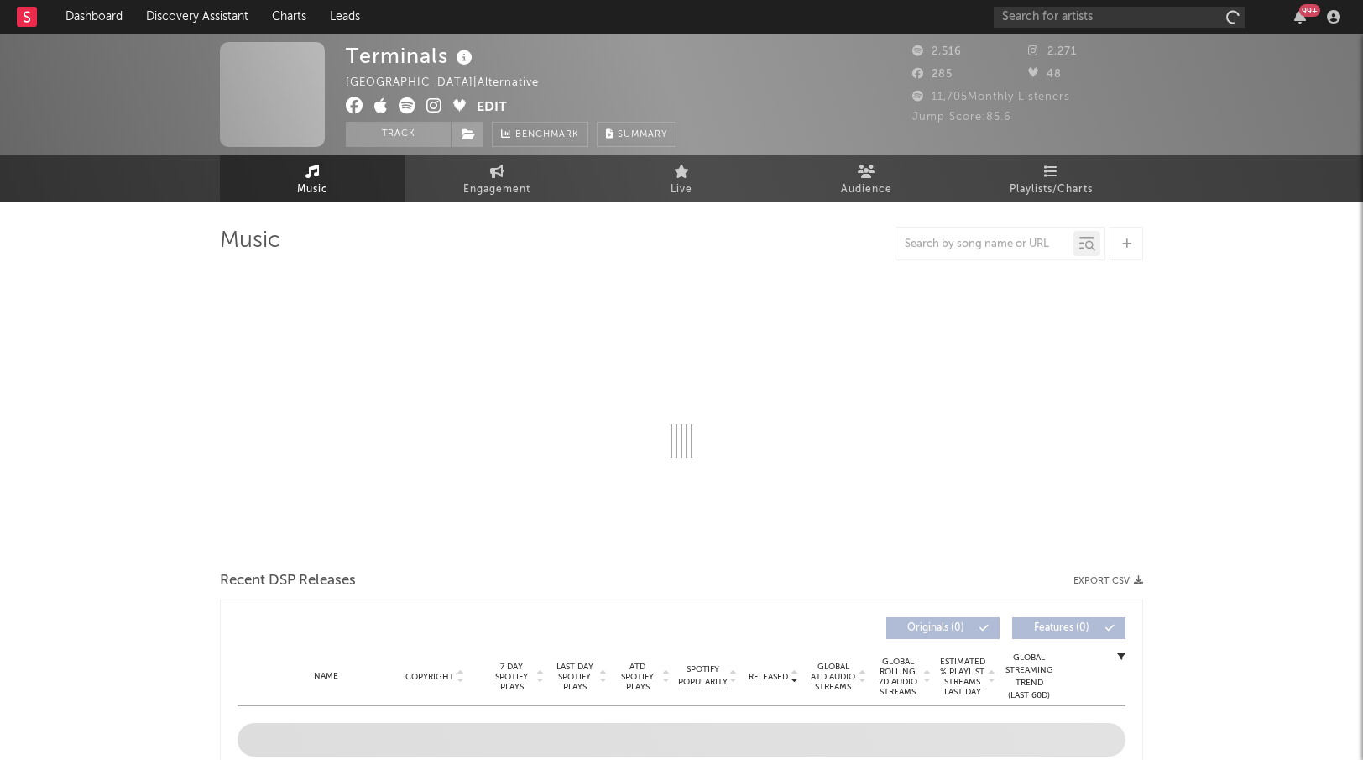
select select "1w"
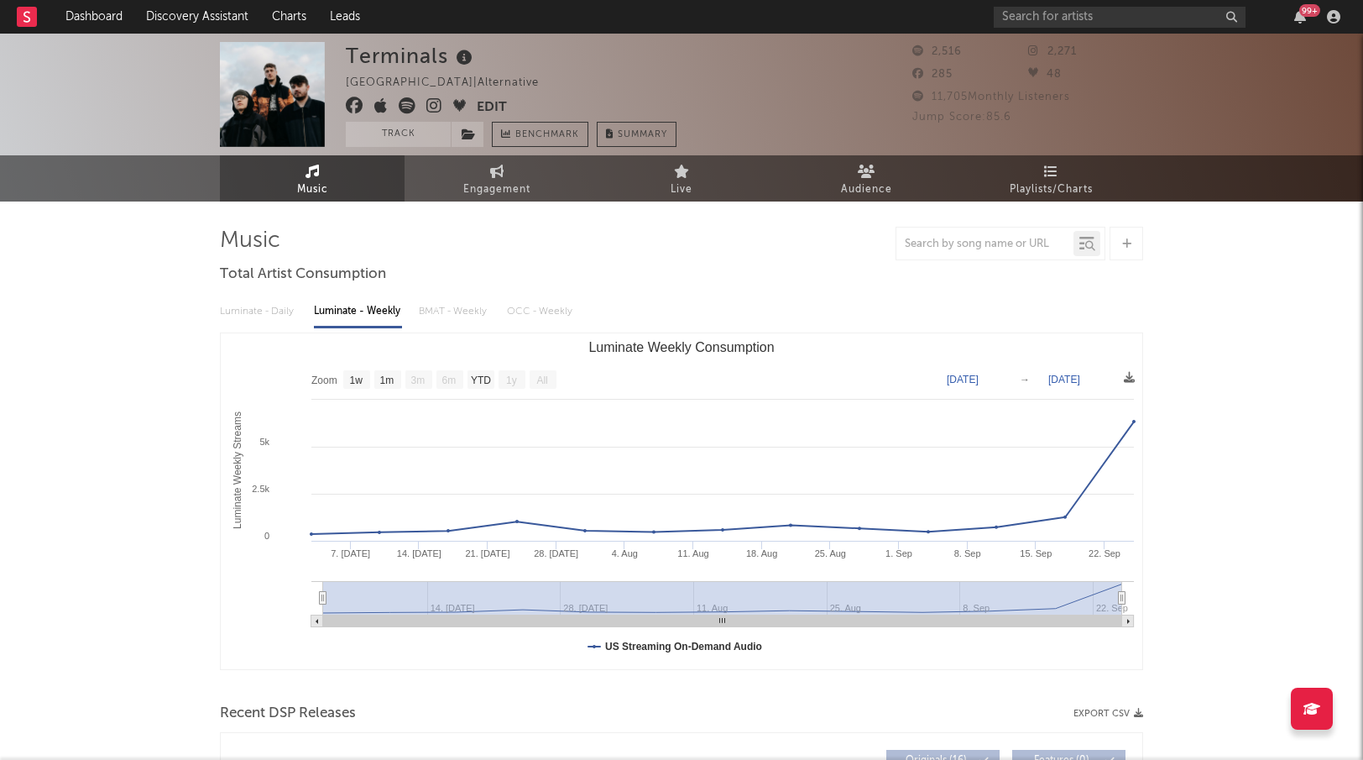
click at [412, 100] on icon at bounding box center [407, 105] width 17 height 17
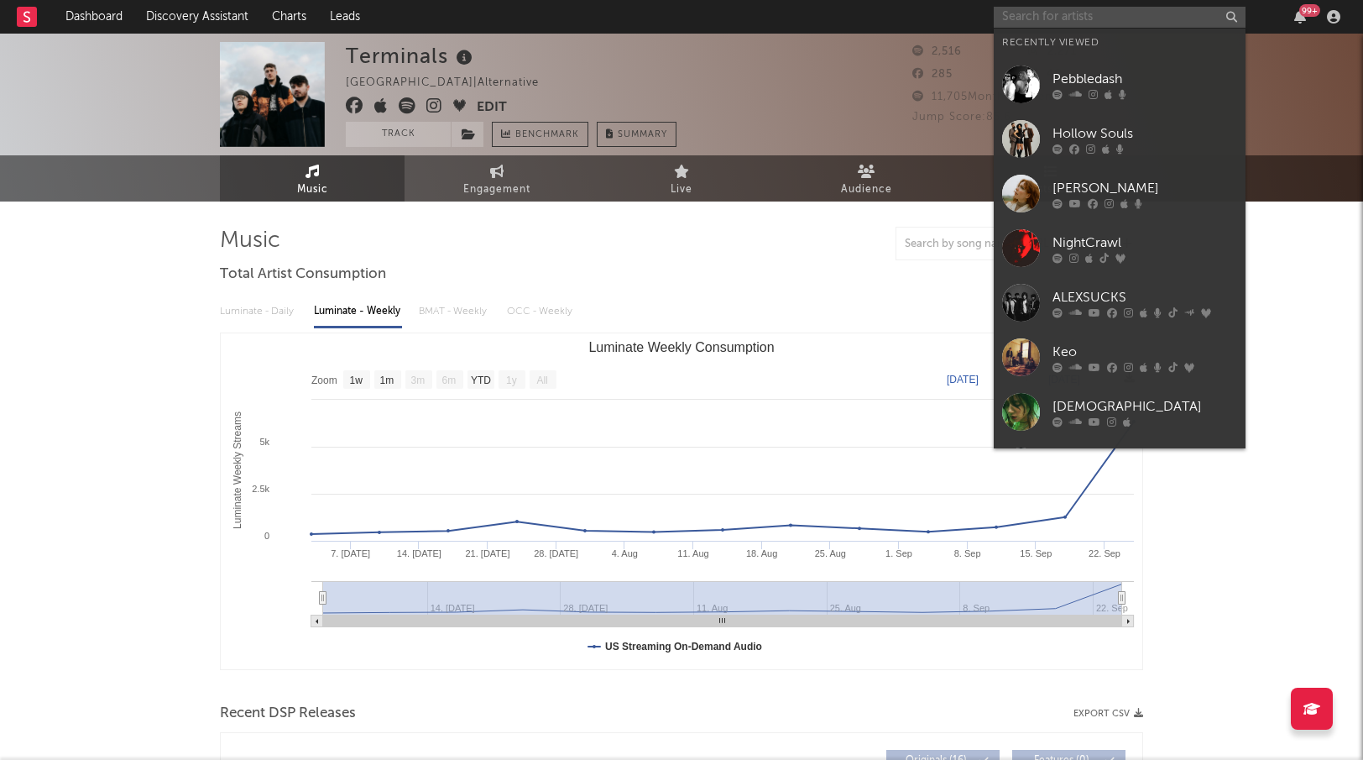
click at [1108, 13] on input "text" at bounding box center [1120, 17] width 252 height 21
paste input "54 Ultra"
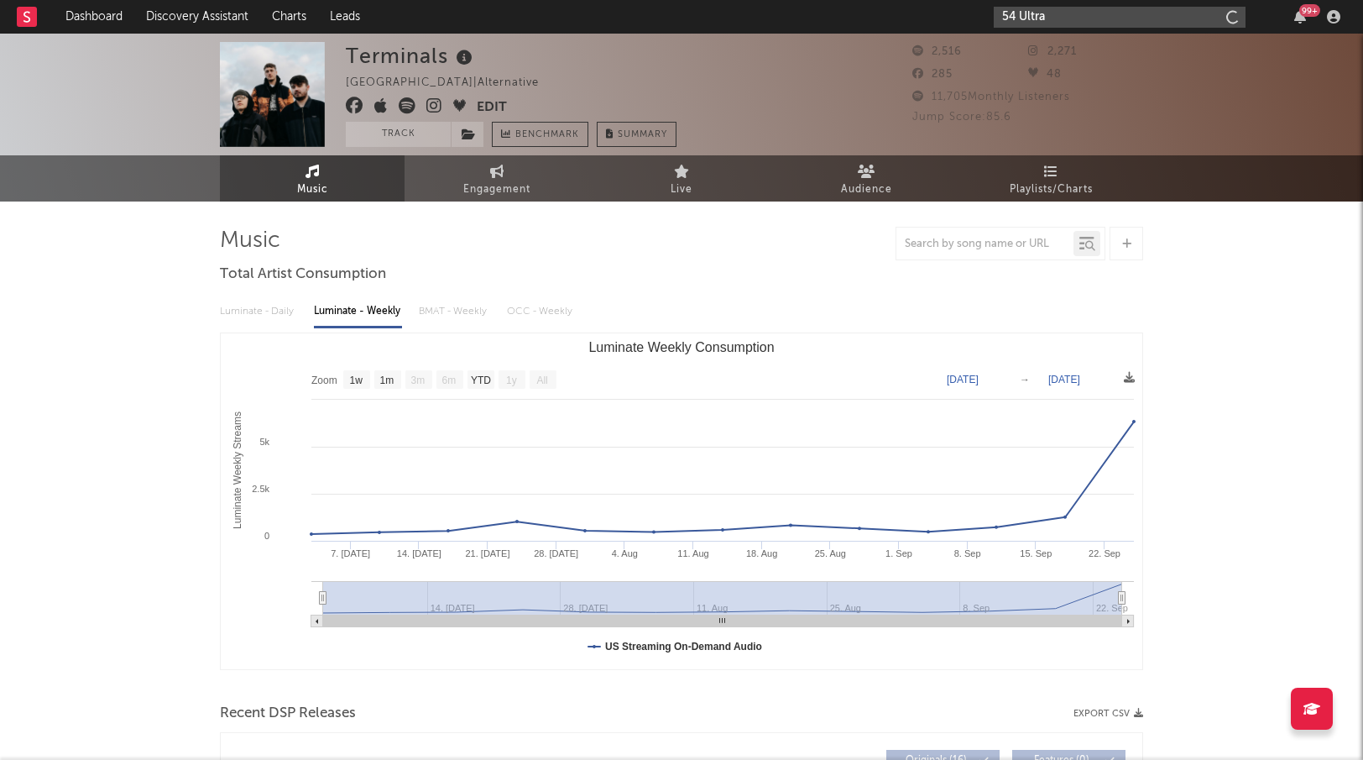
type input "54 Ultra"
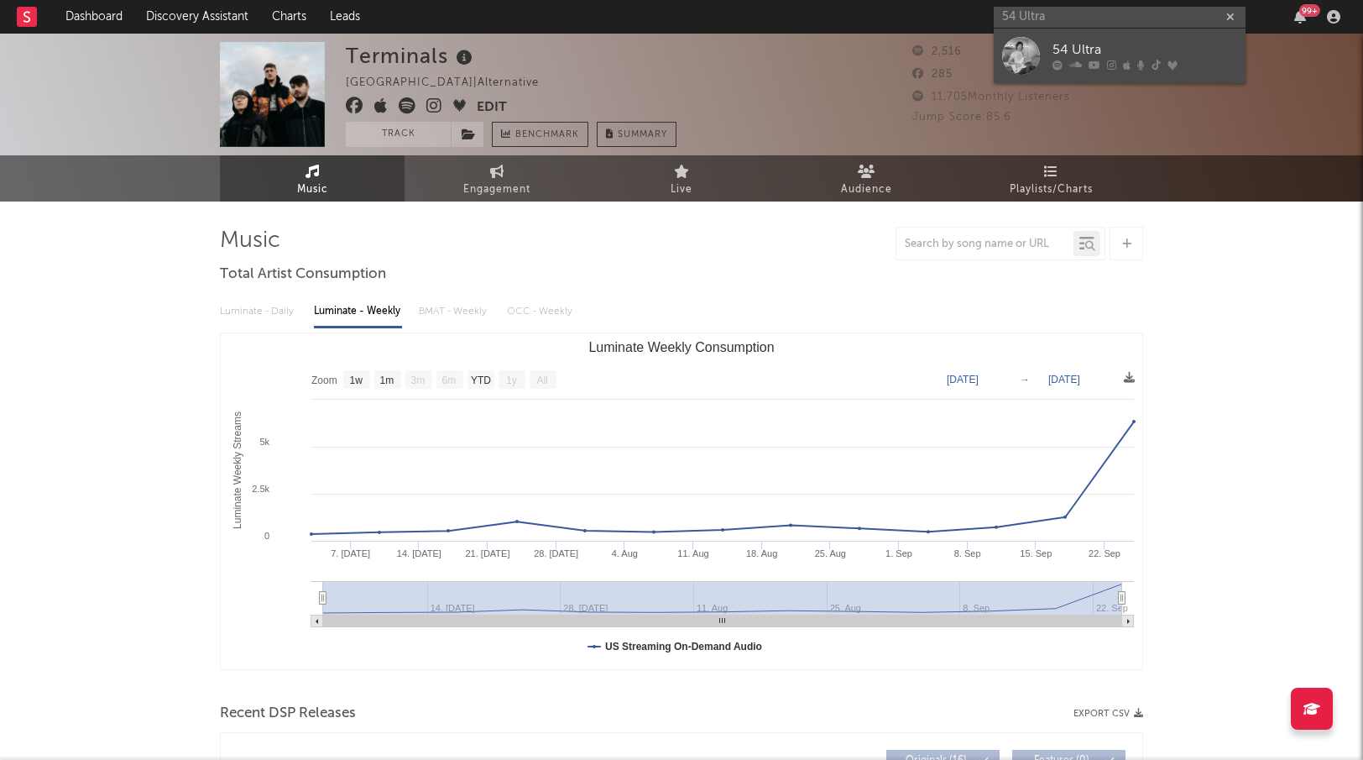
click at [1059, 45] on div "54 Ultra" at bounding box center [1145, 50] width 185 height 20
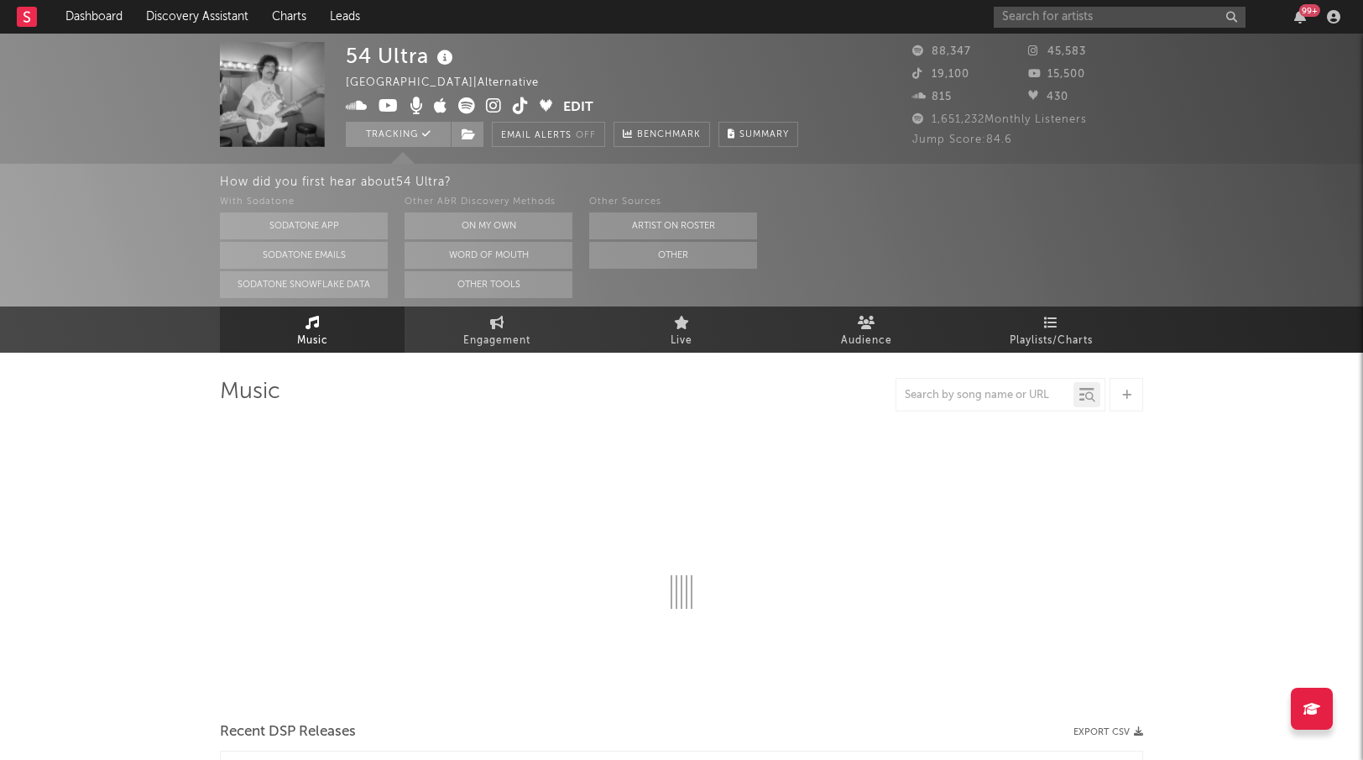
select select "6m"
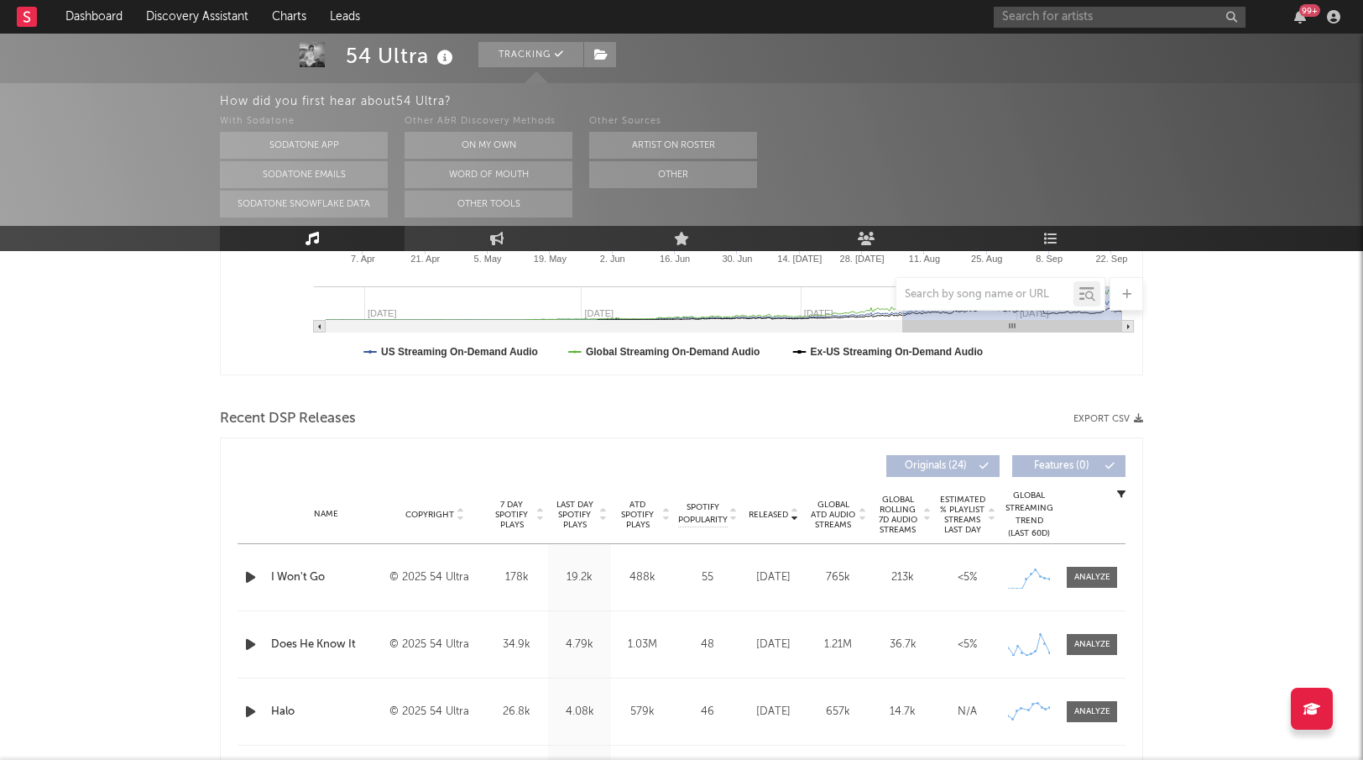
scroll to position [499, 0]
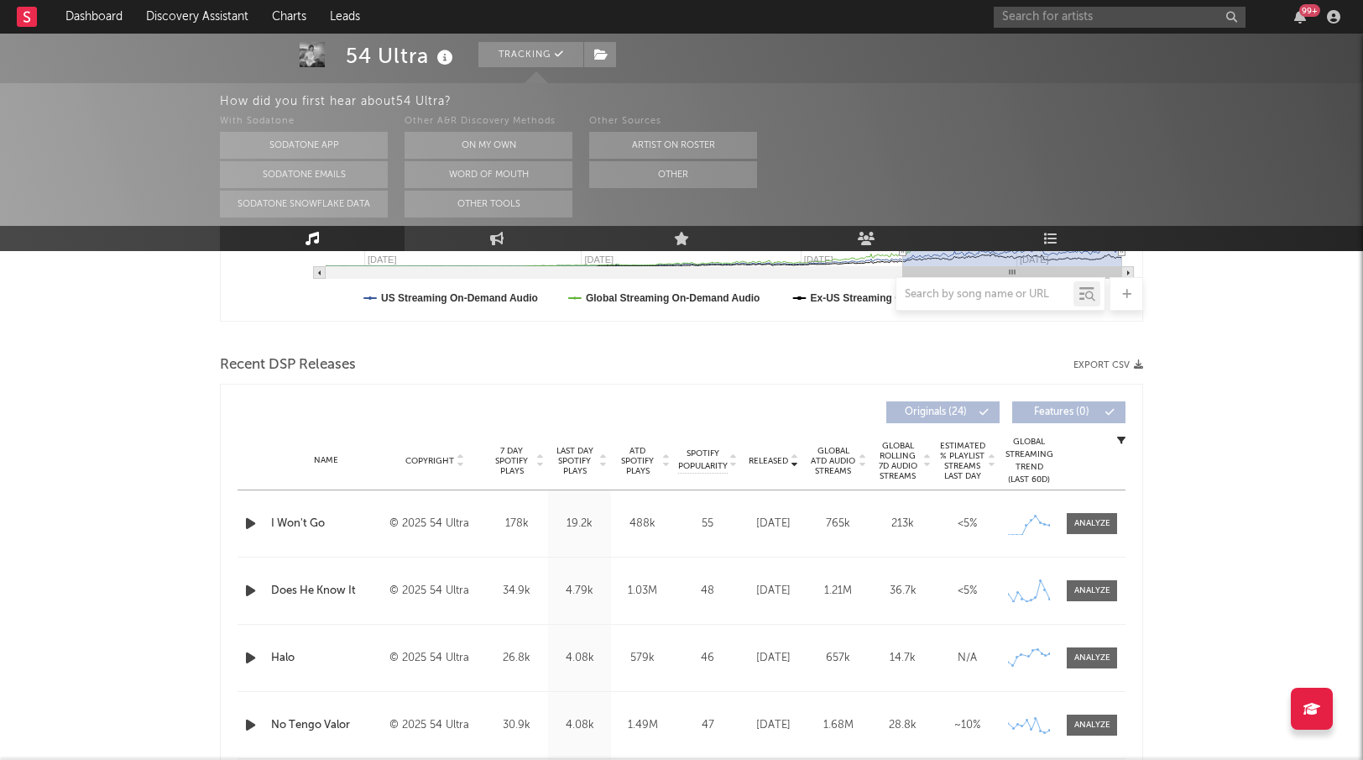
click at [779, 465] on div "Released" at bounding box center [773, 460] width 56 height 13
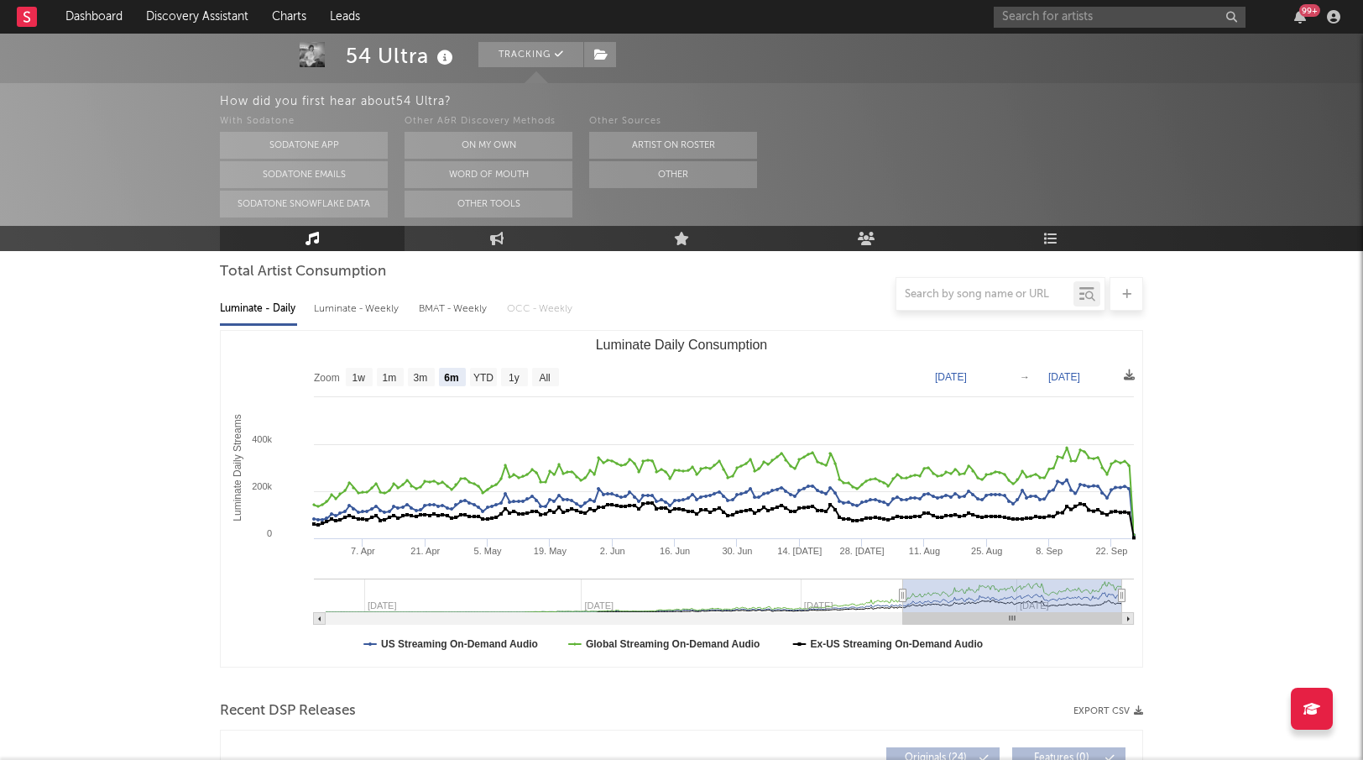
scroll to position [0, 0]
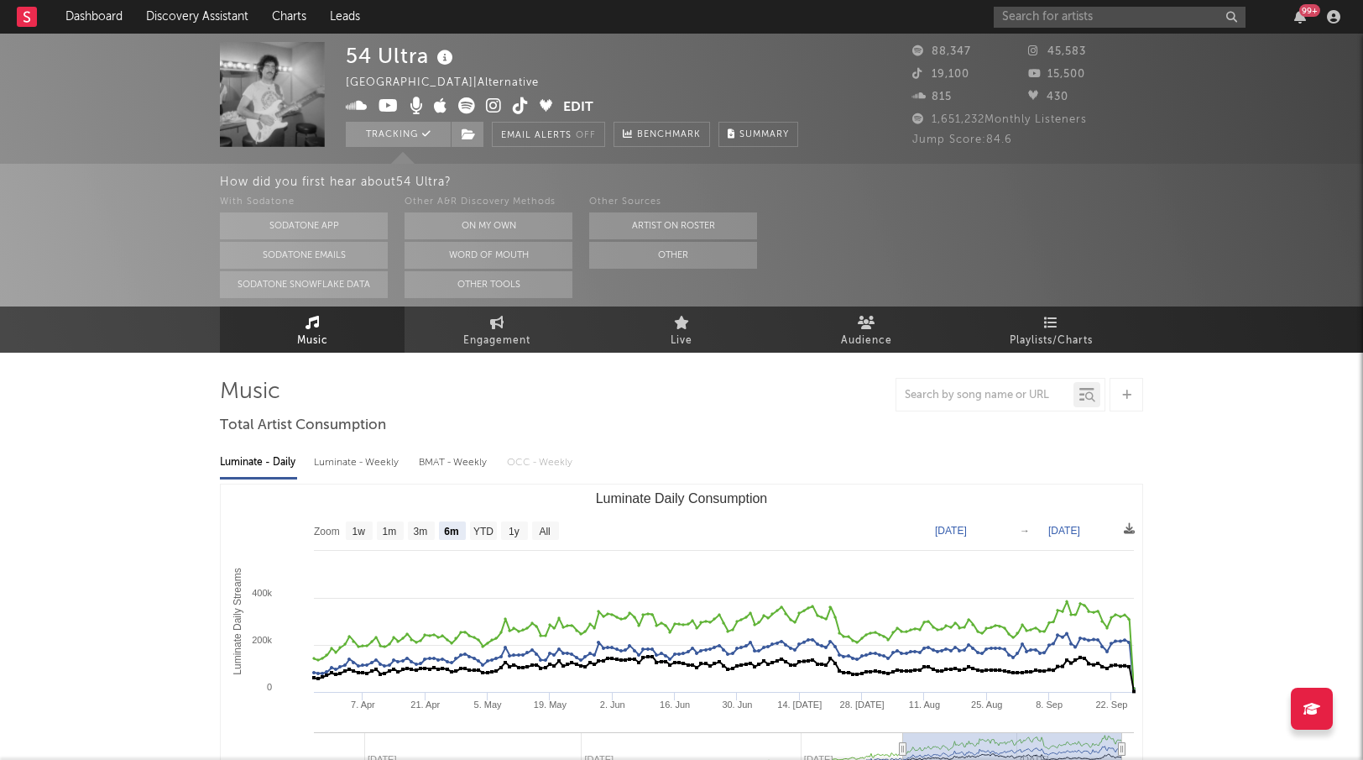
click at [497, 107] on icon at bounding box center [494, 105] width 16 height 17
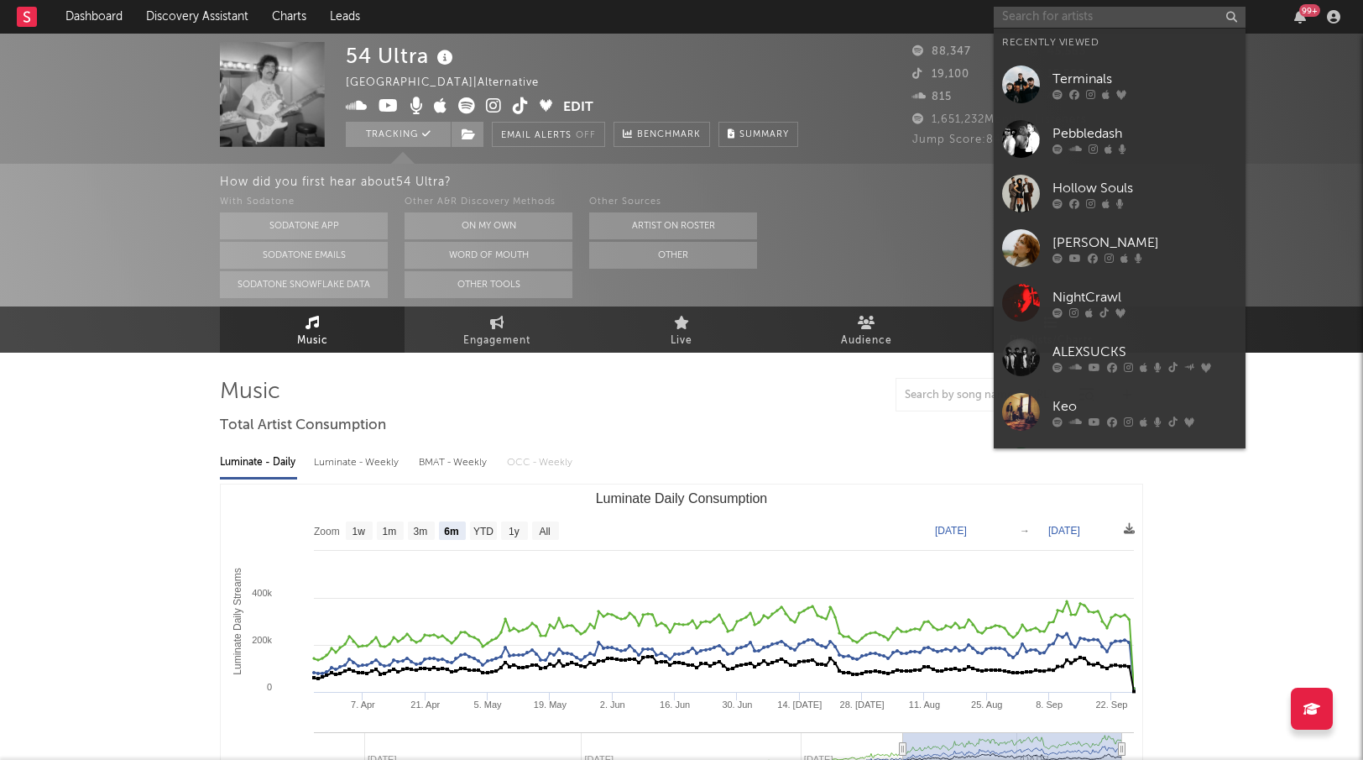
click at [1121, 20] on input "text" at bounding box center [1120, 17] width 252 height 21
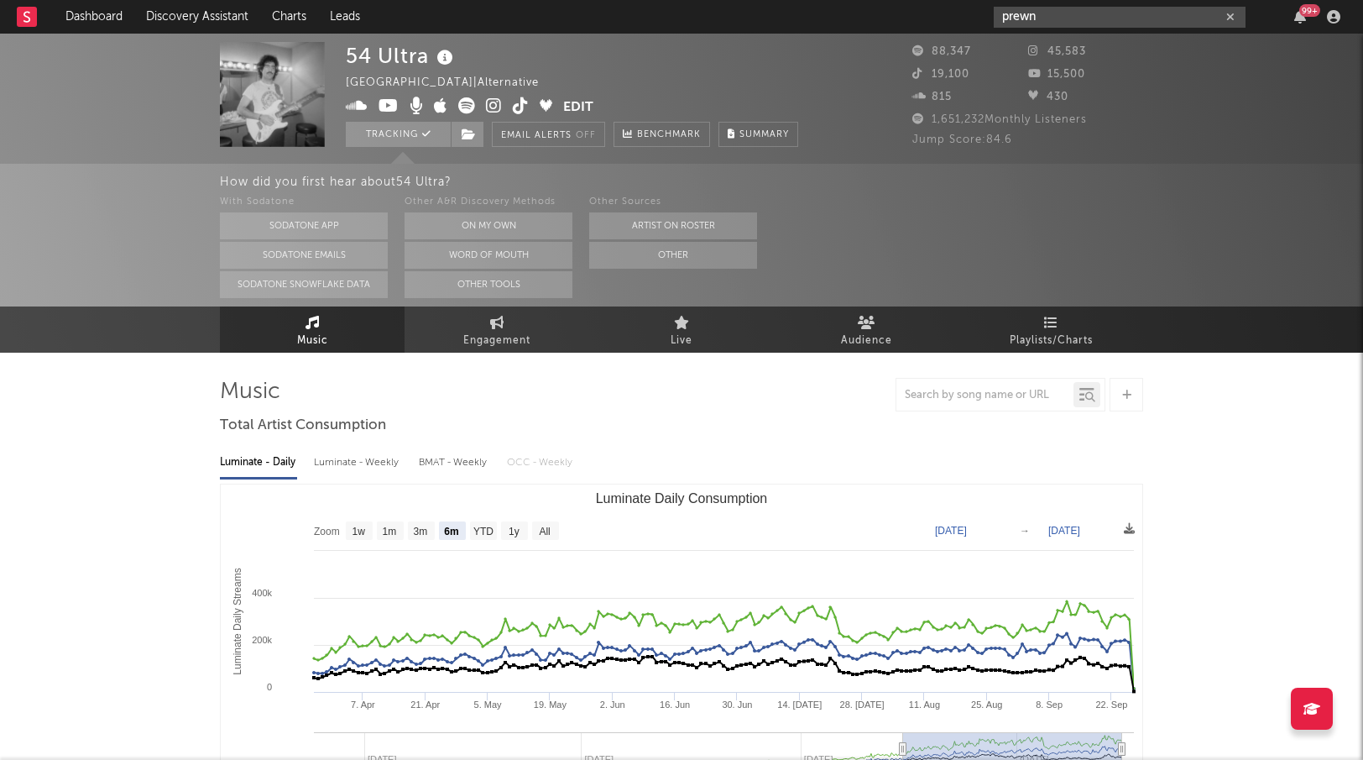
click at [1062, 27] on input "prewn" at bounding box center [1120, 17] width 252 height 21
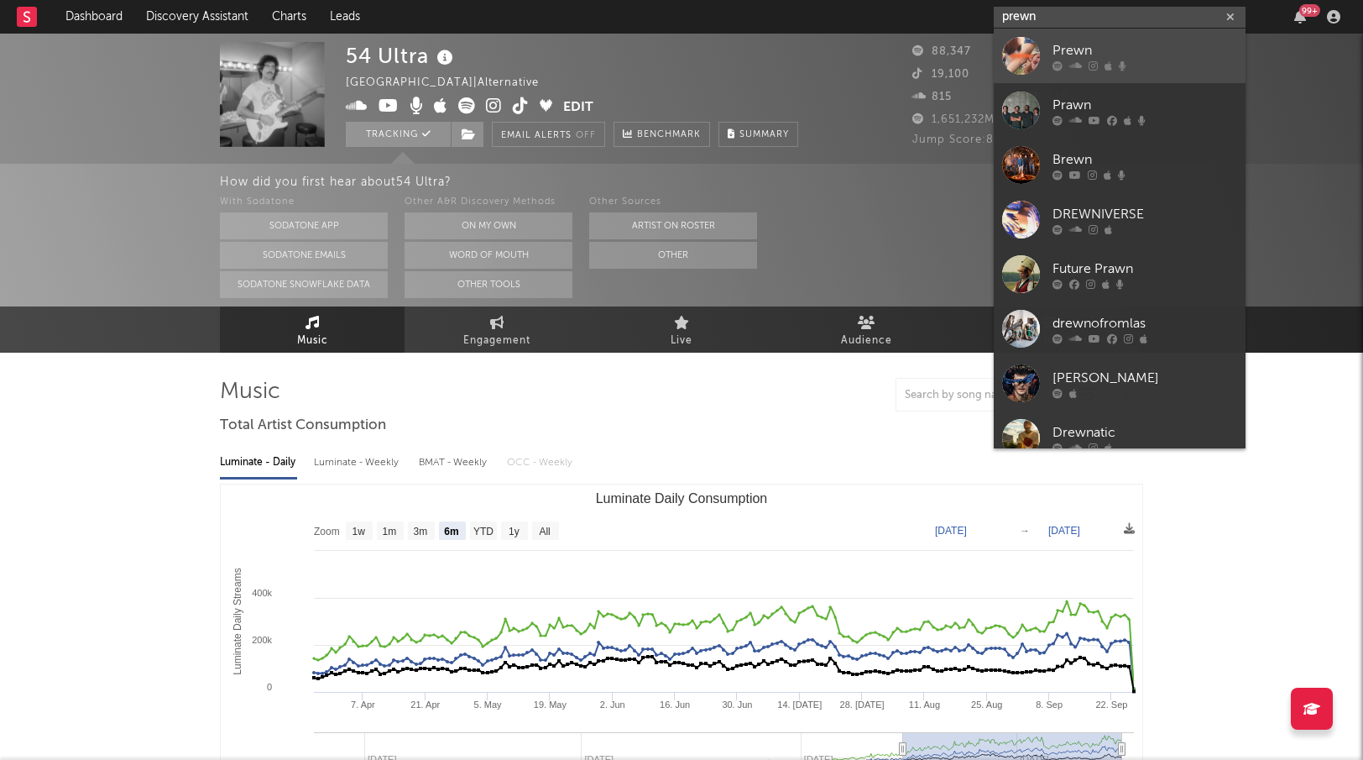
type input "prewn"
click at [1033, 45] on div at bounding box center [1021, 56] width 38 height 38
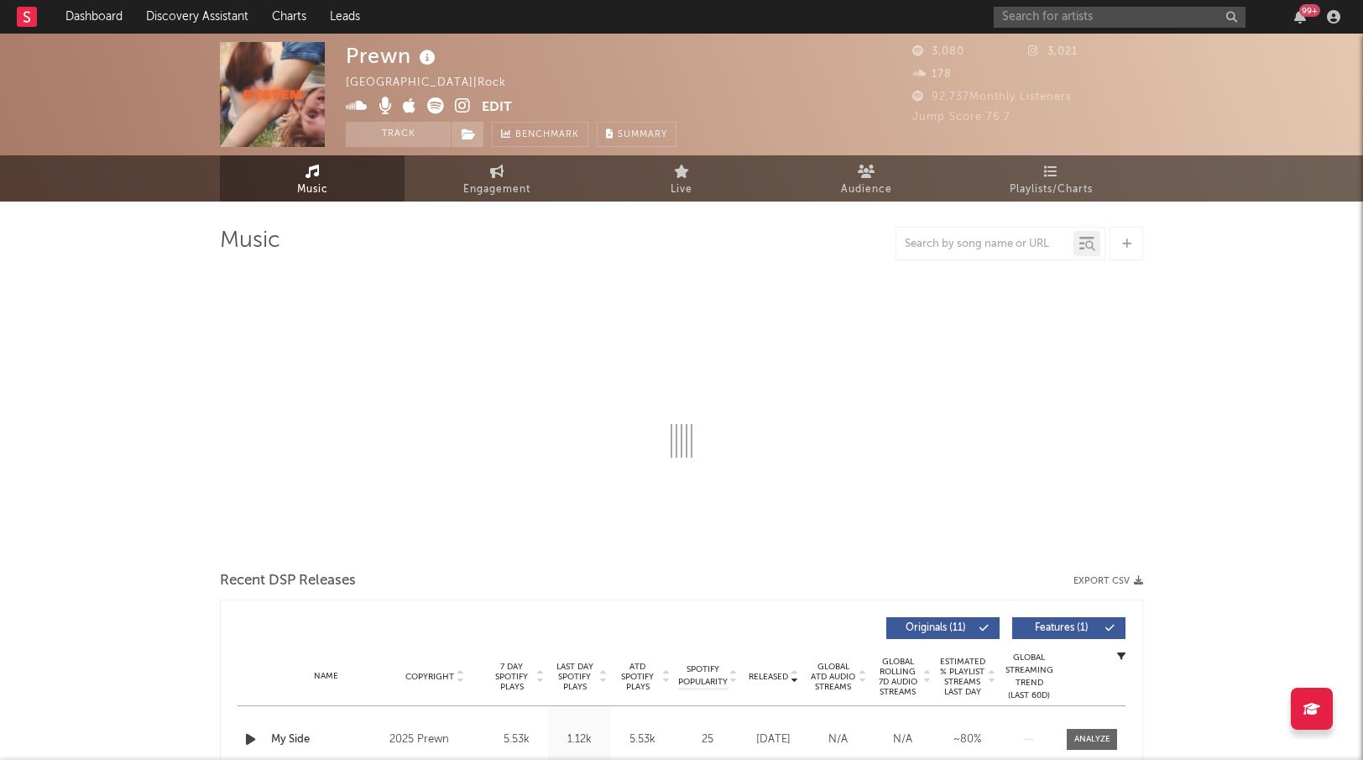
select select "1w"
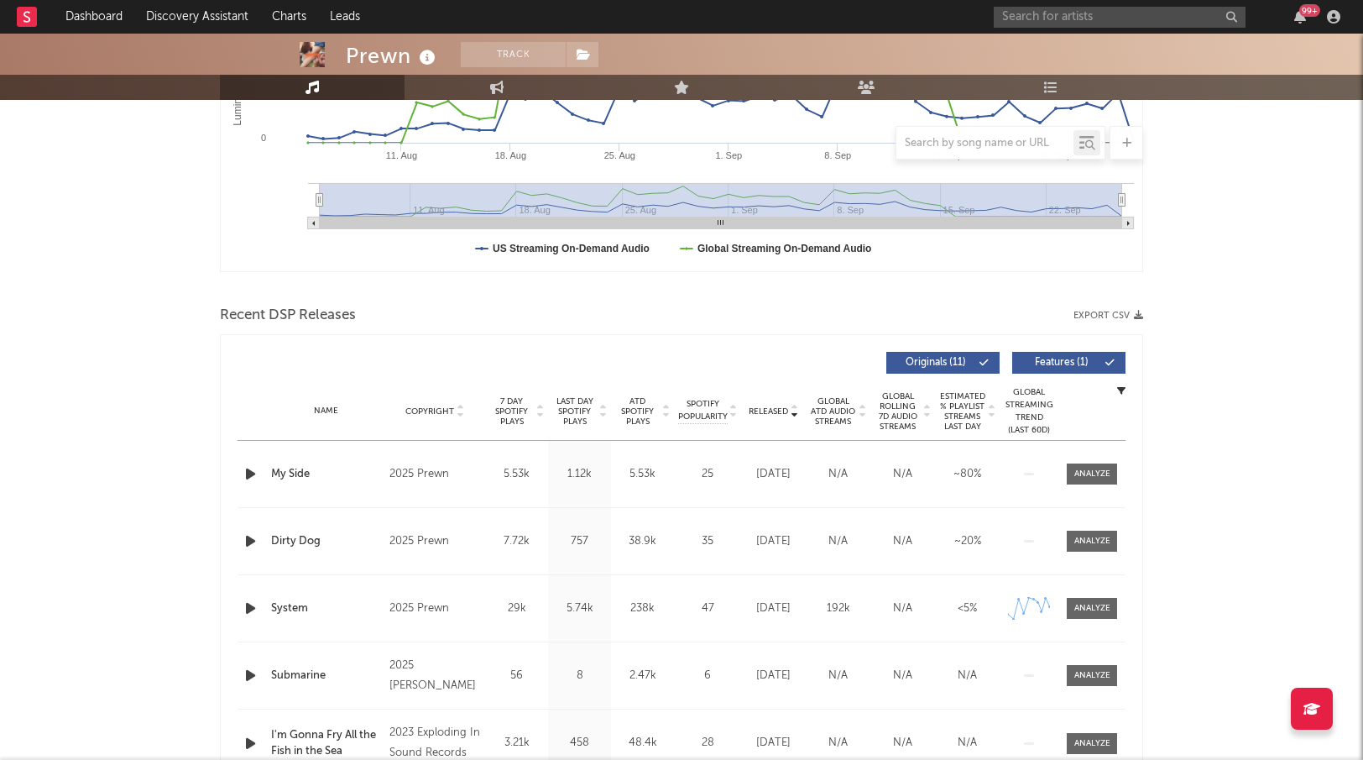
scroll to position [429, 0]
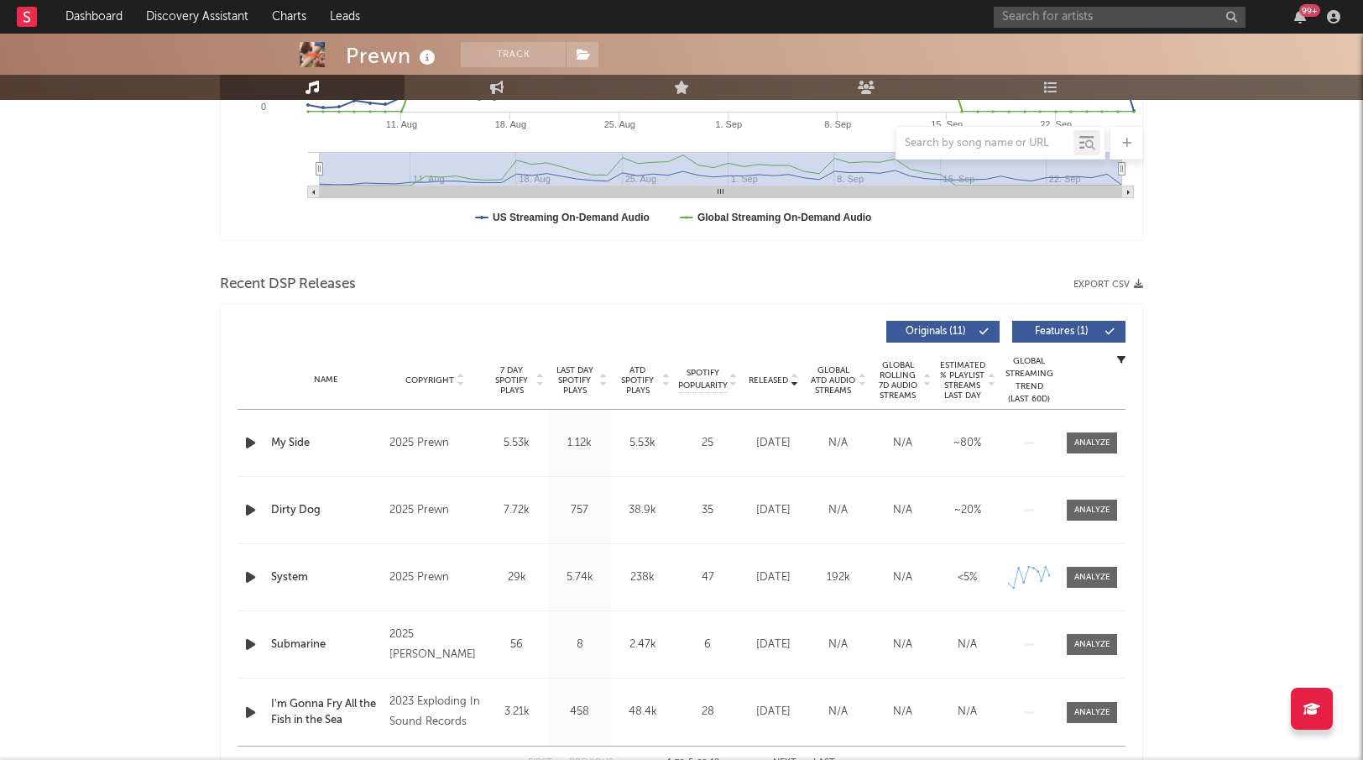
click at [771, 376] on span "Released" at bounding box center [768, 380] width 39 height 10
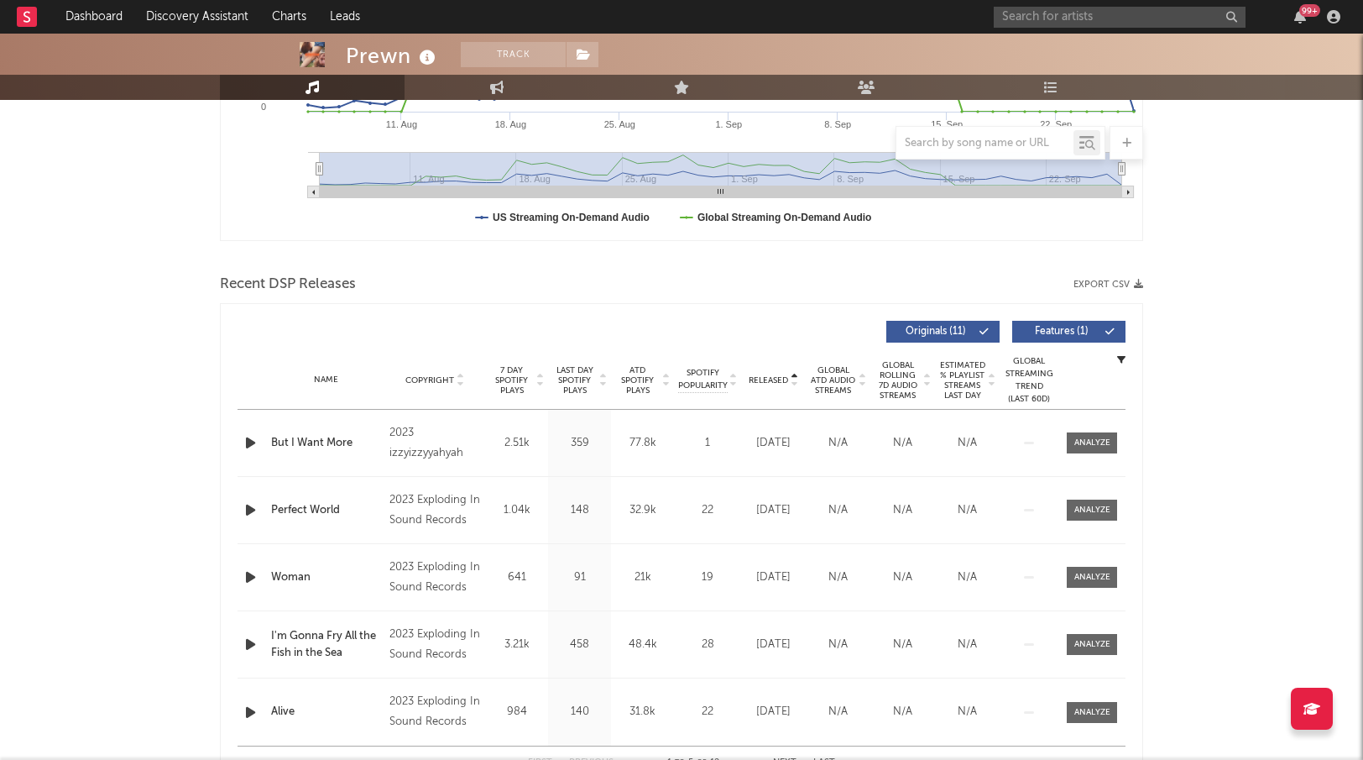
click at [771, 376] on span "Released" at bounding box center [768, 380] width 39 height 10
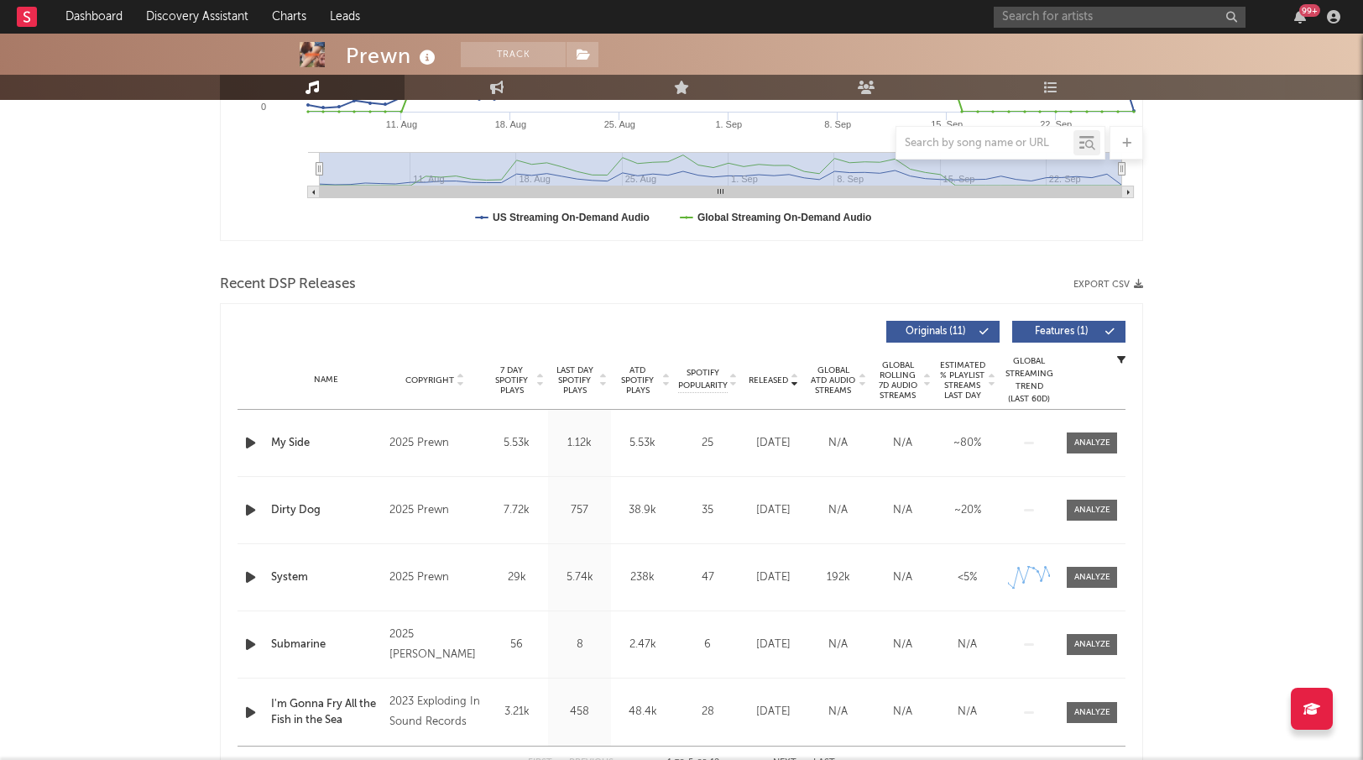
click at [640, 376] on span "ATD Spotify Plays" at bounding box center [637, 380] width 44 height 30
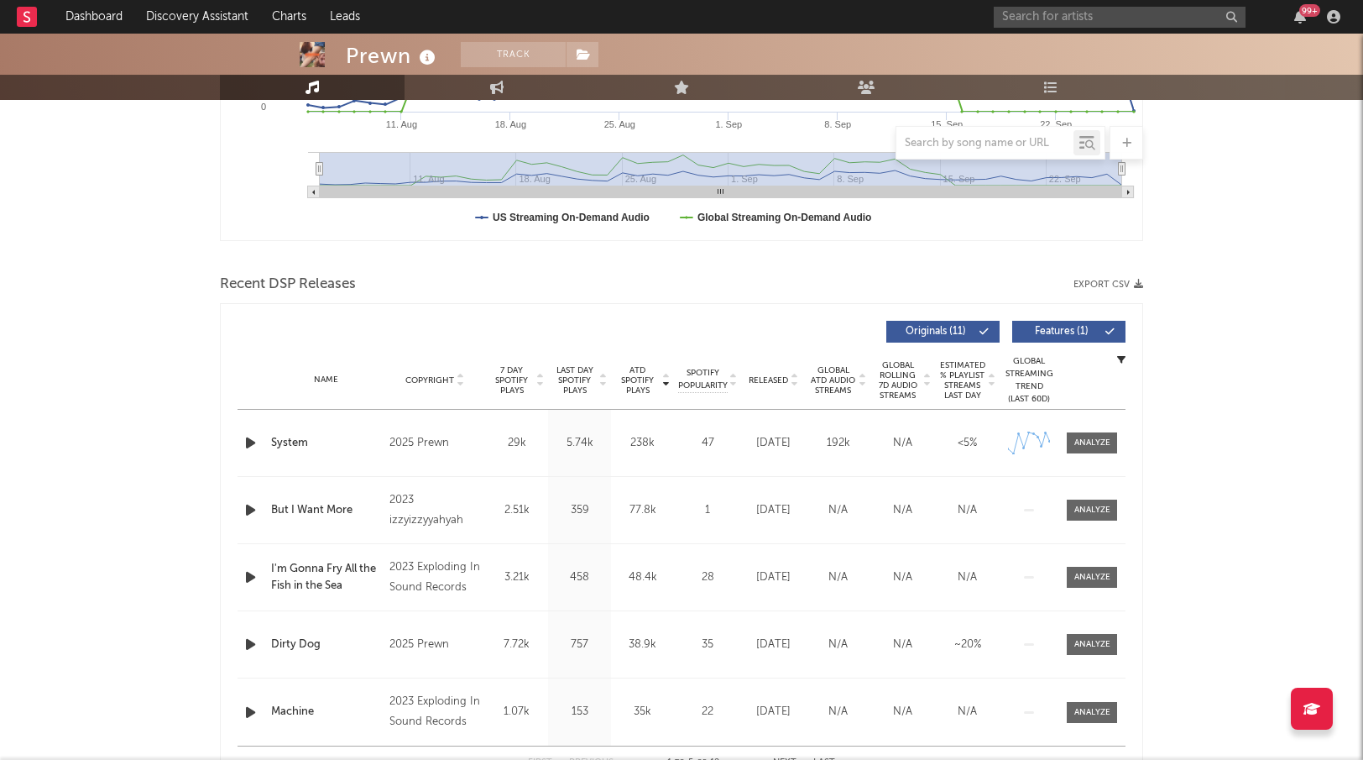
click at [1075, 321] on button "Features ( 1 )" at bounding box center [1068, 332] width 113 height 22
click at [1063, 340] on button "Features ( 1 )" at bounding box center [1068, 332] width 113 height 22
click at [1079, 329] on span "Features ( 1 )" at bounding box center [1061, 332] width 77 height 10
click at [1056, 333] on span "Features ( 1 )" at bounding box center [1061, 332] width 77 height 10
click at [1063, 20] on input "text" at bounding box center [1120, 17] width 252 height 21
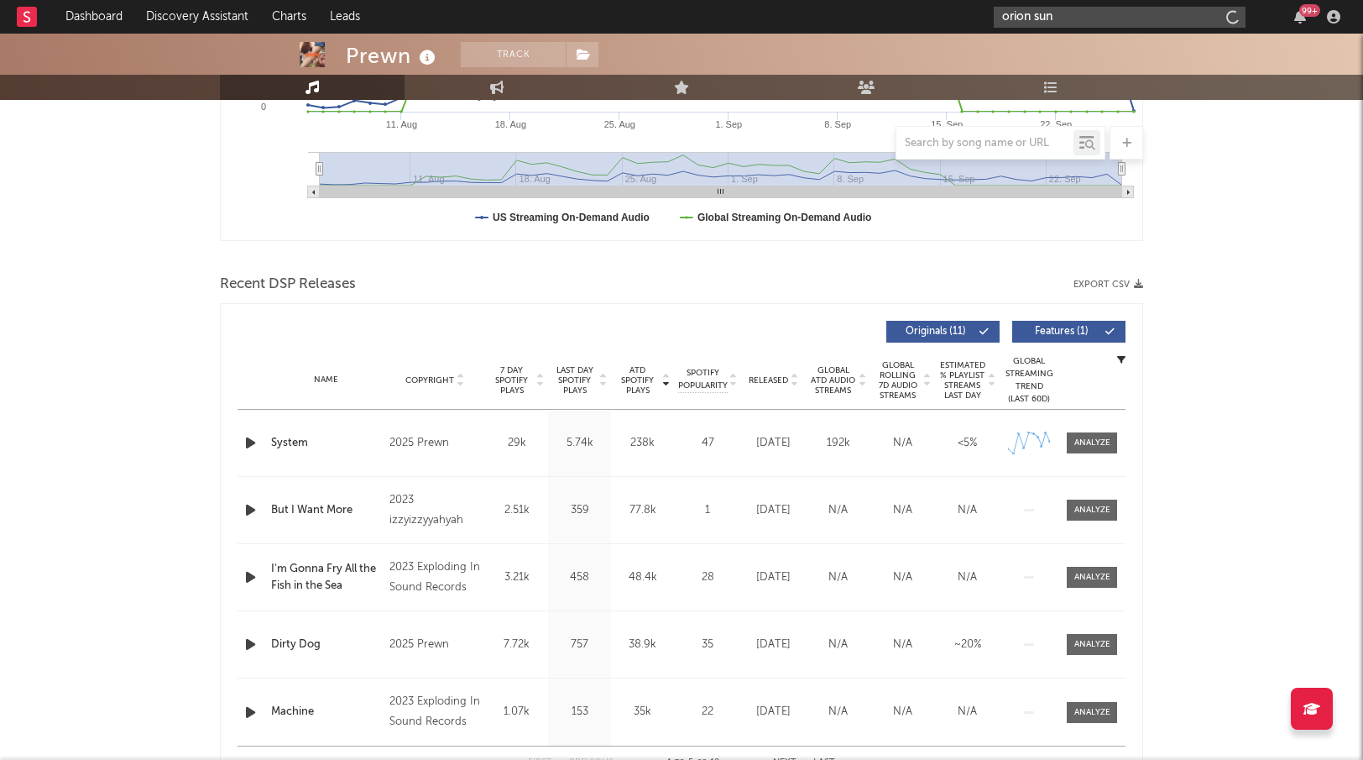
type input "orion sun"
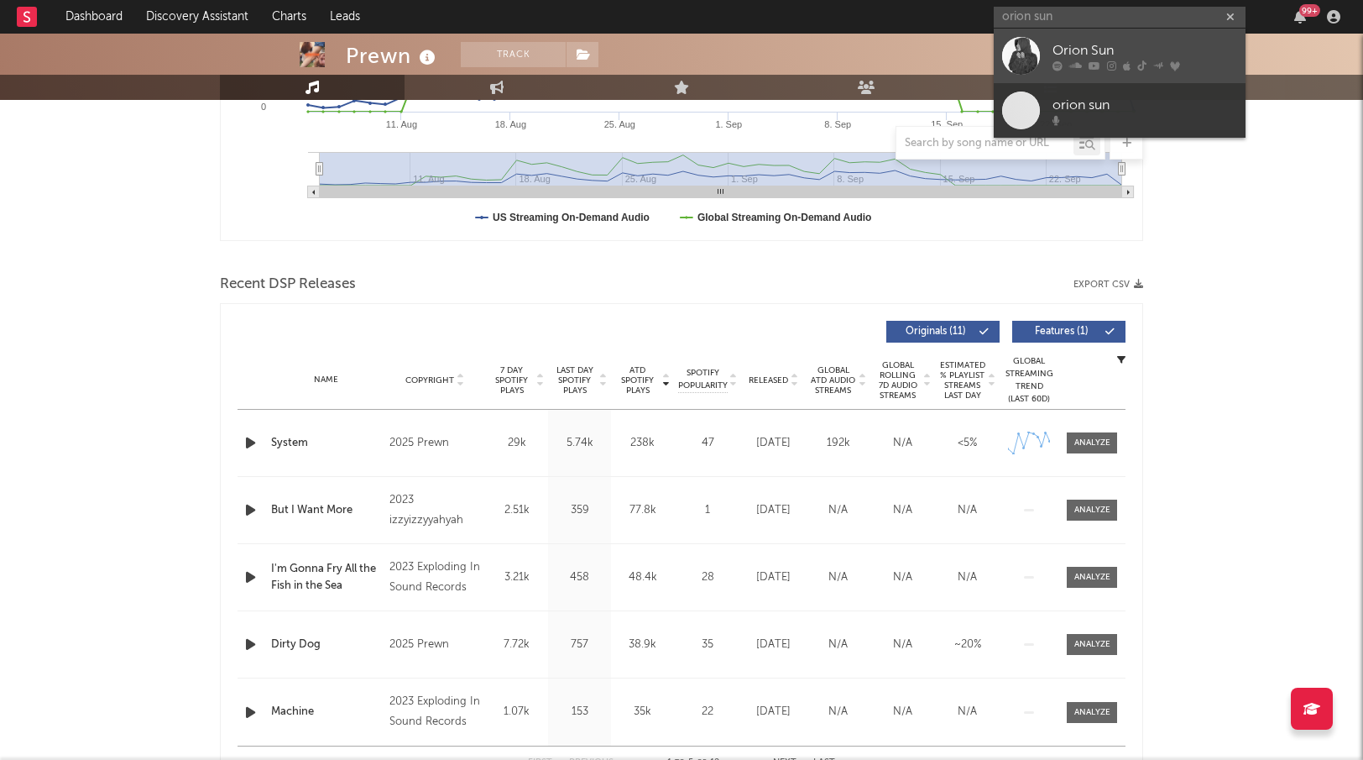
click at [1140, 55] on div "Orion Sun" at bounding box center [1145, 50] width 185 height 20
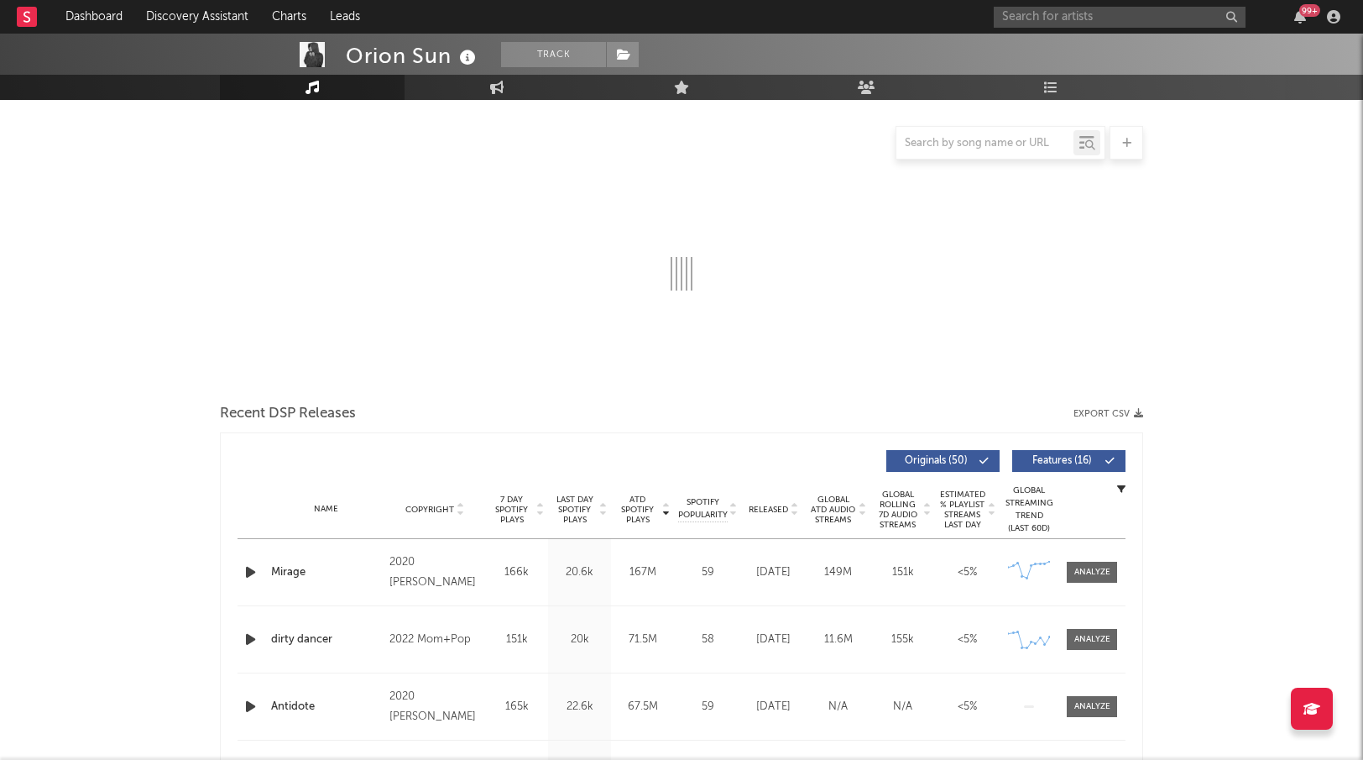
select select "6m"
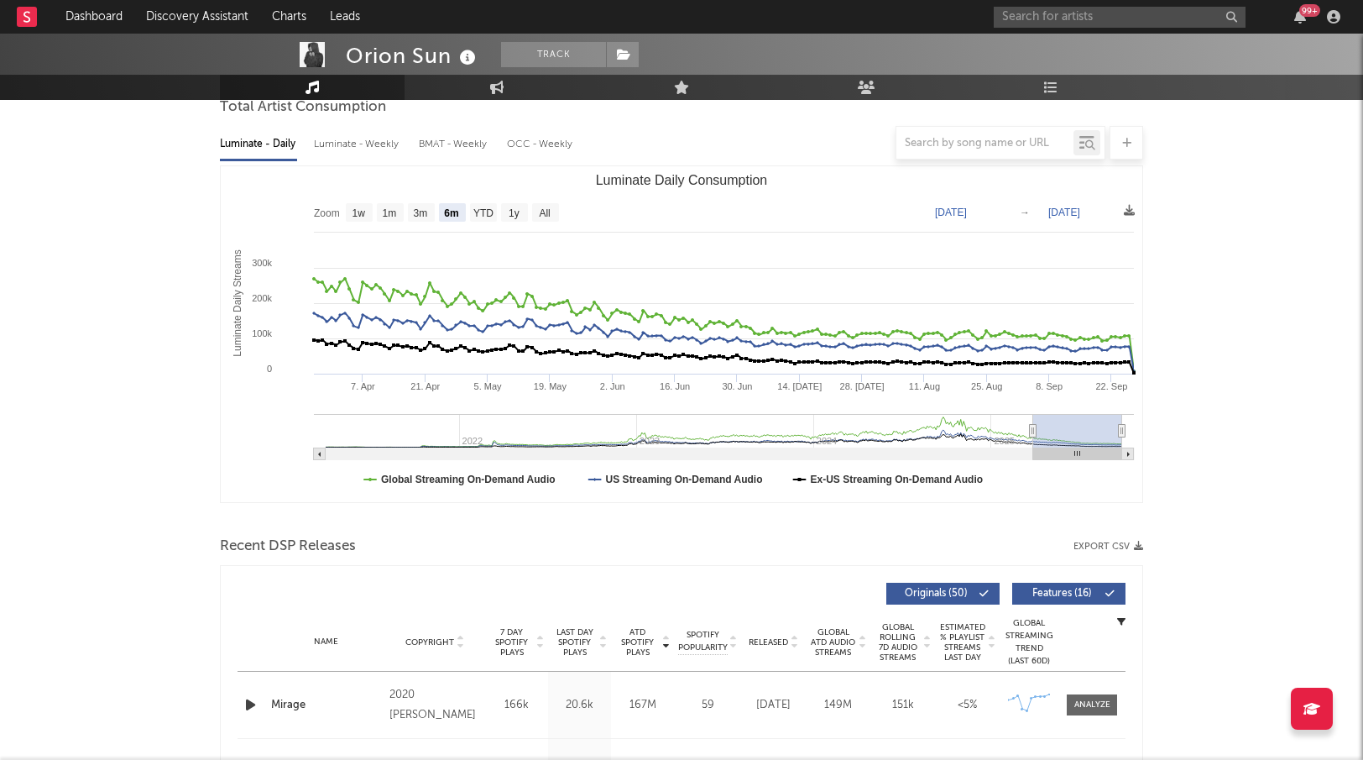
scroll to position [381, 0]
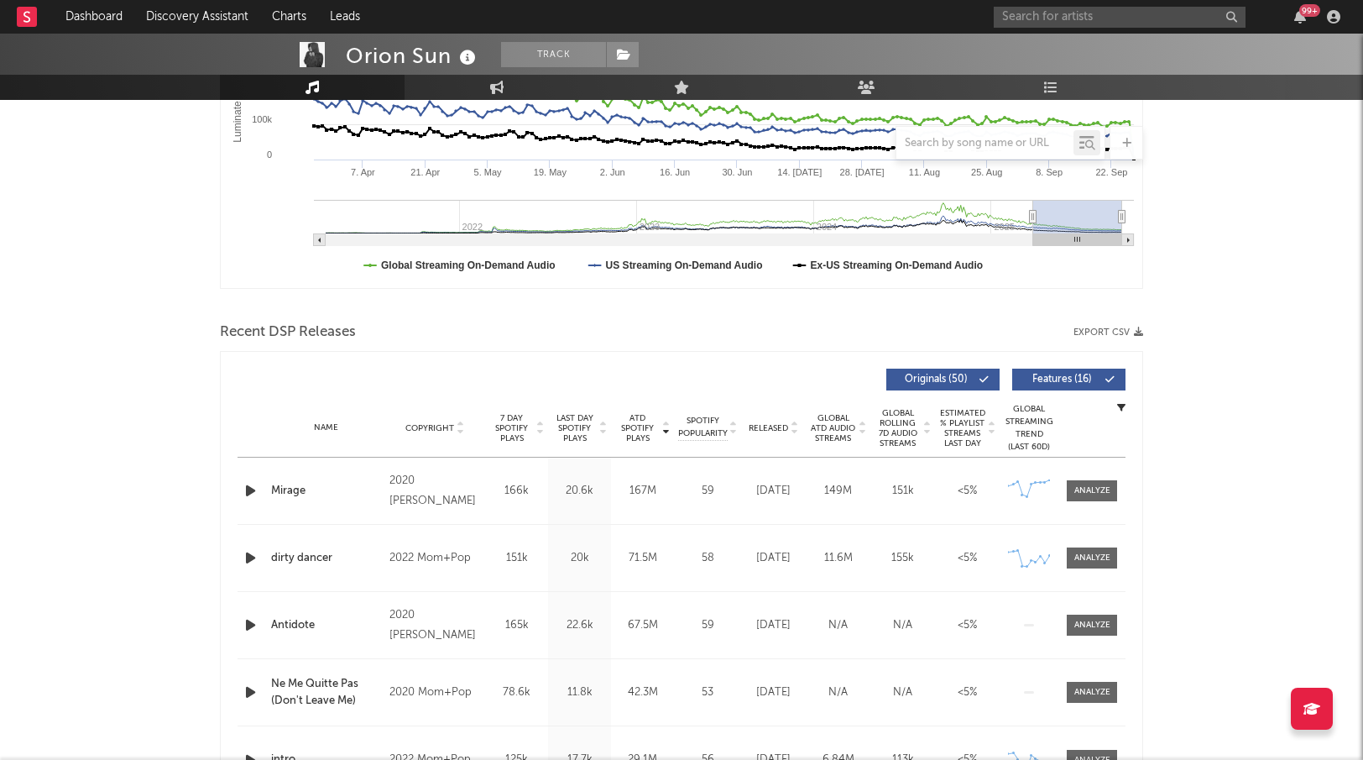
click at [765, 425] on span "Released" at bounding box center [768, 428] width 39 height 10
click at [1066, 377] on span "Features ( 16 )" at bounding box center [1061, 379] width 77 height 10
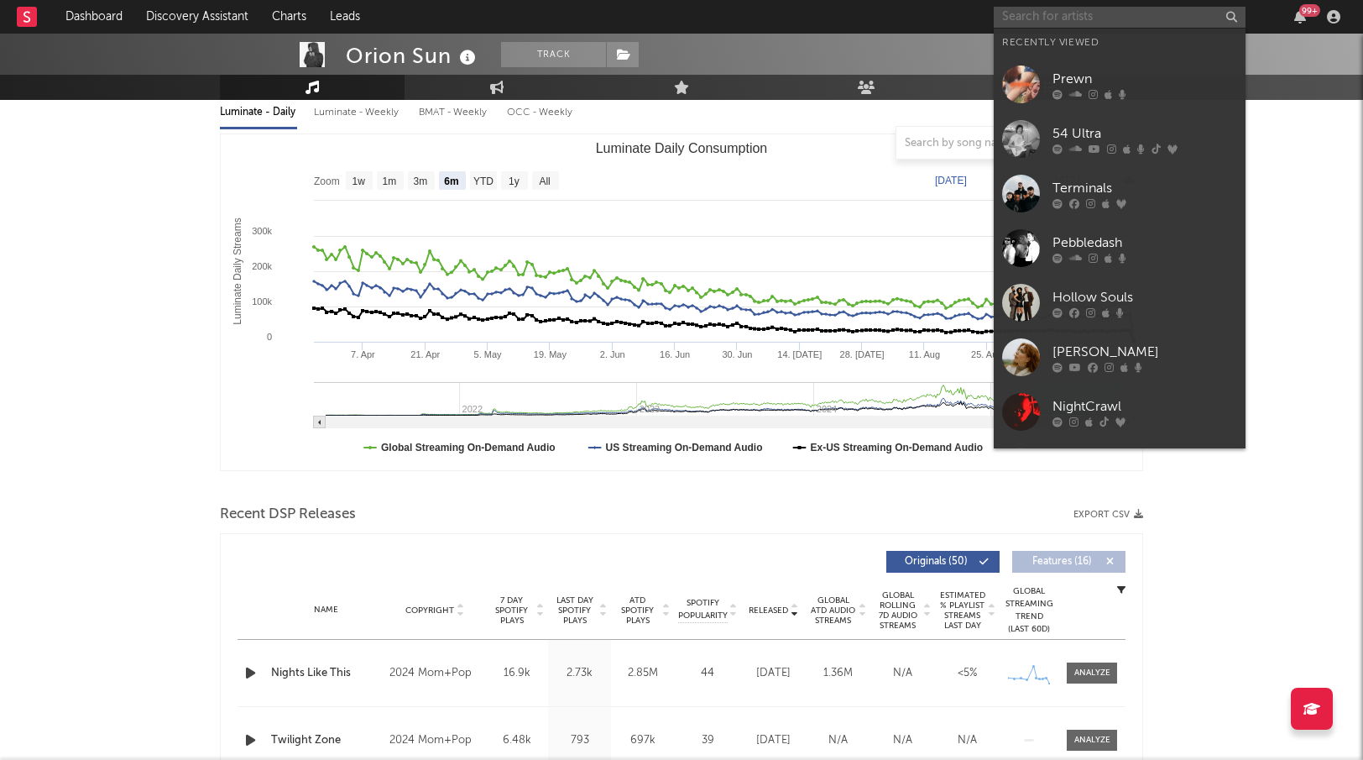
click at [1122, 18] on input "text" at bounding box center [1120, 17] width 252 height 21
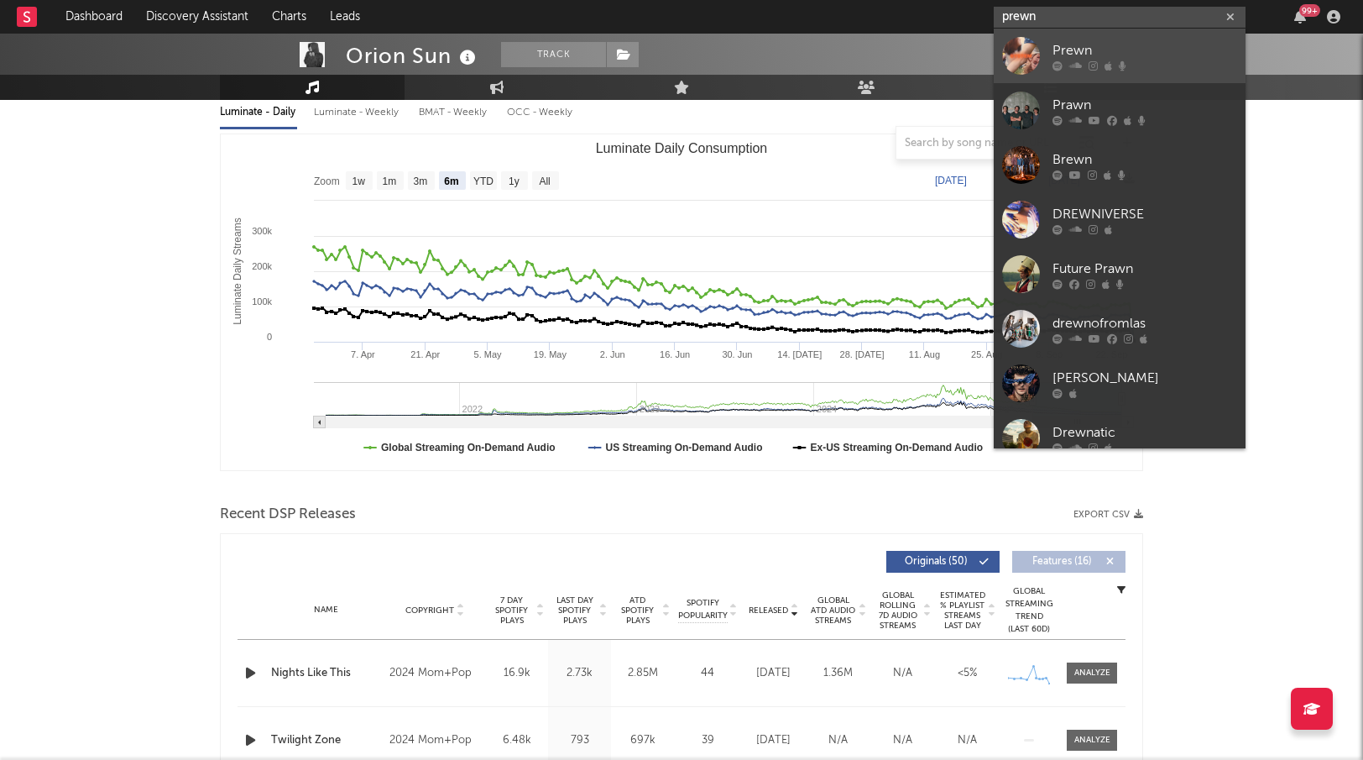
type input "prewn"
click at [1108, 52] on div "Prewn" at bounding box center [1145, 50] width 185 height 20
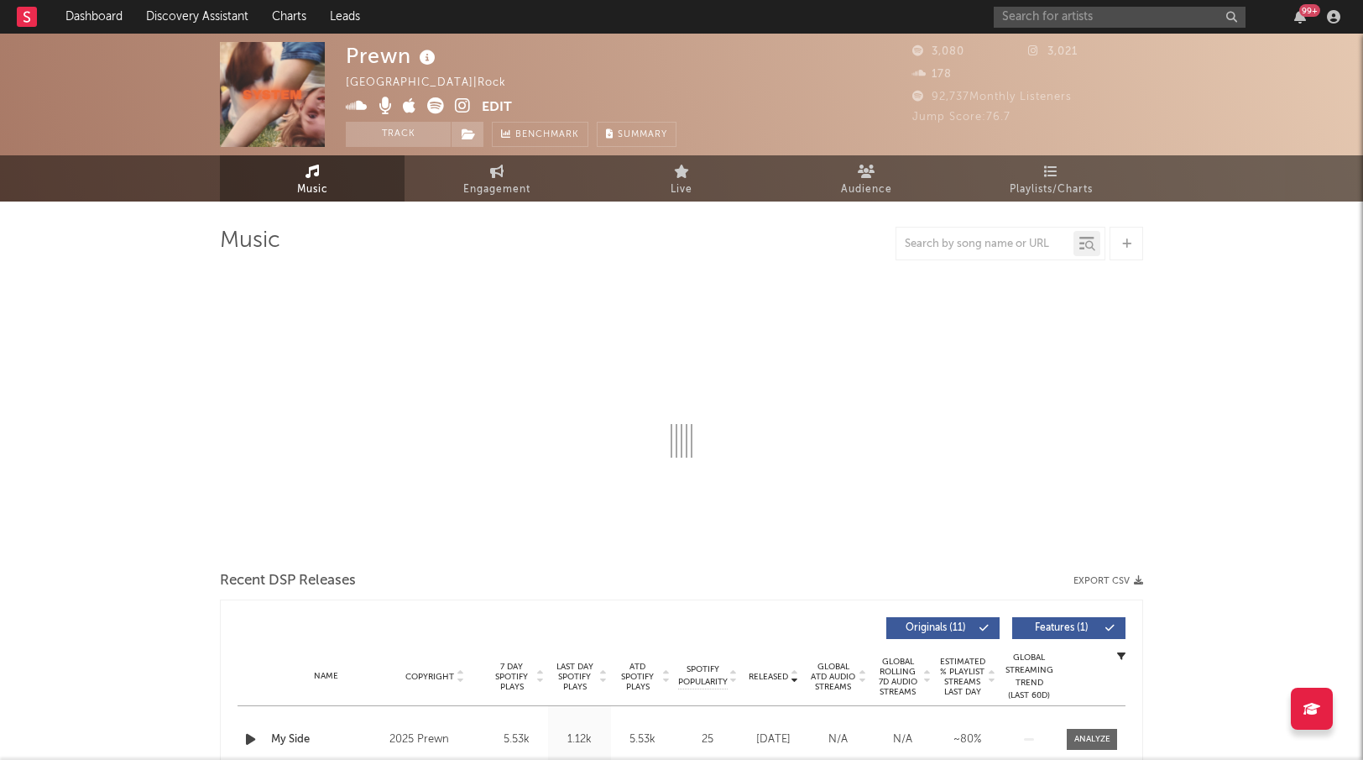
select select "1w"
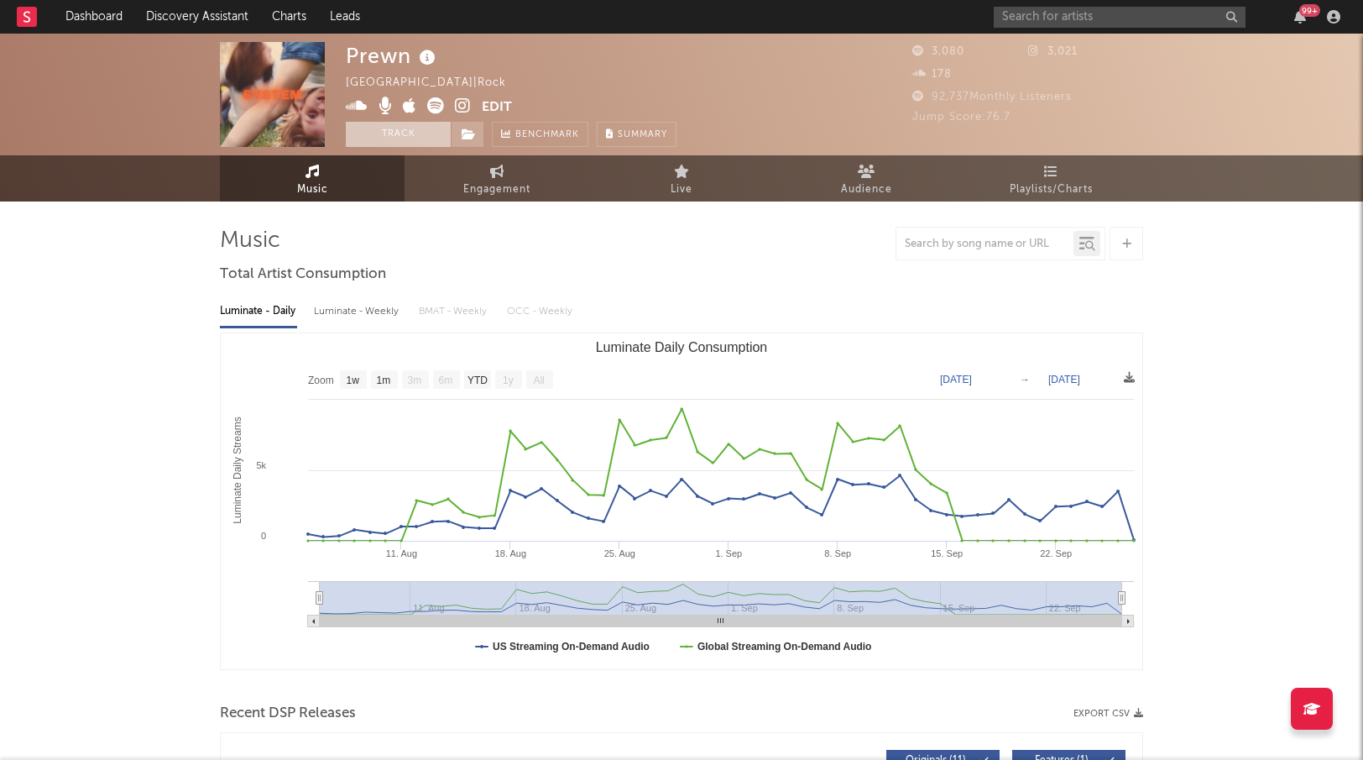
click at [402, 138] on button "Track" at bounding box center [398, 134] width 105 height 25
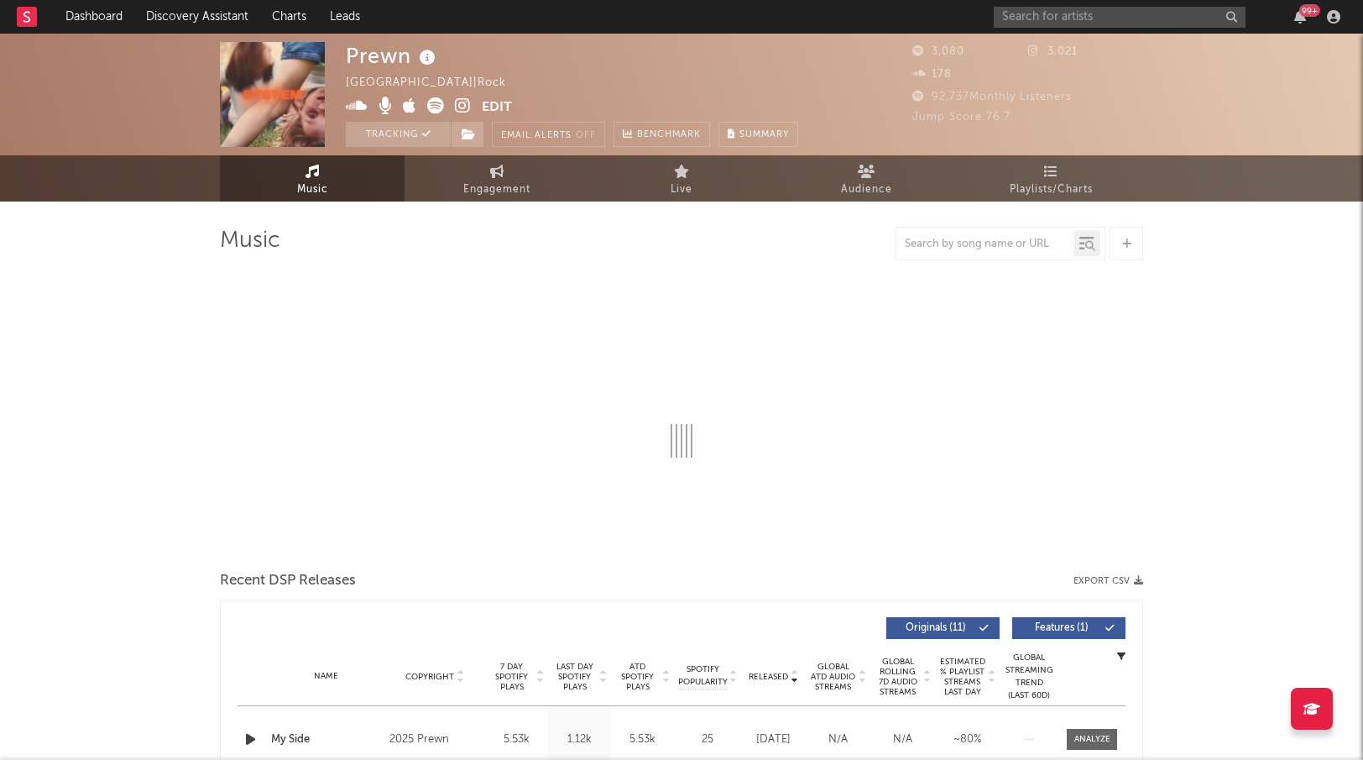
select select "1w"
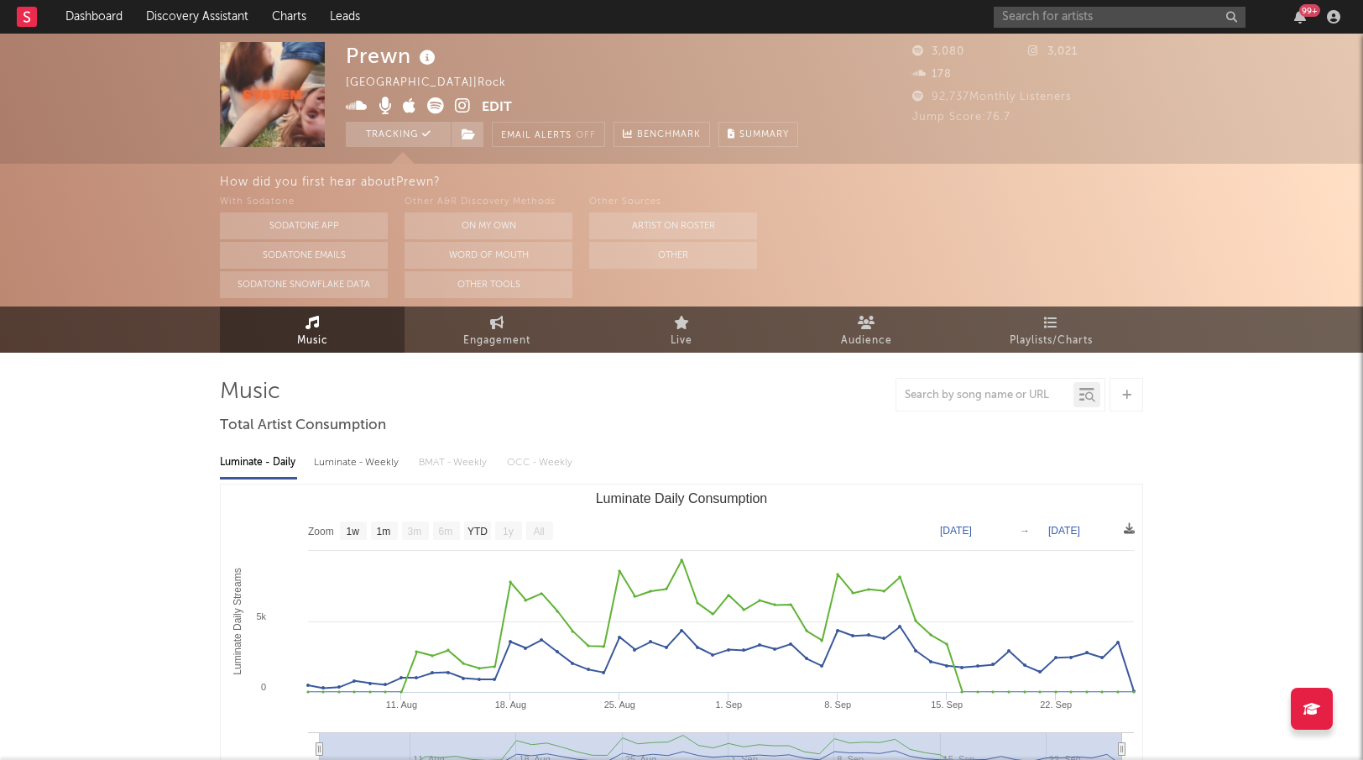
click at [462, 102] on icon at bounding box center [463, 105] width 16 height 17
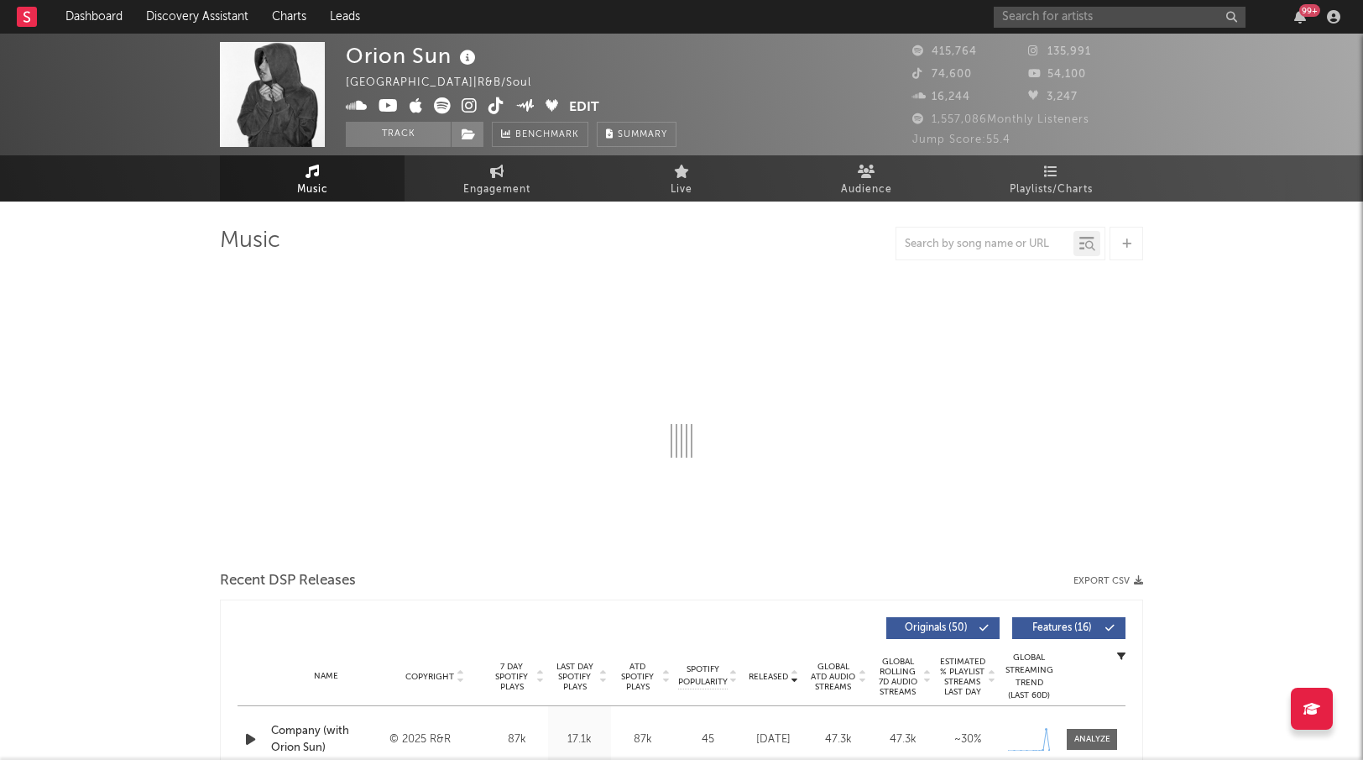
select select "6m"
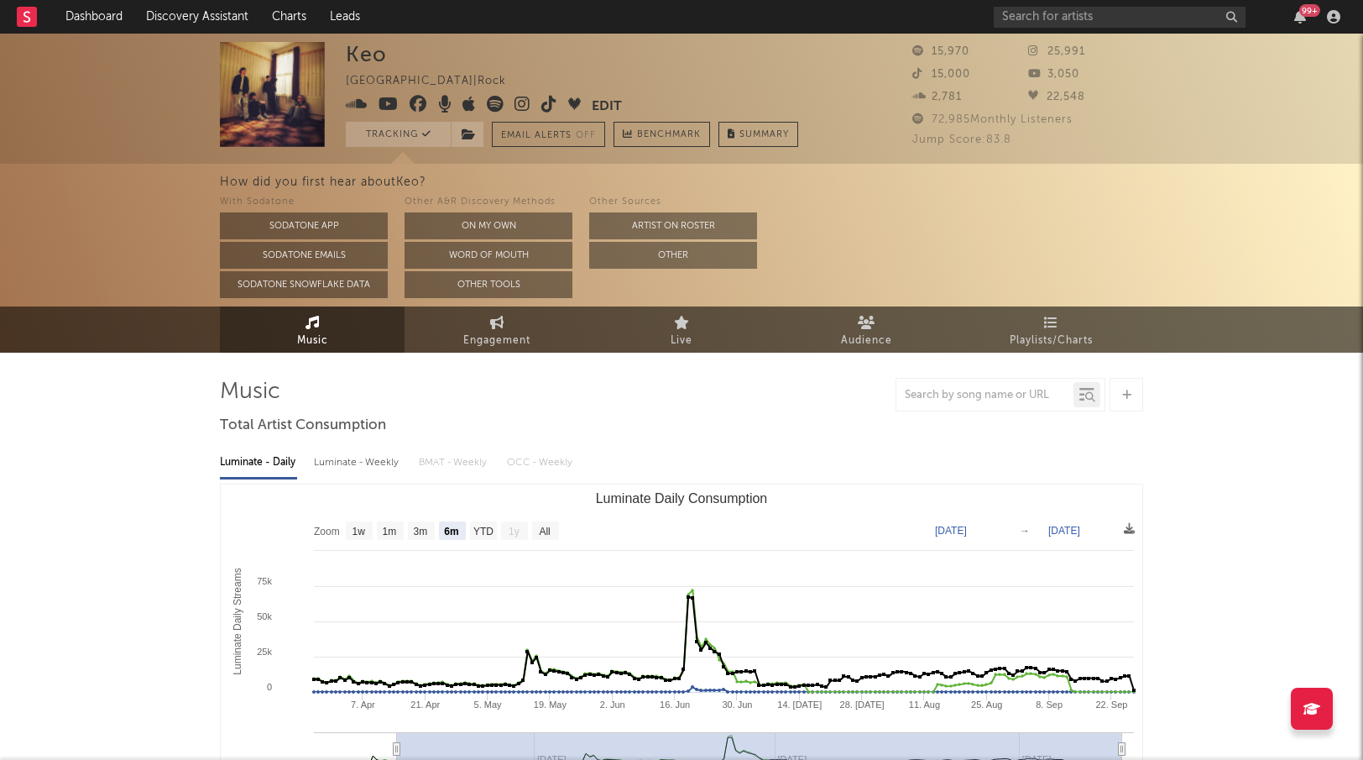
select select "6m"
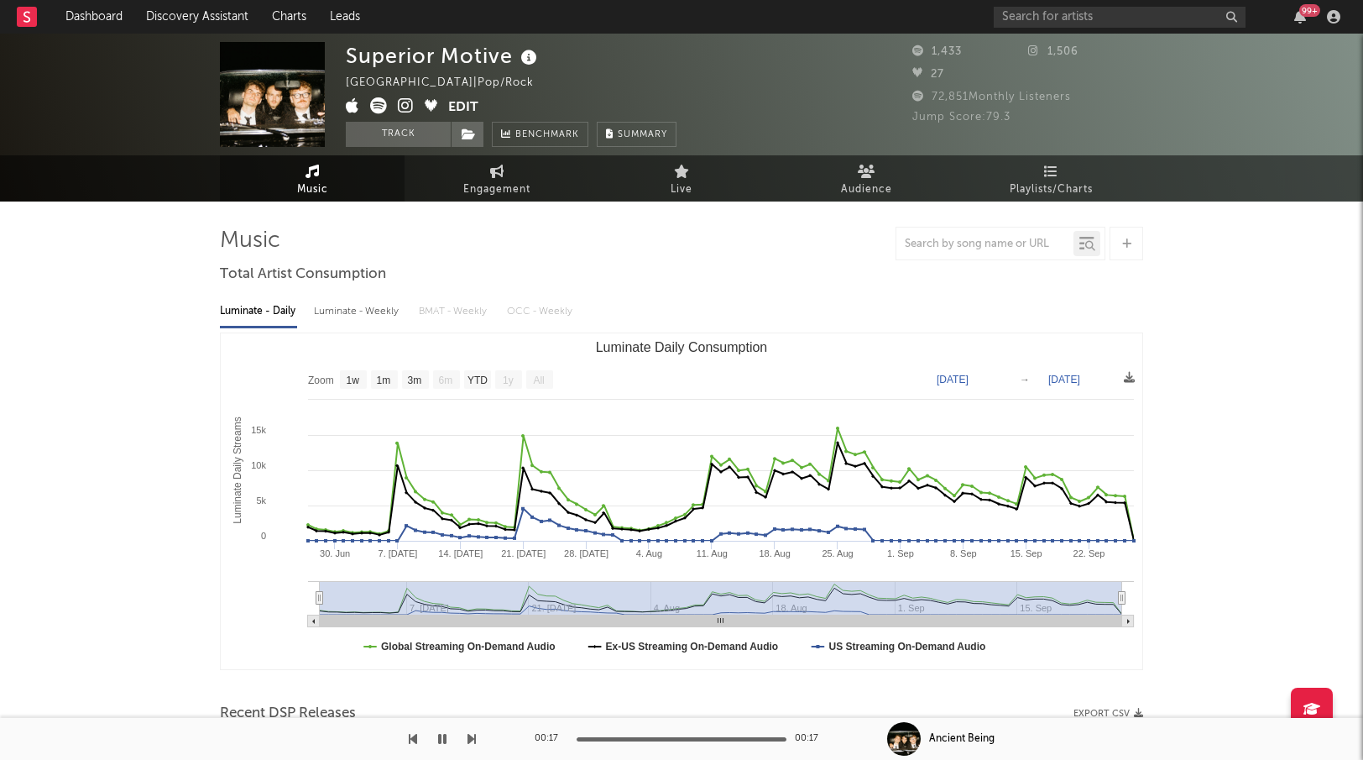
select select "1w"
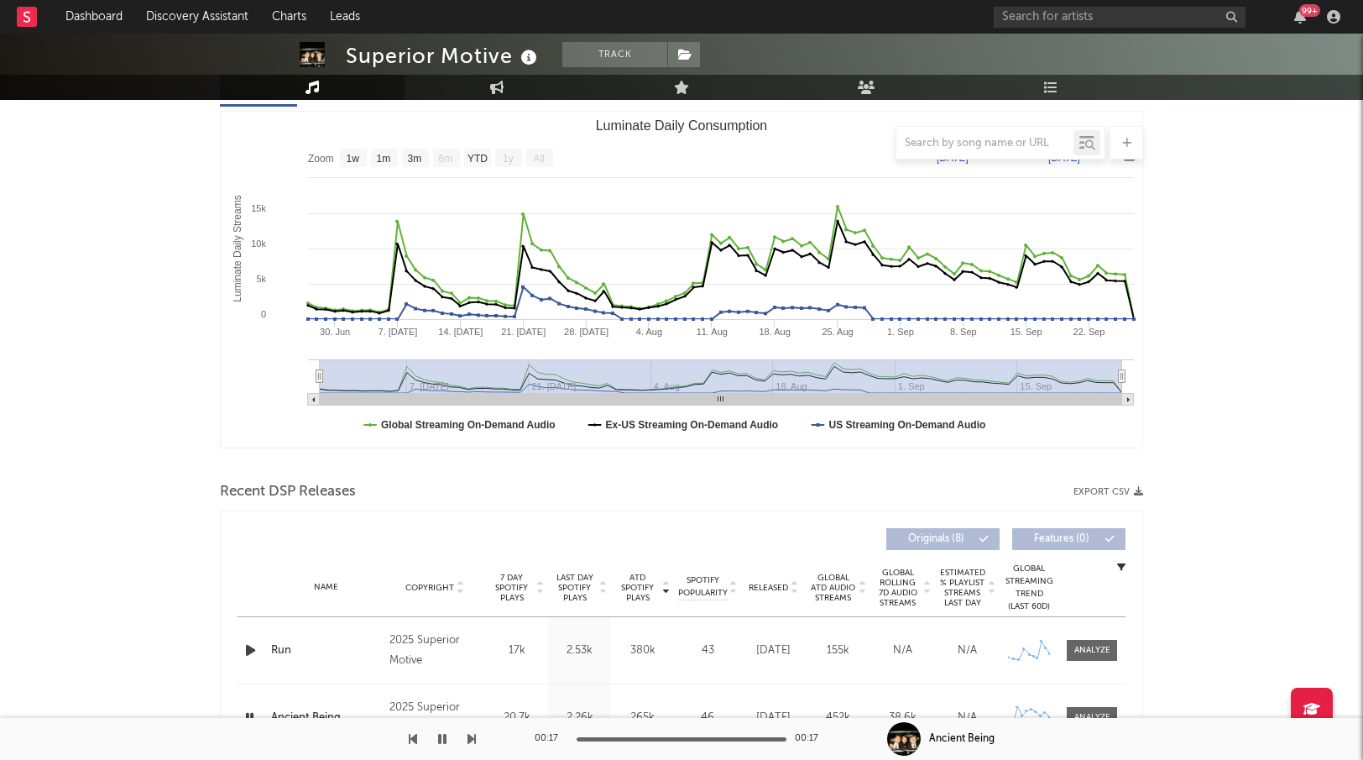
scroll to position [322, 0]
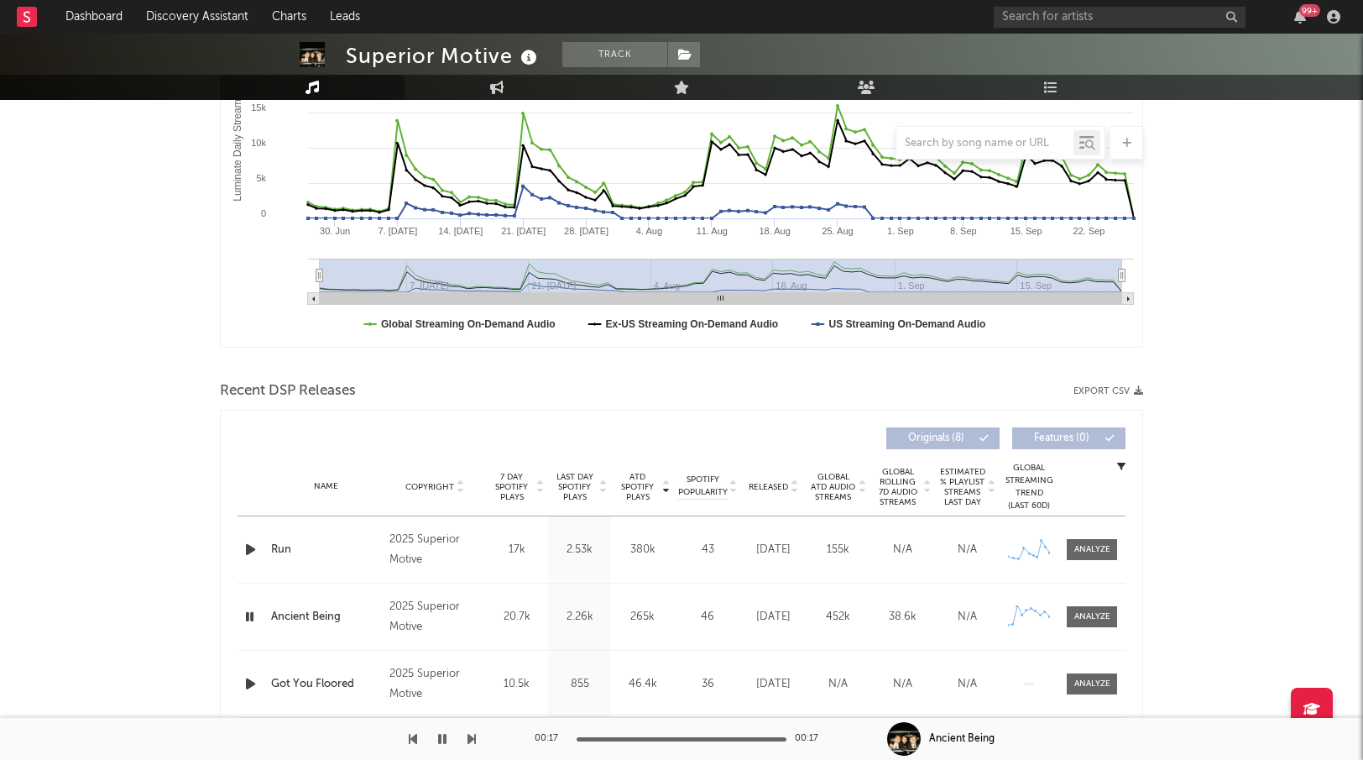
click at [765, 488] on span "Released" at bounding box center [768, 487] width 39 height 10
click at [765, 487] on span "Released" at bounding box center [768, 487] width 39 height 10
click at [634, 480] on span "ATD Spotify Plays" at bounding box center [637, 487] width 44 height 30
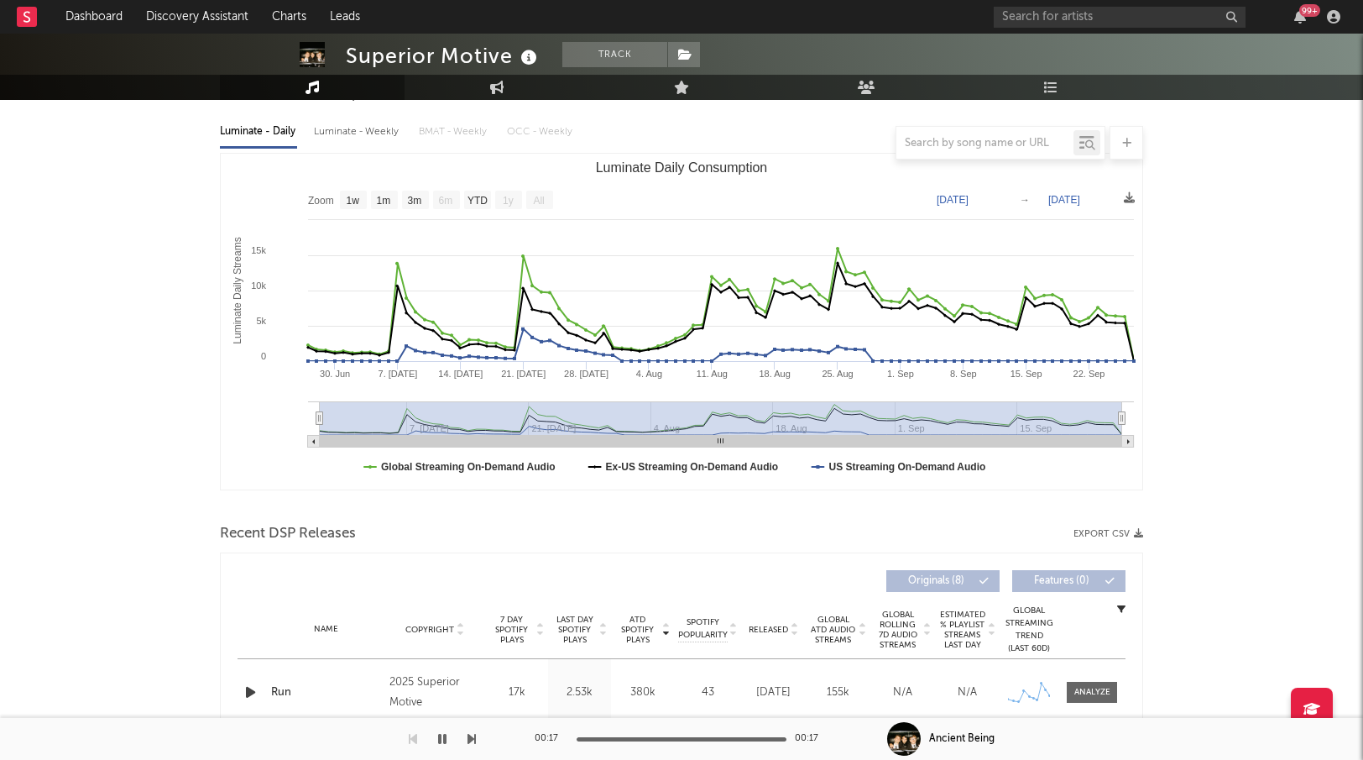
scroll to position [0, 0]
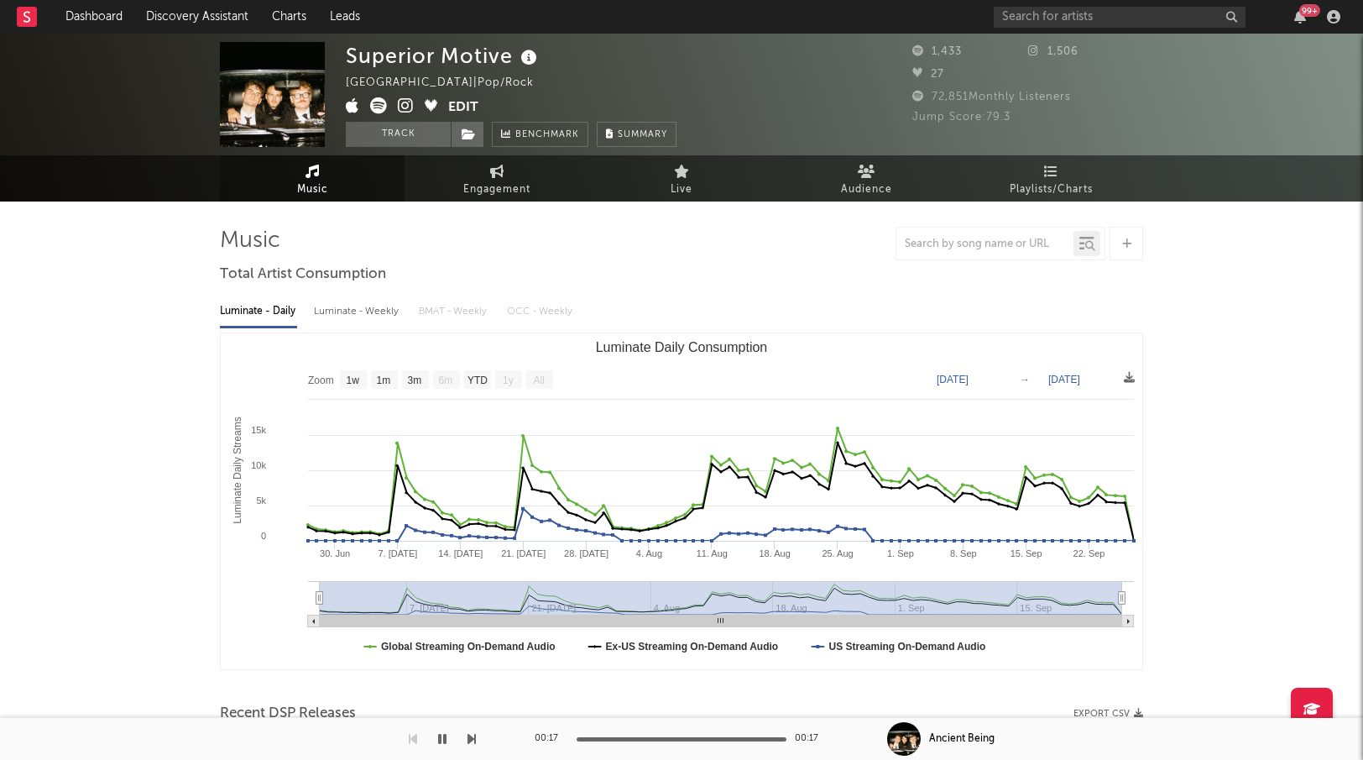
click at [405, 106] on icon at bounding box center [406, 105] width 16 height 17
click at [1070, 190] on span "Playlists/Charts" at bounding box center [1051, 190] width 83 height 20
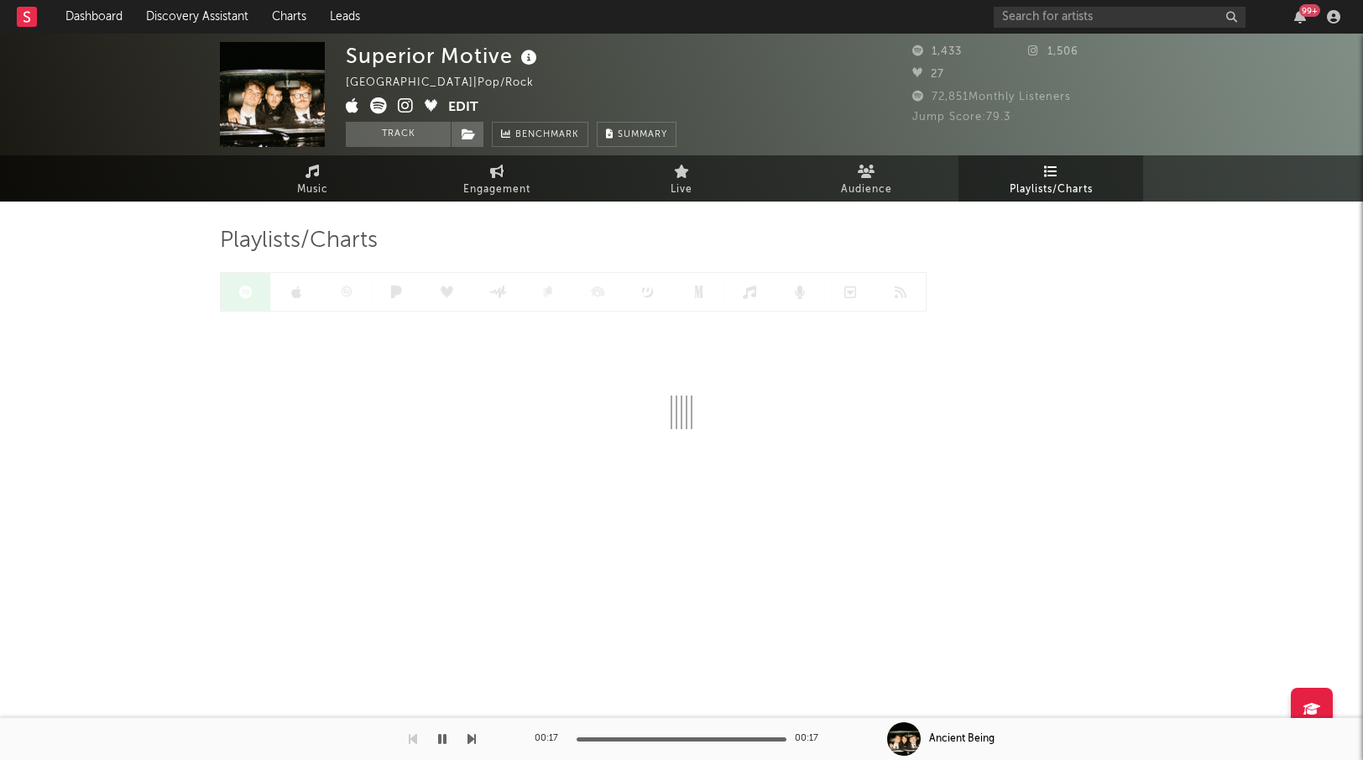
scroll to position [7, 0]
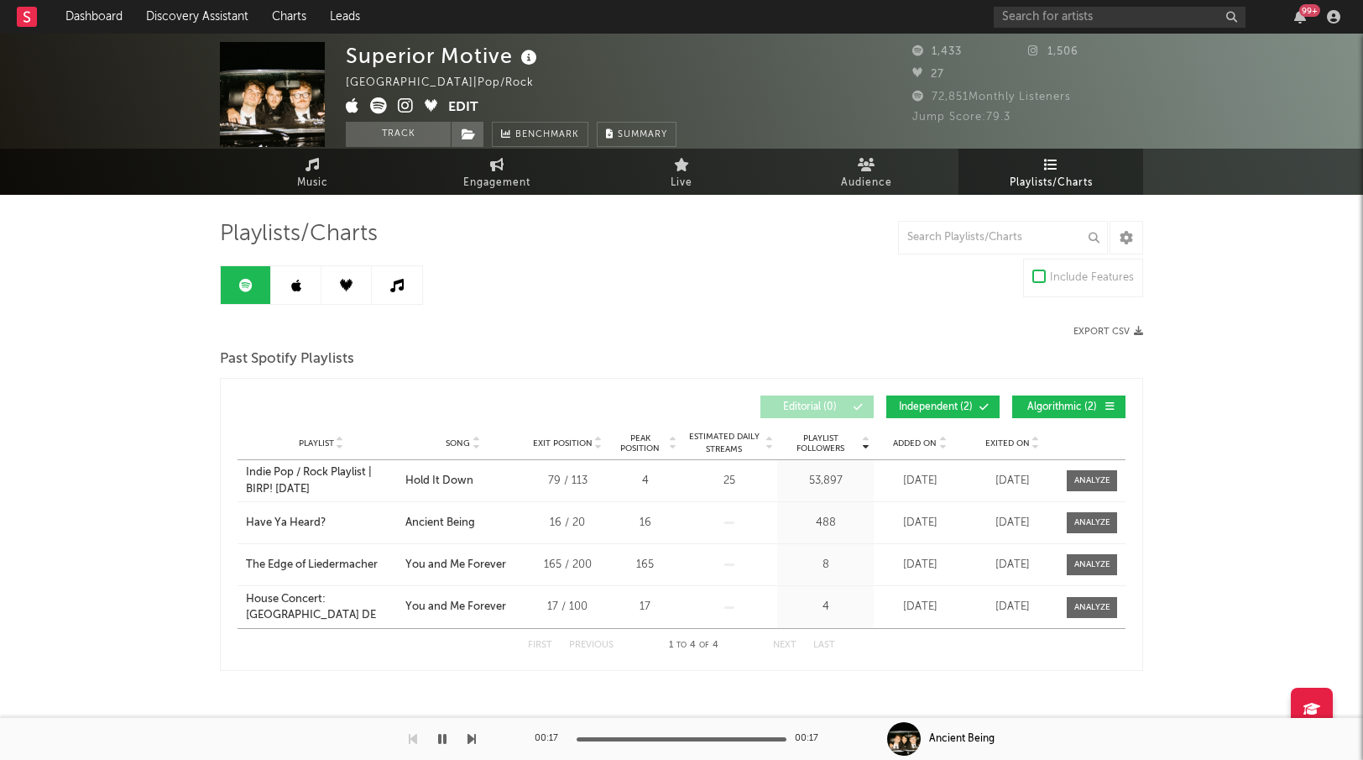
click at [1035, 409] on span "Algorithmic ( 2 )" at bounding box center [1061, 407] width 77 height 10
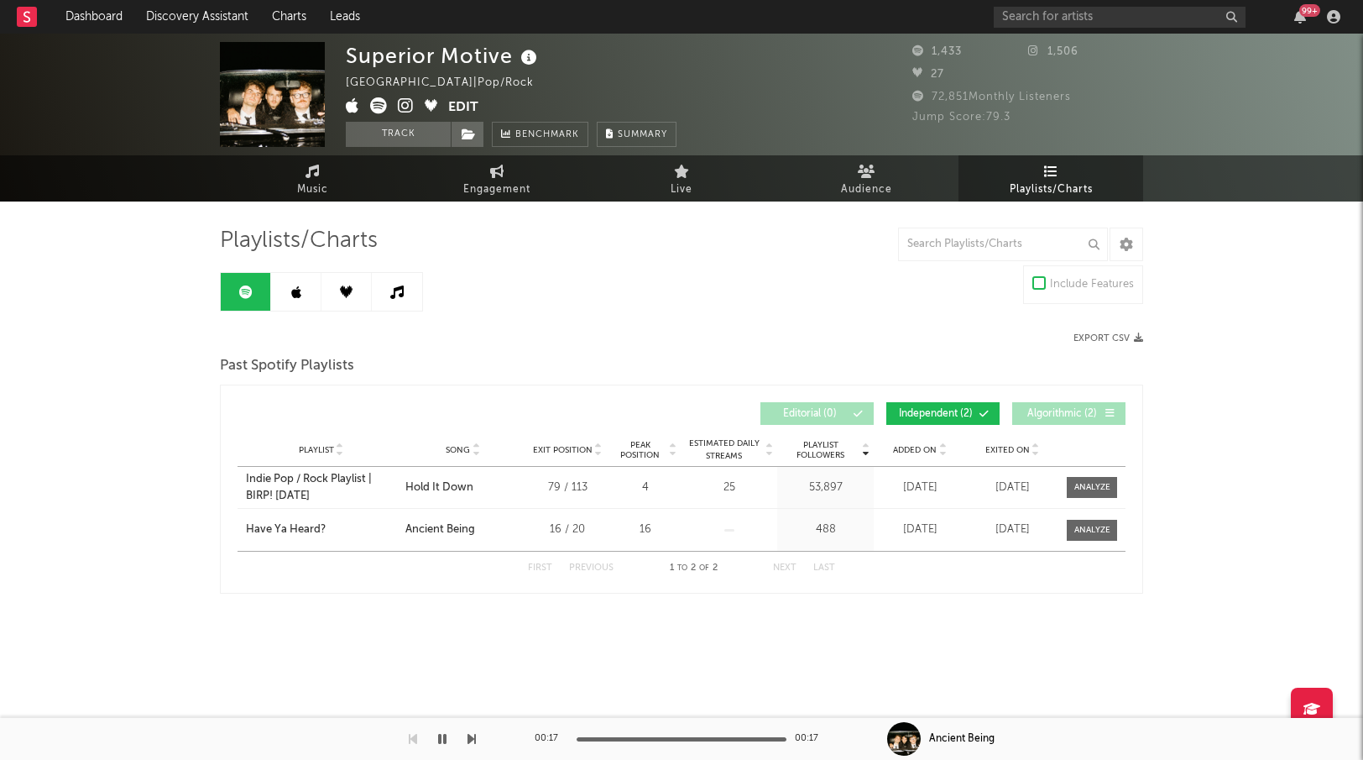
scroll to position [0, 0]
click at [1035, 409] on span "Algorithmic ( 2 )" at bounding box center [1061, 414] width 77 height 10
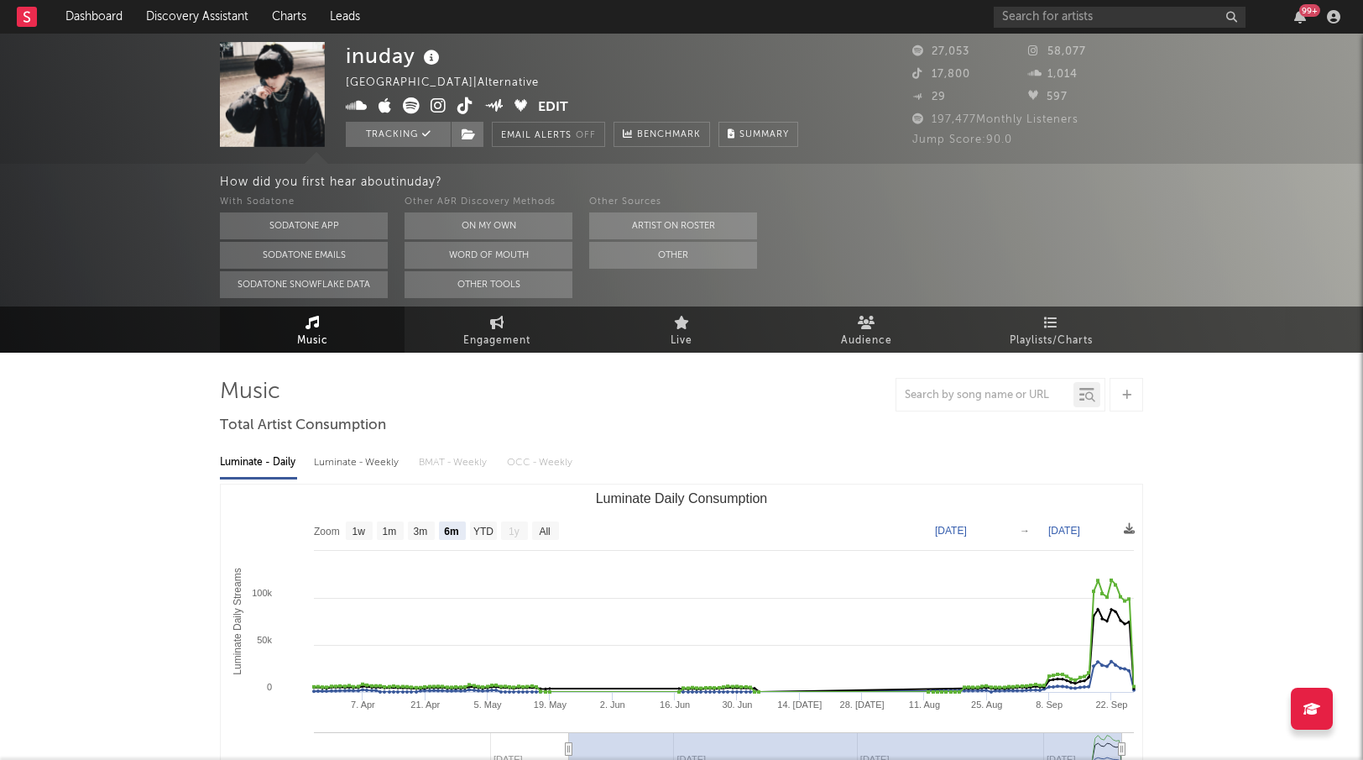
select select "6m"
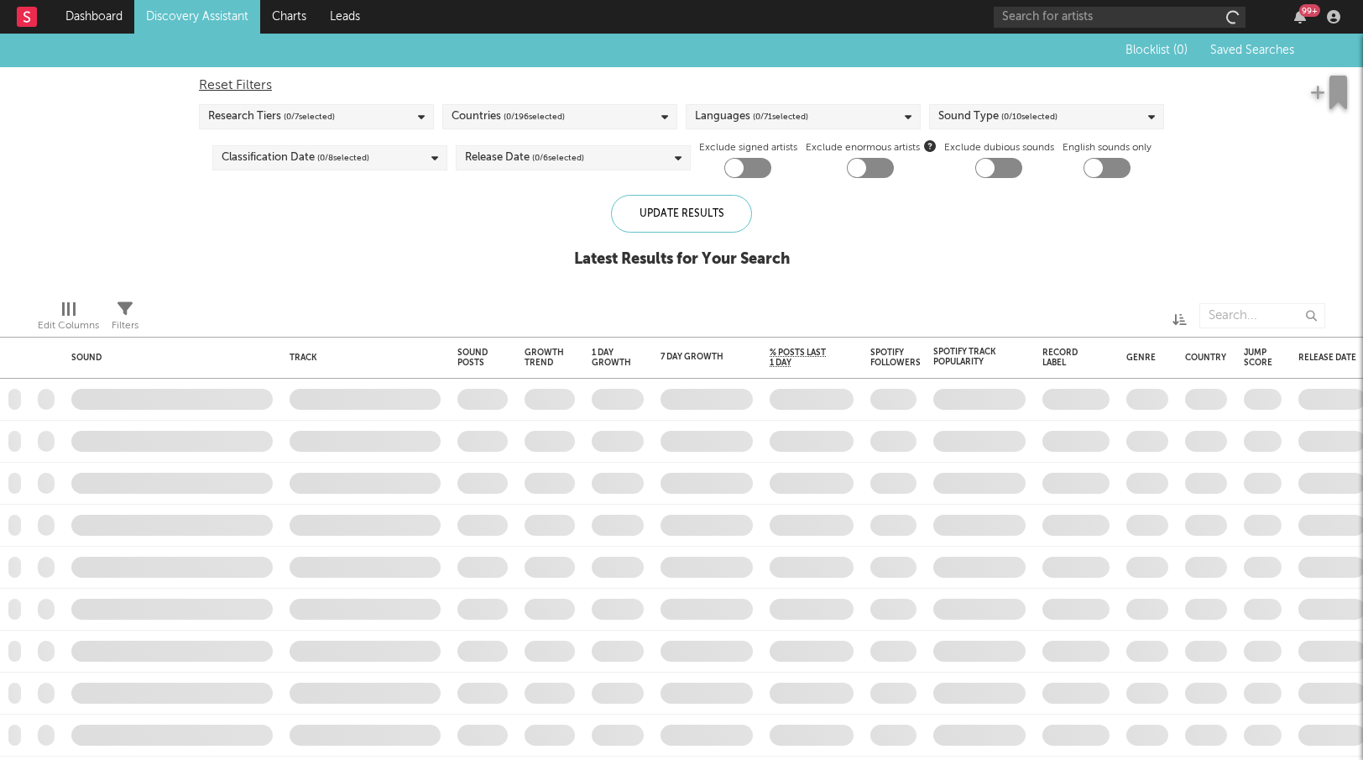
checkbox input "true"
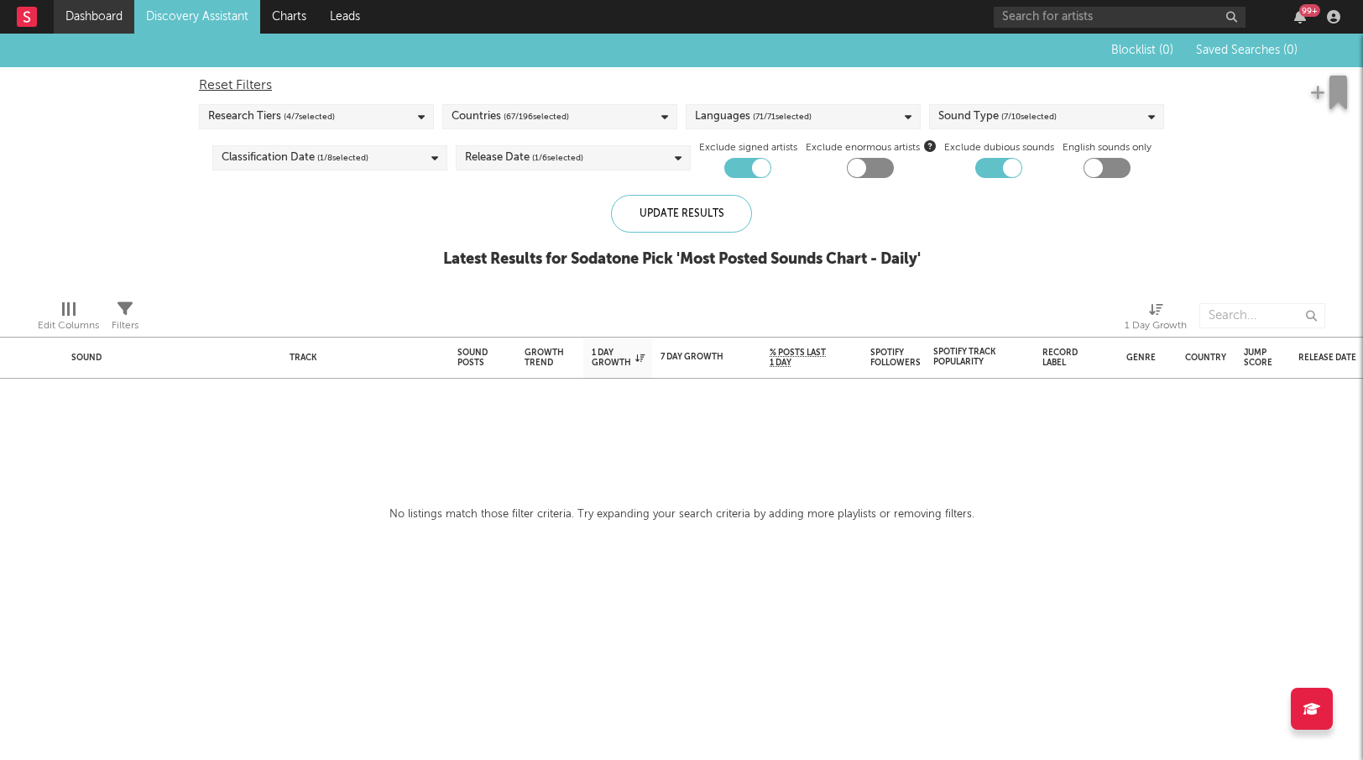
click at [105, 13] on link "Dashboard" at bounding box center [94, 17] width 81 height 34
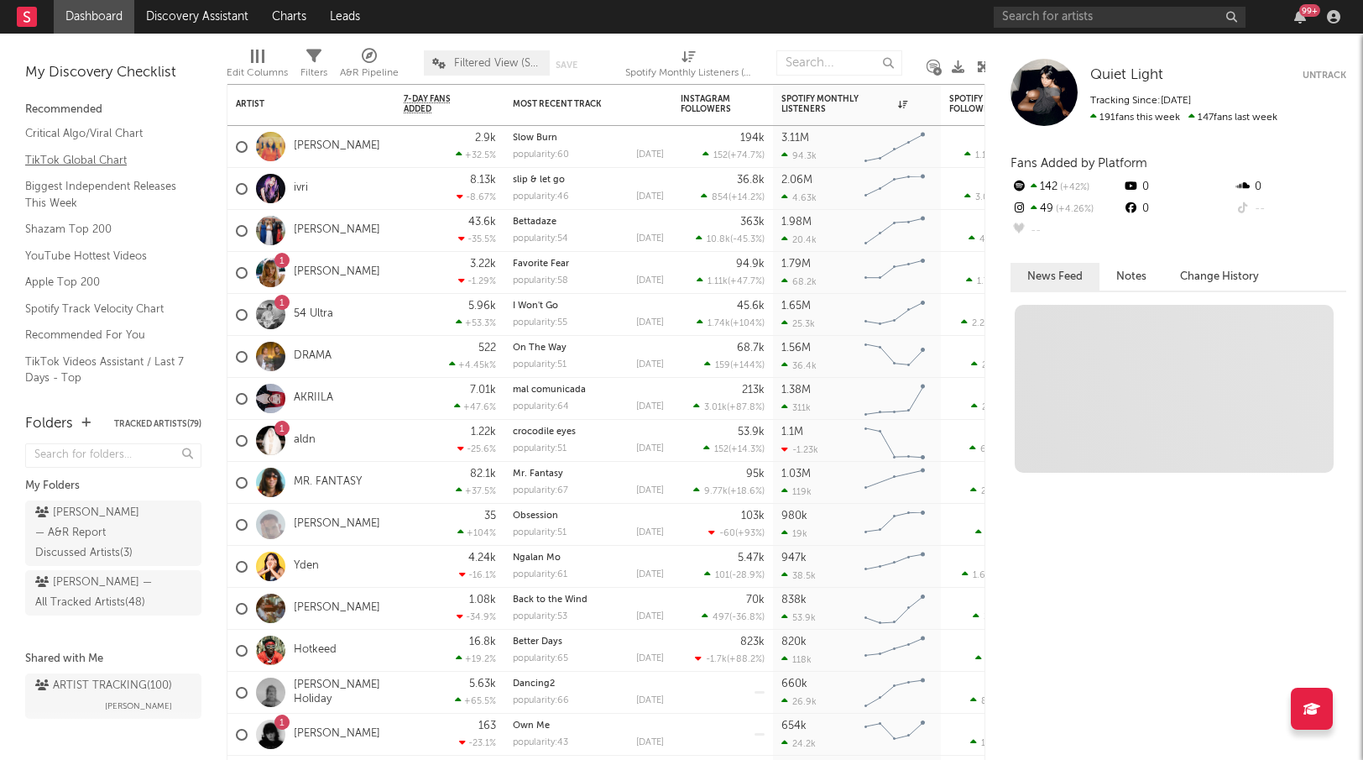
click at [118, 156] on link "TikTok Global Chart" at bounding box center [104, 160] width 159 height 18
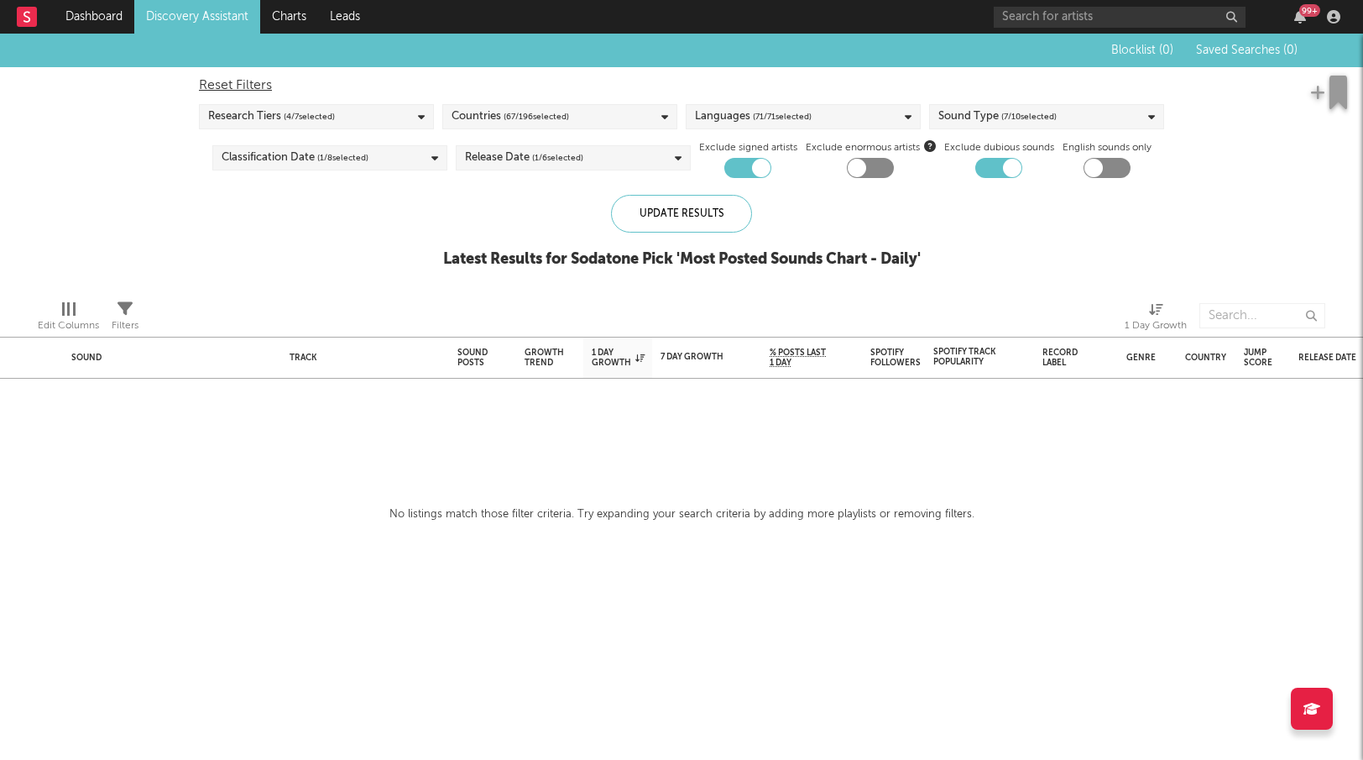
click at [198, 10] on link "Discovery Assistant" at bounding box center [197, 17] width 126 height 34
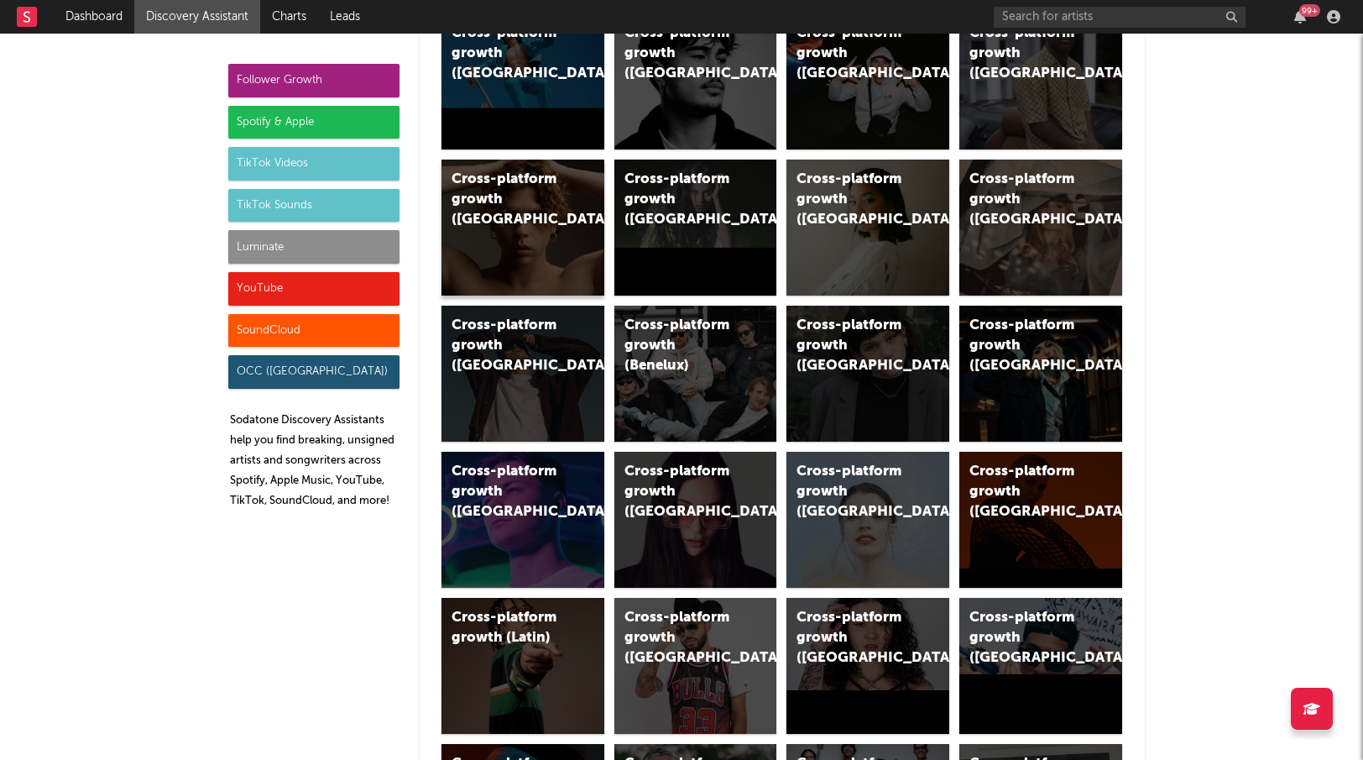
scroll to position [440, 0]
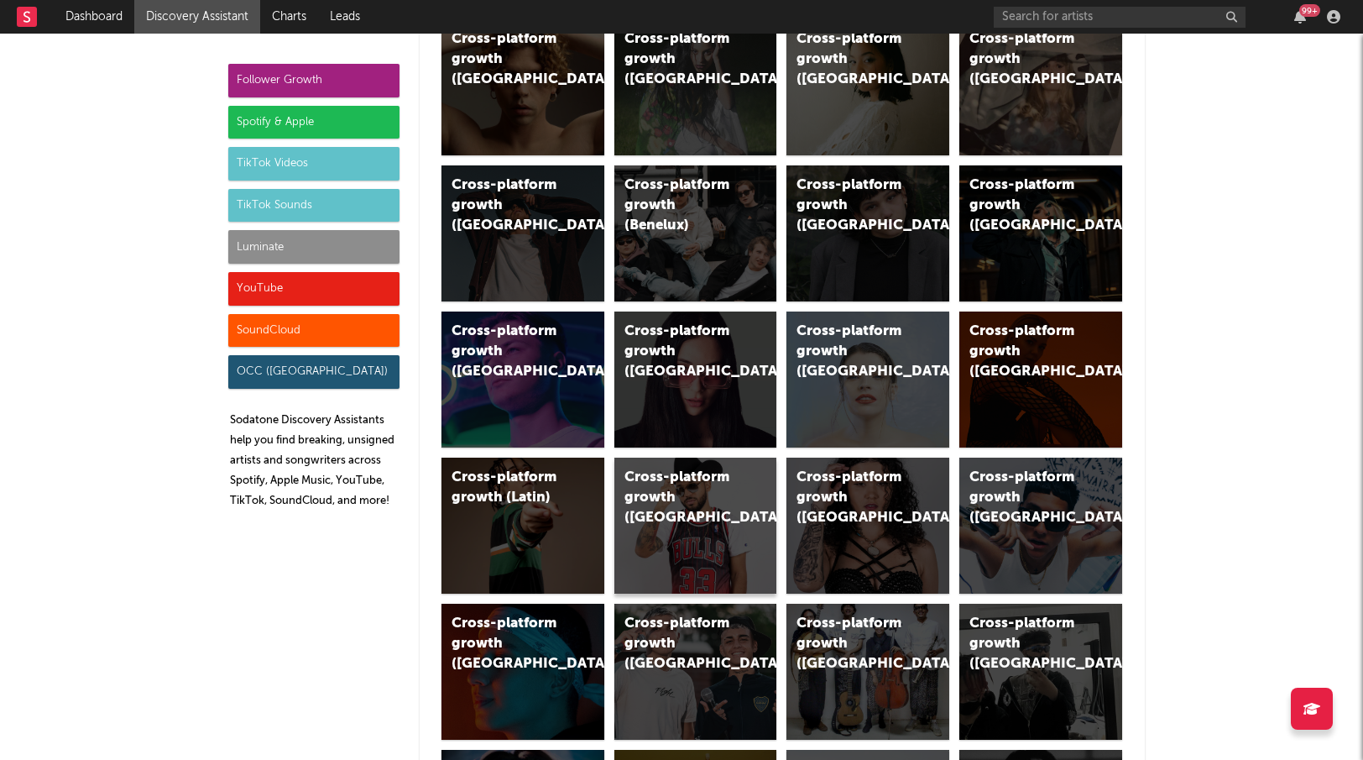
click at [682, 509] on div "Cross-platform growth ([GEOGRAPHIC_DATA])" at bounding box center [695, 525] width 163 height 136
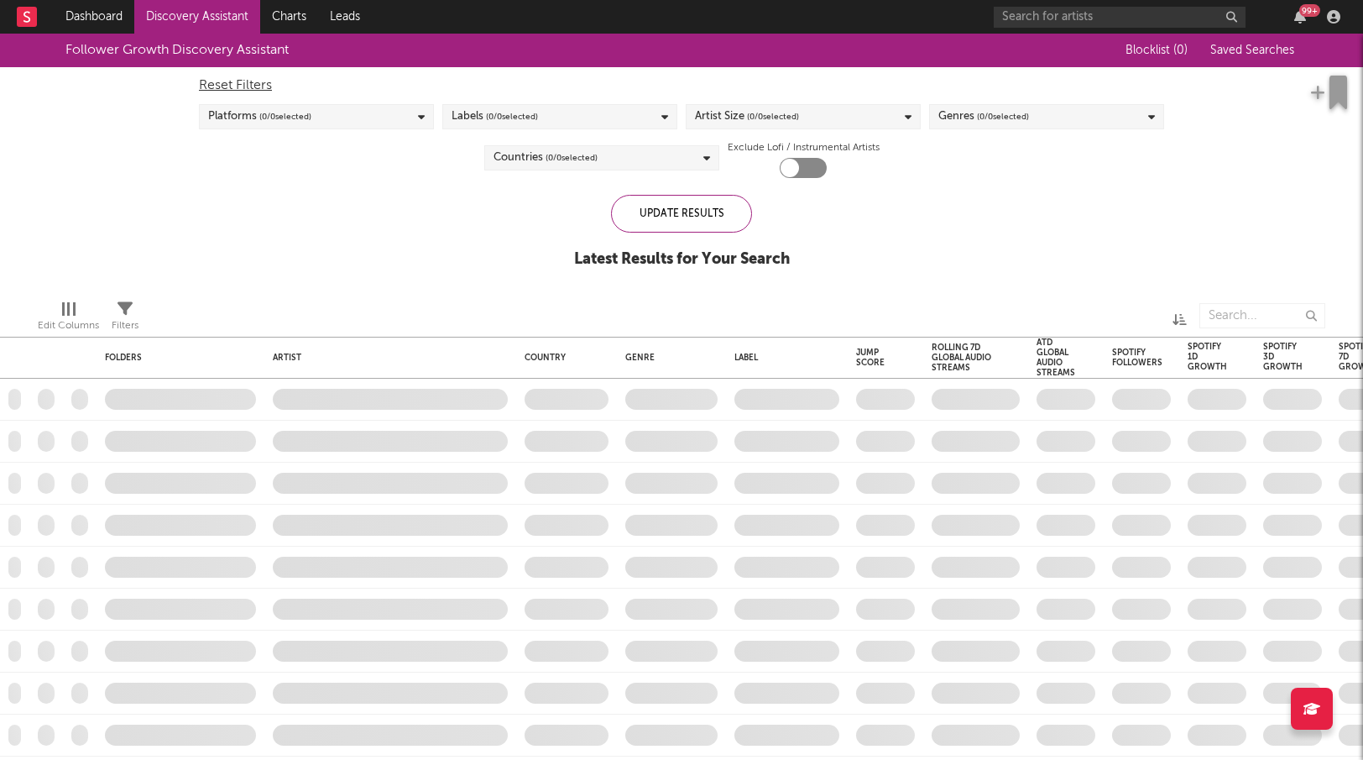
checkbox input "true"
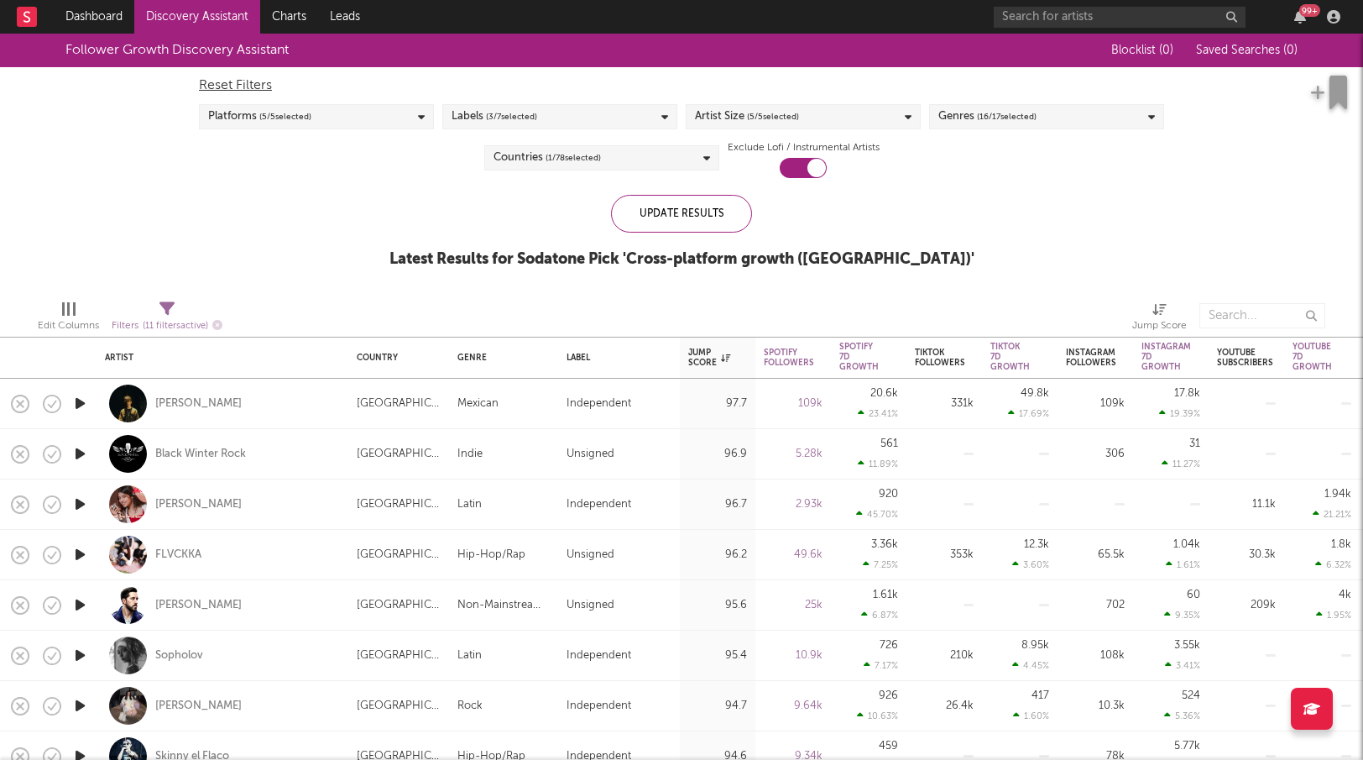
click at [852, 114] on div "Artist Size ( 5 / 5 selected)" at bounding box center [803, 116] width 235 height 25
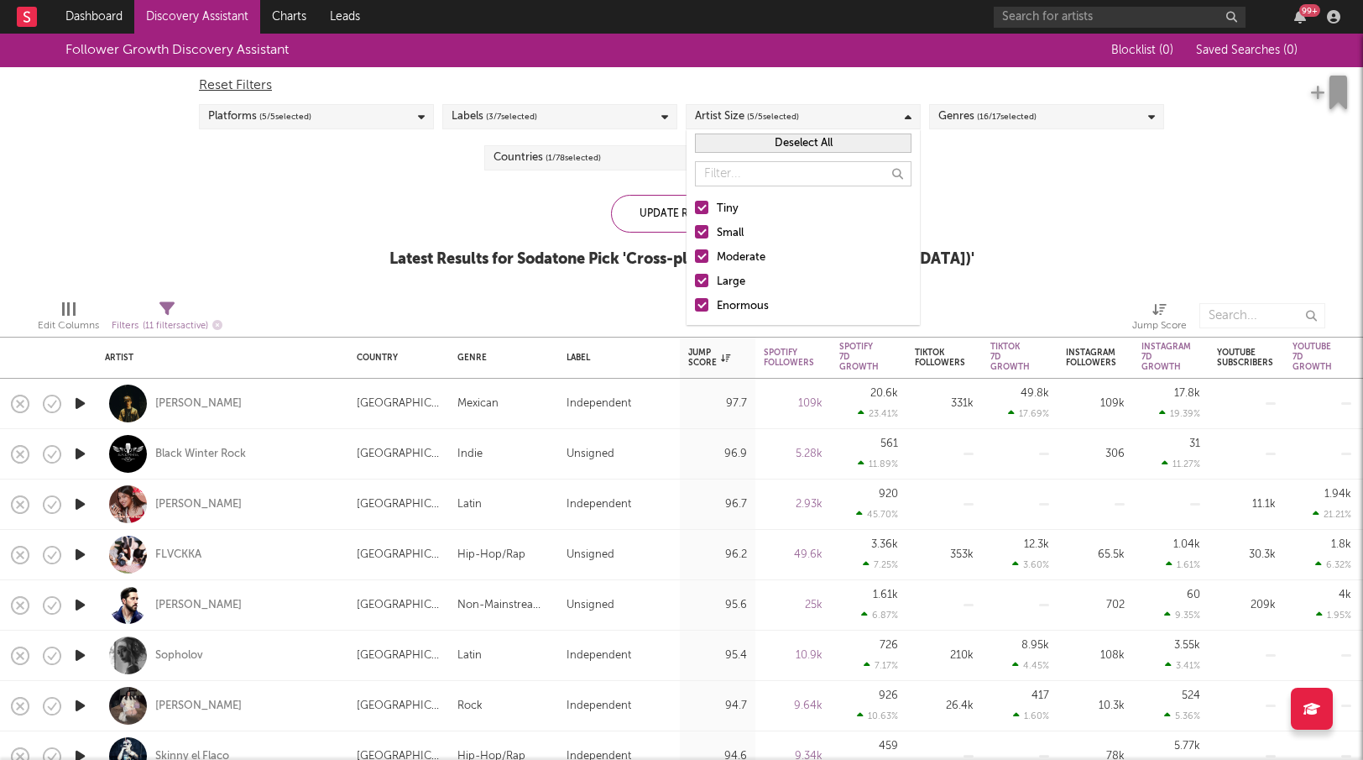
click at [587, 168] on div "Countries ( 1 / 78 selected)" at bounding box center [601, 157] width 235 height 25
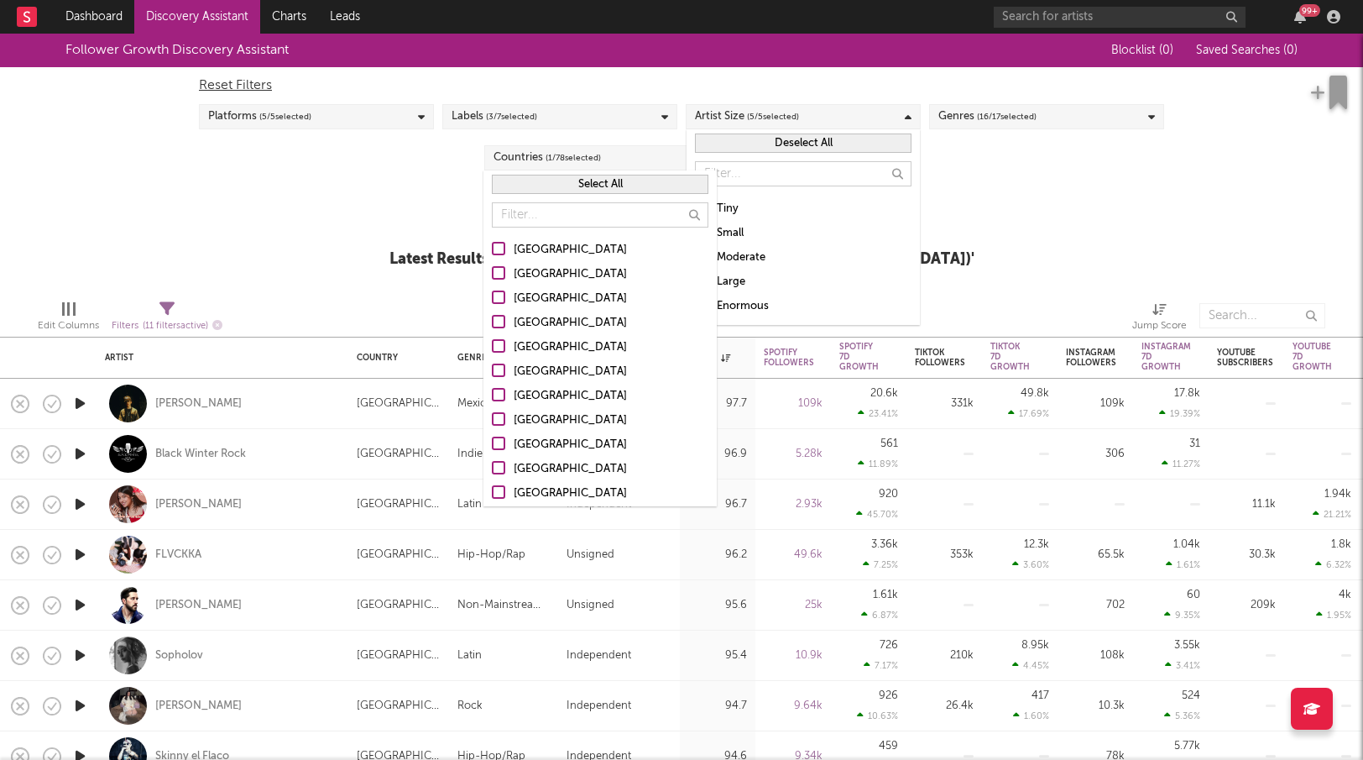
click at [556, 118] on div "Labels ( 3 / 7 selected)" at bounding box center [559, 116] width 235 height 25
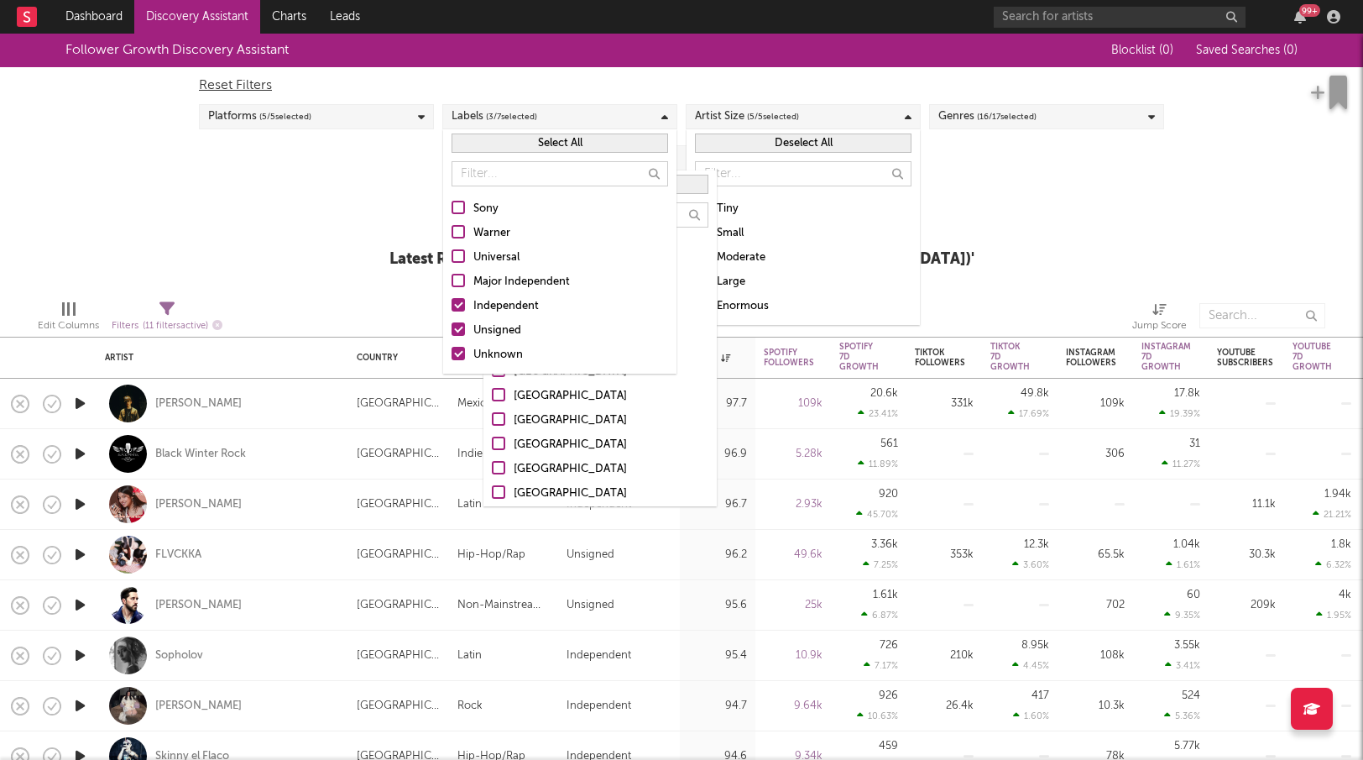
click at [460, 303] on div at bounding box center [458, 304] width 13 height 13
click at [452, 303] on input "Independent" at bounding box center [452, 306] width 0 height 20
click at [461, 353] on div at bounding box center [458, 353] width 13 height 13
click at [452, 353] on input "Unknown" at bounding box center [452, 355] width 0 height 20
click at [402, 253] on div "Follower Growth Discovery Assistant Blocklist ( 0 ) Saved Searches ( 0 ) Reset …" at bounding box center [681, 160] width 1363 height 253
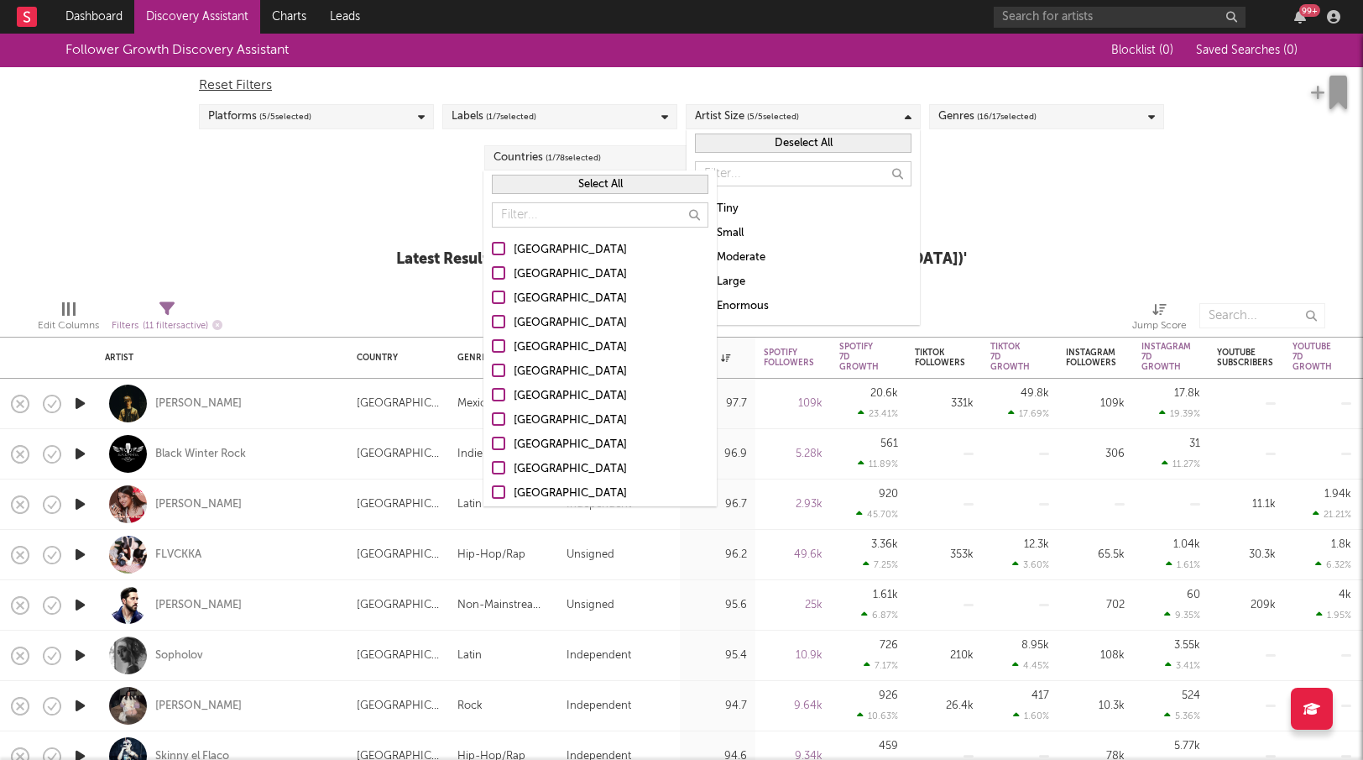
click at [1038, 222] on div "Follower Growth Discovery Assistant Blocklist ( 0 ) Saved Searches ( 0 ) Reset …" at bounding box center [681, 160] width 1363 height 253
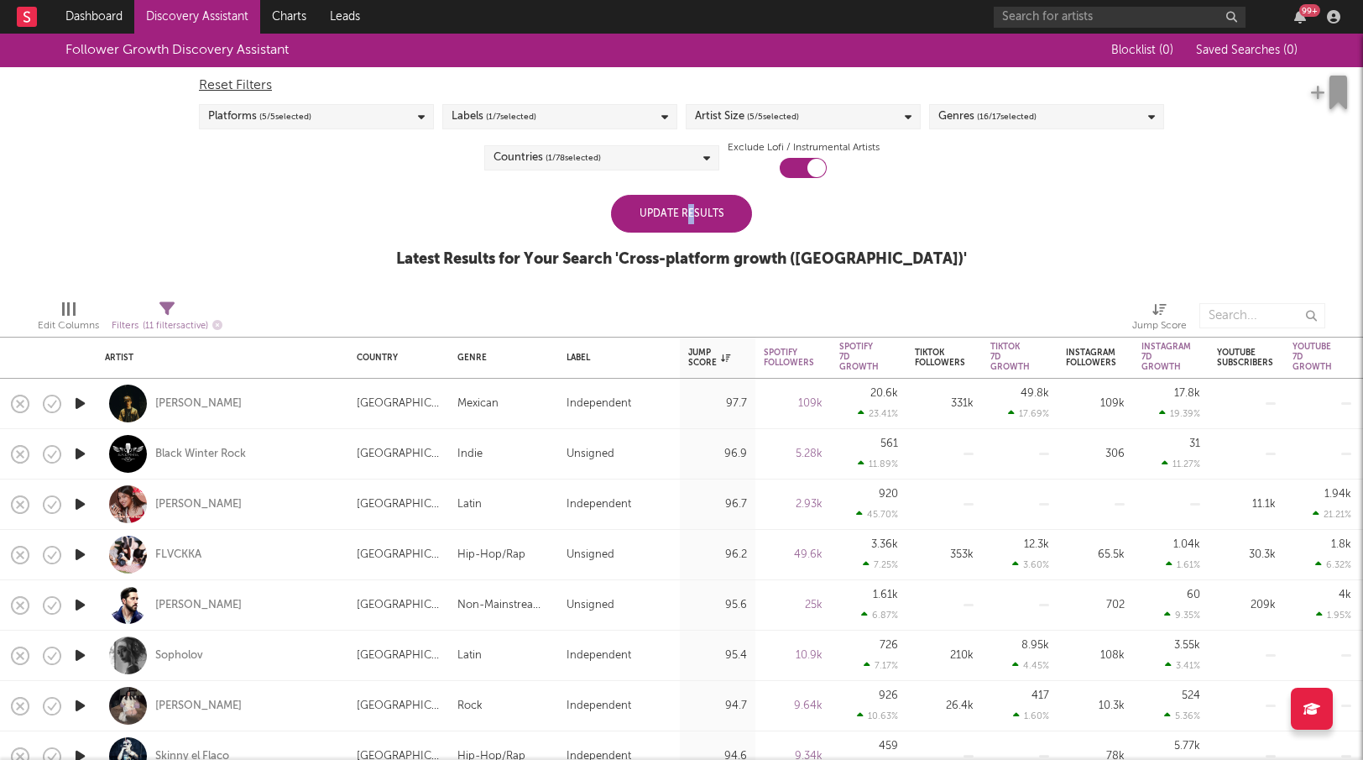
click at [691, 214] on div "Update Results" at bounding box center [681, 214] width 141 height 38
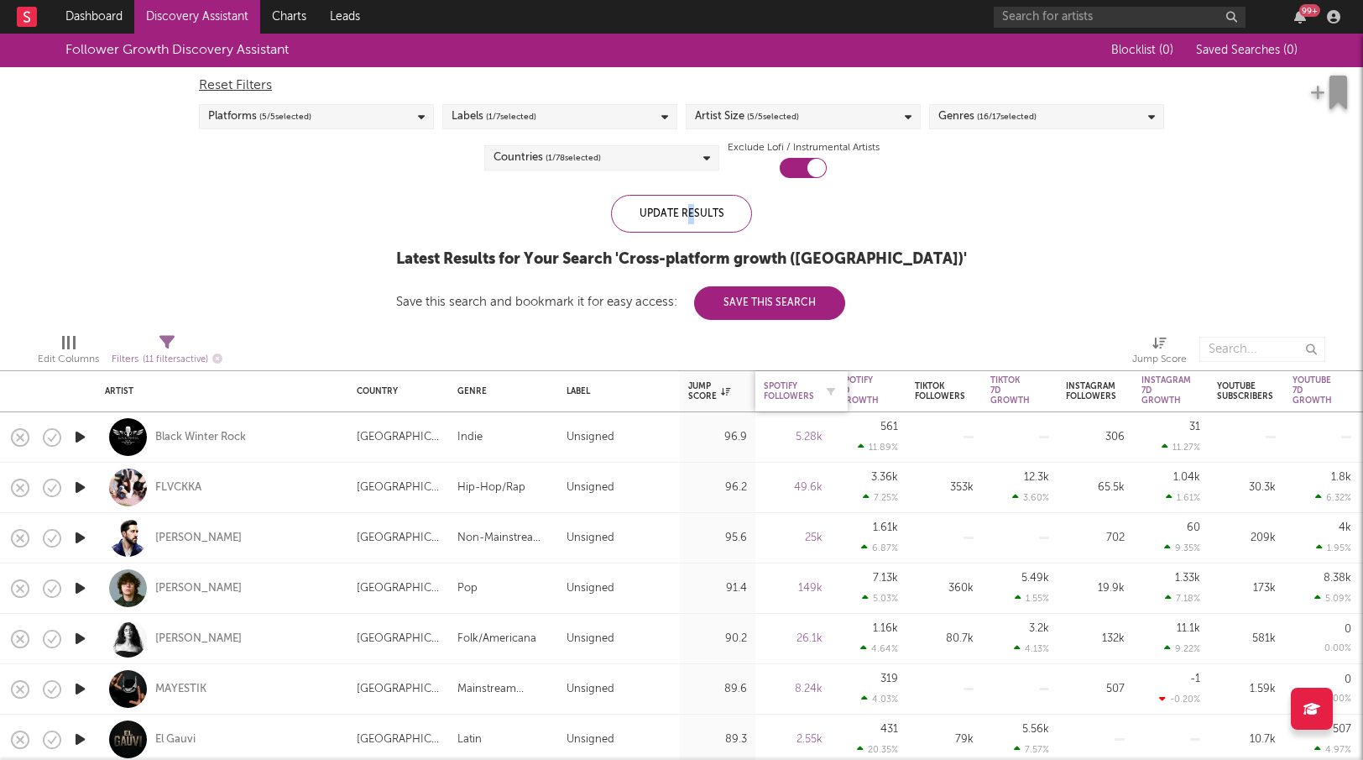
click at [802, 377] on div "Spotify Followers" at bounding box center [802, 391] width 76 height 35
click at [795, 384] on div "Spotify Followers" at bounding box center [789, 391] width 50 height 20
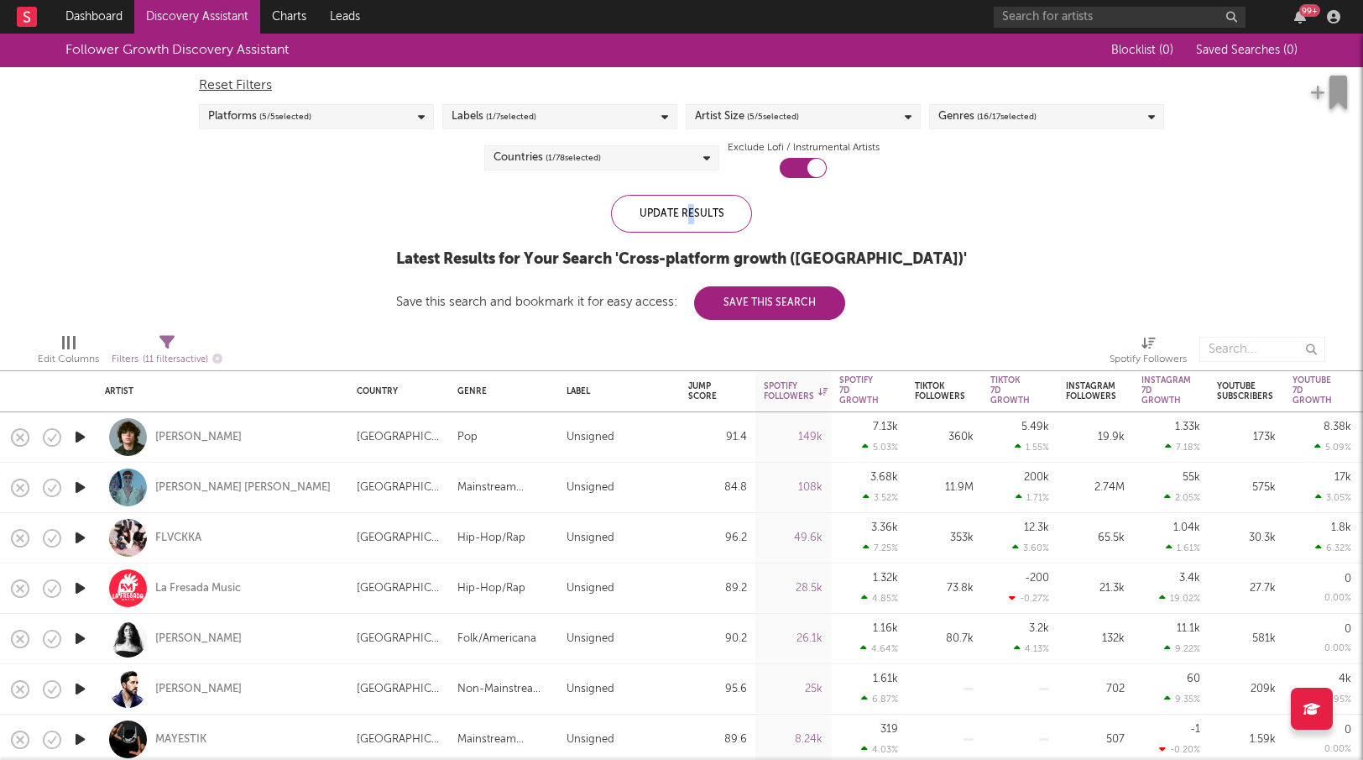
click at [81, 434] on icon "button" at bounding box center [80, 436] width 18 height 21
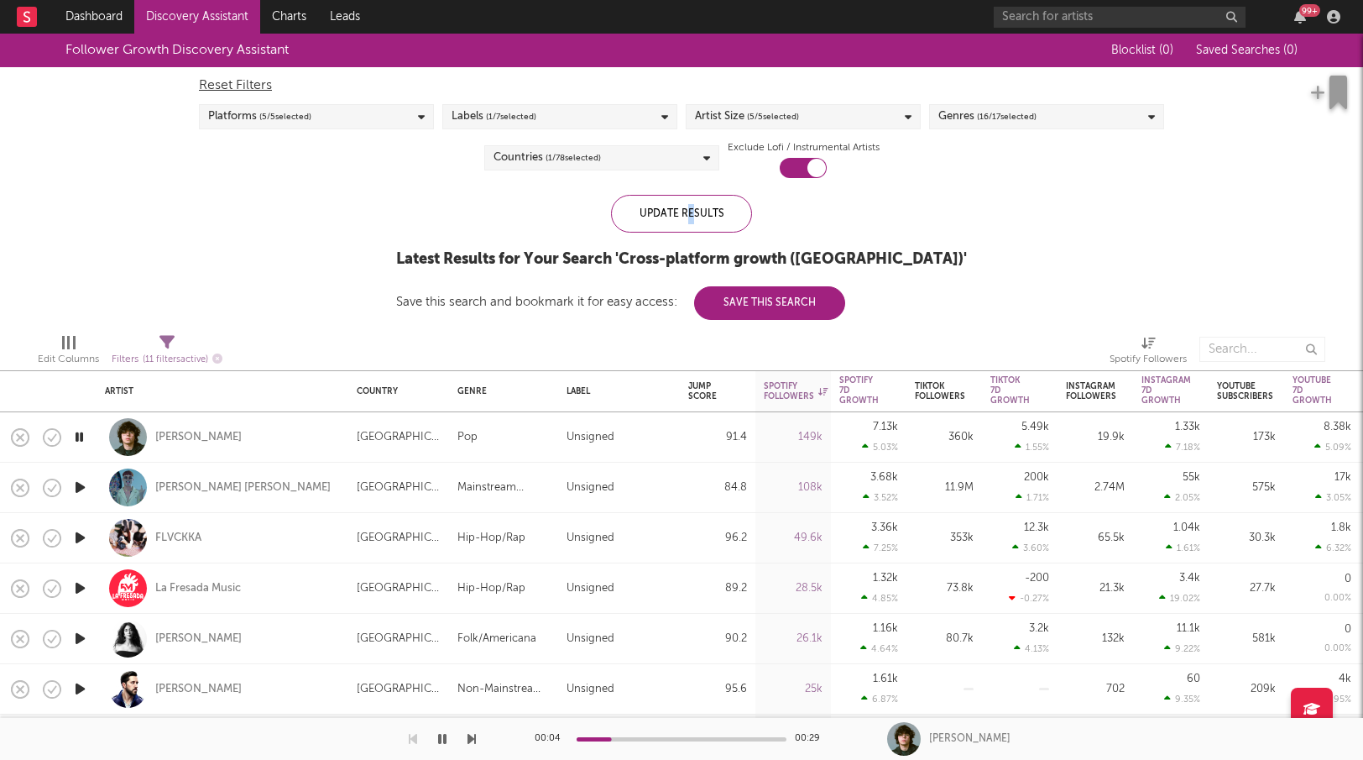
click at [81, 487] on icon "button" at bounding box center [80, 487] width 18 height 21
click at [80, 535] on icon "button" at bounding box center [80, 537] width 18 height 21
click at [193, 536] on div "FLVCKKA" at bounding box center [178, 537] width 46 height 15
click at [591, 162] on span "( 1 / 78 selected)" at bounding box center [573, 158] width 55 height 20
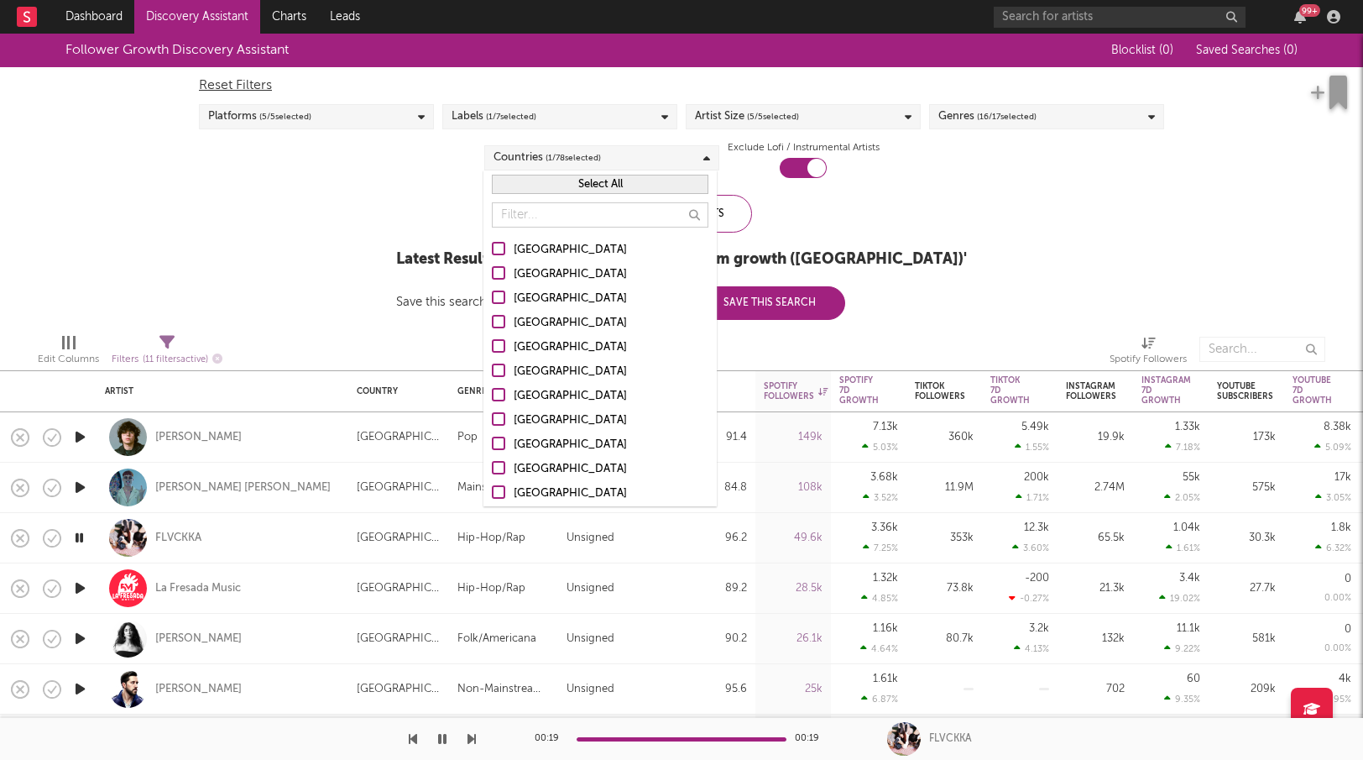
click at [388, 214] on div "Follower Growth Discovery Assistant Blocklist ( 0 ) Saved Searches ( 0 ) Reset …" at bounding box center [681, 177] width 1363 height 286
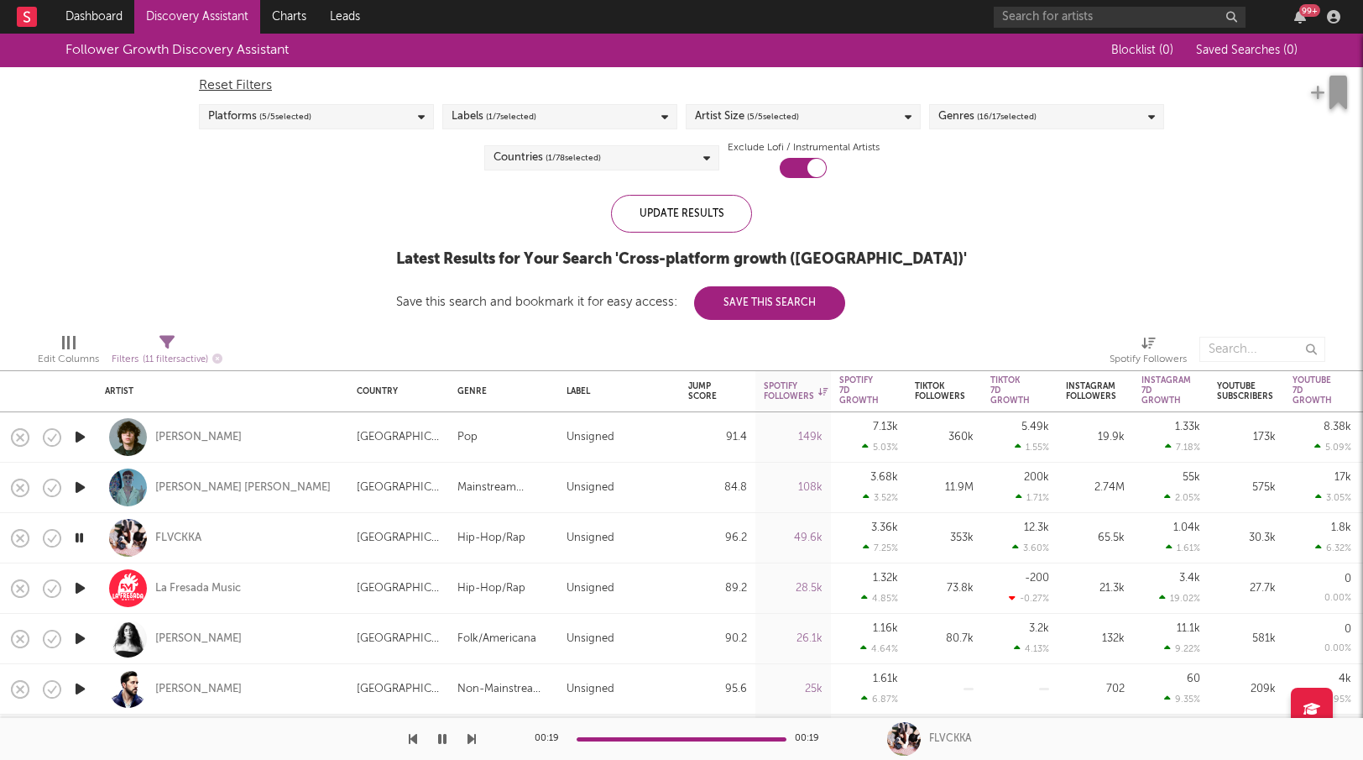
click at [82, 583] on icon "button" at bounding box center [80, 587] width 18 height 21
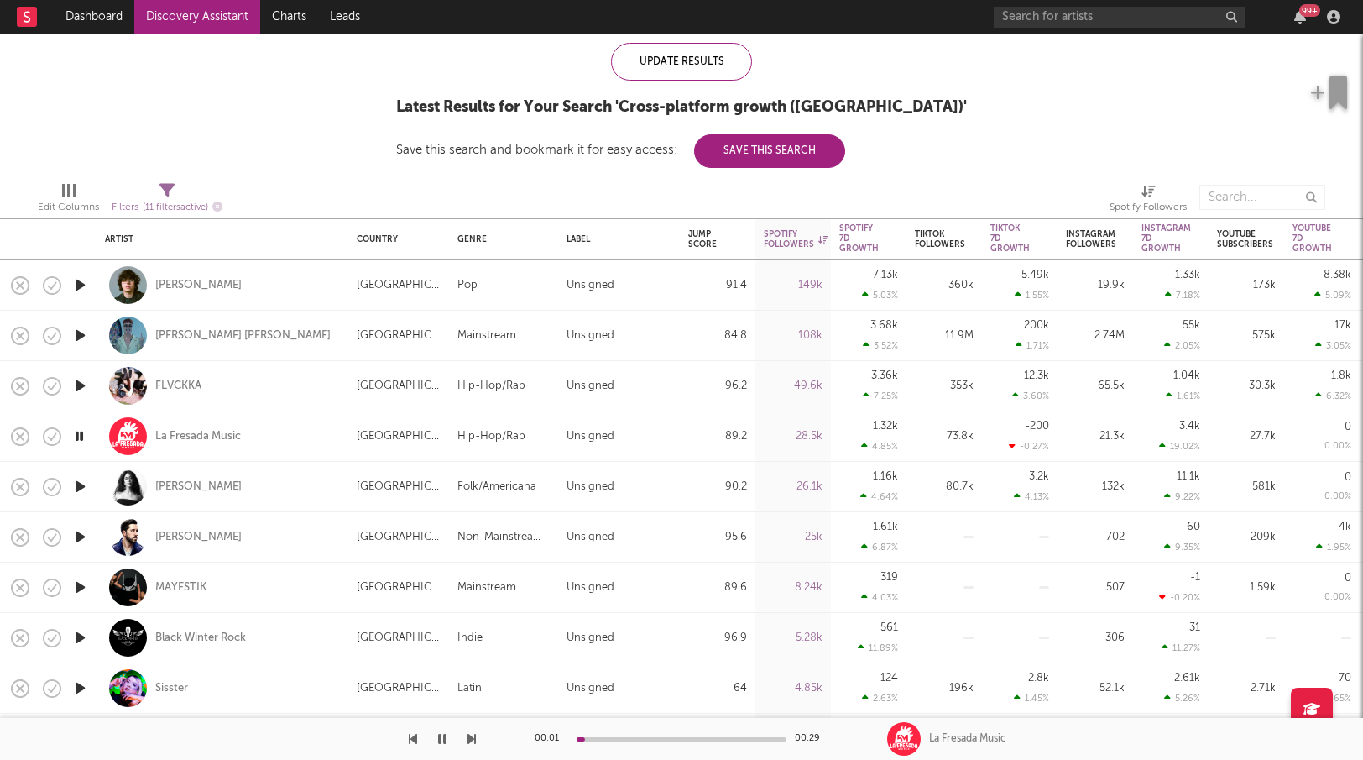
click at [79, 485] on icon "button" at bounding box center [80, 486] width 18 height 21
click at [87, 332] on icon "button" at bounding box center [80, 335] width 18 height 21
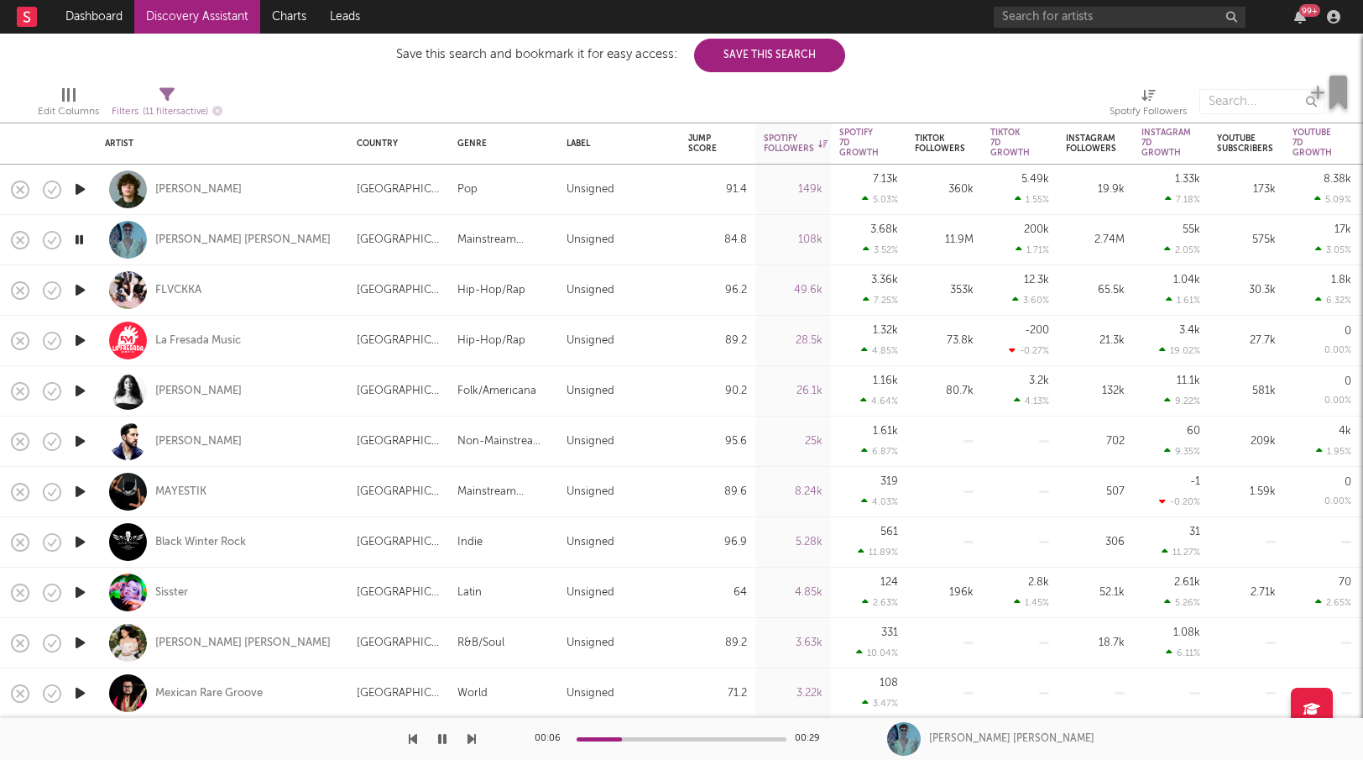
click at [83, 639] on icon "button" at bounding box center [80, 642] width 18 height 21
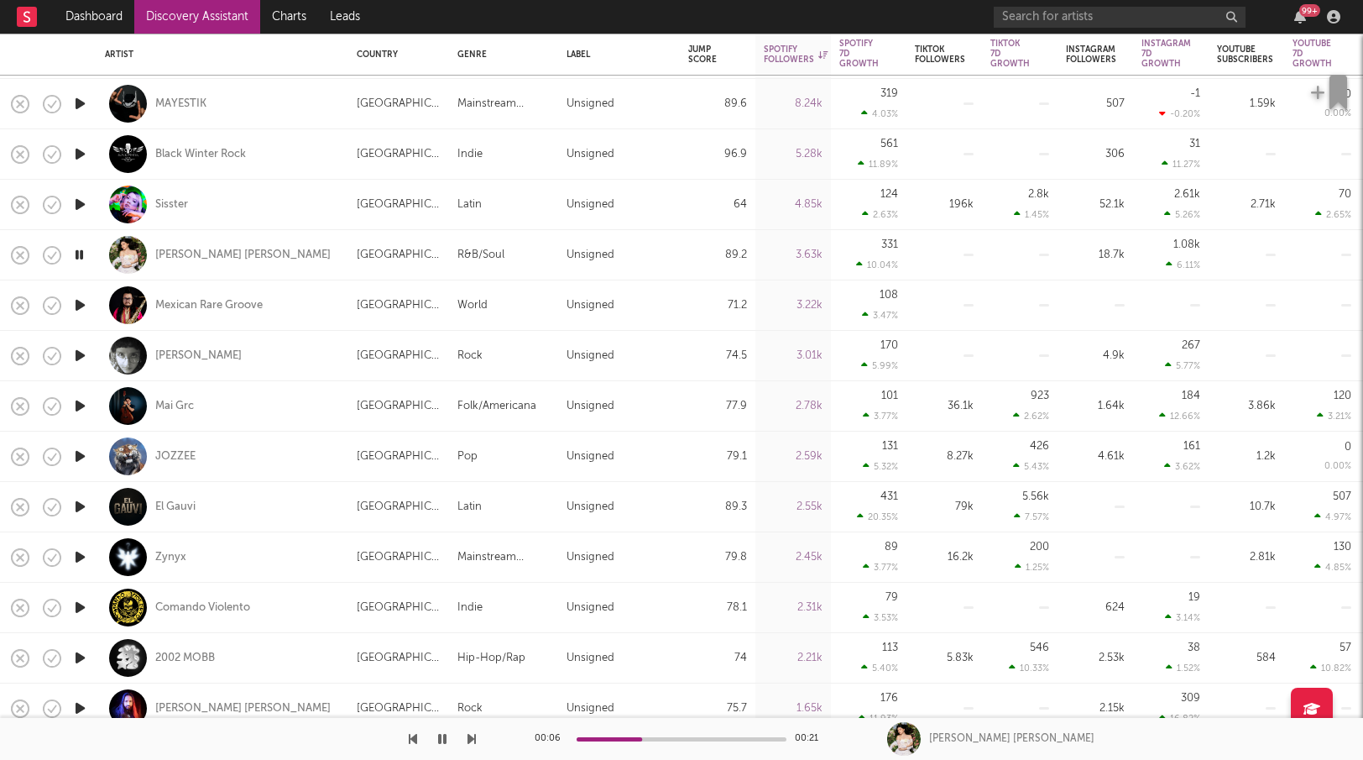
click at [81, 609] on icon "button" at bounding box center [80, 607] width 18 height 21
click at [81, 609] on icon "button" at bounding box center [79, 607] width 16 height 21
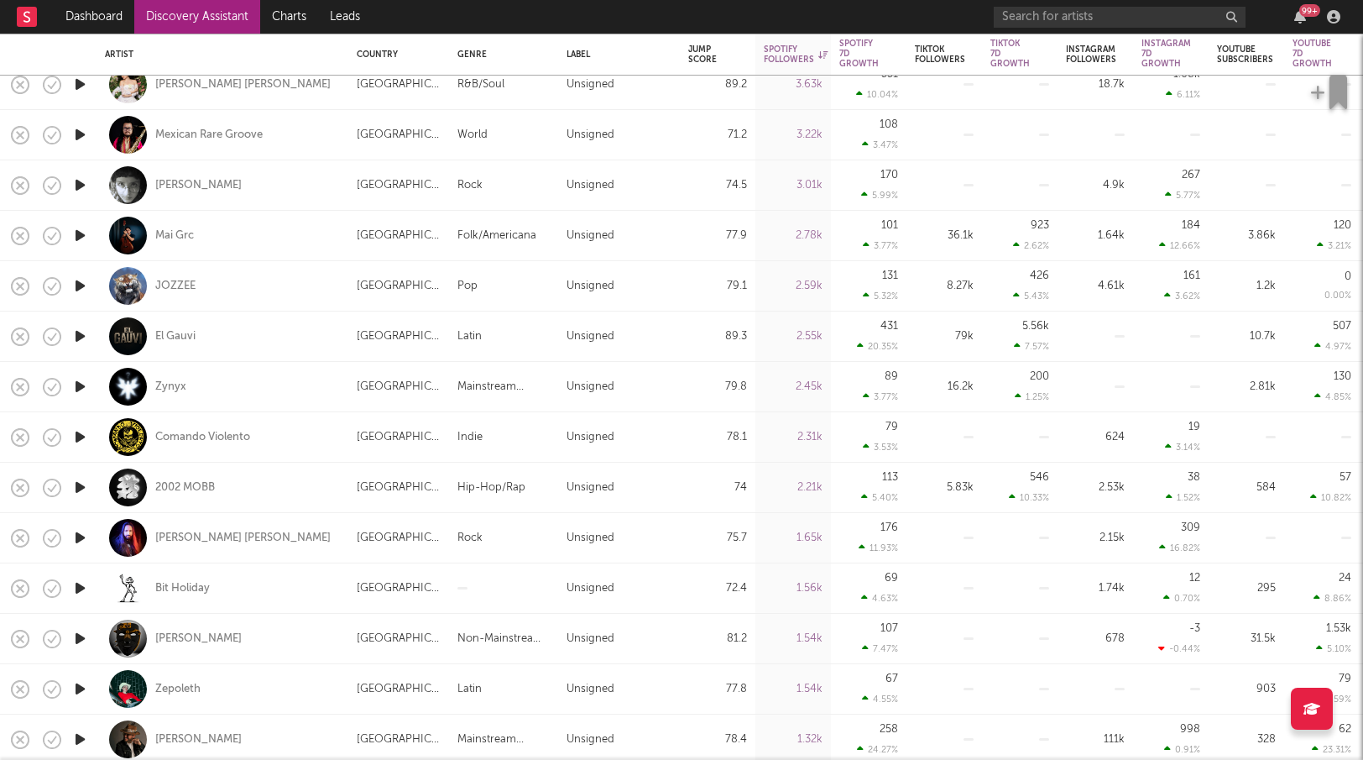
click at [85, 693] on icon "button" at bounding box center [80, 688] width 18 height 21
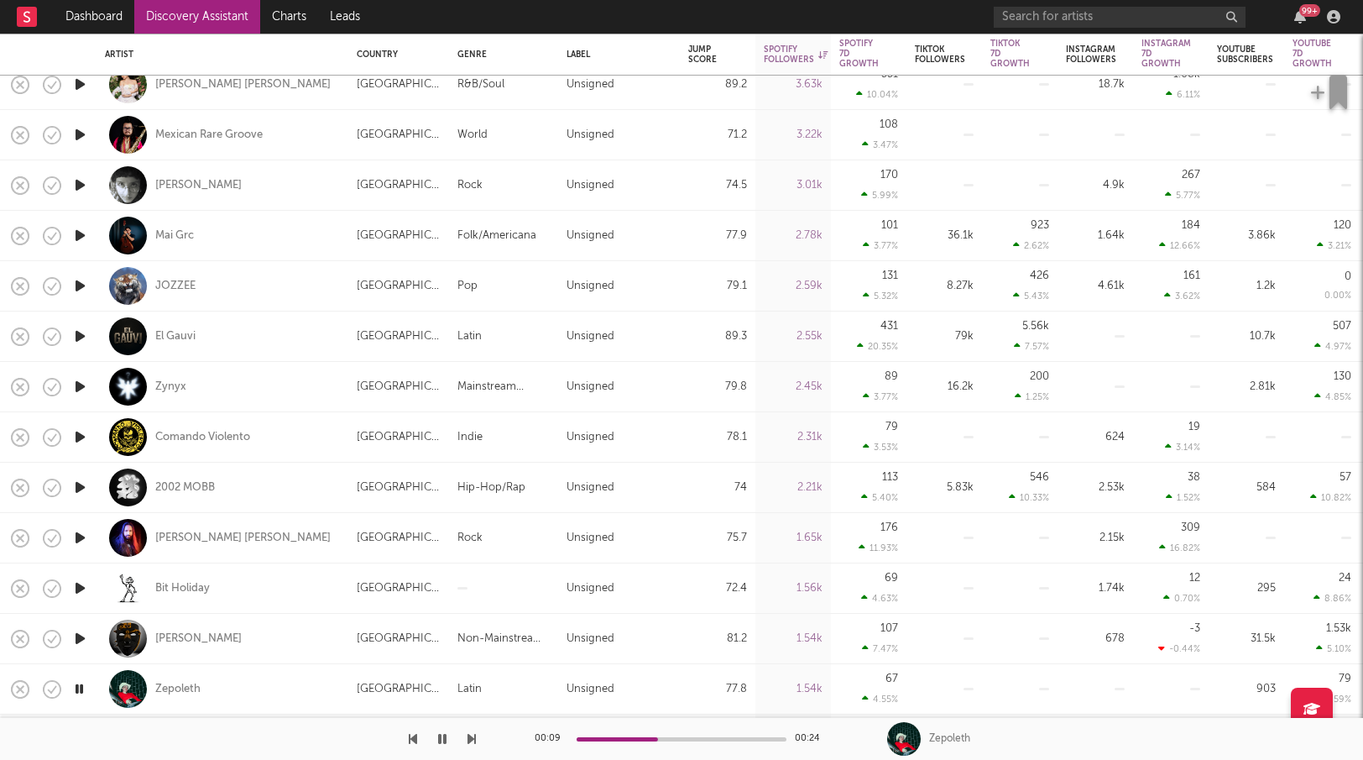
click at [85, 679] on icon "button" at bounding box center [79, 688] width 16 height 21
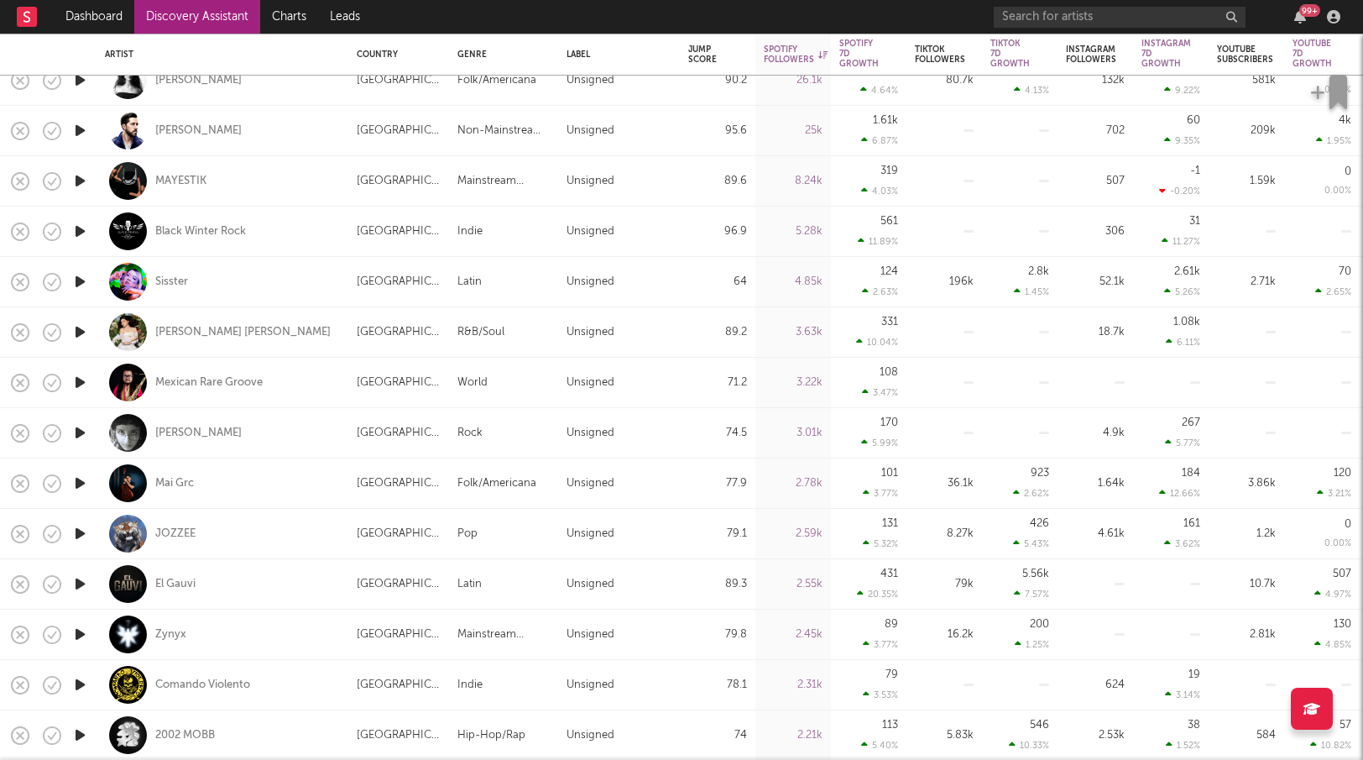
click at [81, 433] on icon "button" at bounding box center [80, 432] width 18 height 21
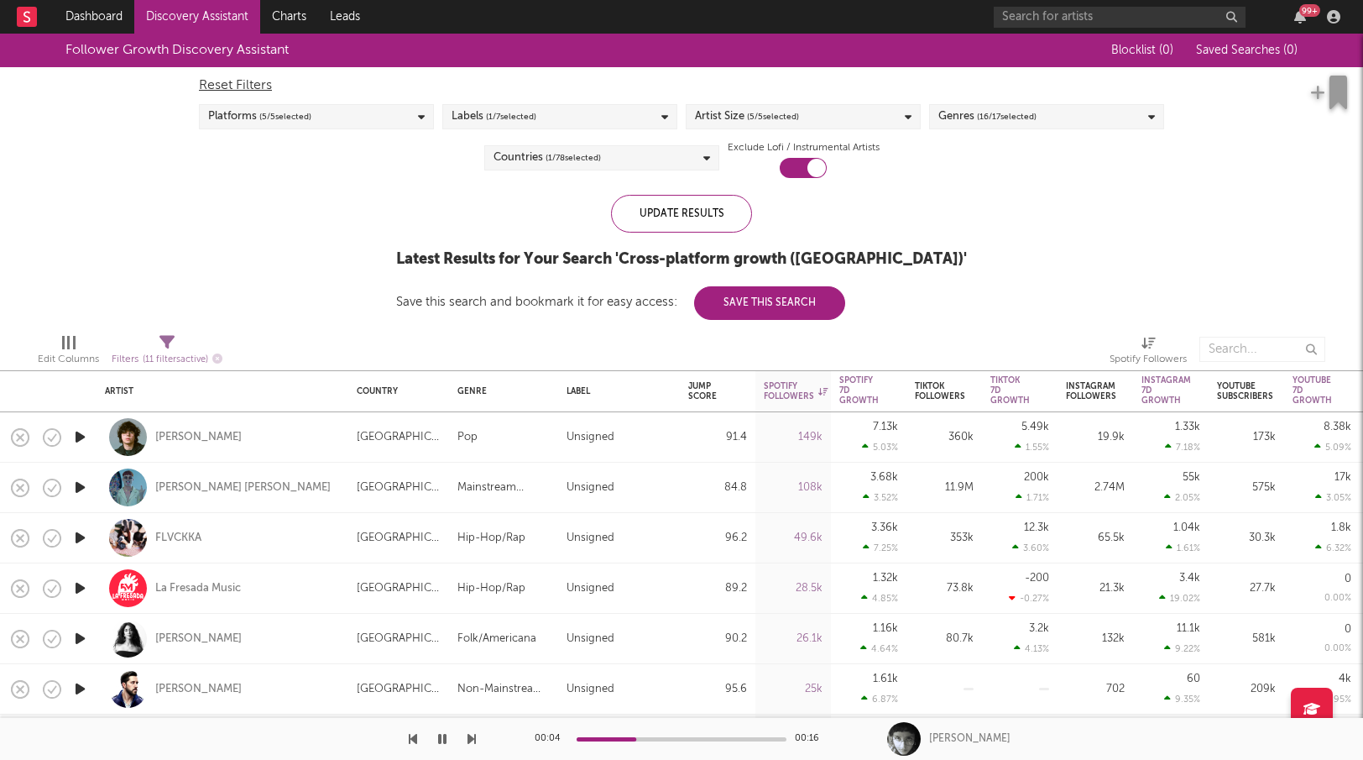
click at [660, 154] on div "Countries ( 1 / 78 selected)" at bounding box center [601, 157] width 235 height 25
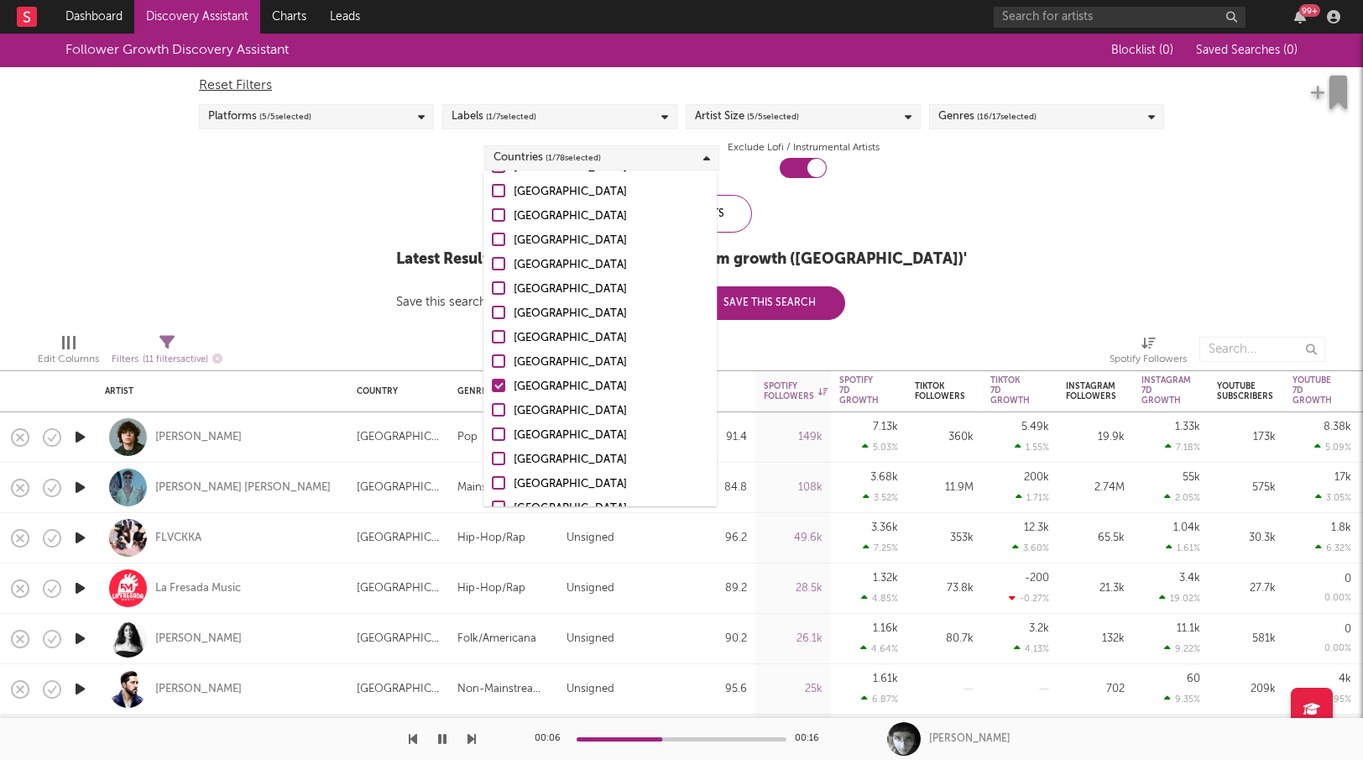
scroll to position [133, 0]
click at [494, 404] on div at bounding box center [498, 407] width 13 height 13
click at [492, 404] on input "Argentina" at bounding box center [492, 410] width 0 height 20
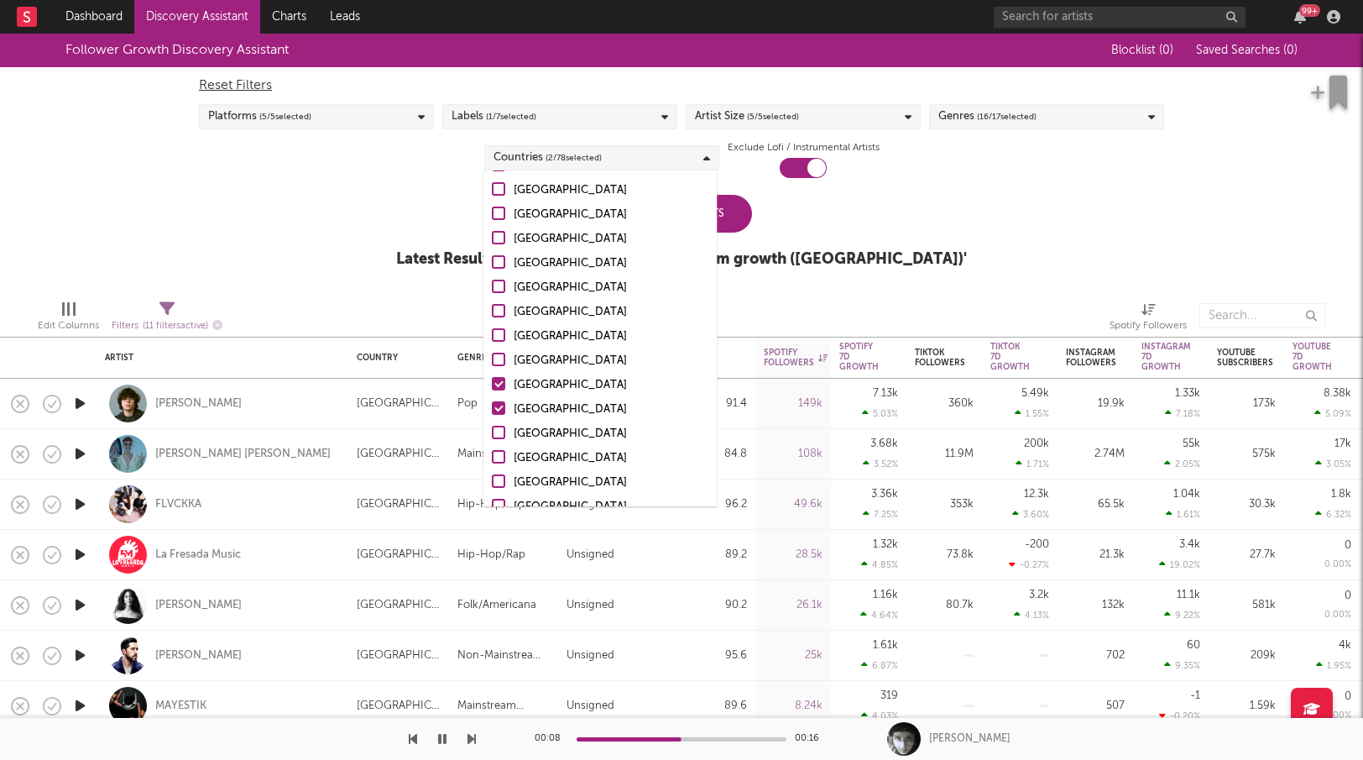
drag, startPoint x: 499, startPoint y: 353, endPoint x: 499, endPoint y: 364, distance: 10.9
click at [499, 353] on div at bounding box center [498, 359] width 13 height 13
click at [492, 353] on input "Brazil" at bounding box center [492, 361] width 0 height 20
click at [494, 428] on div at bounding box center [498, 432] width 13 height 13
click at [492, 428] on input "Chile" at bounding box center [492, 434] width 0 height 20
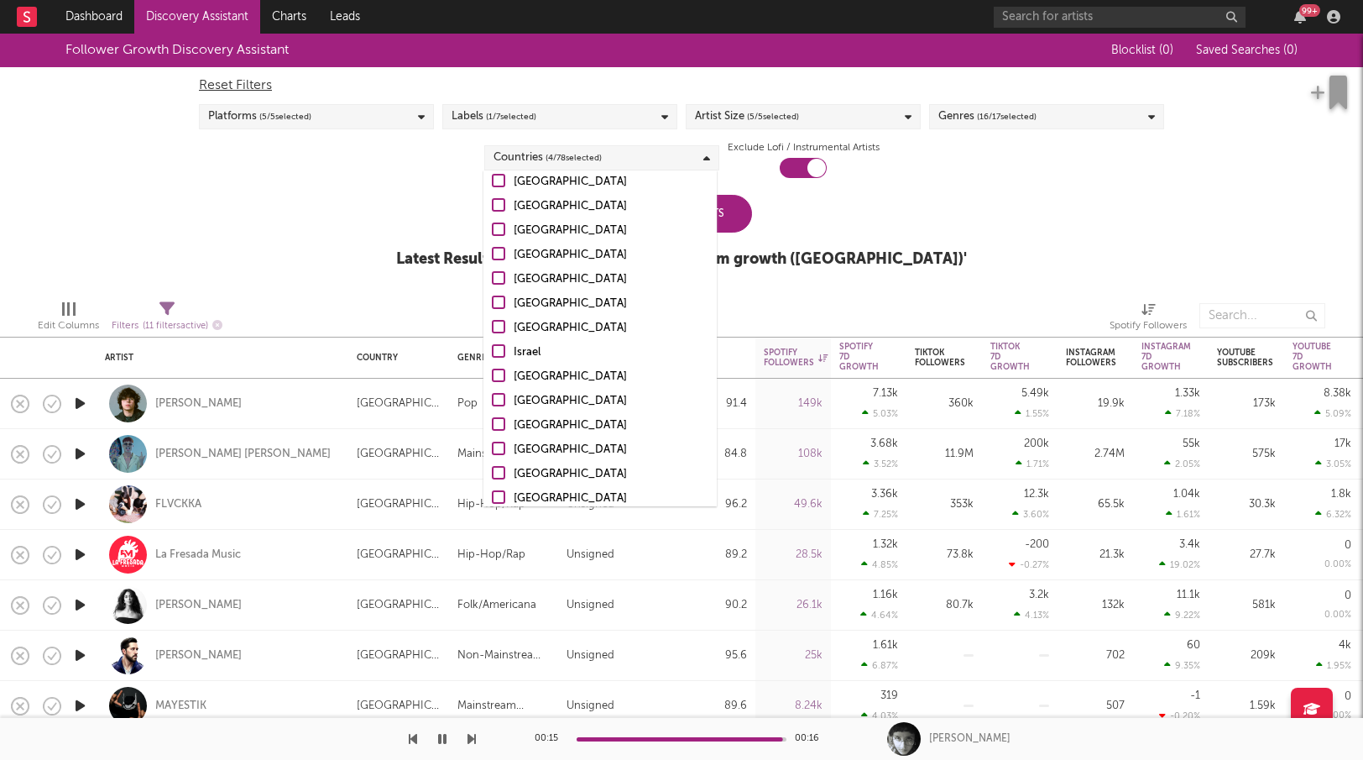
scroll to position [875, 0]
click at [502, 345] on div at bounding box center [498, 347] width 13 height 13
click at [492, 345] on input "Peru" at bounding box center [492, 349] width 0 height 20
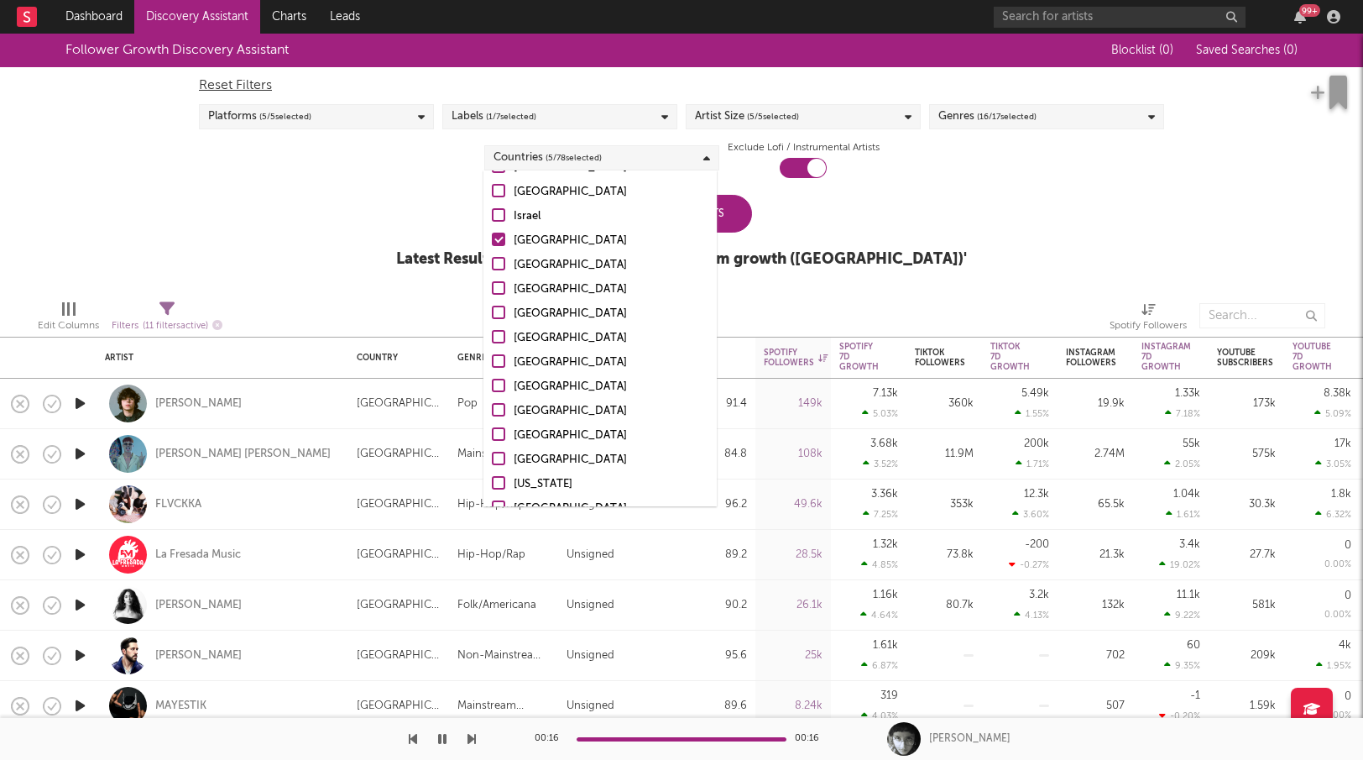
scroll to position [990, 0]
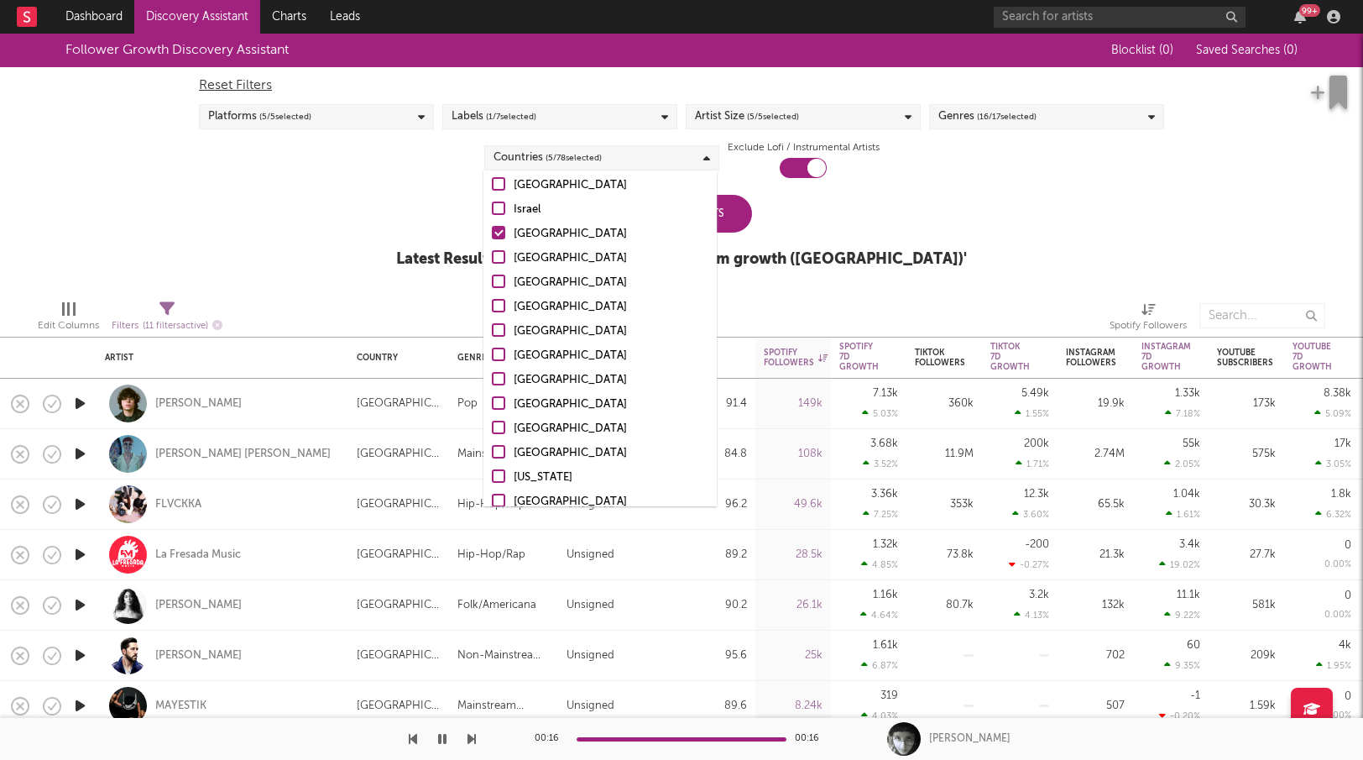
click at [505, 379] on div at bounding box center [498, 378] width 13 height 13
click at [492, 379] on input "Dominican Republic" at bounding box center [492, 380] width 0 height 20
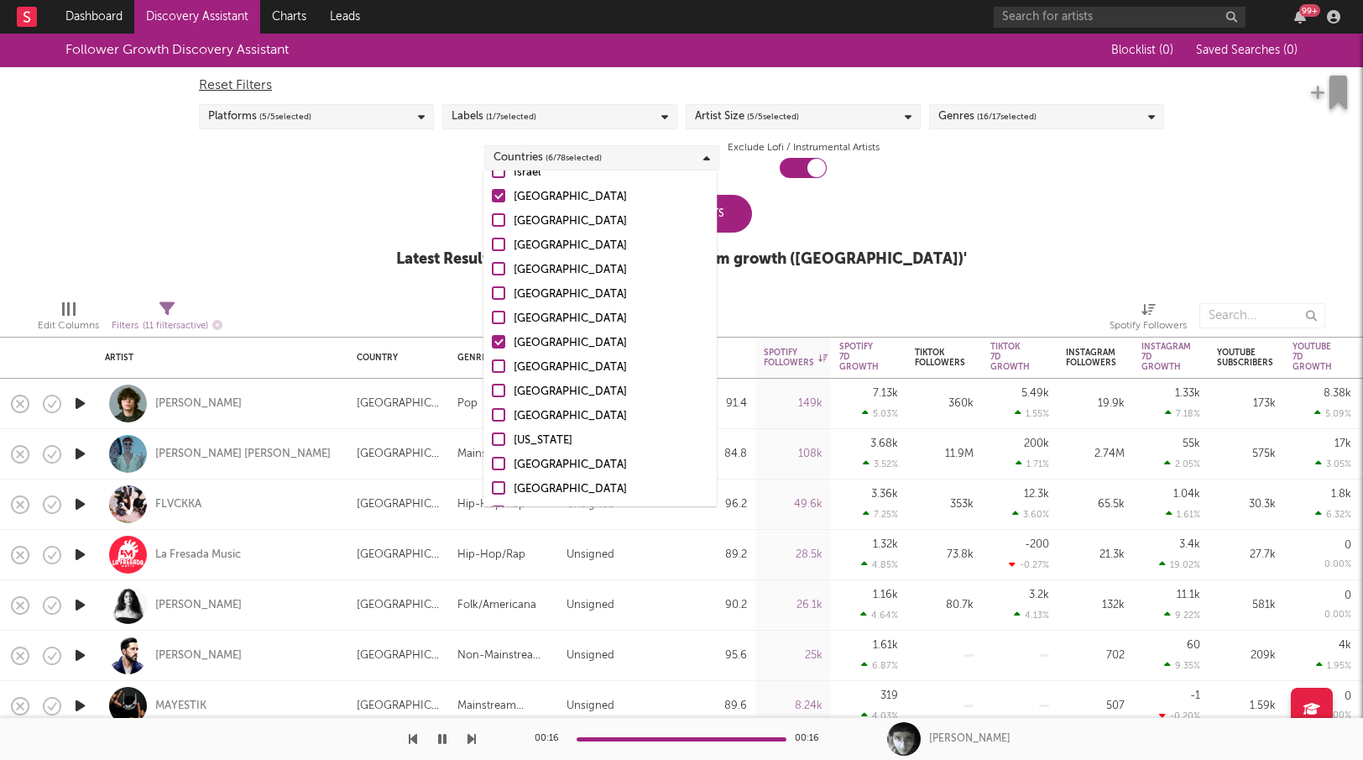
click at [499, 438] on div at bounding box center [498, 438] width 13 height 13
click at [492, 438] on input "Puerto Rico" at bounding box center [492, 441] width 0 height 20
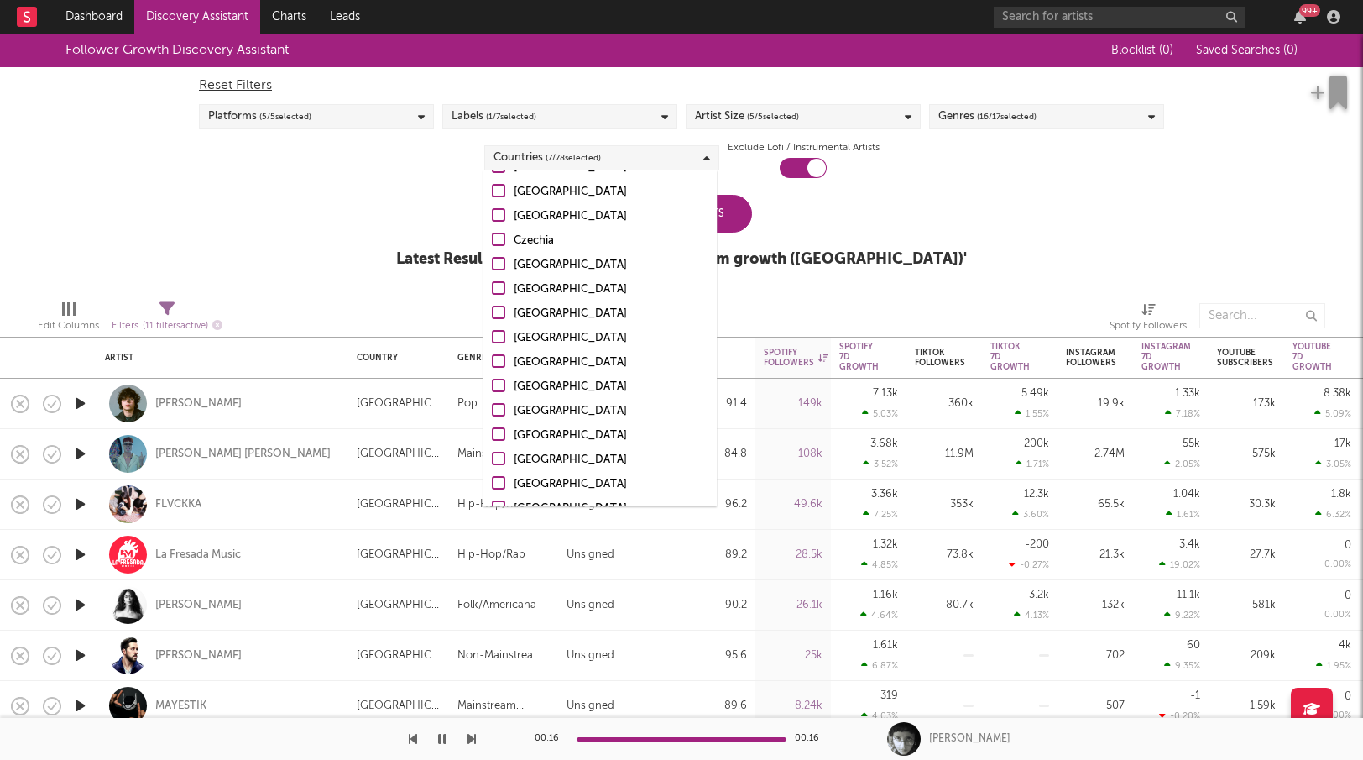
scroll to position [1637, 0]
click at [901, 224] on div "Update Results Latest Results for Your Search ' Cross-platform growth (Mexico) '" at bounding box center [681, 240] width 571 height 91
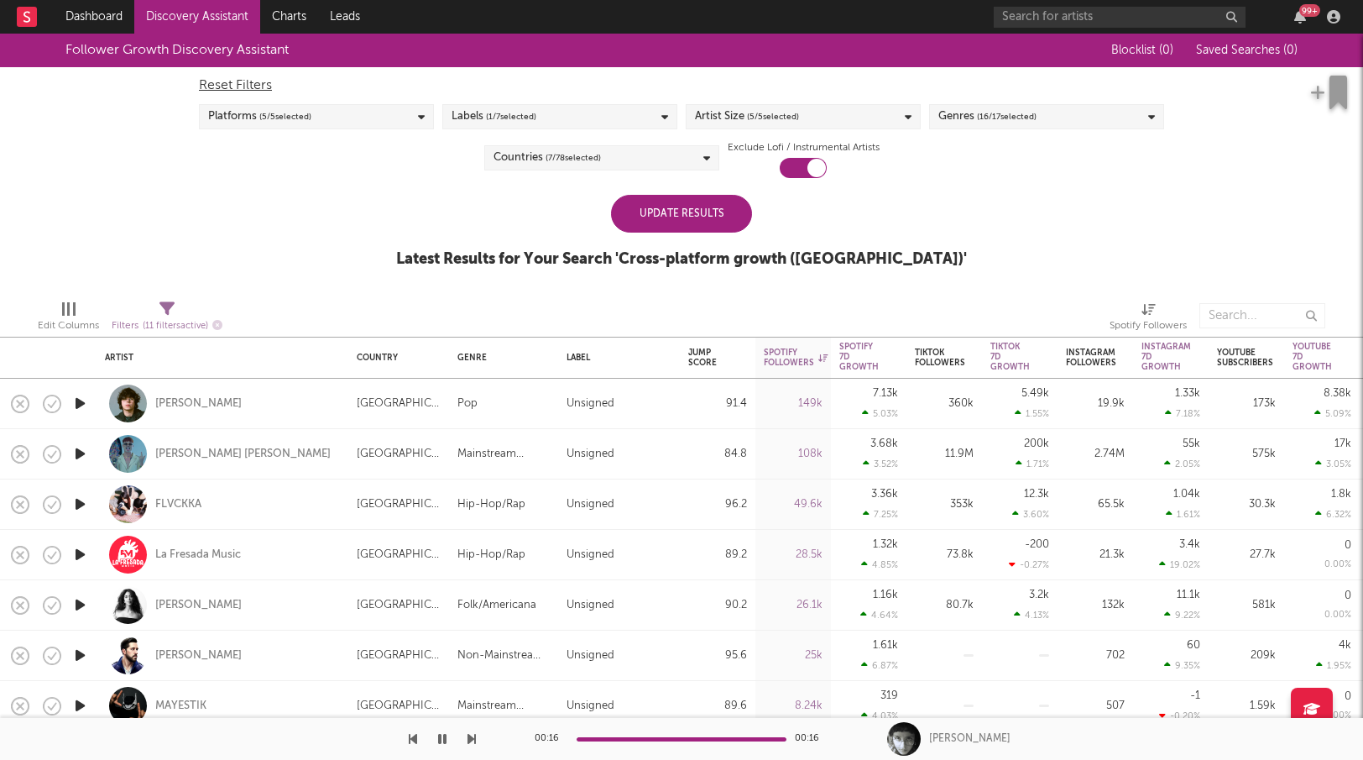
click at [687, 222] on div "Update Results" at bounding box center [681, 214] width 141 height 38
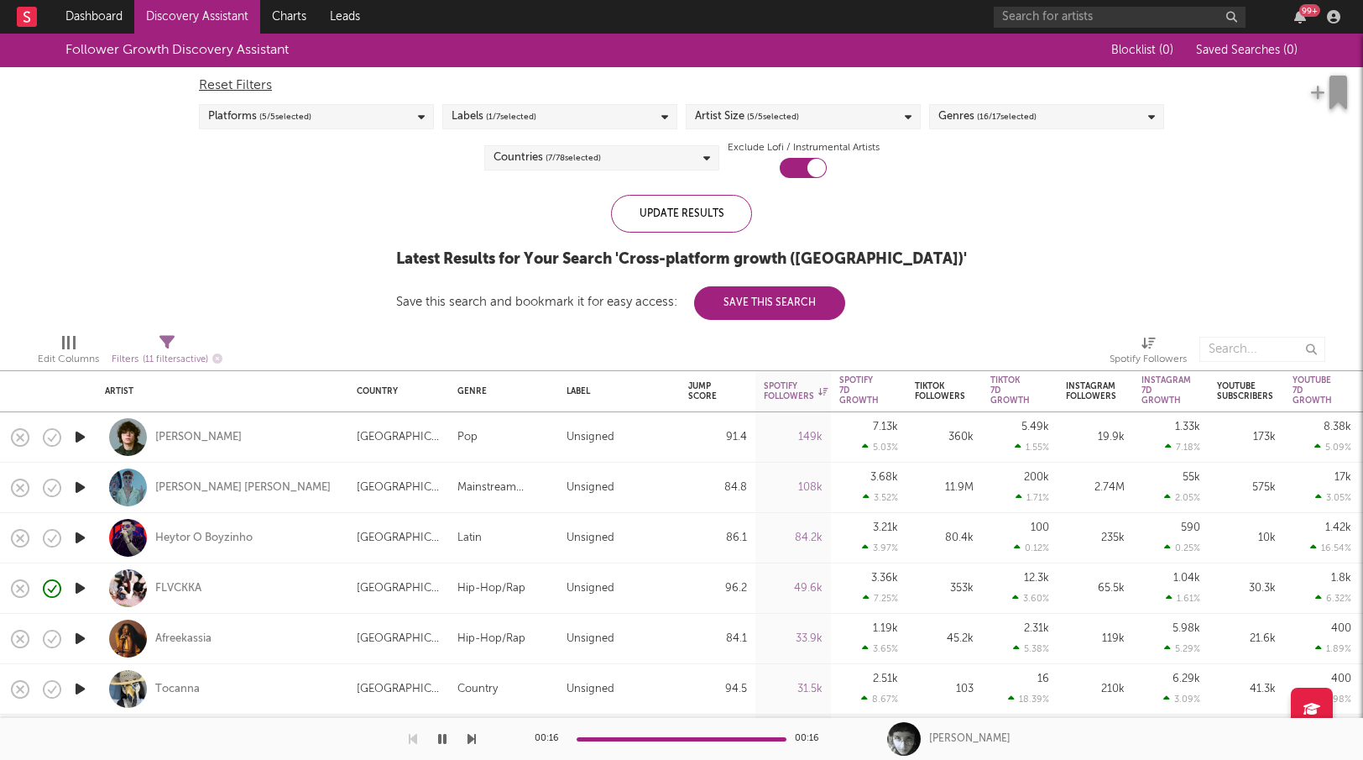
click at [79, 539] on icon "button" at bounding box center [80, 537] width 18 height 21
click at [88, 640] on icon "button" at bounding box center [80, 638] width 18 height 21
click at [791, 391] on div "Spotify Followers" at bounding box center [796, 391] width 64 height 20
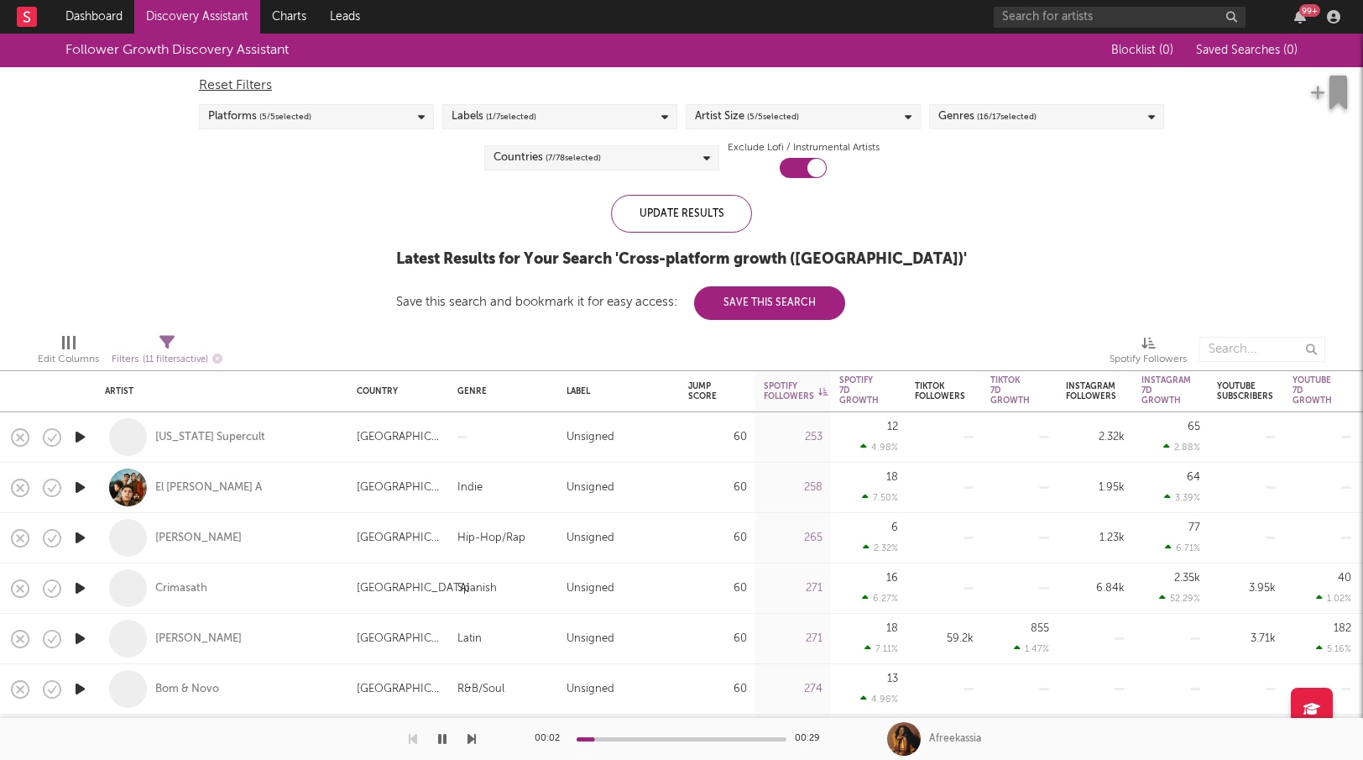
click at [791, 353] on div at bounding box center [888, 349] width 419 height 42
click at [783, 397] on div "Spotify Followers" at bounding box center [796, 391] width 64 height 20
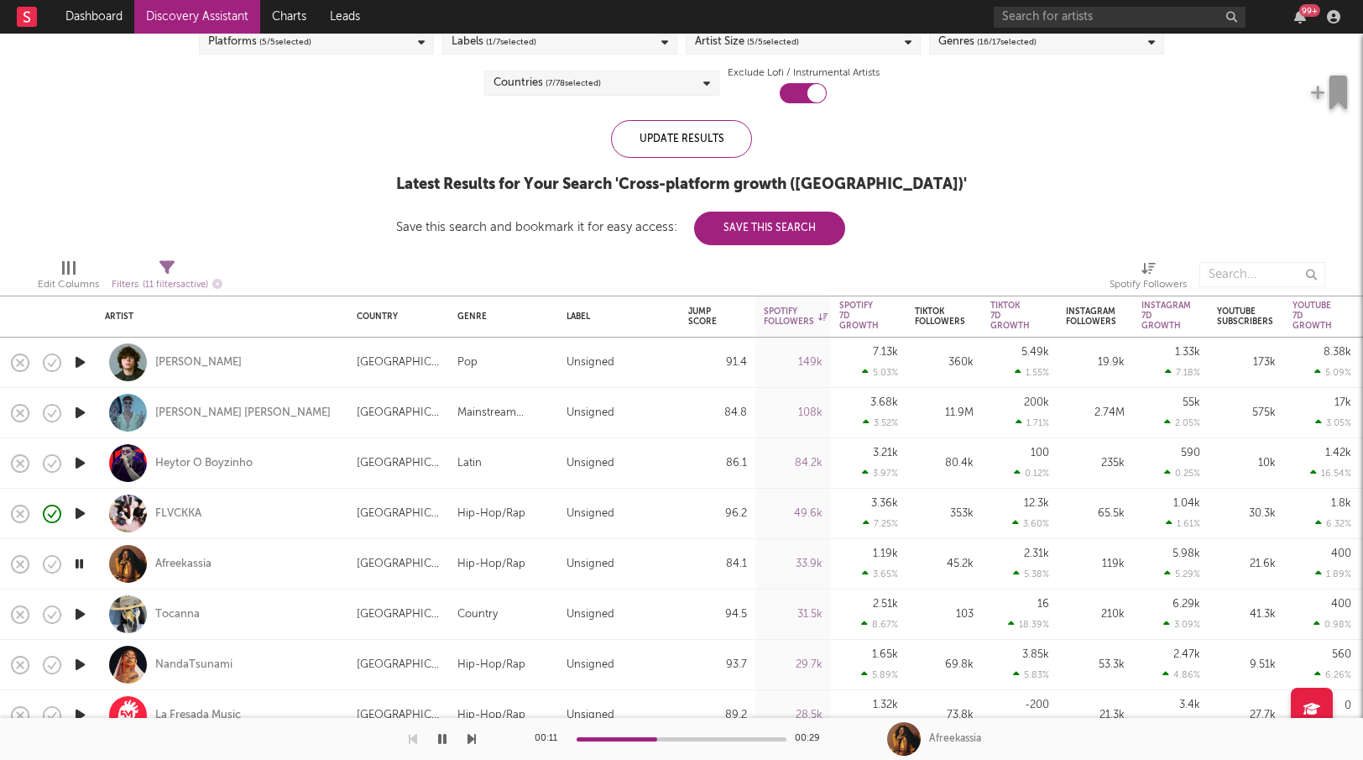
click at [82, 616] on icon "button" at bounding box center [80, 613] width 18 height 21
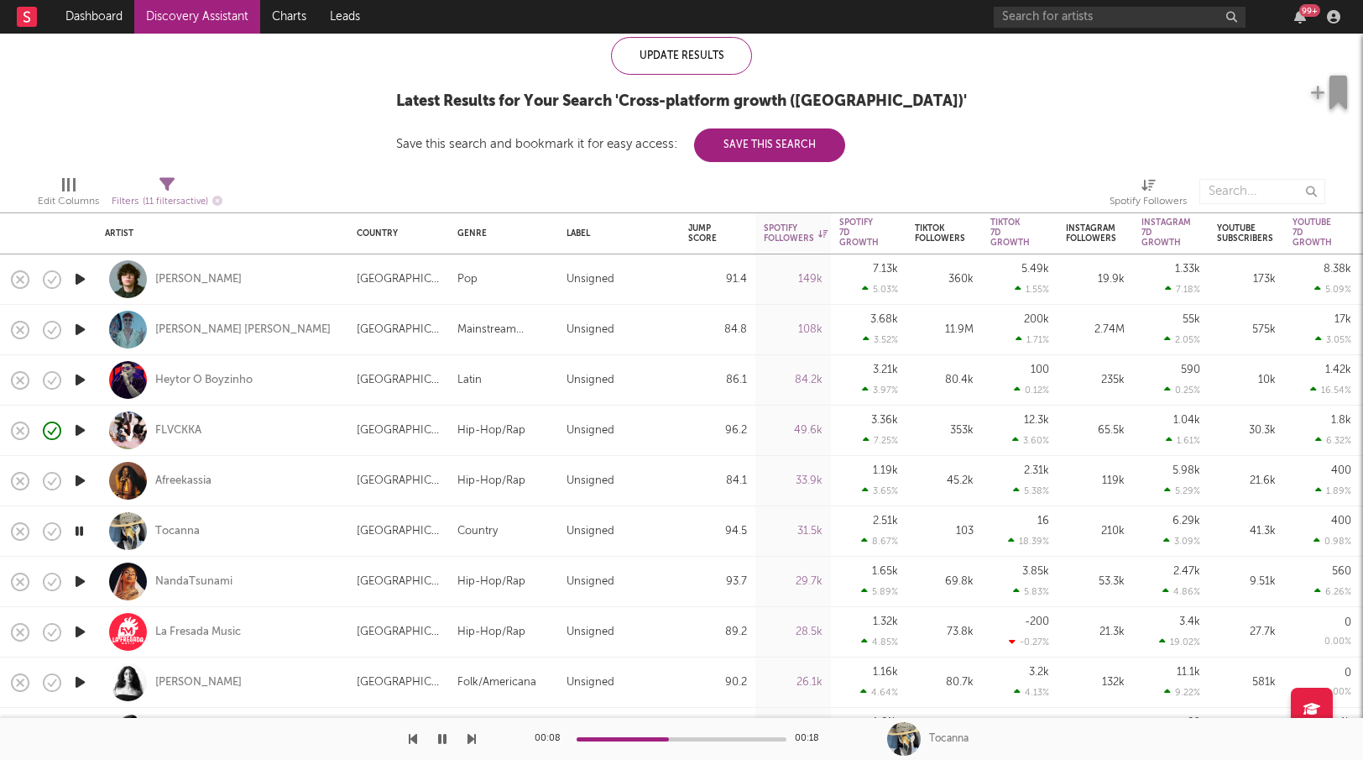
click at [77, 583] on icon "button" at bounding box center [80, 581] width 18 height 21
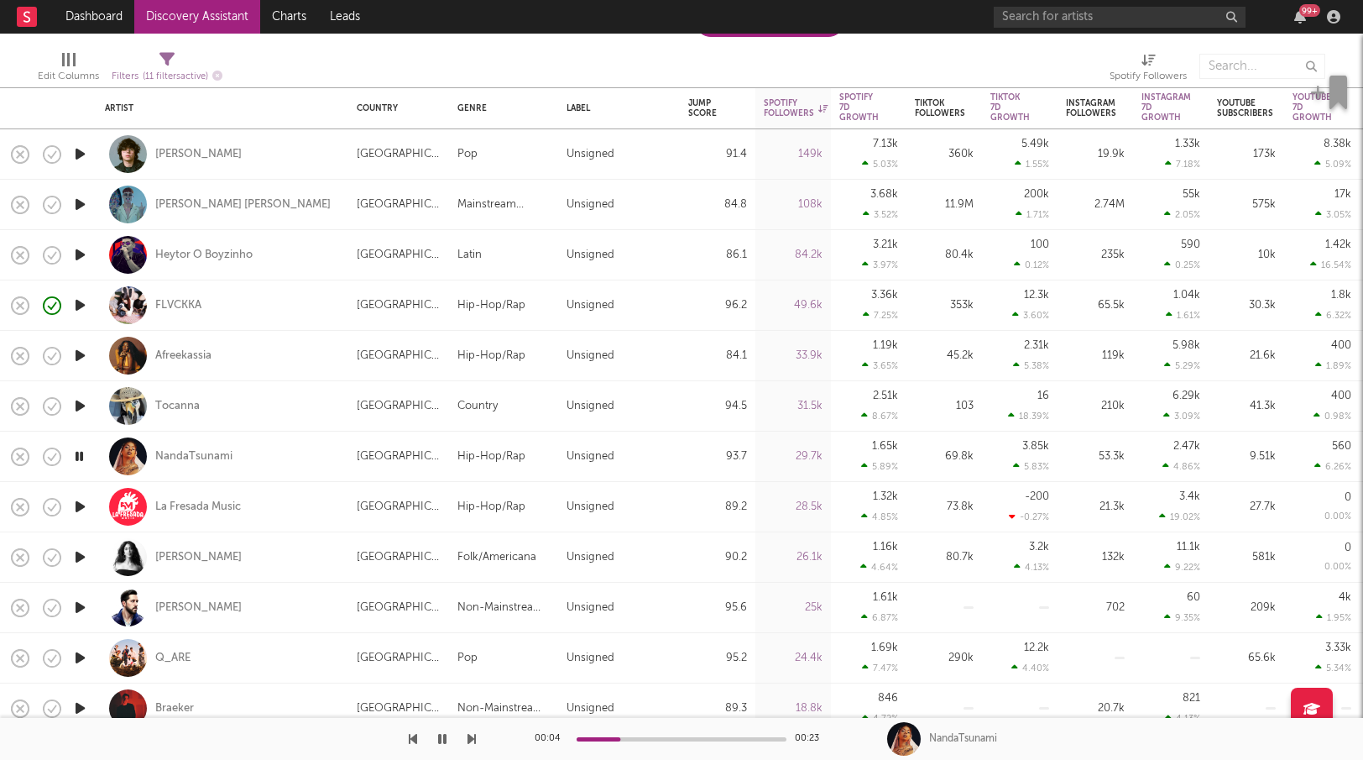
click at [86, 659] on icon "button" at bounding box center [80, 657] width 18 height 21
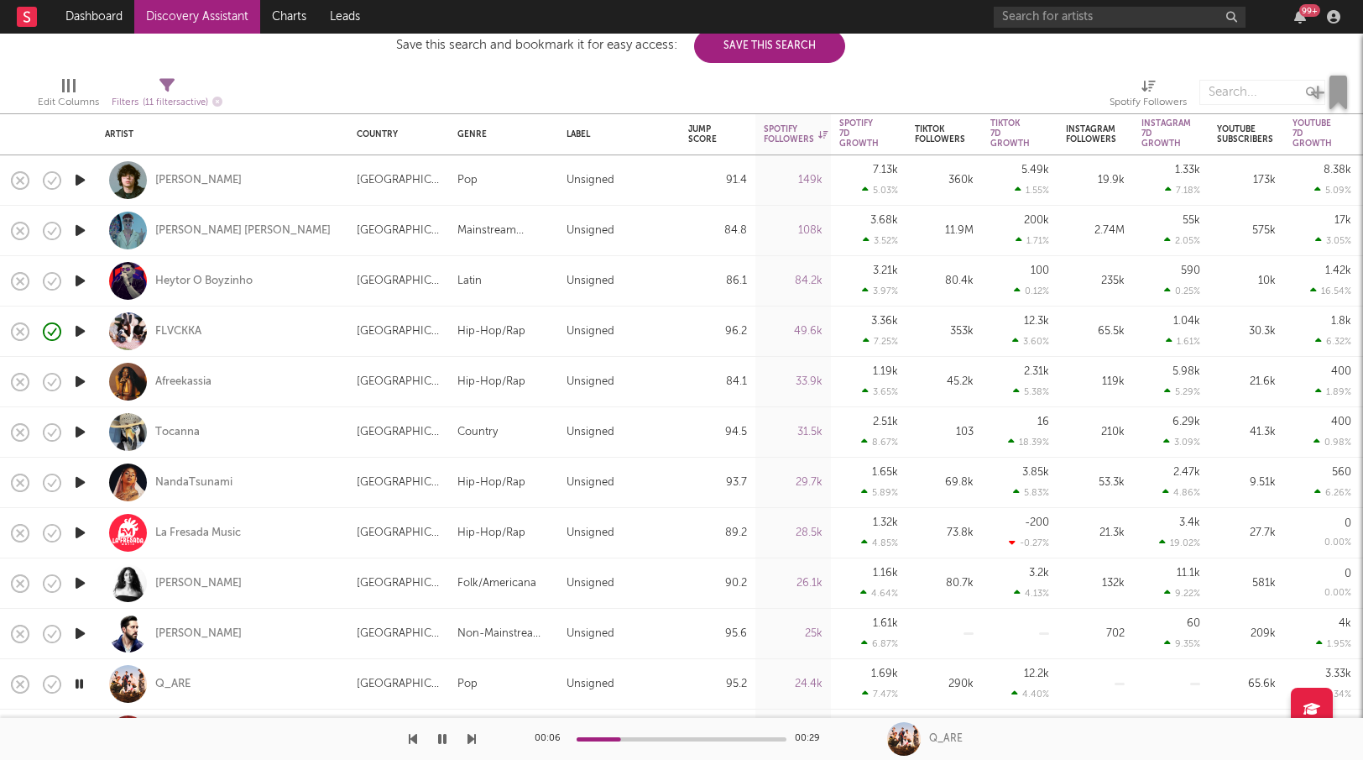
click at [86, 327] on icon "button" at bounding box center [80, 331] width 18 height 21
click at [177, 328] on div "FLVCKKA" at bounding box center [178, 331] width 46 height 15
click at [361, 733] on div at bounding box center [238, 739] width 476 height 42
click at [959, 740] on div "FLVCKKA" at bounding box center [950, 738] width 43 height 15
click at [931, 739] on div "FLVCKKA" at bounding box center [950, 738] width 43 height 15
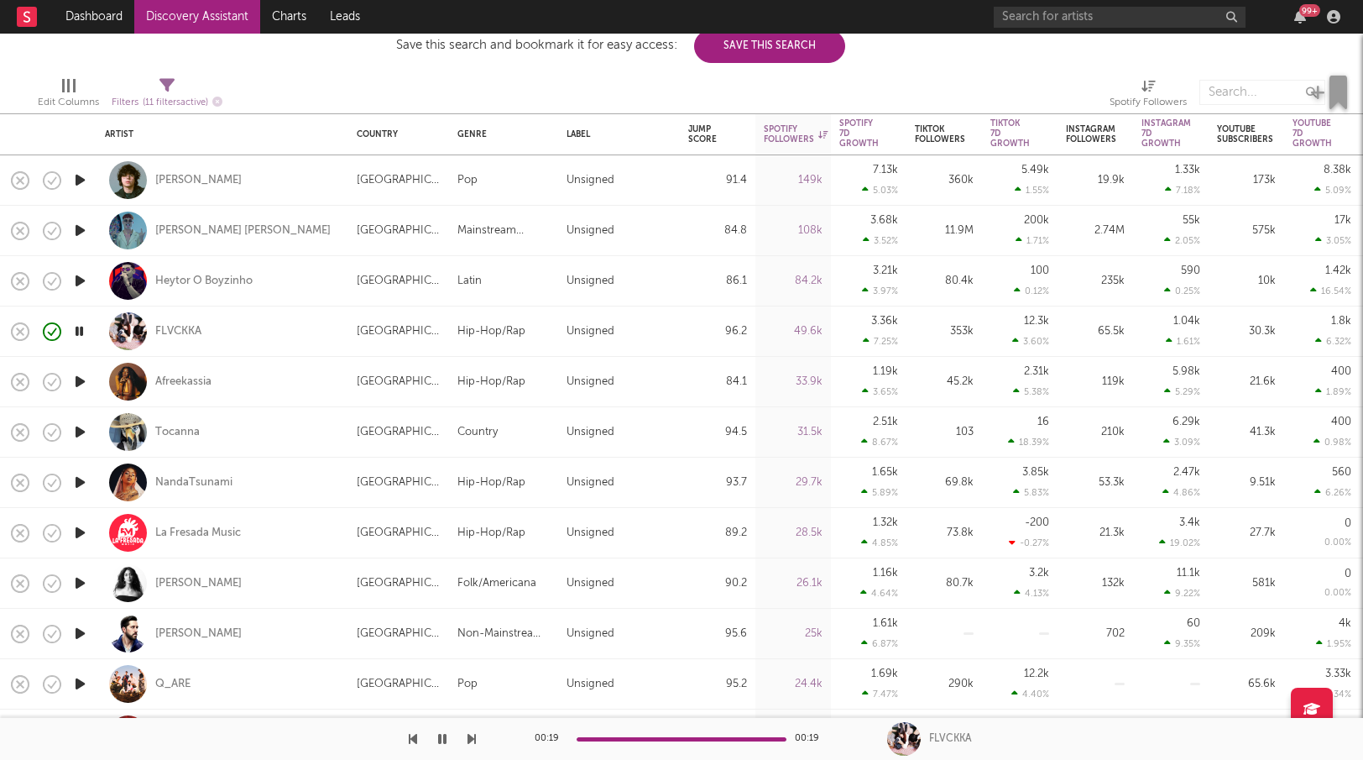
click at [232, 312] on div "FLVCKKA" at bounding box center [222, 331] width 235 height 50
select select "1w"
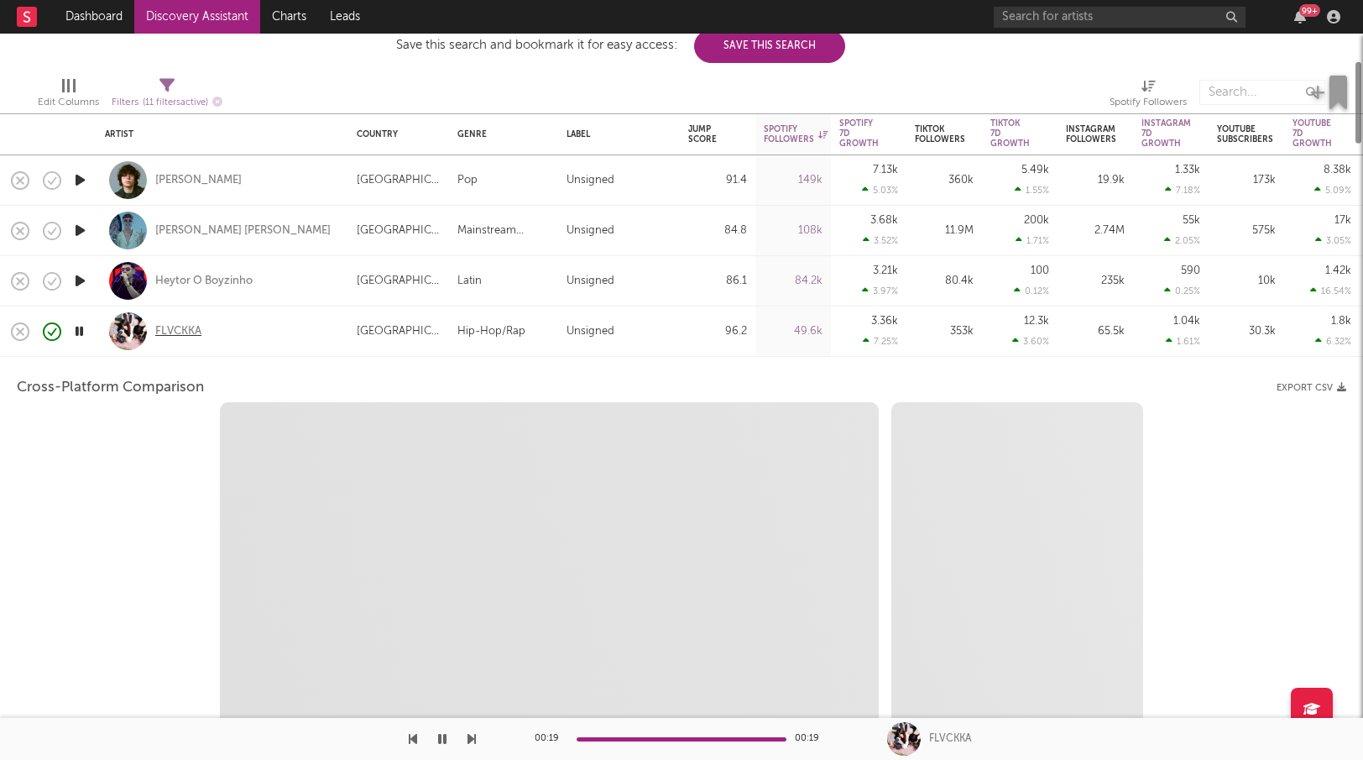
click at [201, 327] on div "FLVCKKA" at bounding box center [178, 331] width 46 height 15
select select "6m"
select select "1m"
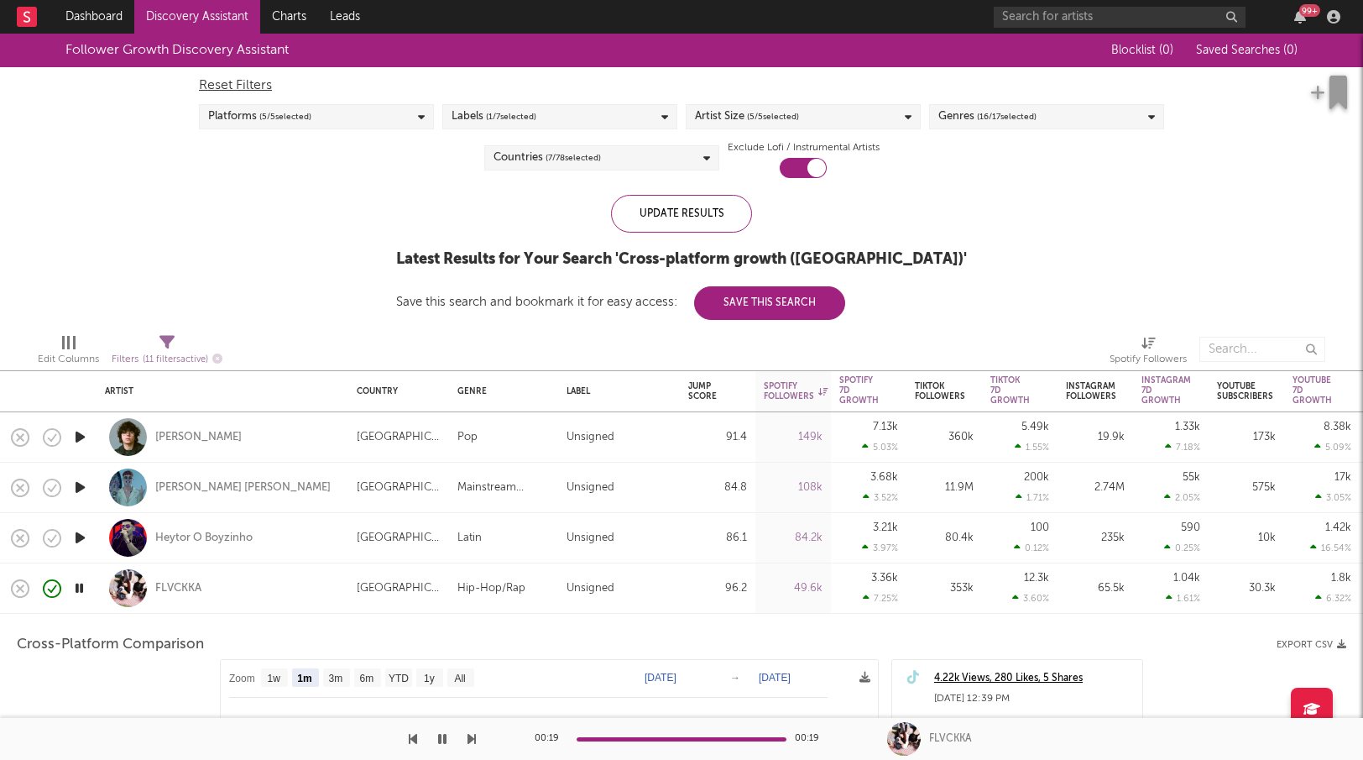
click at [1256, 18] on div "99 +" at bounding box center [1170, 17] width 353 height 34
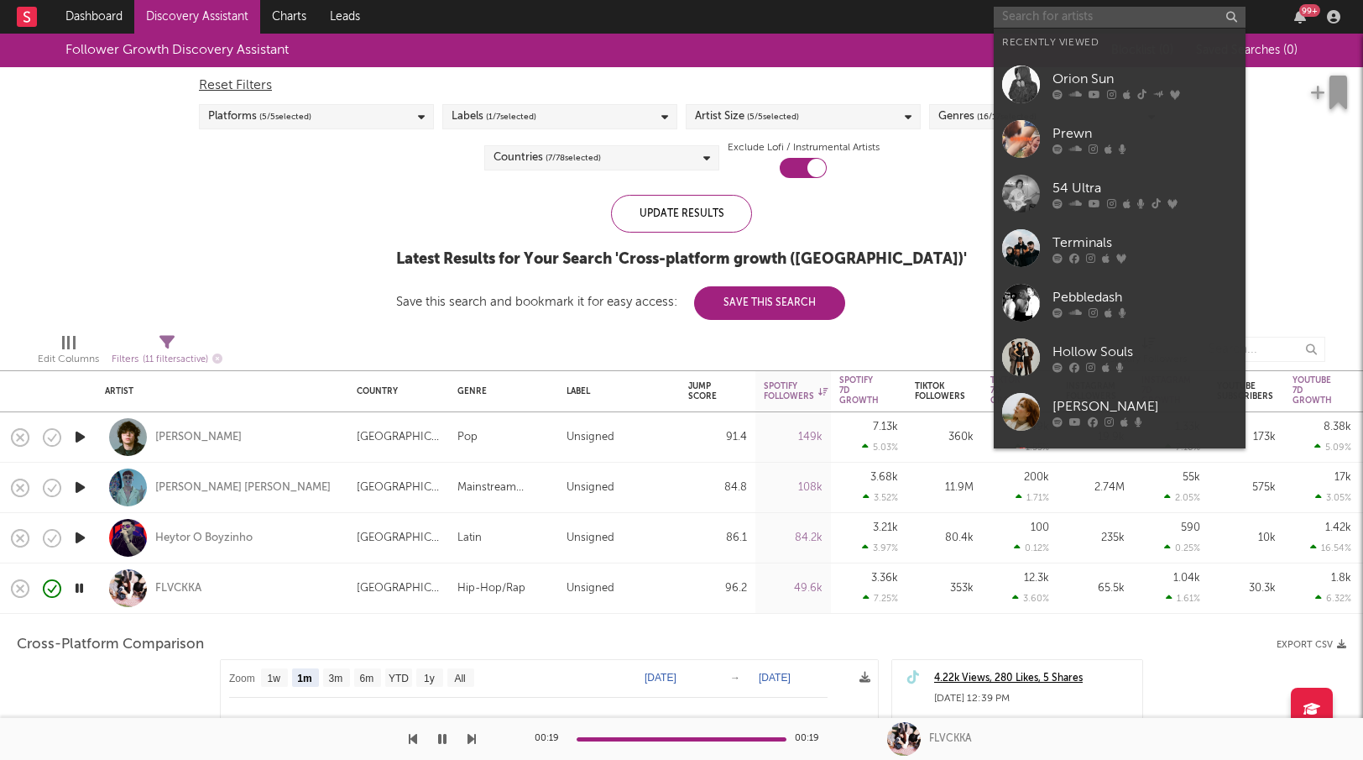
click at [1241, 17] on input "text" at bounding box center [1120, 17] width 252 height 21
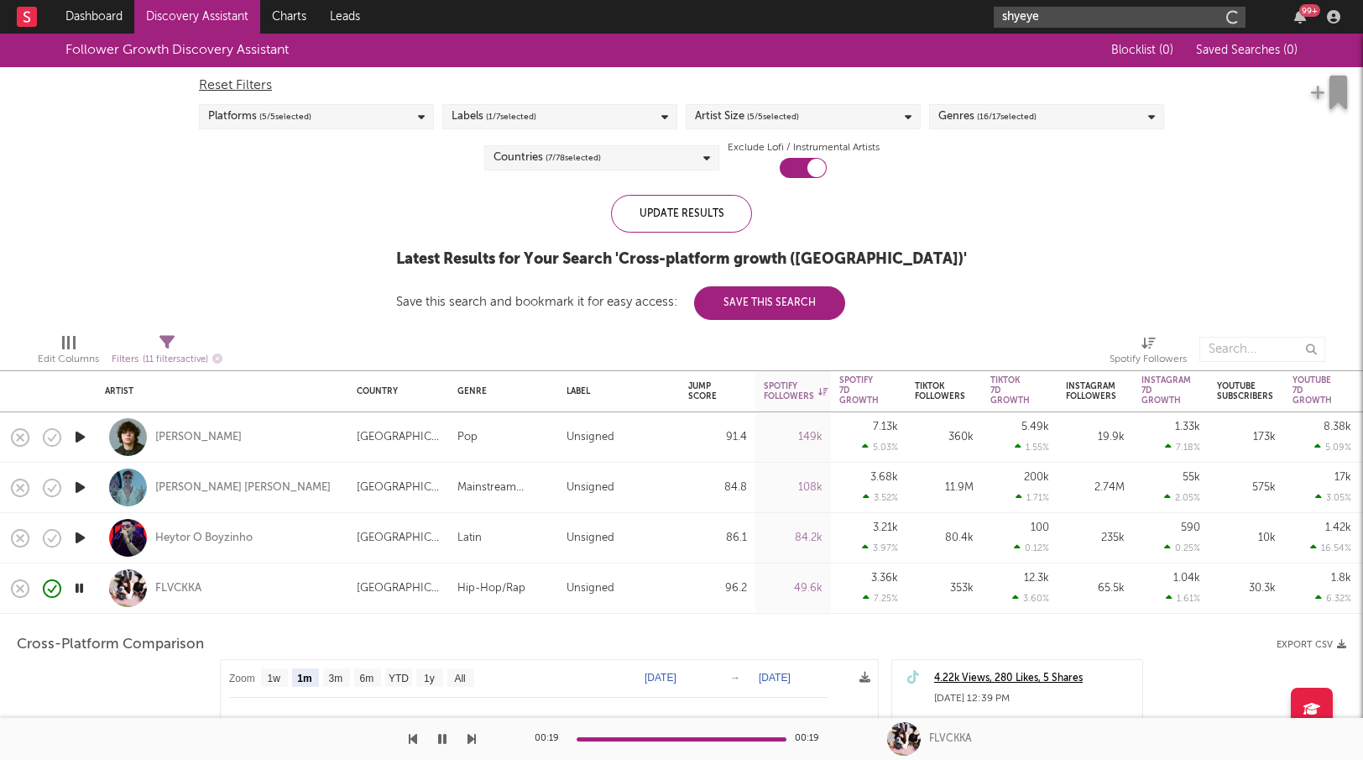
type input "shyeye"
click at [1058, 17] on input "shyeye" at bounding box center [1120, 17] width 252 height 21
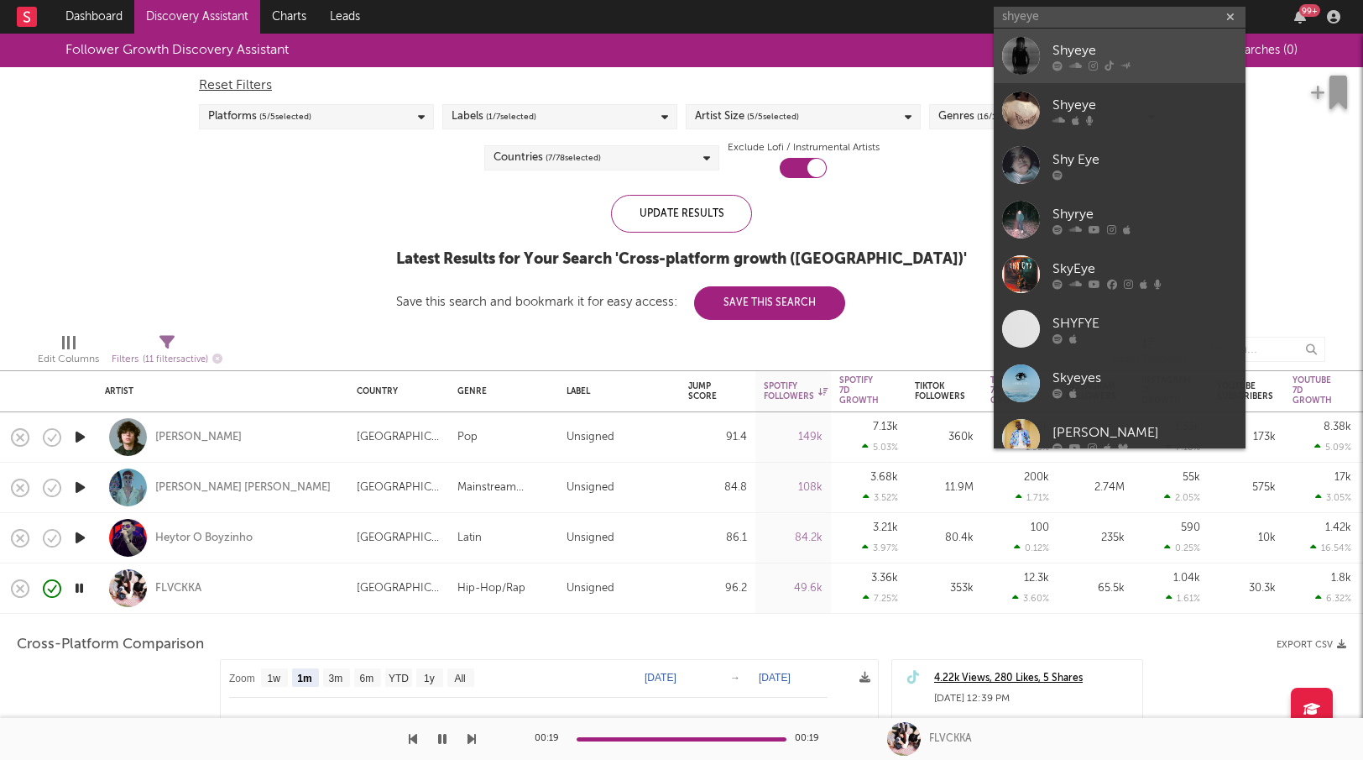
click at [1053, 58] on div "Shyeye" at bounding box center [1145, 50] width 185 height 20
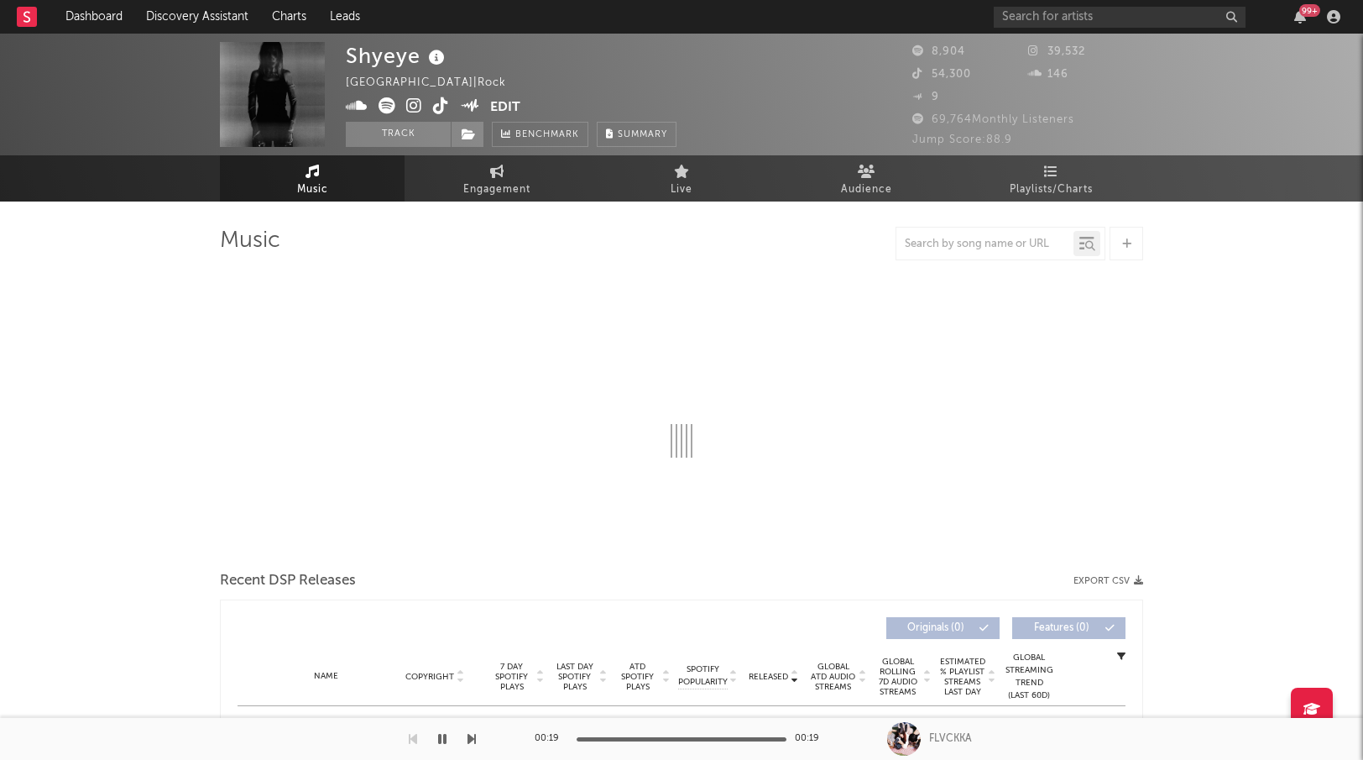
select select "6m"
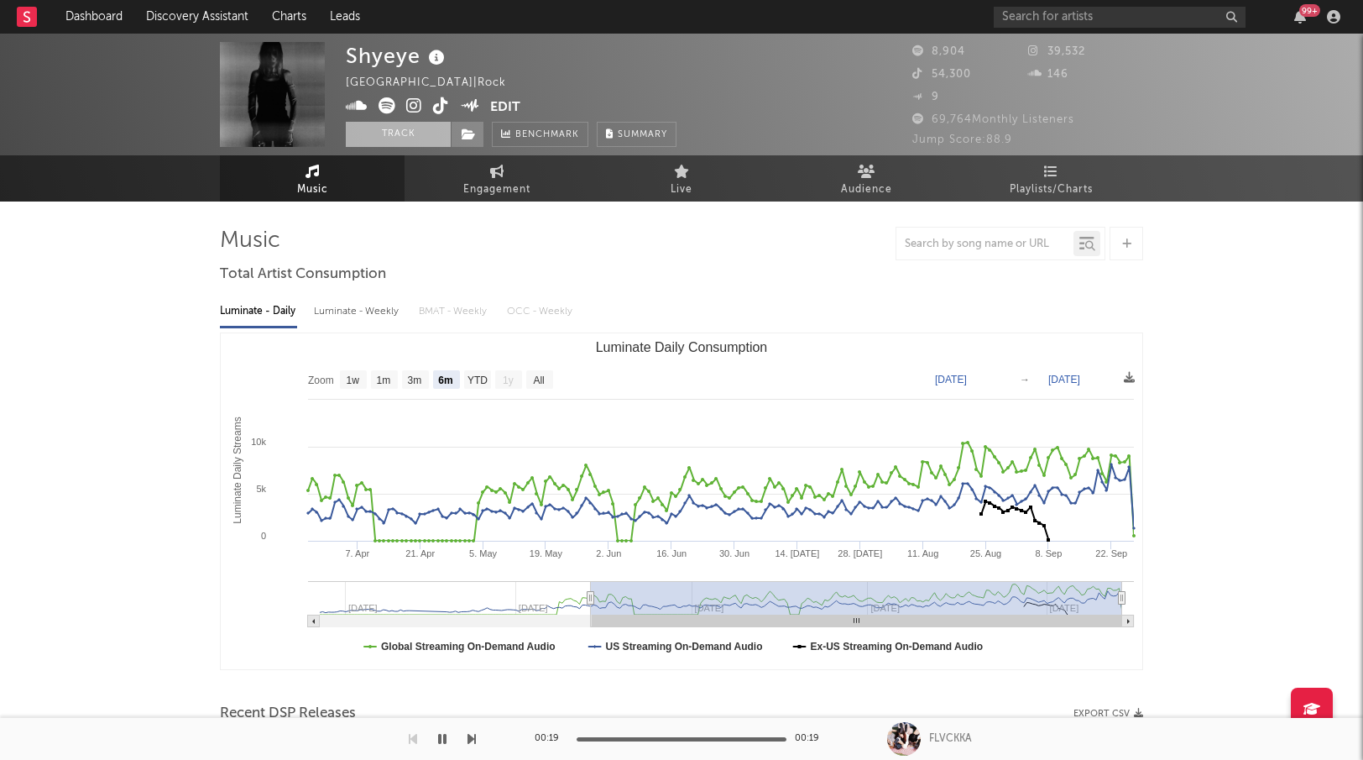
click at [411, 134] on button "Track" at bounding box center [398, 134] width 105 height 25
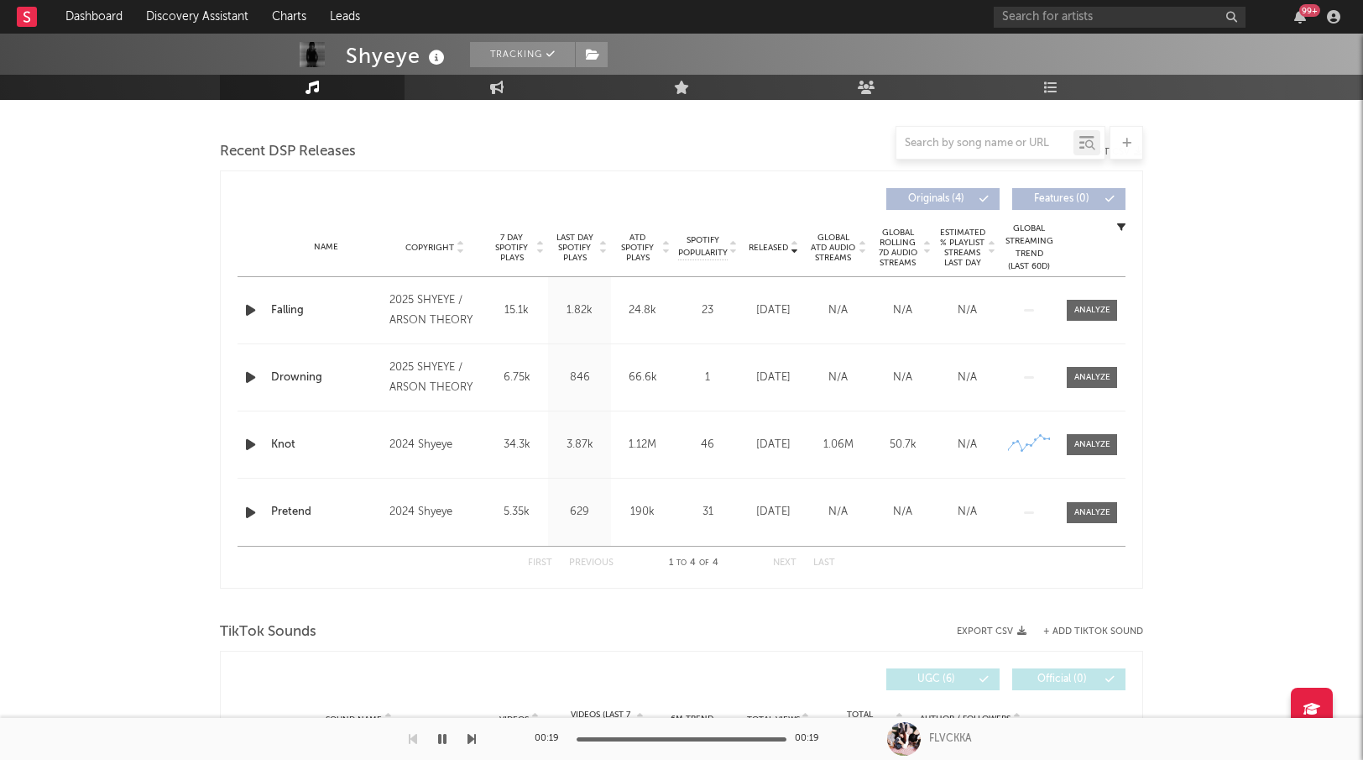
select select "6m"
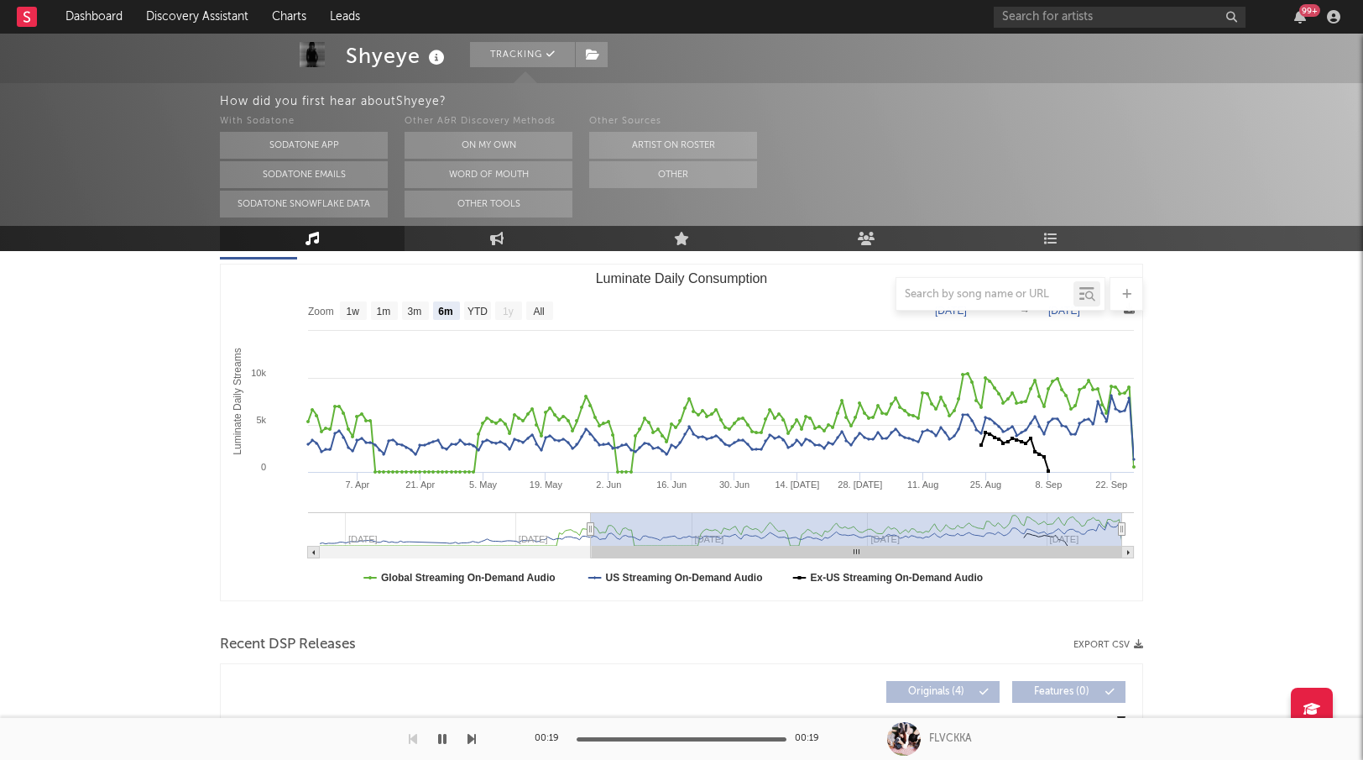
scroll to position [193, 0]
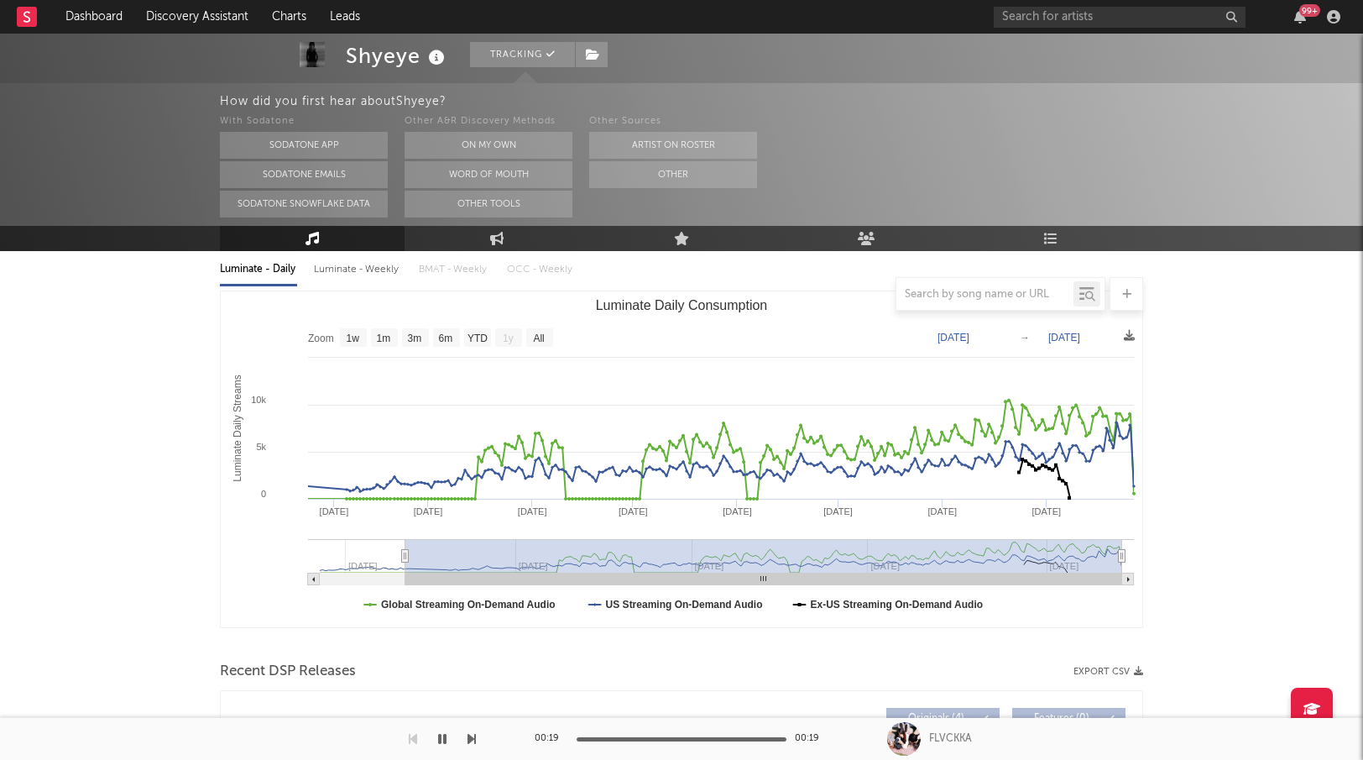
type input "2024-12-25"
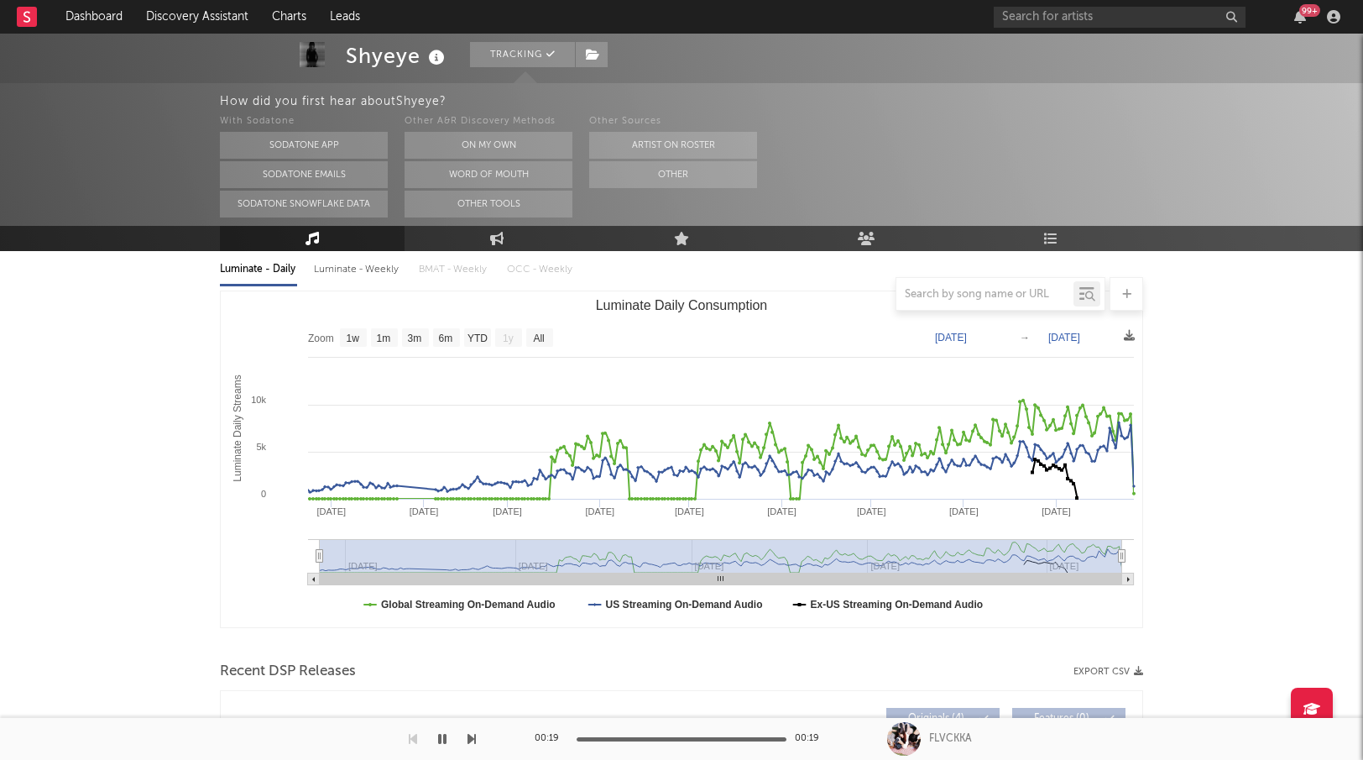
select select "All"
type input "2024-12-23"
drag, startPoint x: 588, startPoint y: 551, endPoint x: 203, endPoint y: 547, distance: 384.4
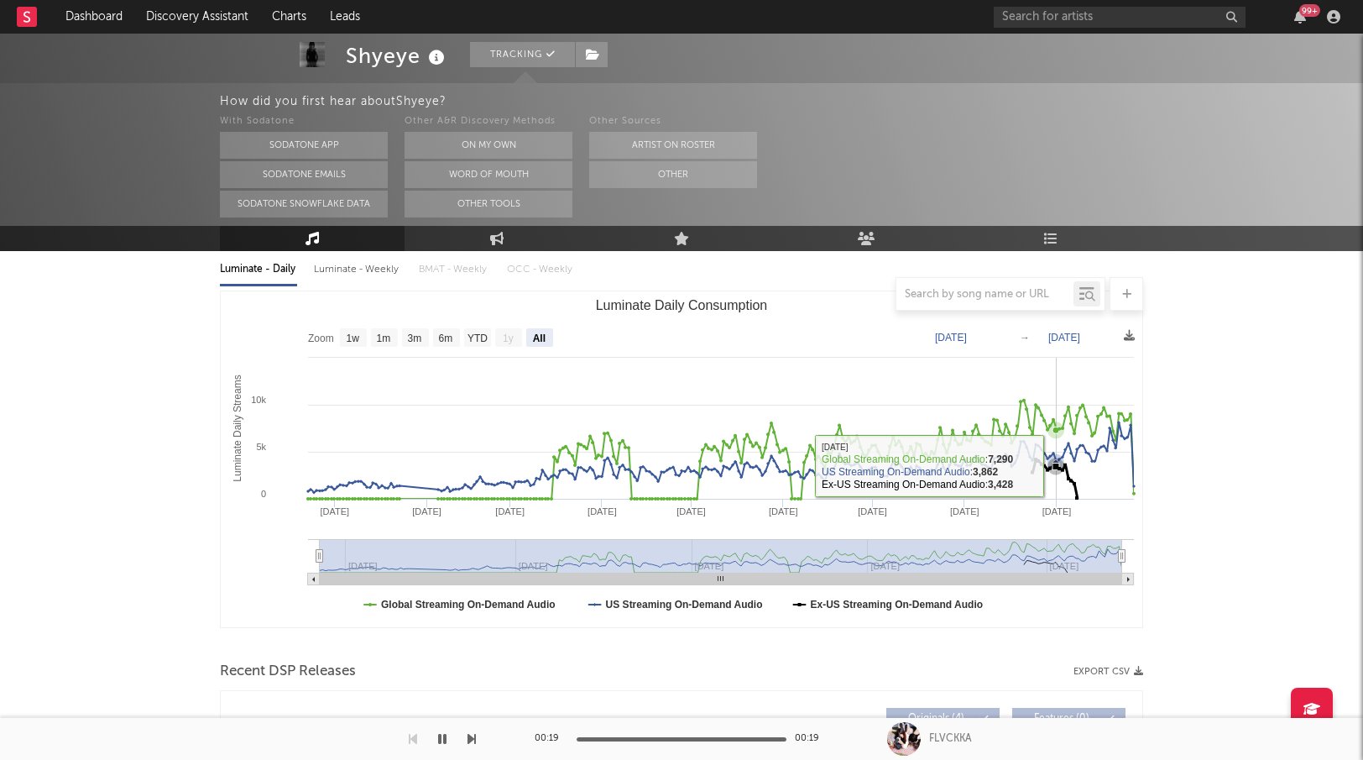
click at [1057, 467] on icon "Luminate Daily Consumption" at bounding box center [1056, 466] width 7 height 7
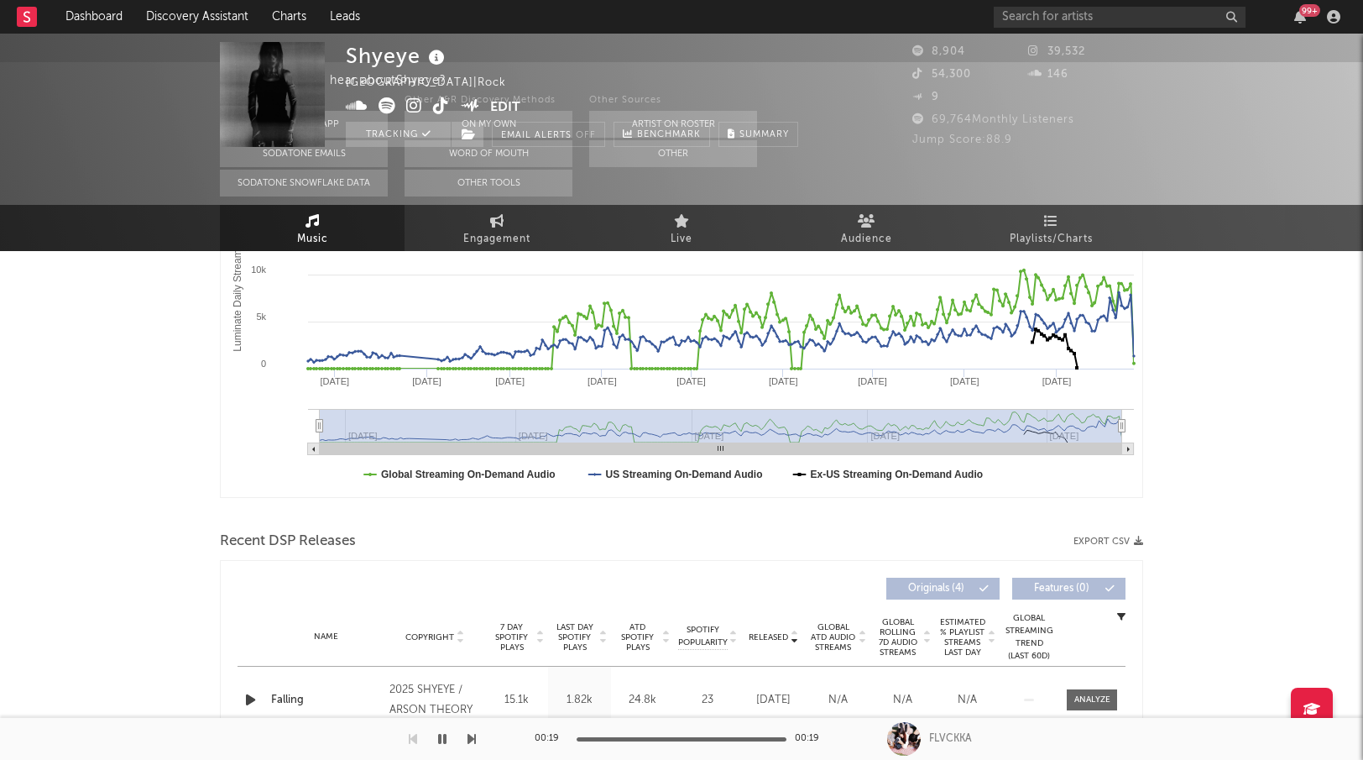
scroll to position [0, 0]
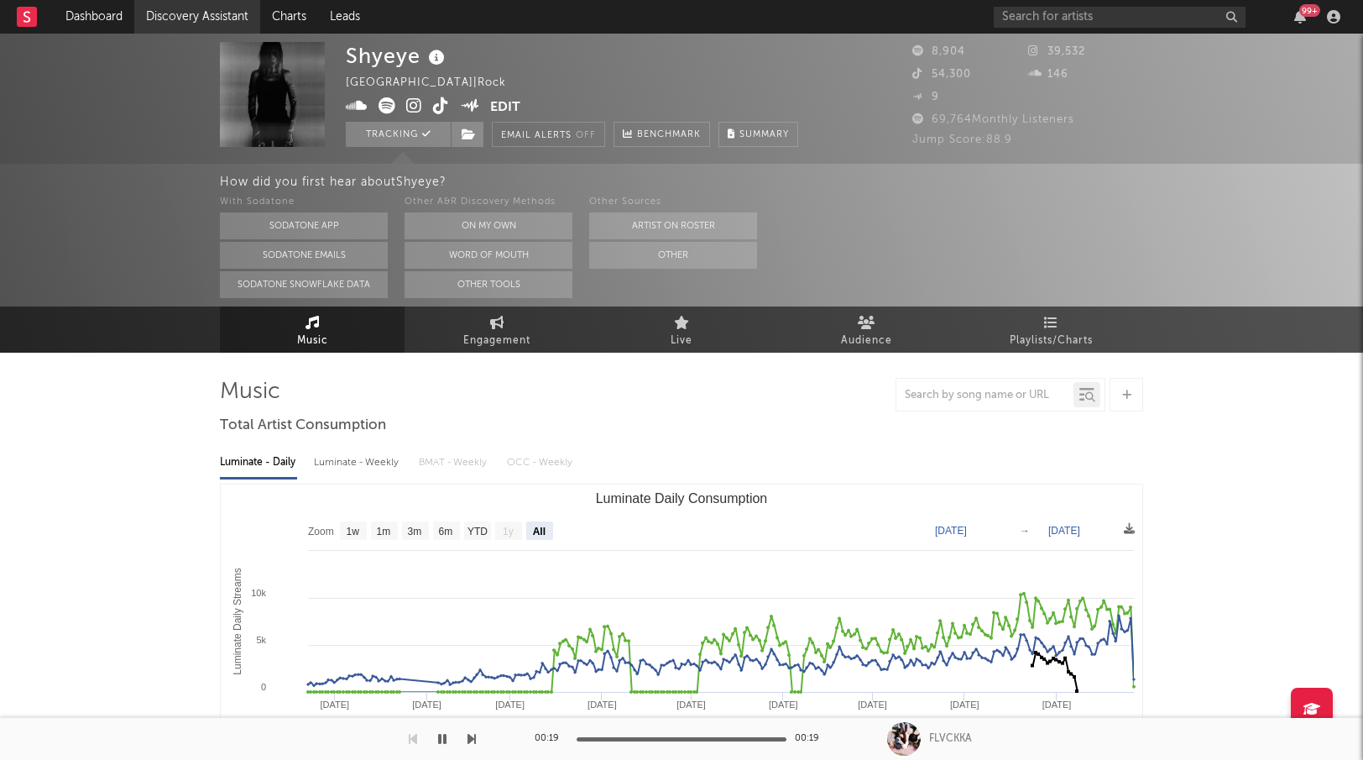
click at [193, 13] on link "Discovery Assistant" at bounding box center [197, 17] width 126 height 34
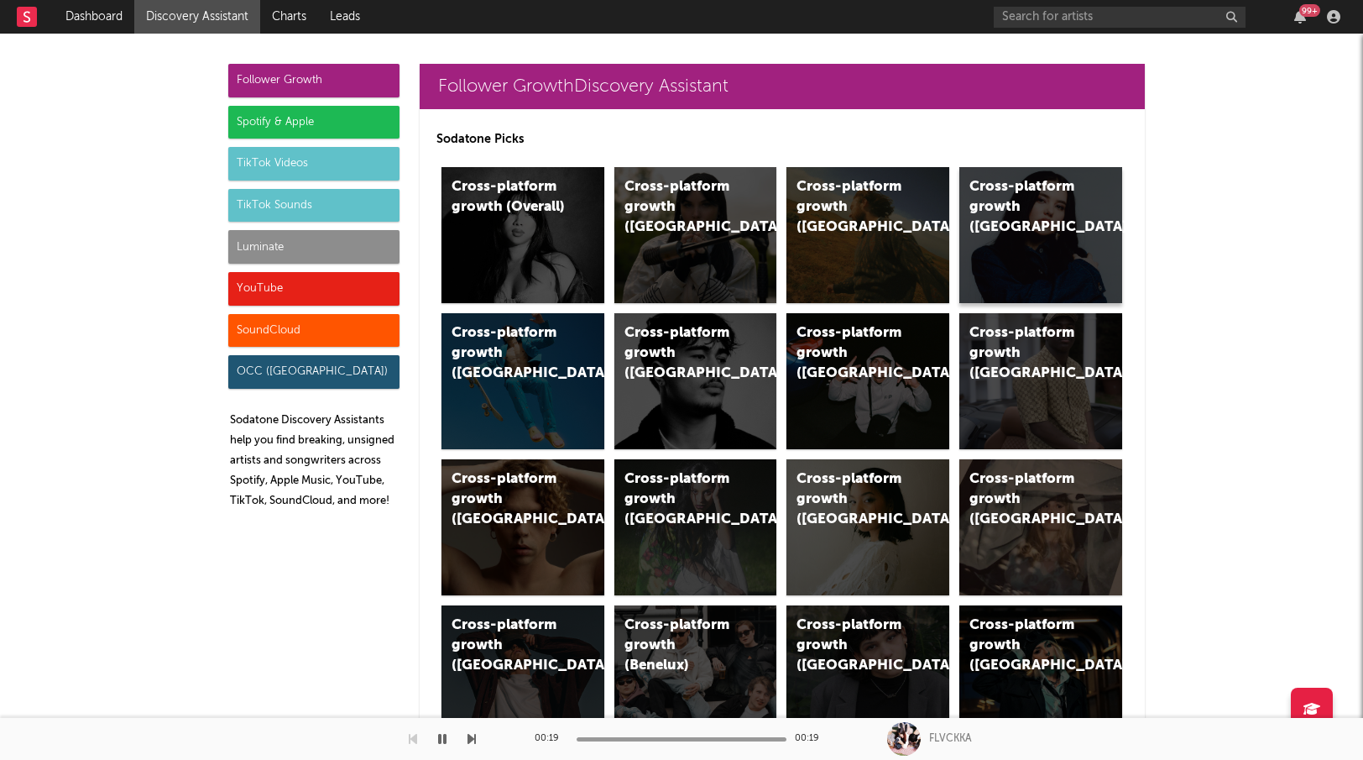
click at [1003, 219] on div "Cross-platform growth (Canada)" at bounding box center [1026, 207] width 114 height 60
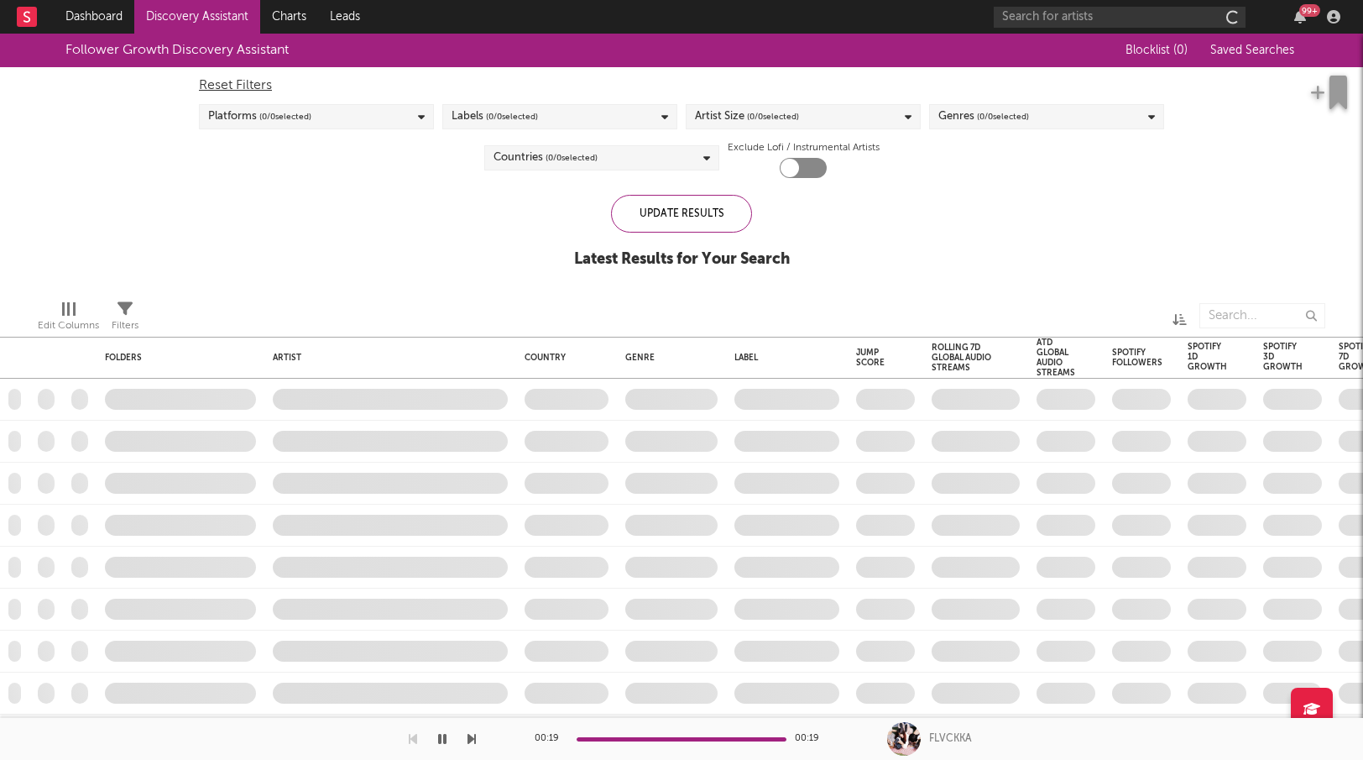
checkbox input "true"
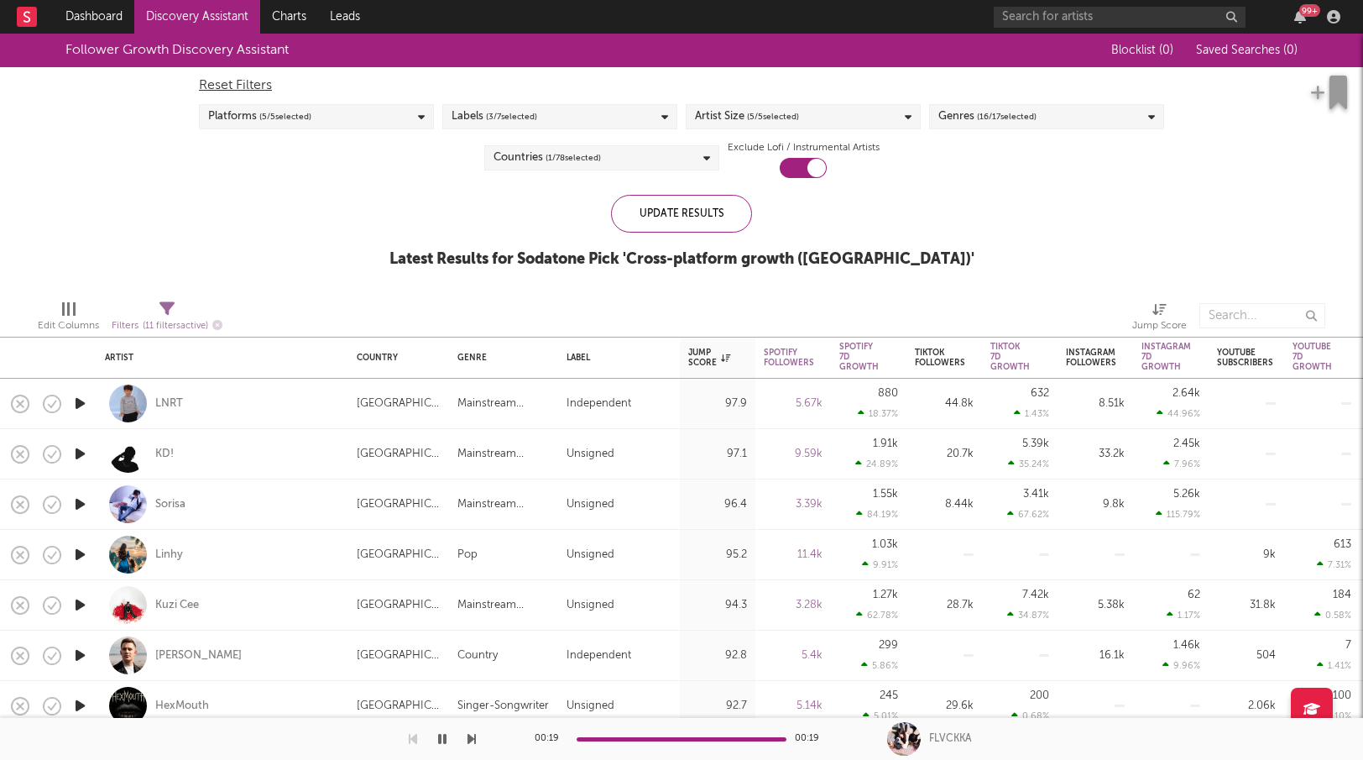
click at [80, 452] on icon "button" at bounding box center [80, 453] width 18 height 21
click at [82, 496] on icon "button" at bounding box center [80, 504] width 18 height 21
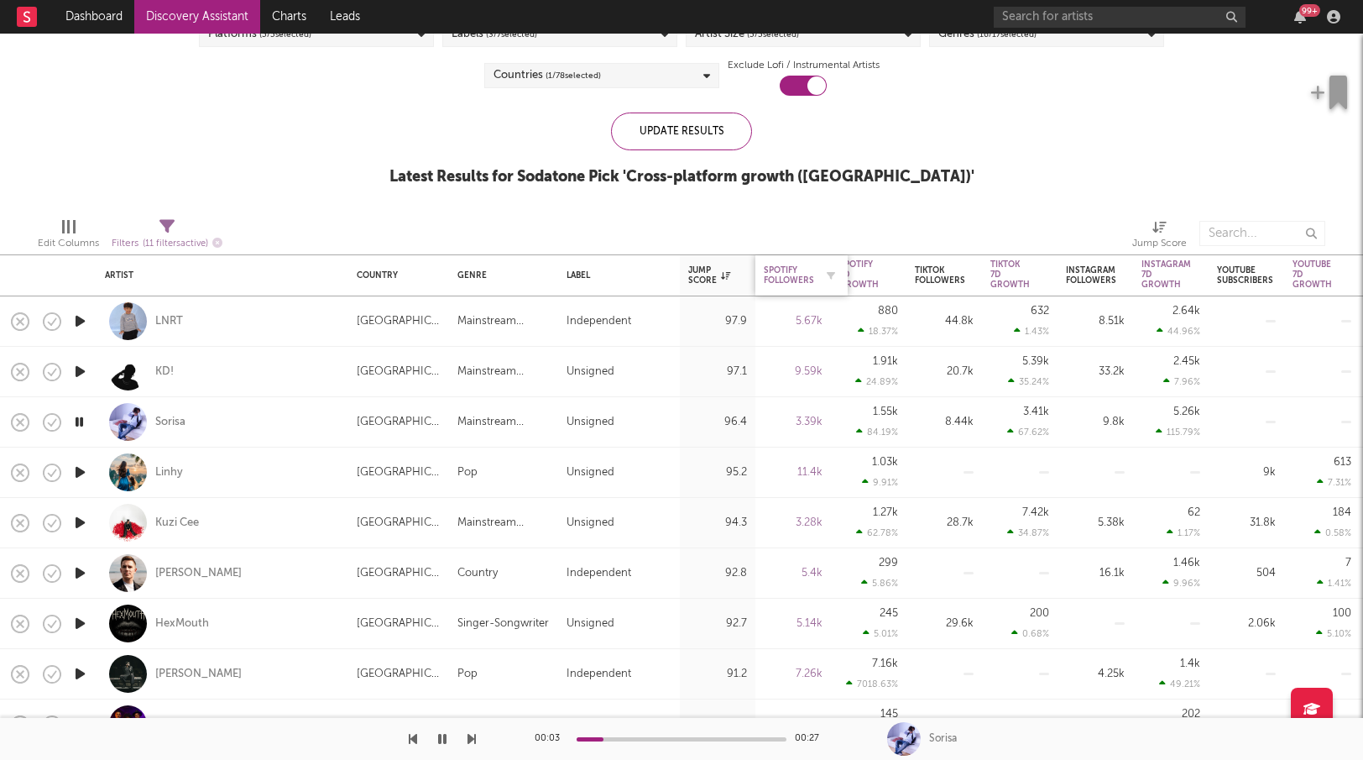
click at [791, 268] on div "Spotify Followers" at bounding box center [789, 275] width 50 height 20
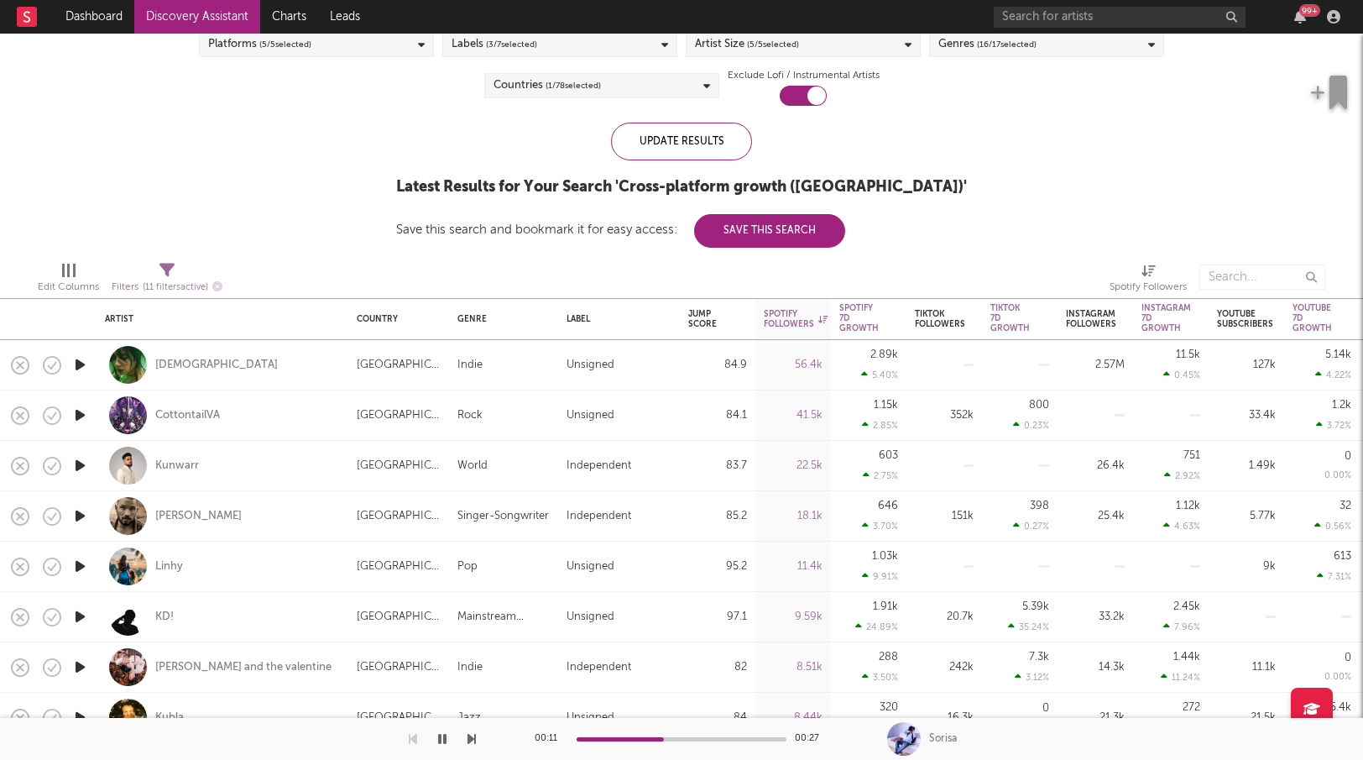
click at [86, 408] on icon "button" at bounding box center [80, 415] width 18 height 21
click at [84, 462] on icon "button" at bounding box center [80, 465] width 18 height 21
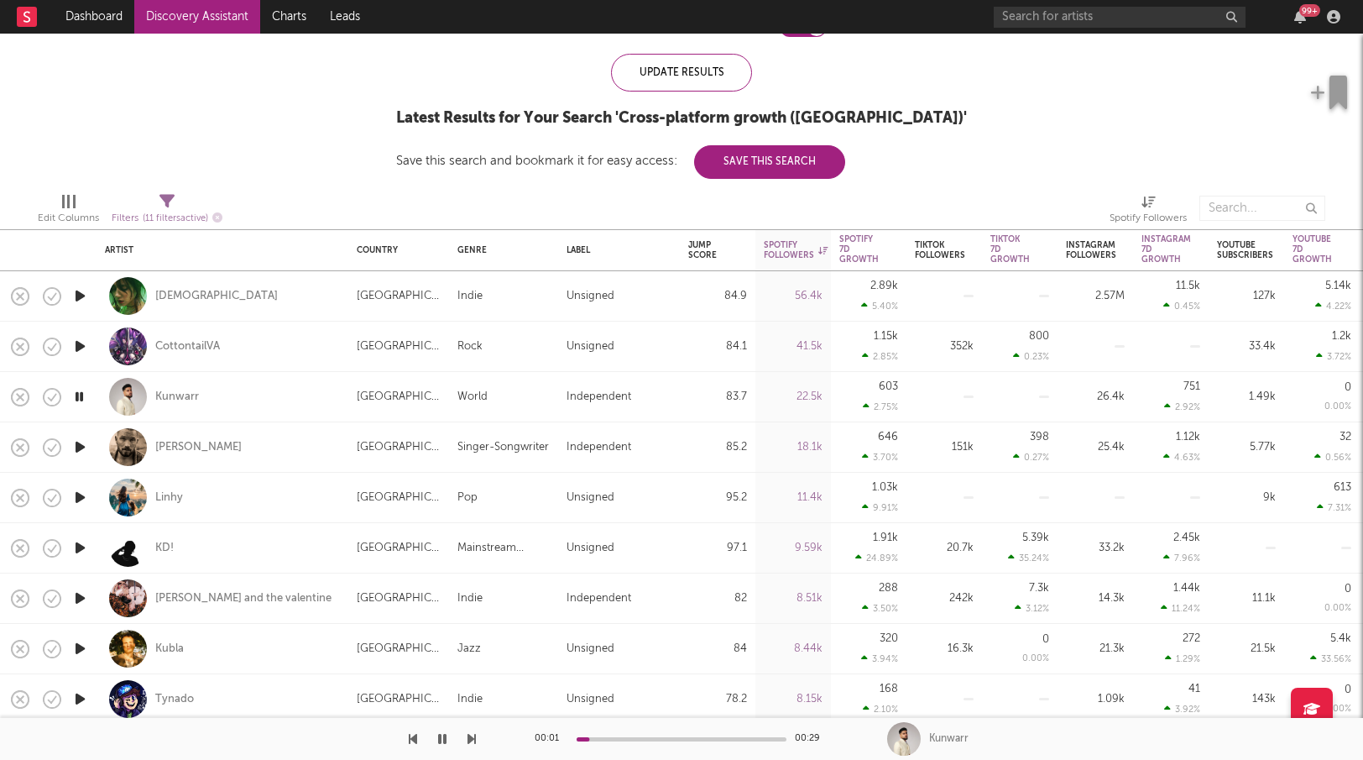
click at [81, 441] on icon "button" at bounding box center [80, 446] width 18 height 21
click at [82, 494] on icon "button" at bounding box center [80, 497] width 18 height 21
click at [83, 545] on icon "button" at bounding box center [80, 547] width 18 height 21
click at [91, 598] on div at bounding box center [80, 598] width 34 height 50
select select "1w"
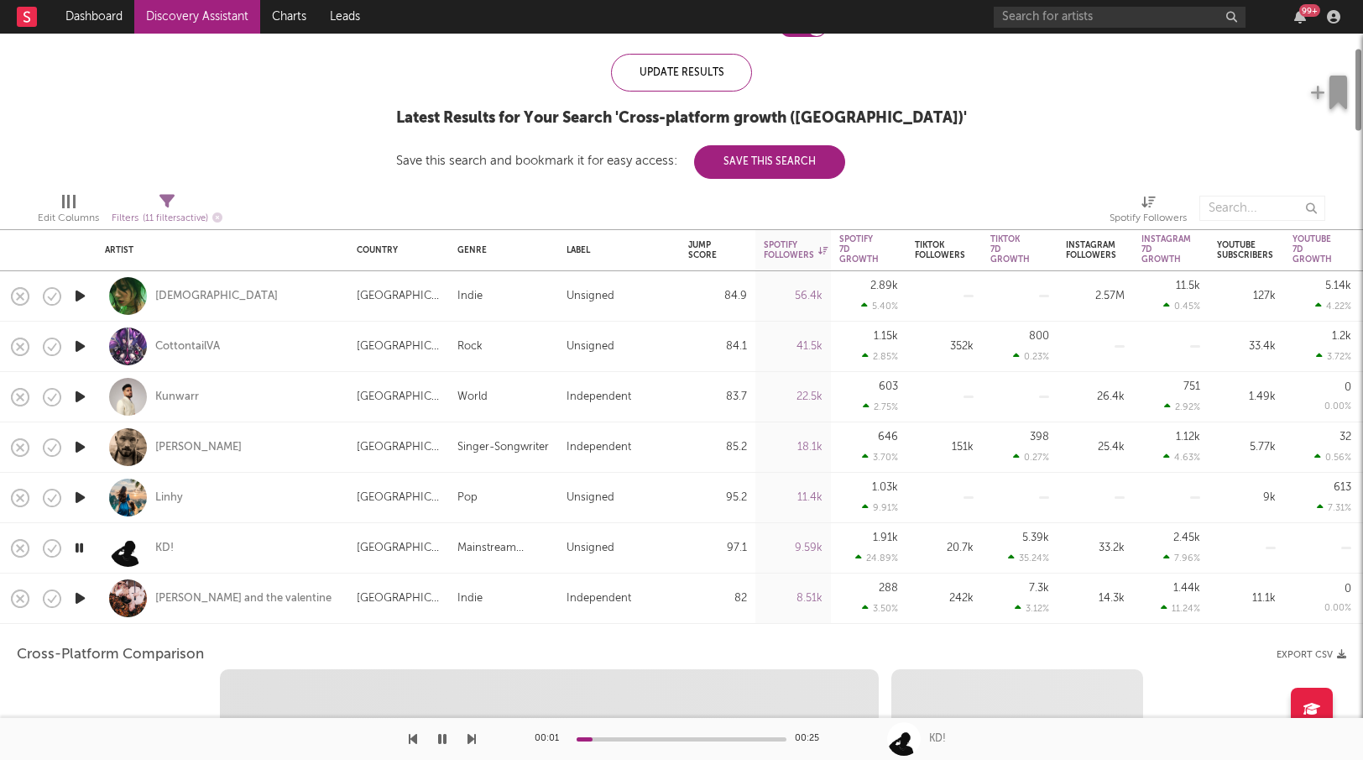
select select "6m"
click at [73, 596] on icon "button" at bounding box center [80, 598] width 18 height 21
click at [301, 592] on div "jed and the valentine" at bounding box center [222, 598] width 235 height 50
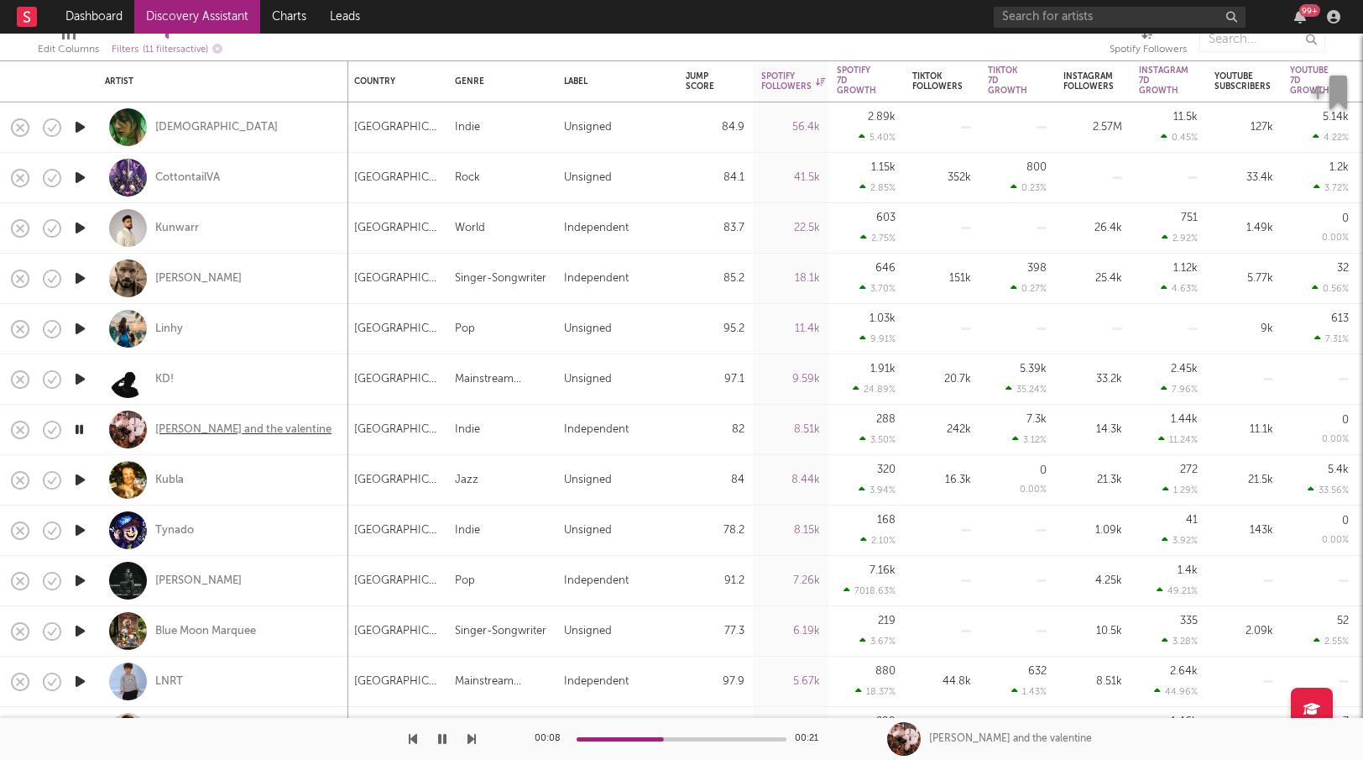
click at [195, 433] on div "jed and the valentine" at bounding box center [243, 429] width 176 height 15
click at [91, 476] on div at bounding box center [80, 480] width 34 height 50
select select "1w"
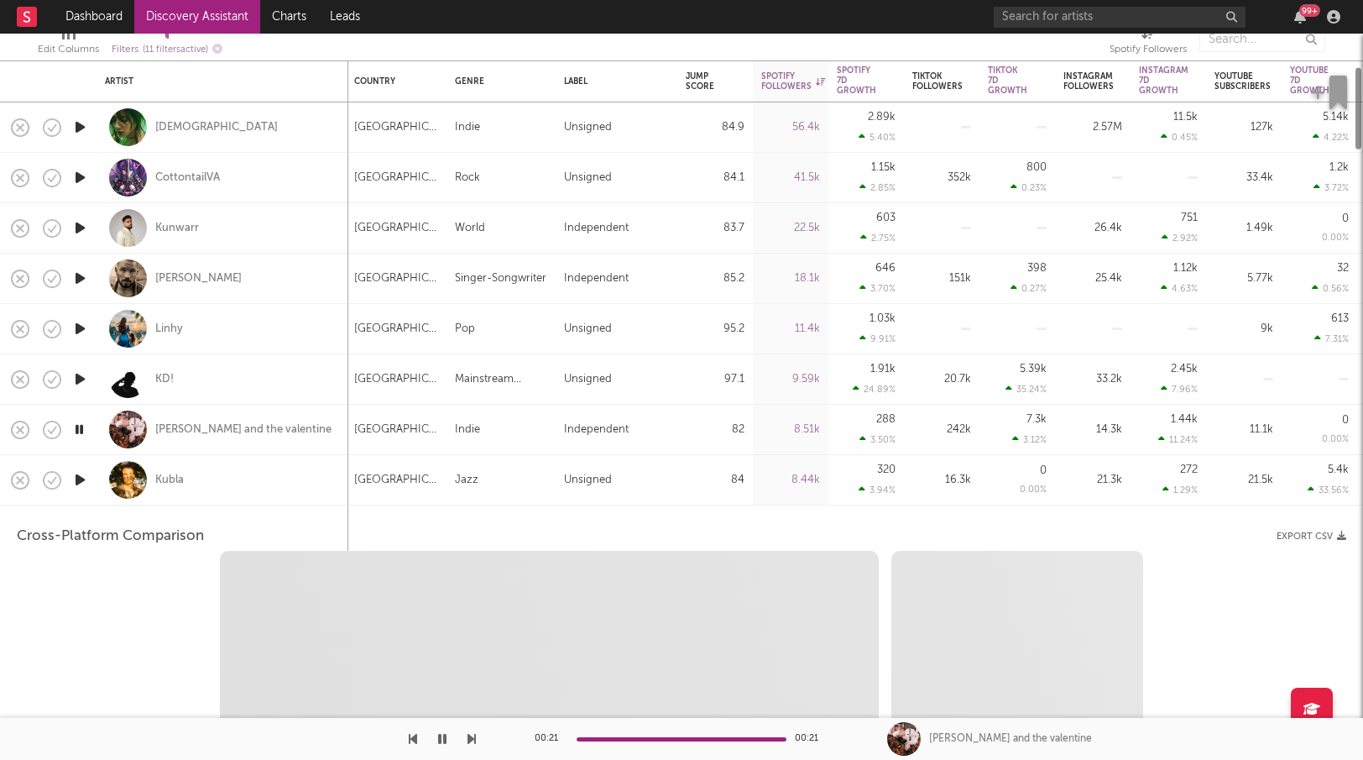
click at [84, 476] on icon "button" at bounding box center [80, 479] width 18 height 21
select select "6m"
click at [251, 473] on div "Kubla" at bounding box center [222, 480] width 235 height 50
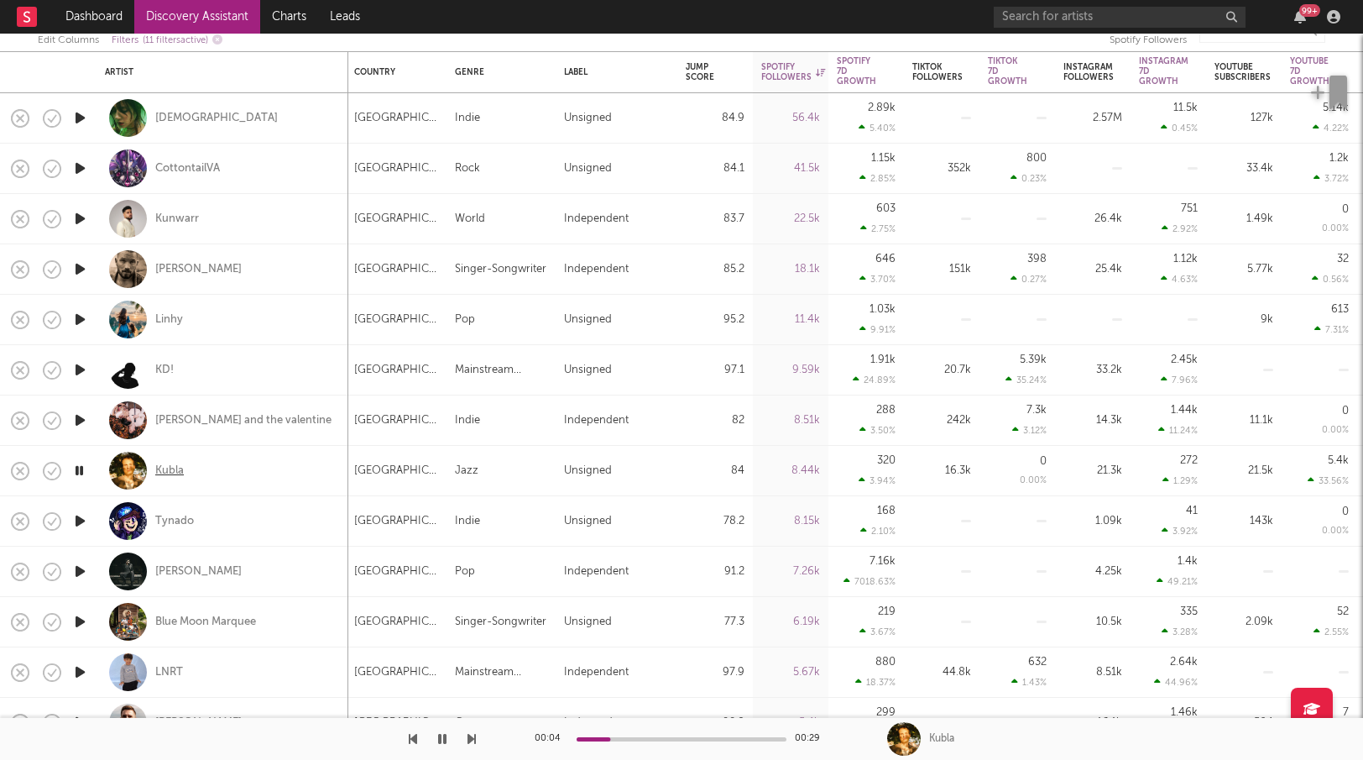
click at [178, 472] on div "Kubla" at bounding box center [169, 470] width 29 height 15
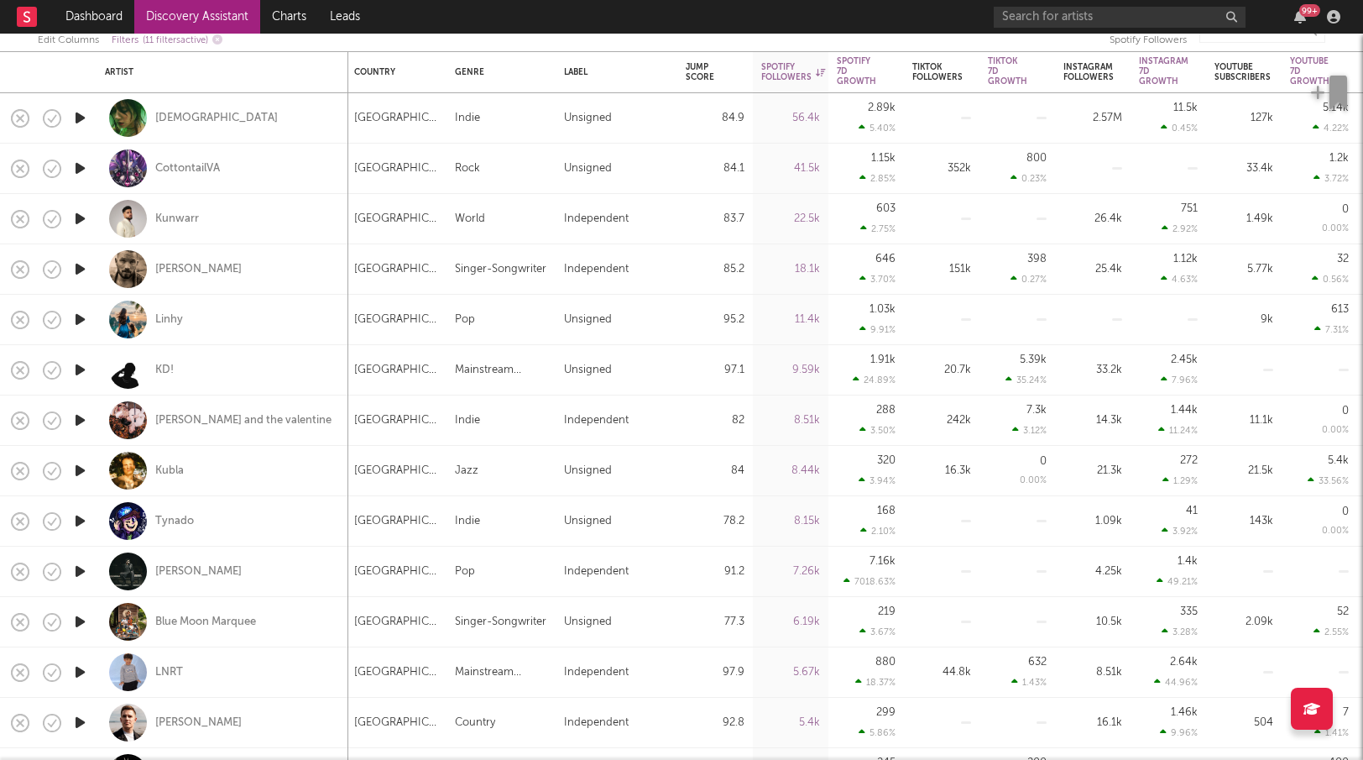
click at [84, 671] on icon "button" at bounding box center [80, 671] width 18 height 21
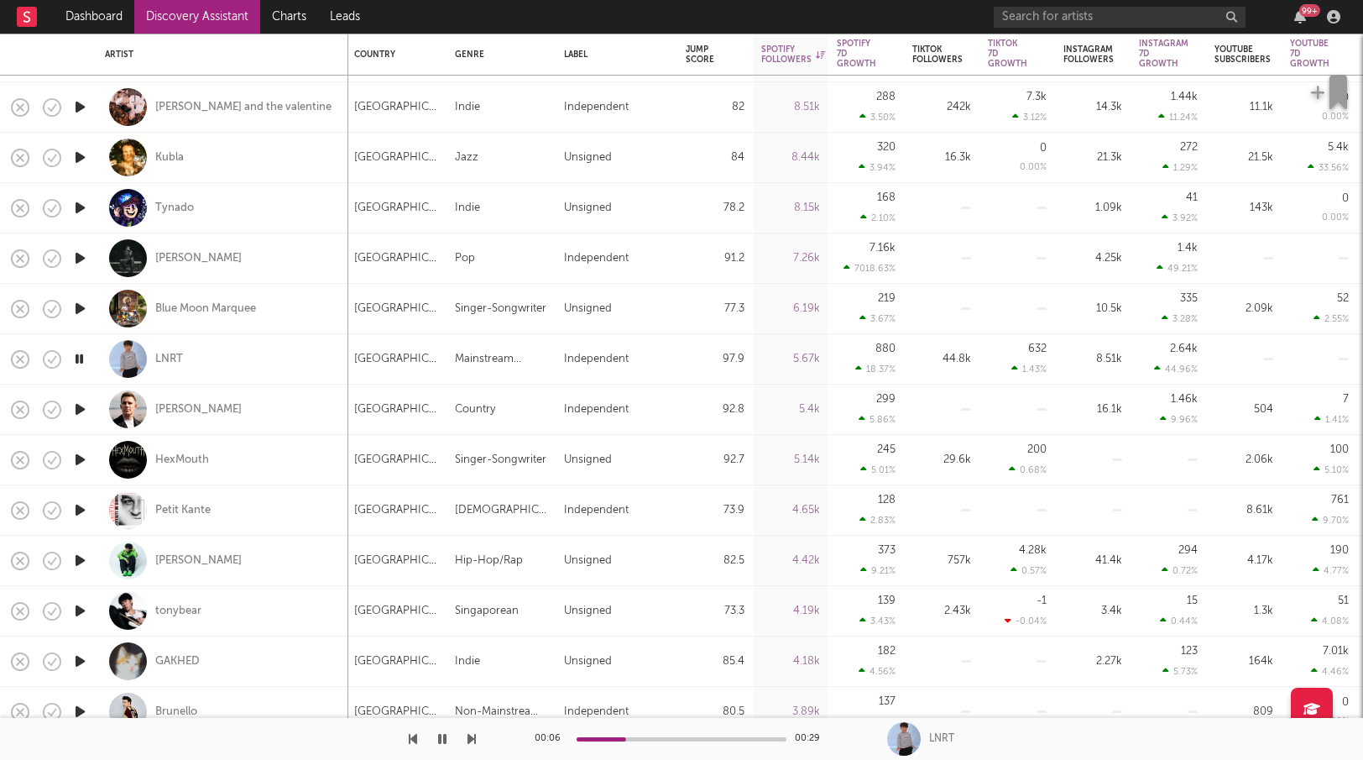
click at [680, 739] on div at bounding box center [682, 739] width 210 height 4
click at [82, 404] on icon "button" at bounding box center [80, 409] width 18 height 21
click at [86, 450] on icon "button" at bounding box center [80, 459] width 18 height 21
click at [84, 503] on icon "button" at bounding box center [80, 509] width 18 height 21
click at [82, 552] on icon "button" at bounding box center [80, 560] width 18 height 21
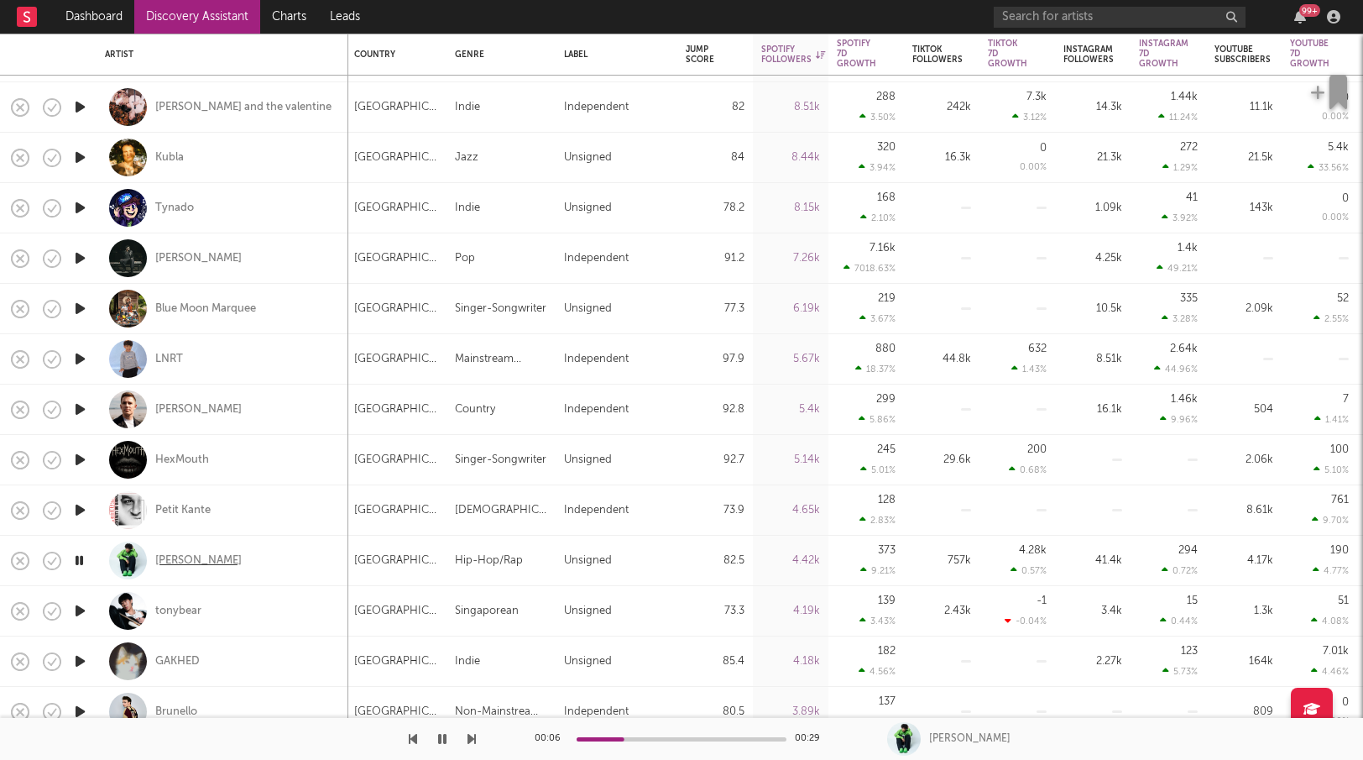
click at [180, 561] on div "Kane Bailey" at bounding box center [198, 560] width 86 height 15
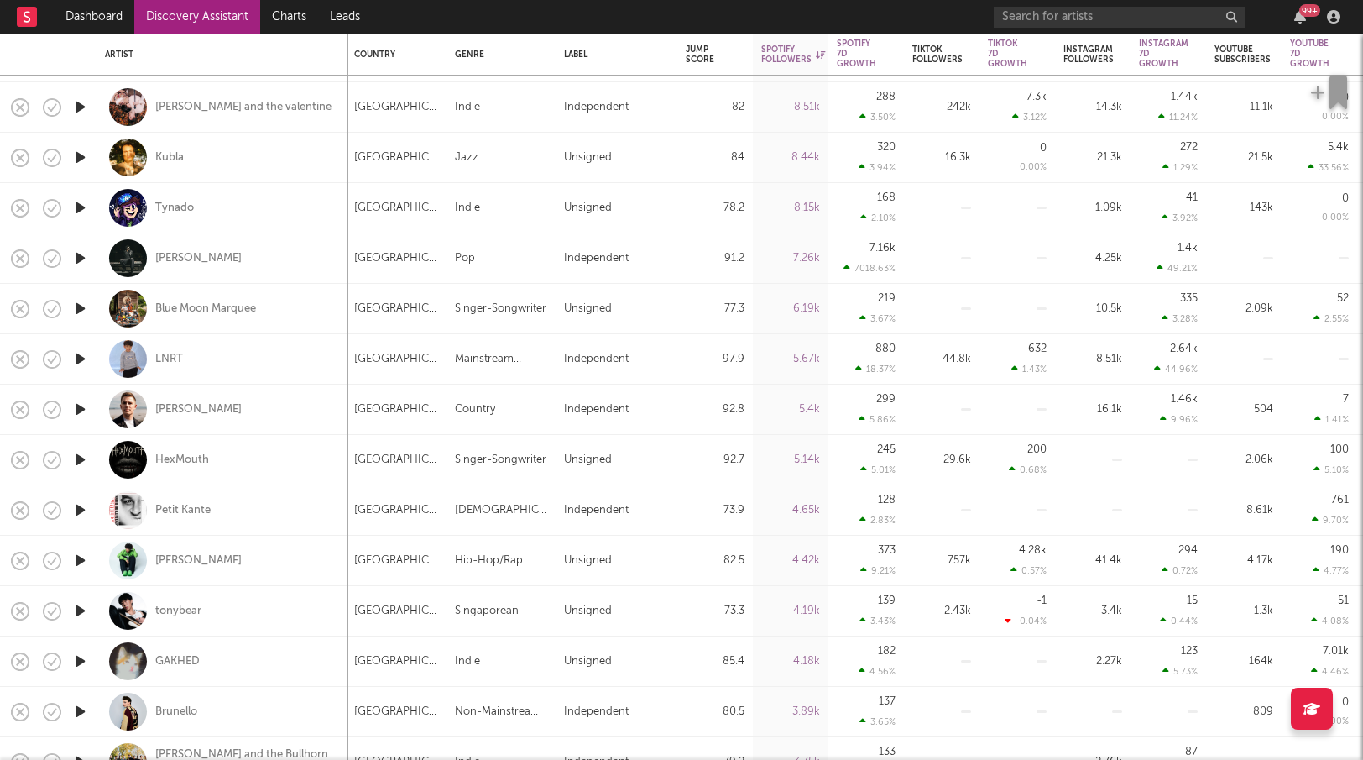
click at [84, 603] on icon "button" at bounding box center [80, 610] width 18 height 21
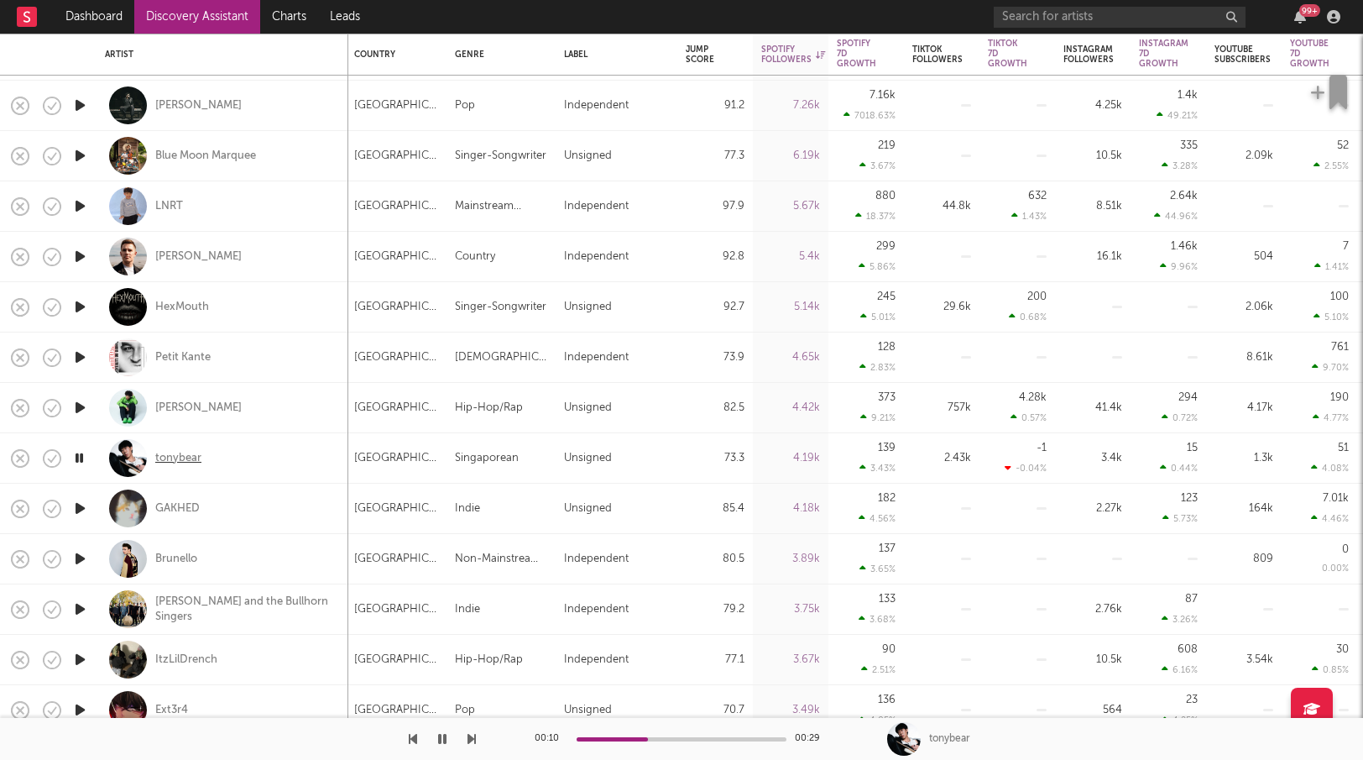
click at [185, 462] on div "tonybear" at bounding box center [178, 458] width 46 height 15
click at [188, 459] on div "tonybear" at bounding box center [178, 458] width 46 height 15
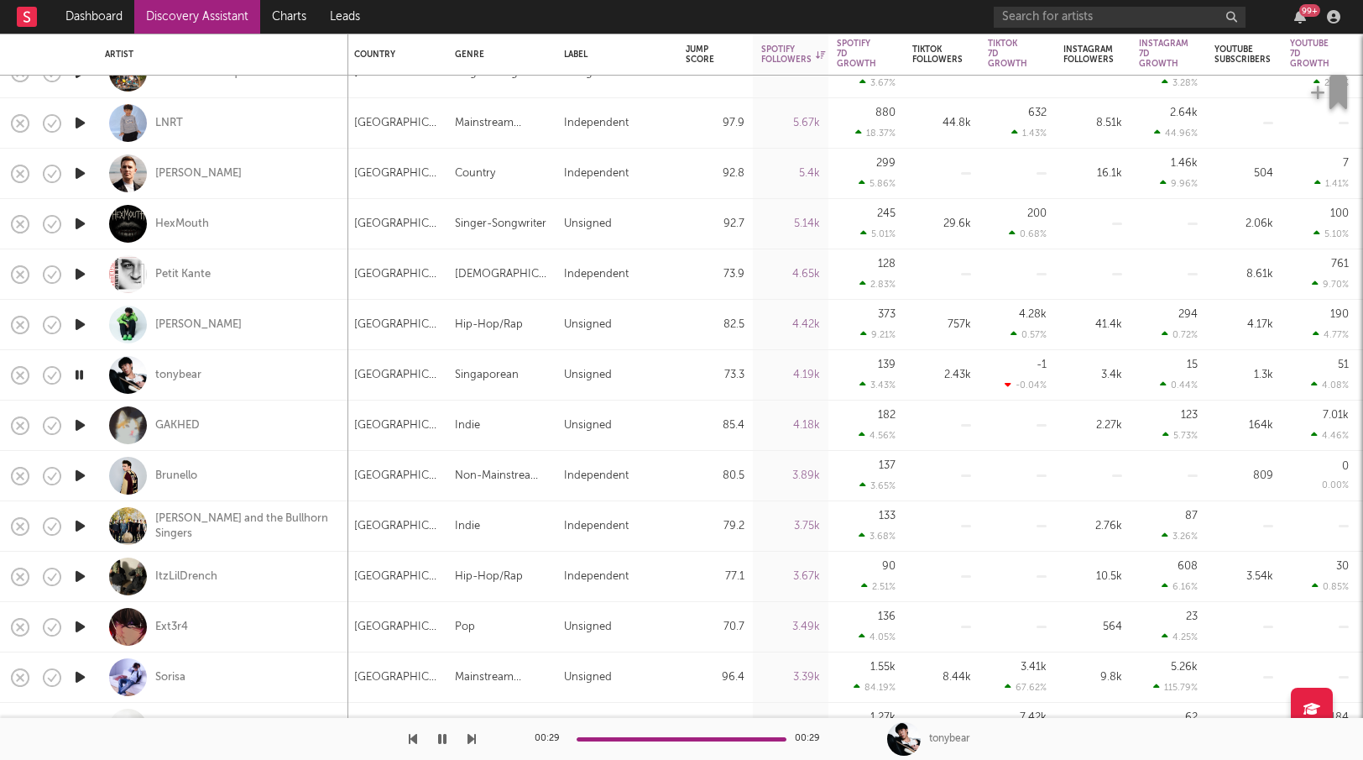
click at [88, 522] on icon "button" at bounding box center [80, 525] width 18 height 21
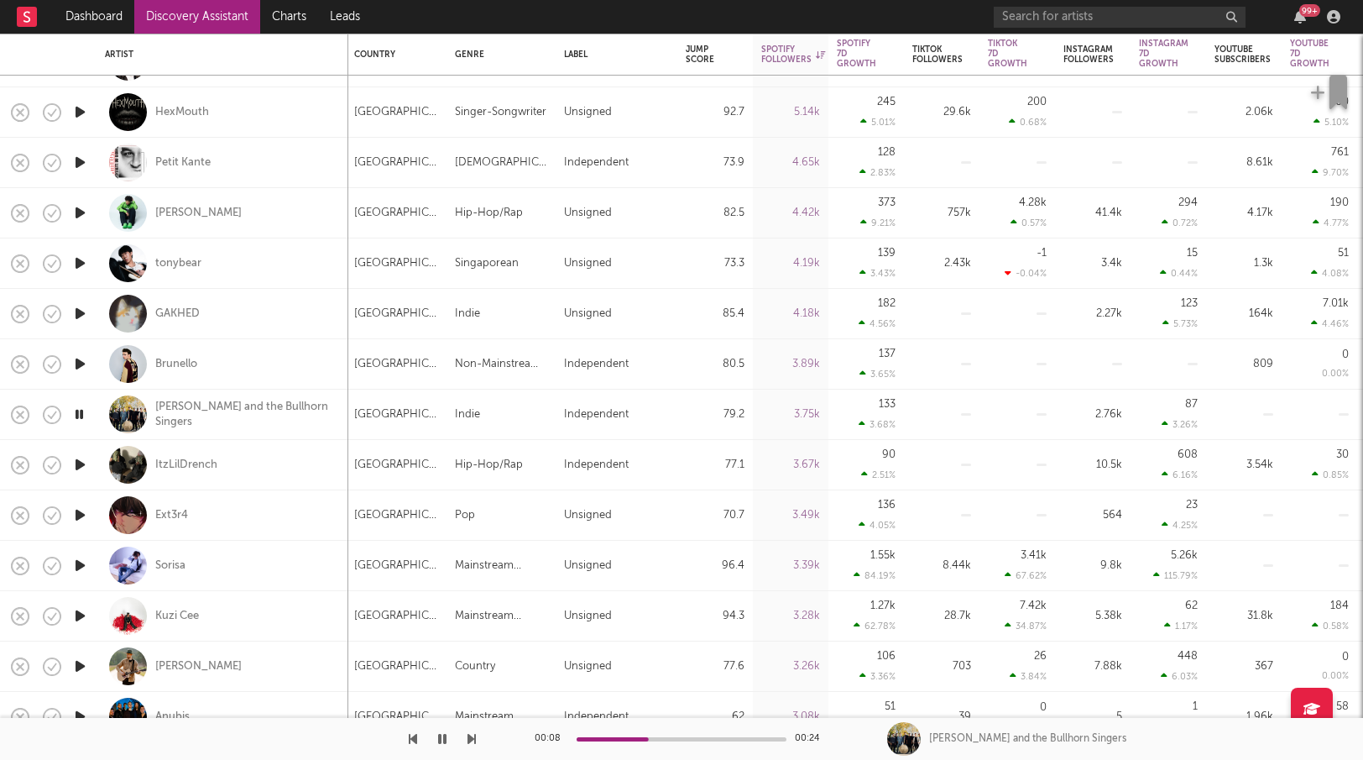
click at [82, 463] on icon "button" at bounding box center [80, 464] width 18 height 21
click at [82, 517] on icon "button" at bounding box center [80, 514] width 18 height 21
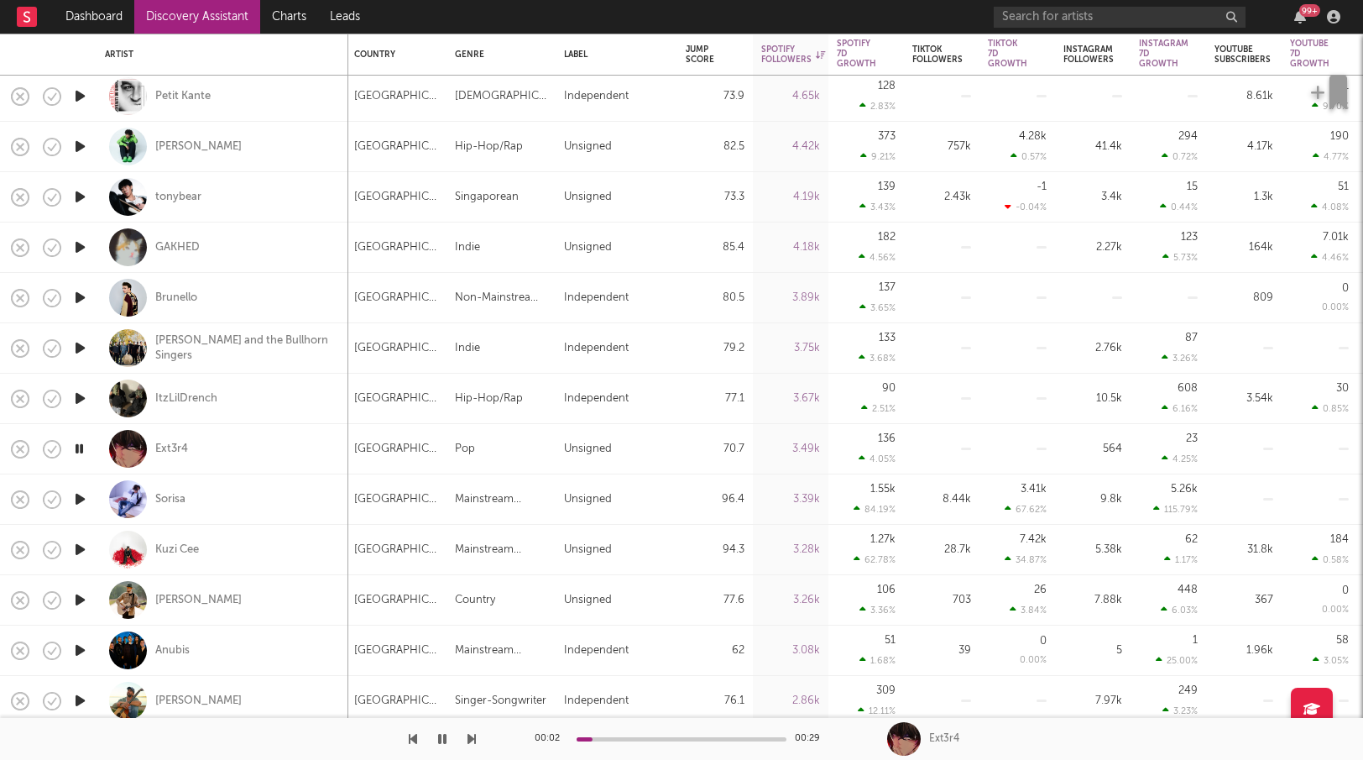
click at [85, 598] on icon "button" at bounding box center [80, 599] width 18 height 21
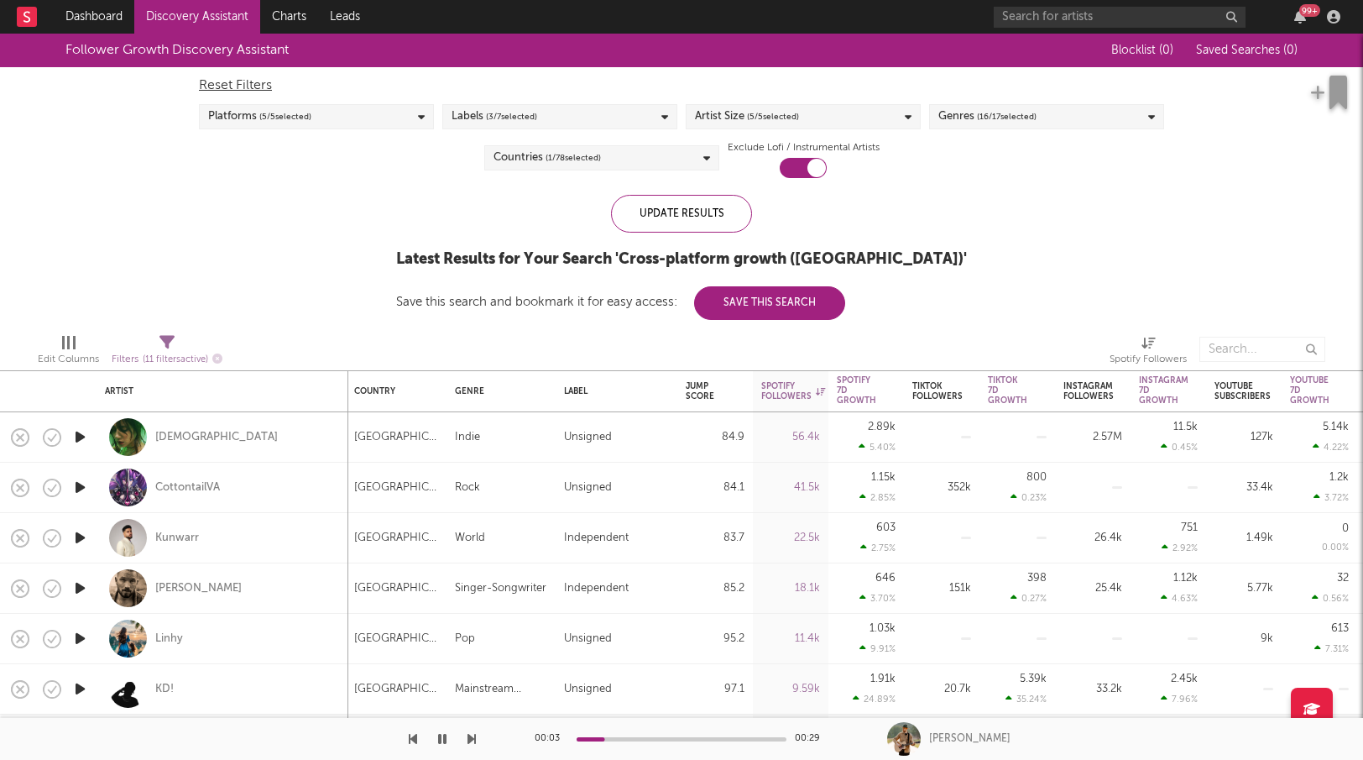
click at [183, 13] on link "Discovery Assistant" at bounding box center [197, 17] width 126 height 34
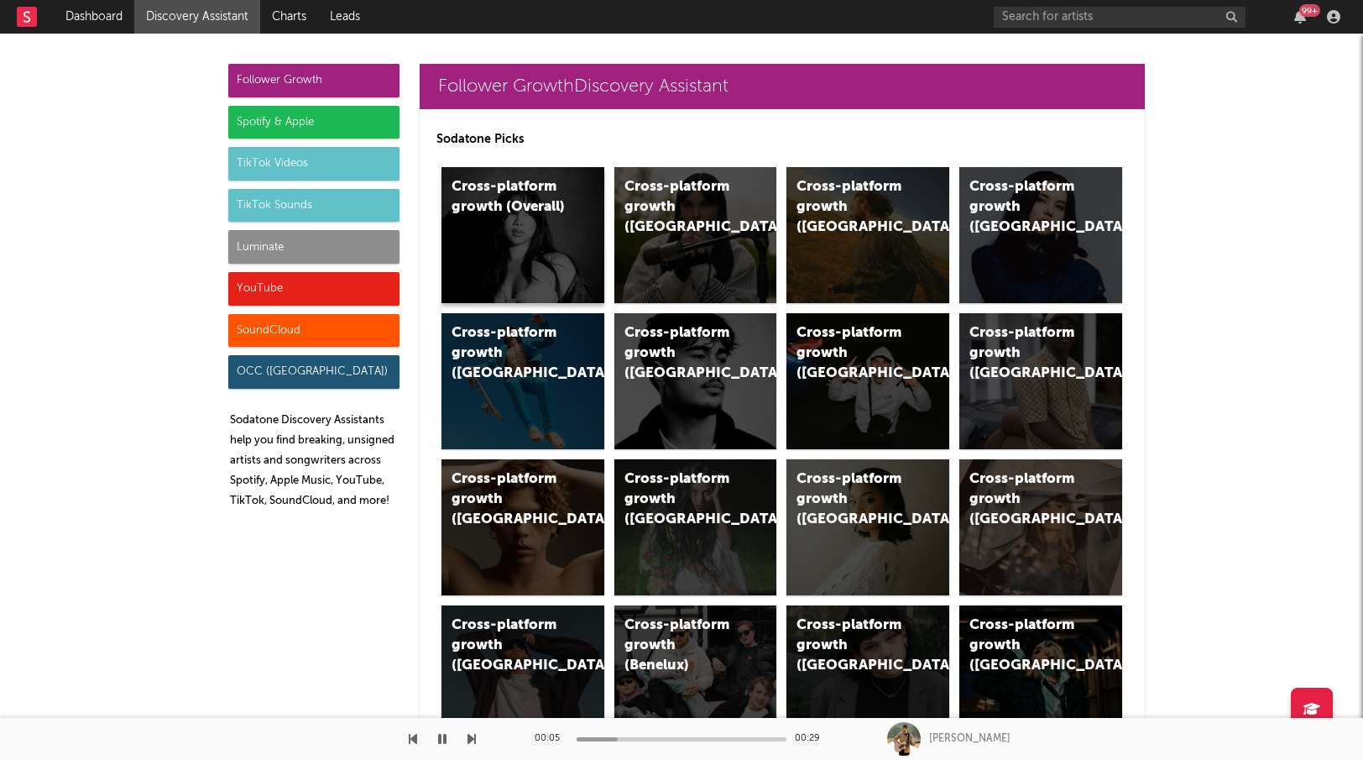
click at [564, 217] on div "Cross-platform growth (Overall)" at bounding box center [509, 197] width 114 height 40
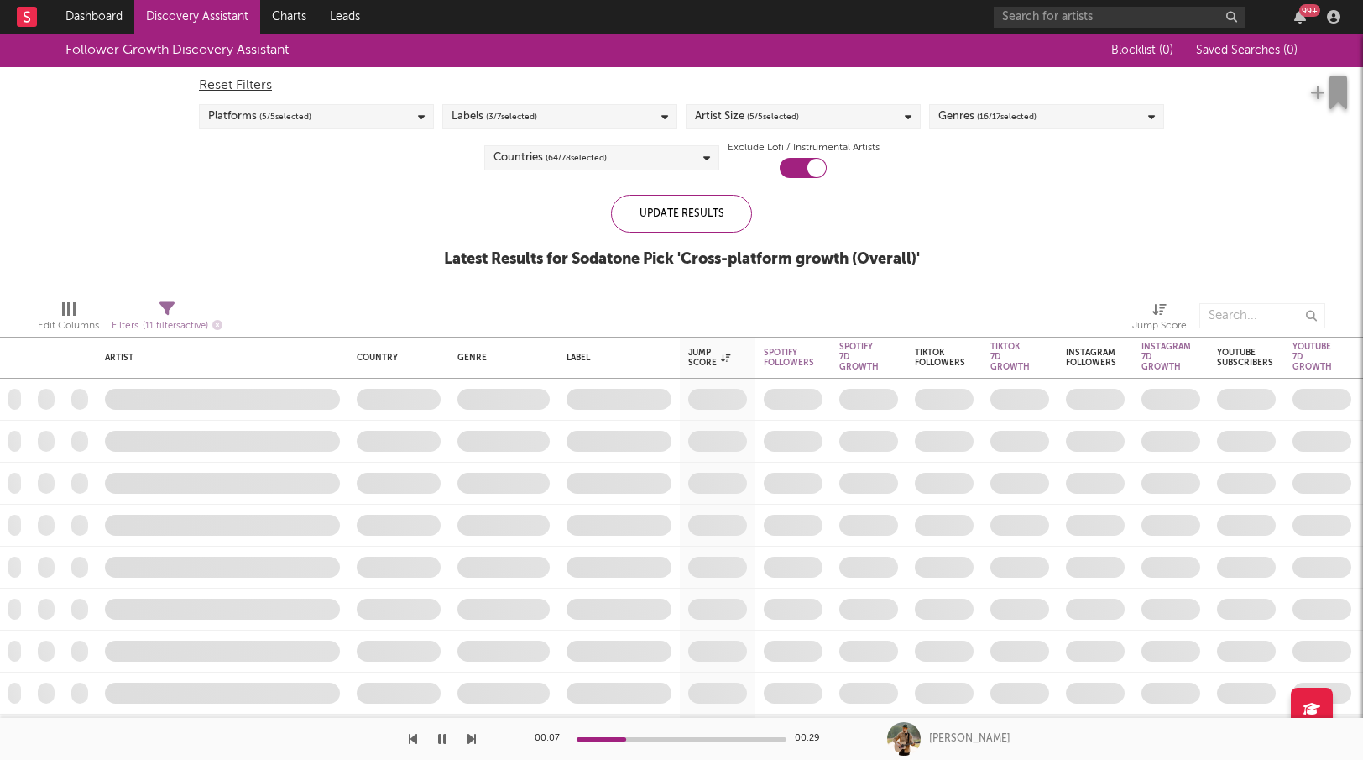
checkbox input "true"
click at [1024, 107] on span "( 16 / 17 selected)" at bounding box center [1007, 117] width 60 height 20
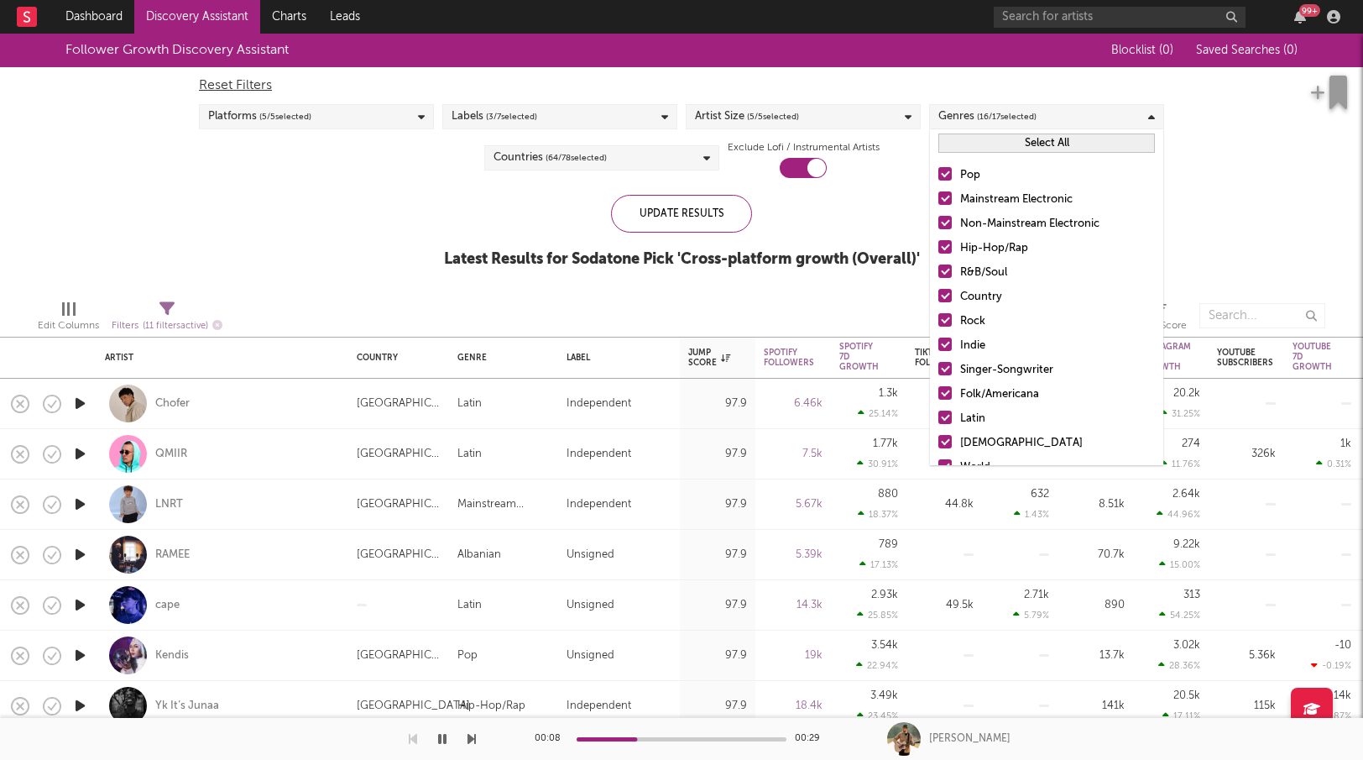
click at [1030, 139] on button "Select All" at bounding box center [1046, 142] width 217 height 19
click at [1030, 139] on button "Deselect All" at bounding box center [1046, 142] width 217 height 19
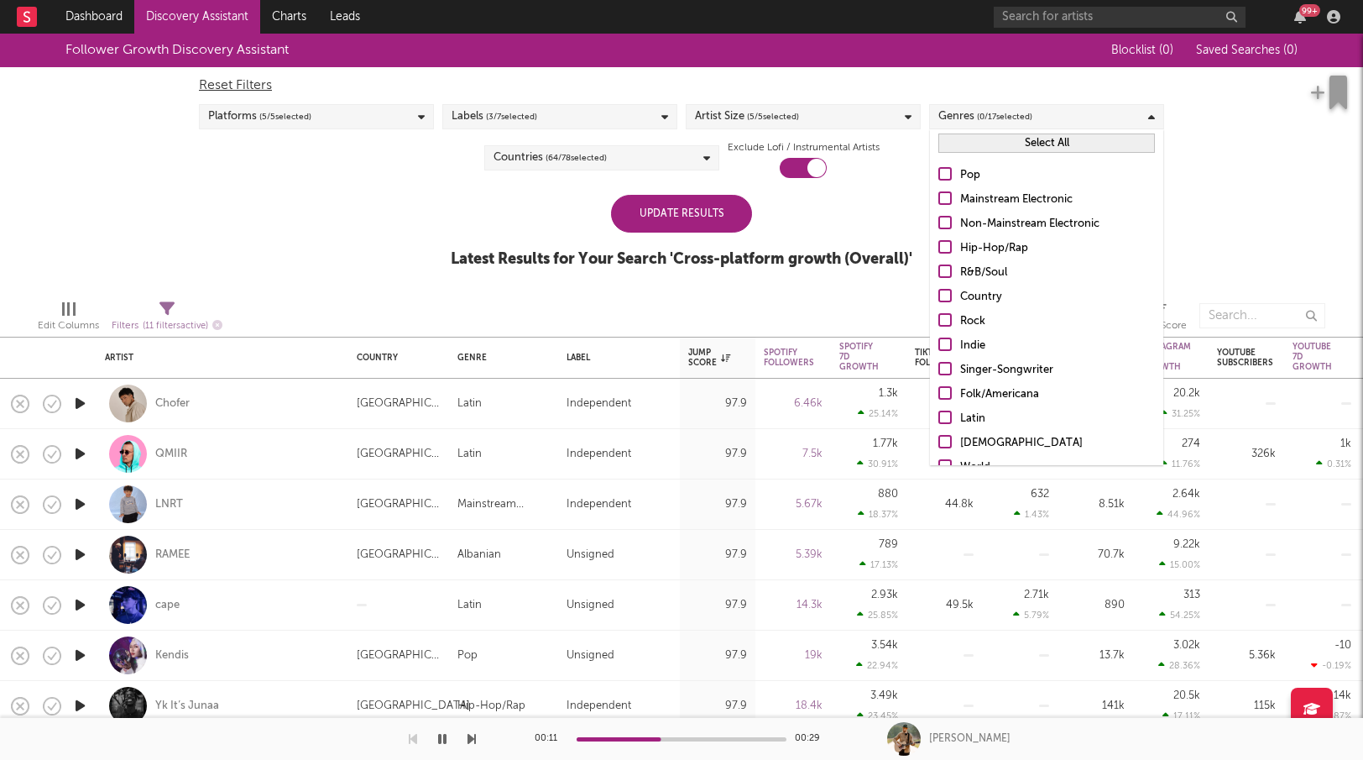
click at [949, 299] on div at bounding box center [944, 295] width 13 height 13
click at [938, 299] on input "Country" at bounding box center [938, 297] width 0 height 20
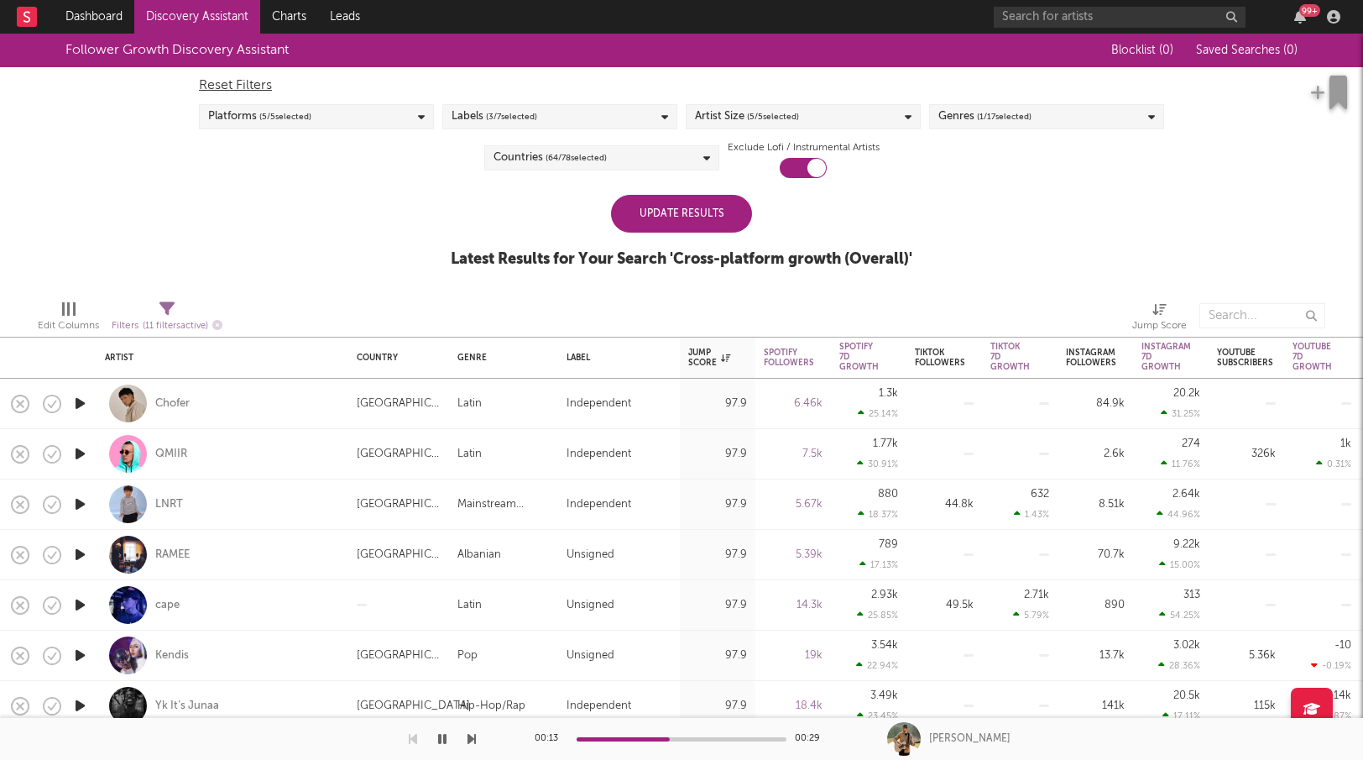
click at [884, 227] on div "Update Results Latest Results for Your Search ' Cross-platform growth (Overall)…" at bounding box center [682, 240] width 462 height 91
click at [652, 206] on div "Update Results" at bounding box center [681, 214] width 141 height 38
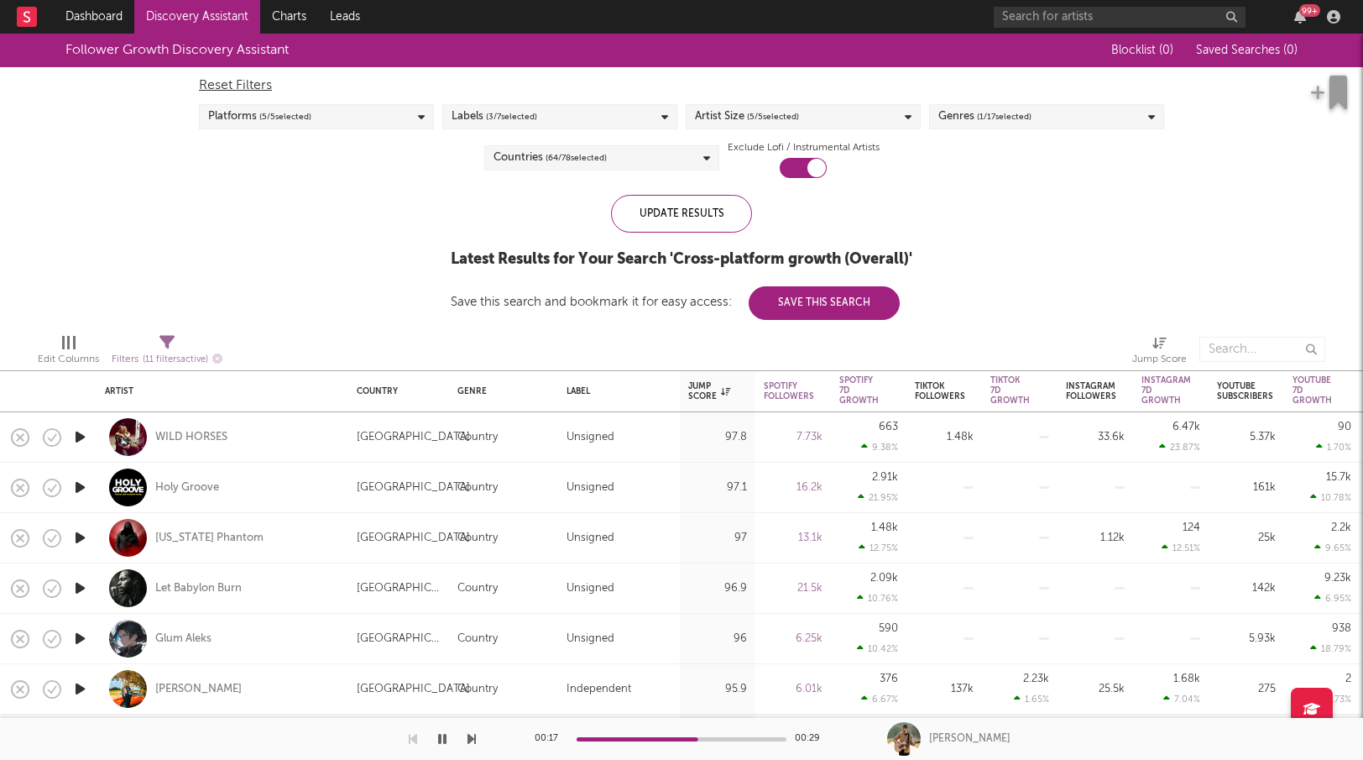
click at [561, 118] on div "Labels ( 3 / 7 selected)" at bounding box center [559, 116] width 235 height 25
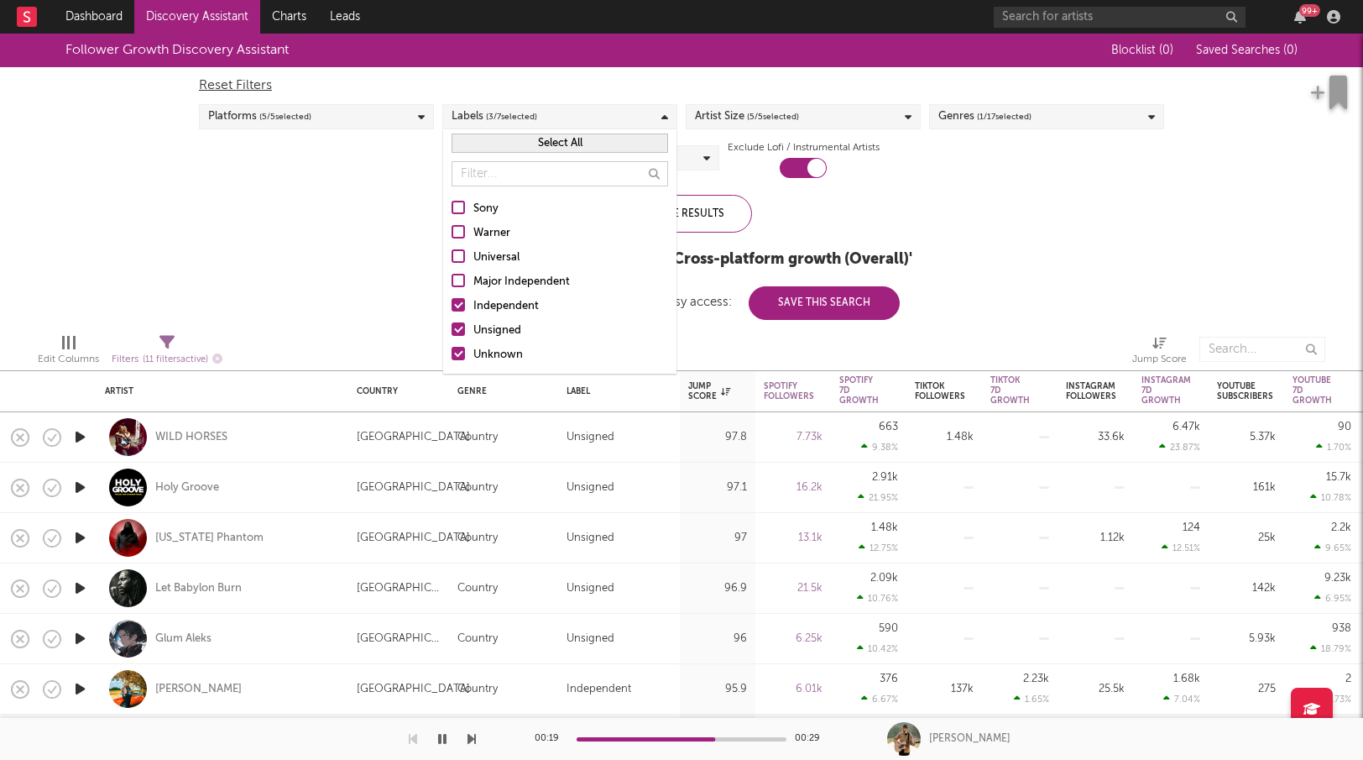
click at [487, 312] on div "Independent" at bounding box center [570, 306] width 195 height 20
click at [452, 312] on input "Independent" at bounding box center [452, 306] width 0 height 20
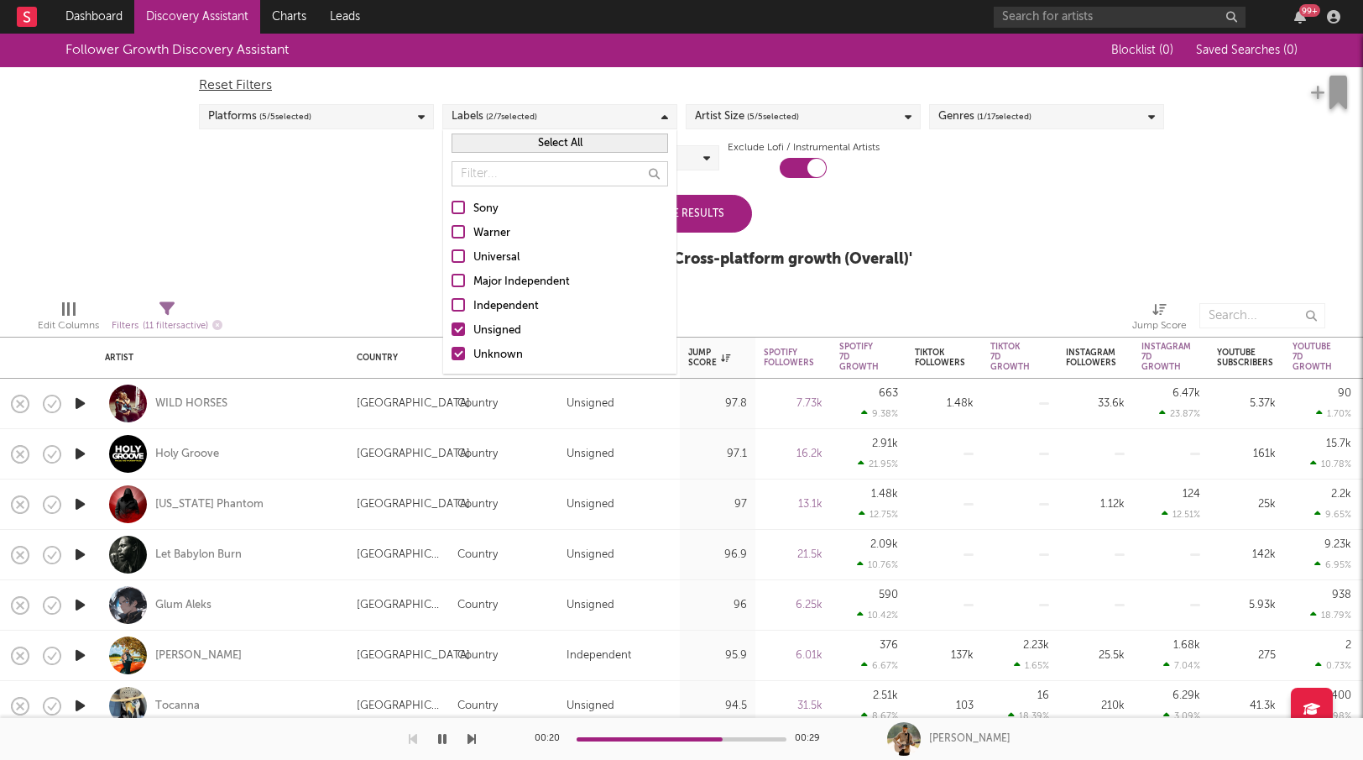
click at [492, 358] on div "Unknown" at bounding box center [570, 355] width 195 height 20
click at [452, 358] on input "Unknown" at bounding box center [452, 355] width 0 height 20
click at [371, 286] on div "Edit Columns Filters ( 11 filters active) Jump Score" at bounding box center [681, 311] width 1363 height 50
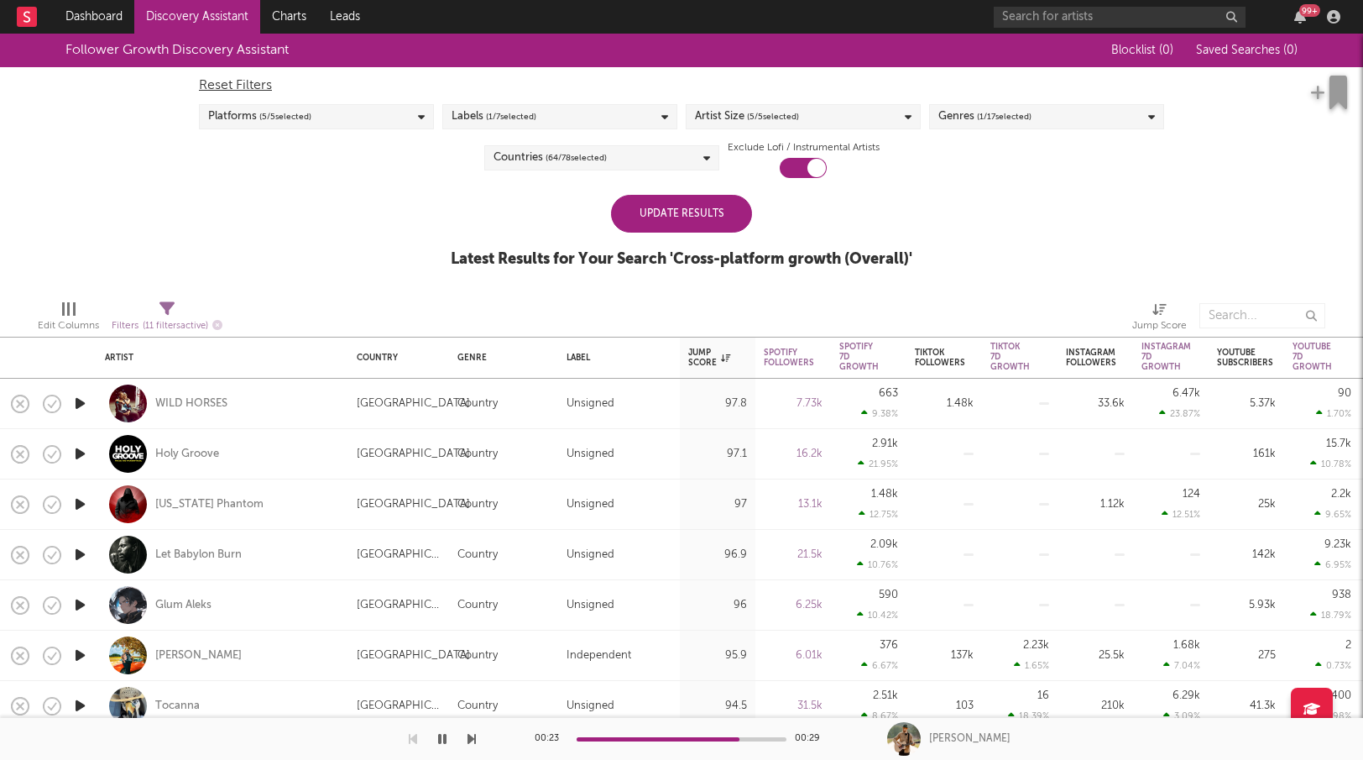
click at [648, 214] on div "Update Results" at bounding box center [681, 214] width 141 height 38
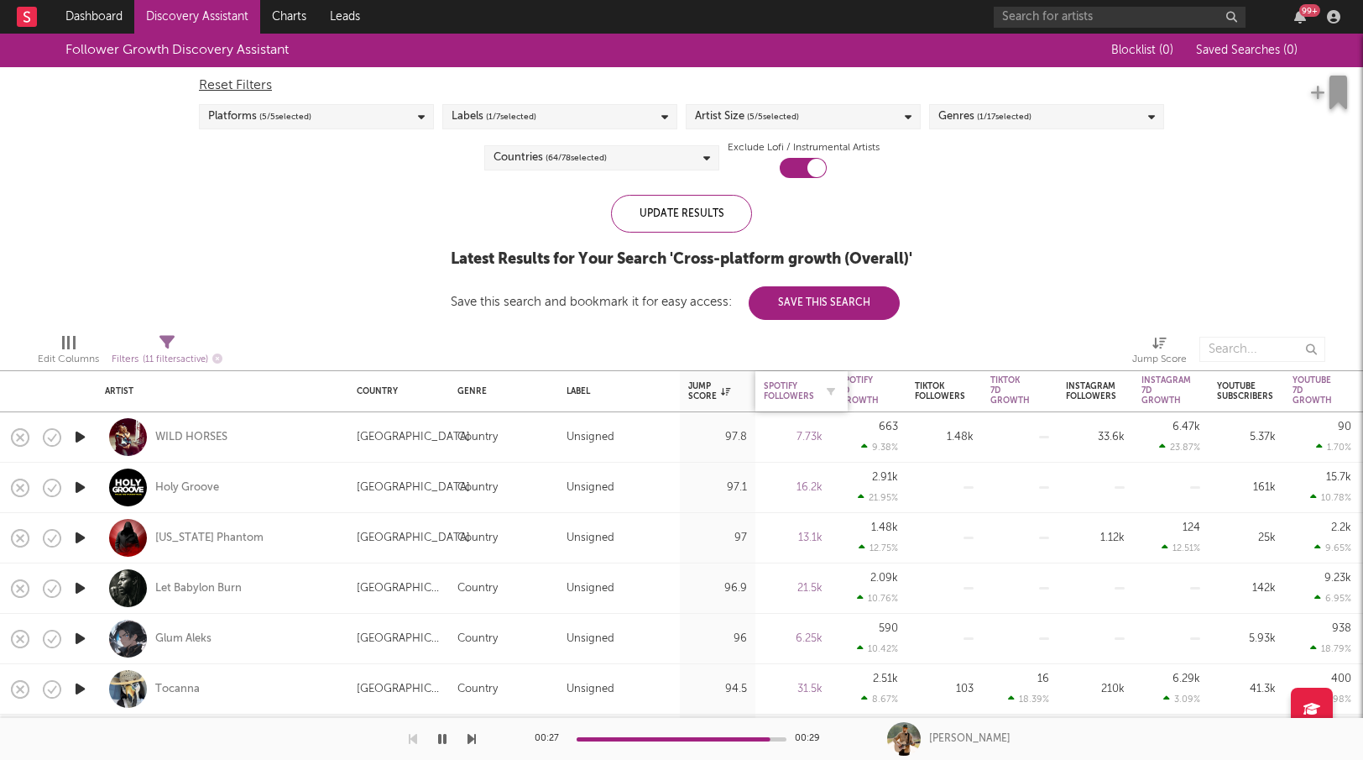
click at [803, 383] on div "Spotify Followers" at bounding box center [789, 391] width 50 height 20
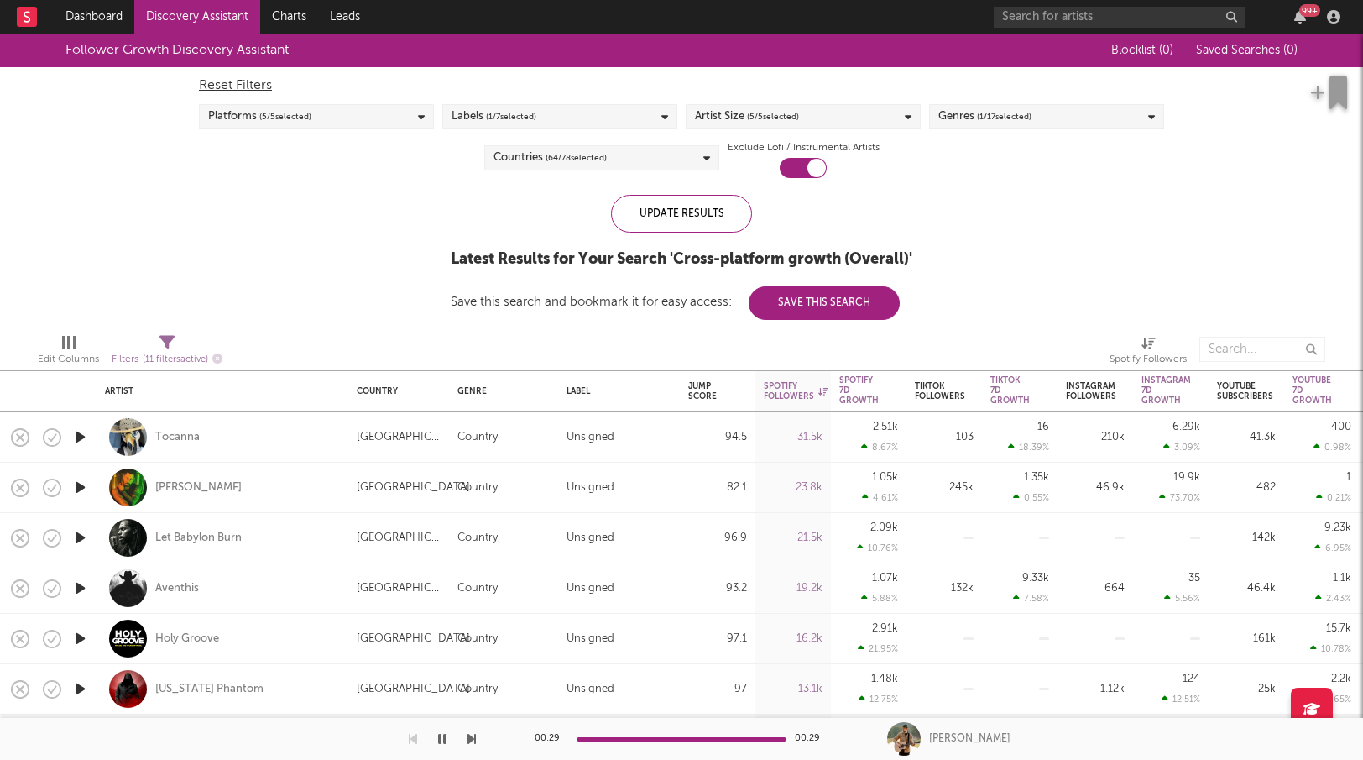
click at [81, 444] on icon "button" at bounding box center [80, 436] width 18 height 21
click at [85, 489] on icon "button" at bounding box center [80, 487] width 18 height 21
click at [215, 488] on div "Chris Housman" at bounding box center [198, 487] width 86 height 15
click at [83, 580] on icon "button" at bounding box center [80, 587] width 18 height 21
click at [588, 154] on span "( 64 / 78 selected)" at bounding box center [576, 158] width 61 height 20
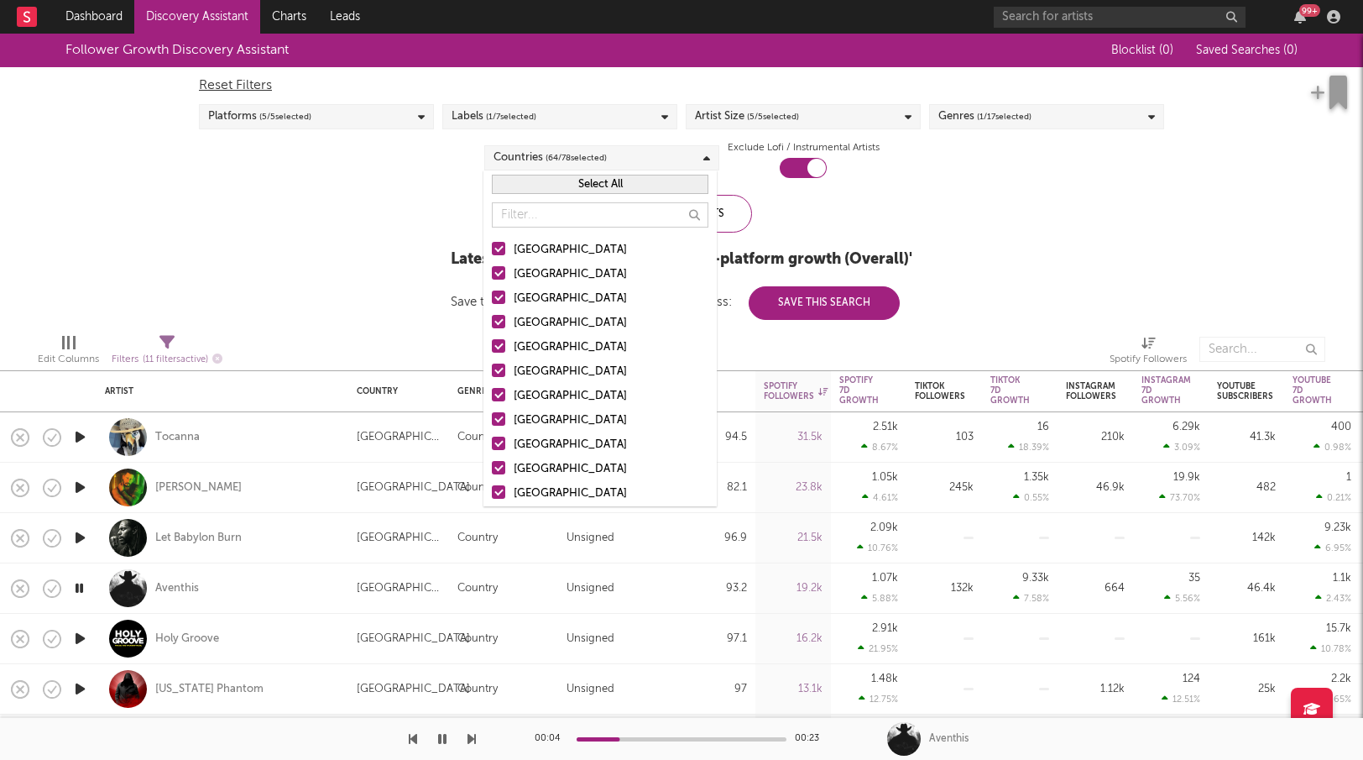
click at [615, 179] on button "Select All" at bounding box center [600, 184] width 217 height 19
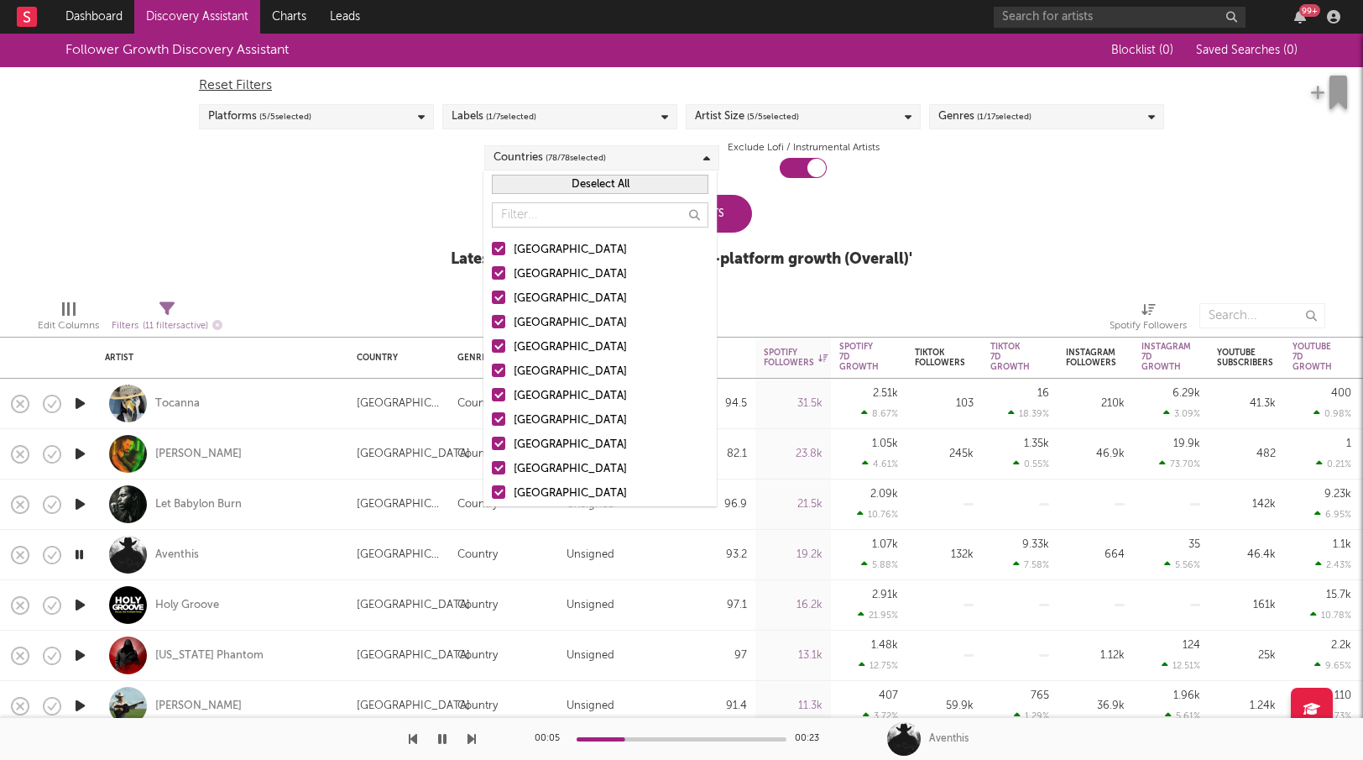
click at [615, 179] on button "Deselect All" at bounding box center [600, 184] width 217 height 19
click at [495, 250] on div at bounding box center [498, 248] width 13 height 13
click at [492, 250] on input "United States" at bounding box center [492, 250] width 0 height 20
click at [436, 230] on div "Follower Growth Discovery Assistant Blocklist ( 0 ) Saved Searches ( 0 ) Reset …" at bounding box center [681, 160] width 1363 height 253
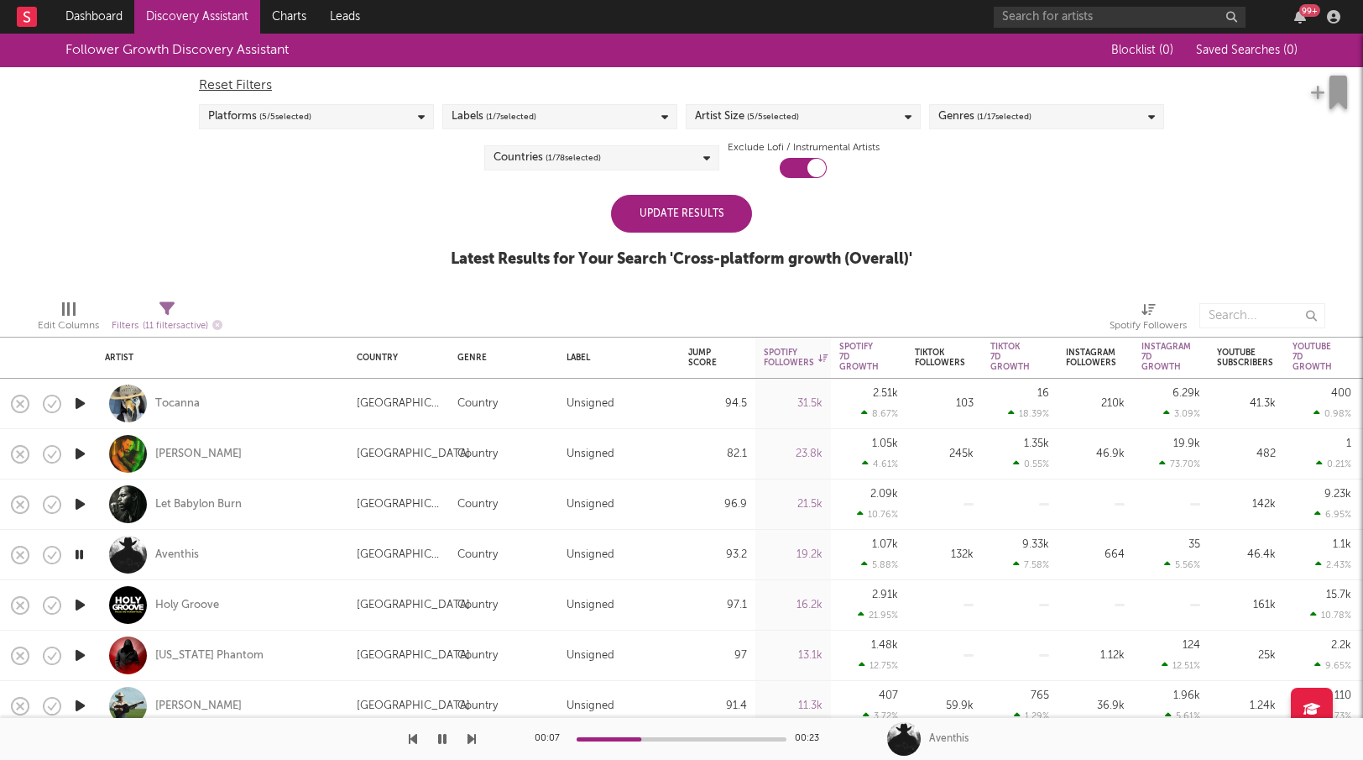
click at [695, 215] on div "Update Results" at bounding box center [681, 214] width 141 height 38
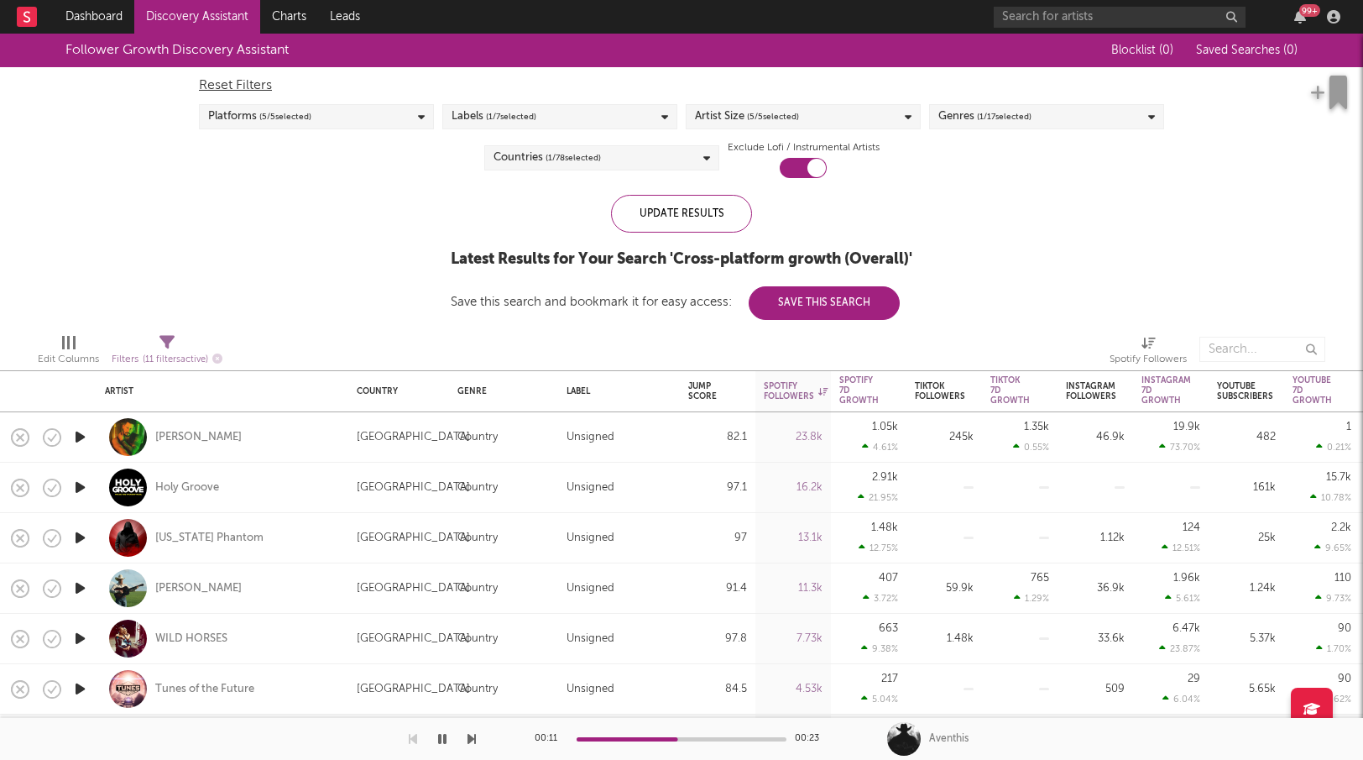
click at [87, 588] on icon "button" at bounding box center [80, 587] width 18 height 21
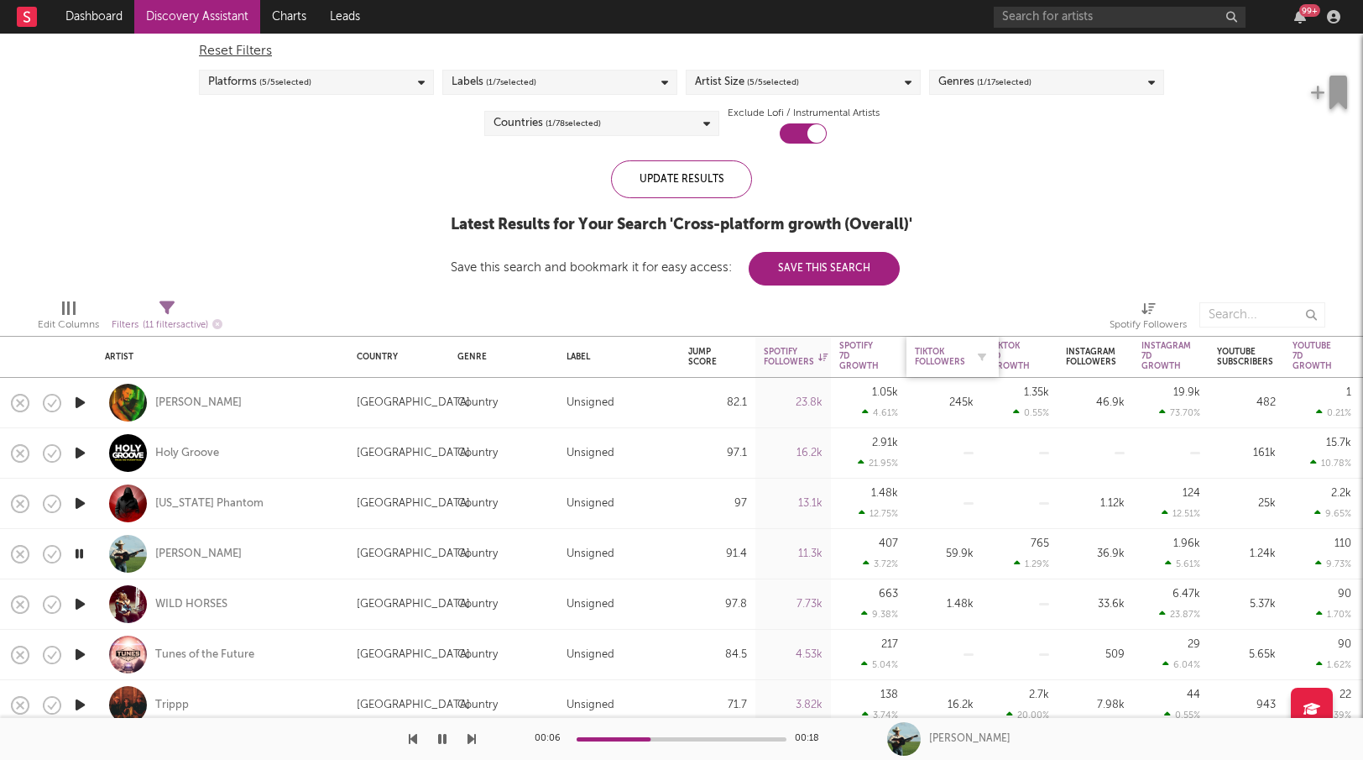
click at [952, 354] on div "Tiktok Followers" at bounding box center [940, 357] width 50 height 20
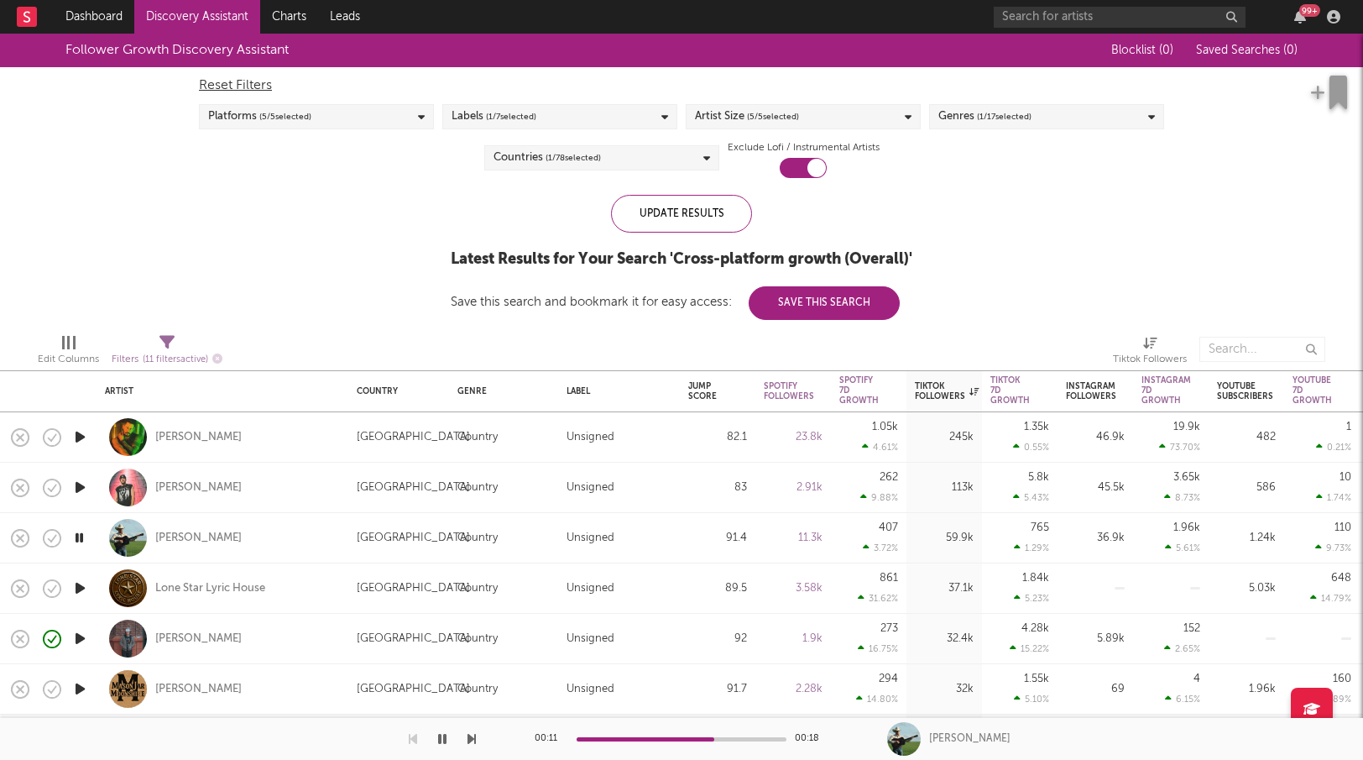
click at [83, 489] on icon "button" at bounding box center [80, 487] width 18 height 21
click at [86, 536] on icon "button" at bounding box center [80, 537] width 18 height 21
click at [179, 537] on div "Tyce Delk" at bounding box center [198, 537] width 86 height 15
click at [56, 536] on icon "button" at bounding box center [52, 538] width 24 height 24
drag, startPoint x: 954, startPoint y: 120, endPoint x: 943, endPoint y: 118, distance: 11.9
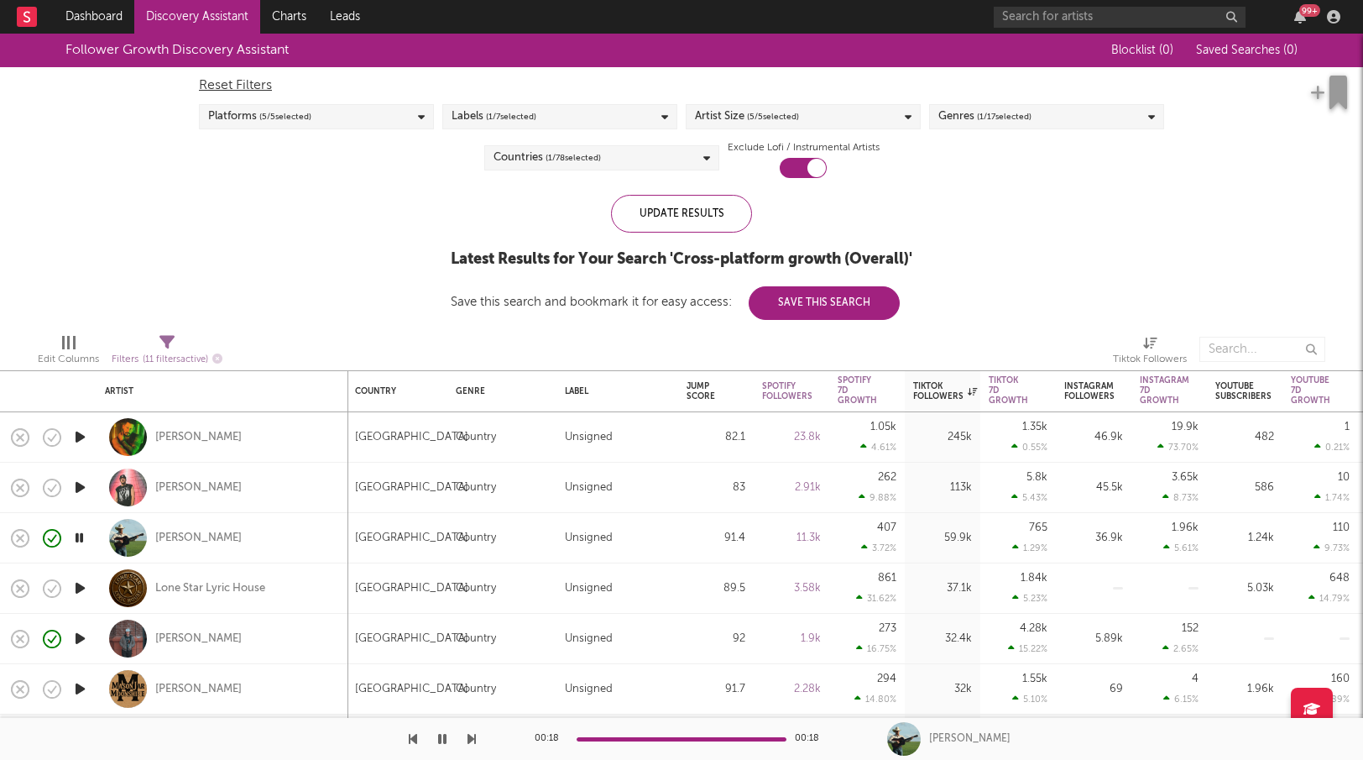
click at [954, 120] on div "Genres ( 1 / 17 selected)" at bounding box center [984, 117] width 93 height 20
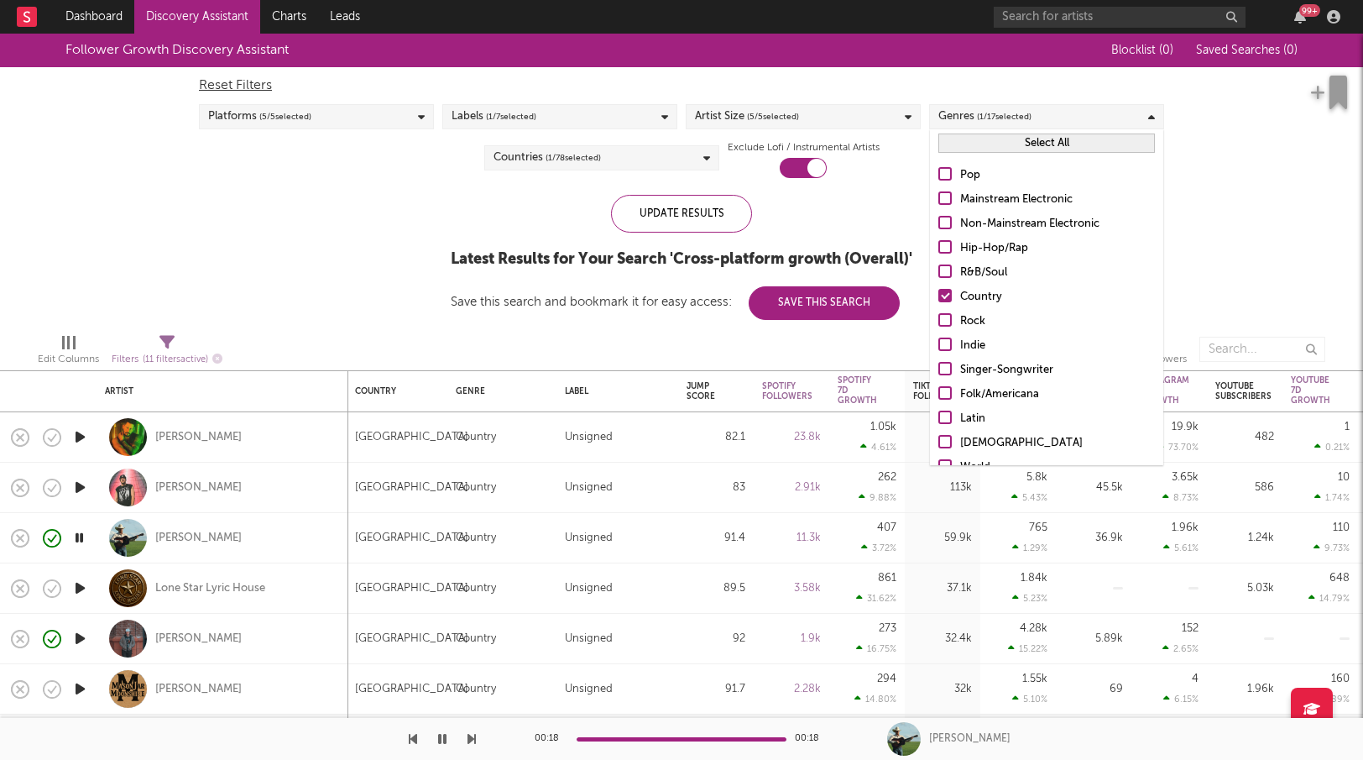
click at [944, 174] on div at bounding box center [944, 173] width 13 height 13
click at [938, 174] on input "Pop" at bounding box center [938, 175] width 0 height 20
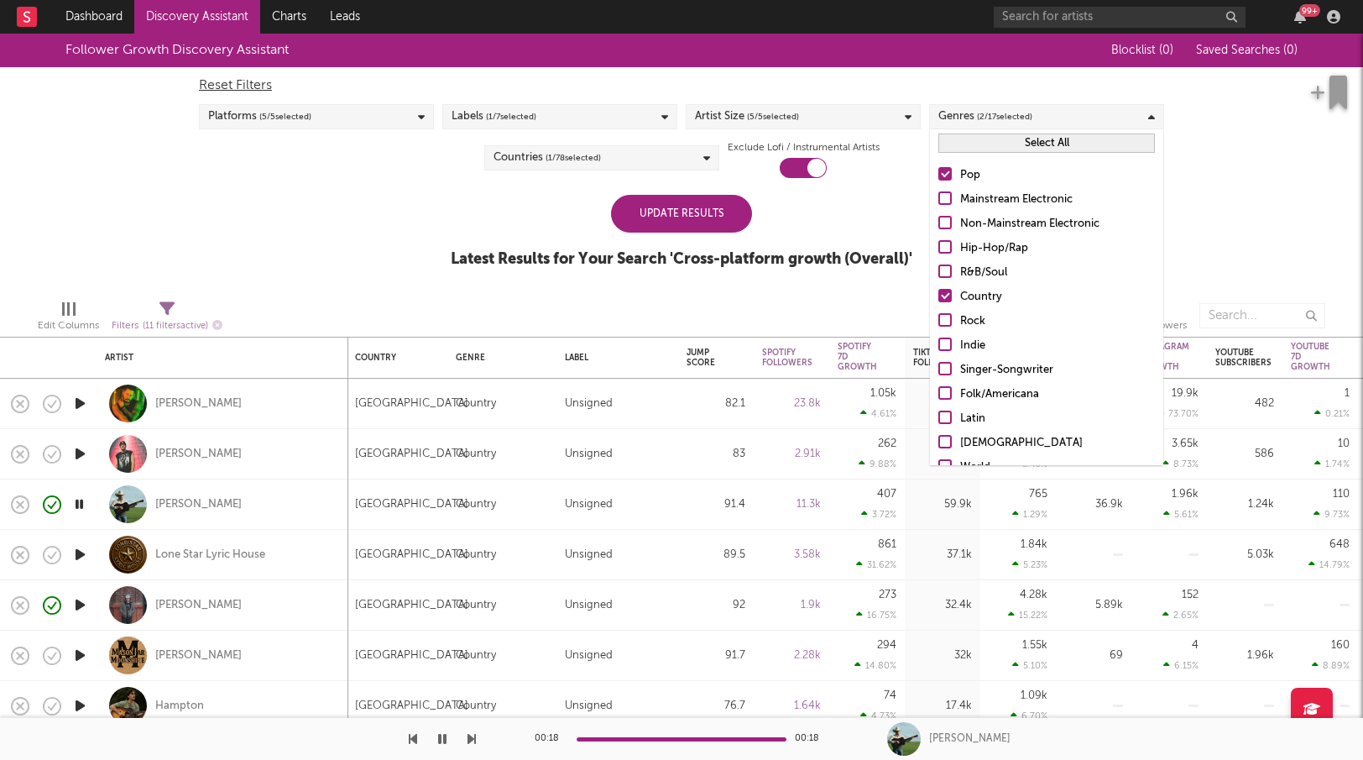
click at [946, 290] on div at bounding box center [944, 295] width 13 height 13
click at [938, 290] on input "Country" at bounding box center [938, 297] width 0 height 20
click at [706, 215] on div "Update Results" at bounding box center [681, 214] width 141 height 38
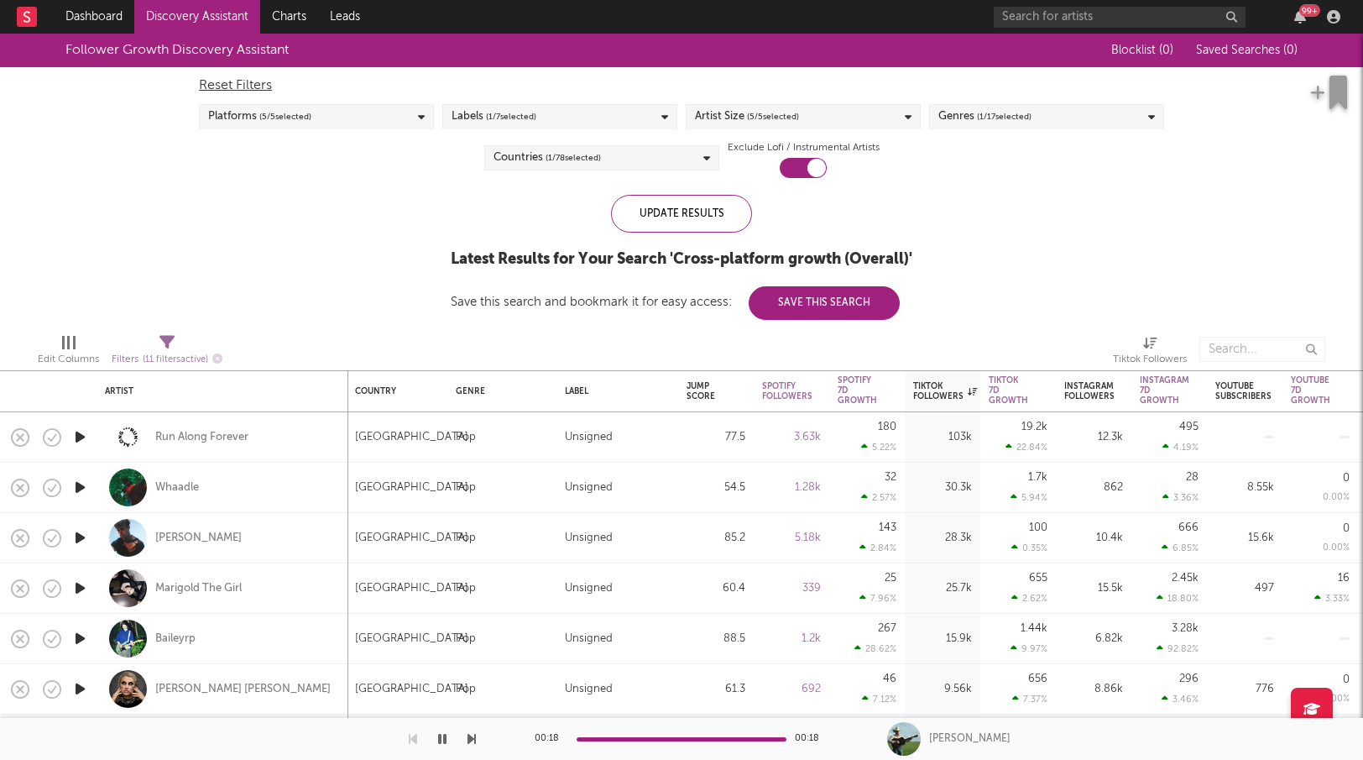
click at [90, 583] on div at bounding box center [80, 588] width 34 height 50
select select "1w"
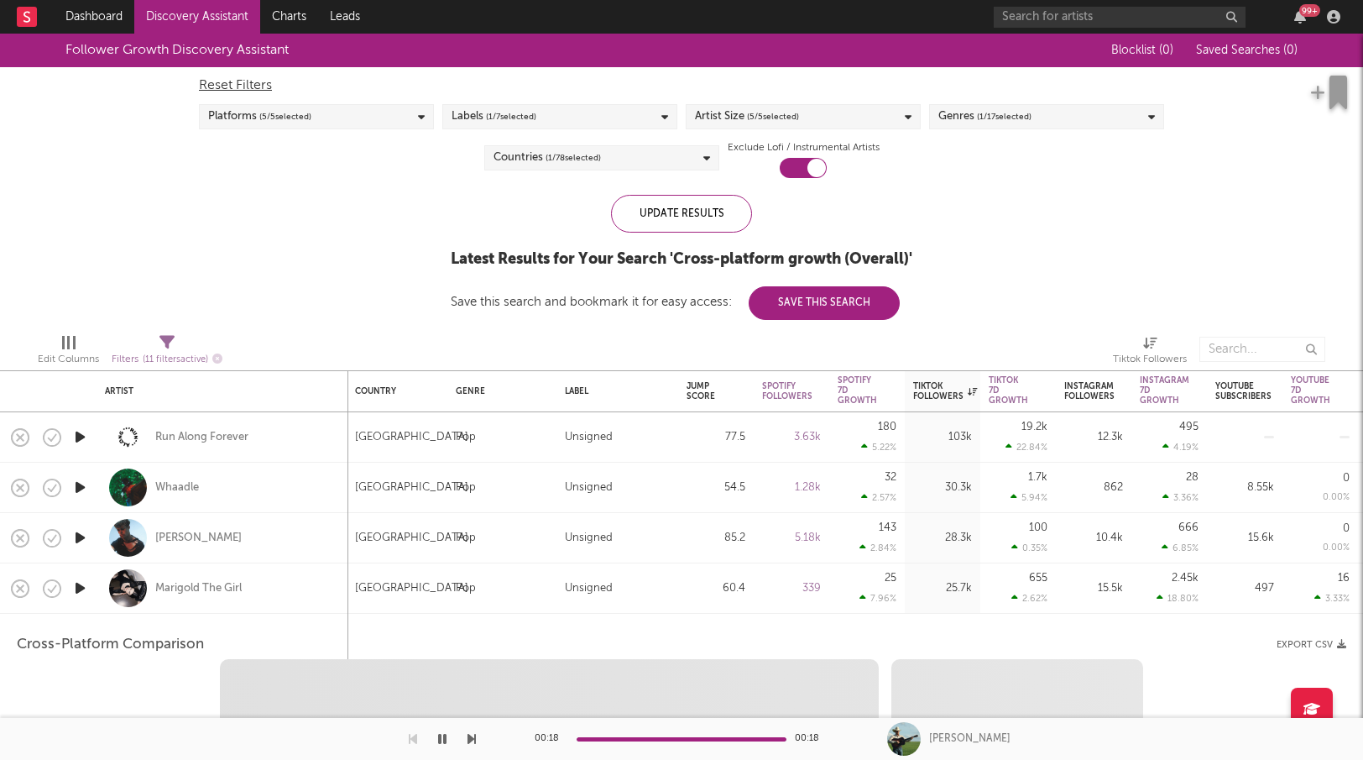
click at [81, 584] on icon "button" at bounding box center [80, 587] width 18 height 21
select select "6m"
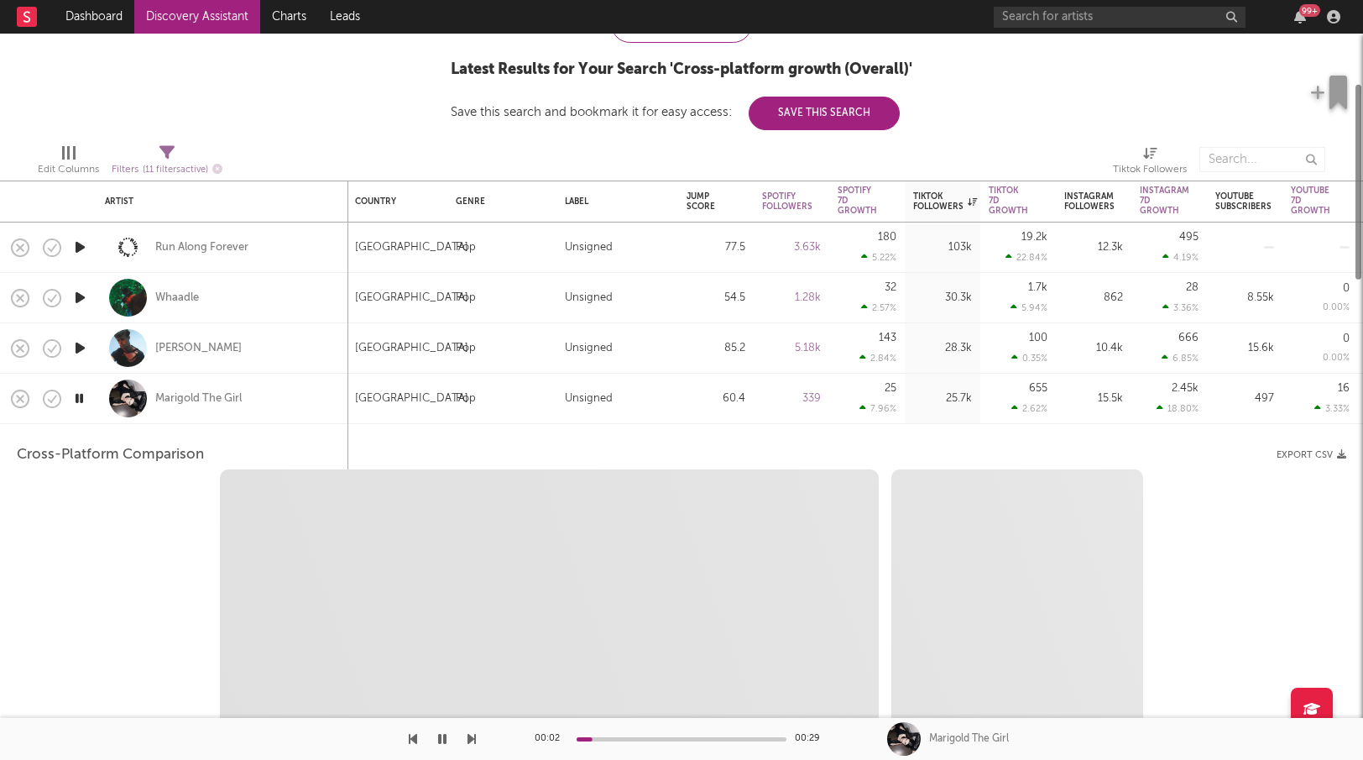
select select "1m"
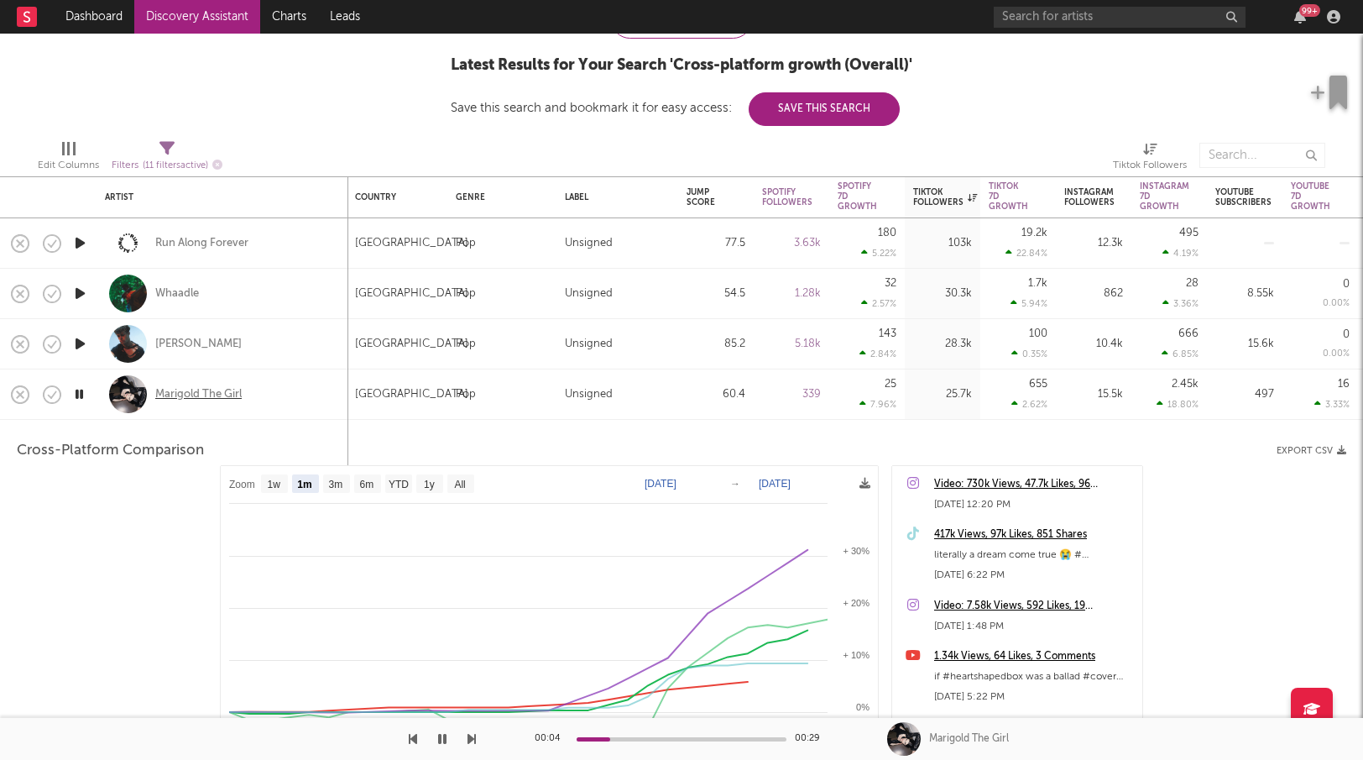
click at [224, 397] on div "Marigold The Girl" at bounding box center [198, 394] width 86 height 15
click at [316, 389] on div "Marigold The Girl" at bounding box center [222, 394] width 235 height 50
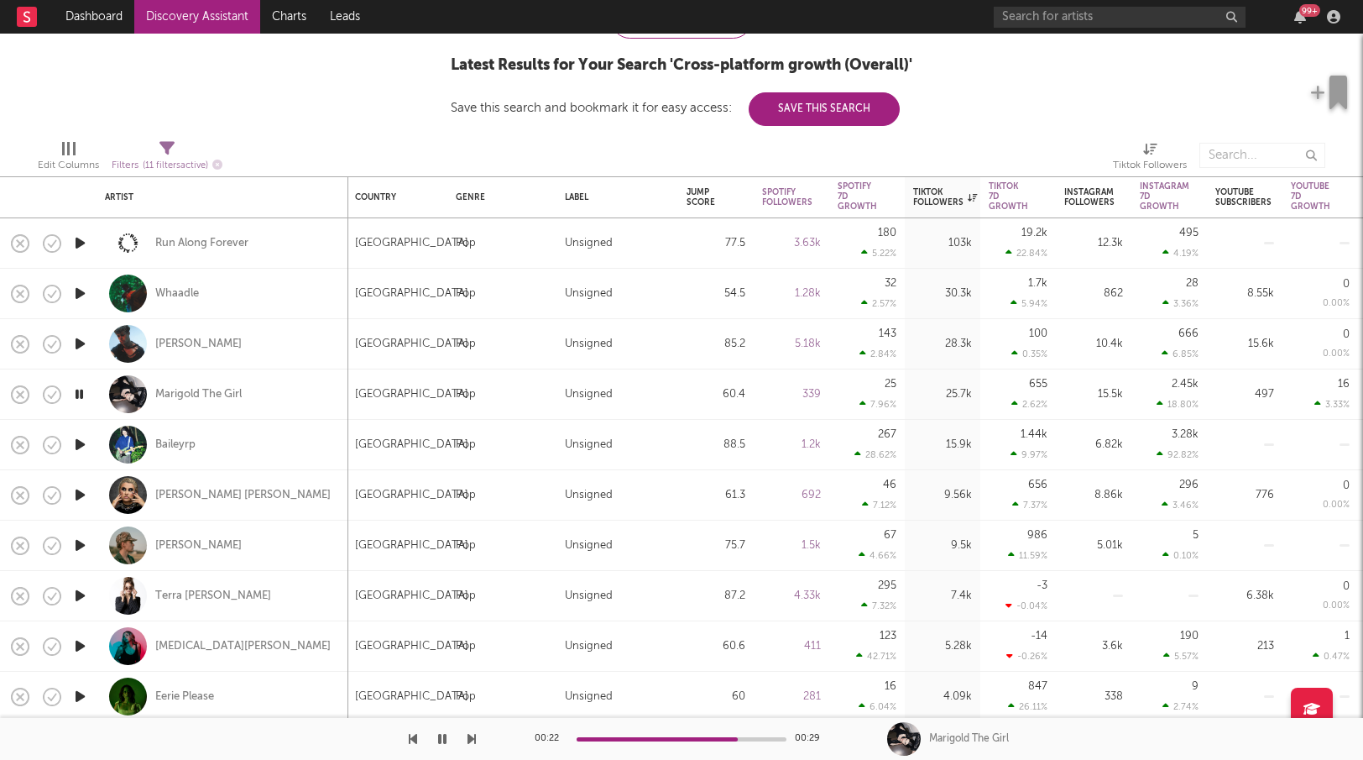
click at [76, 446] on icon "button" at bounding box center [80, 444] width 18 height 21
click at [54, 443] on icon "button" at bounding box center [53, 444] width 5 height 7
click at [171, 444] on div "Baileyrp" at bounding box center [175, 444] width 40 height 15
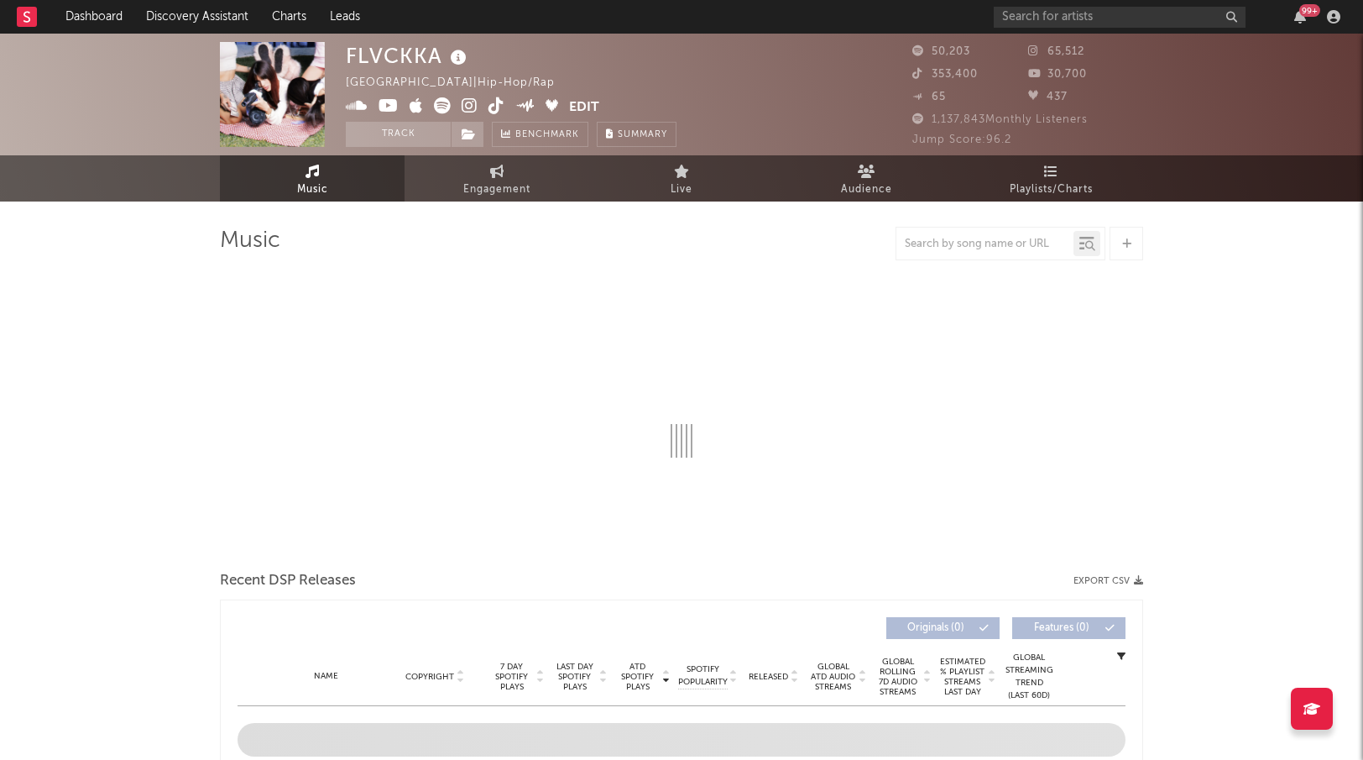
select select "6m"
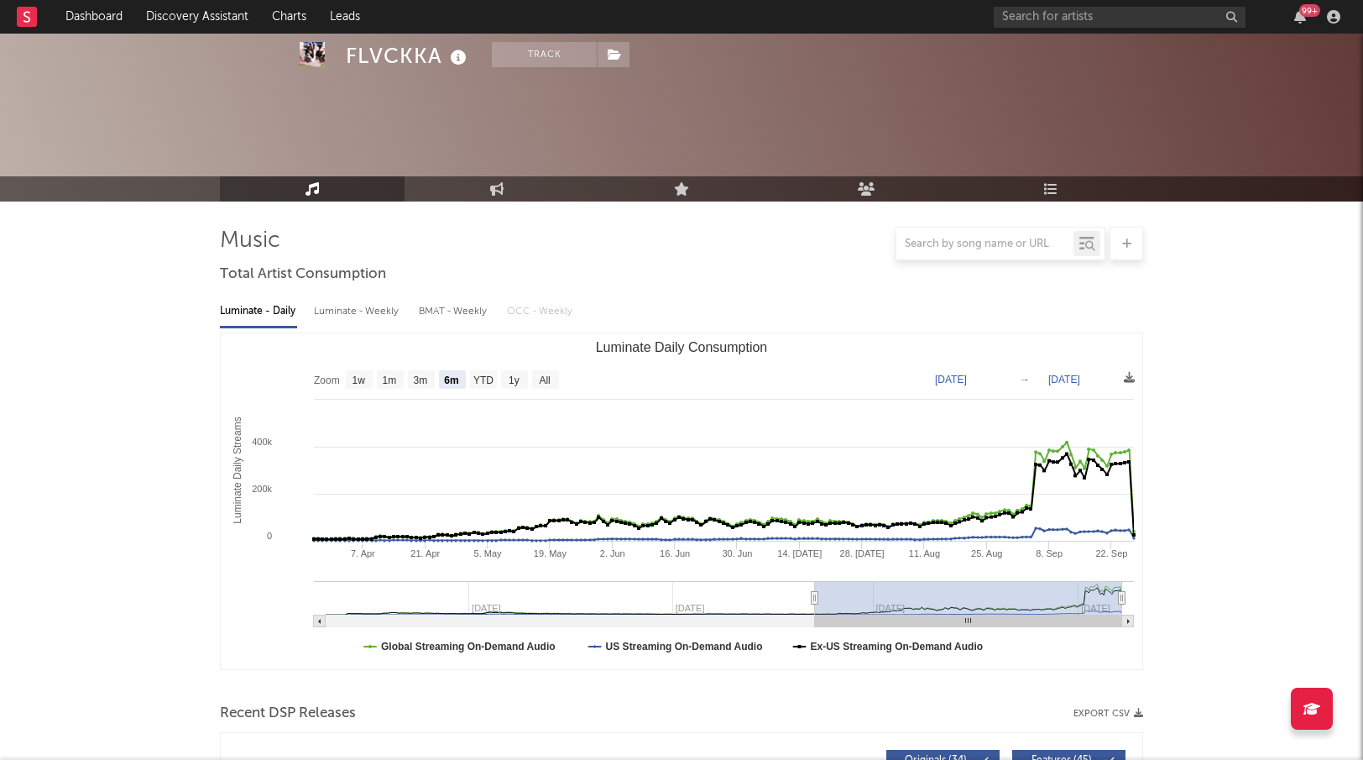
scroll to position [327, 0]
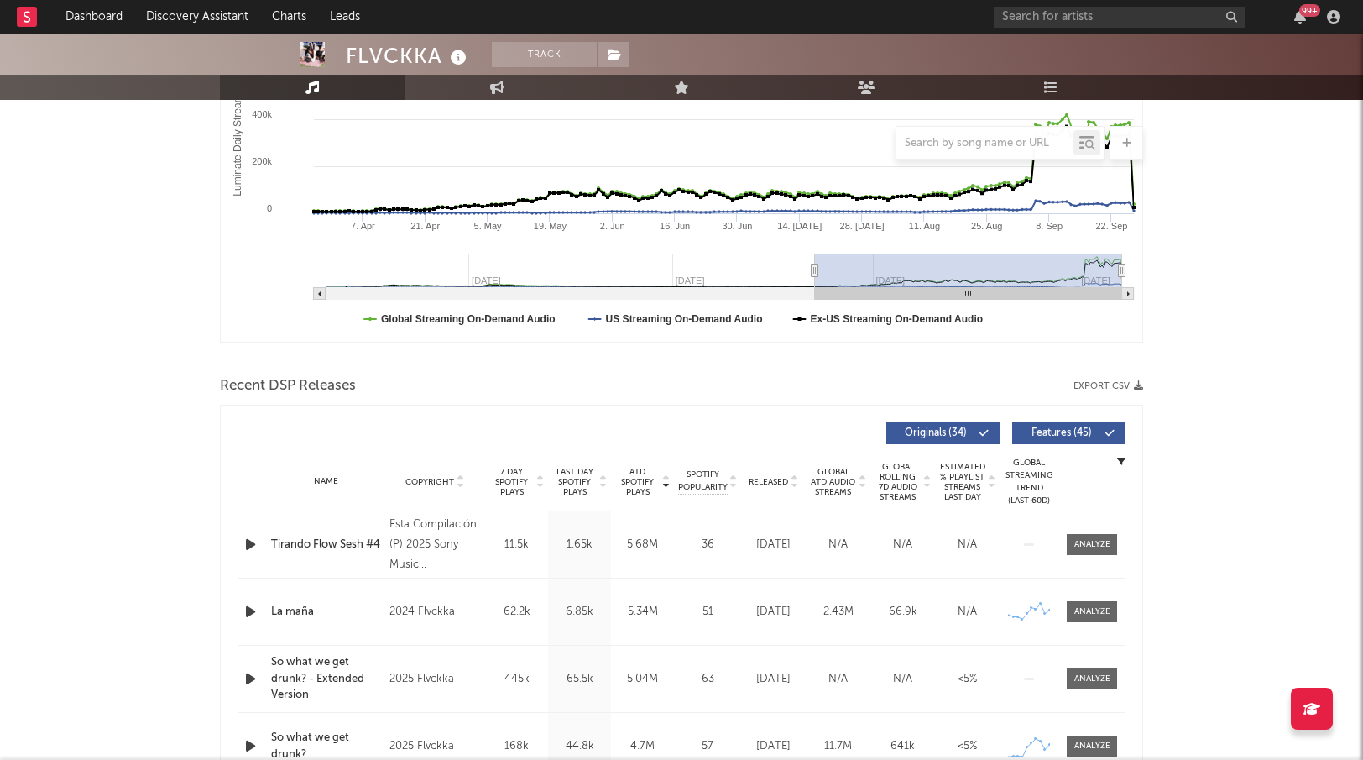
click at [766, 478] on span "Released" at bounding box center [768, 482] width 39 height 10
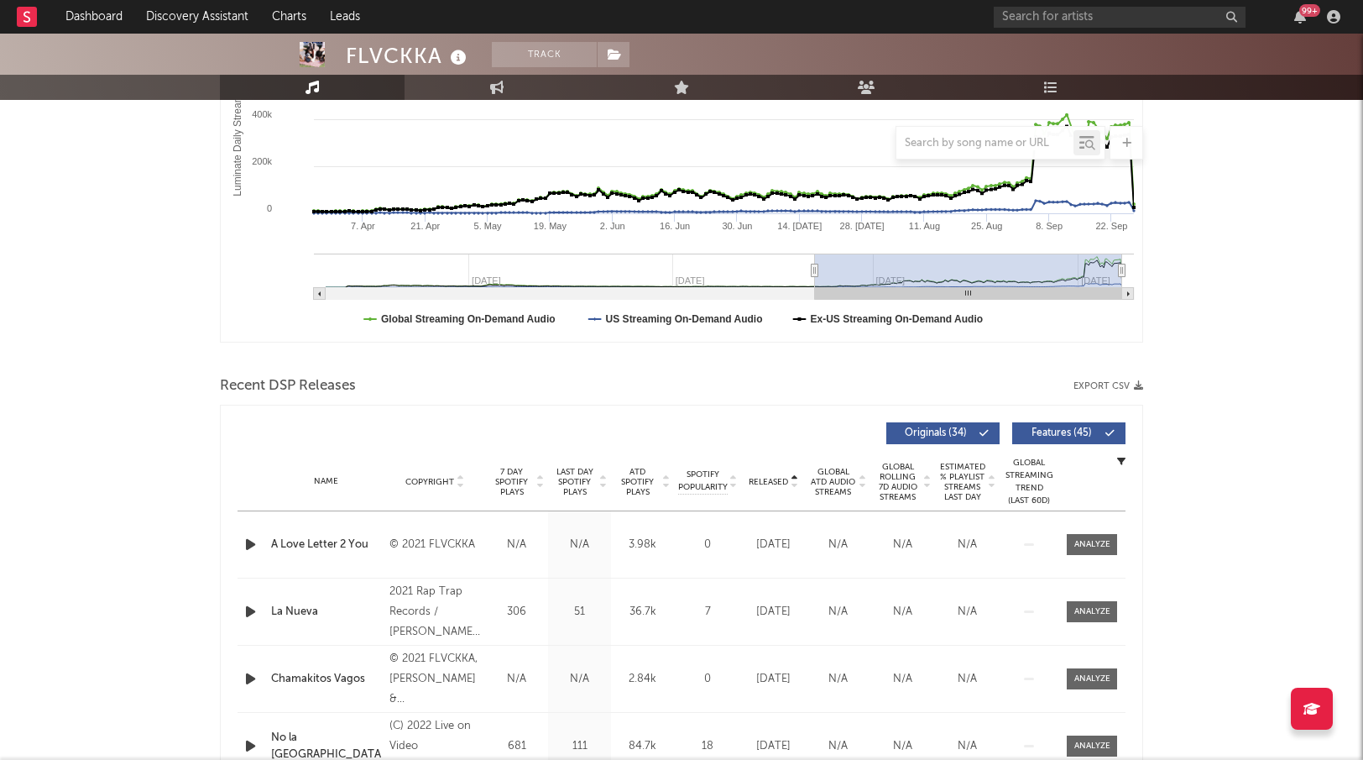
click at [766, 478] on span "Released" at bounding box center [768, 482] width 39 height 10
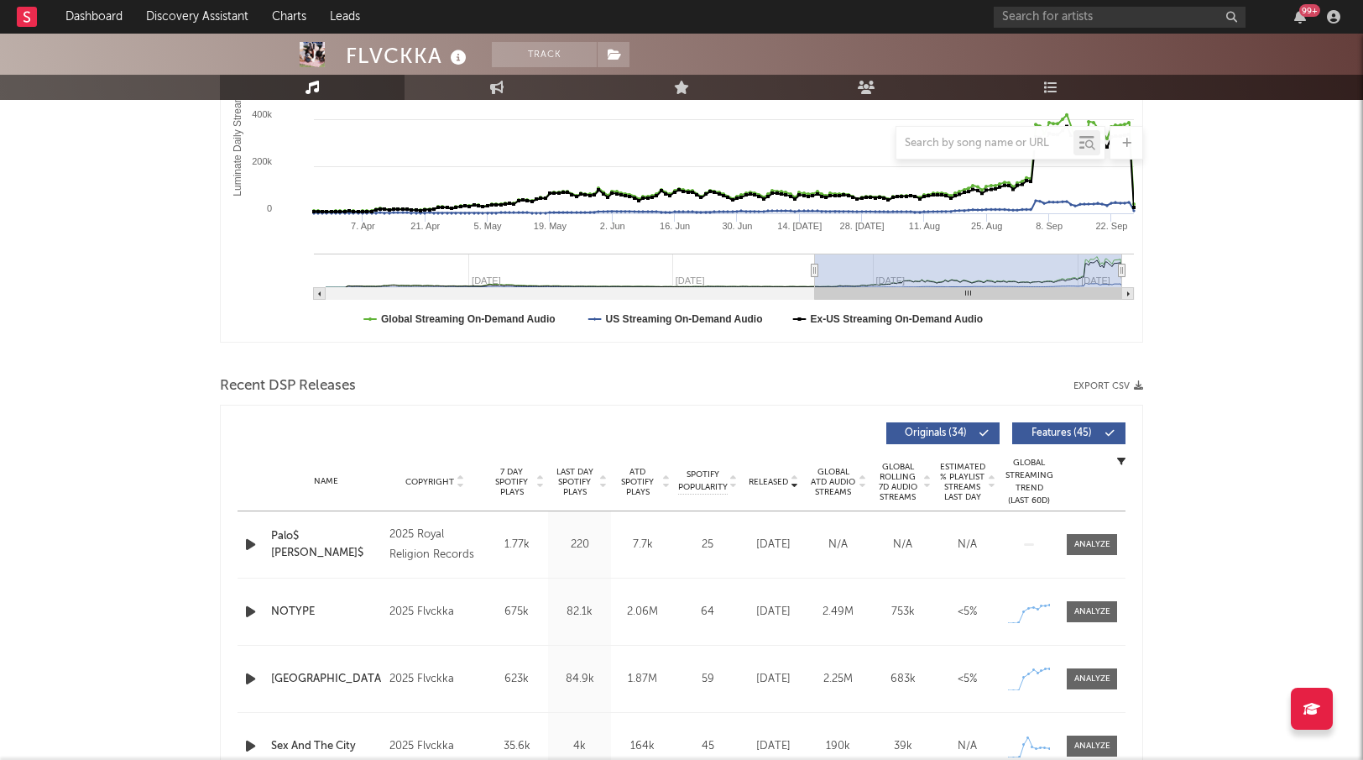
click at [766, 478] on span "Released" at bounding box center [768, 482] width 39 height 10
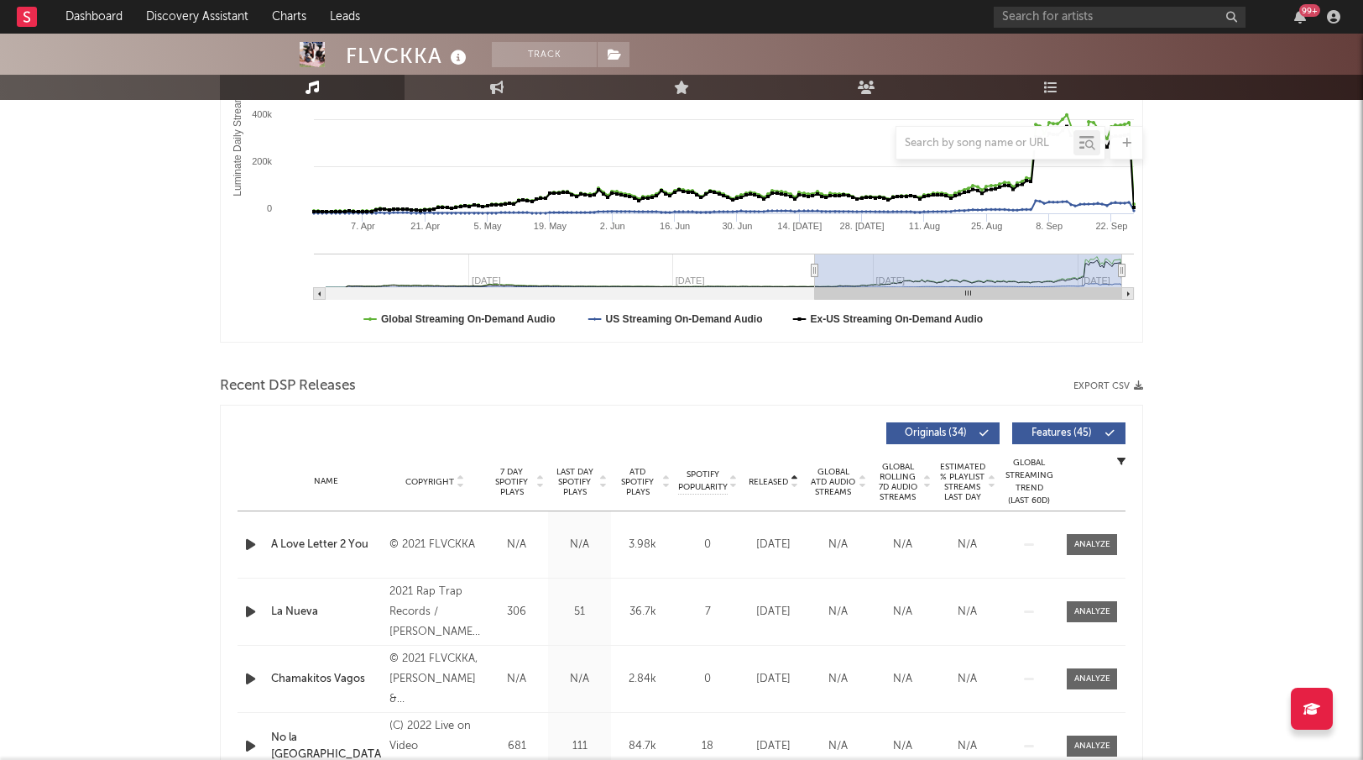
click at [766, 478] on span "Released" at bounding box center [768, 482] width 39 height 10
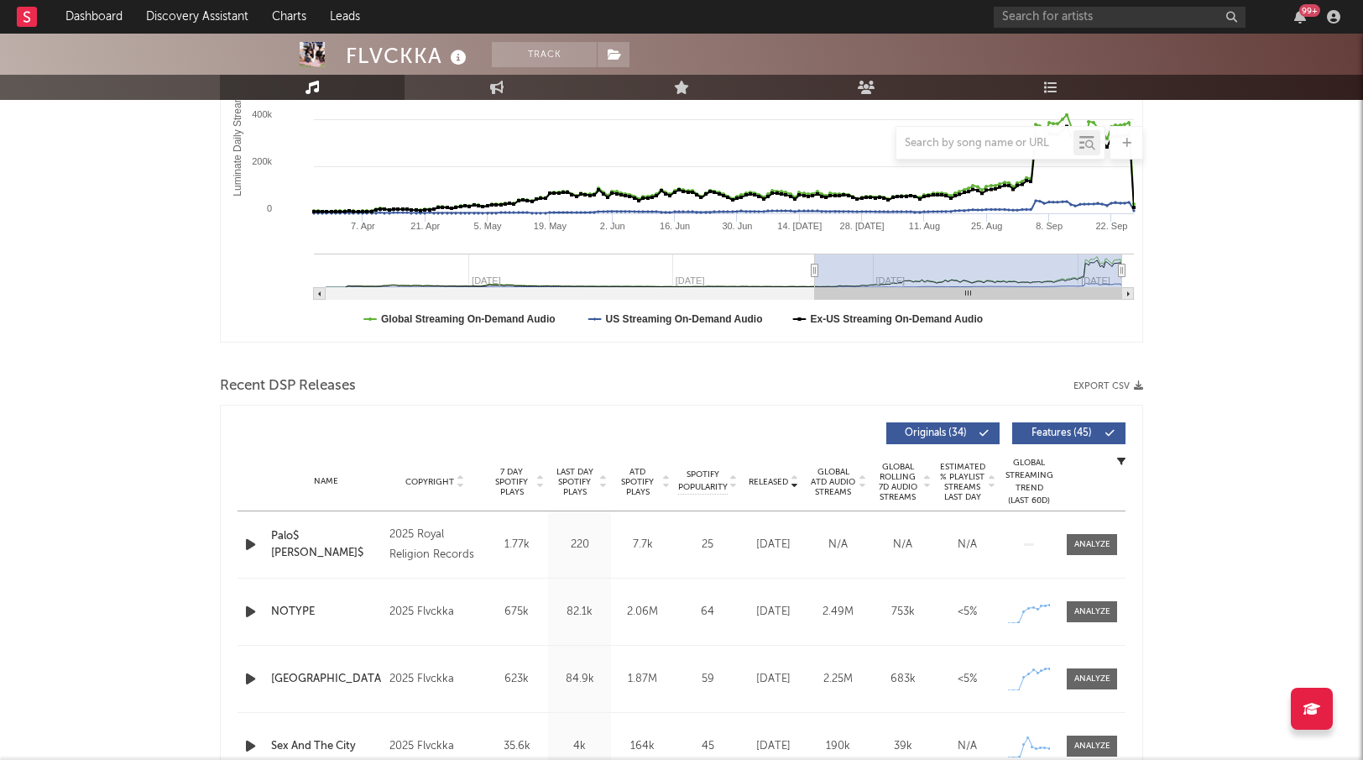
click at [1058, 433] on span "Features ( 45 )" at bounding box center [1061, 433] width 77 height 10
click at [249, 544] on icon "button" at bounding box center [251, 544] width 18 height 21
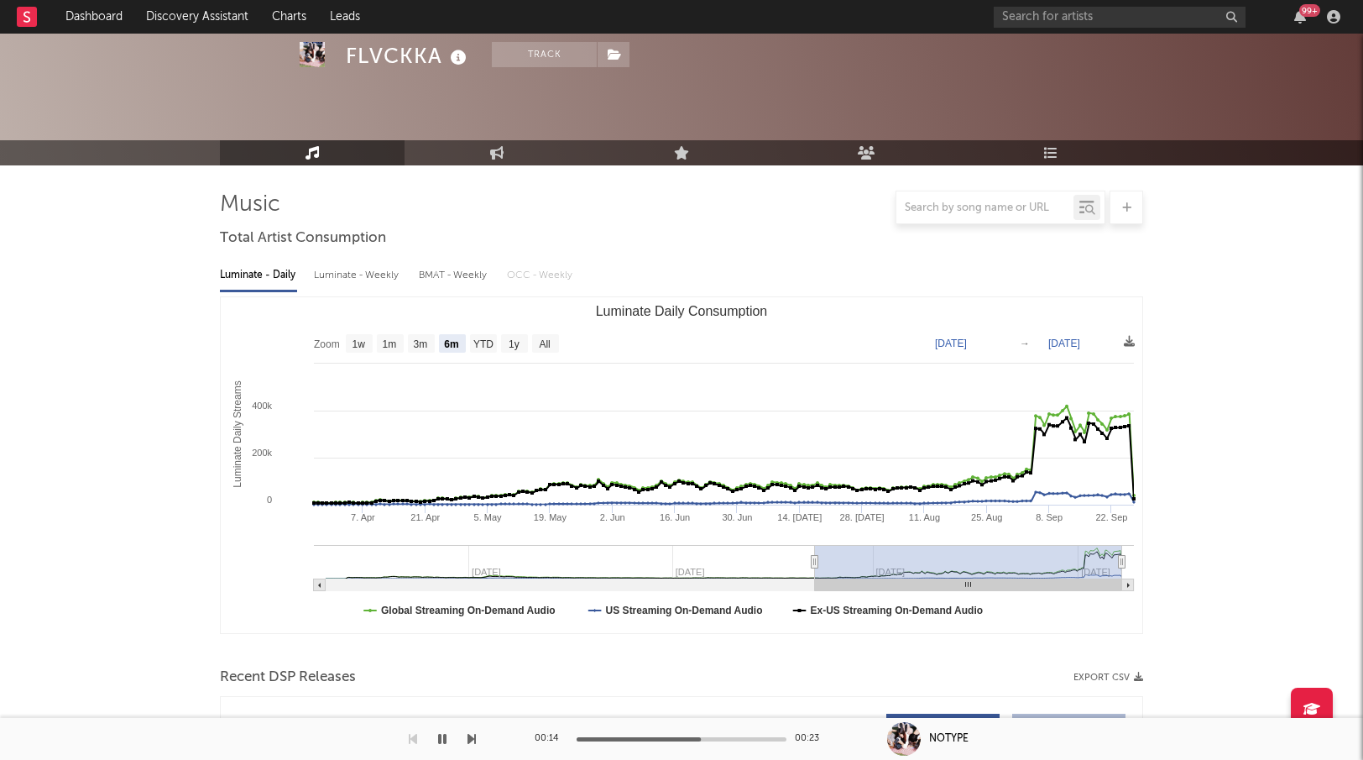
scroll to position [0, 0]
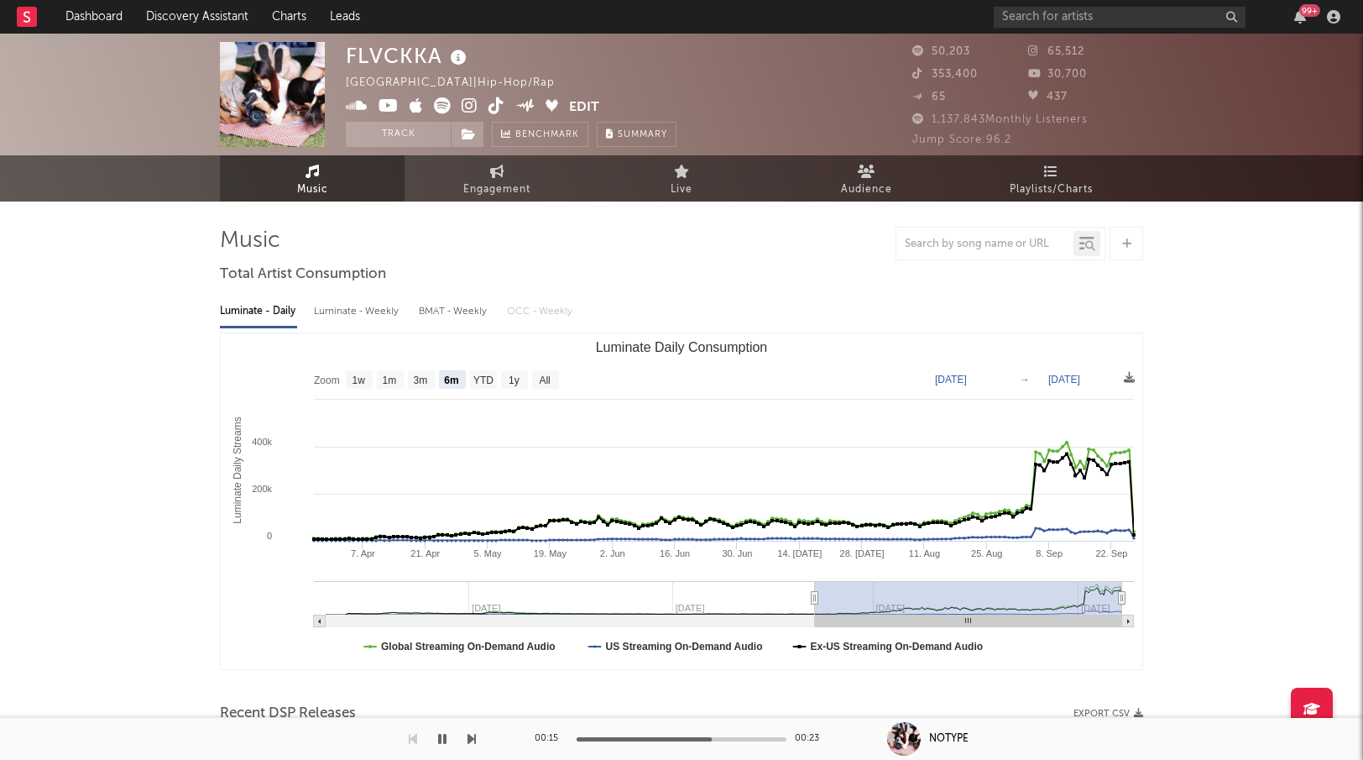
click at [468, 104] on icon at bounding box center [470, 105] width 16 height 17
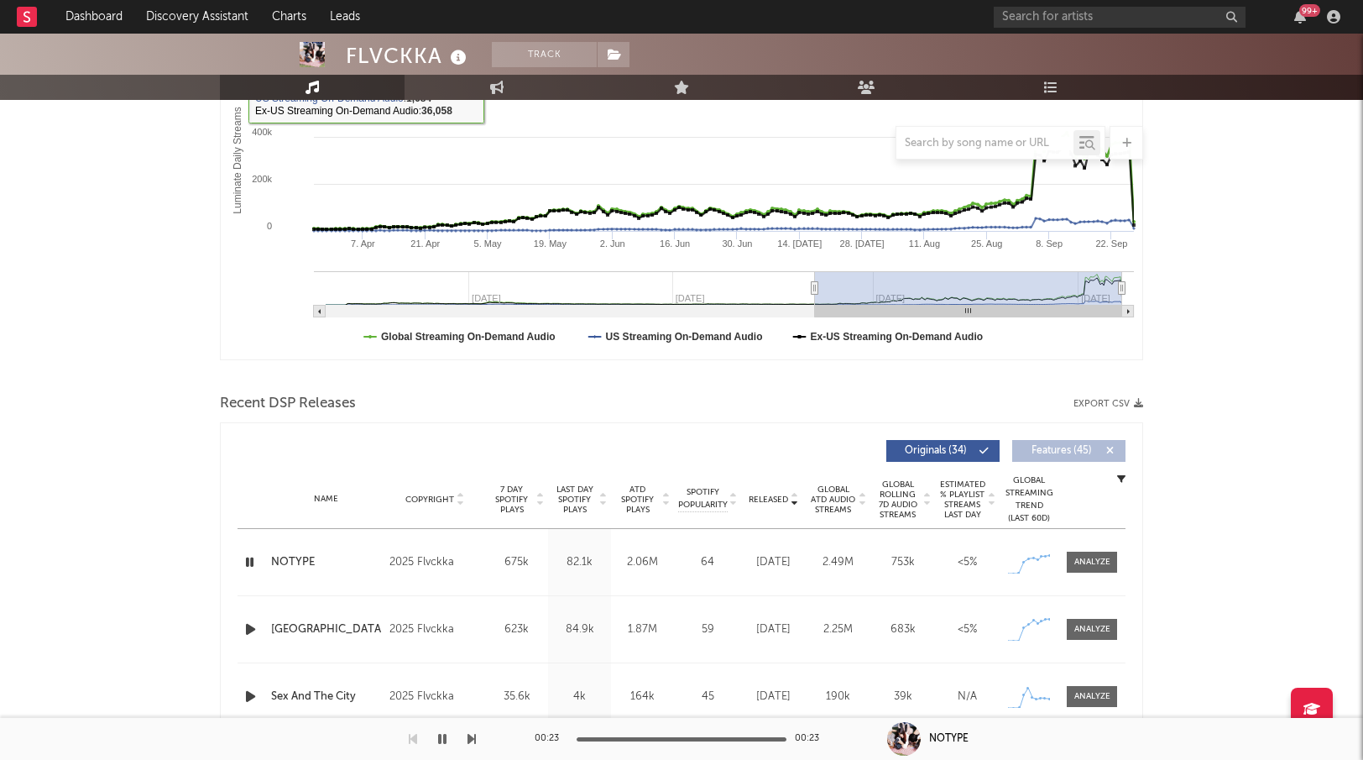
scroll to position [348, 0]
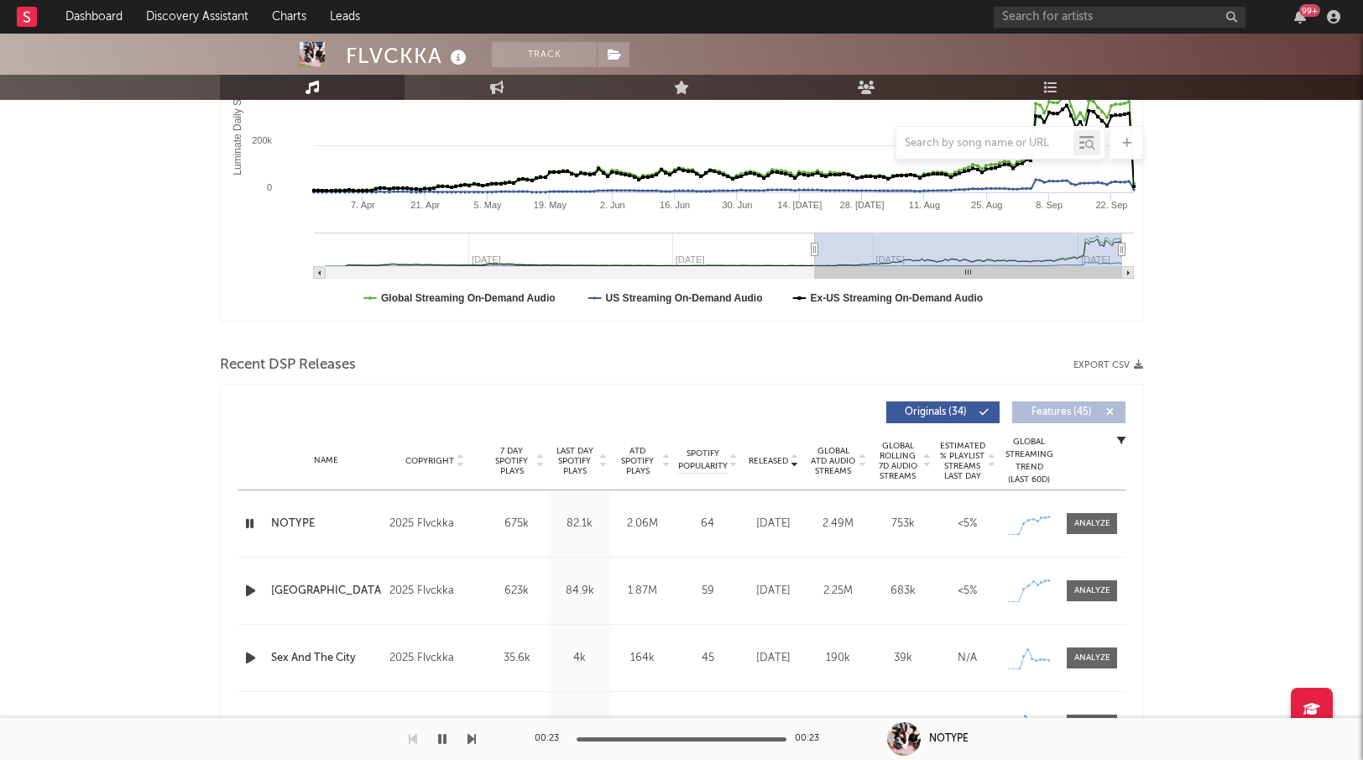
click at [255, 582] on icon "button" at bounding box center [251, 590] width 18 height 21
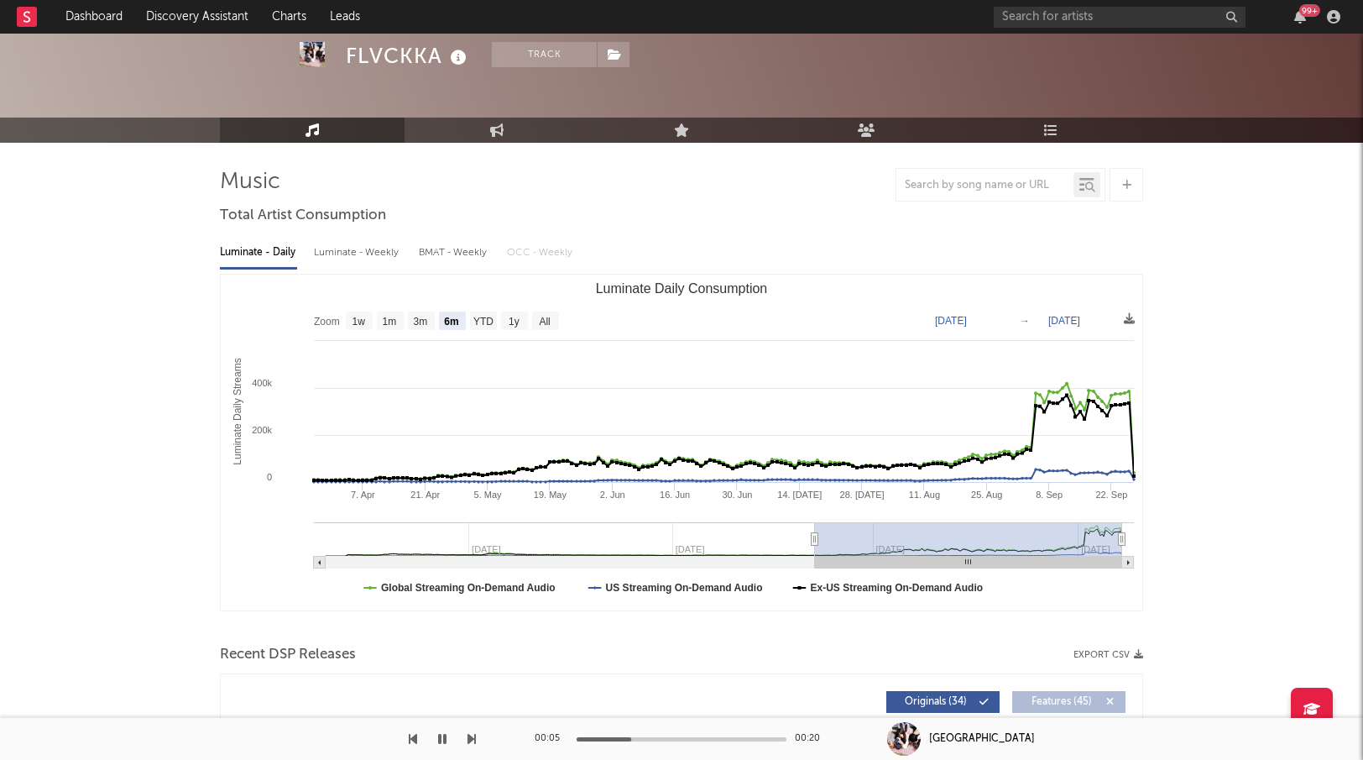
scroll to position [0, 0]
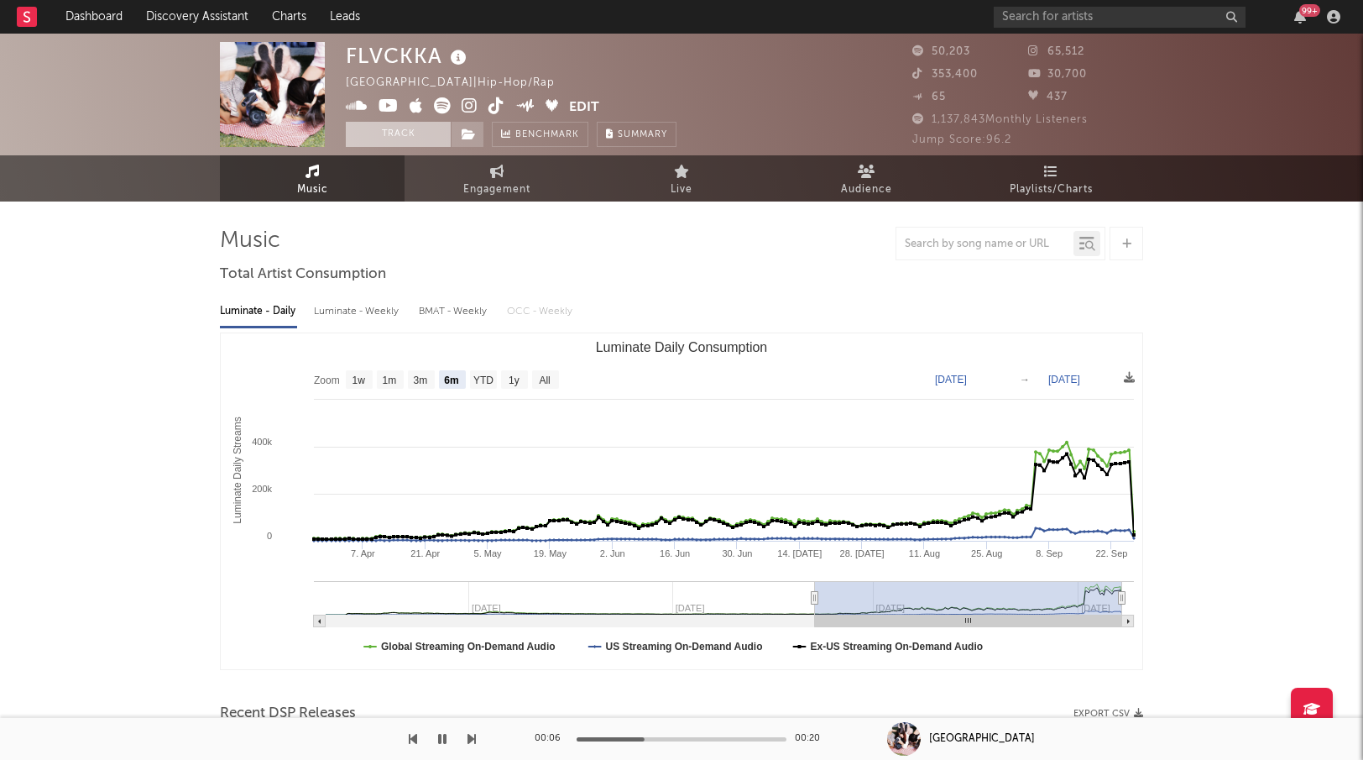
click at [425, 132] on button "Track" at bounding box center [398, 134] width 105 height 25
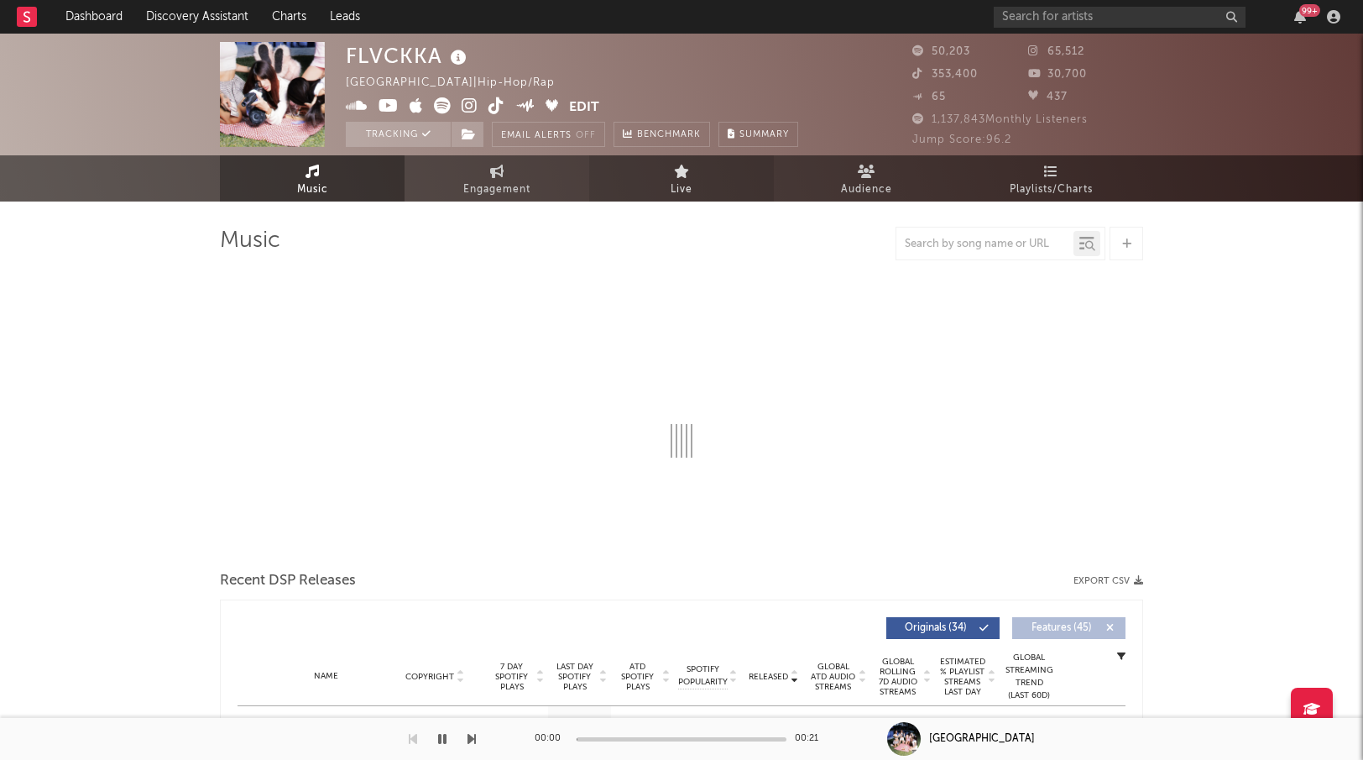
select select "6m"
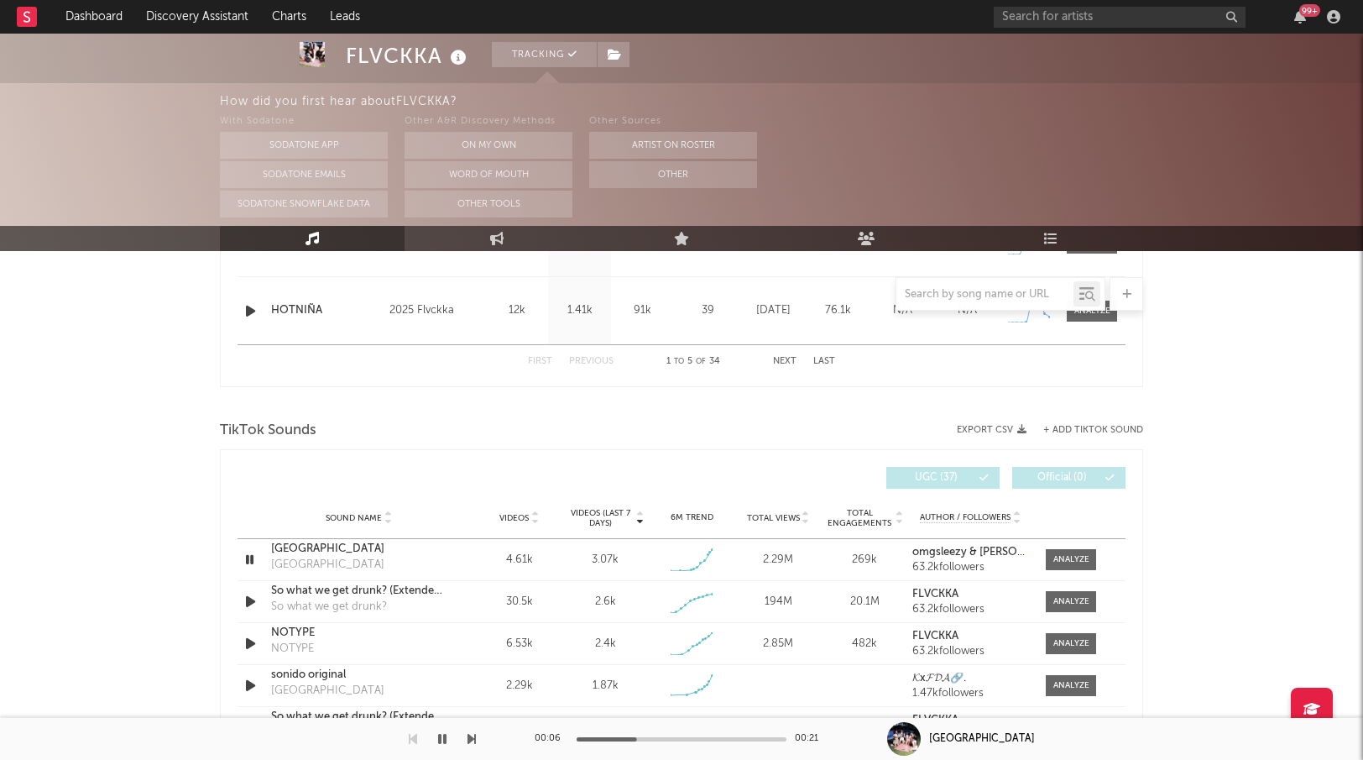
scroll to position [680, 0]
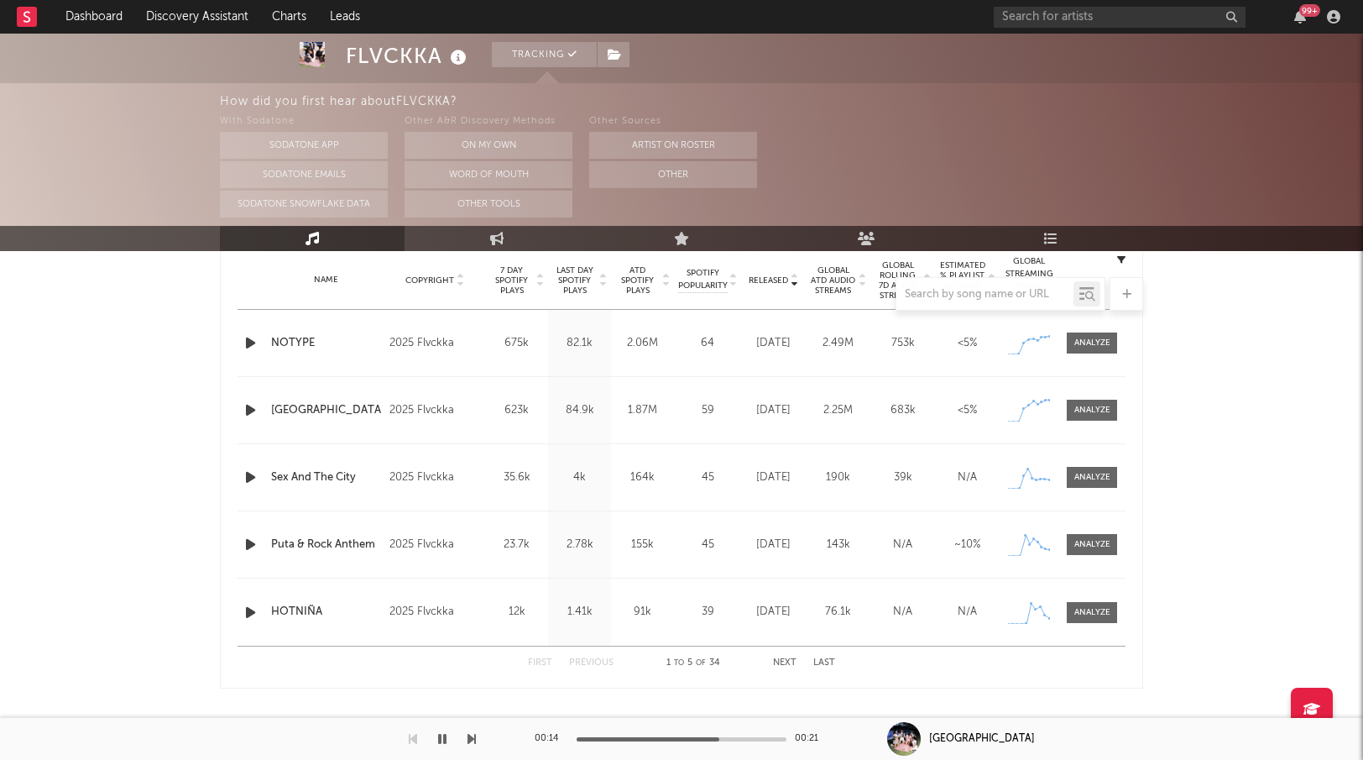
click at [253, 476] on icon "button" at bounding box center [251, 477] width 18 height 21
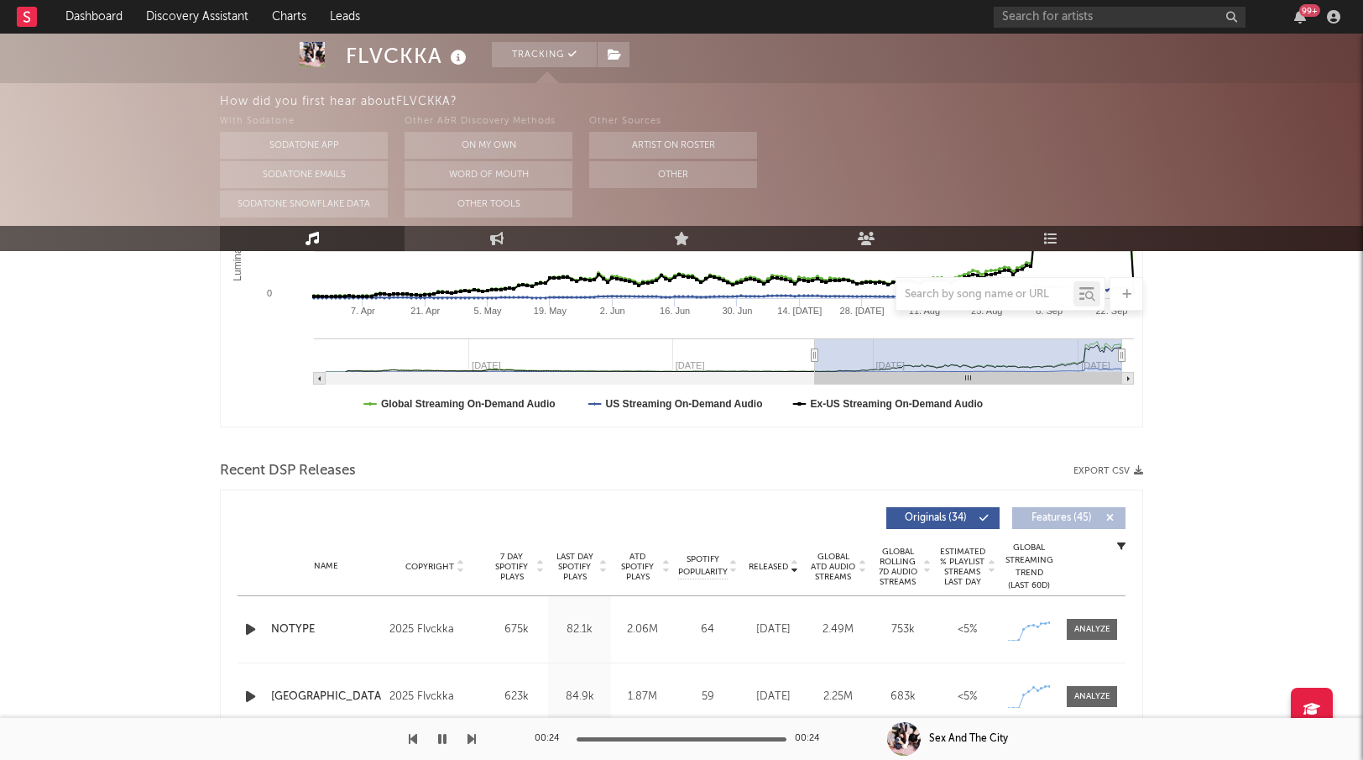
scroll to position [479, 0]
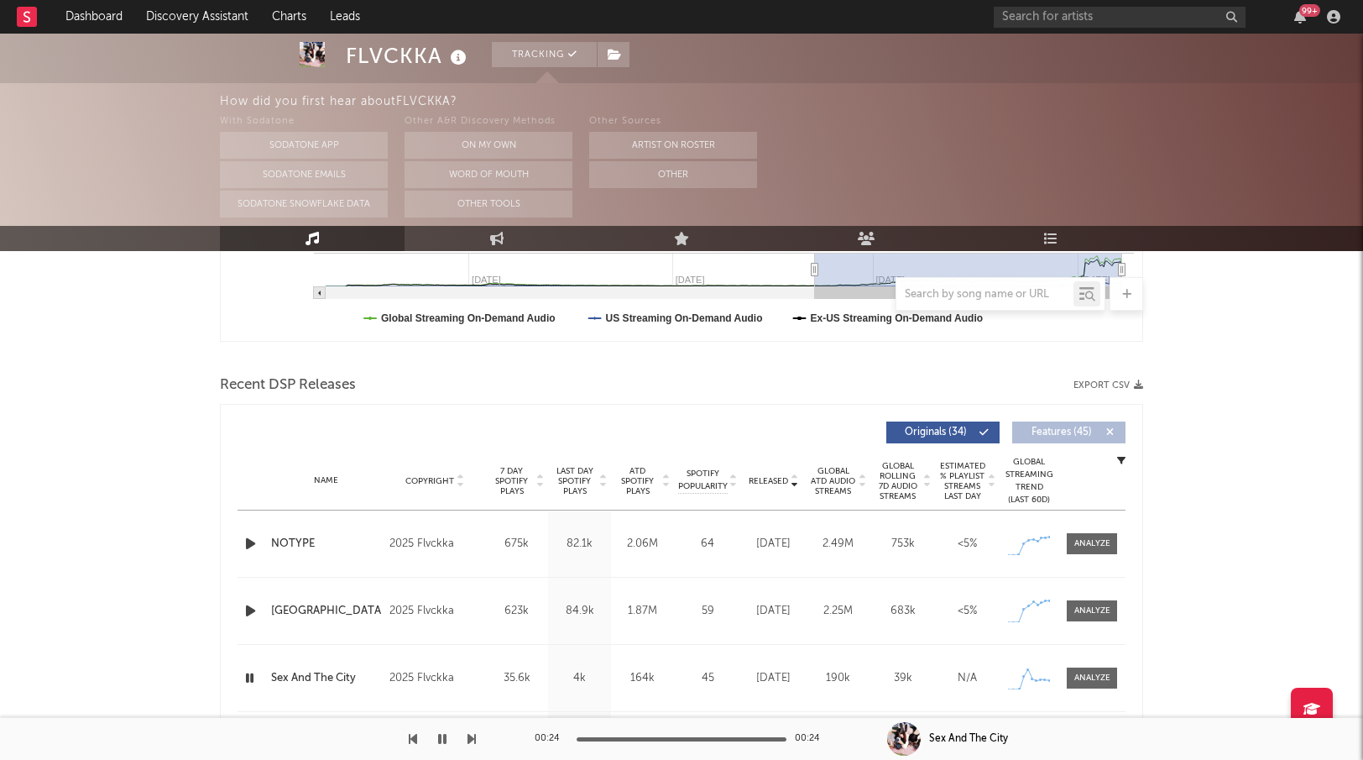
click at [249, 544] on icon "button" at bounding box center [251, 543] width 18 height 21
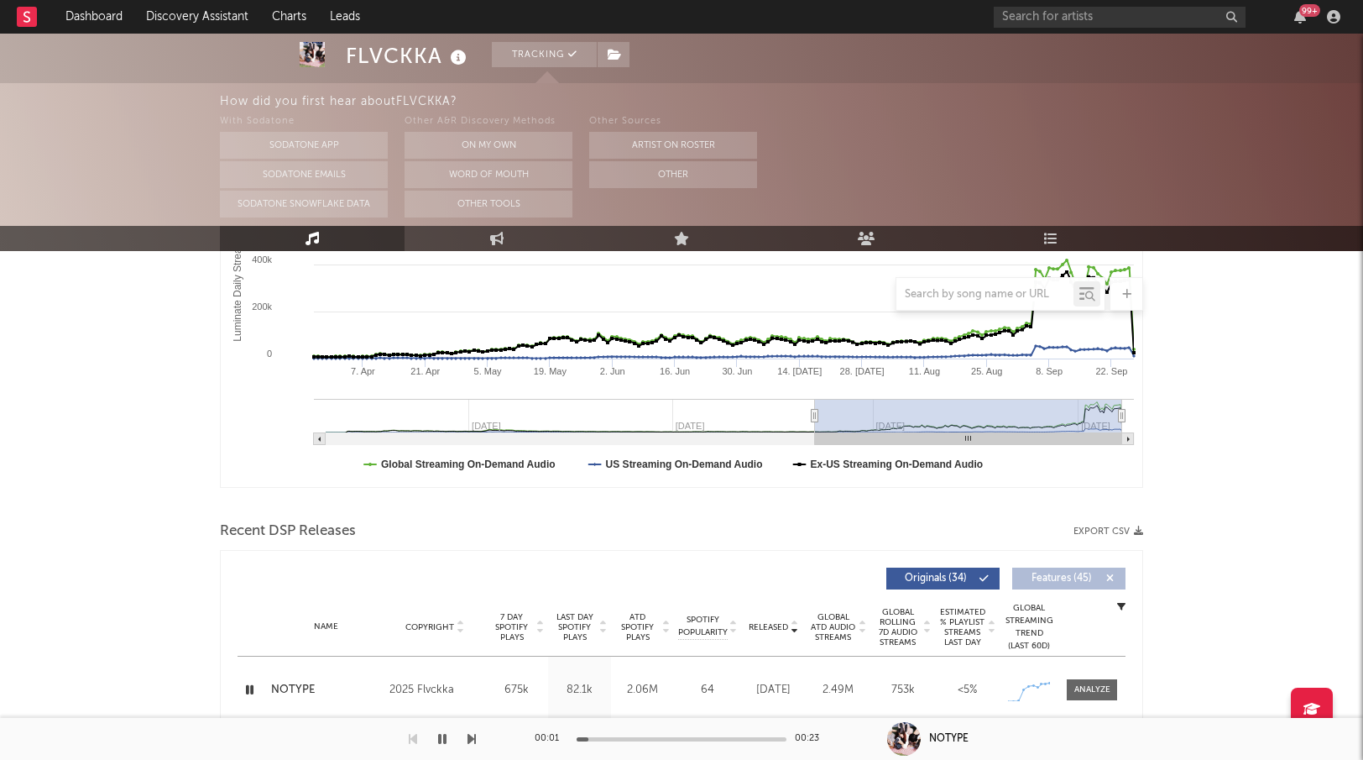
scroll to position [415, 0]
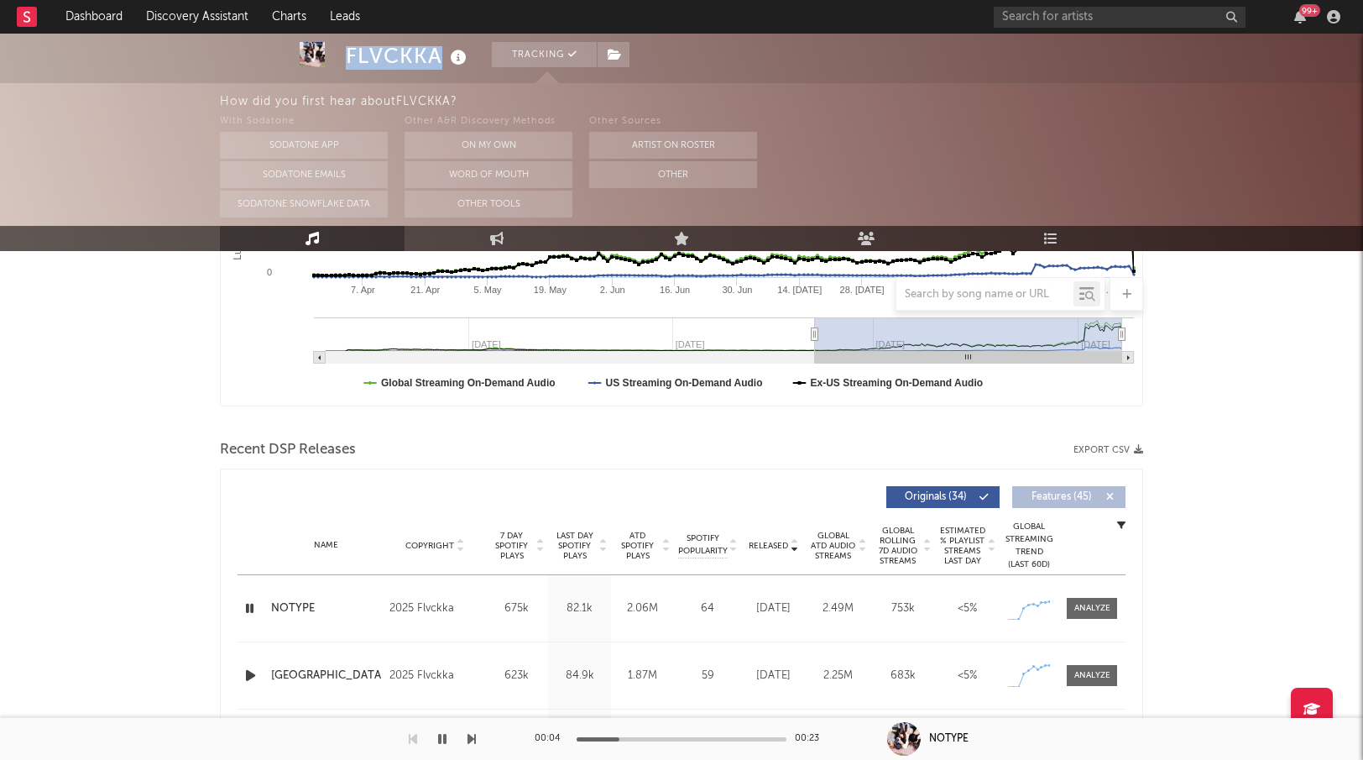
copy div "FLVCKKA"
drag, startPoint x: 441, startPoint y: 57, endPoint x: 346, endPoint y: 60, distance: 95.7
click at [346, 60] on div "FLVCKKA" at bounding box center [408, 56] width 125 height 28
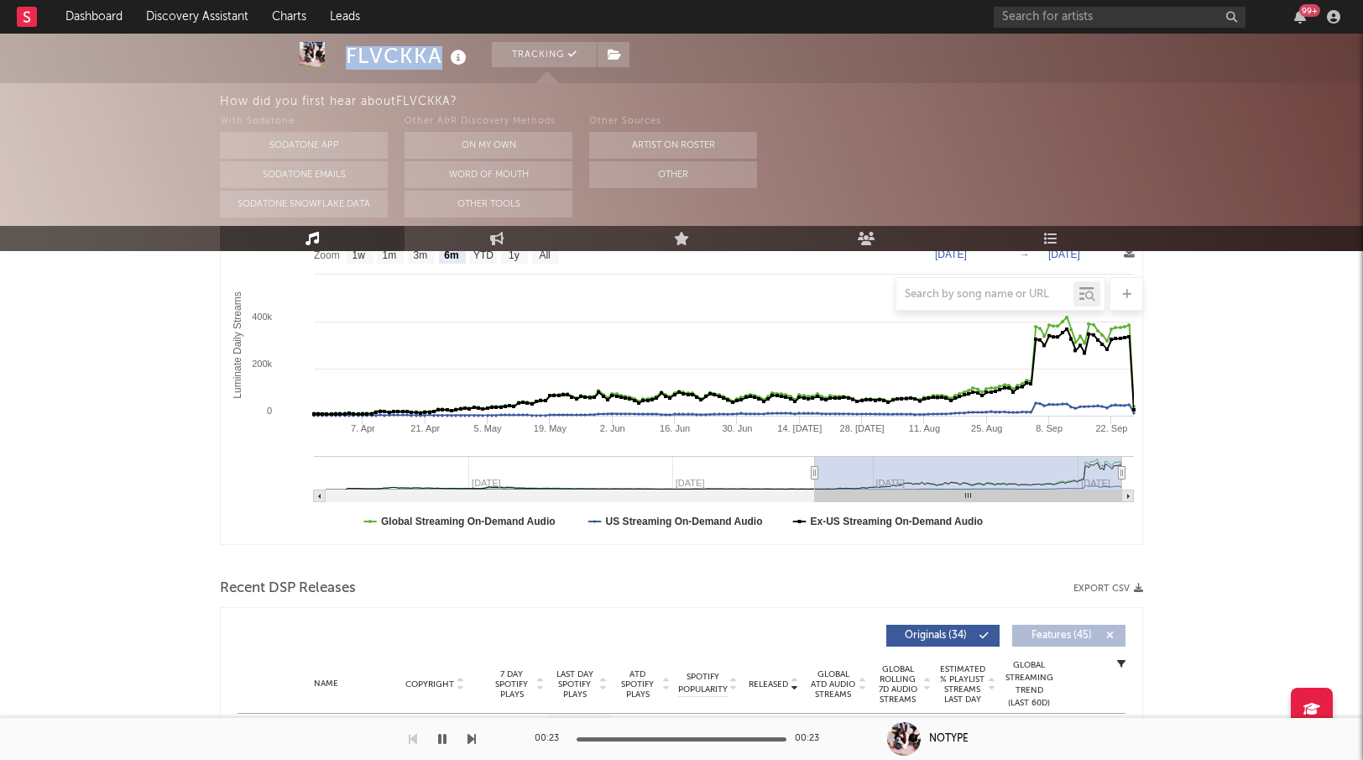
scroll to position [0, 0]
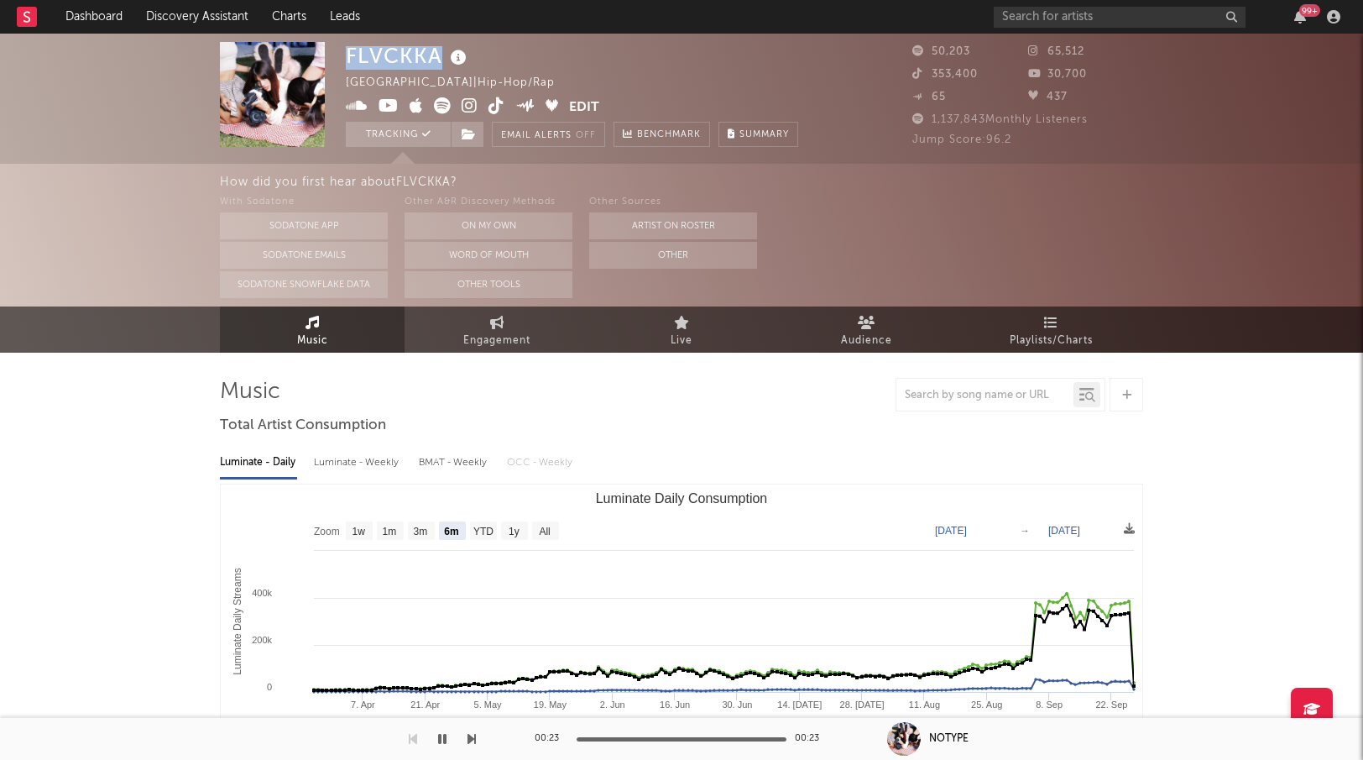
click at [473, 103] on icon at bounding box center [470, 105] width 16 height 17
click at [1086, 24] on input "text" at bounding box center [1120, 17] width 252 height 21
click at [1113, 21] on input "emjay" at bounding box center [1120, 17] width 252 height 21
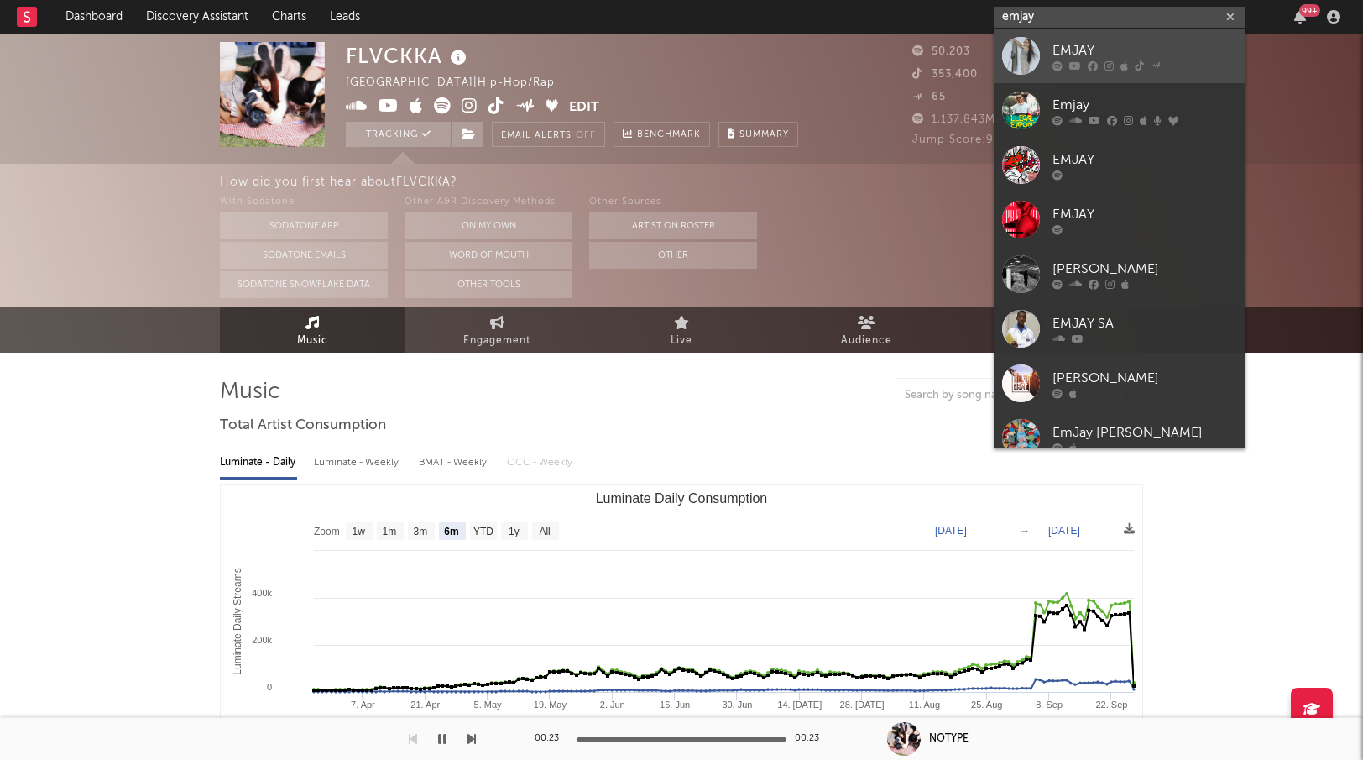
type input "emjay"
click at [1095, 55] on div "EMJAY" at bounding box center [1145, 50] width 185 height 20
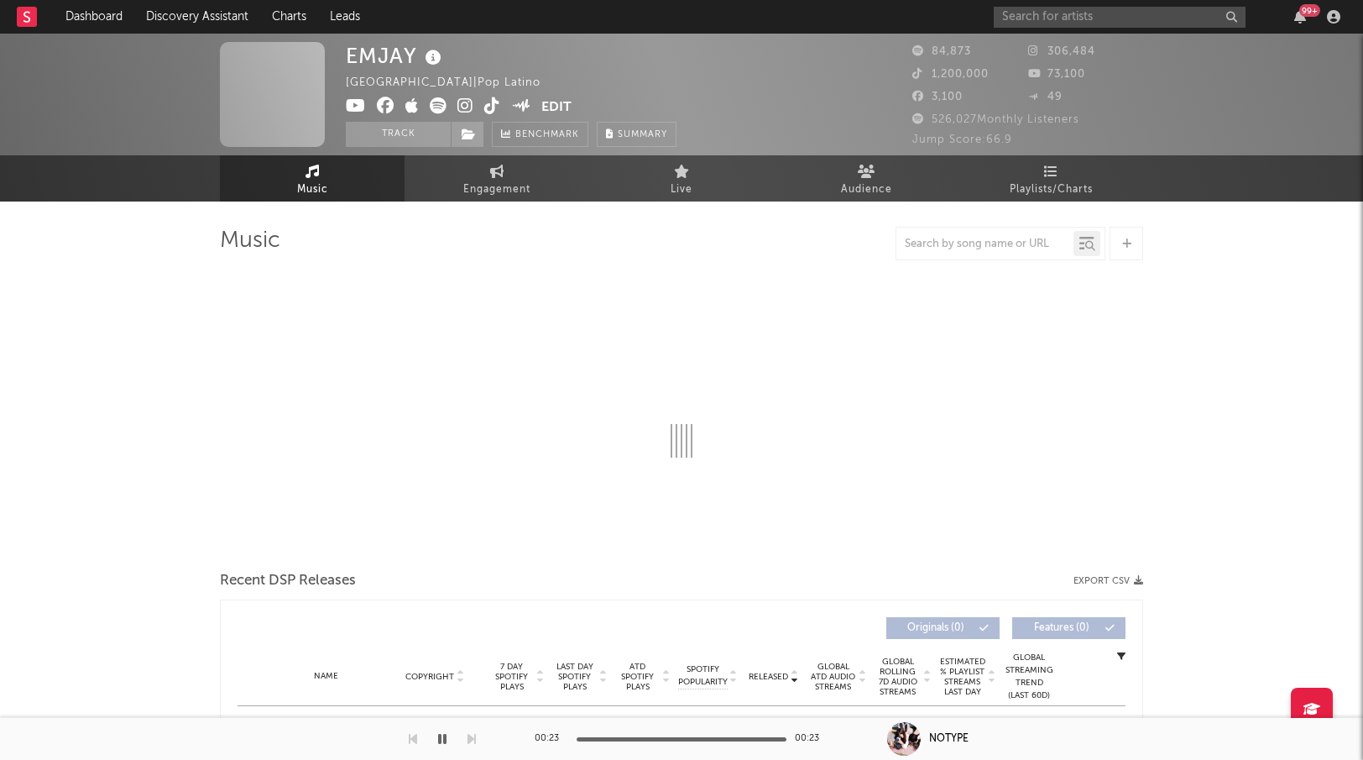
scroll to position [14, 0]
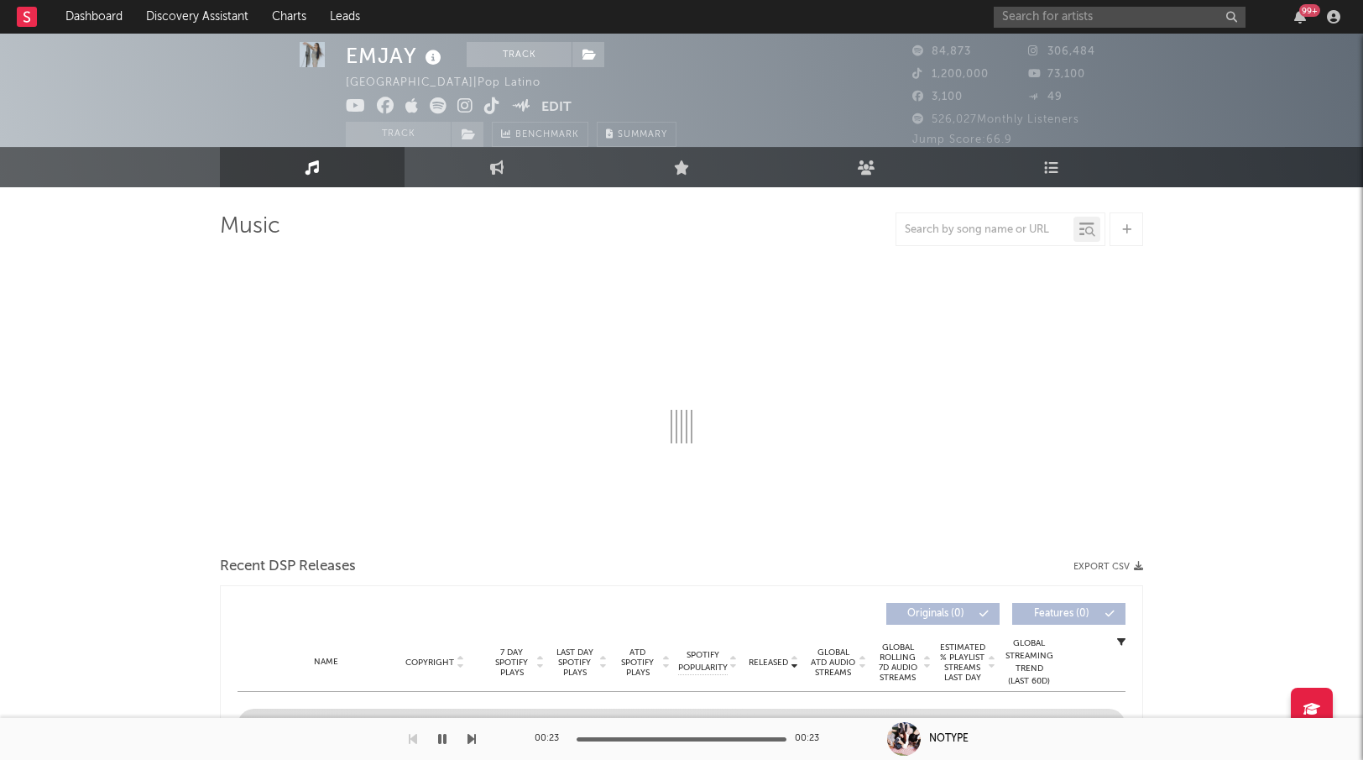
select select "6m"
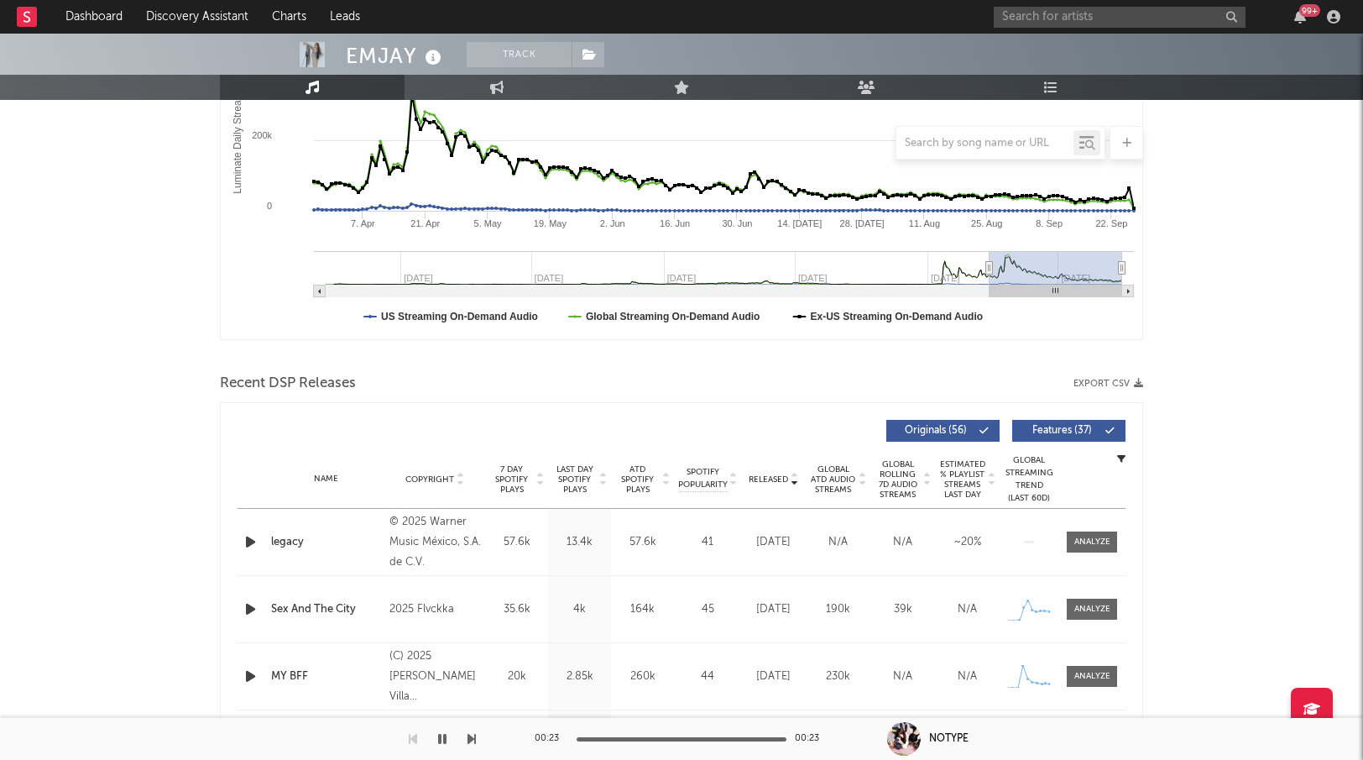
scroll to position [338, 0]
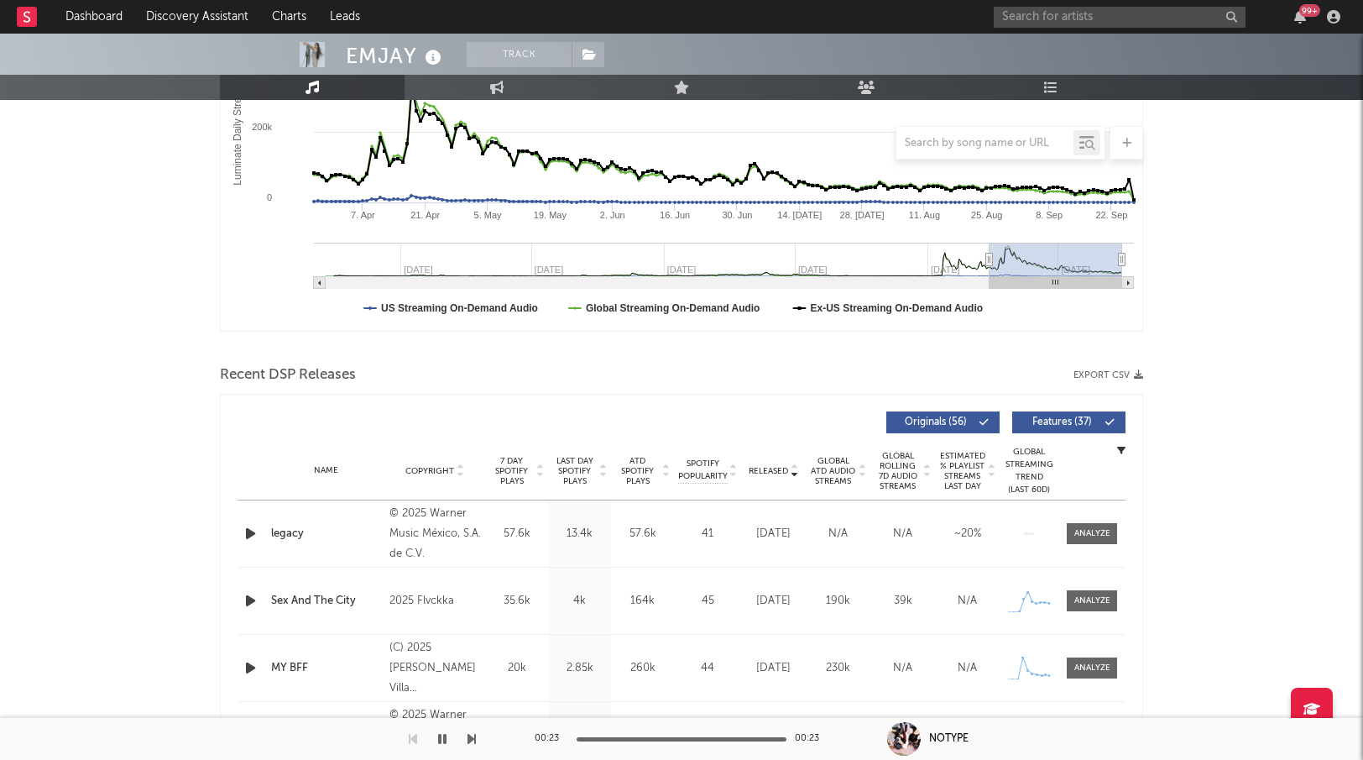
click at [259, 535] on icon "button" at bounding box center [251, 533] width 18 height 21
click at [766, 466] on span "Released" at bounding box center [768, 471] width 39 height 10
click at [1049, 420] on span "Features ( 37 )" at bounding box center [1061, 422] width 77 height 10
click at [253, 601] on icon "button" at bounding box center [251, 600] width 18 height 21
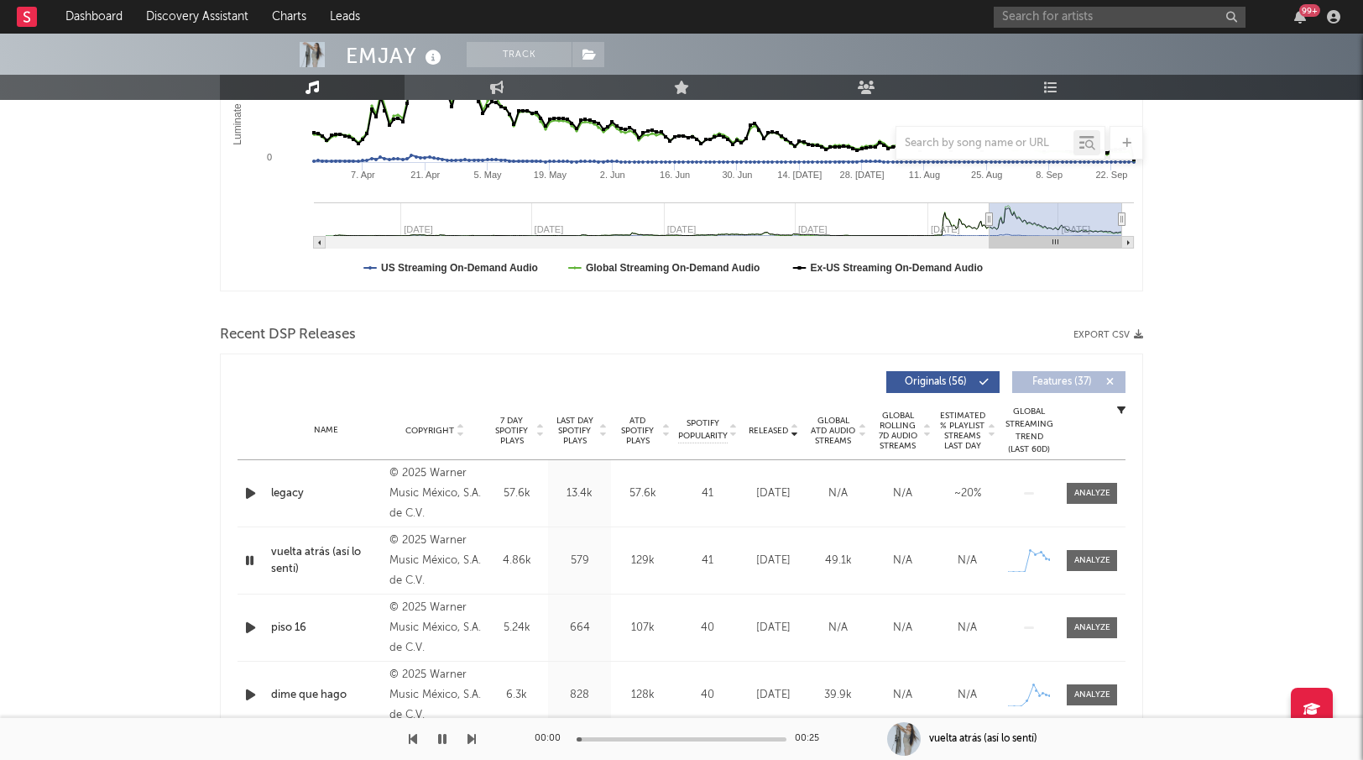
scroll to position [389, 0]
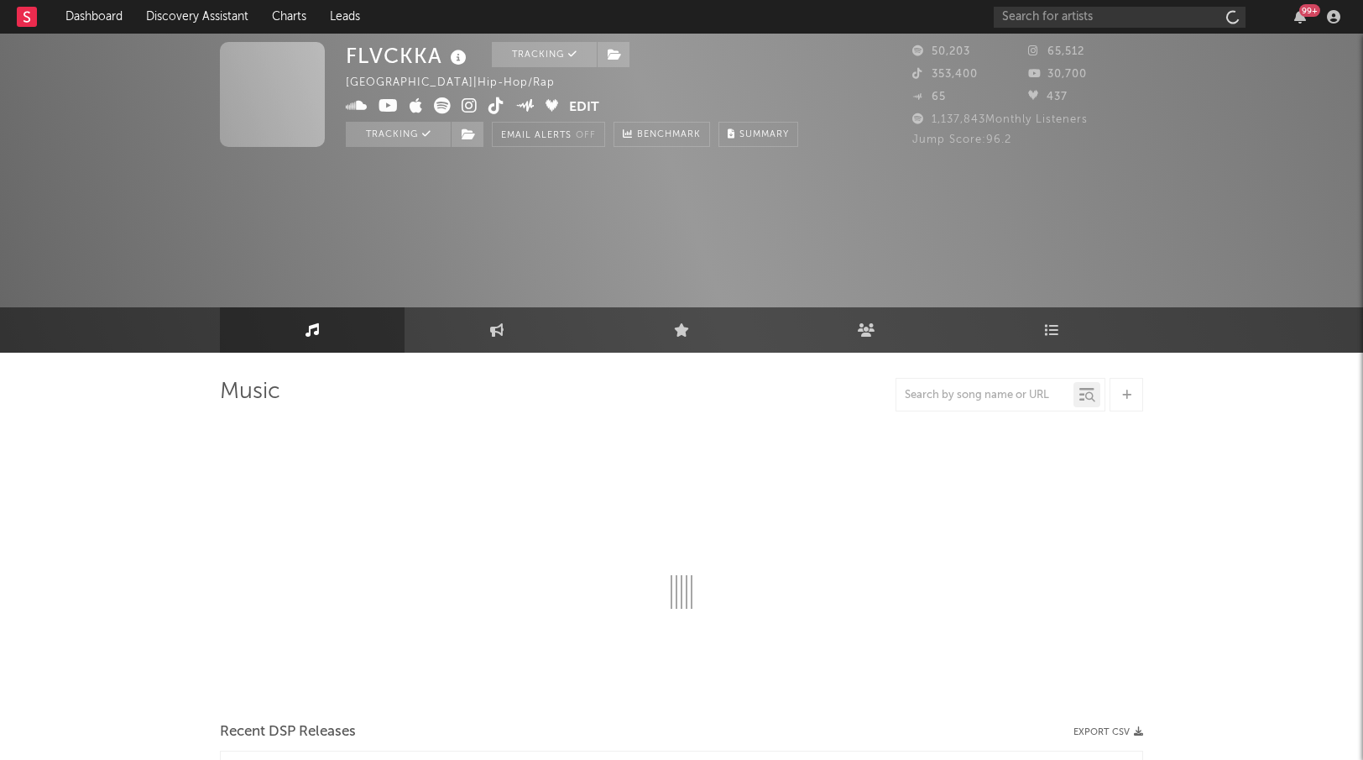
select select "6m"
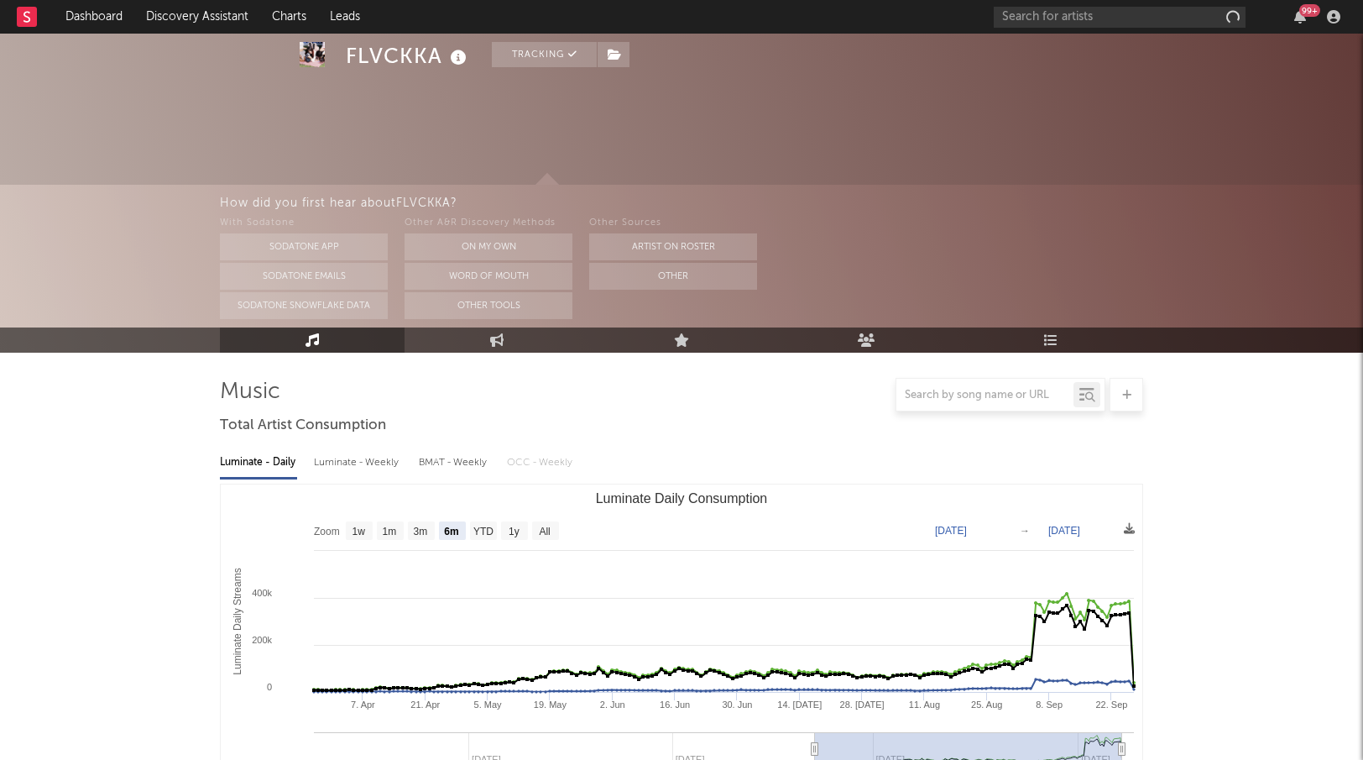
scroll to position [152, 0]
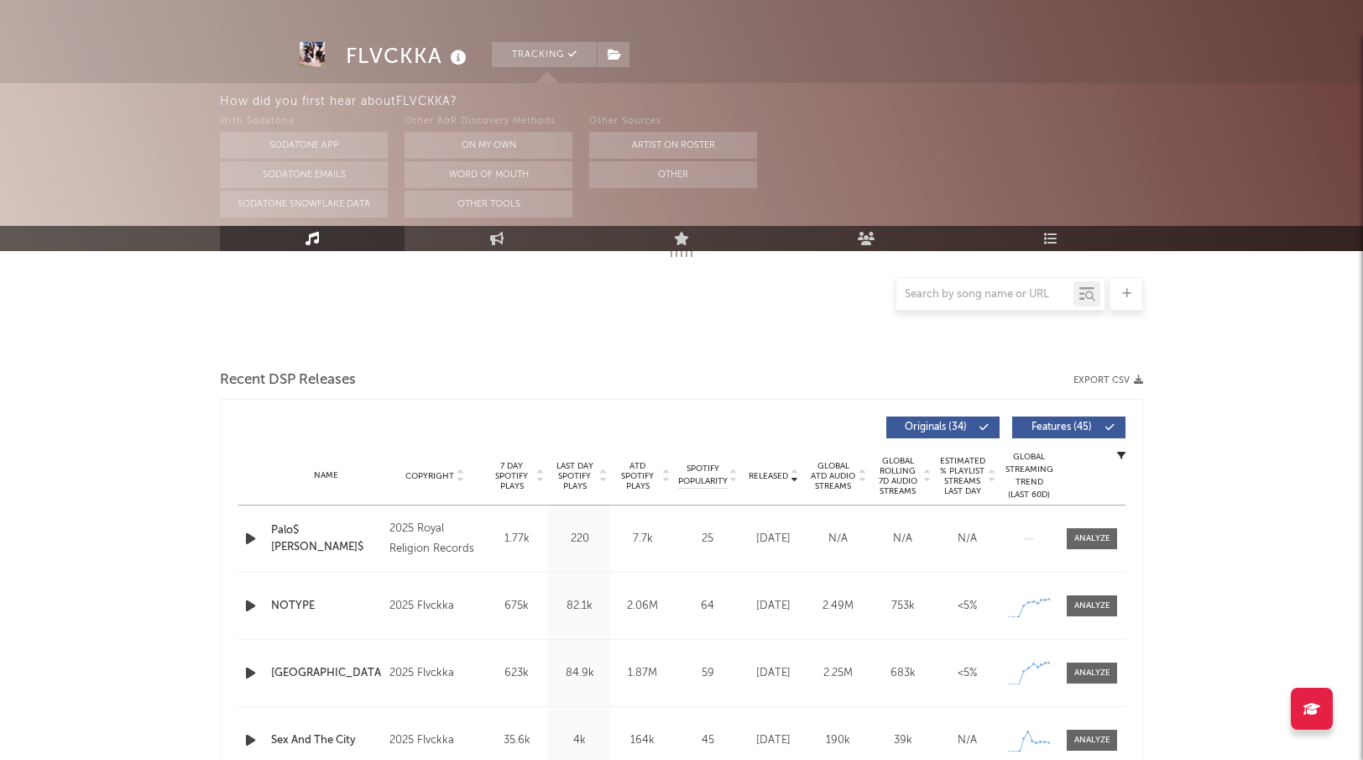
select select "6m"
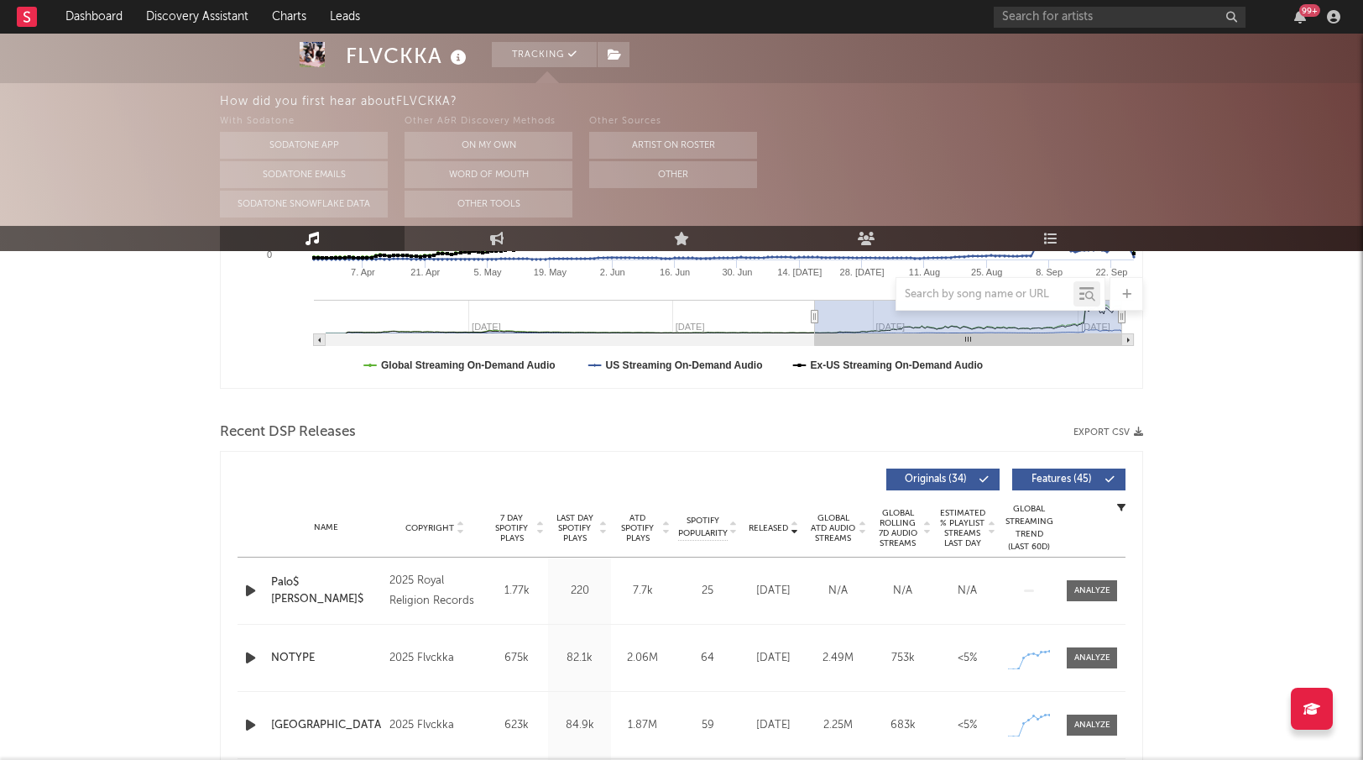
scroll to position [436, 0]
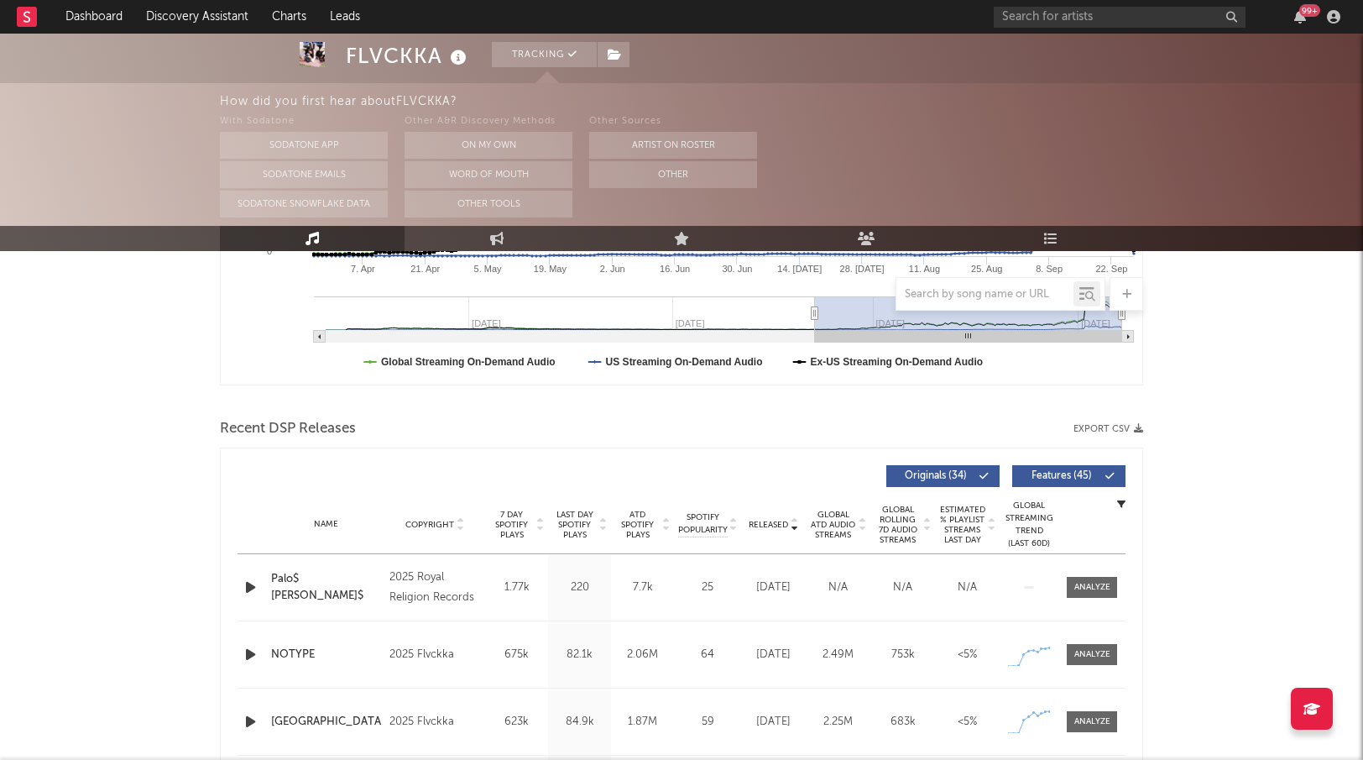
drag, startPoint x: 1045, startPoint y: 470, endPoint x: 1027, endPoint y: 470, distance: 17.6
click at [1045, 471] on span "Features ( 45 )" at bounding box center [1061, 476] width 77 height 10
click at [241, 583] on div at bounding box center [252, 587] width 29 height 21
click at [252, 584] on icon "button" at bounding box center [251, 587] width 18 height 21
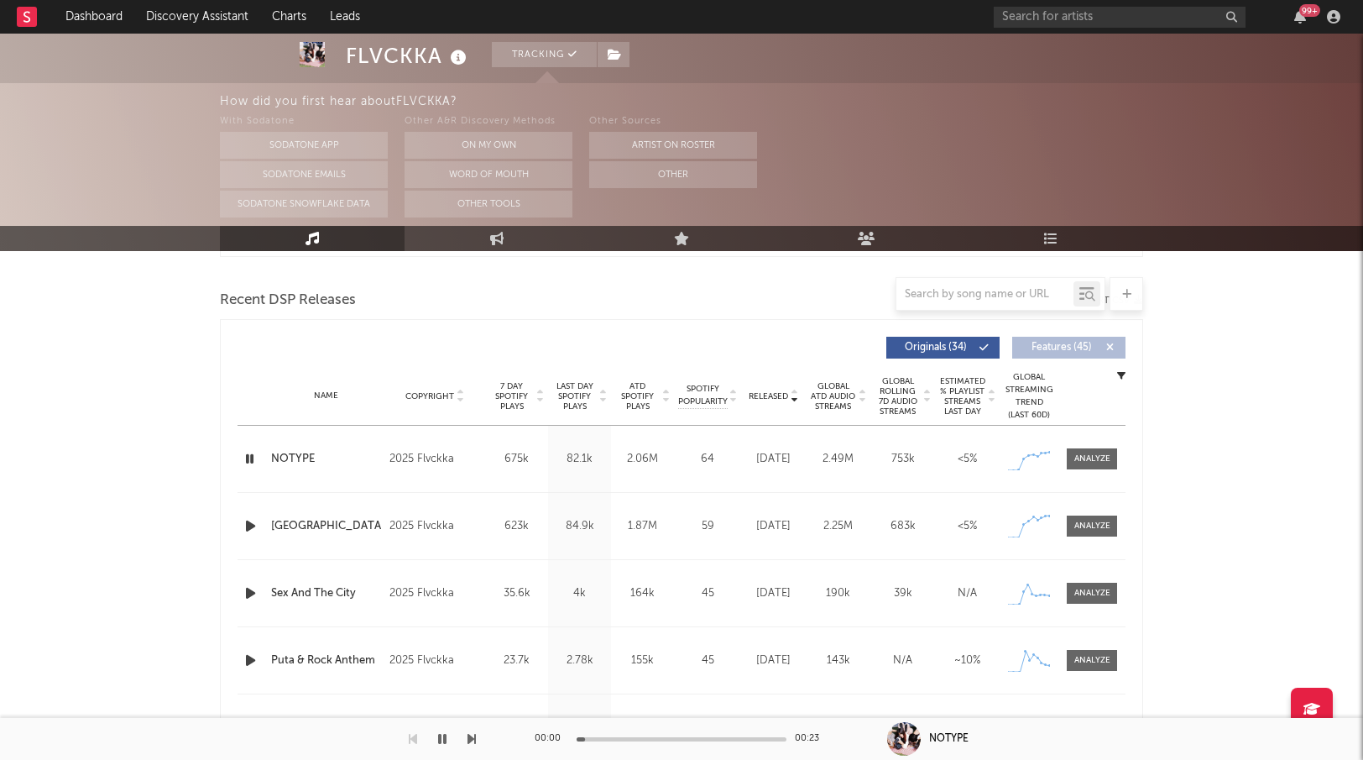
scroll to position [565, 0]
click at [250, 526] on icon "button" at bounding box center [251, 525] width 18 height 21
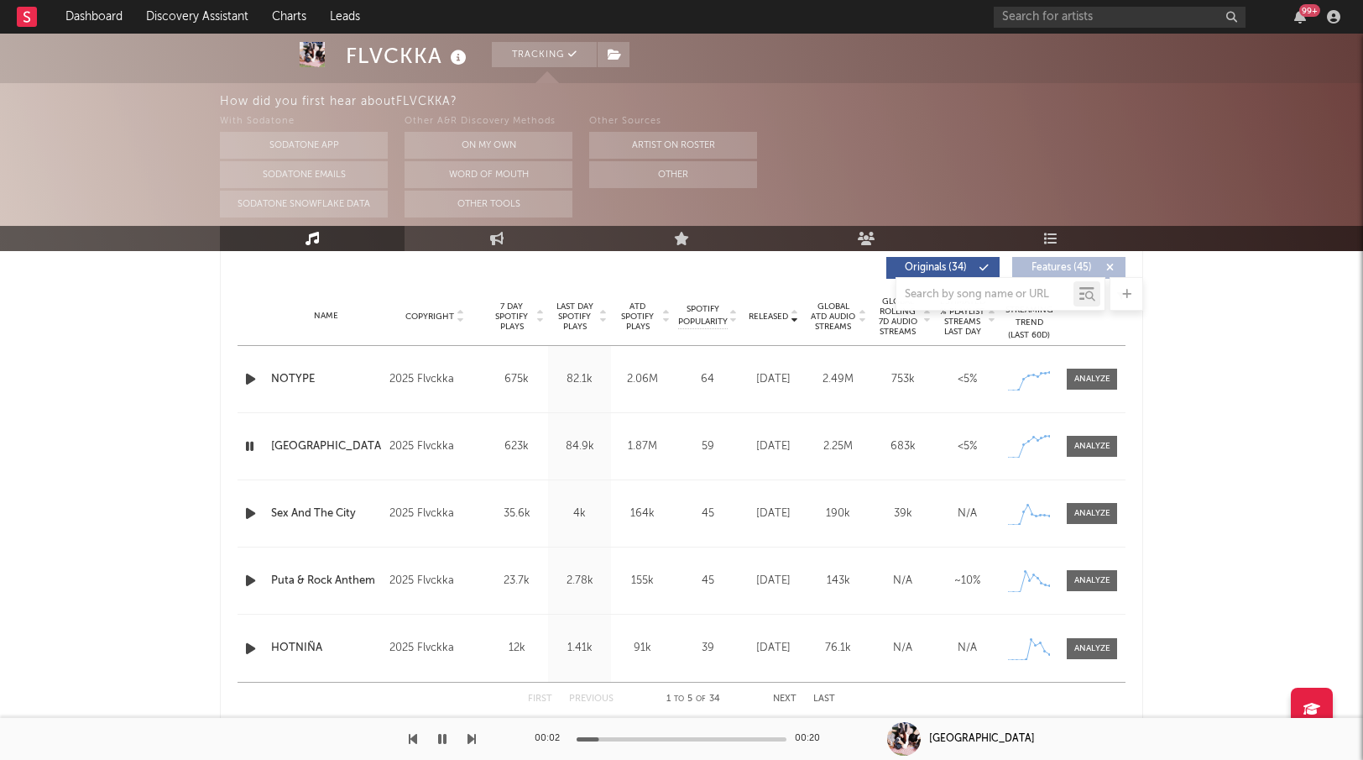
scroll to position [660, 0]
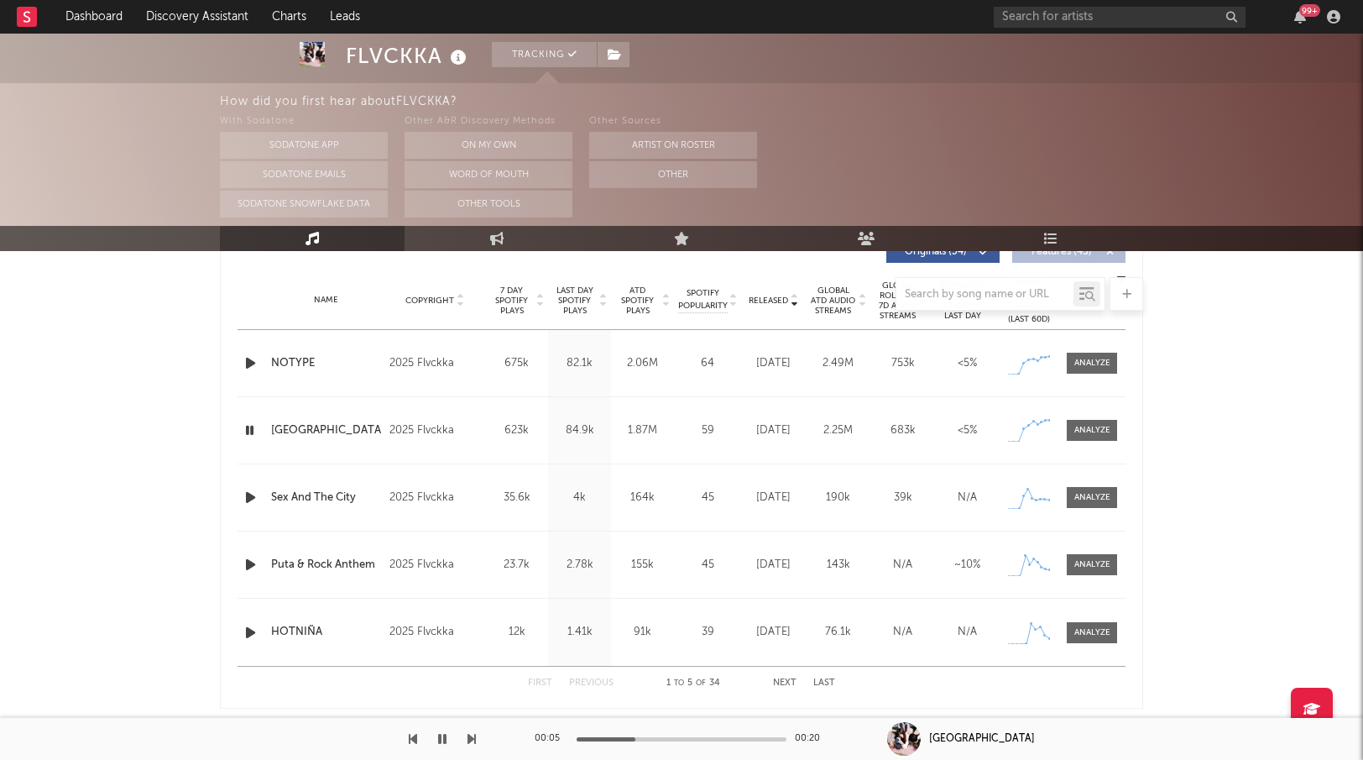
click at [253, 628] on icon "button" at bounding box center [251, 632] width 18 height 21
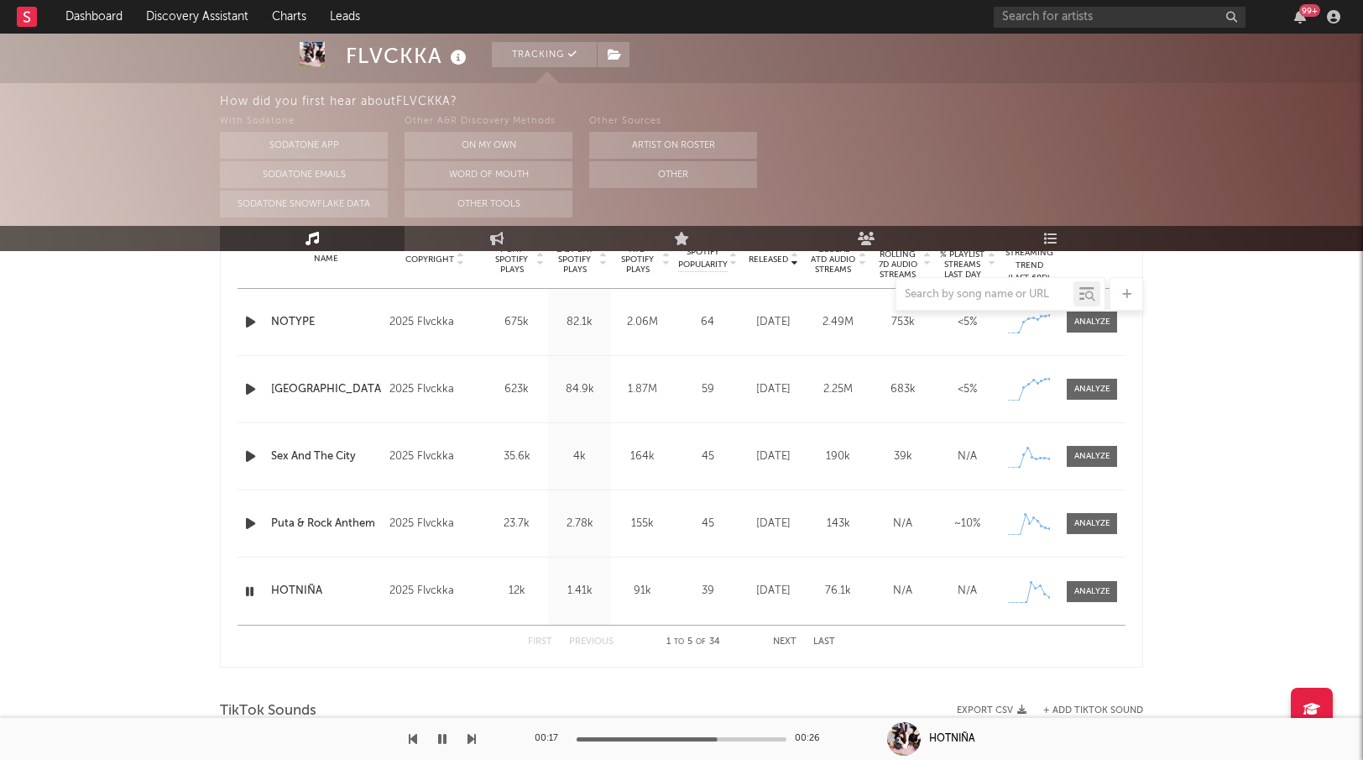
scroll to position [704, 0]
click at [790, 635] on button "Next" at bounding box center [785, 638] width 24 height 9
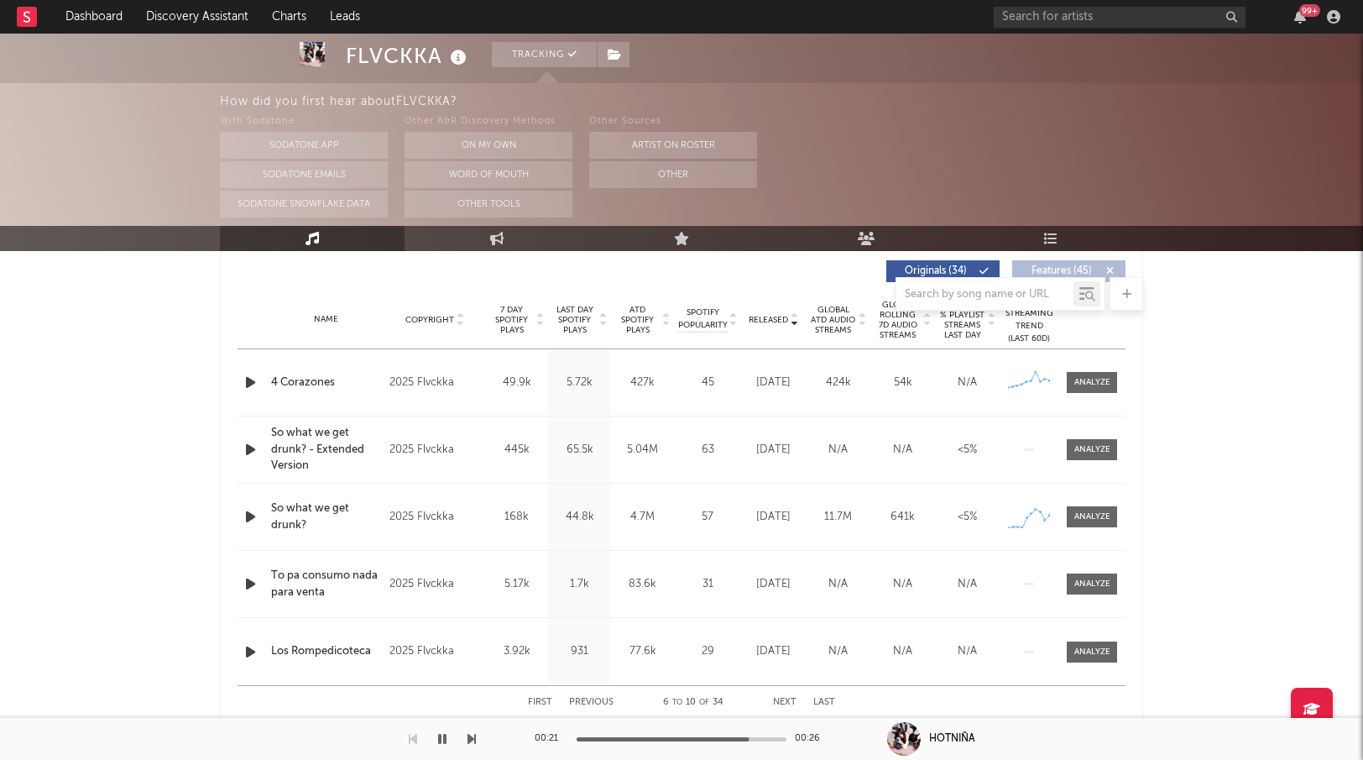
scroll to position [634, 0]
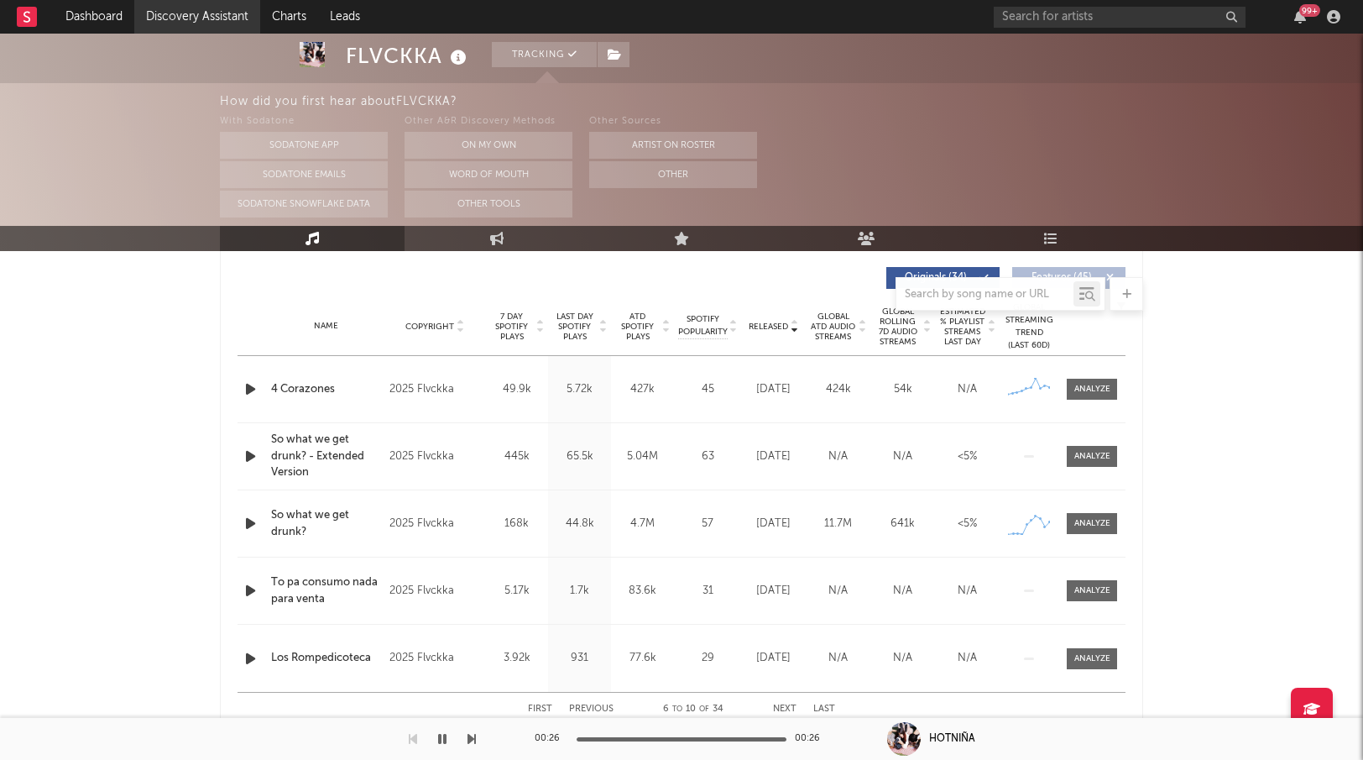
click at [167, 13] on link "Discovery Assistant" at bounding box center [197, 17] width 126 height 34
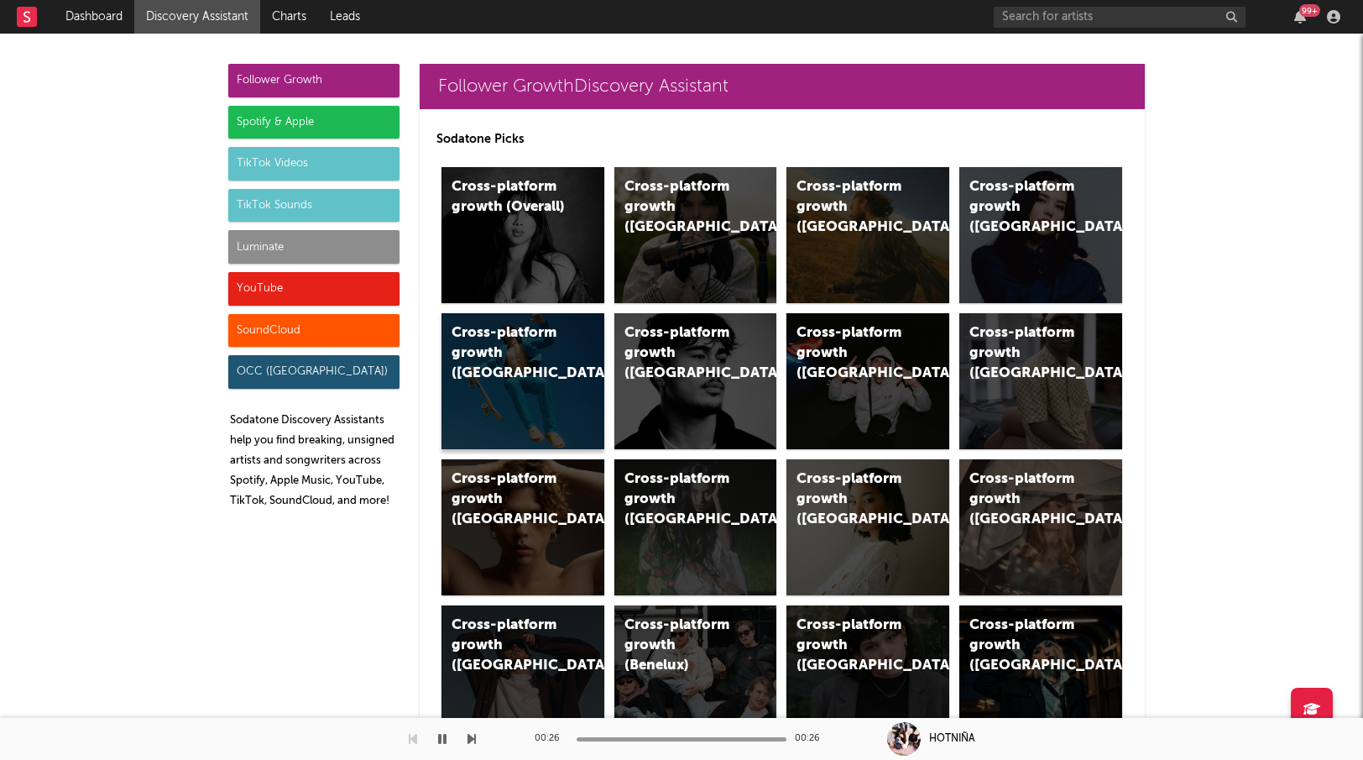
click at [563, 366] on div "Cross-platform growth ([GEOGRAPHIC_DATA])" at bounding box center [509, 353] width 114 height 60
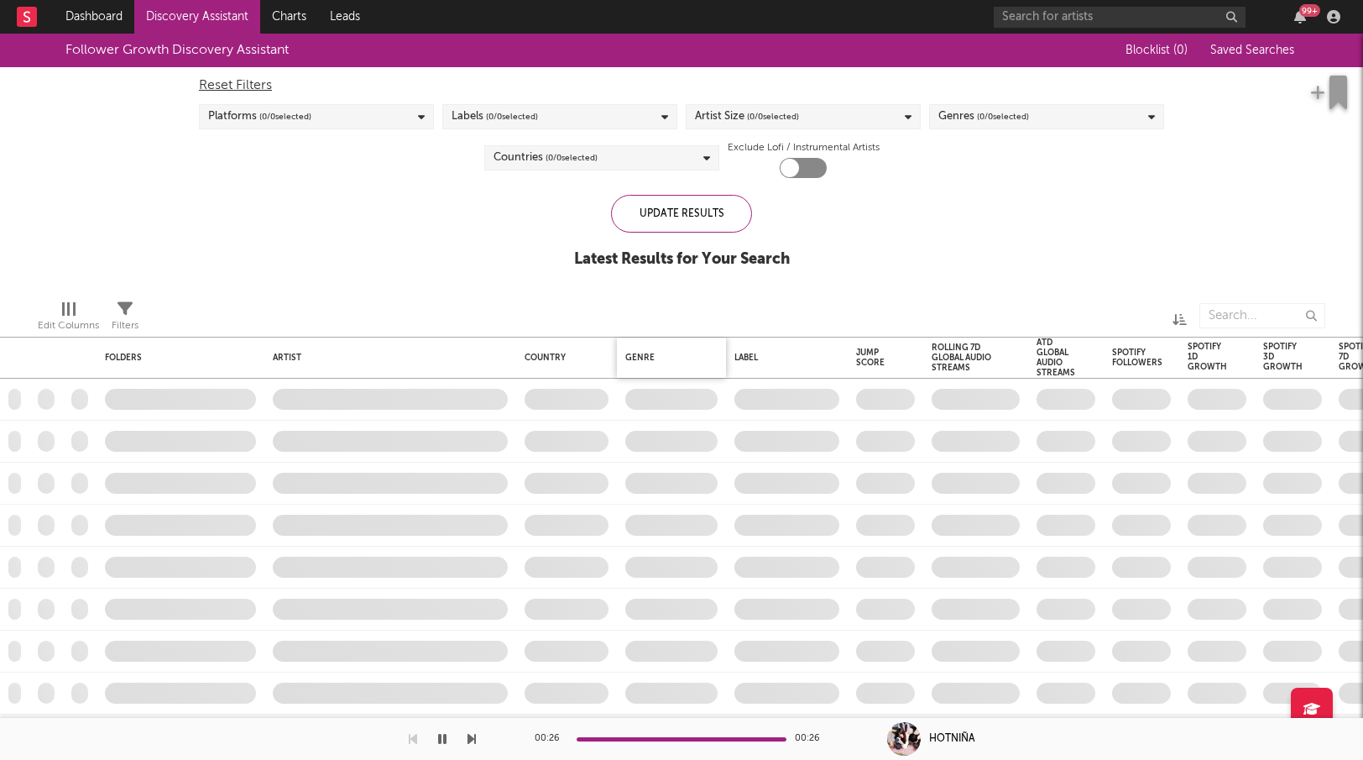
checkbox input "true"
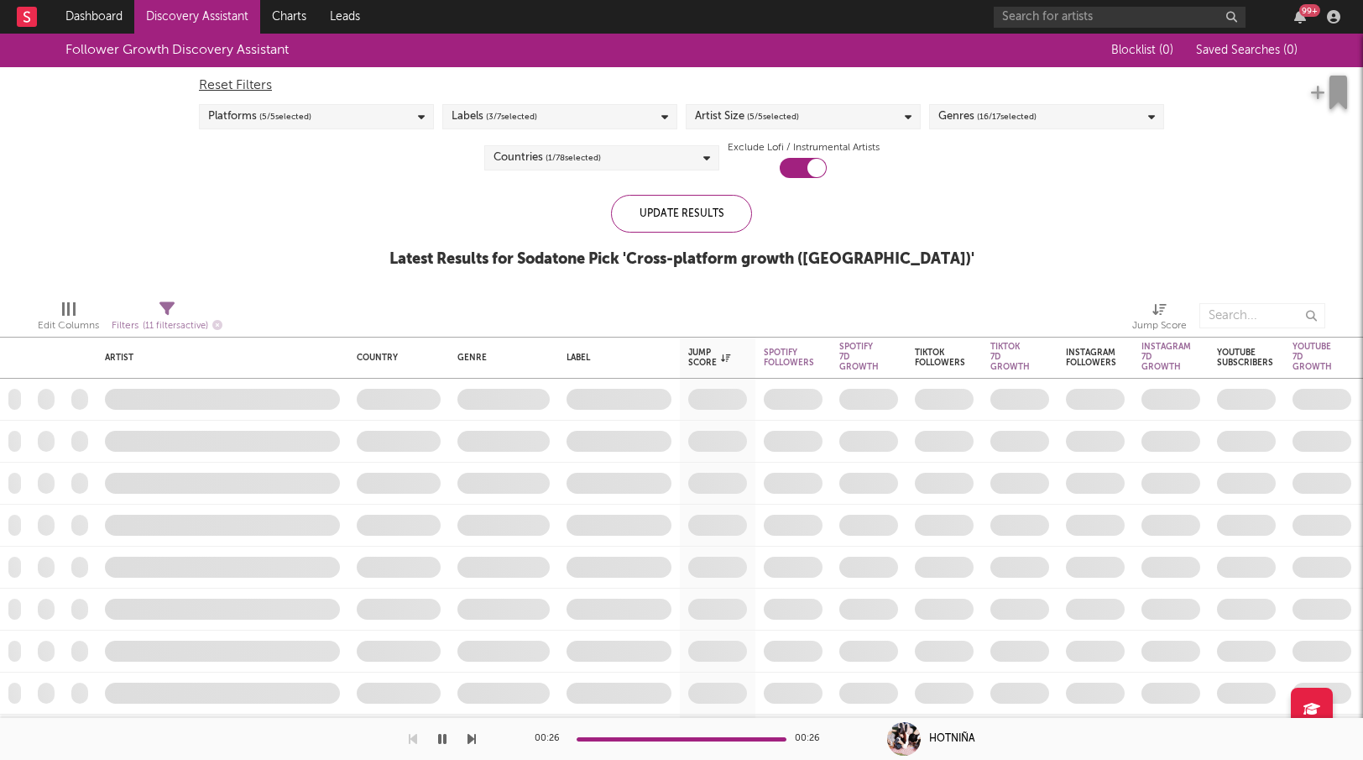
click at [572, 126] on div "Labels ( 3 / 7 selected)" at bounding box center [559, 116] width 235 height 25
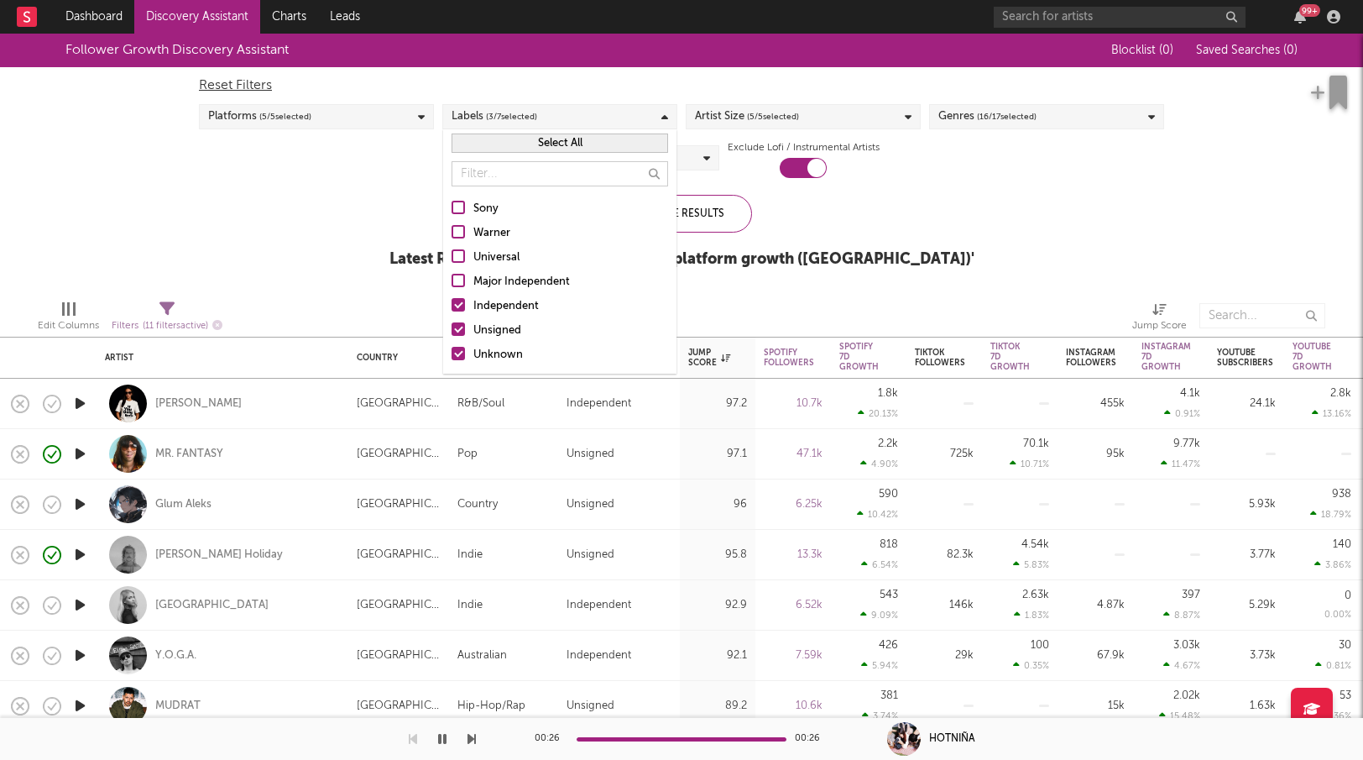
click at [459, 300] on div at bounding box center [458, 304] width 13 height 13
click at [452, 300] on input "Independent" at bounding box center [452, 306] width 0 height 20
click at [460, 354] on div at bounding box center [458, 353] width 13 height 13
click at [452, 354] on input "Unknown" at bounding box center [452, 355] width 0 height 20
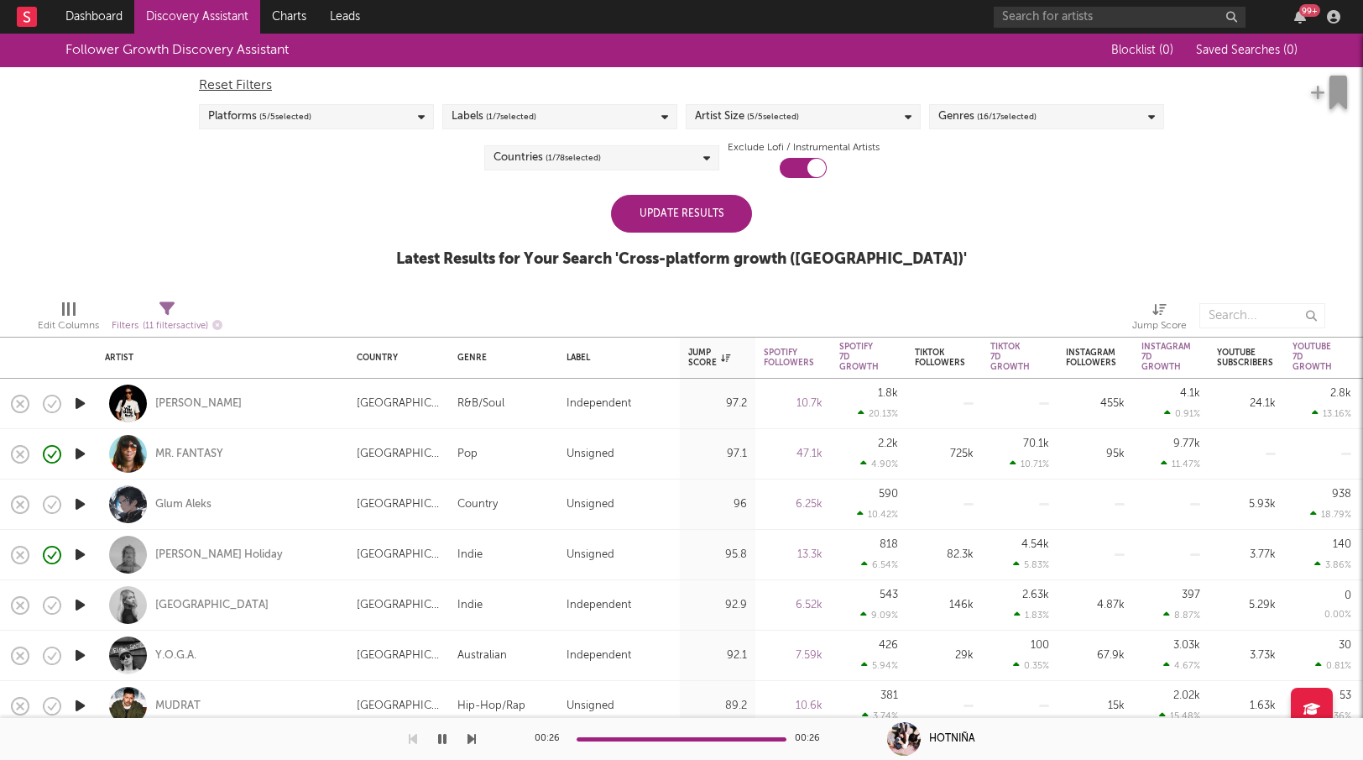
click at [383, 191] on div "Follower Growth Discovery Assistant Blocklist ( 0 ) Saved Searches ( 0 ) Reset …" at bounding box center [681, 160] width 1363 height 253
click at [682, 227] on div "Update Results" at bounding box center [681, 214] width 141 height 38
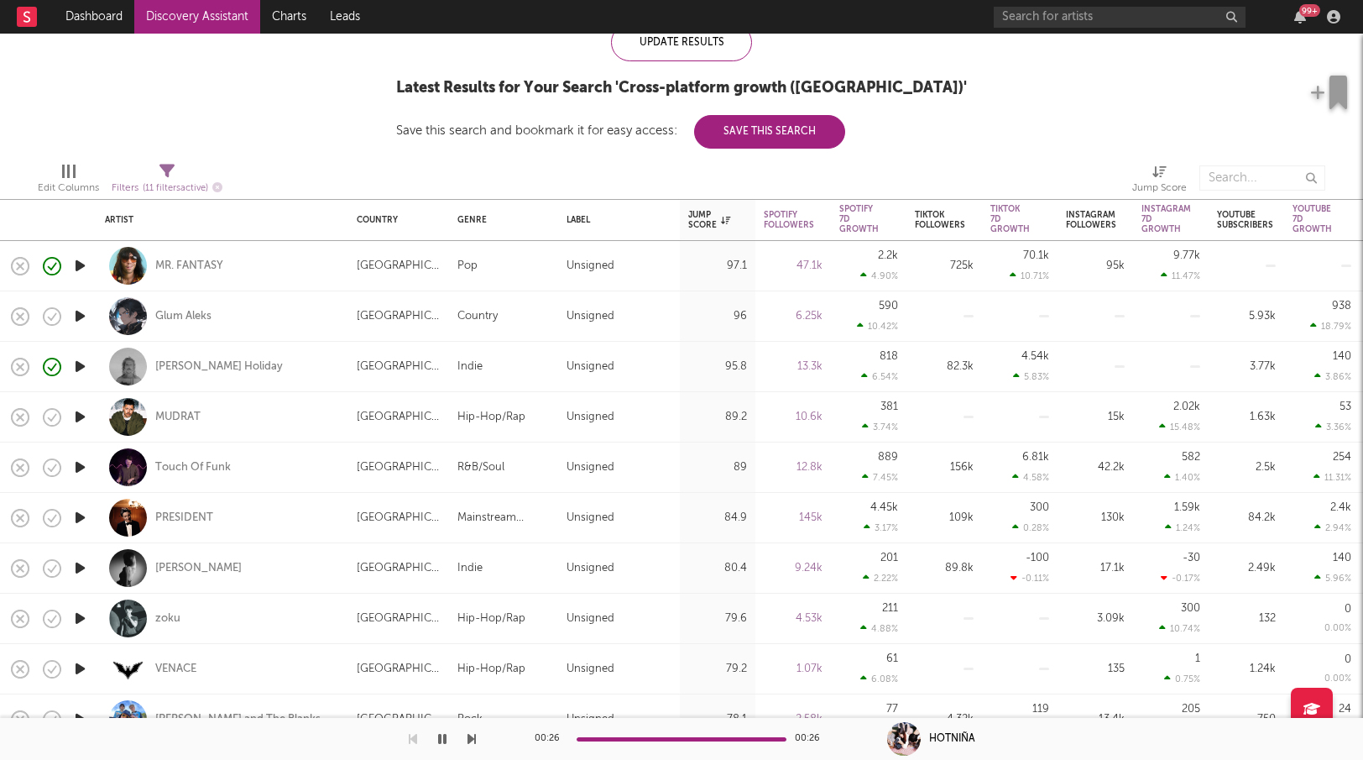
click at [77, 619] on icon "button" at bounding box center [80, 618] width 18 height 21
click at [79, 619] on icon "button" at bounding box center [79, 618] width 16 height 21
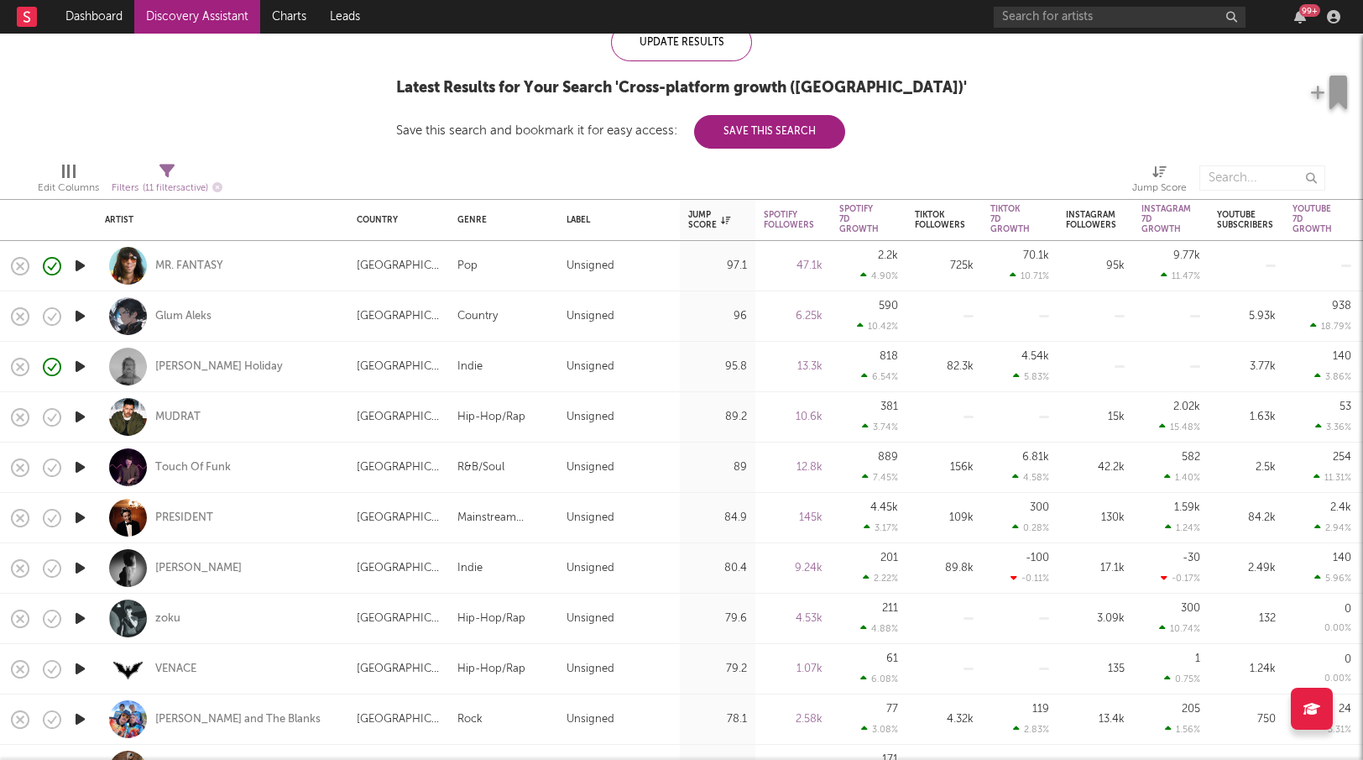
click at [78, 573] on icon "button" at bounding box center [80, 567] width 18 height 21
click at [207, 568] on div "[PERSON_NAME]" at bounding box center [198, 568] width 86 height 15
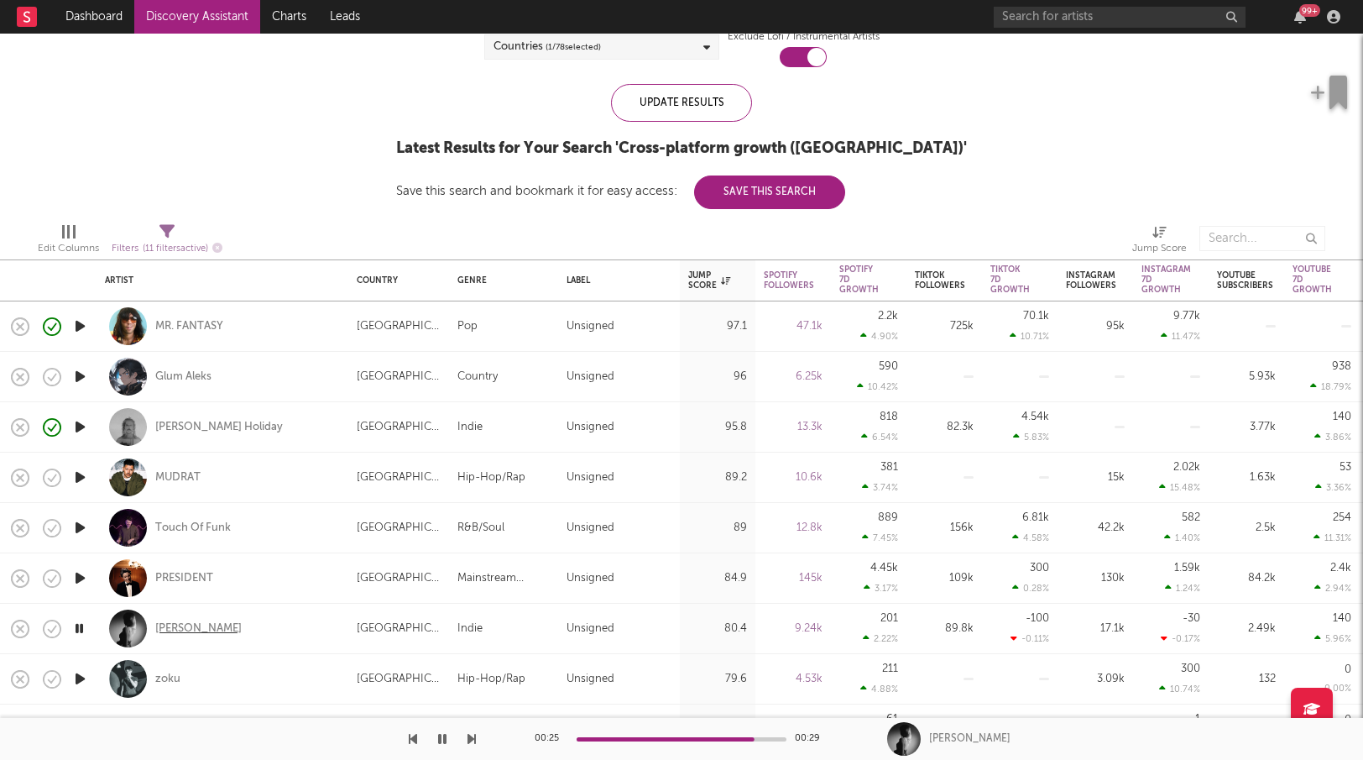
click at [201, 630] on div "[PERSON_NAME]" at bounding box center [198, 628] width 86 height 15
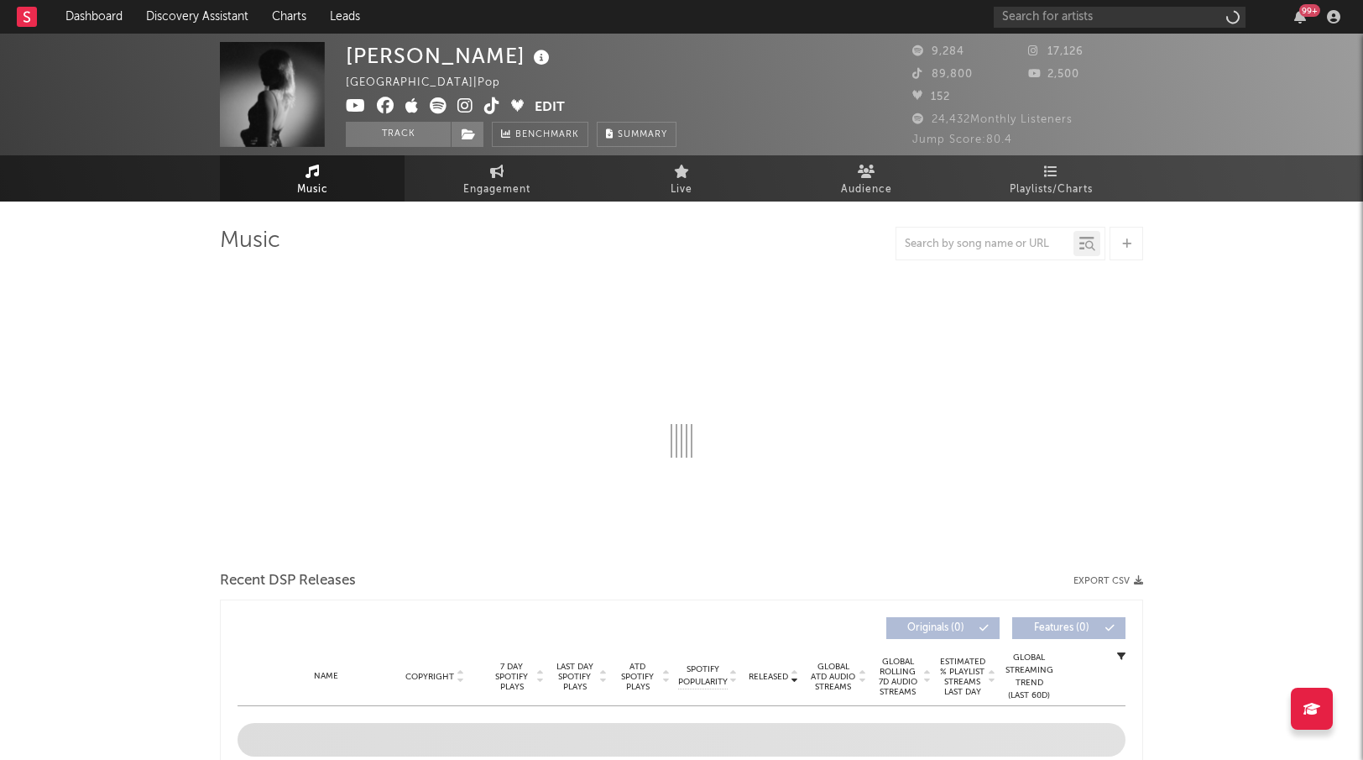
select select "1w"
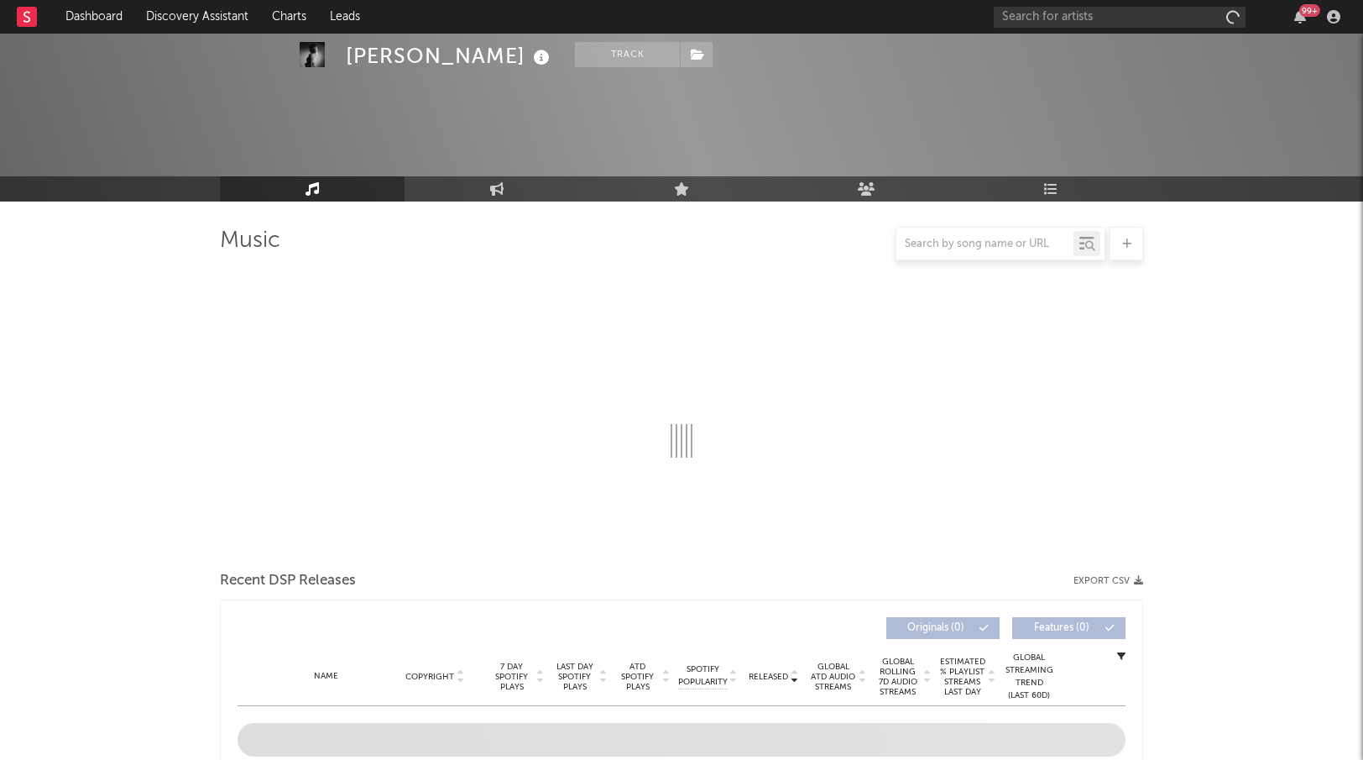
select select "1w"
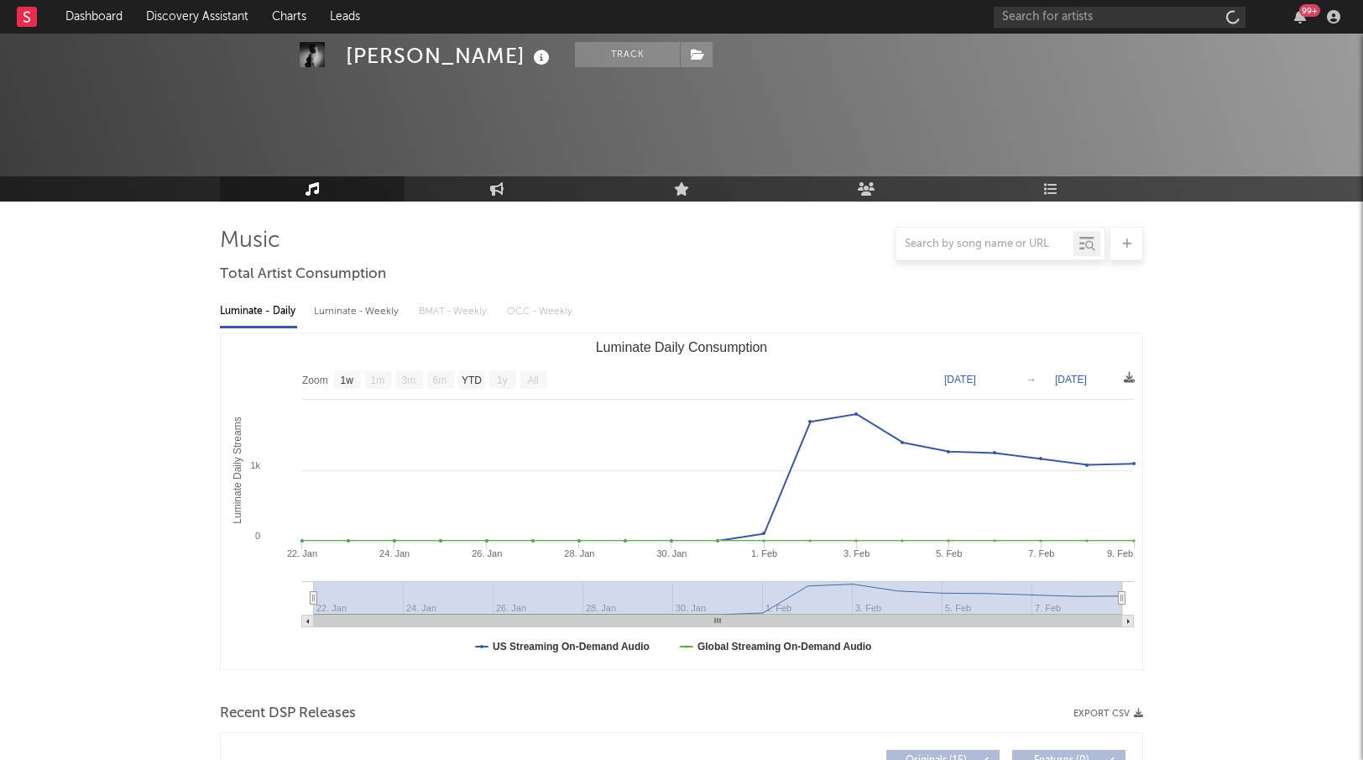
scroll to position [280, 0]
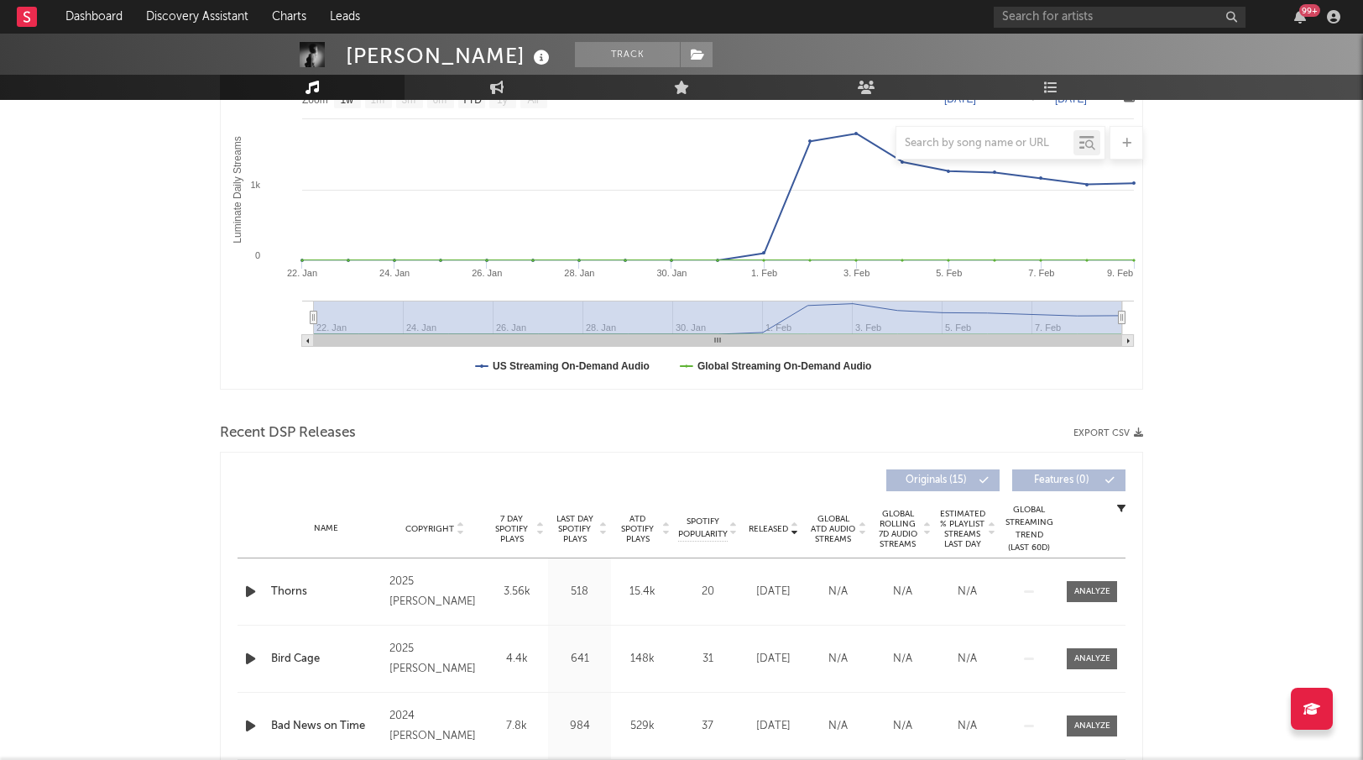
click at [777, 532] on span "Released" at bounding box center [768, 529] width 39 height 10
click at [244, 655] on icon "button" at bounding box center [251, 658] width 18 height 21
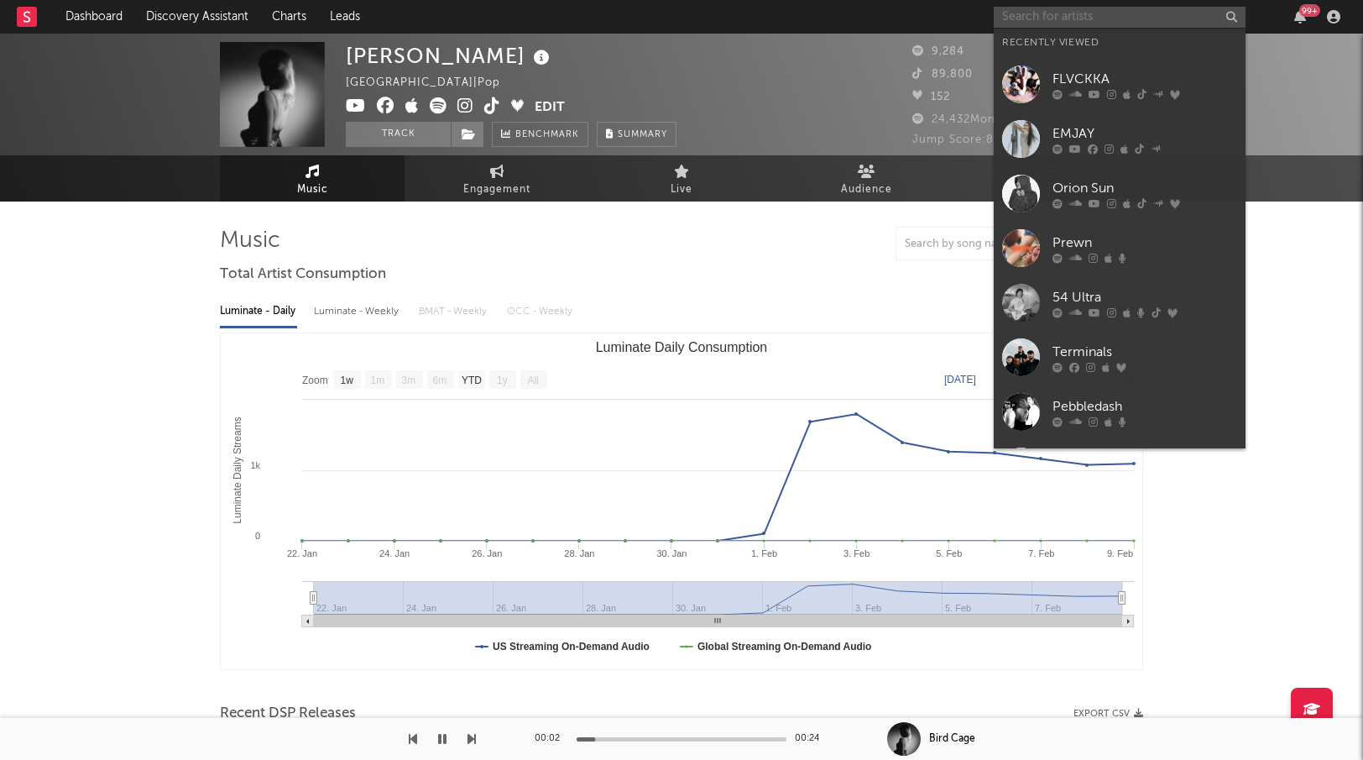
click at [1065, 11] on input "text" at bounding box center [1120, 17] width 252 height 21
paste input "Shyeye"
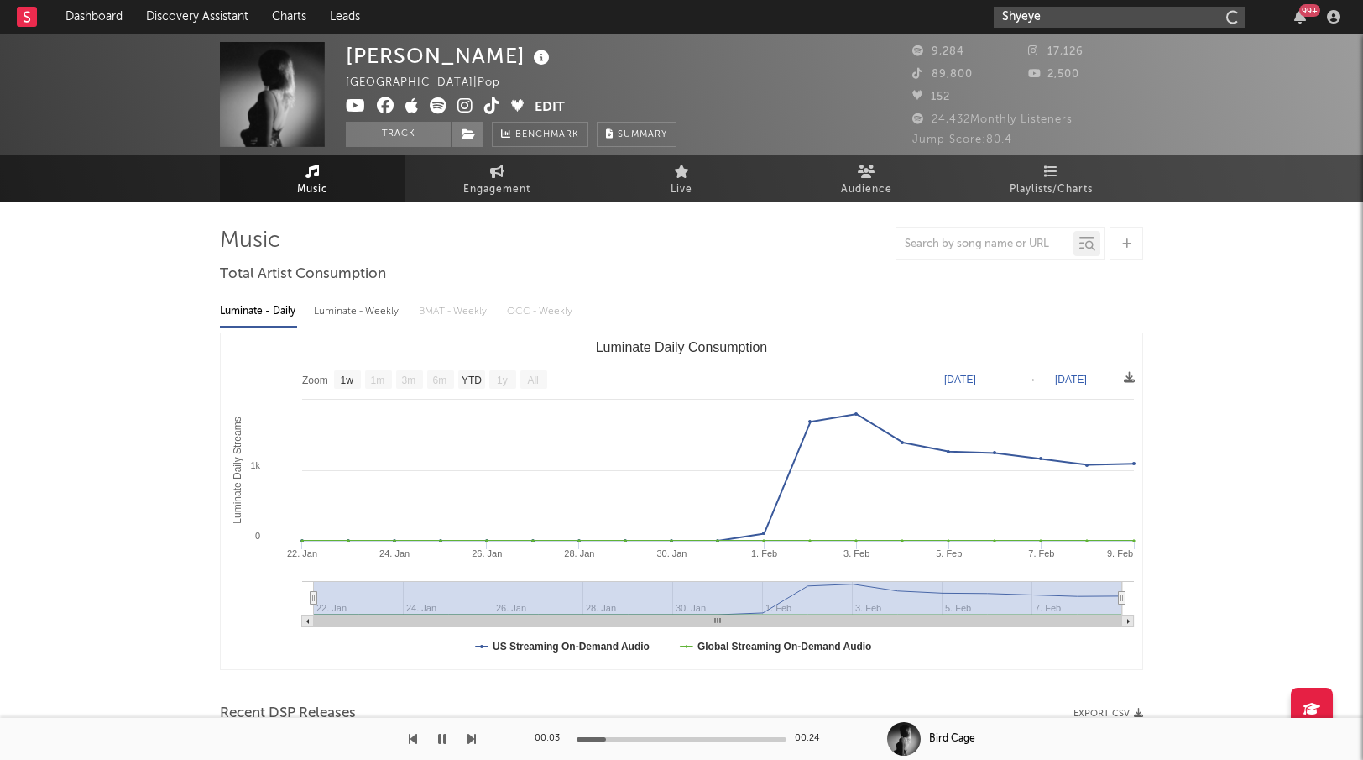
type input "Shyeye"
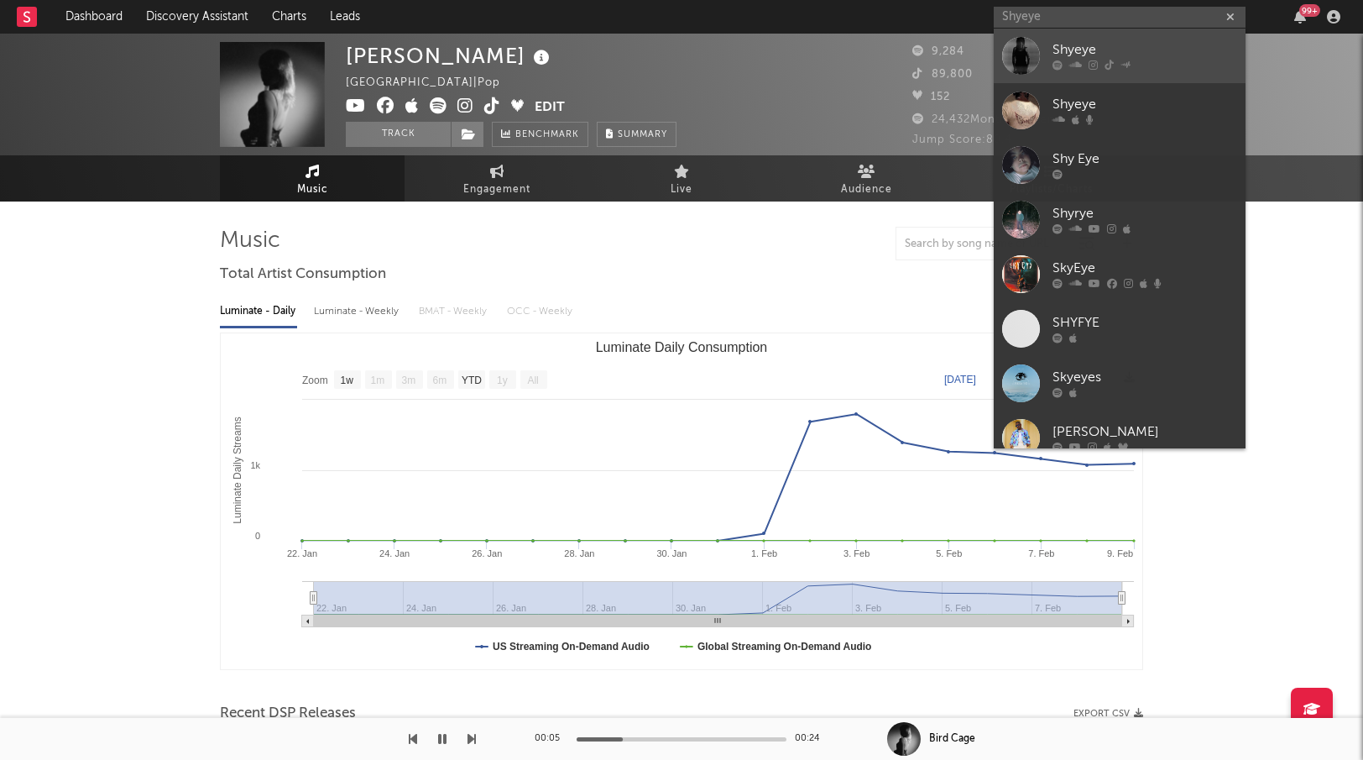
click at [1053, 48] on div "Shyeye" at bounding box center [1145, 50] width 185 height 20
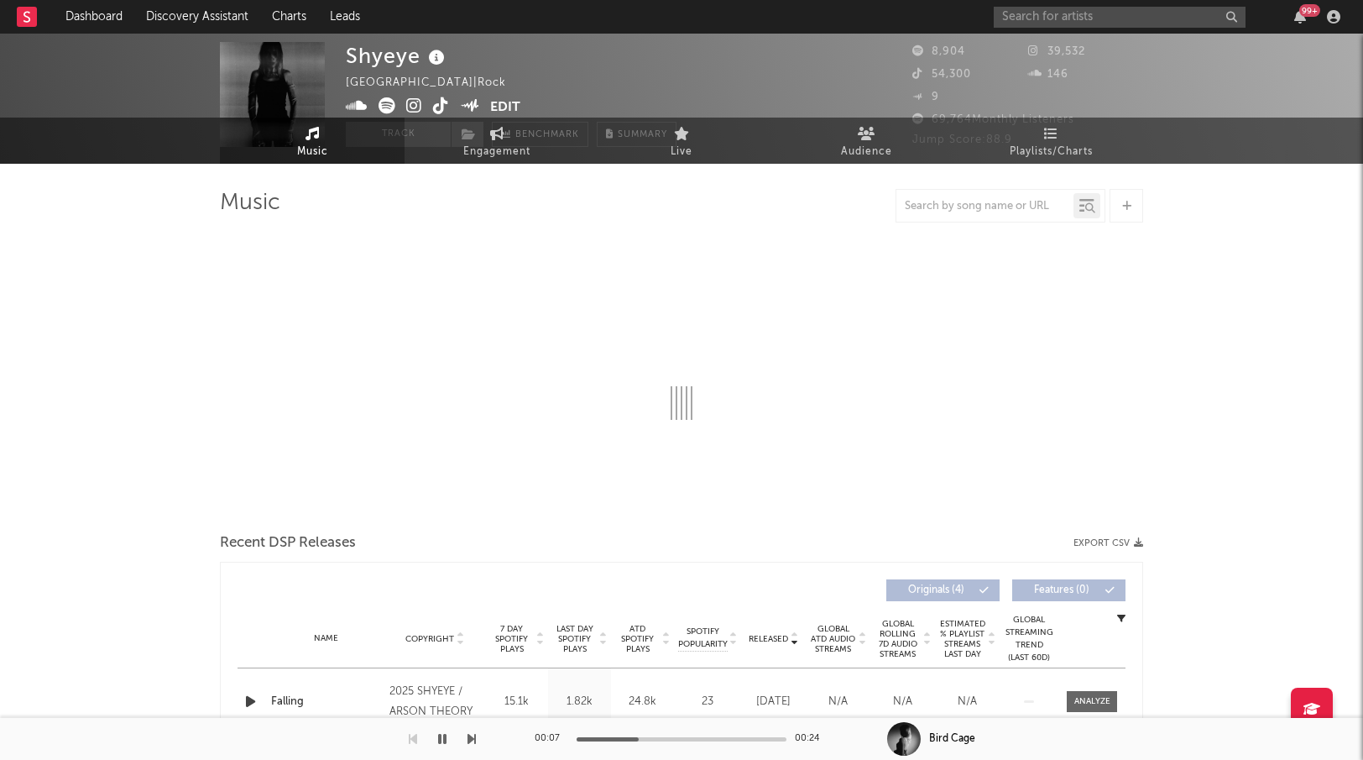
select select "6m"
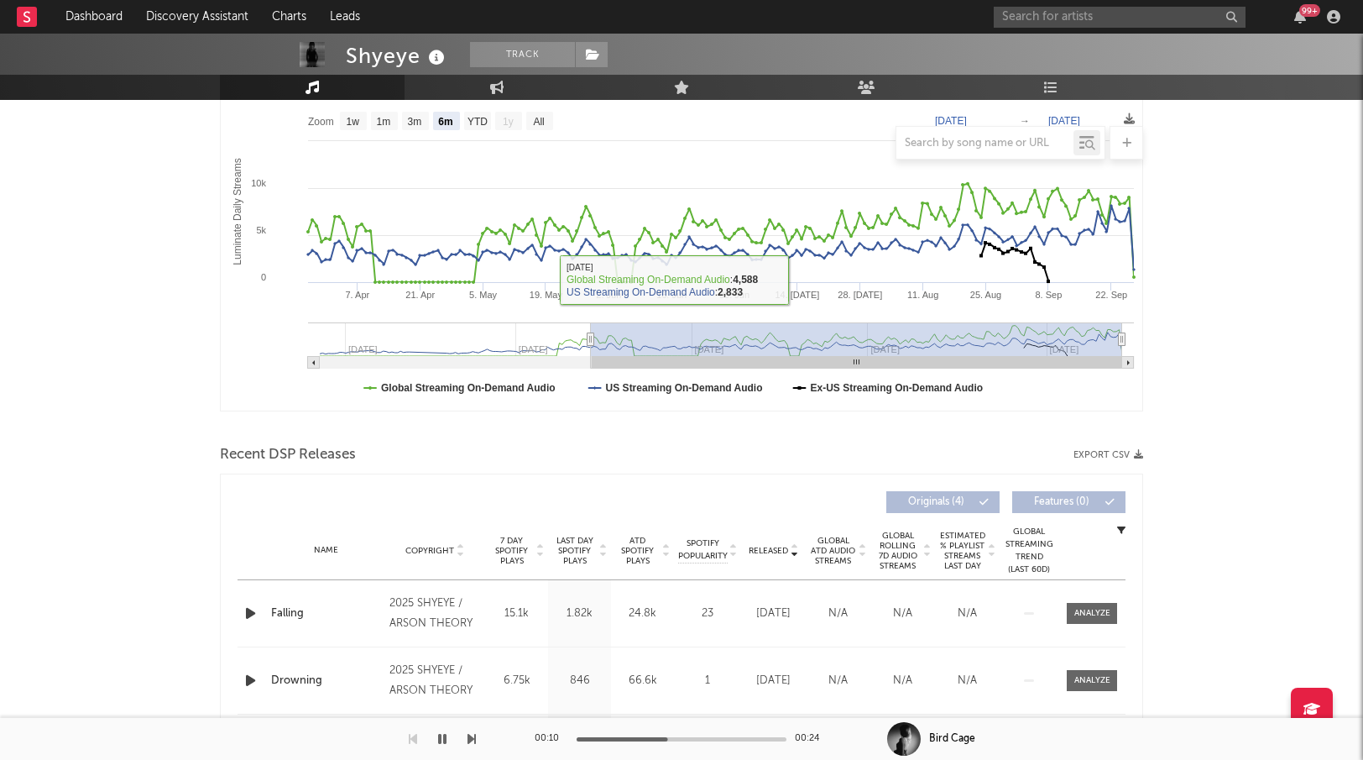
scroll to position [264, 0]
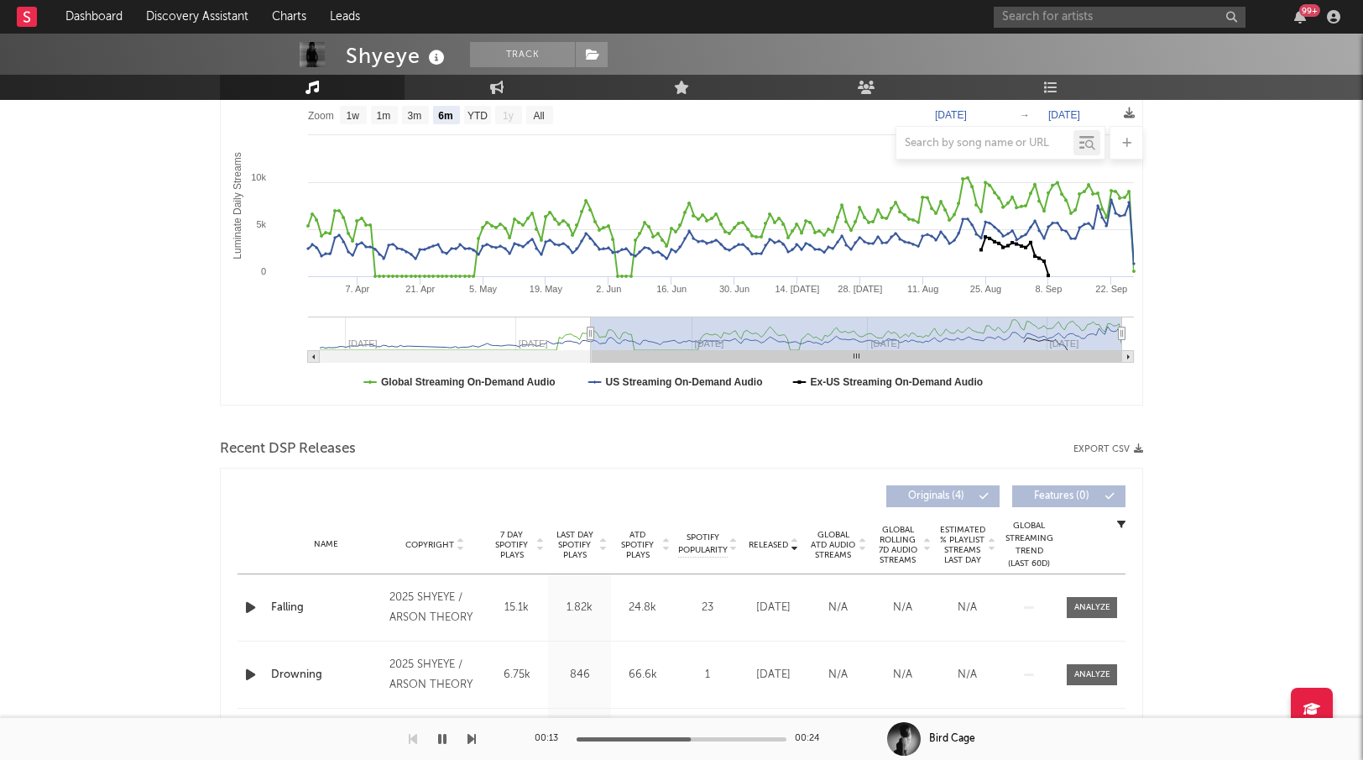
click at [252, 605] on icon "button" at bounding box center [251, 607] width 18 height 21
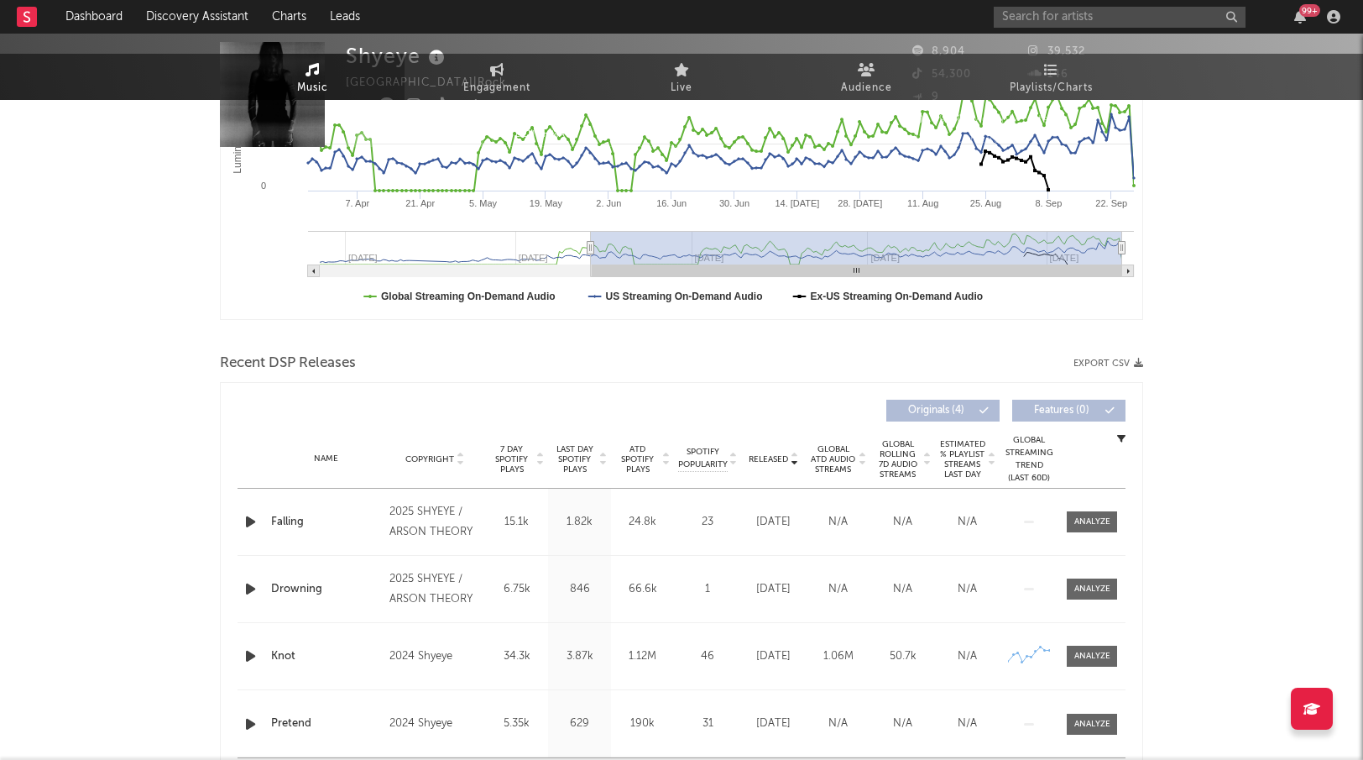
scroll to position [0, 0]
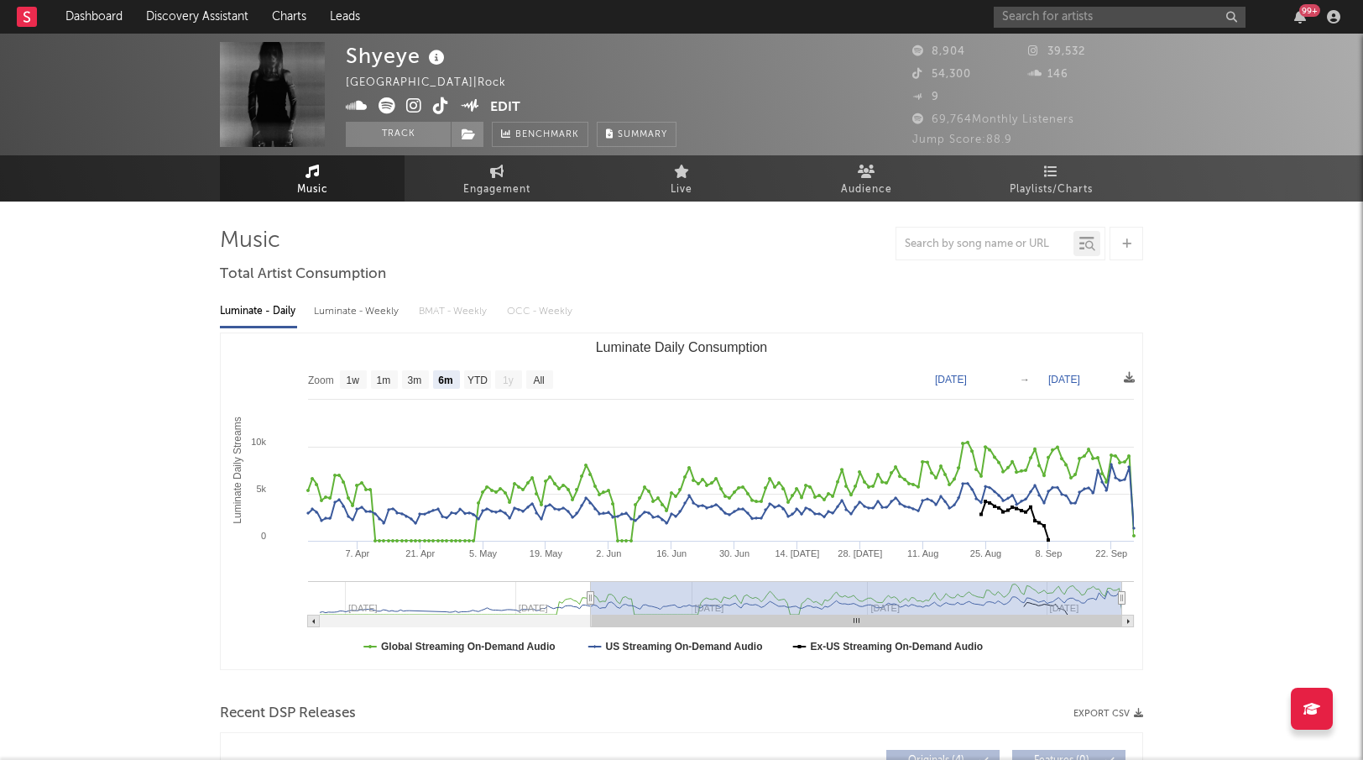
click at [417, 102] on icon at bounding box center [414, 105] width 16 height 17
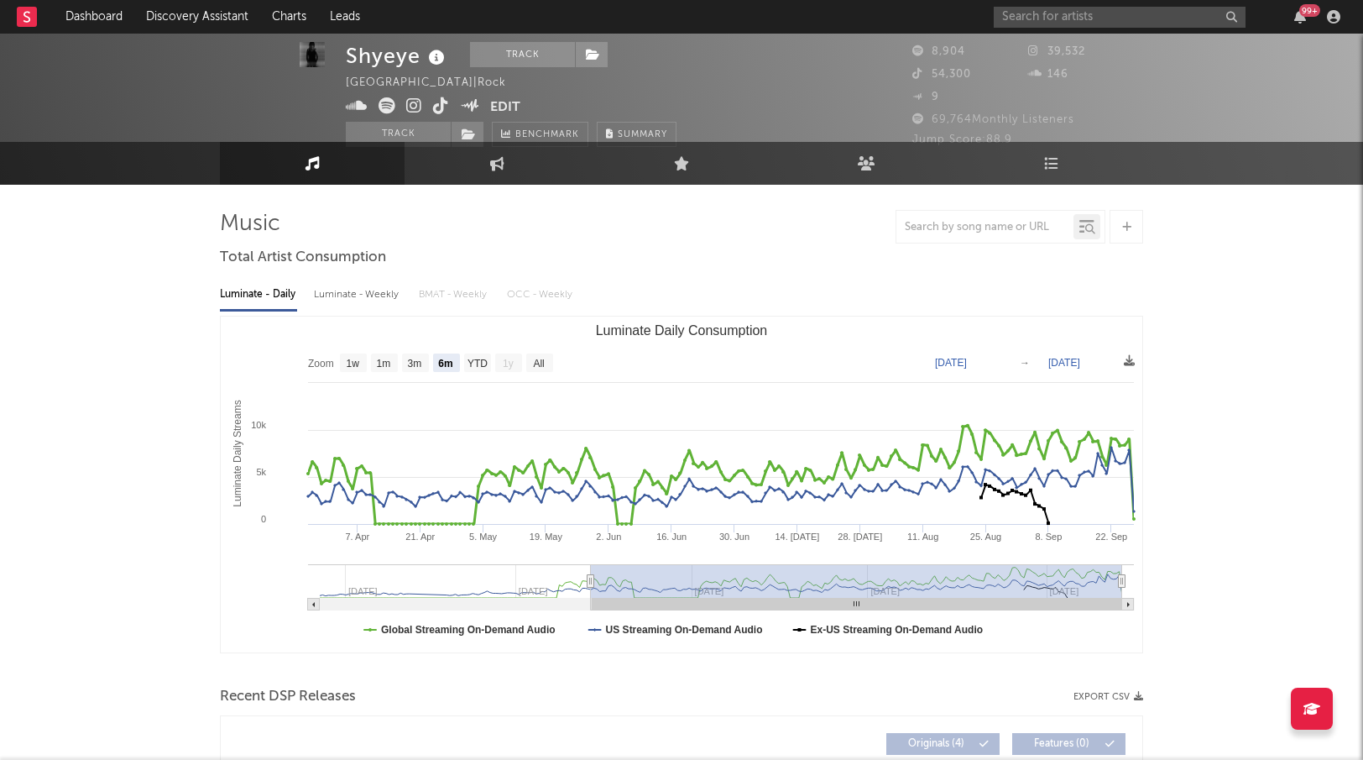
scroll to position [8, 0]
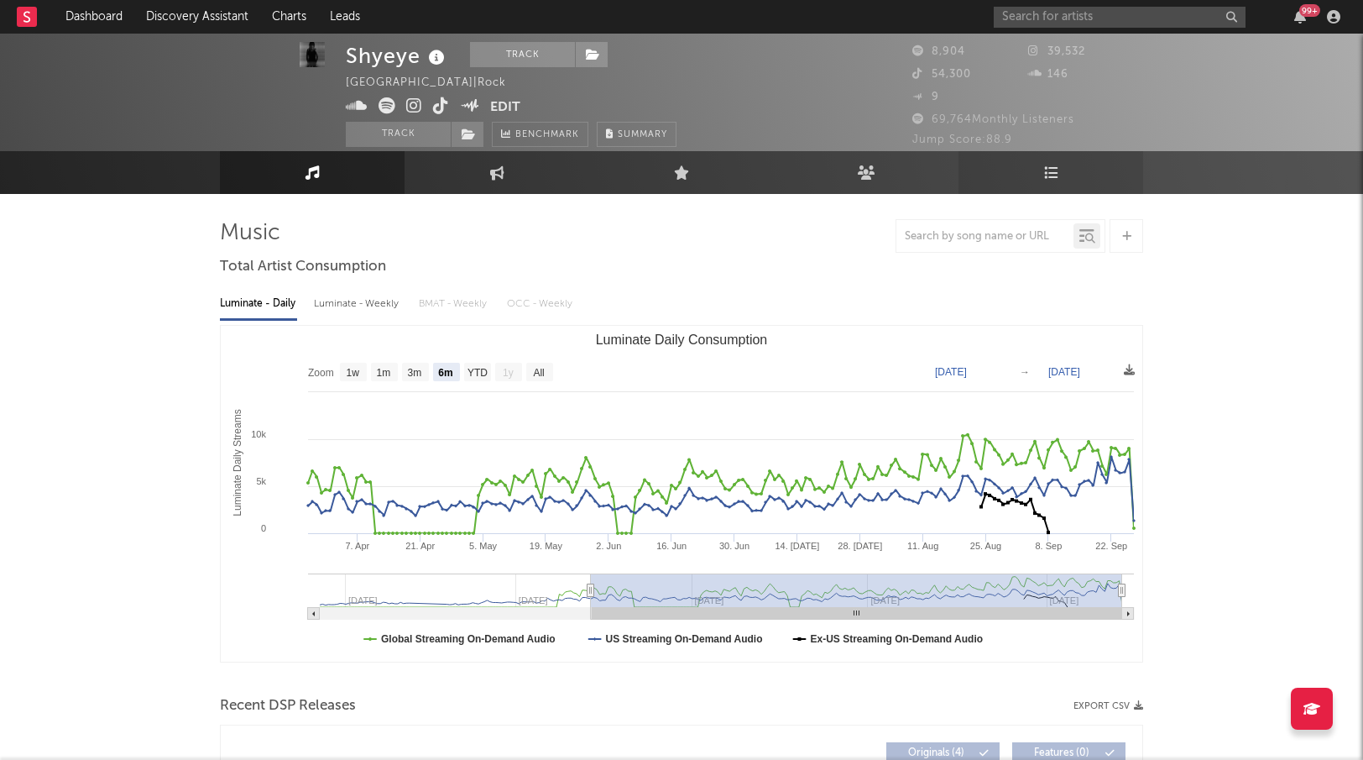
click at [1069, 175] on link "Playlists/Charts" at bounding box center [1051, 172] width 185 height 43
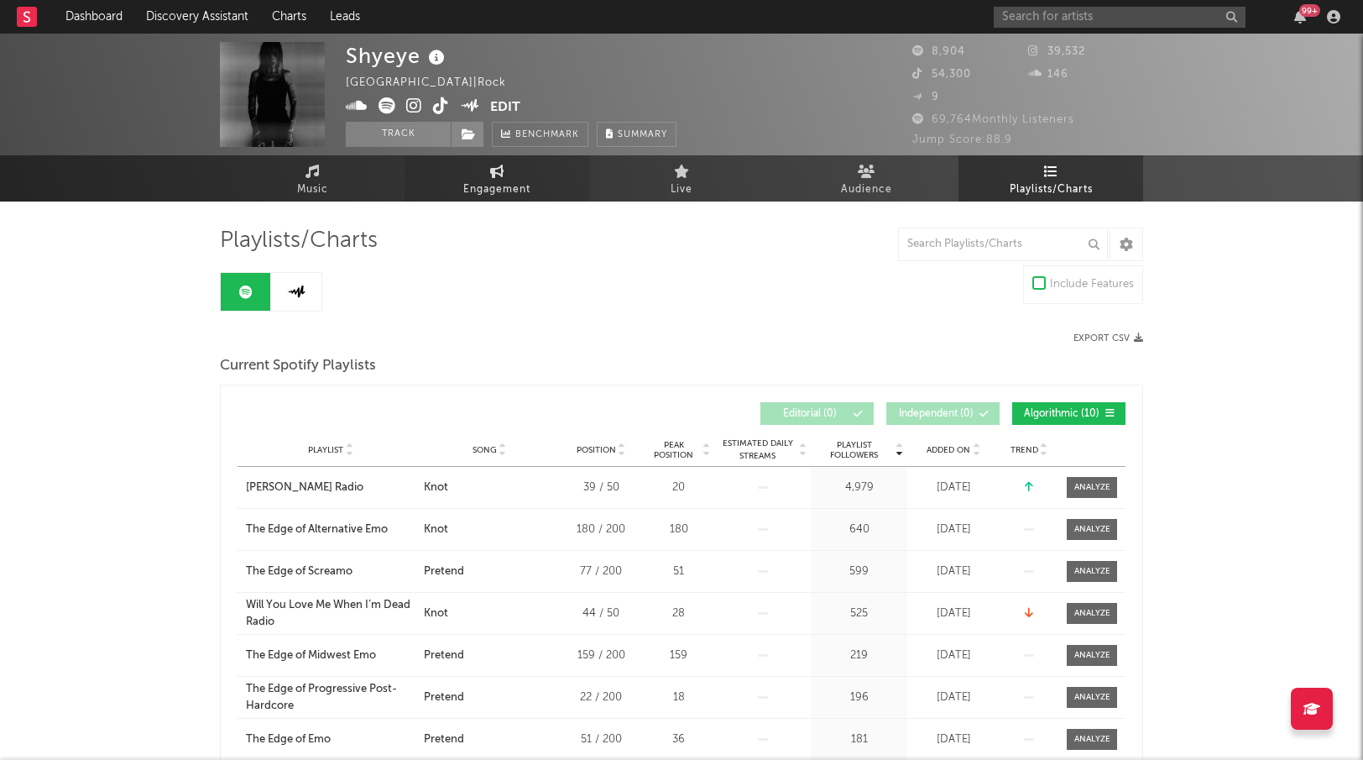
click at [527, 182] on span "Engagement" at bounding box center [496, 190] width 67 height 20
select select "1w"
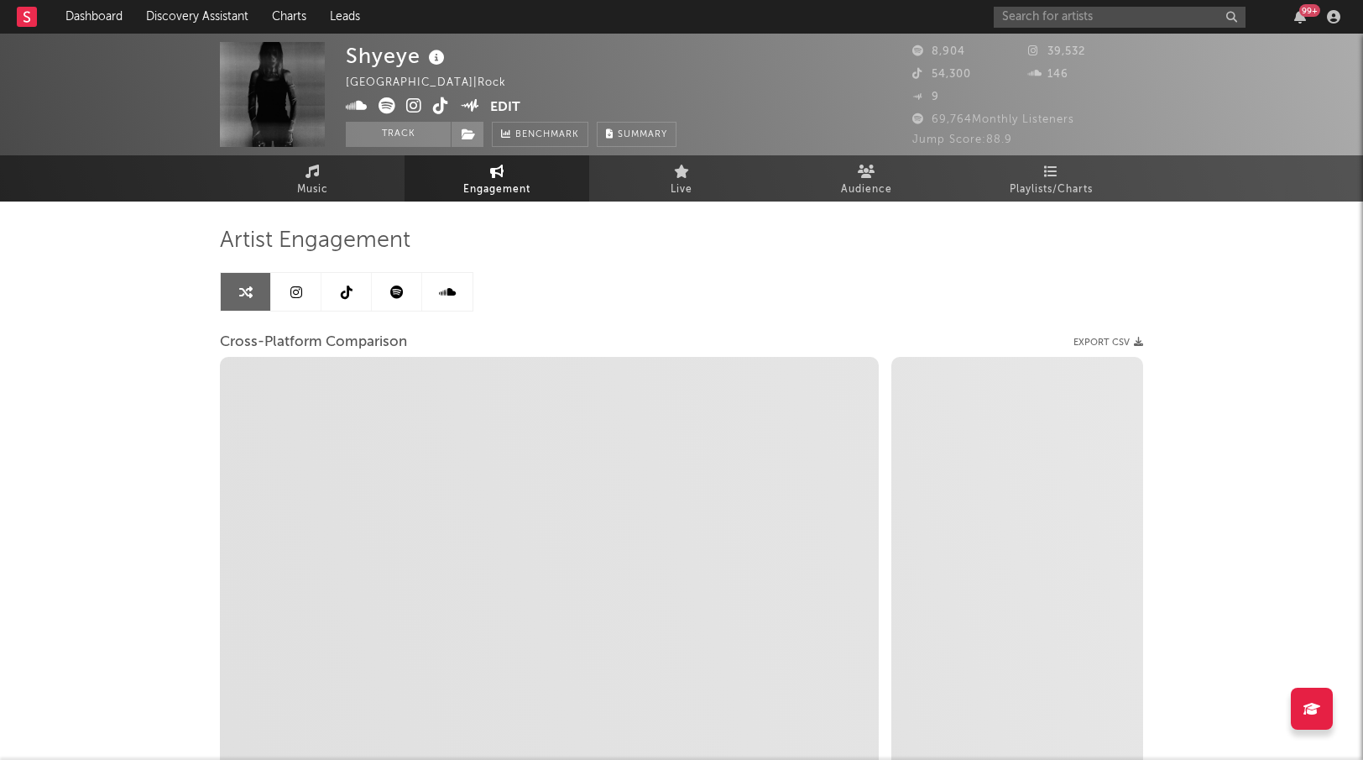
select select "1m"
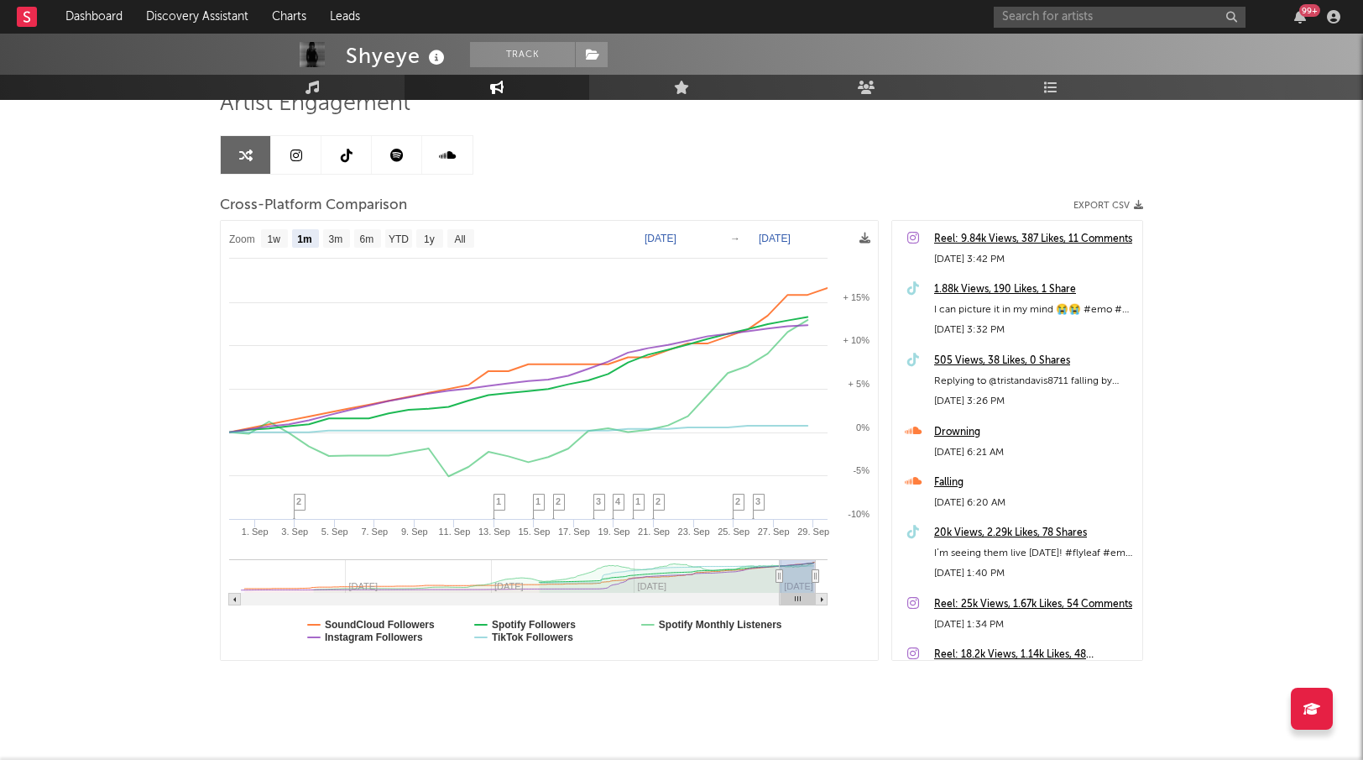
scroll to position [145, 0]
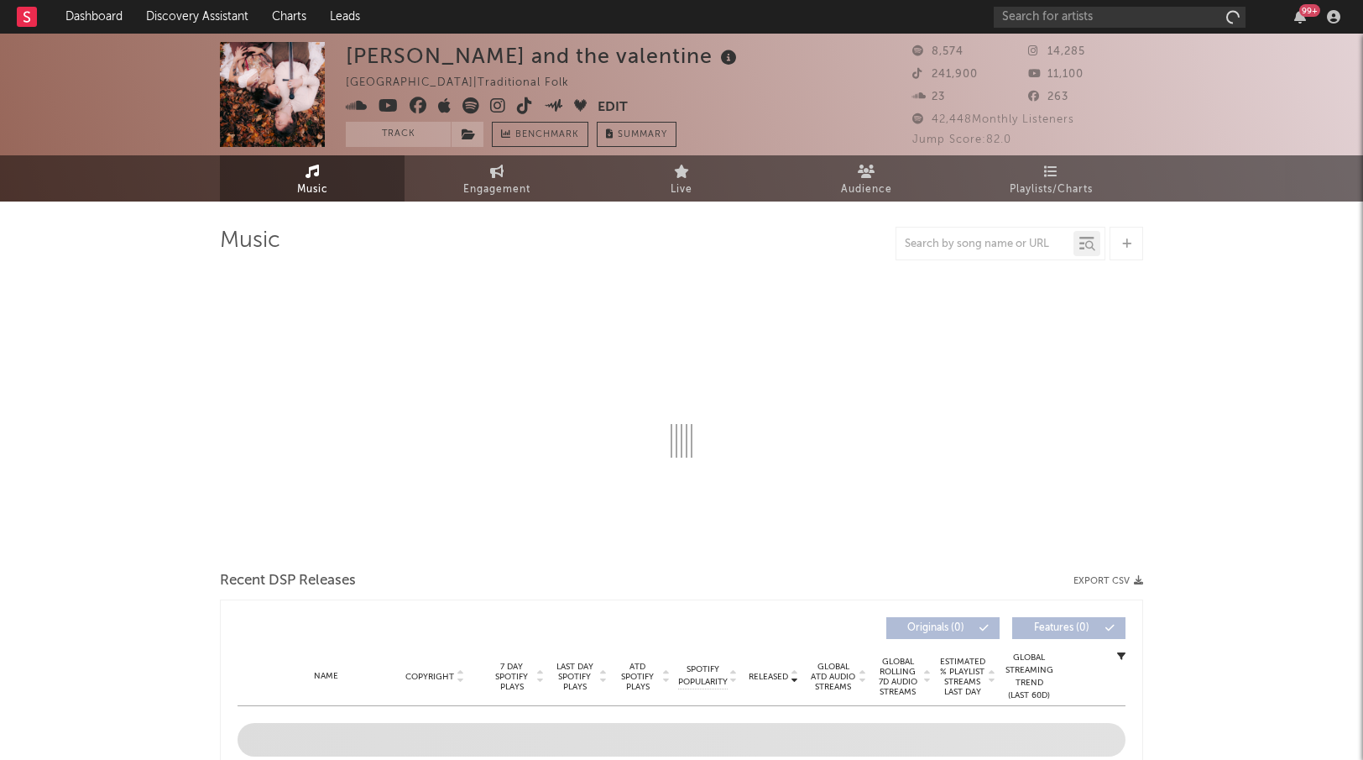
select select "6m"
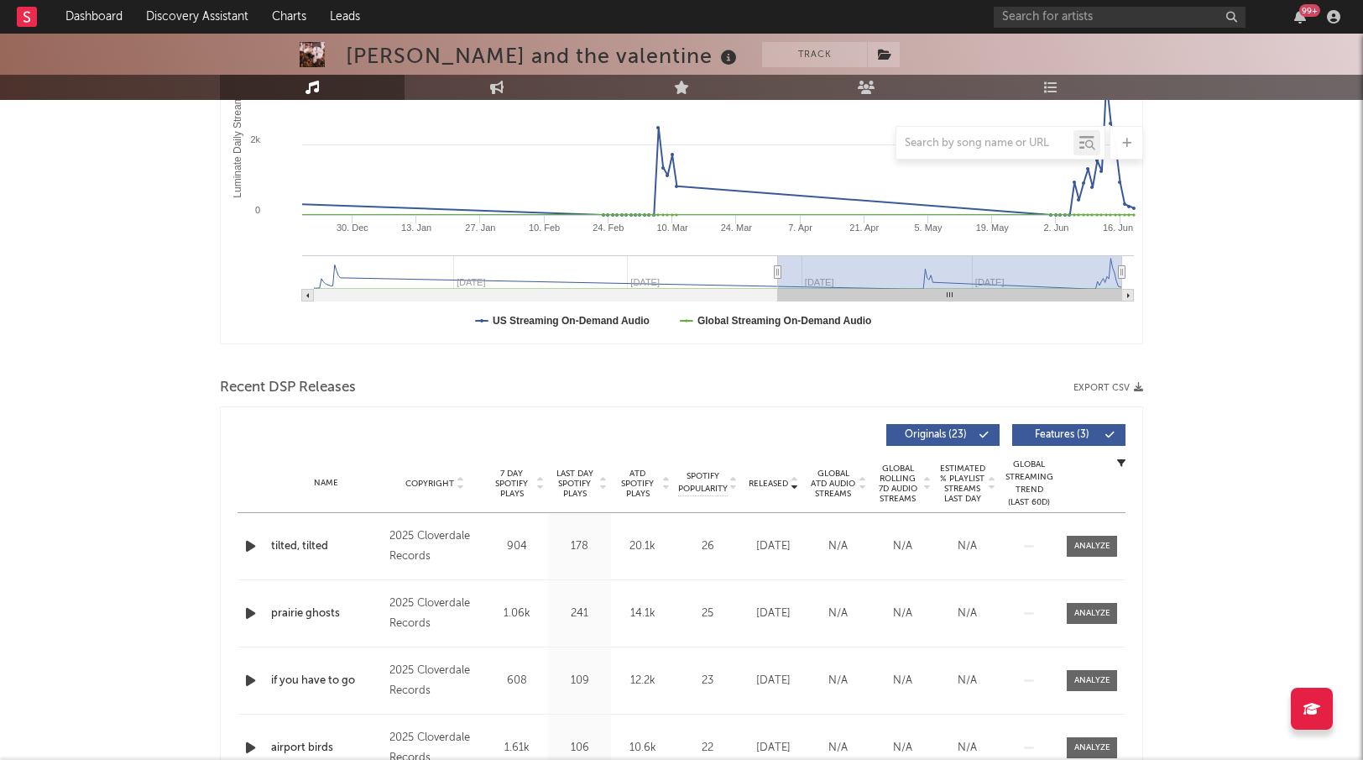
scroll to position [338, 0]
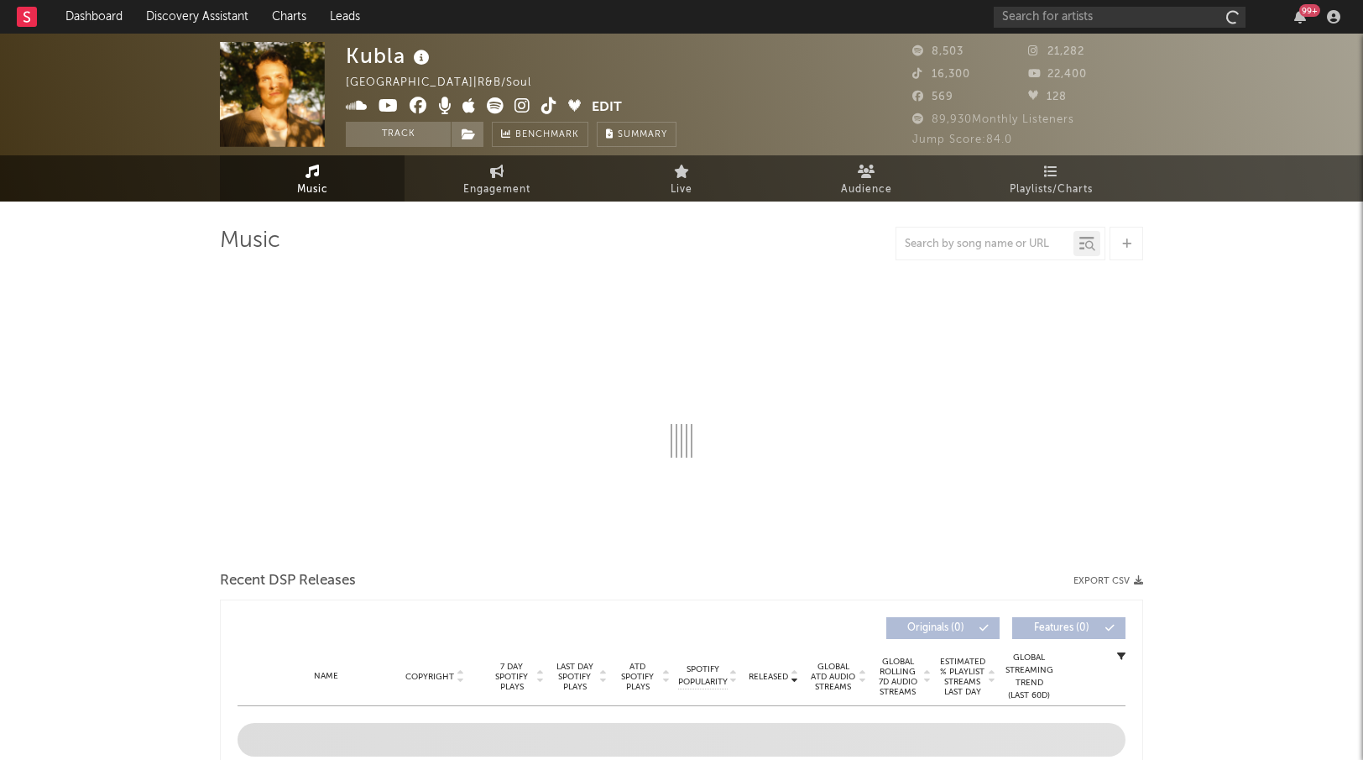
select select "6m"
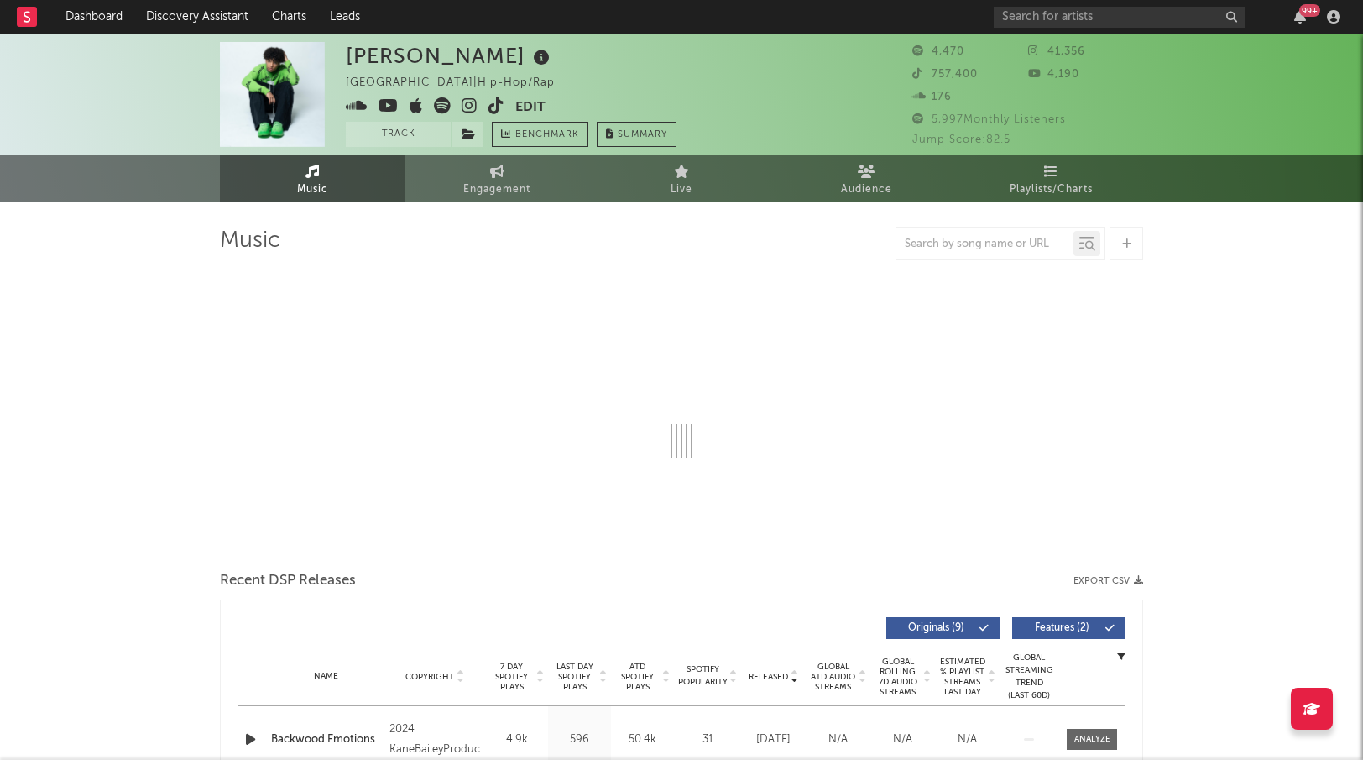
select select "1w"
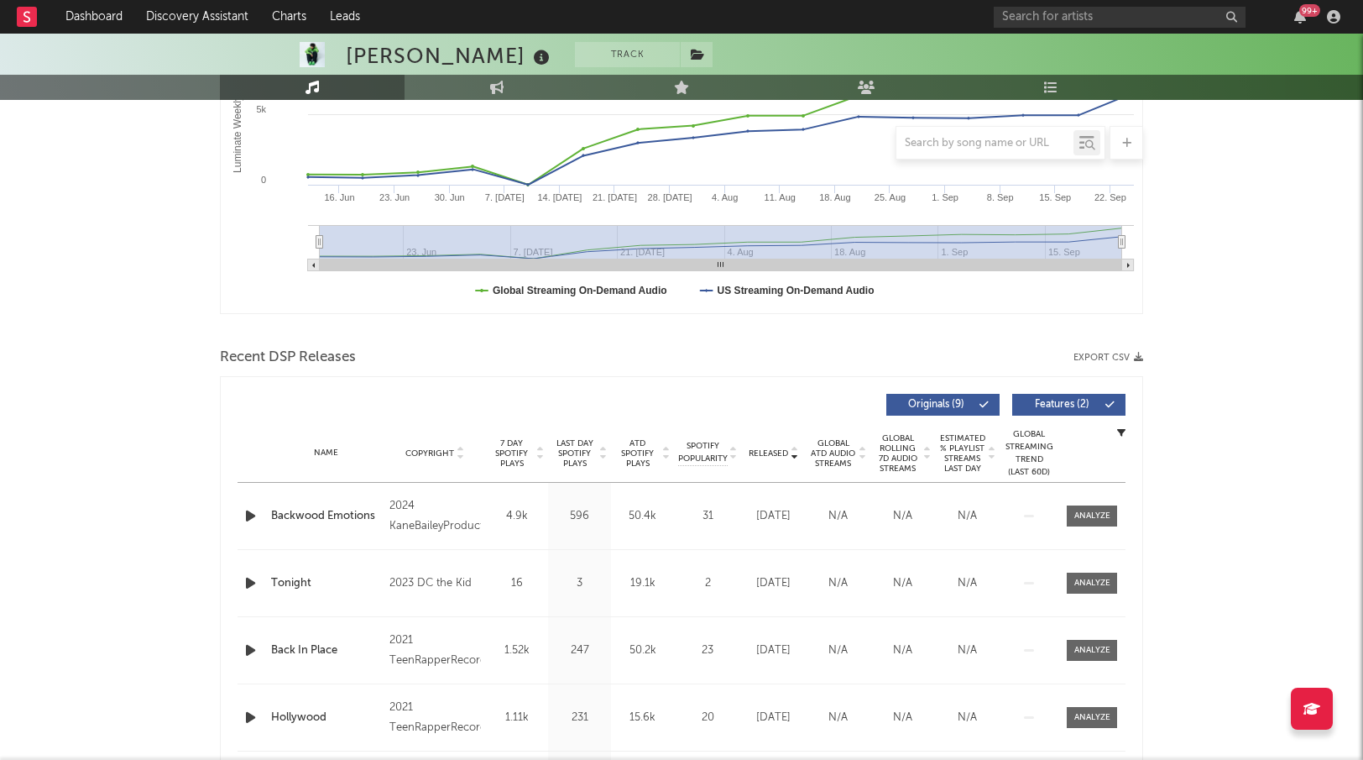
scroll to position [357, 0]
click at [824, 453] on span "Global ATD Audio Streams" at bounding box center [833, 452] width 46 height 30
click at [758, 451] on span "Released" at bounding box center [768, 452] width 39 height 10
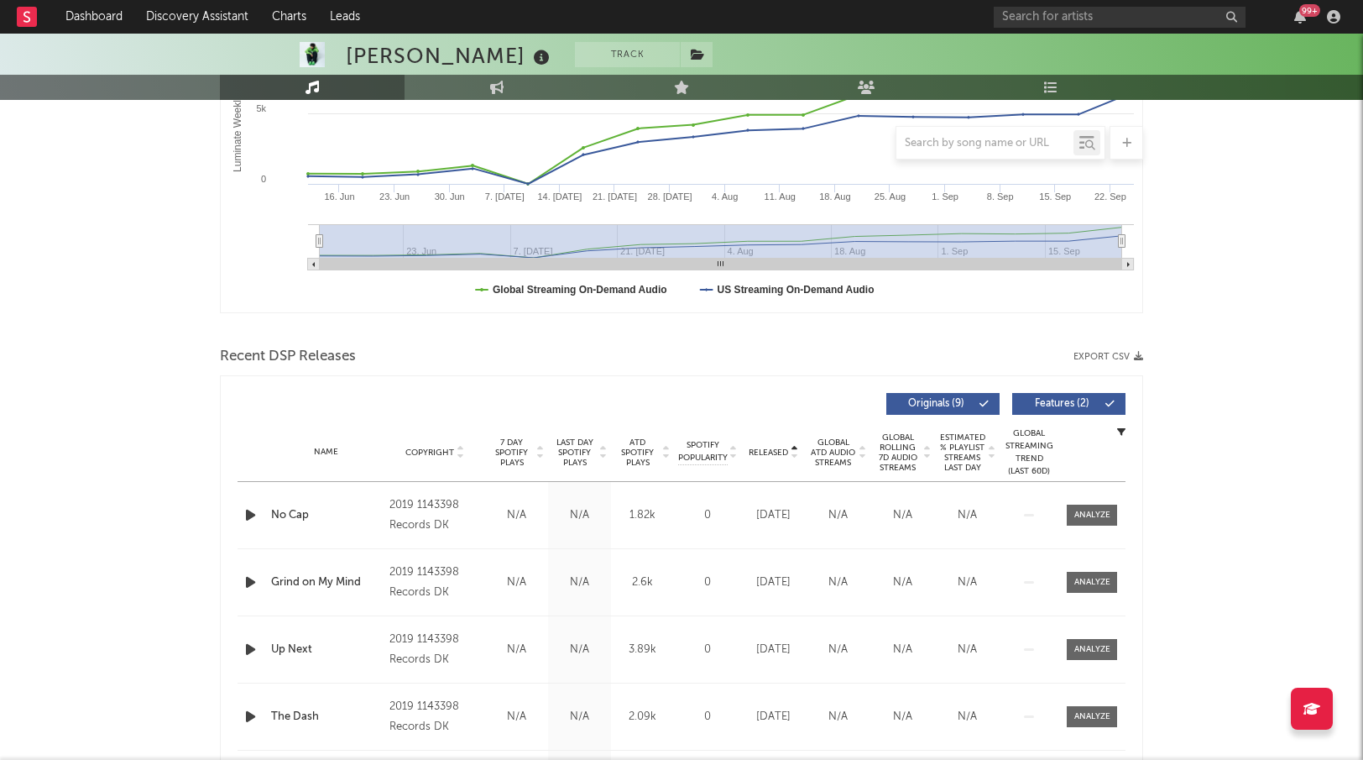
click at [758, 451] on span "Released" at bounding box center [768, 452] width 39 height 10
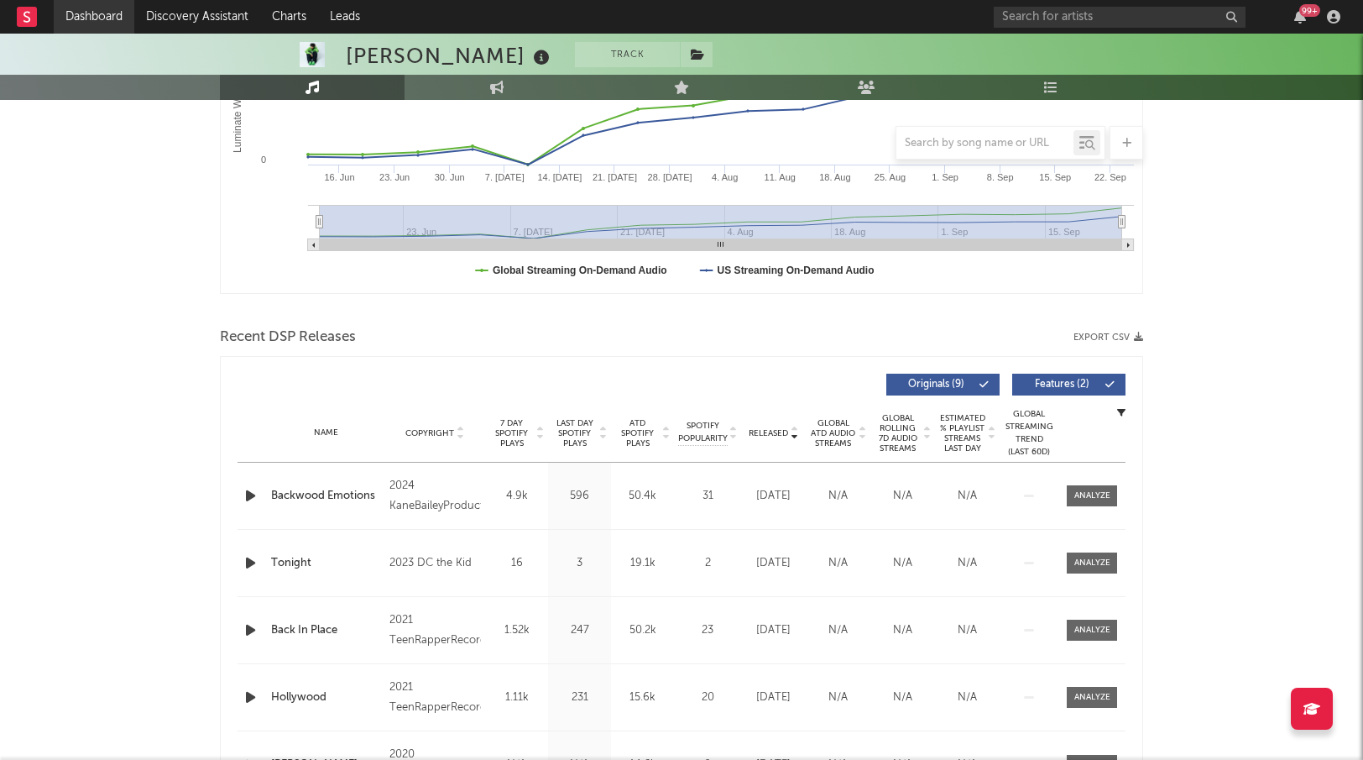
scroll to position [377, 0]
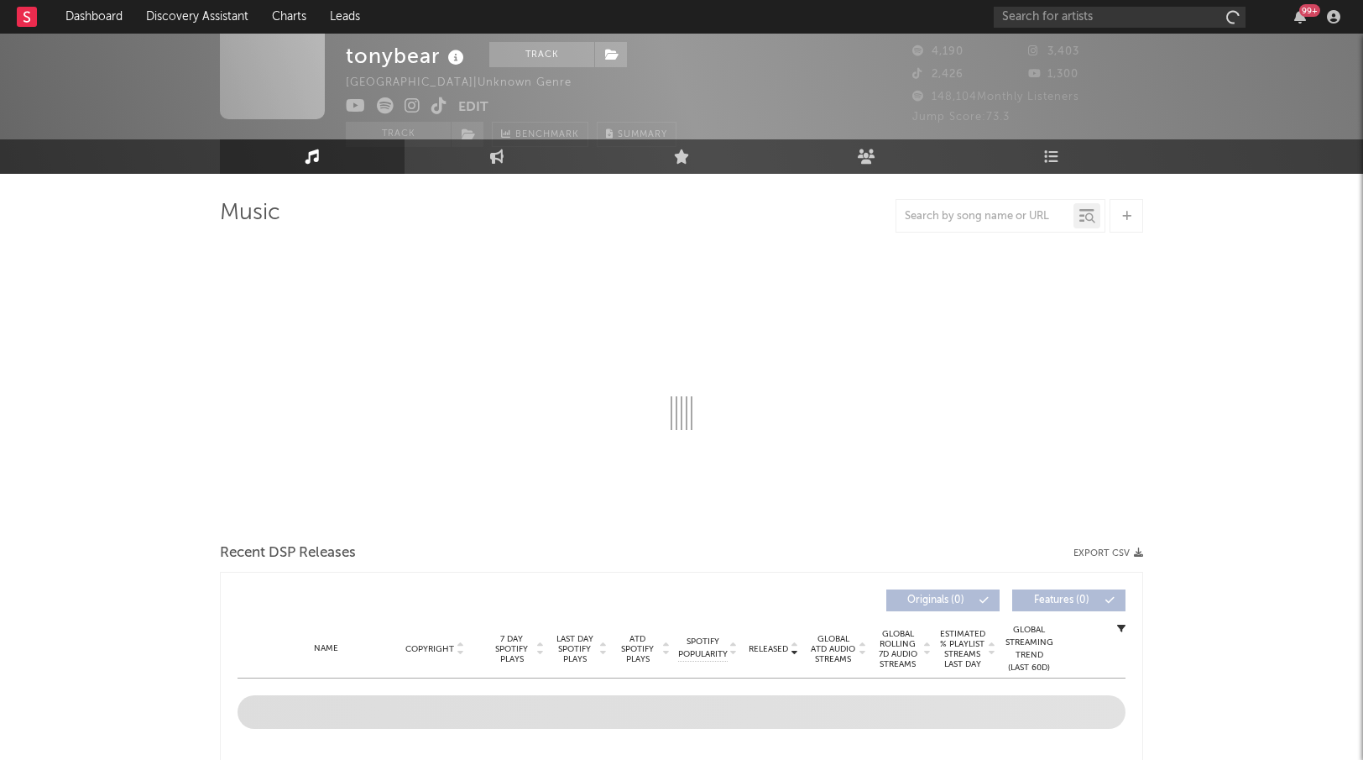
scroll to position [29, 0]
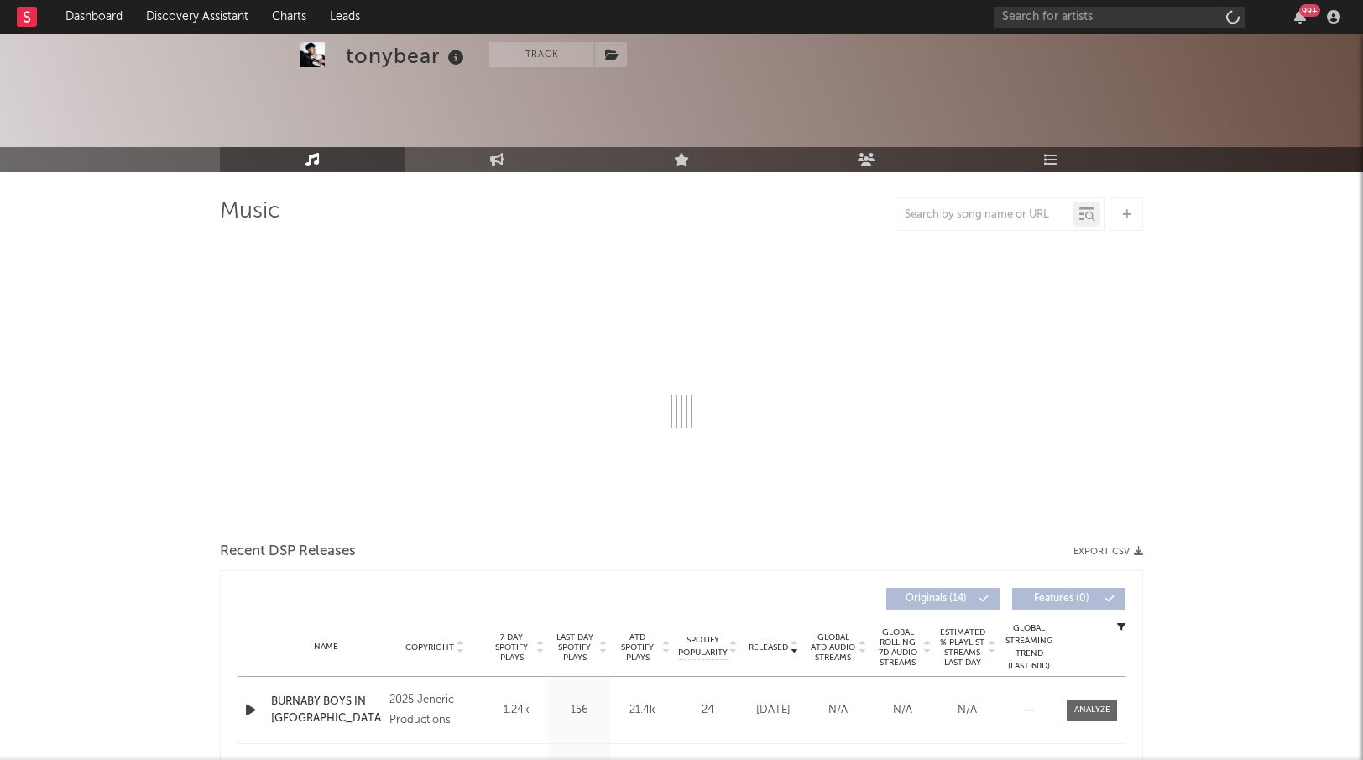
select select "1w"
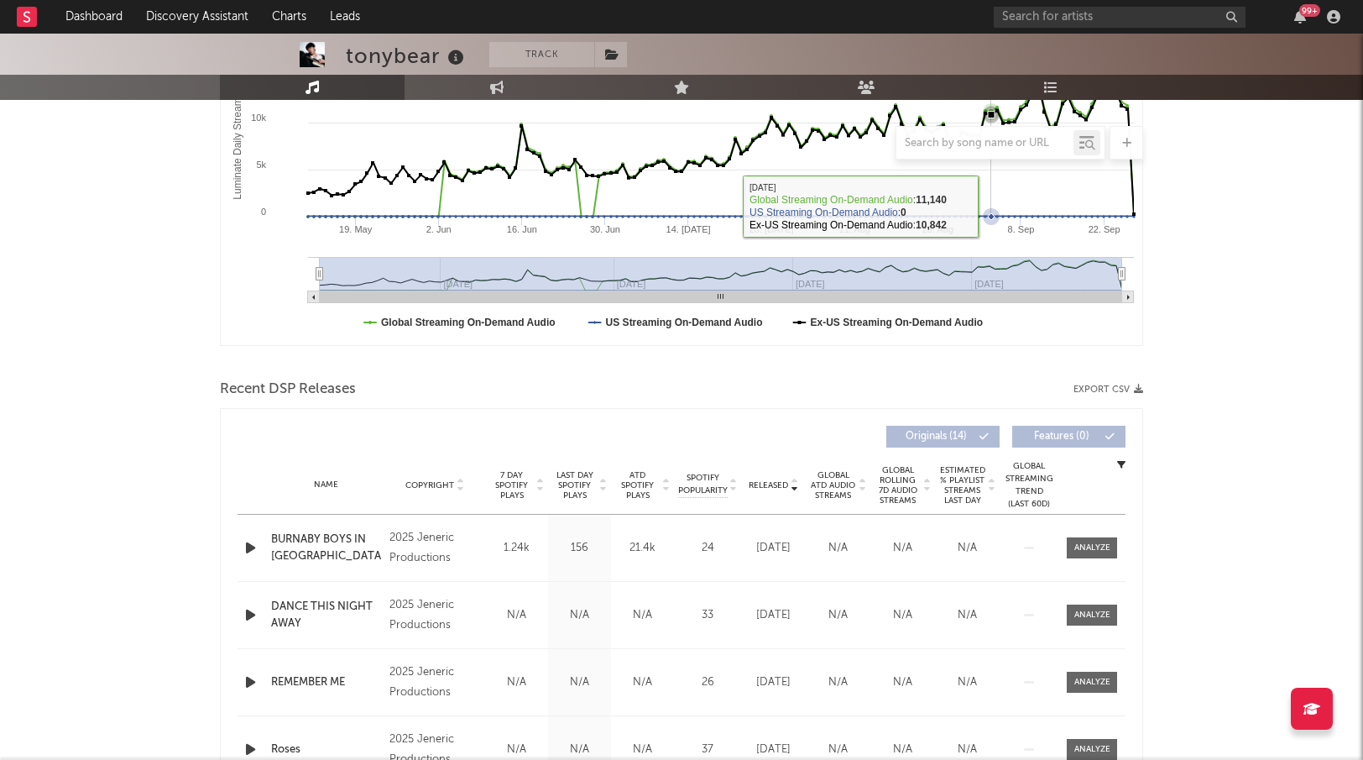
scroll to position [337, 0]
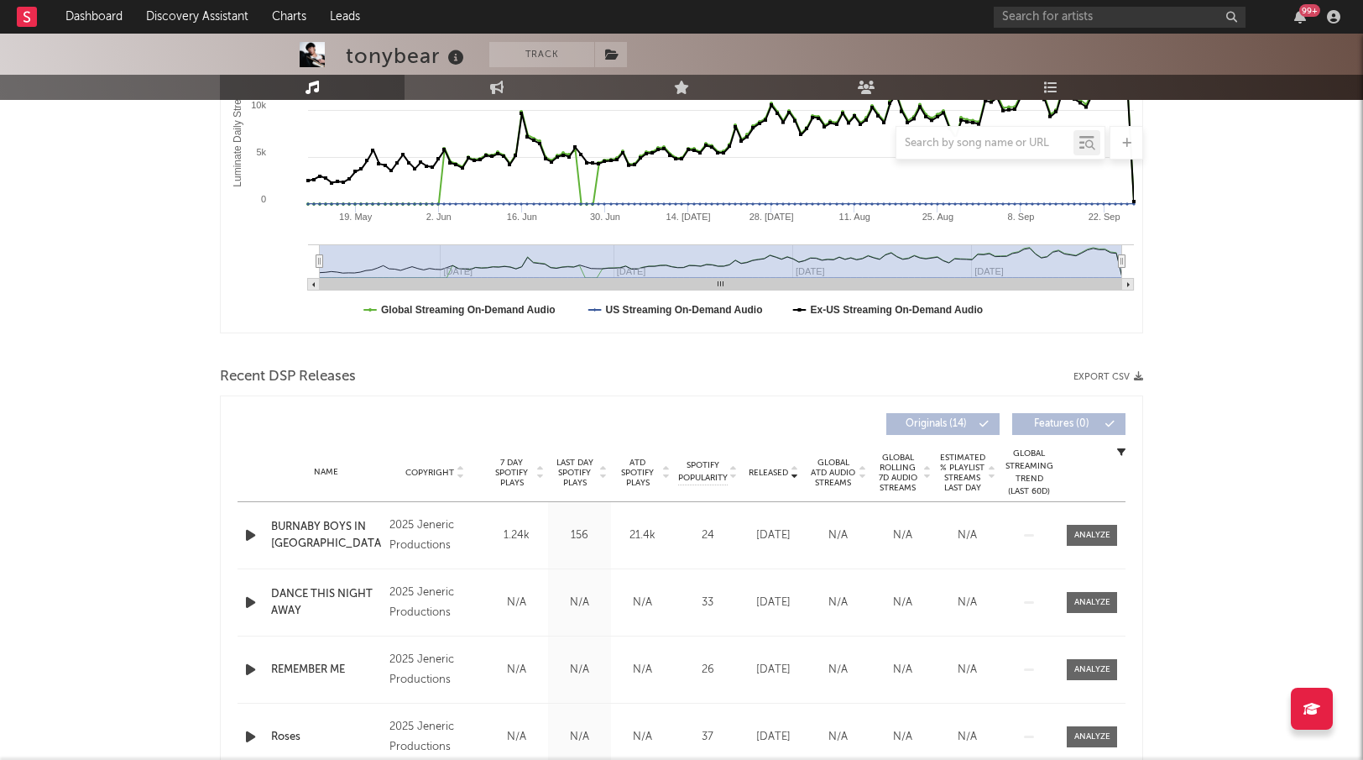
click at [781, 477] on span "Released" at bounding box center [768, 473] width 39 height 10
click at [626, 474] on span "ATD Spotify Plays" at bounding box center [637, 472] width 44 height 30
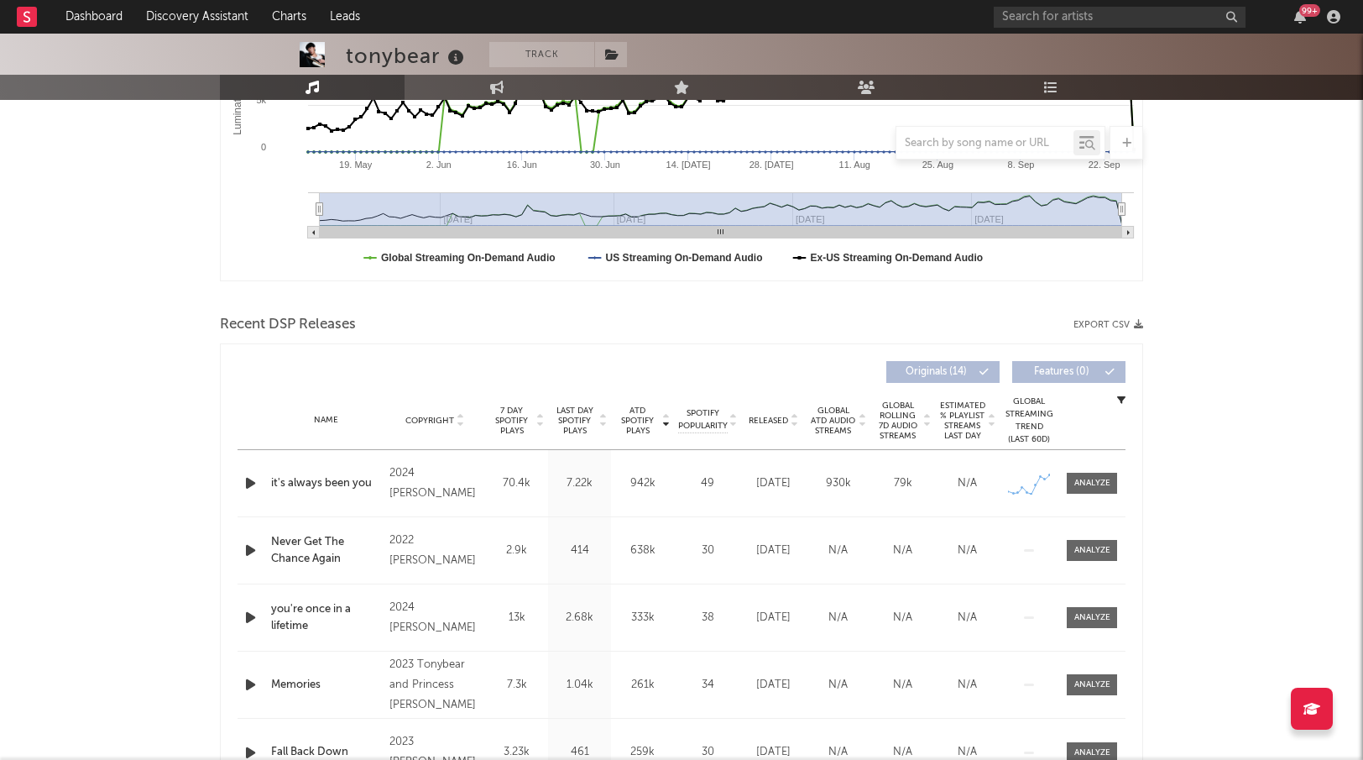
scroll to position [392, 0]
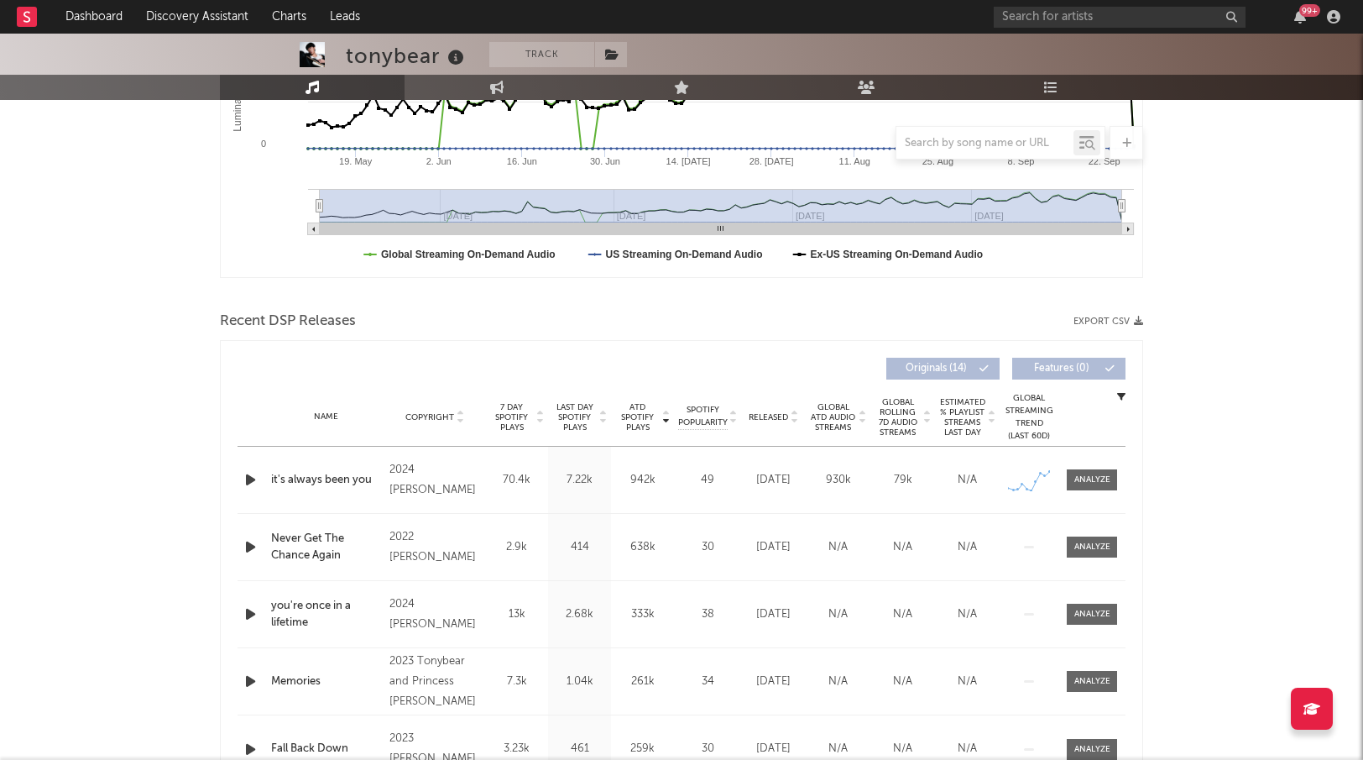
click at [253, 544] on icon "button" at bounding box center [251, 546] width 18 height 21
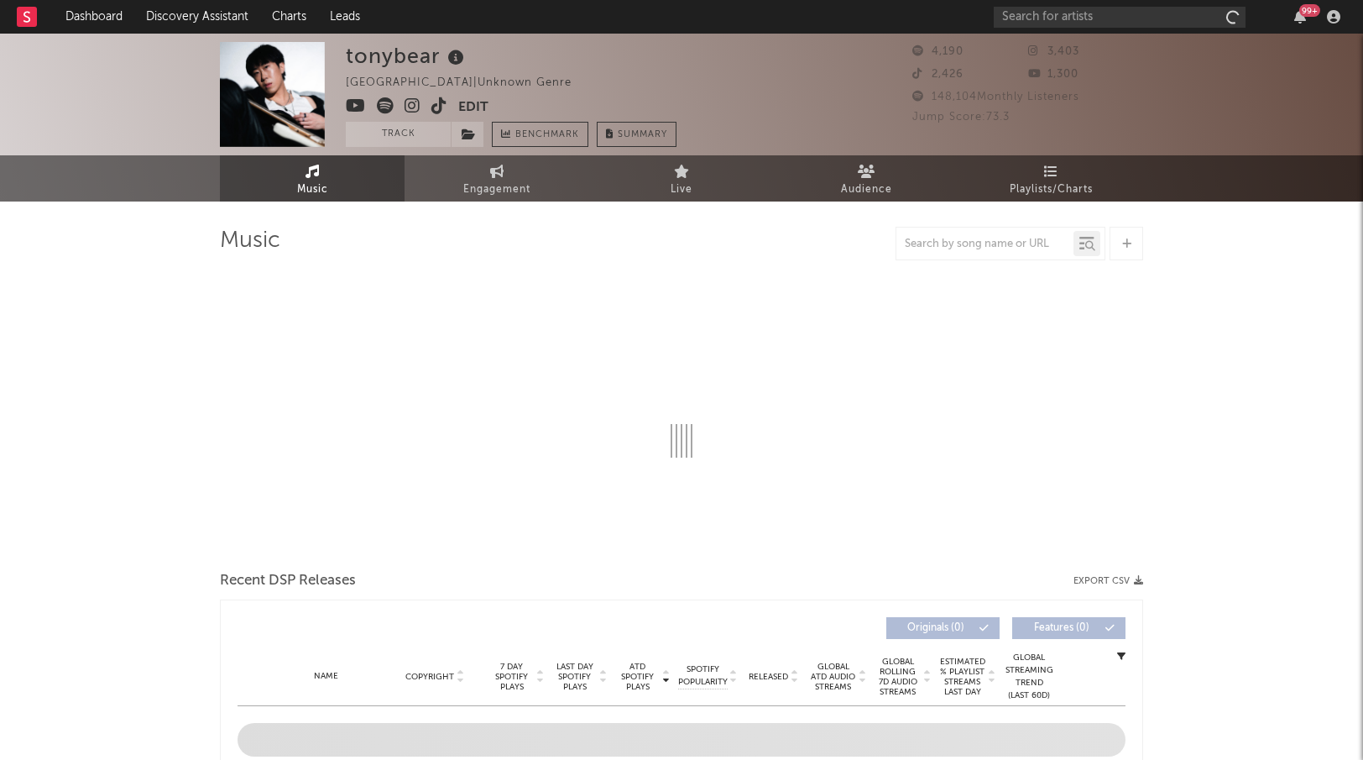
select select "1w"
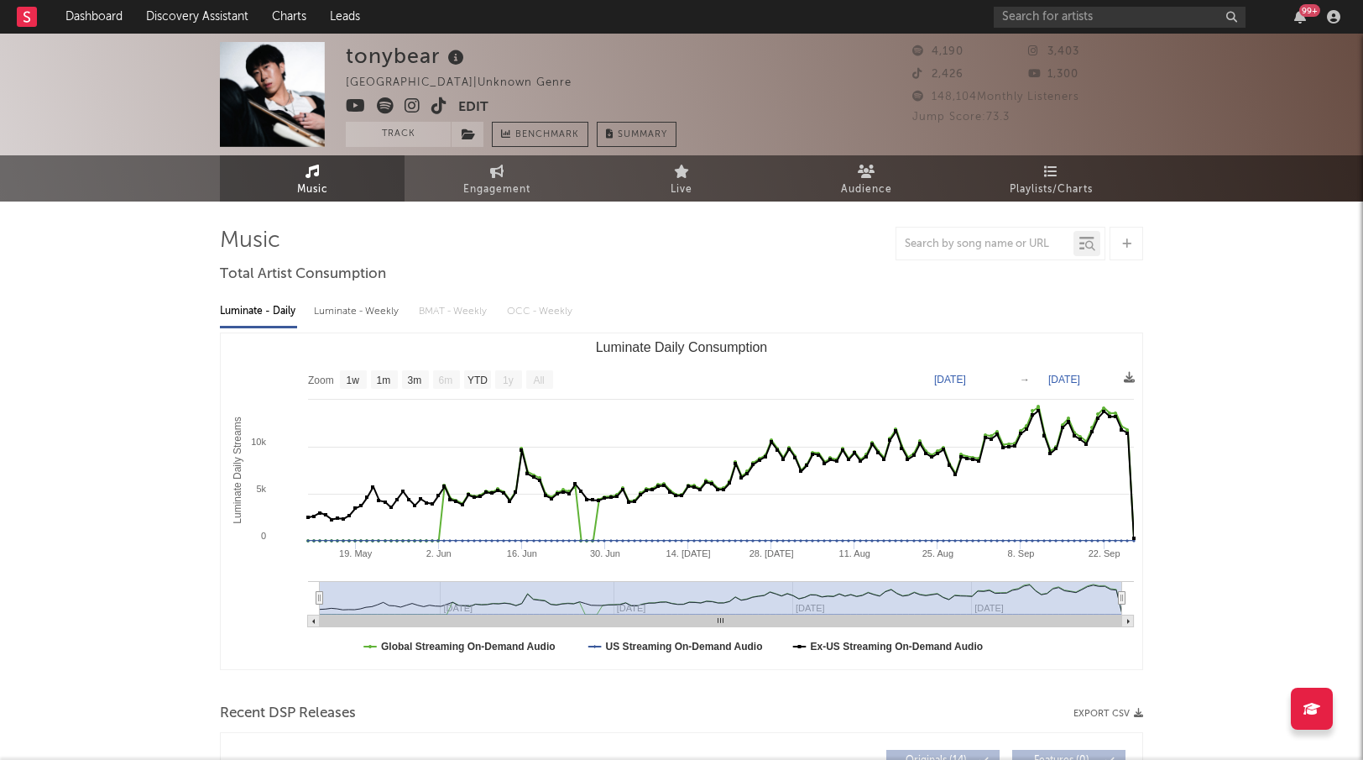
click at [413, 109] on icon at bounding box center [413, 105] width 16 height 17
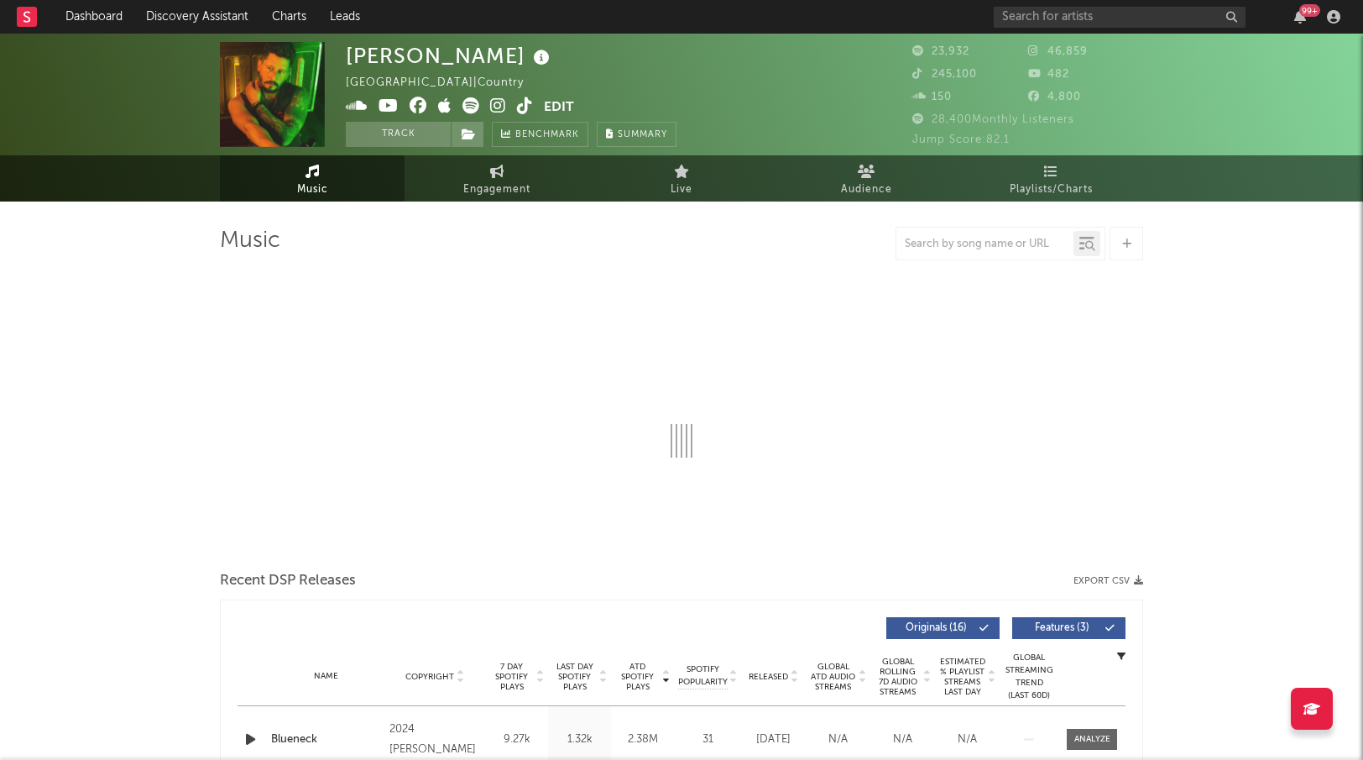
select select "6m"
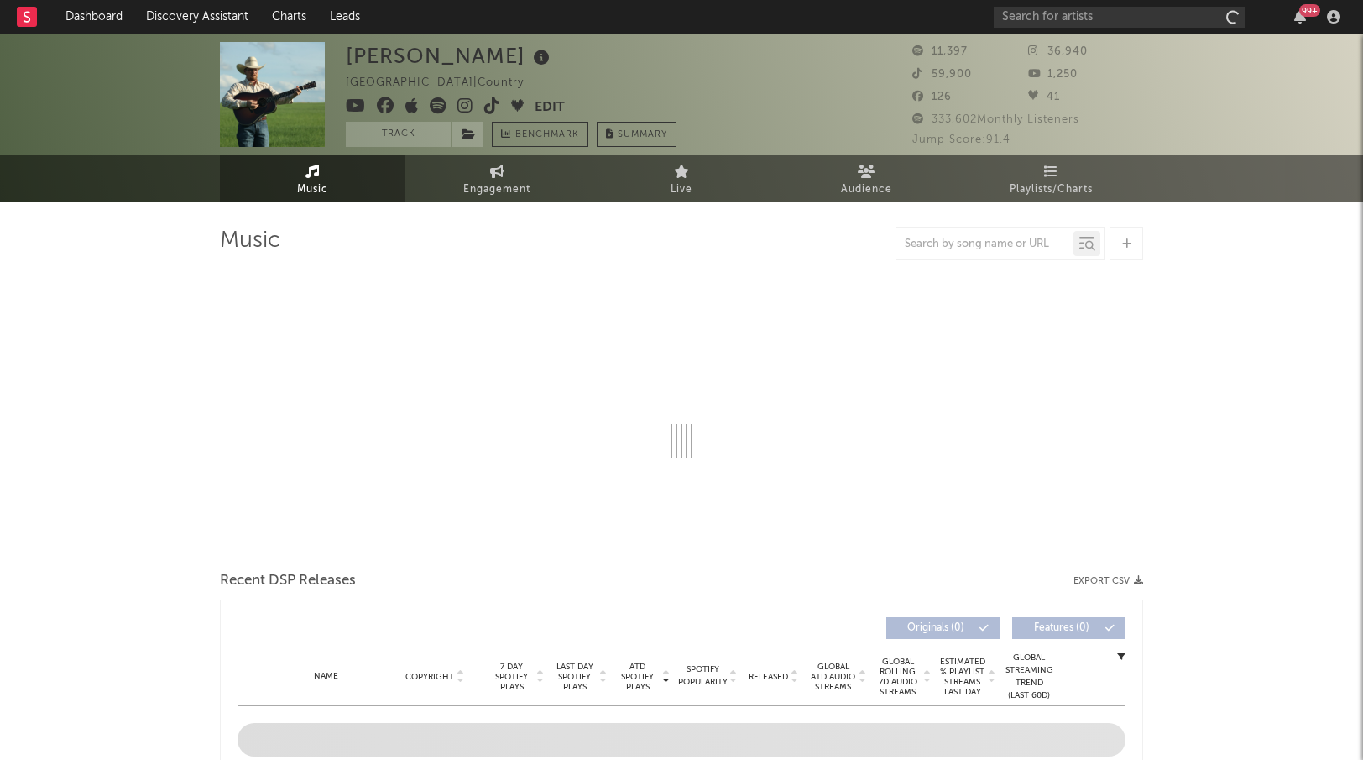
select select "1w"
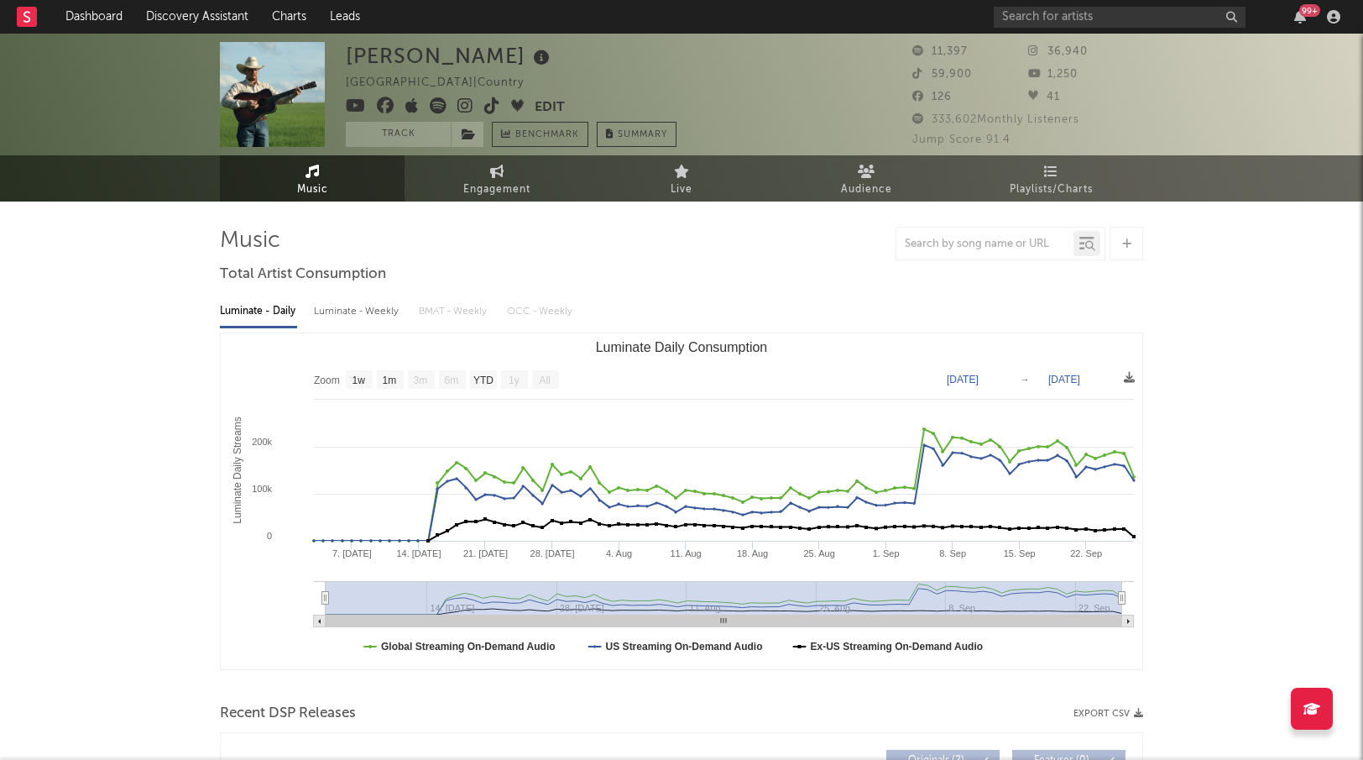
click at [469, 106] on icon at bounding box center [465, 105] width 16 height 17
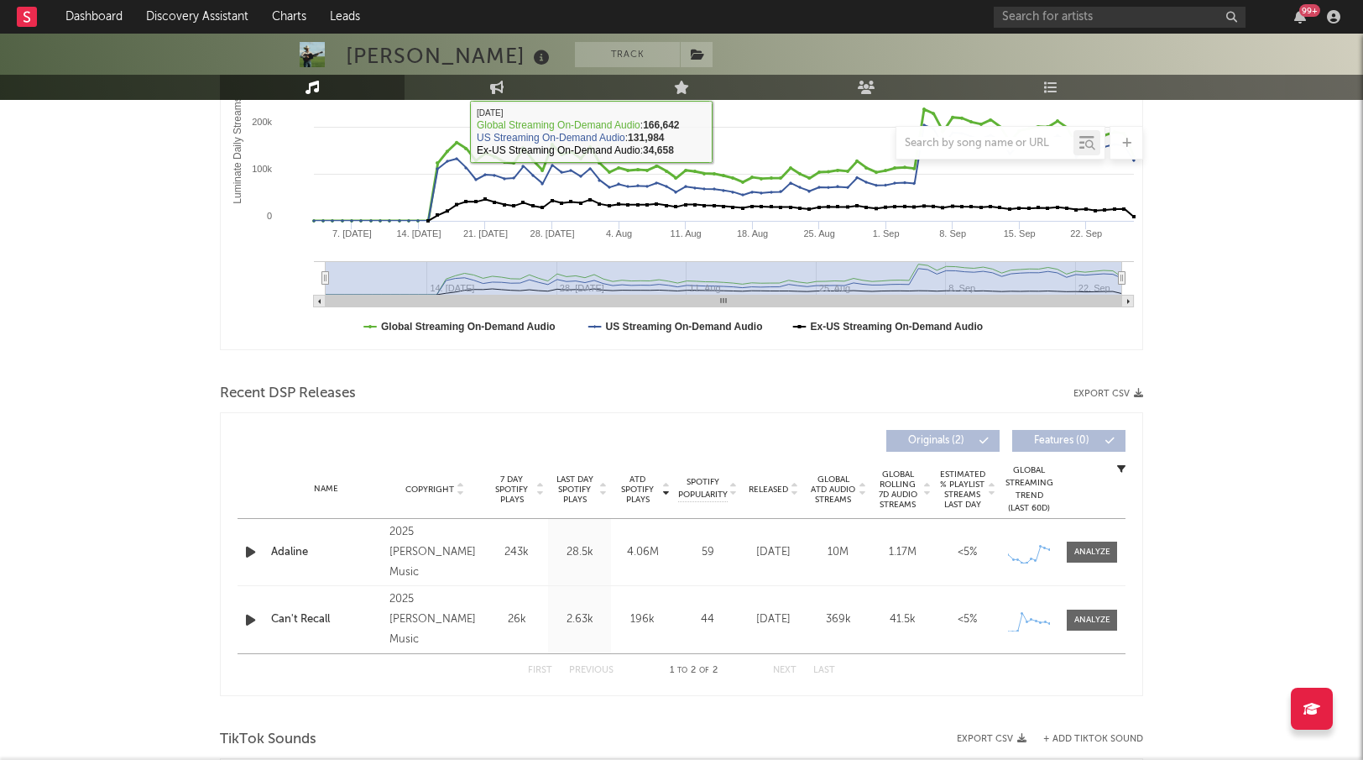
scroll to position [324, 0]
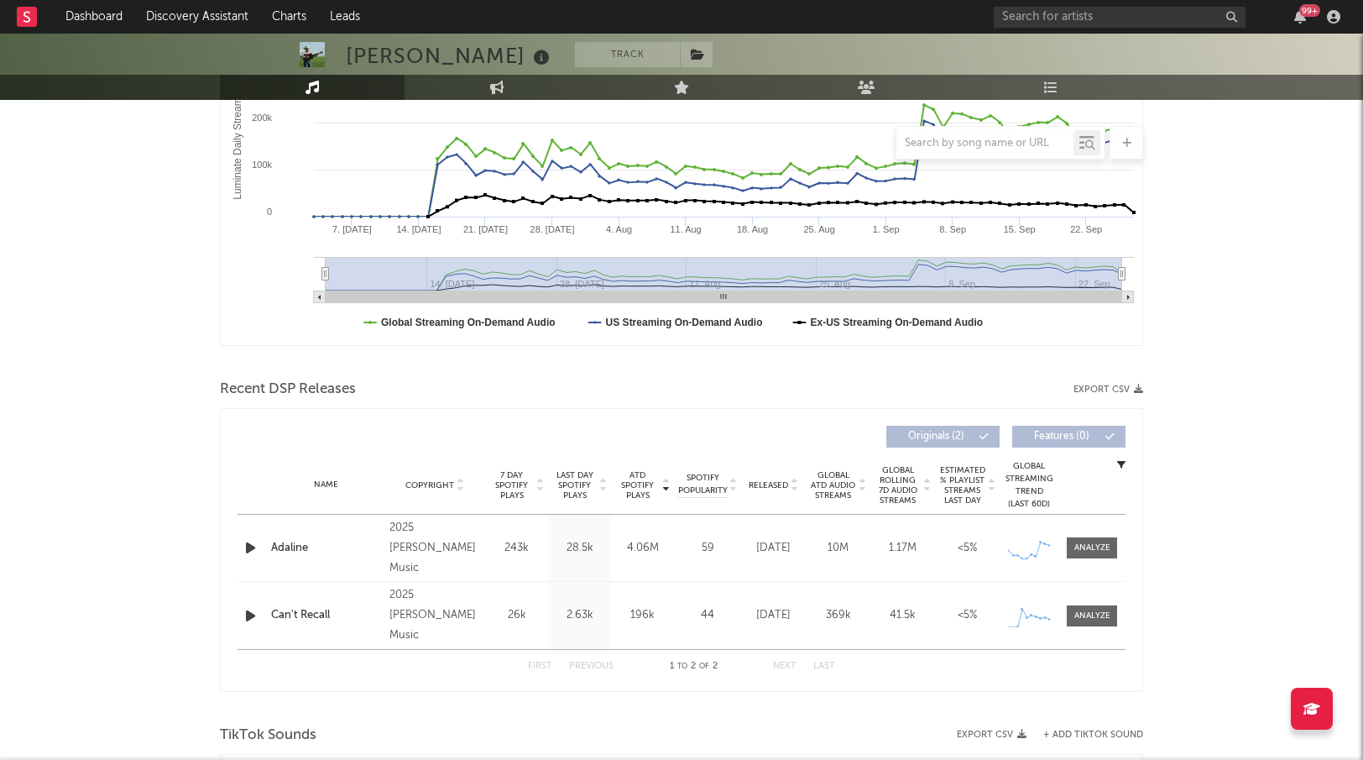
click at [258, 551] on icon "button" at bounding box center [251, 547] width 18 height 21
click at [240, 539] on div at bounding box center [252, 547] width 29 height 21
click at [243, 544] on icon "button" at bounding box center [250, 547] width 16 height 21
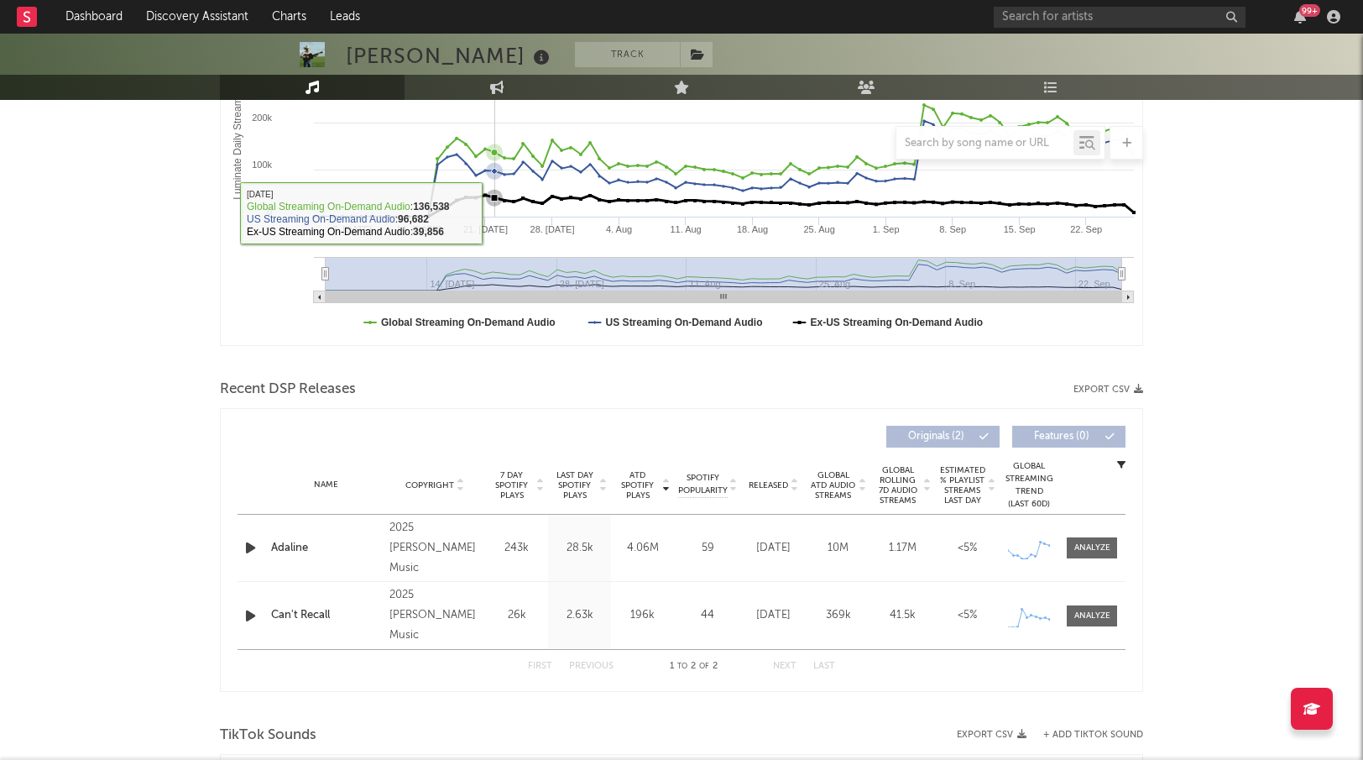
scroll to position [0, 0]
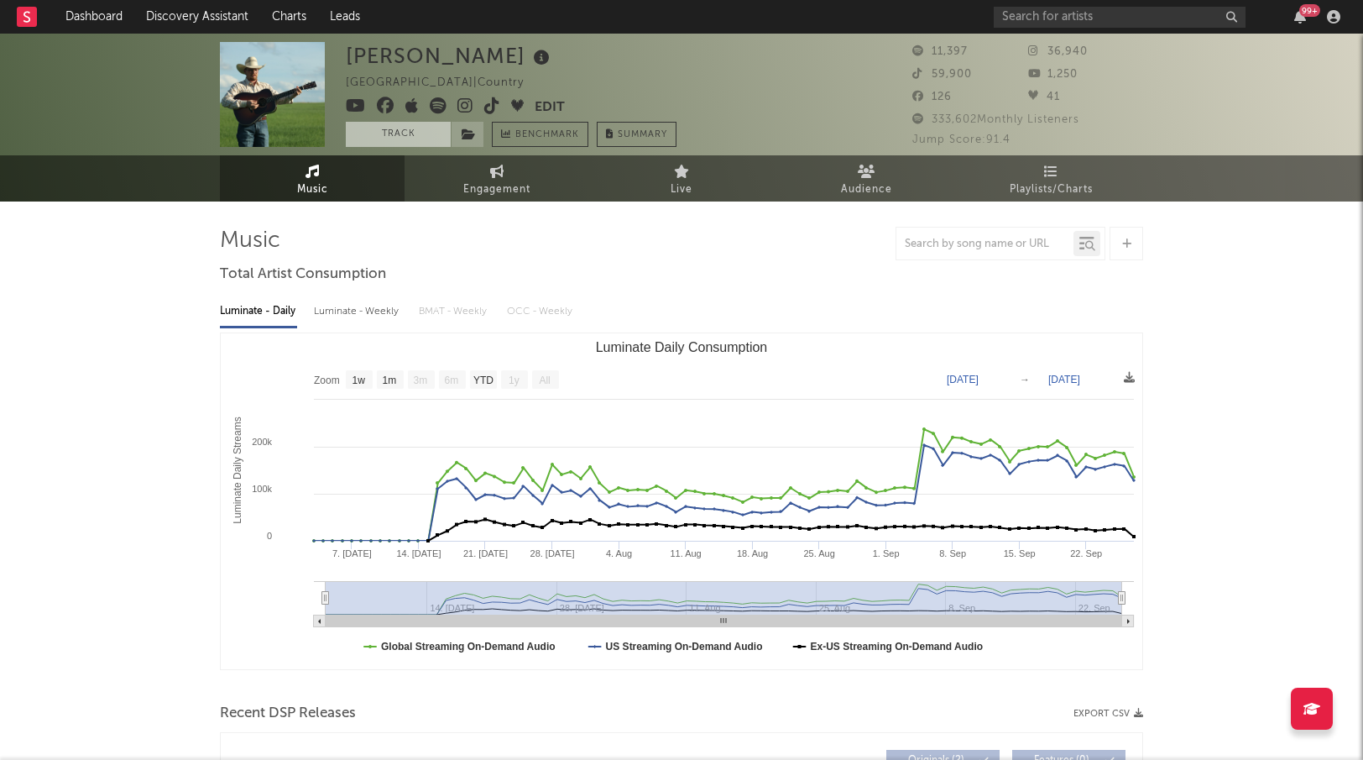
click at [432, 136] on button "Track" at bounding box center [398, 134] width 105 height 25
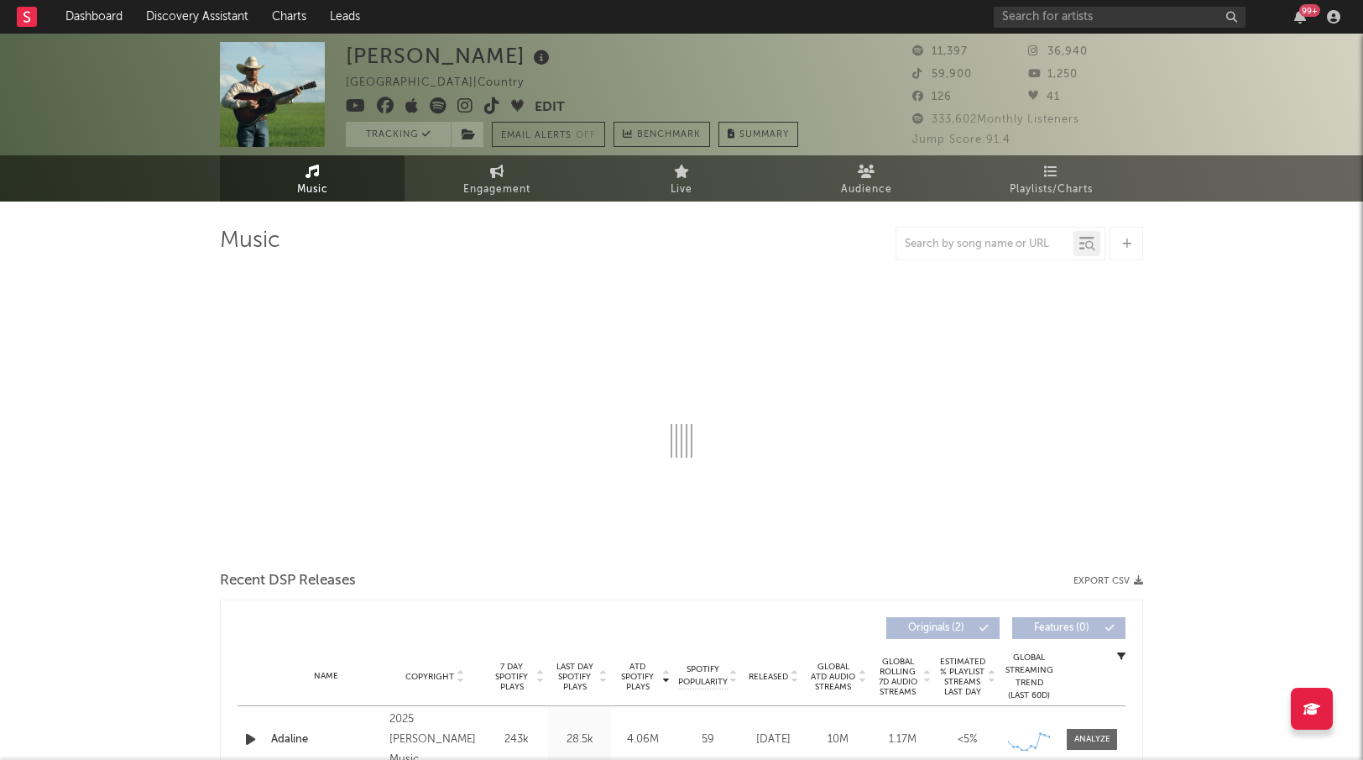
select select "1w"
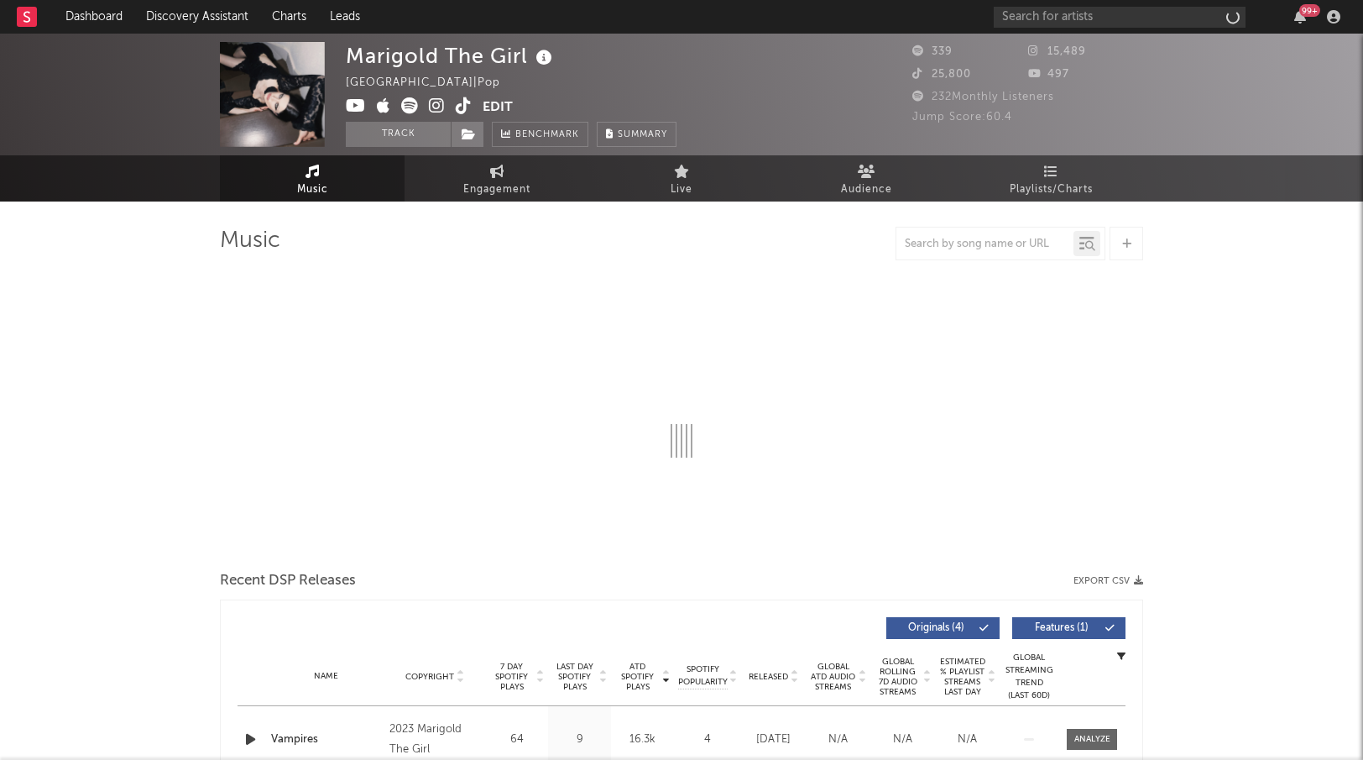
select select "6m"
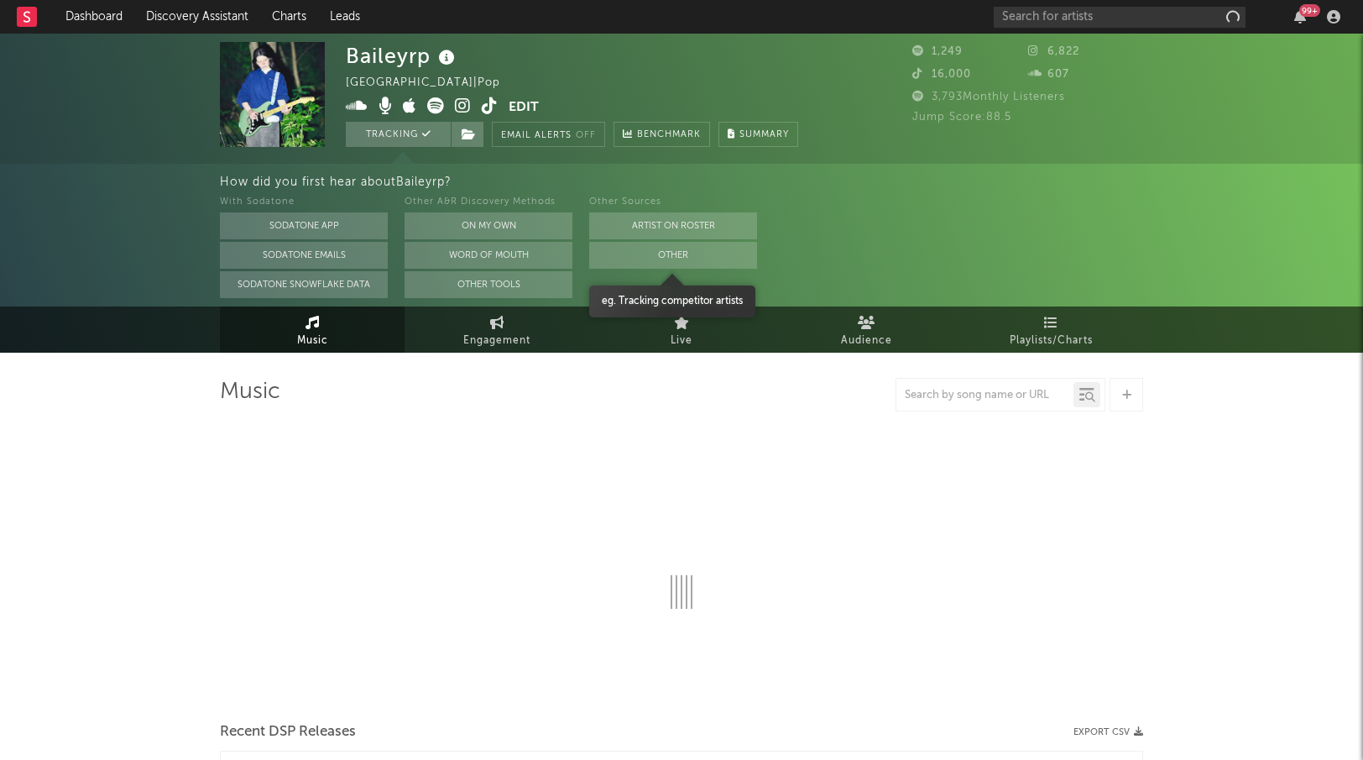
select select "1w"
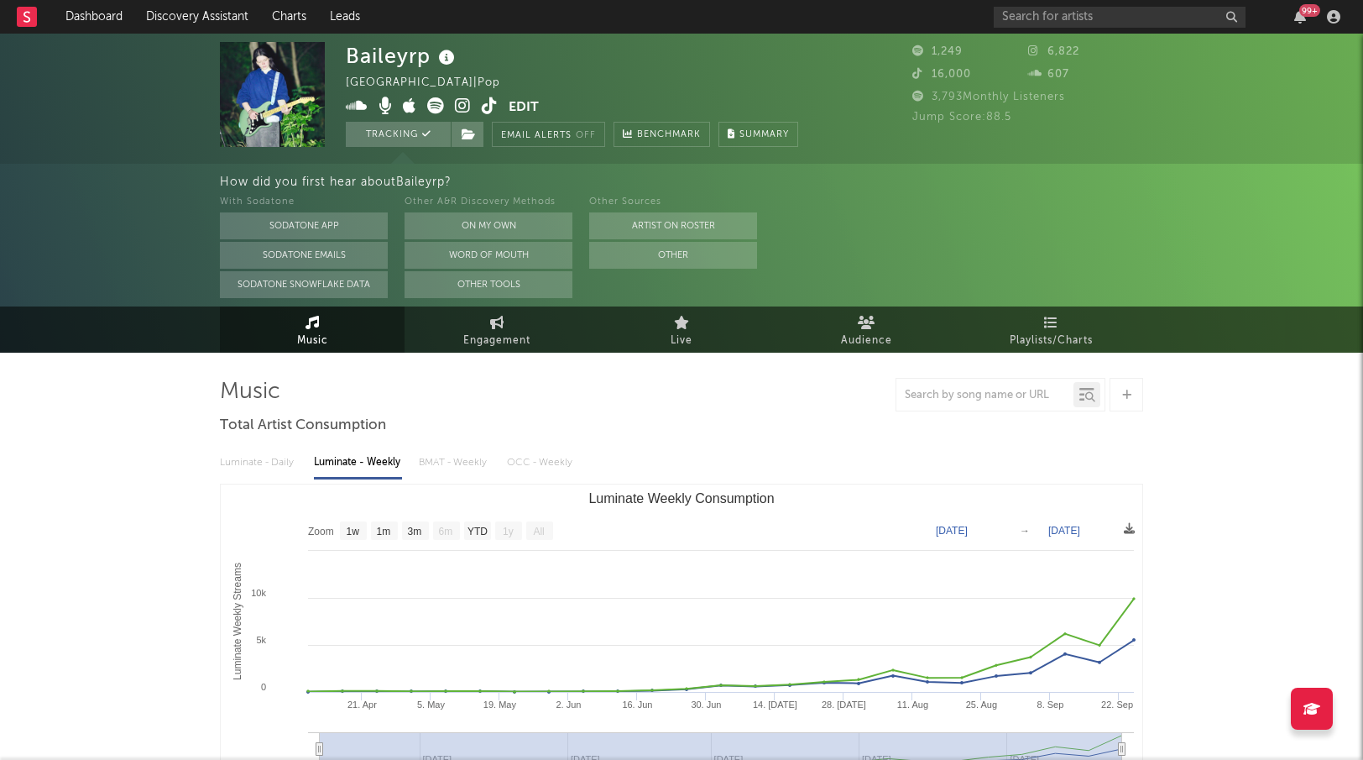
click at [457, 107] on icon at bounding box center [463, 105] width 16 height 17
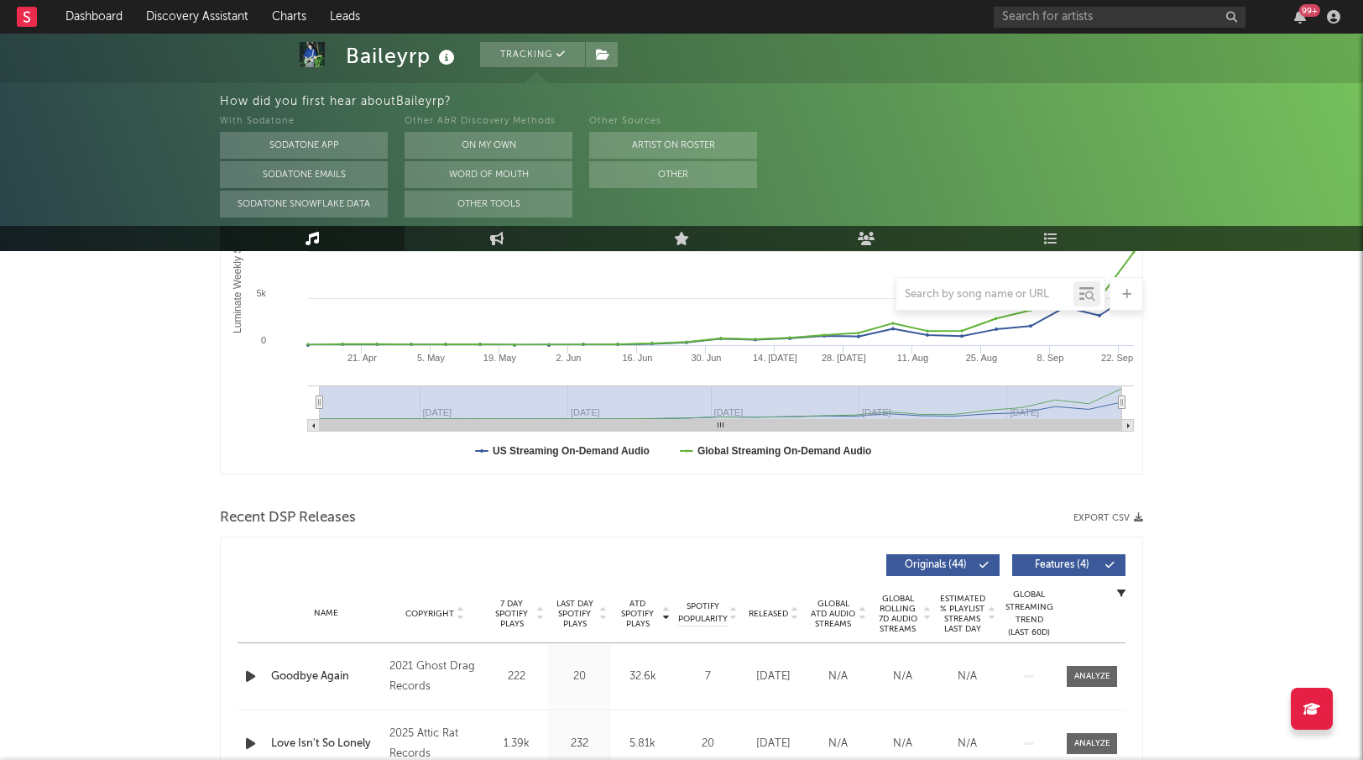
scroll to position [526, 0]
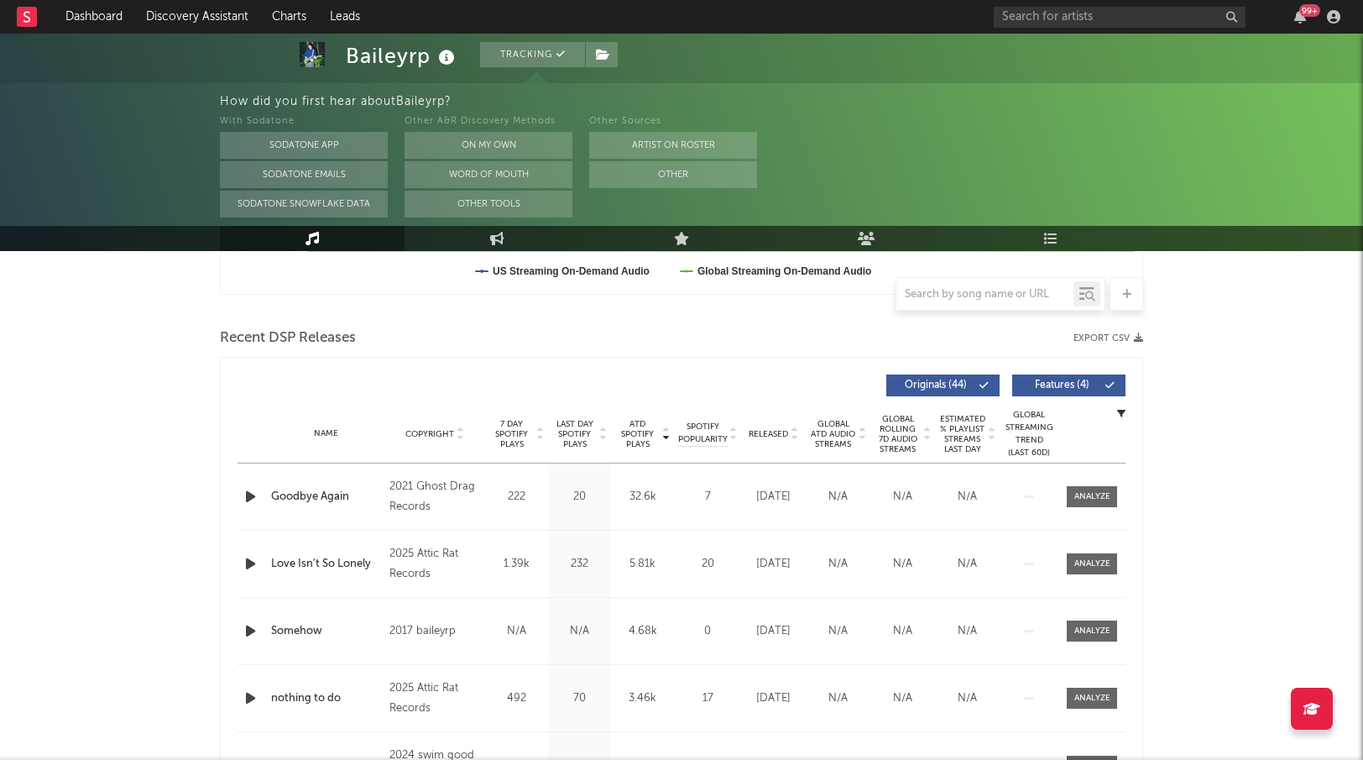
click at [1038, 384] on span "Features ( 4 )" at bounding box center [1061, 385] width 77 height 10
click at [788, 440] on div "Name Copyright Label Album Names Composer Names 7 Day Spotify Plays Last Day Sp…" at bounding box center [682, 434] width 888 height 59
click at [775, 433] on span "Released" at bounding box center [768, 434] width 39 height 10
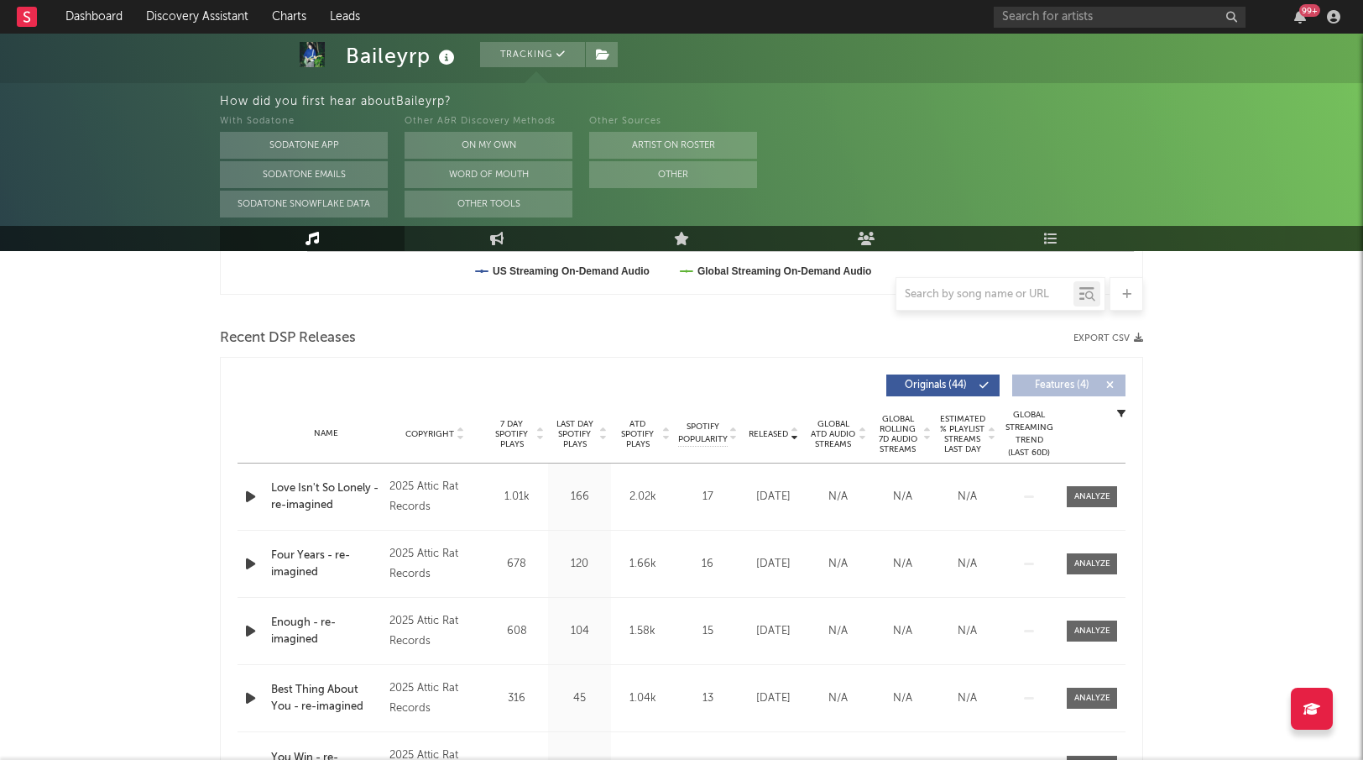
click at [775, 433] on span "Released" at bounding box center [768, 434] width 39 height 10
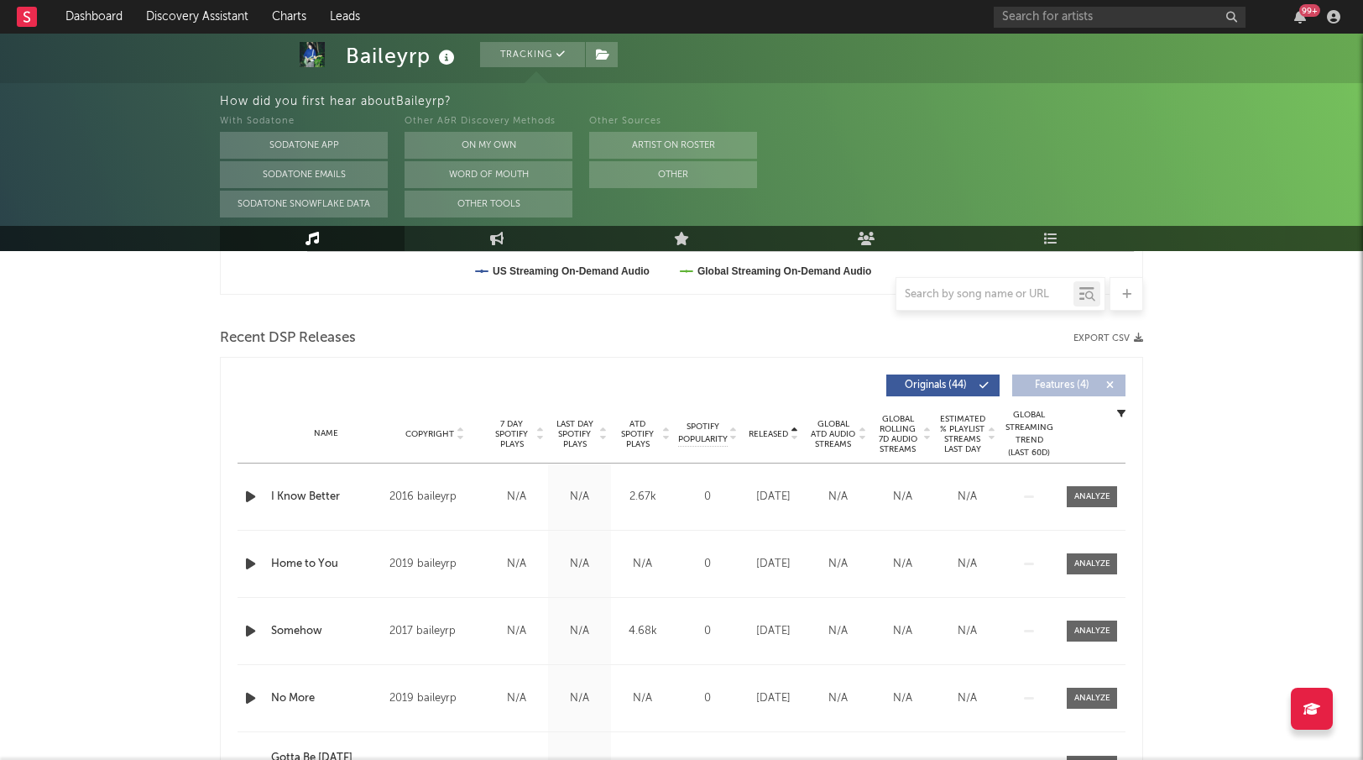
click at [775, 433] on span "Released" at bounding box center [768, 434] width 39 height 10
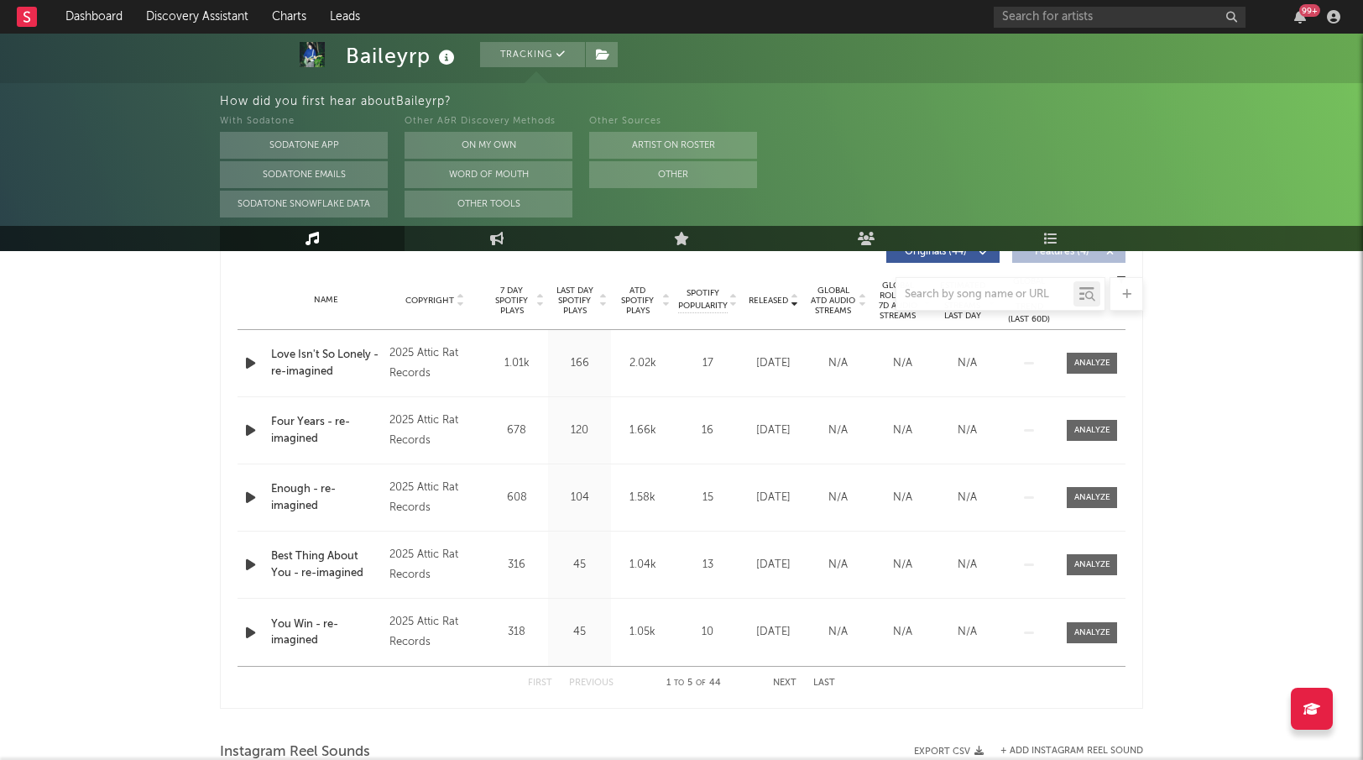
scroll to position [688, 0]
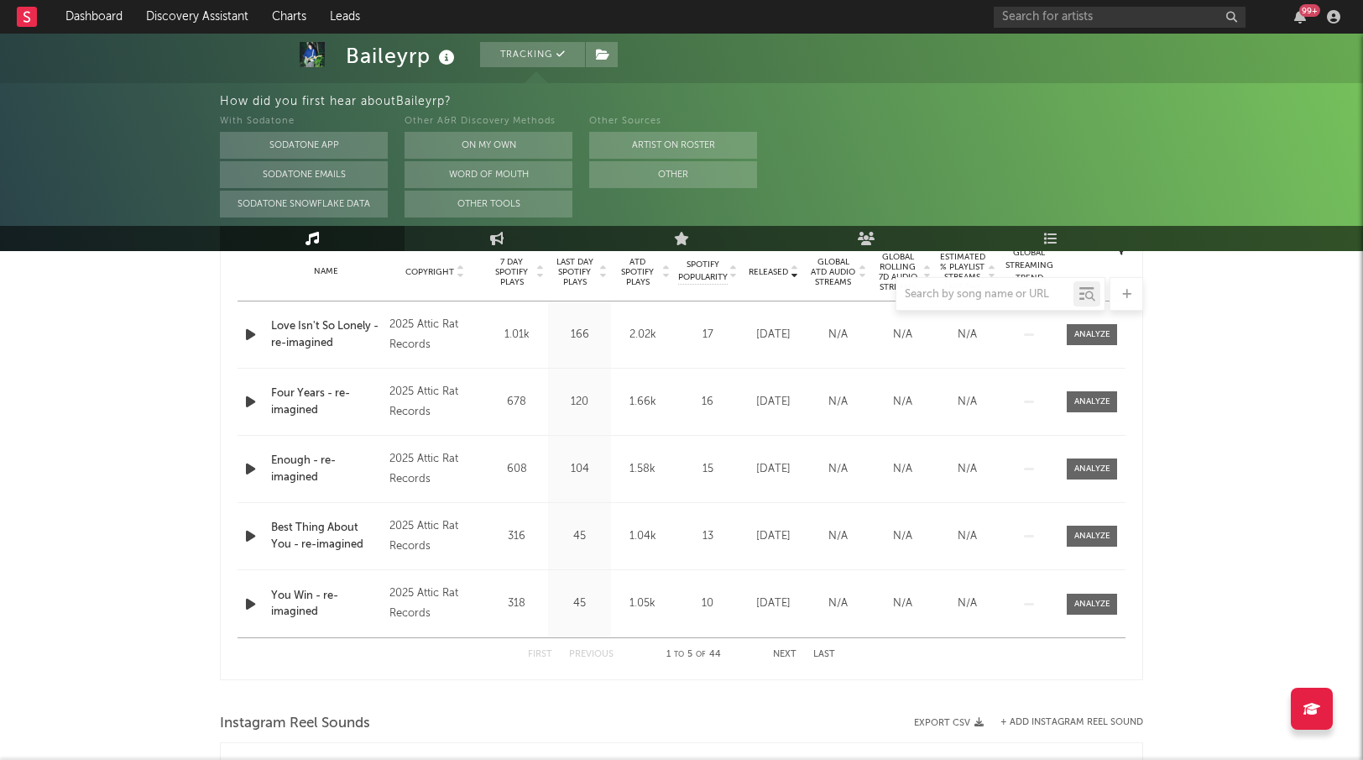
click at [255, 334] on icon "button" at bounding box center [251, 334] width 18 height 21
click at [641, 279] on div at bounding box center [681, 294] width 923 height 34
click at [640, 274] on span "ATD Spotify Plays" at bounding box center [637, 272] width 44 height 30
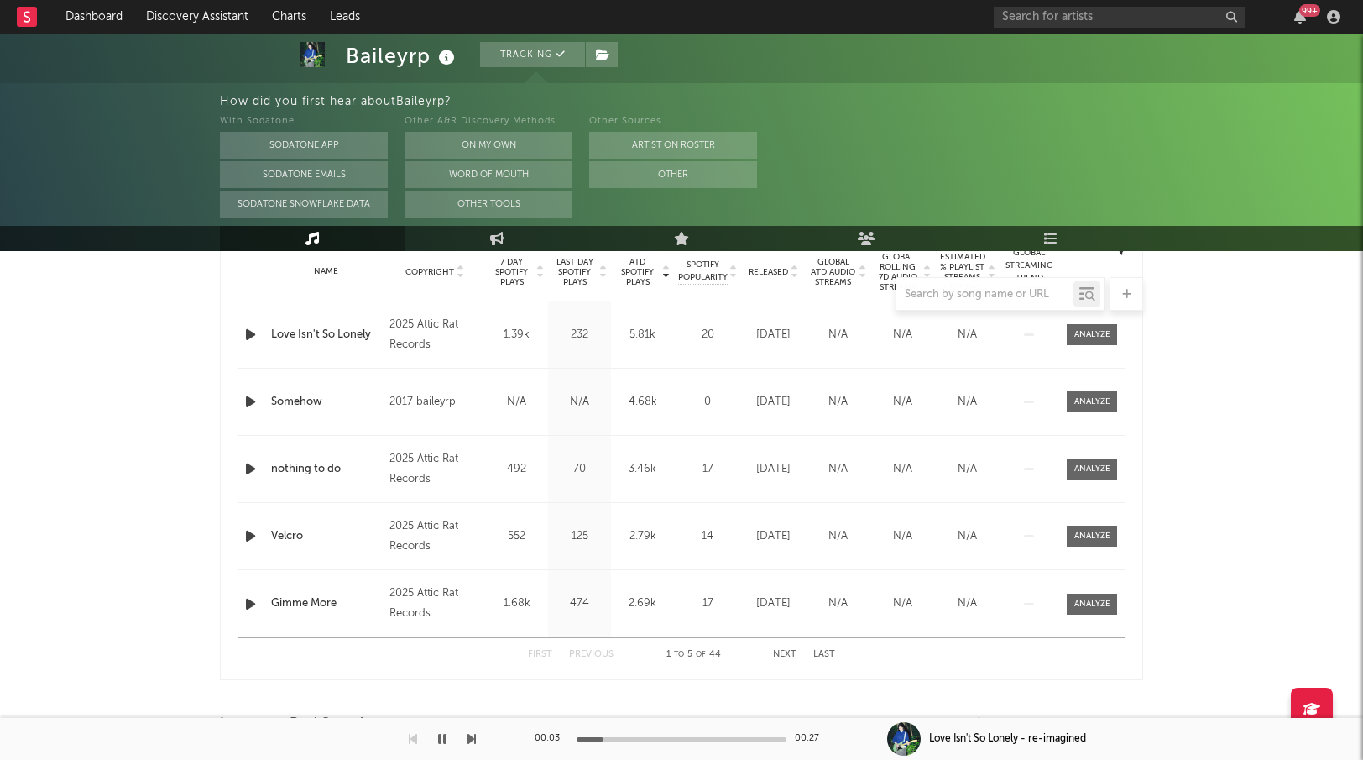
click at [640, 274] on span "ATD Spotify Plays" at bounding box center [637, 272] width 44 height 30
click at [781, 275] on span "Released" at bounding box center [768, 272] width 39 height 10
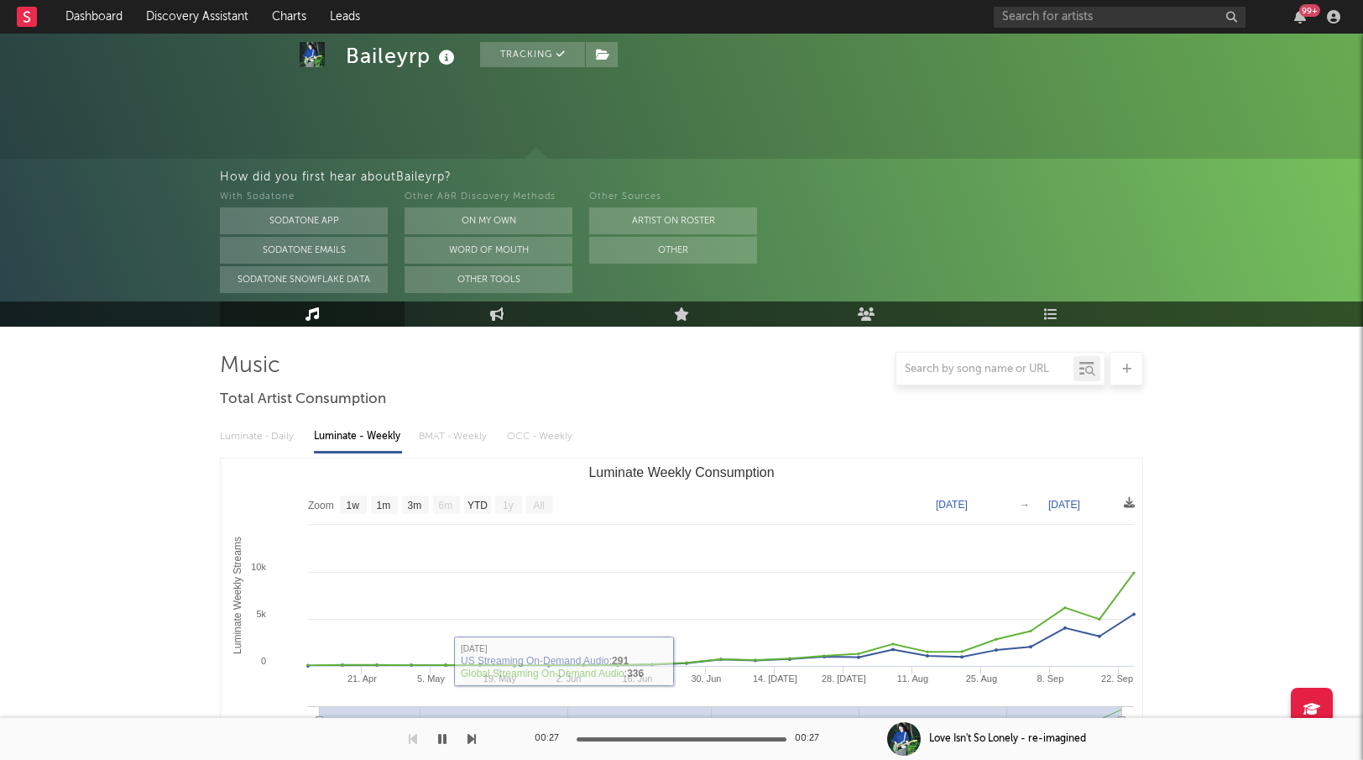
scroll to position [25, 0]
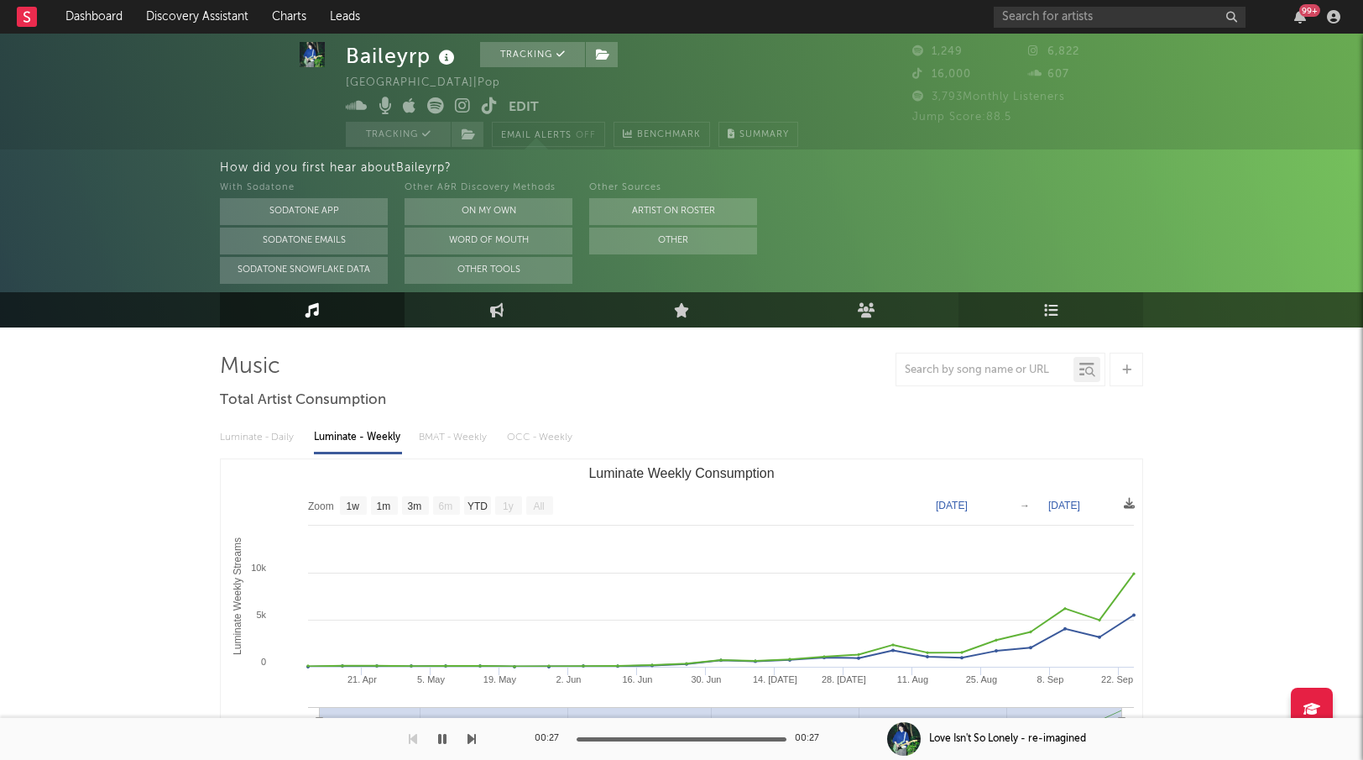
click at [1038, 295] on link "Playlists/Charts" at bounding box center [1051, 309] width 185 height 35
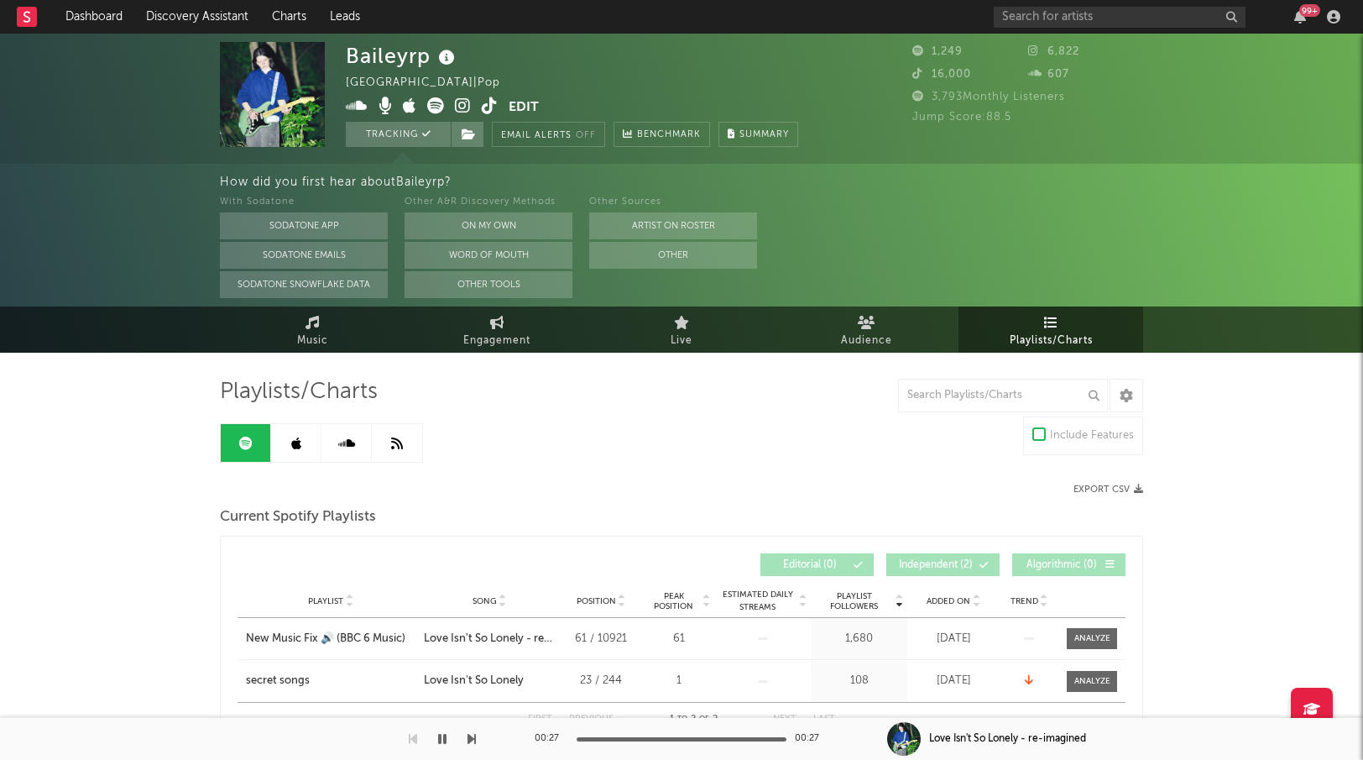
click at [489, 102] on icon at bounding box center [490, 105] width 16 height 17
